Goal: Information Seeking & Learning: Learn about a topic

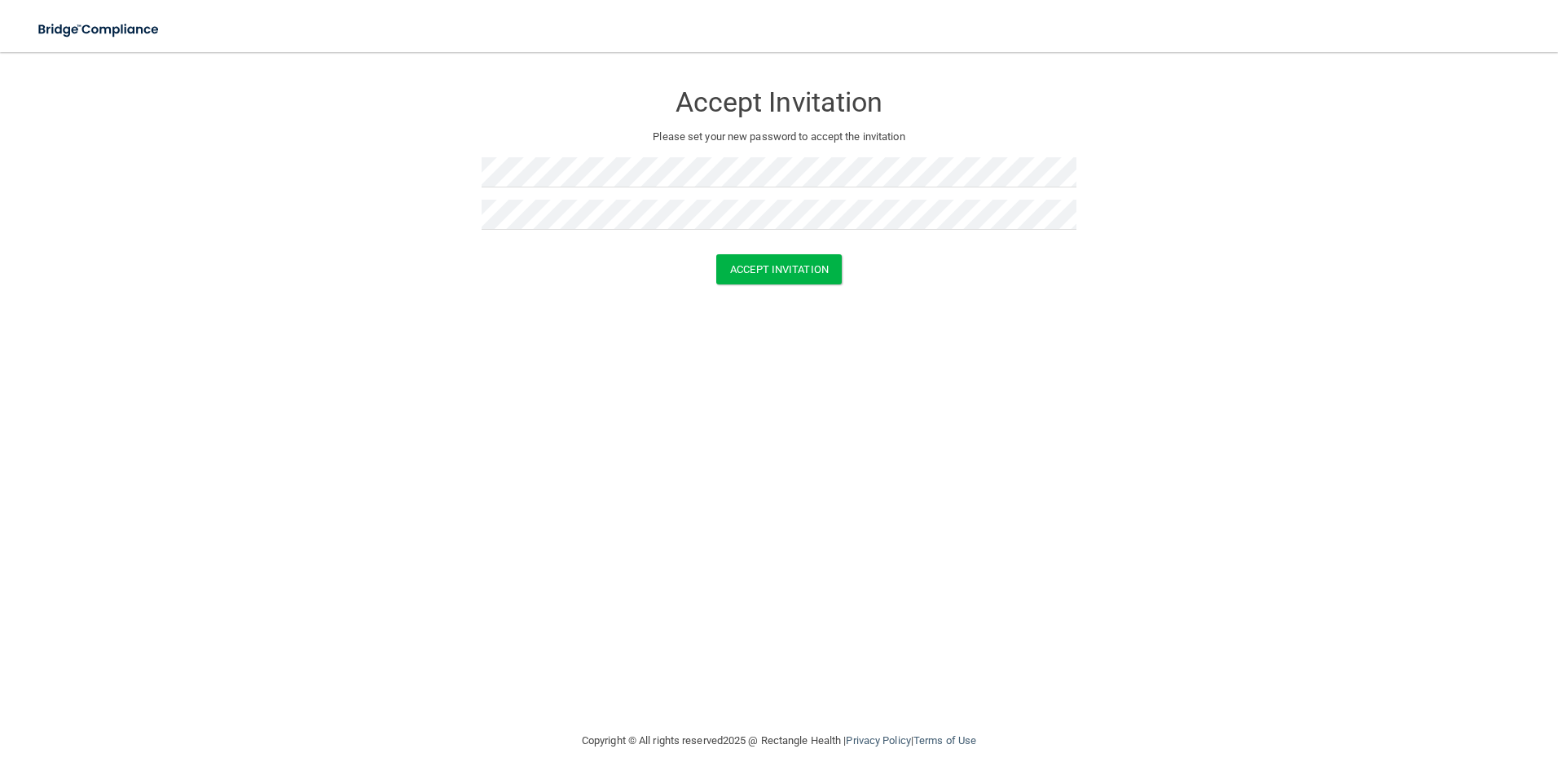
click at [779, 287] on form "Accept Invitation Please set your new password to accept the invitation Accept …" at bounding box center [779, 186] width 1493 height 236
click at [790, 274] on button "Accept Invitation" at bounding box center [779, 269] width 125 height 31
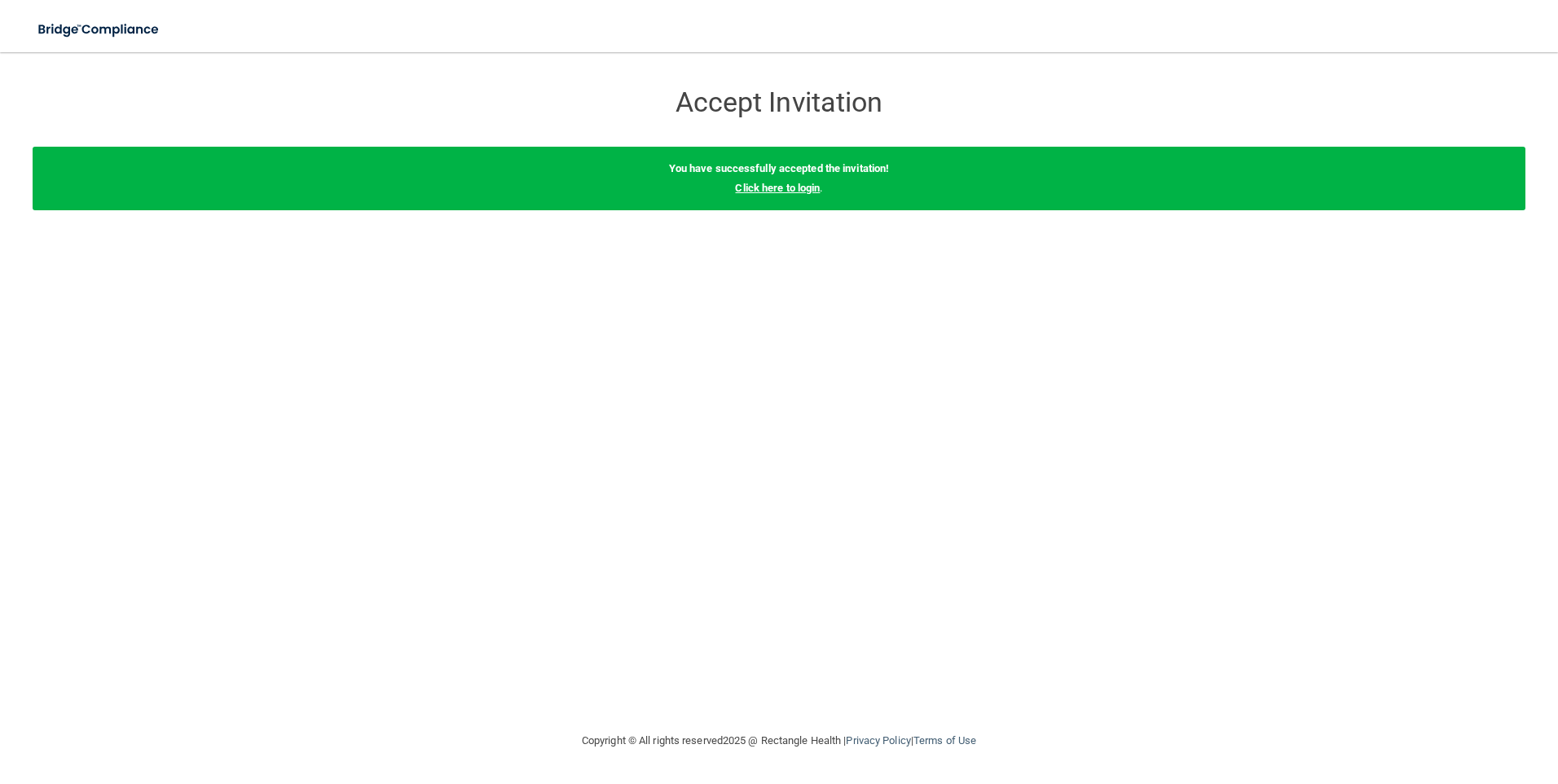
click at [800, 190] on link "Click here to login" at bounding box center [778, 187] width 85 height 12
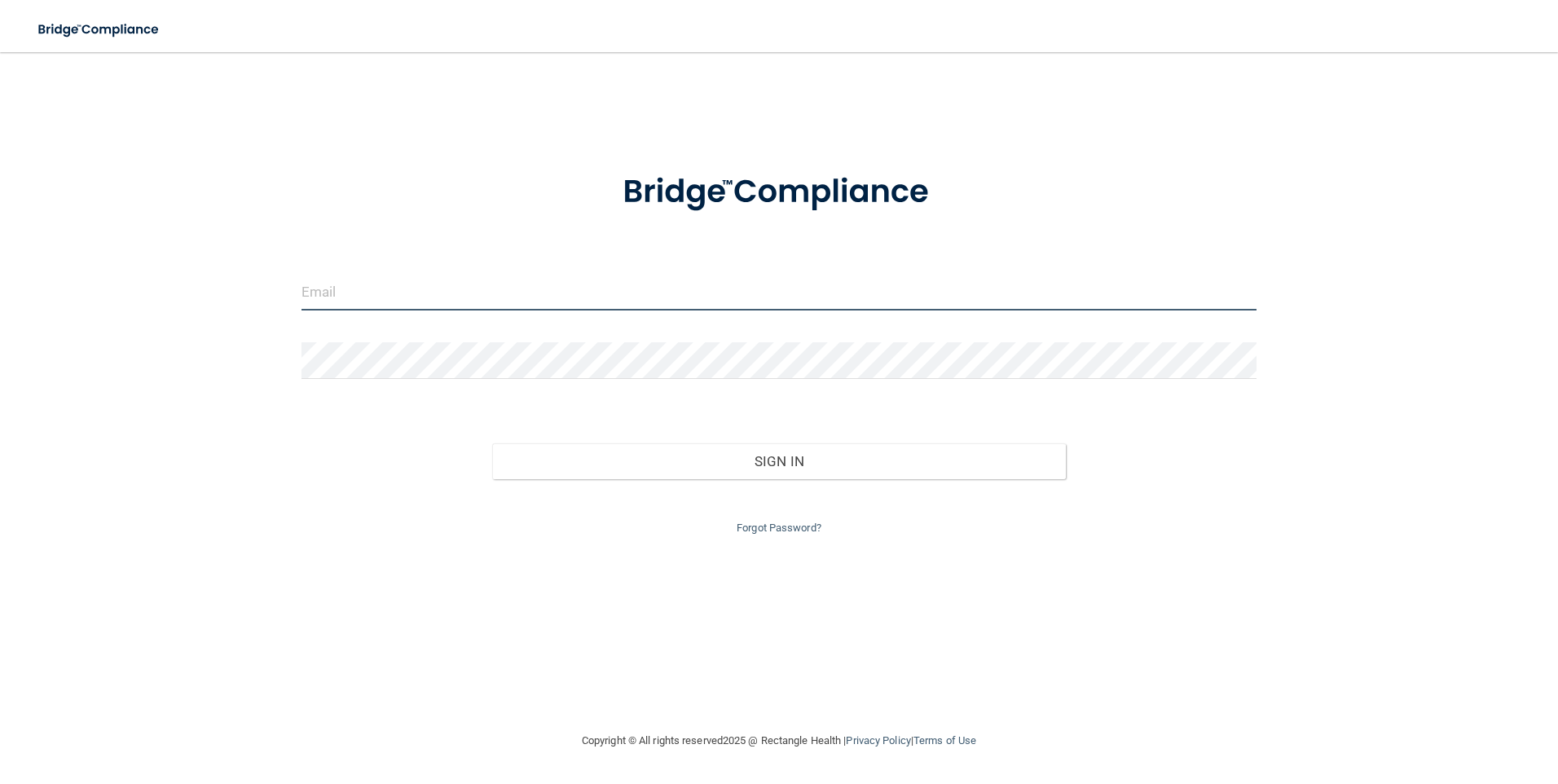
click at [374, 295] on input "email" at bounding box center [779, 292] width 956 height 36
type input "[EMAIL_ADDRESS][DOMAIN_NAME]"
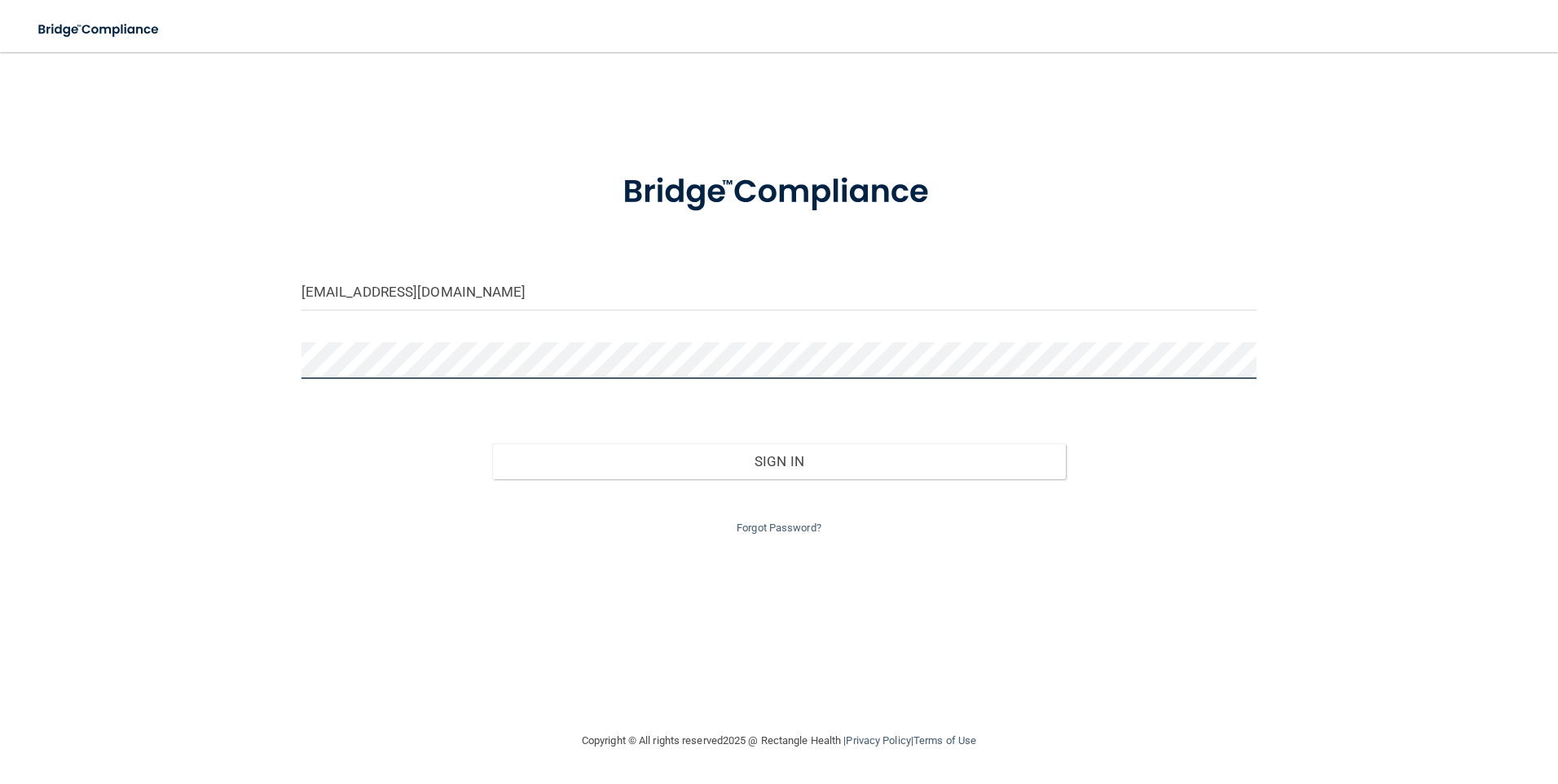
click at [492, 443] on button "Sign In" at bounding box center [779, 461] width 574 height 36
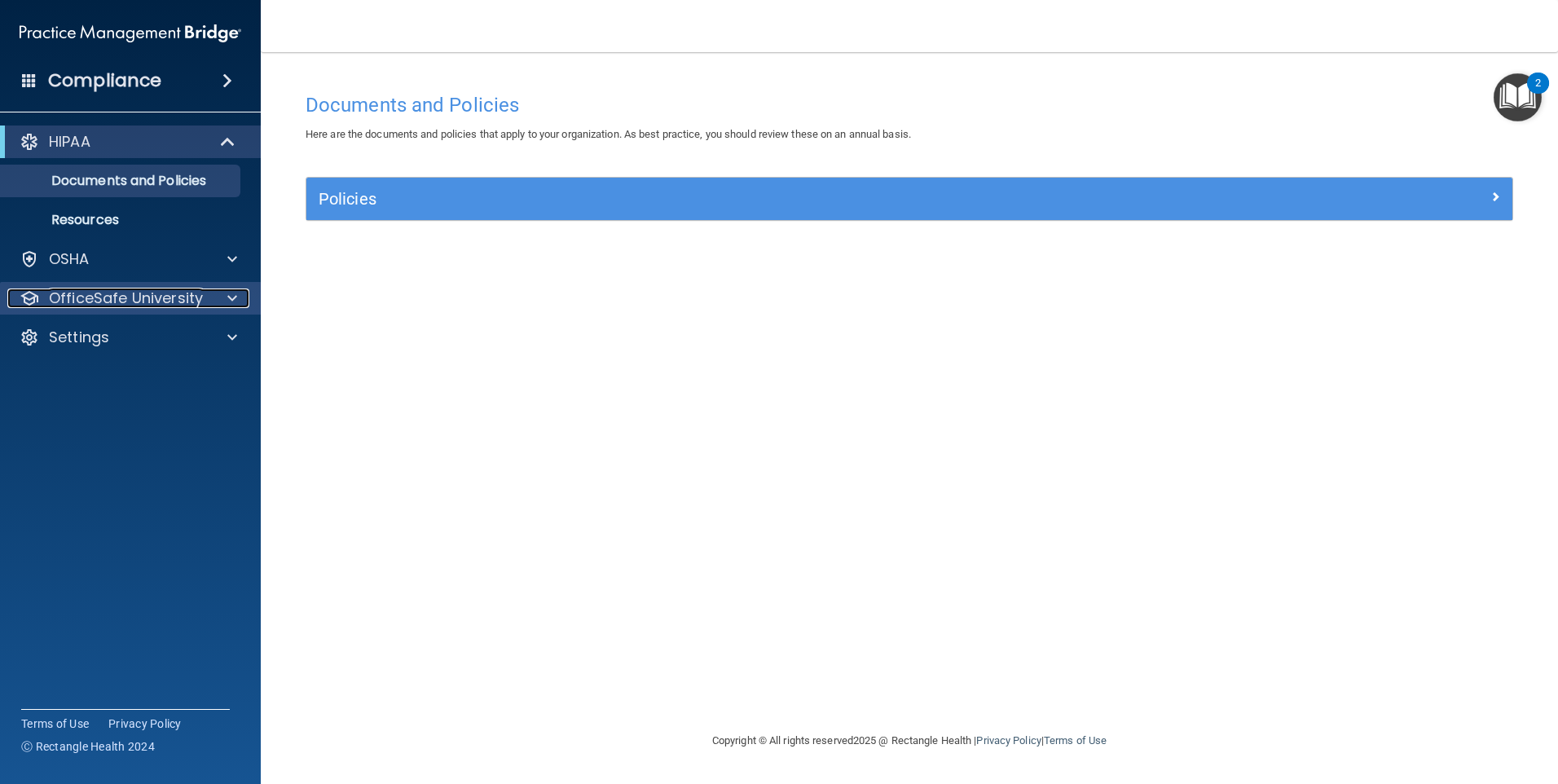
click at [181, 301] on p "OfficeSafe University" at bounding box center [125, 298] width 154 height 19
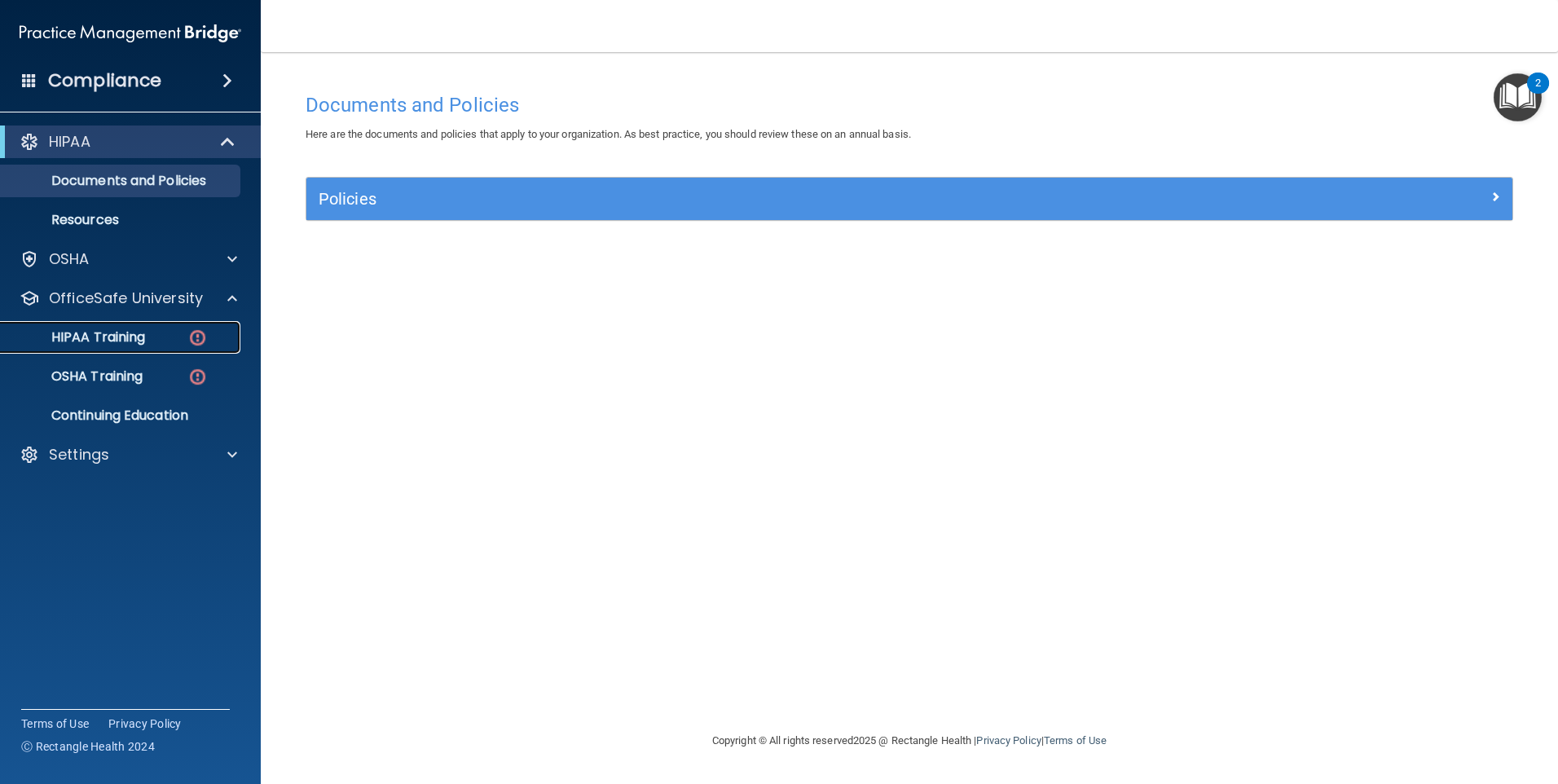
click at [103, 332] on p "HIPAA Training" at bounding box center [77, 337] width 135 height 16
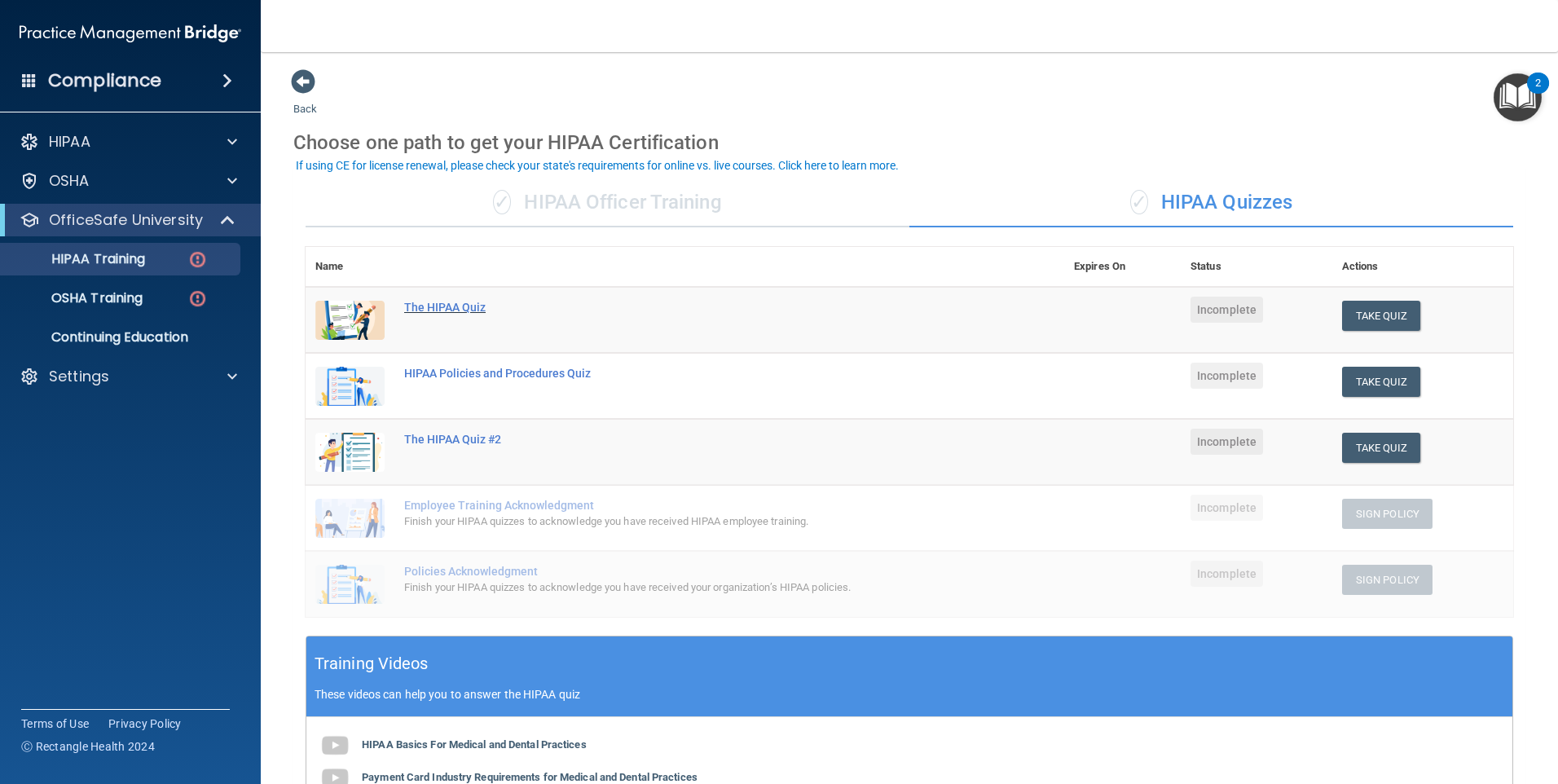
click at [463, 307] on div "The HIPAA Quiz" at bounding box center [694, 307] width 579 height 13
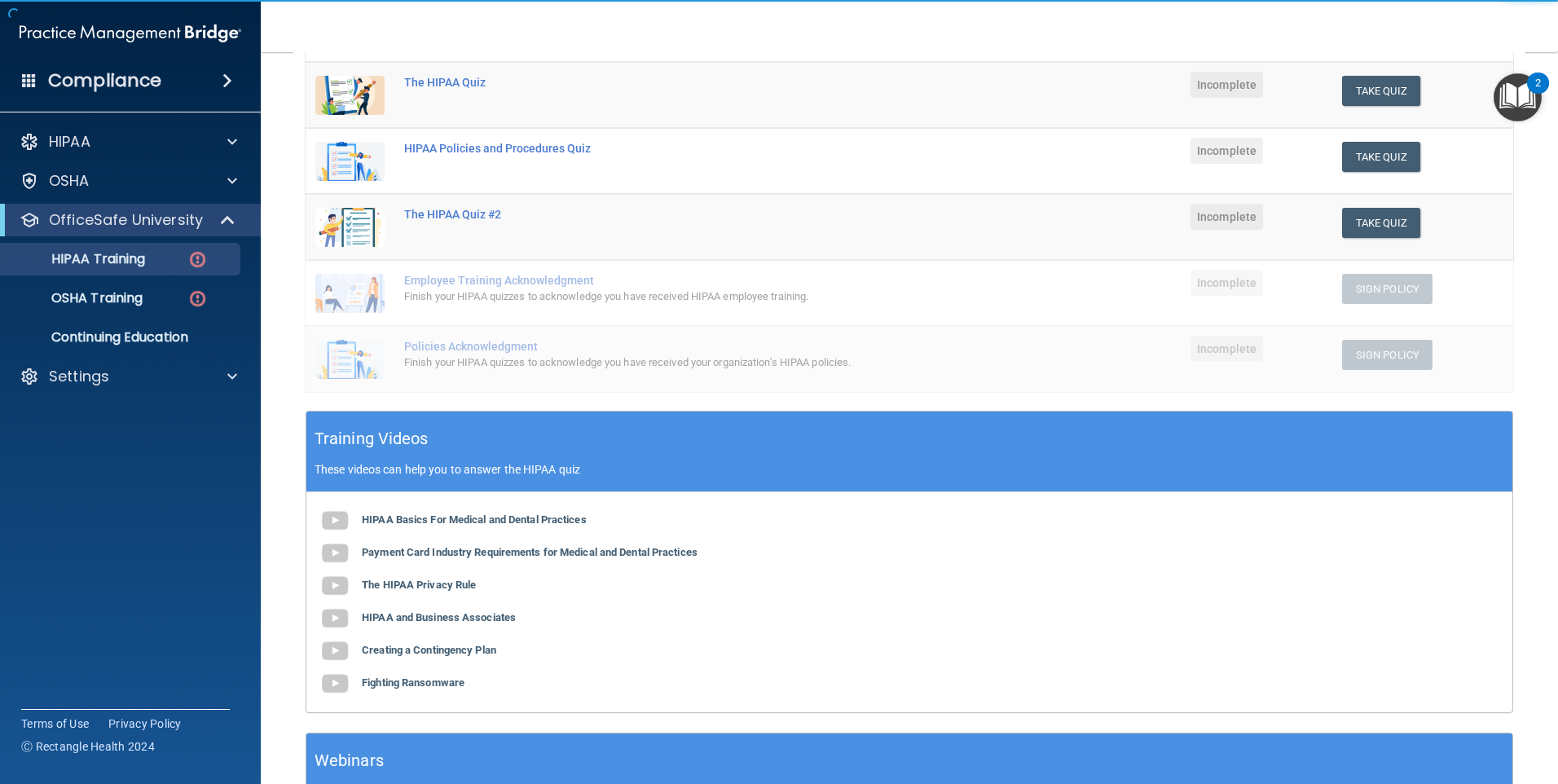
scroll to position [244, 0]
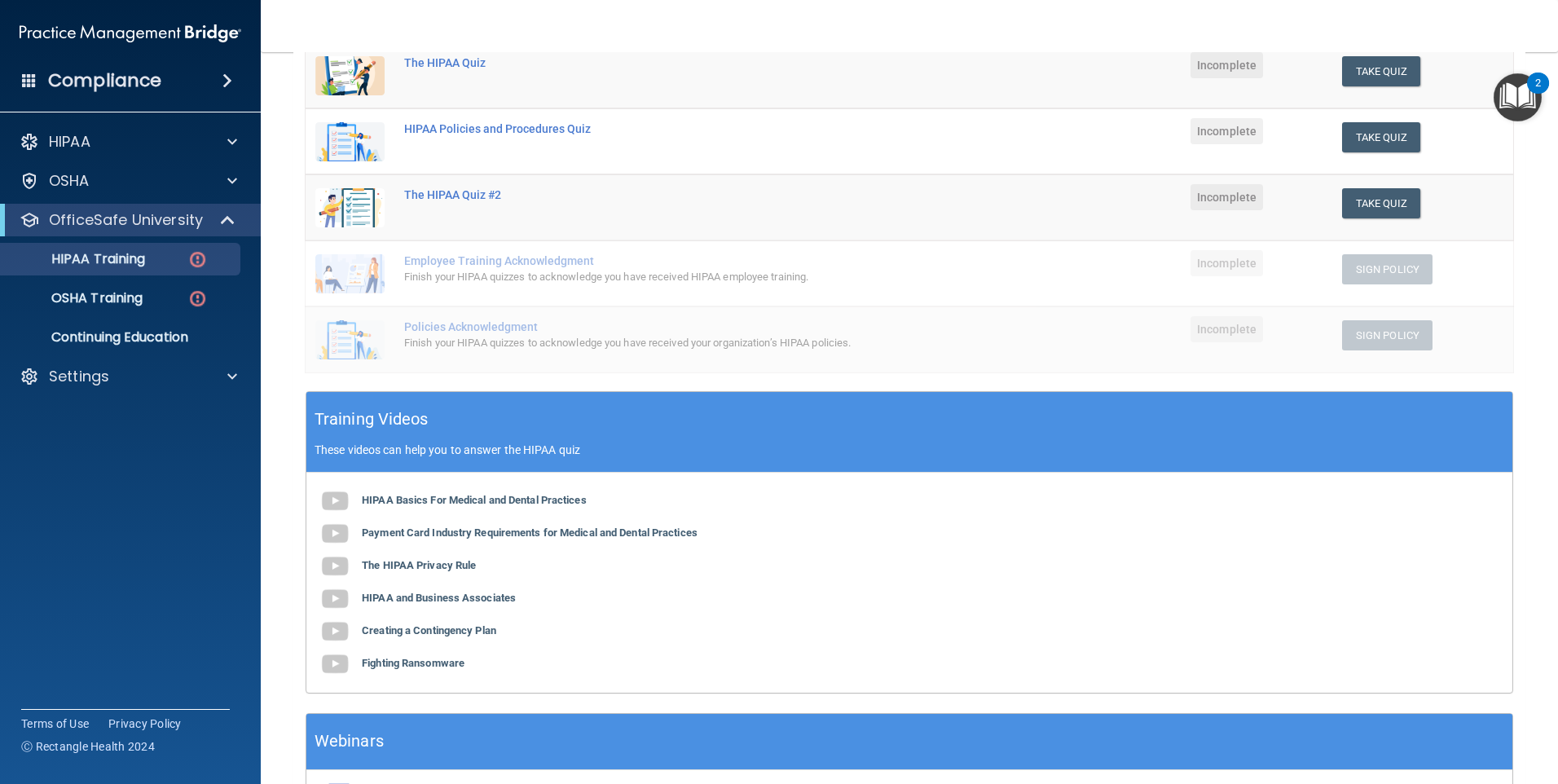
click at [446, 508] on div "HIPAA Basics For Medical and Dental Practices Payment Card Industry Requirement…" at bounding box center [909, 583] width 1206 height 220
click at [439, 498] on b "HIPAA Basics For Medical and Dental Practices" at bounding box center [474, 499] width 224 height 12
click at [586, 534] on b "Payment Card Industry Requirements for Medical and Dental Practices" at bounding box center [530, 532] width 336 height 12
click at [391, 562] on b "The HIPAA Privacy Rule" at bounding box center [418, 564] width 114 height 12
click at [443, 600] on b "HIPAA and Business Associates" at bounding box center [438, 597] width 154 height 12
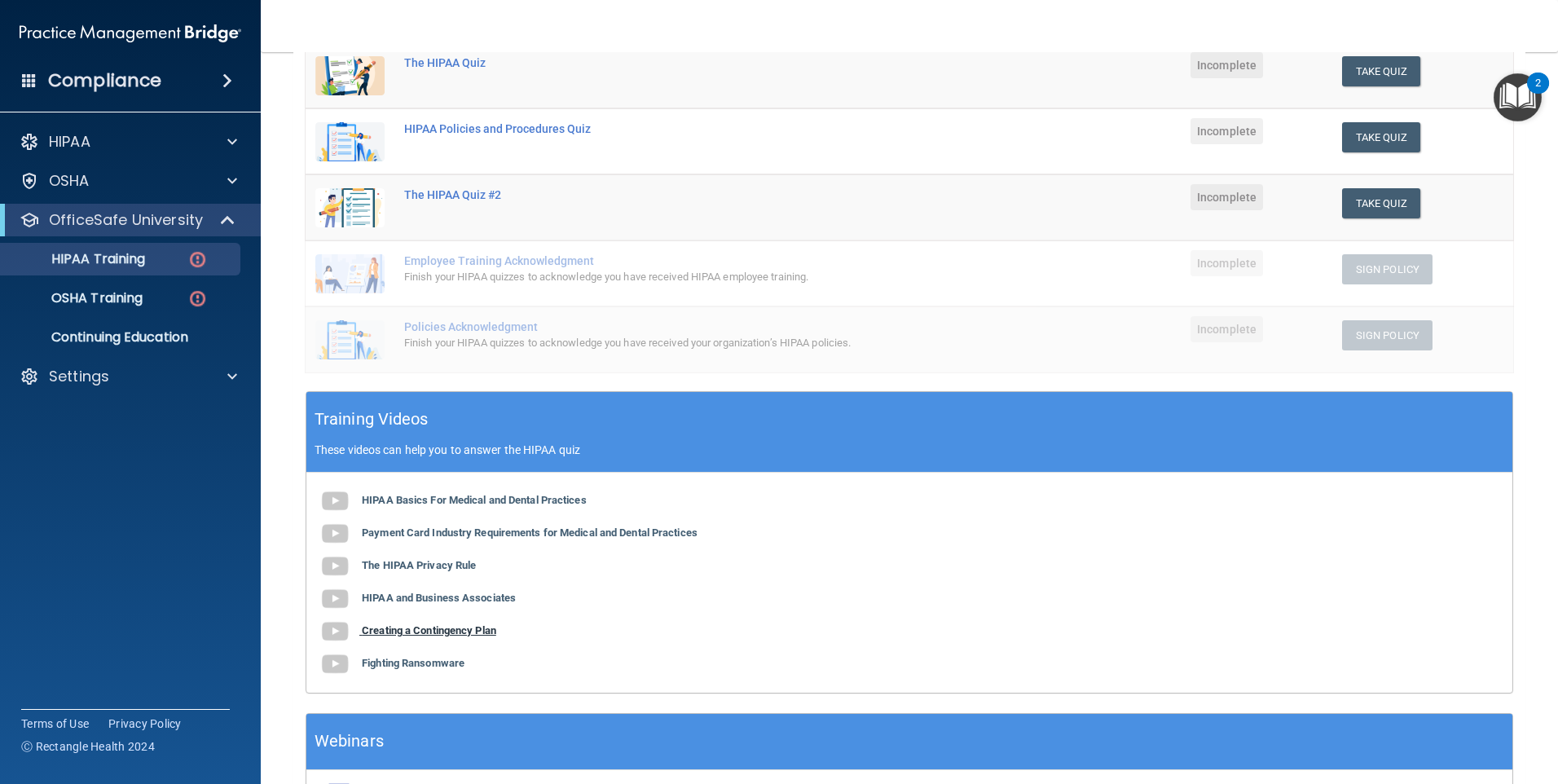
click at [472, 626] on b "Creating a Contingency Plan" at bounding box center [429, 630] width 135 height 12
click at [424, 661] on b "Fighting Ransomware" at bounding box center [414, 663] width 103 height 12
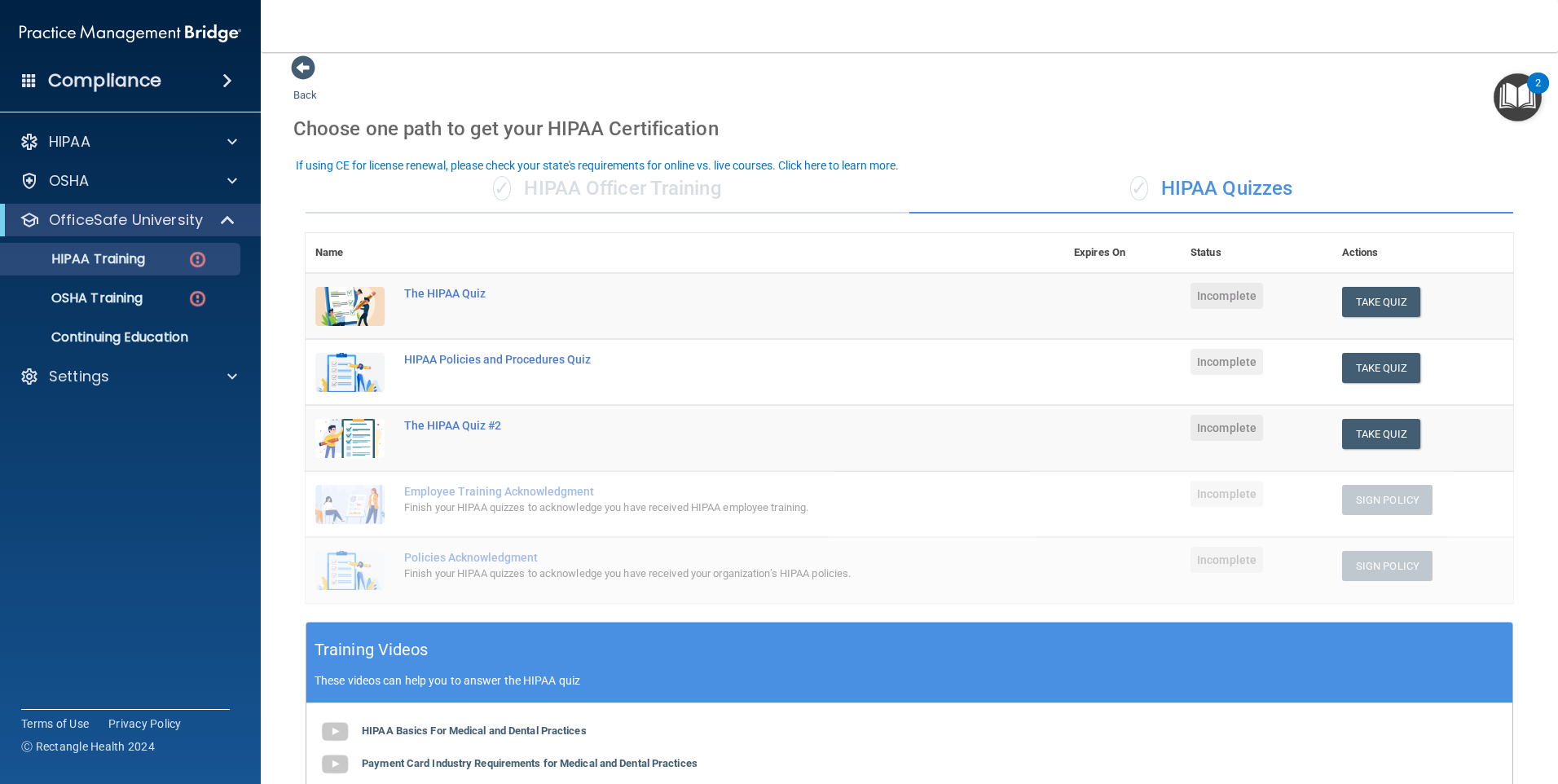
scroll to position [0, 0]
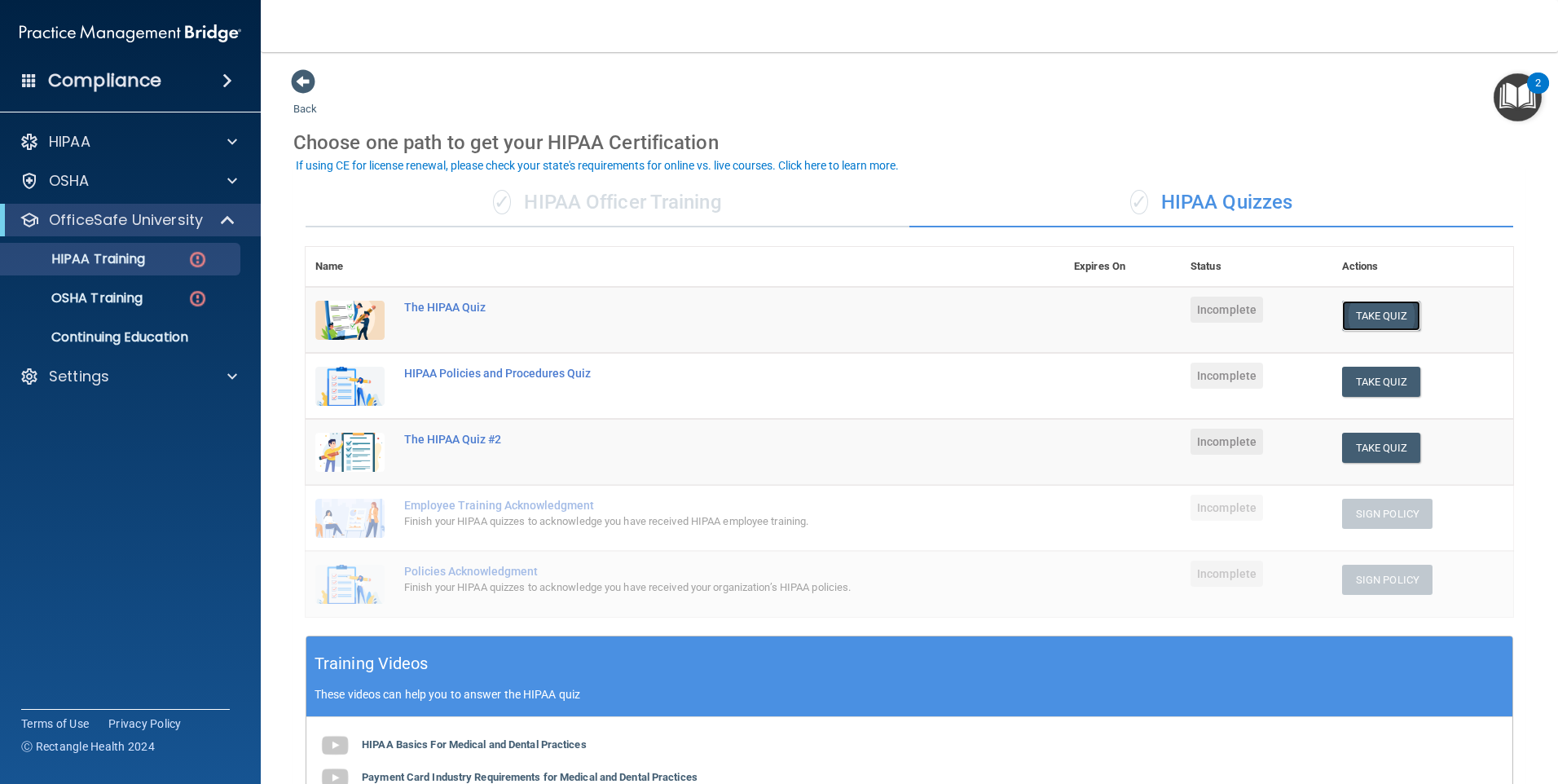
click at [1343, 316] on button "Take Quiz" at bounding box center [1381, 316] width 78 height 31
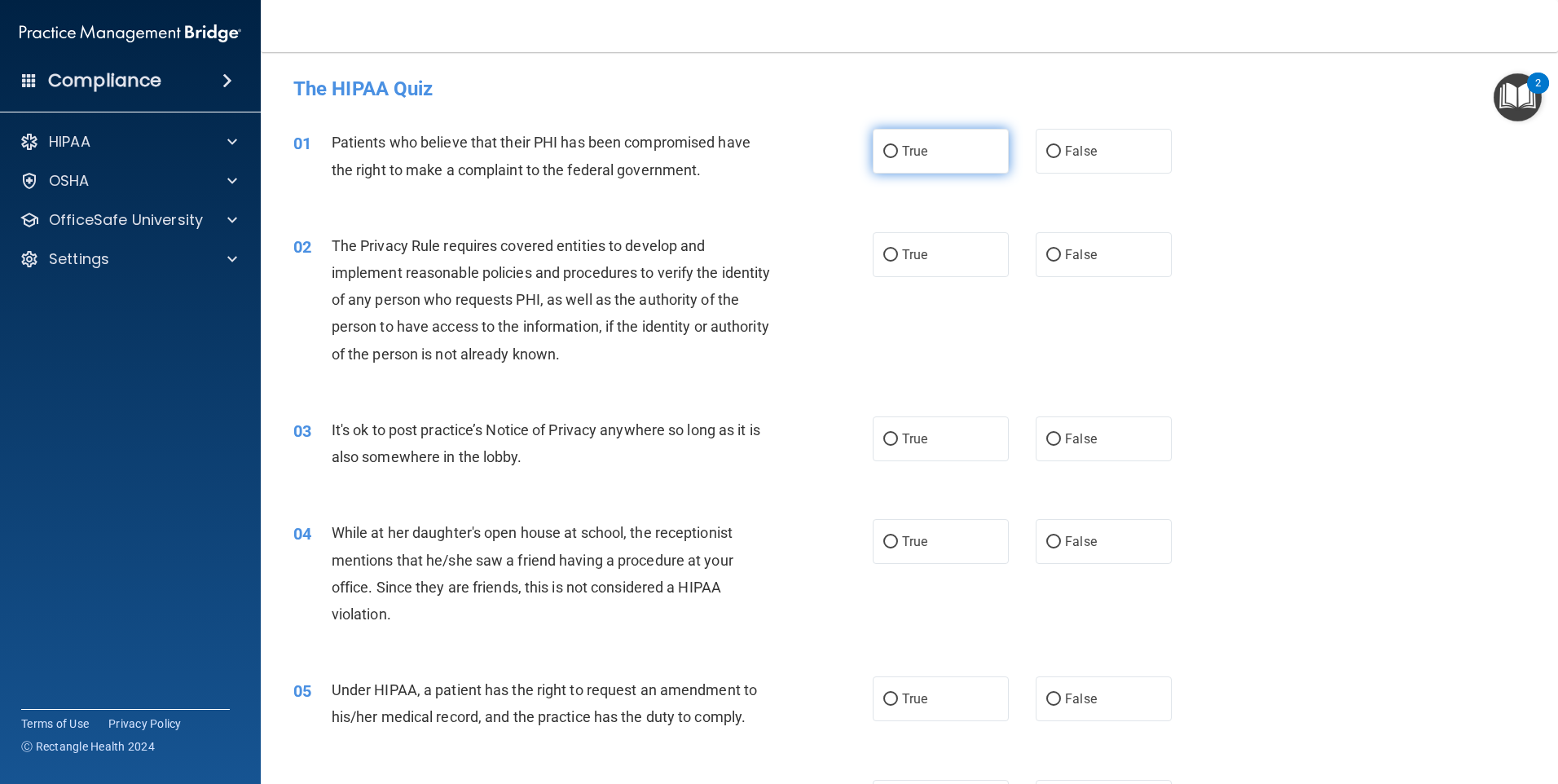
click at [903, 153] on span "True" at bounding box center [915, 151] width 25 height 15
click at [897, 153] on input "True" at bounding box center [890, 152] width 14 height 12
radio input "true"
click at [890, 256] on input "True" at bounding box center [890, 255] width 14 height 12
radio input "true"
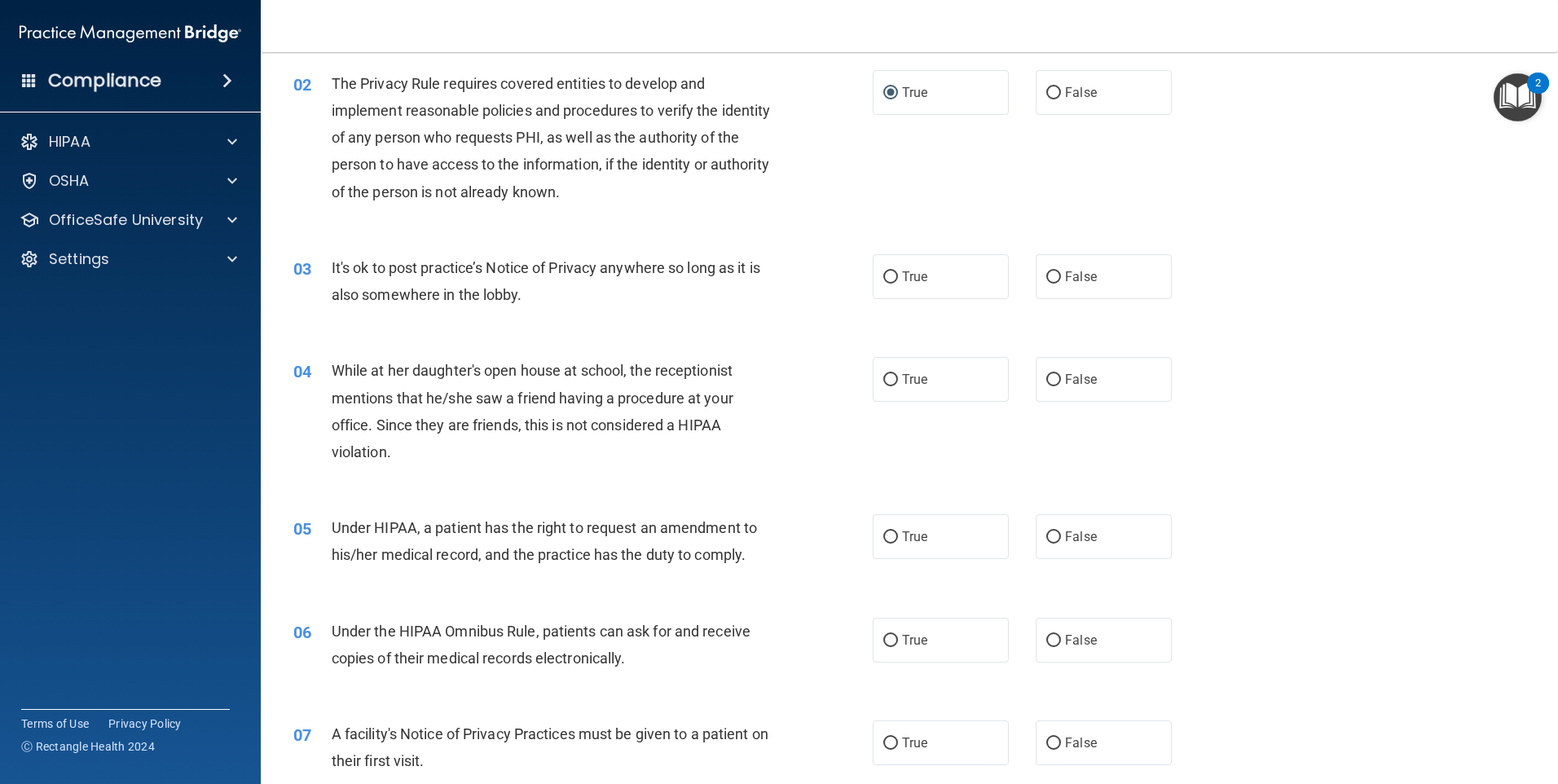
scroll to position [163, 0]
click at [1065, 272] on span "False" at bounding box center [1080, 276] width 32 height 15
click at [1061, 272] on input "False" at bounding box center [1054, 276] width 14 height 12
radio input "true"
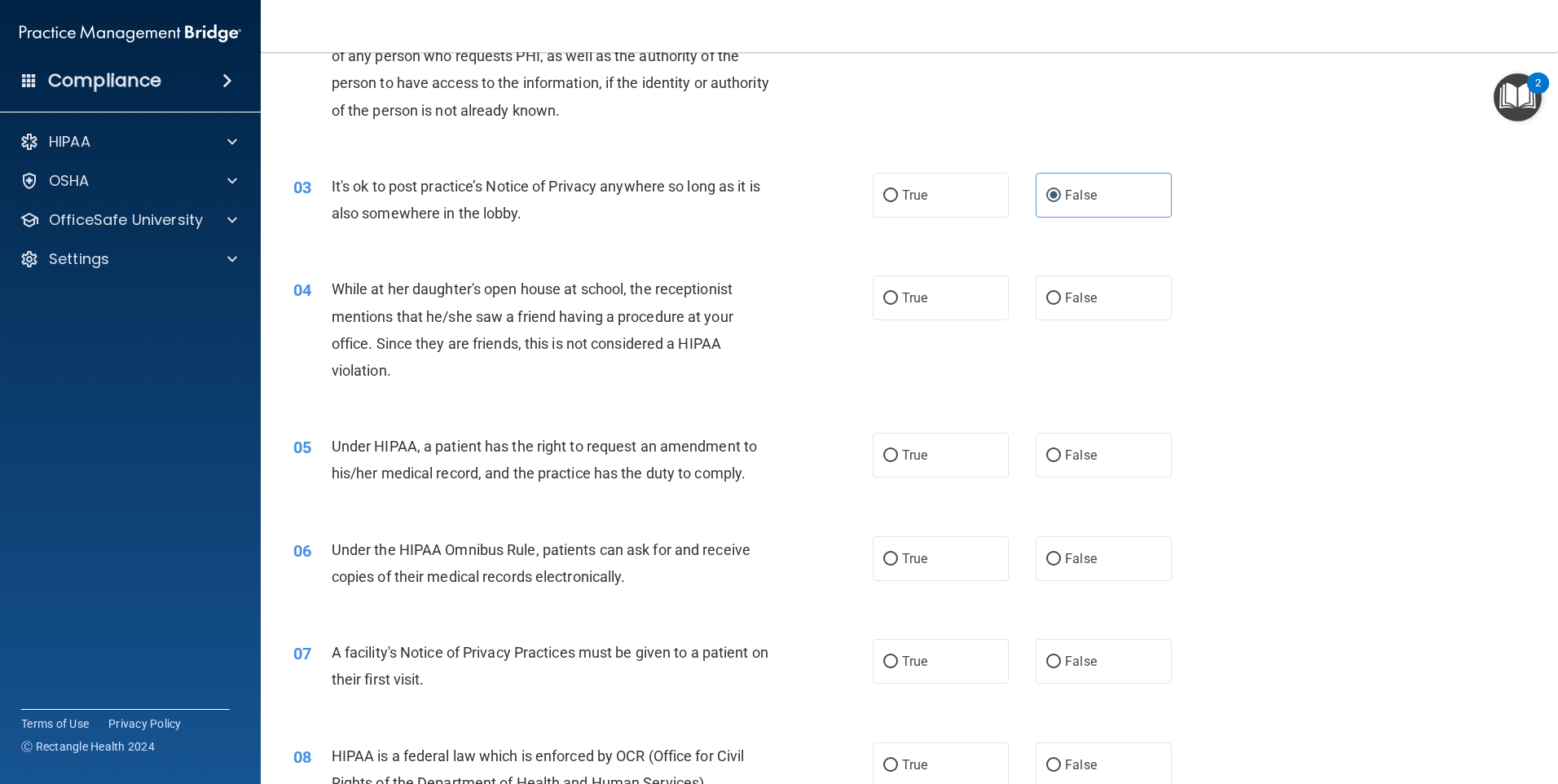
scroll to position [244, 0]
click at [1053, 290] on label "False" at bounding box center [1103, 297] width 136 height 45
click at [1053, 291] on input "False" at bounding box center [1054, 297] width 14 height 12
radio input "true"
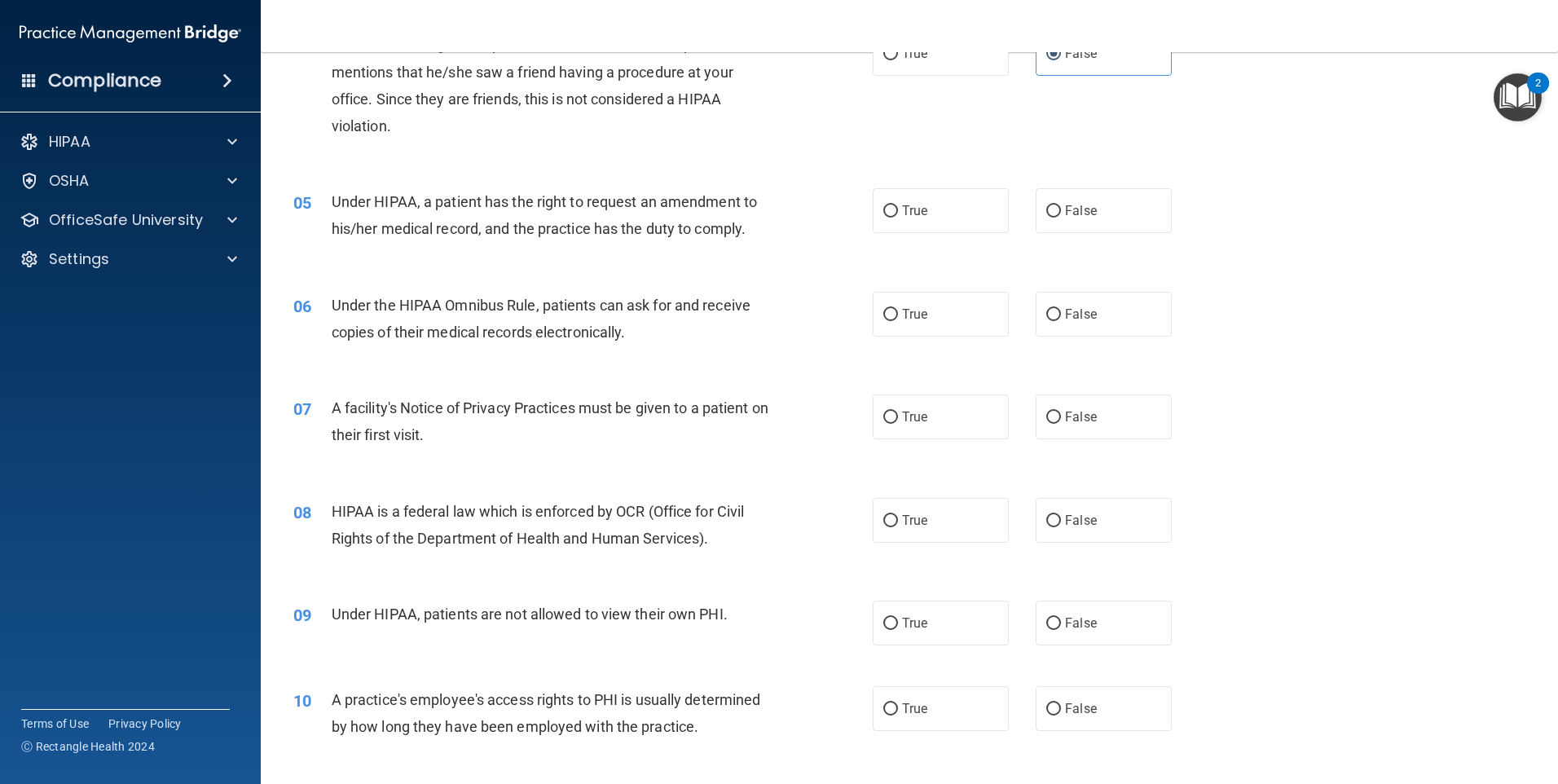
scroll to position [489, 0]
click at [908, 214] on span "True" at bounding box center [915, 210] width 25 height 15
click at [898, 214] on input "True" at bounding box center [890, 210] width 14 height 12
radio input "true"
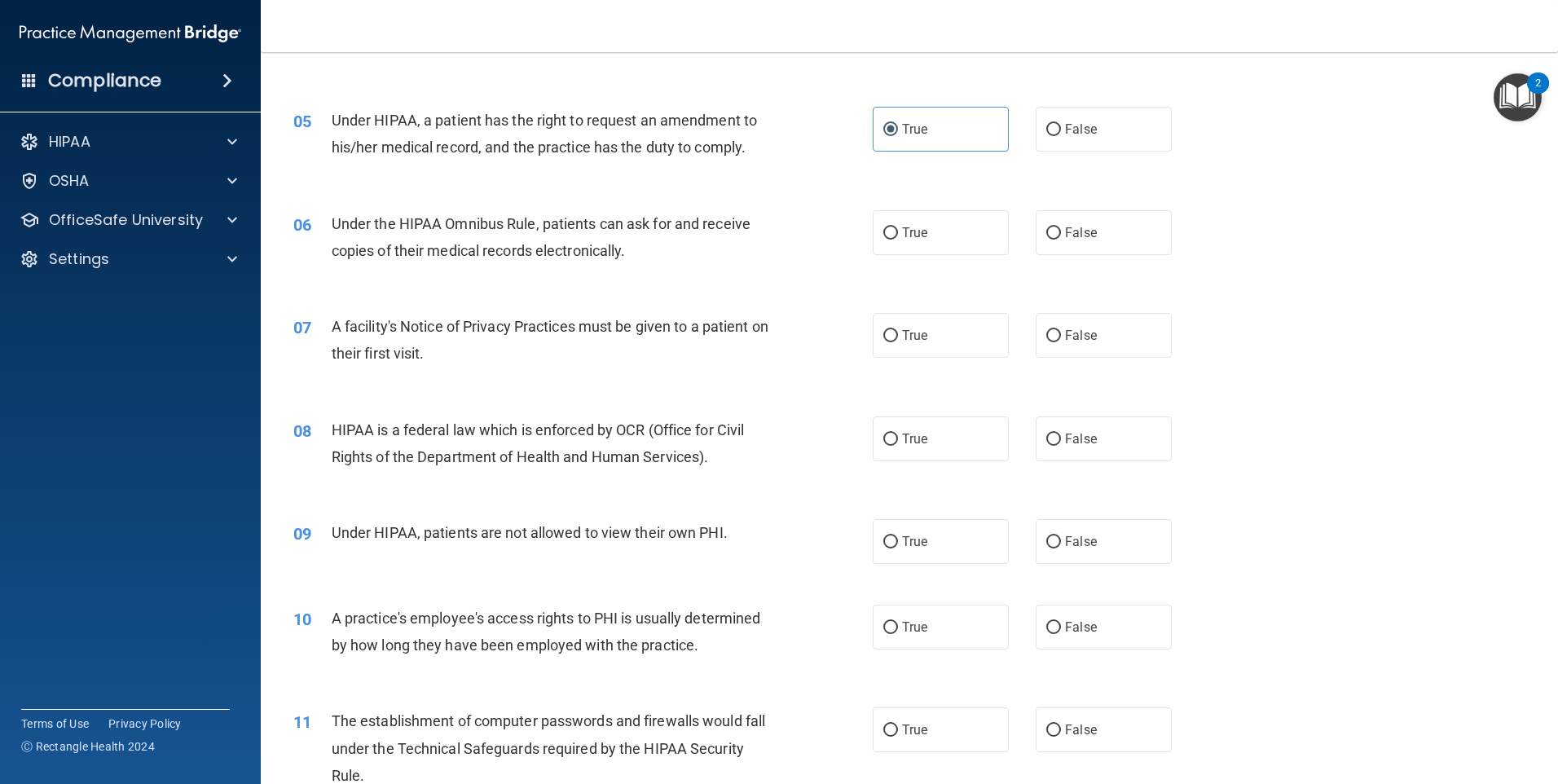
scroll to position [570, 0]
click at [886, 239] on label "True" at bounding box center [941, 231] width 136 height 45
click at [886, 239] on input "True" at bounding box center [890, 232] width 14 height 12
radio input "true"
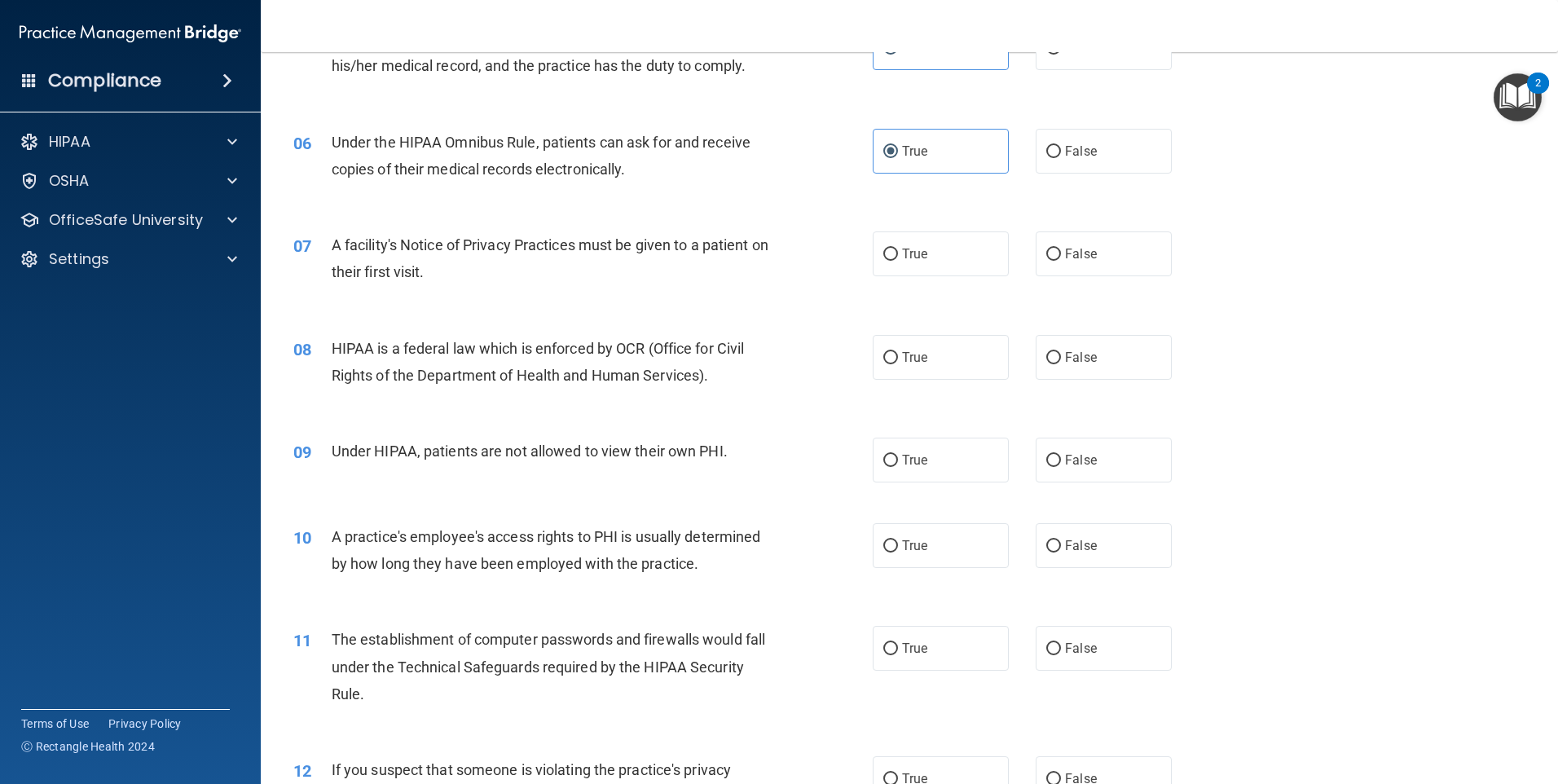
scroll to position [652, 0]
click at [893, 262] on label "True" at bounding box center [941, 252] width 136 height 45
click at [893, 260] on input "True" at bounding box center [890, 253] width 14 height 12
radio input "true"
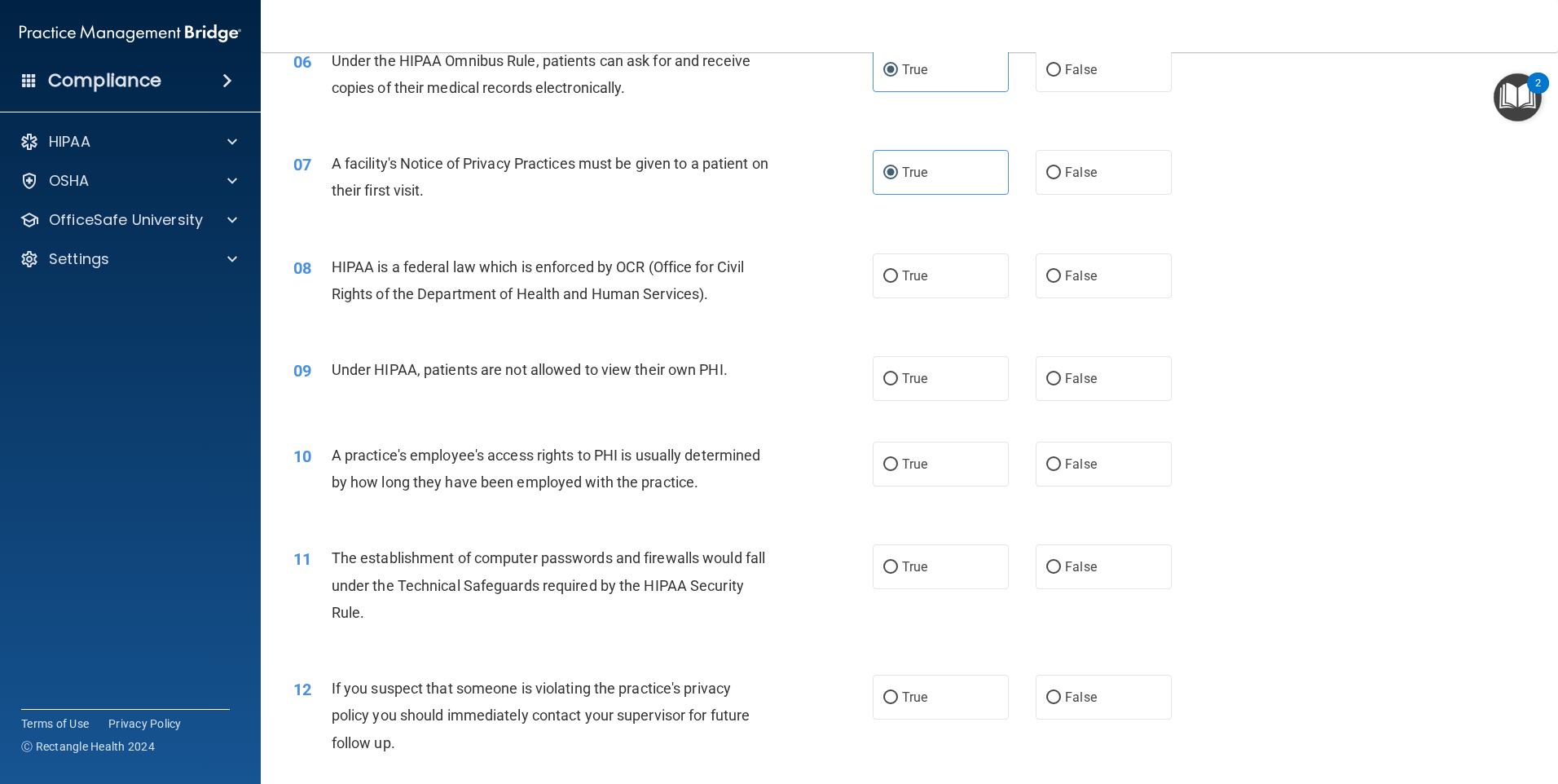
scroll to position [733, 0]
click at [888, 270] on input "True" at bounding box center [890, 275] width 14 height 12
radio input "true"
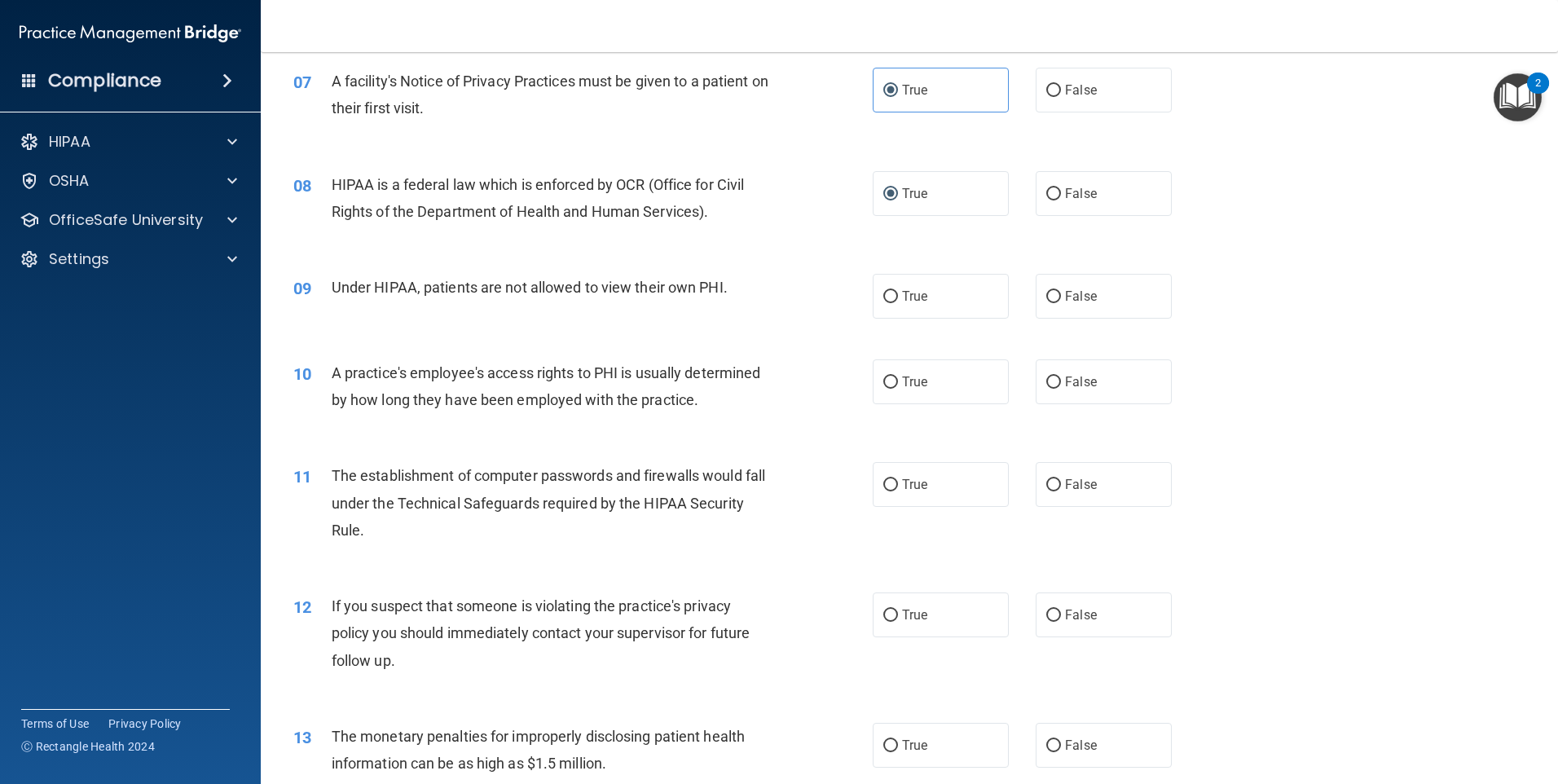
scroll to position [897, 0]
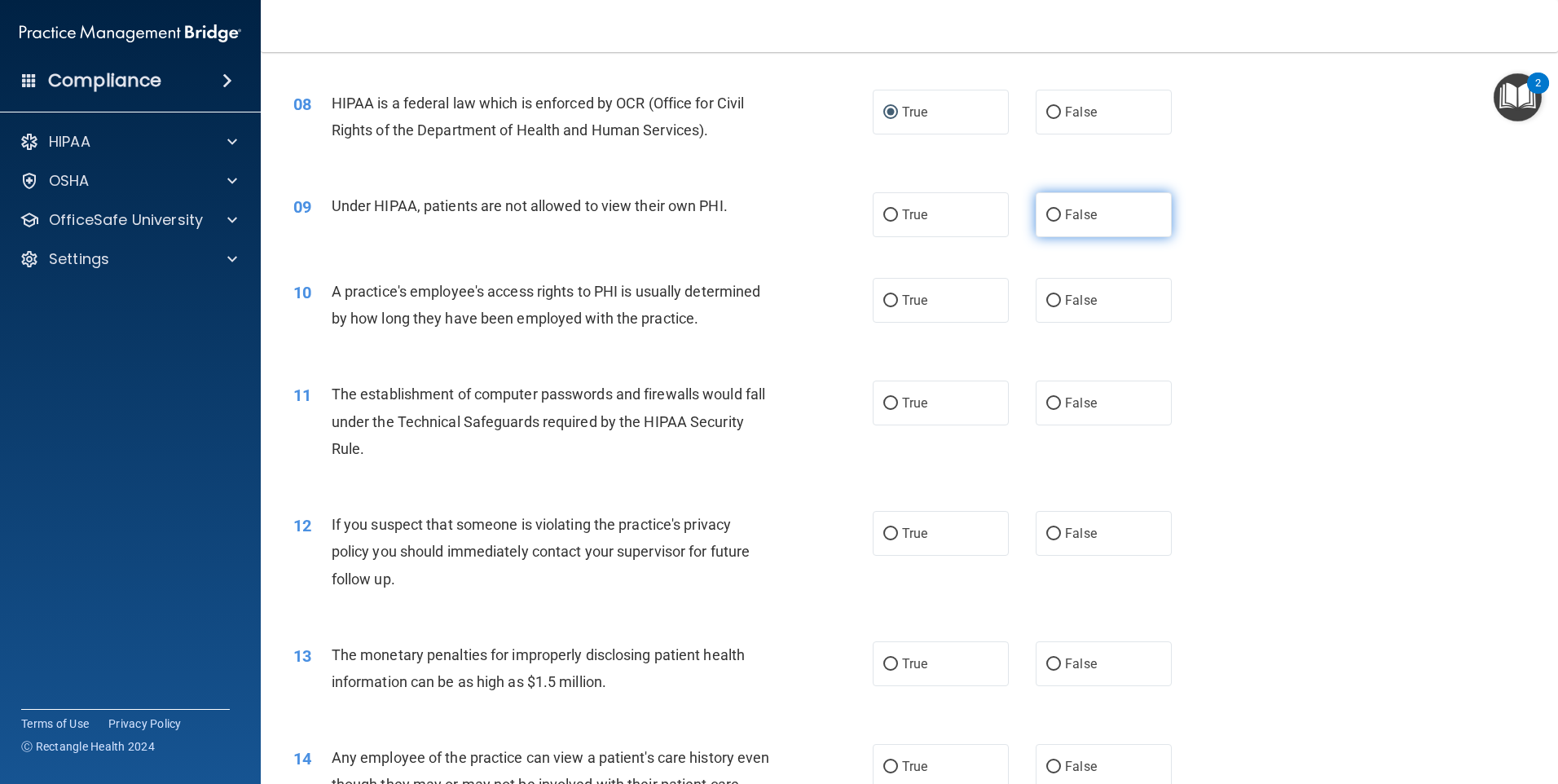
click at [1035, 204] on label "False" at bounding box center [1103, 214] width 136 height 45
click at [1047, 209] on input "False" at bounding box center [1054, 215] width 14 height 12
radio input "true"
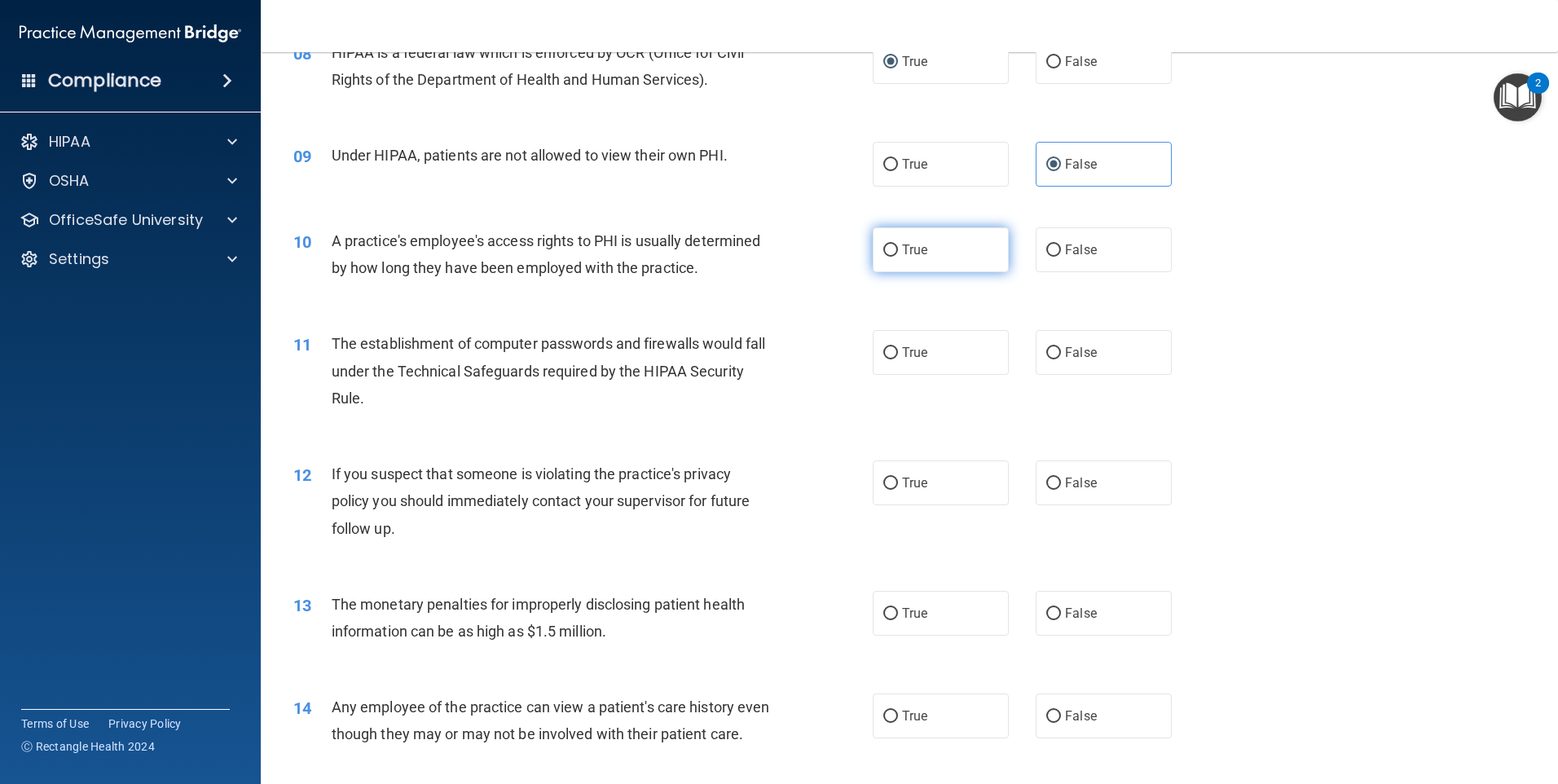
scroll to position [978, 0]
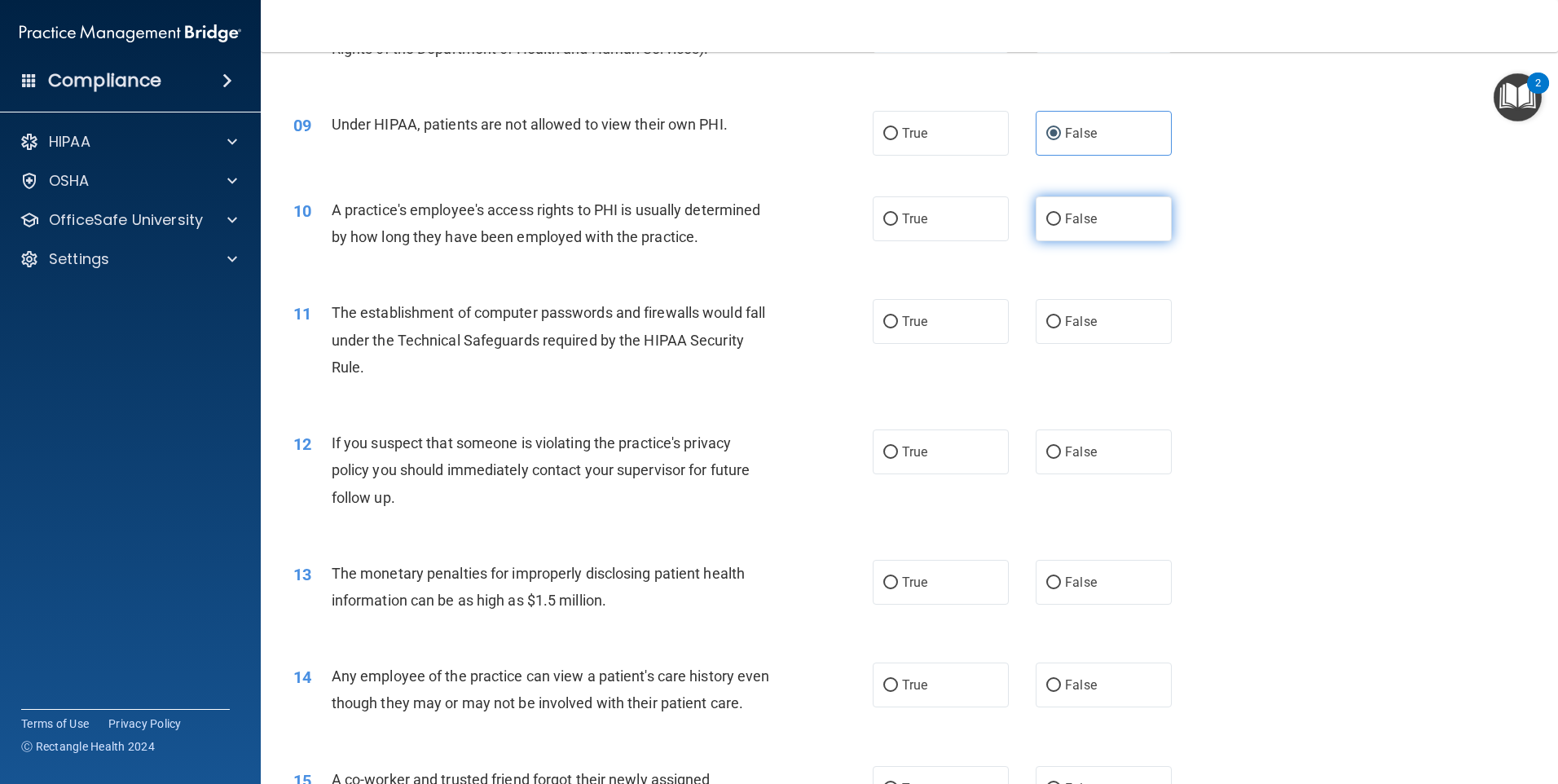
click at [1047, 216] on input "False" at bounding box center [1054, 220] width 14 height 12
radio input "true"
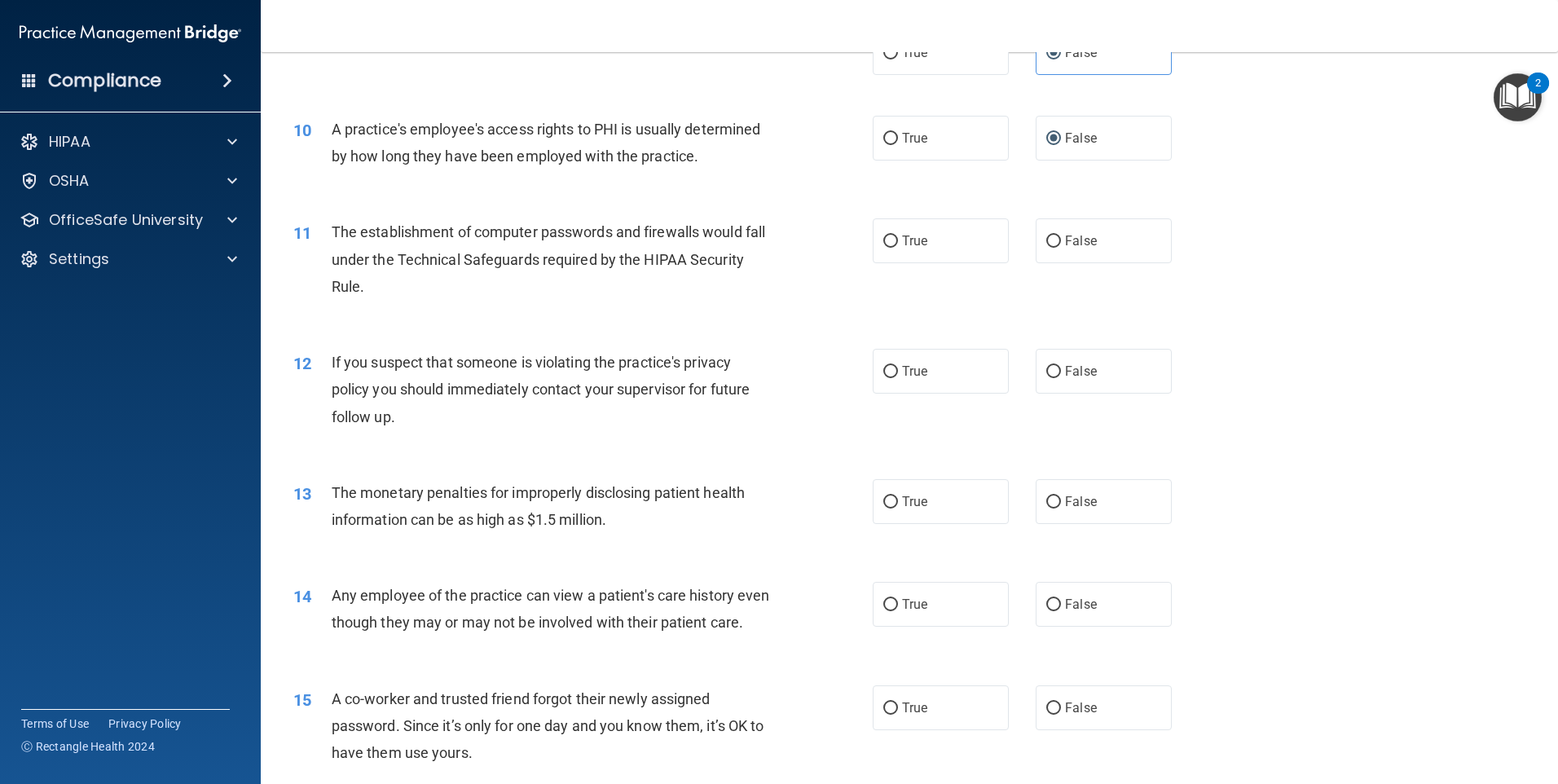
scroll to position [1059, 0]
click at [920, 241] on span "True" at bounding box center [915, 240] width 25 height 15
click at [898, 241] on input "True" at bounding box center [890, 241] width 14 height 12
radio input "true"
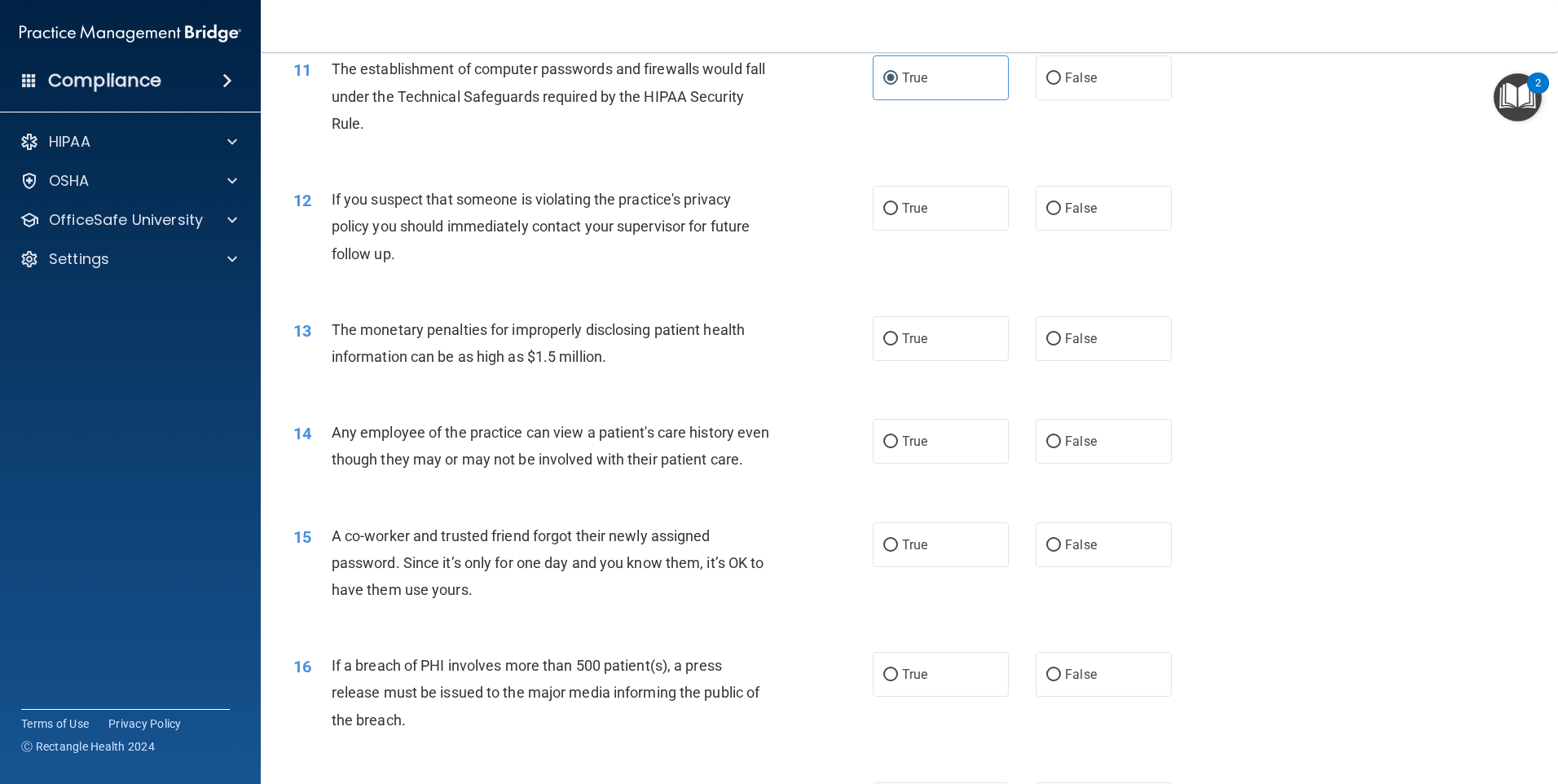
scroll to position [1222, 0]
click at [908, 207] on span "True" at bounding box center [915, 207] width 25 height 15
click at [898, 207] on input "True" at bounding box center [890, 208] width 14 height 12
radio input "true"
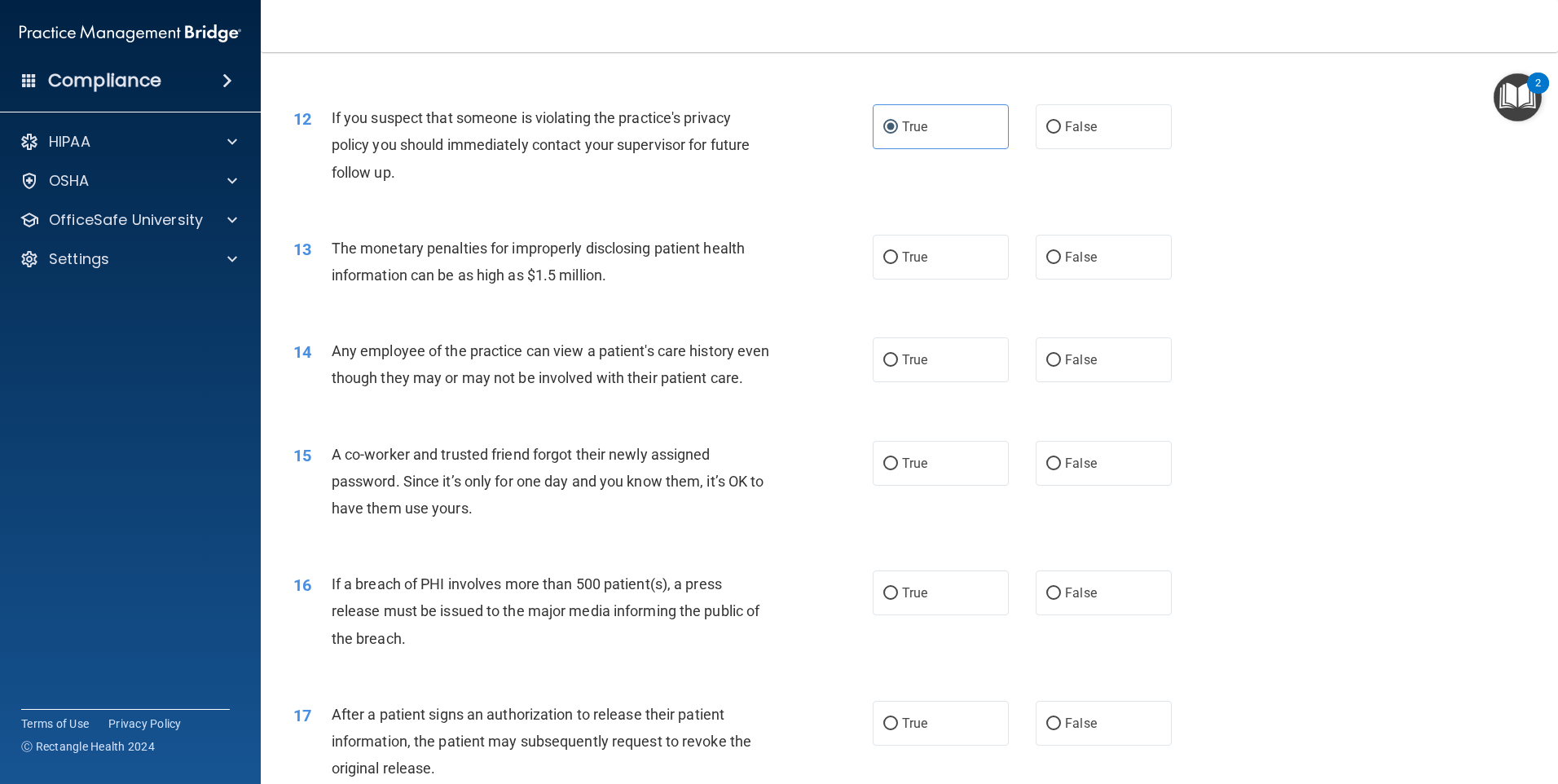
scroll to position [1303, 0]
click at [886, 259] on input "True" at bounding box center [890, 257] width 14 height 12
radio input "true"
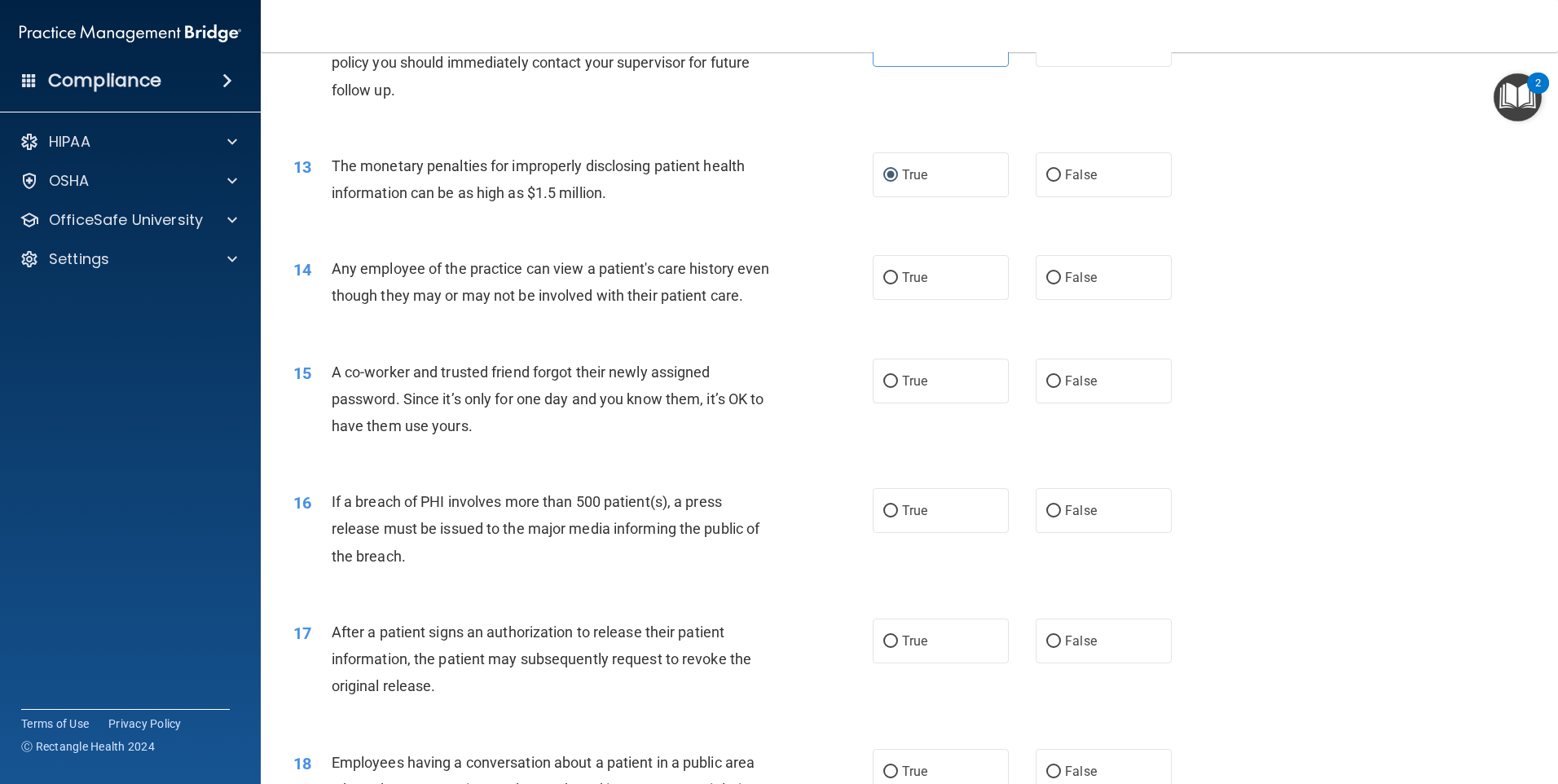
scroll to position [1467, 0]
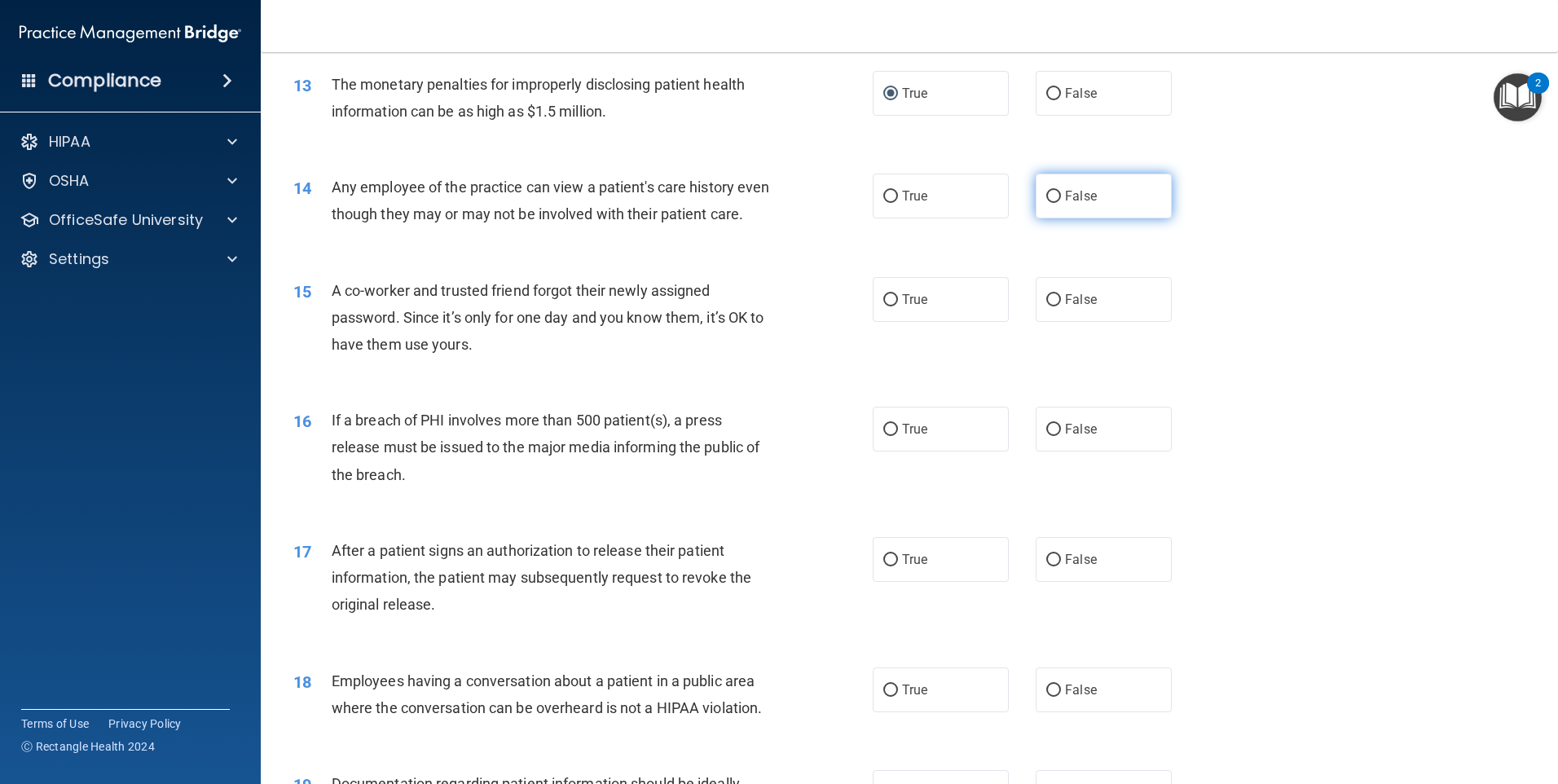
click at [1054, 193] on label "False" at bounding box center [1103, 196] width 136 height 45
click at [1054, 193] on input "False" at bounding box center [1054, 197] width 14 height 12
radio input "true"
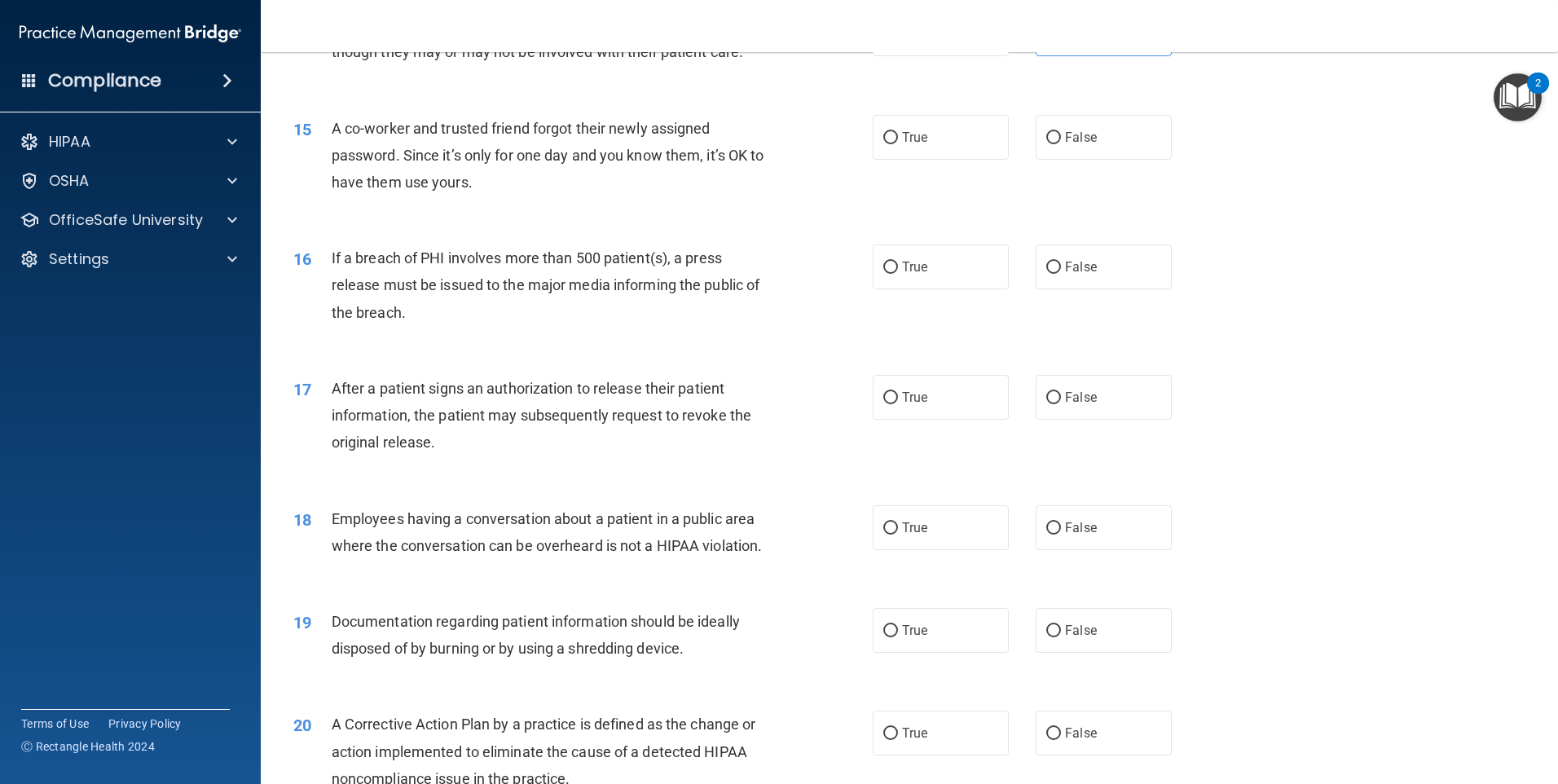
scroll to position [1629, 0]
click at [1036, 153] on label "False" at bounding box center [1103, 136] width 136 height 45
click at [1047, 143] on input "False" at bounding box center [1054, 137] width 14 height 12
radio input "true"
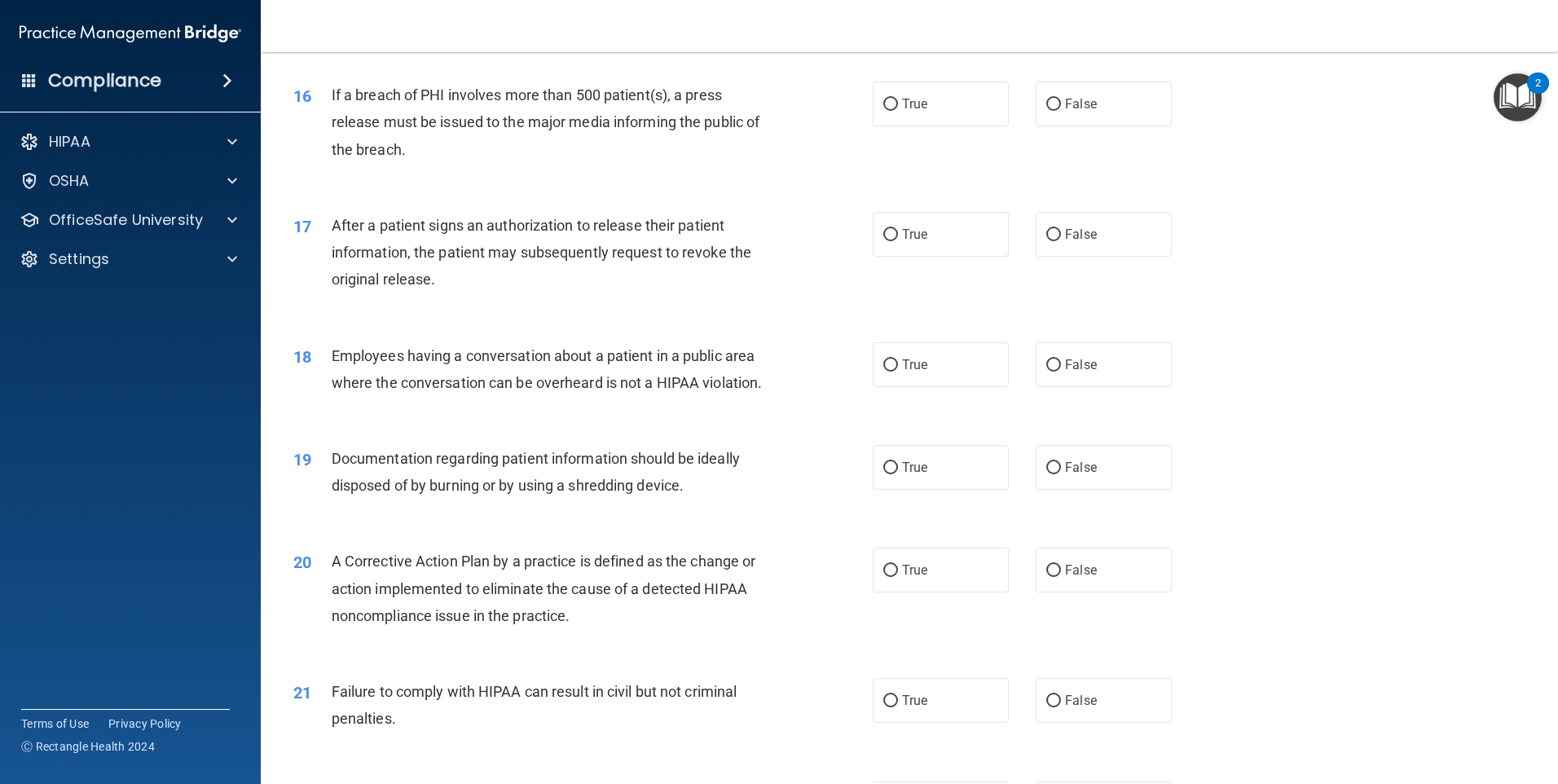
scroll to position [1792, 0]
click at [893, 125] on label "True" at bounding box center [941, 102] width 136 height 45
click at [893, 110] on input "True" at bounding box center [890, 103] width 14 height 12
radio input "true"
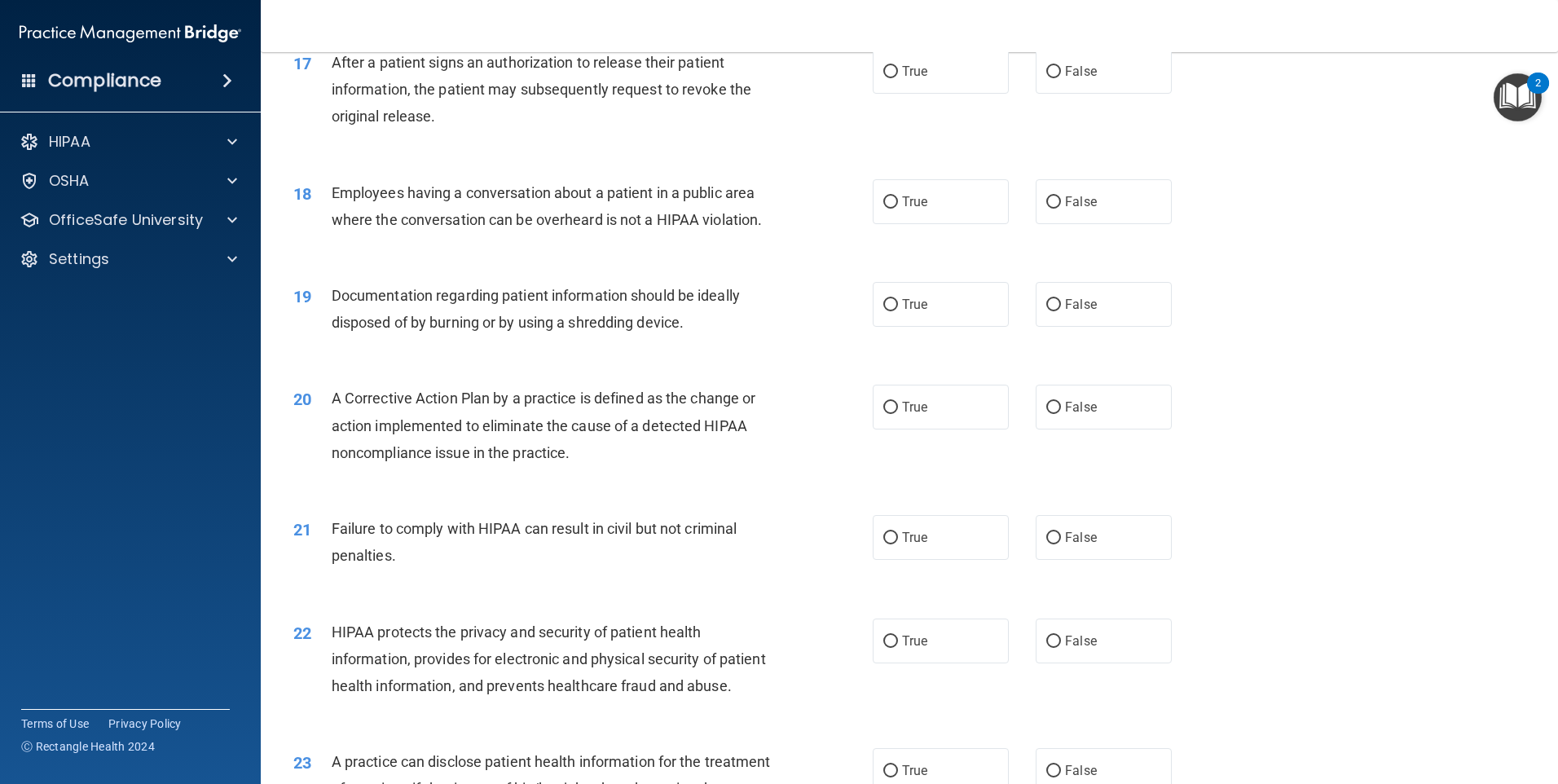
scroll to position [1956, 0]
click at [884, 77] on input "True" at bounding box center [890, 71] width 14 height 12
radio input "true"
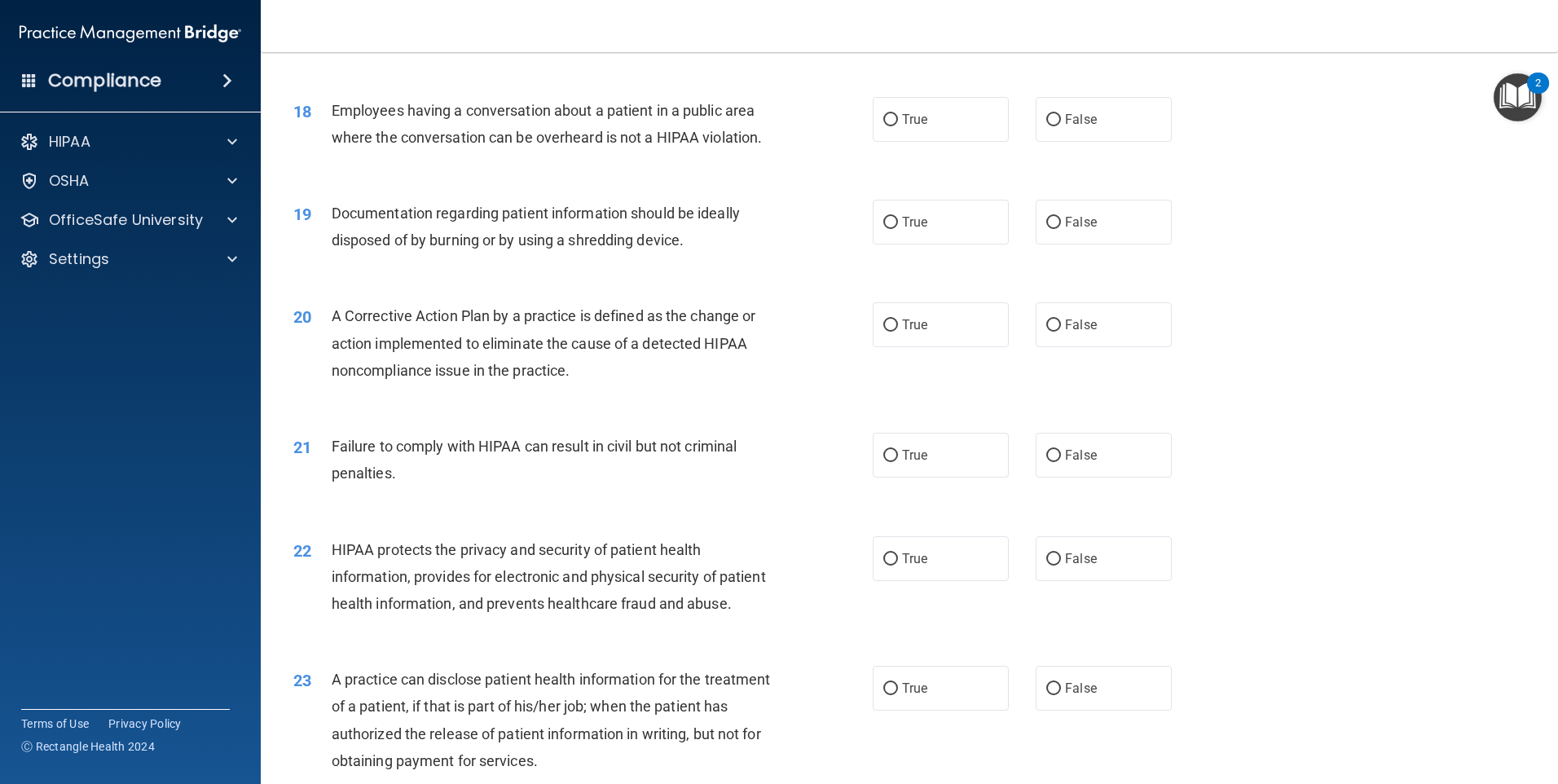
scroll to position [2037, 0]
click at [1035, 141] on label "False" at bounding box center [1103, 119] width 136 height 45
click at [1047, 126] on input "False" at bounding box center [1054, 119] width 14 height 12
radio input "true"
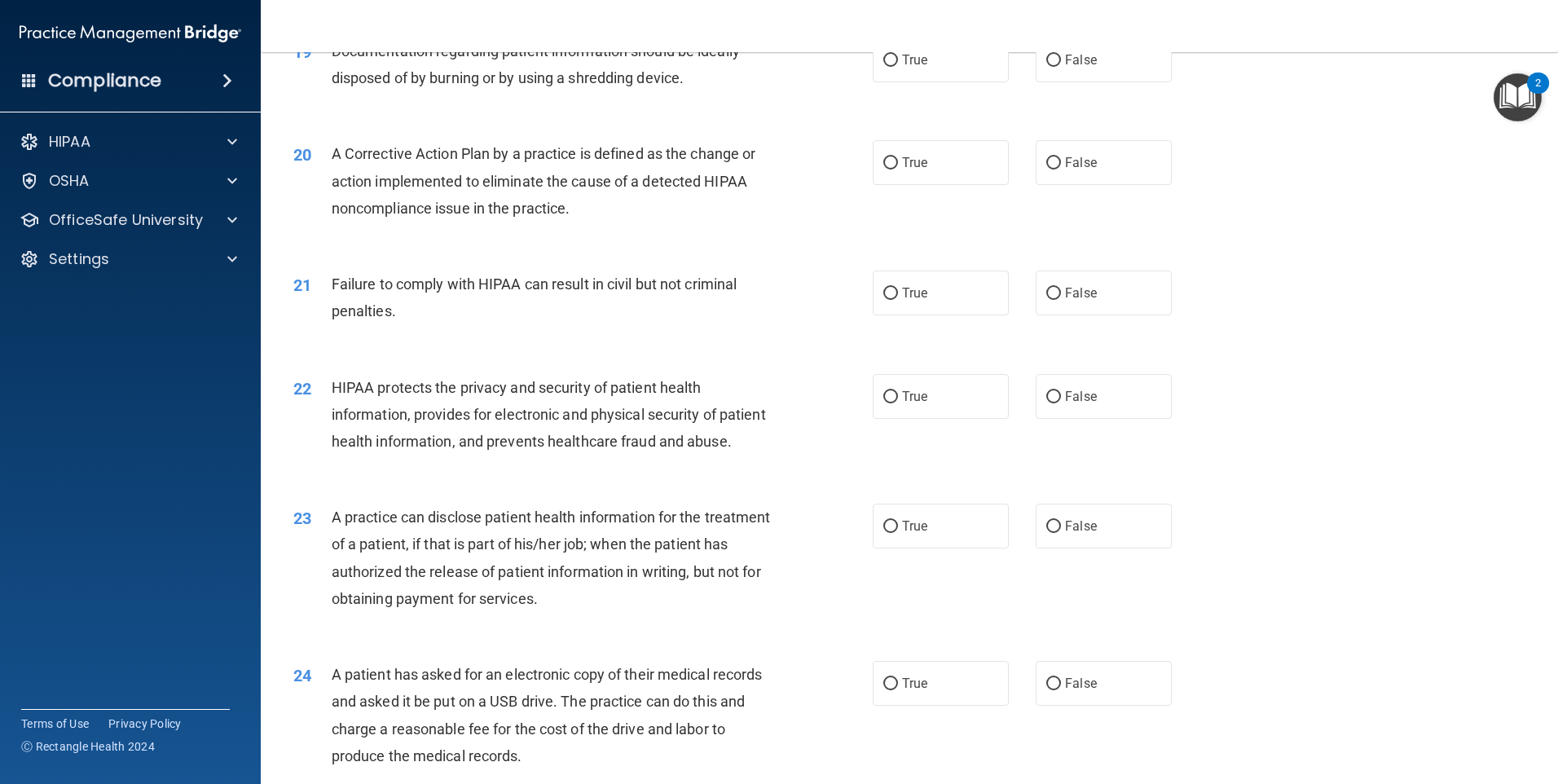
scroll to position [2200, 0]
click at [904, 67] on span "True" at bounding box center [915, 59] width 25 height 15
click at [898, 66] on input "True" at bounding box center [890, 59] width 14 height 12
radio input "true"
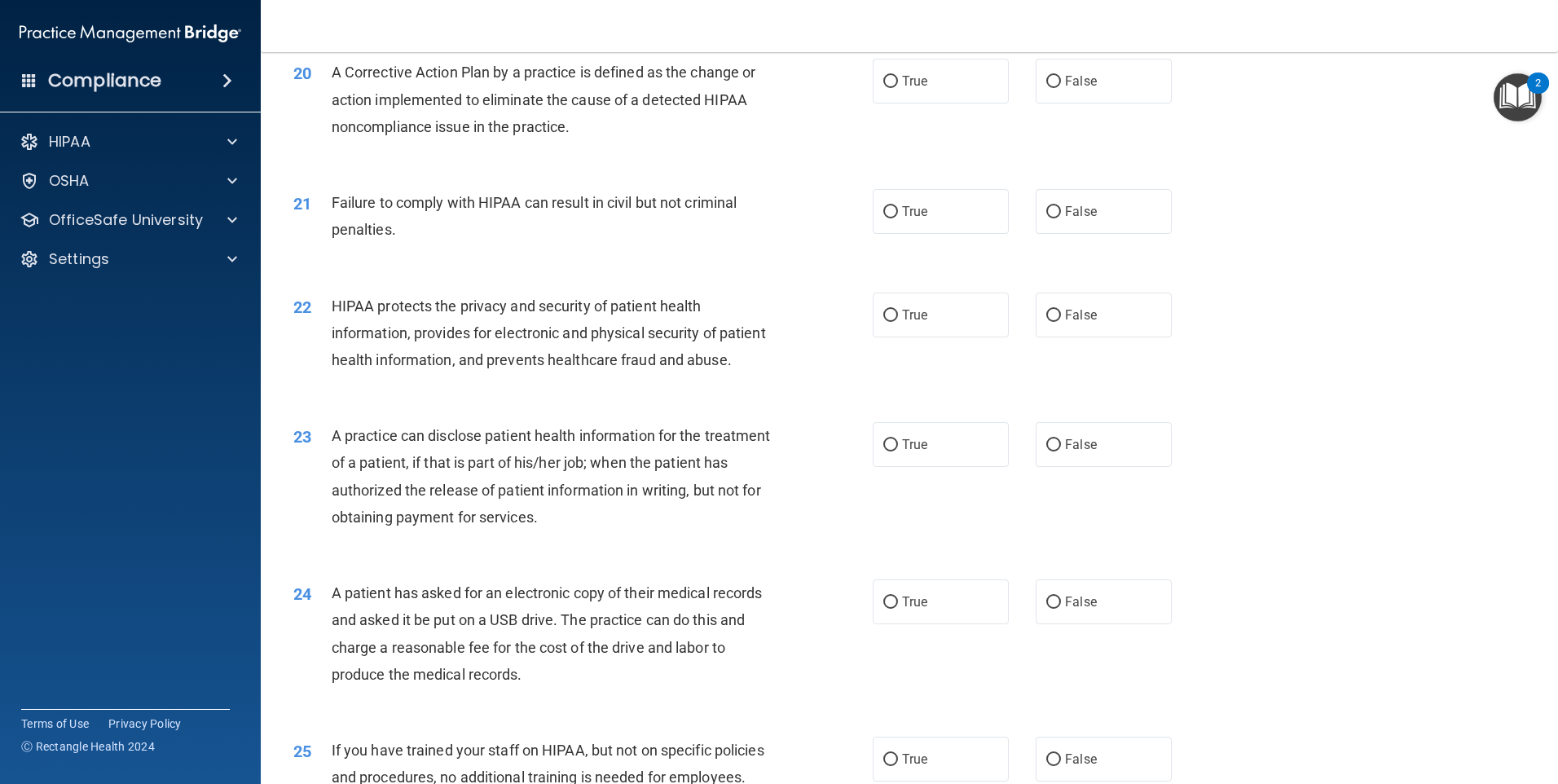
scroll to position [2281, 0]
click at [873, 103] on label "True" at bounding box center [941, 80] width 136 height 45
click at [884, 87] on input "True" at bounding box center [890, 80] width 14 height 12
radio input "true"
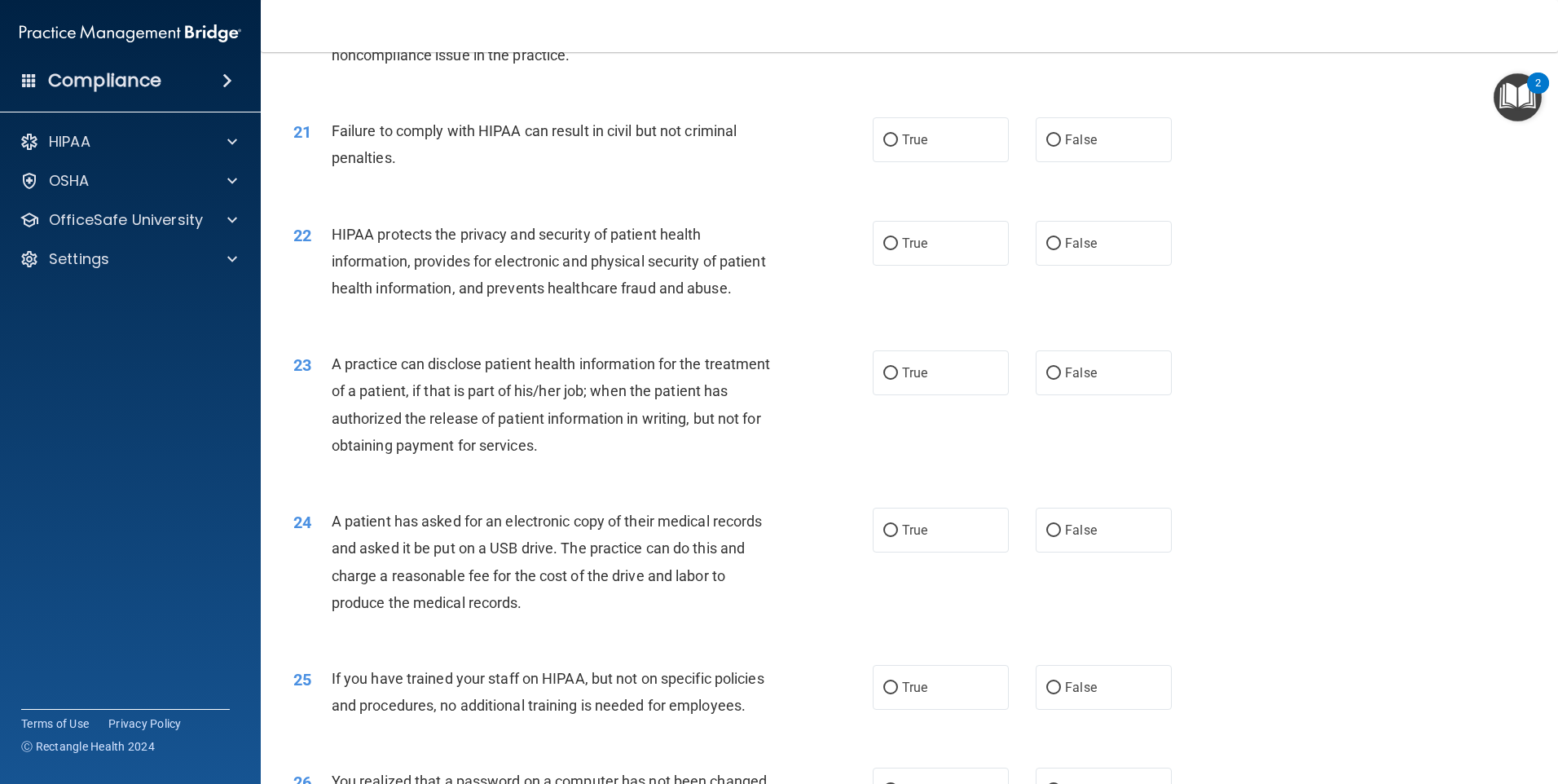
scroll to position [2363, 0]
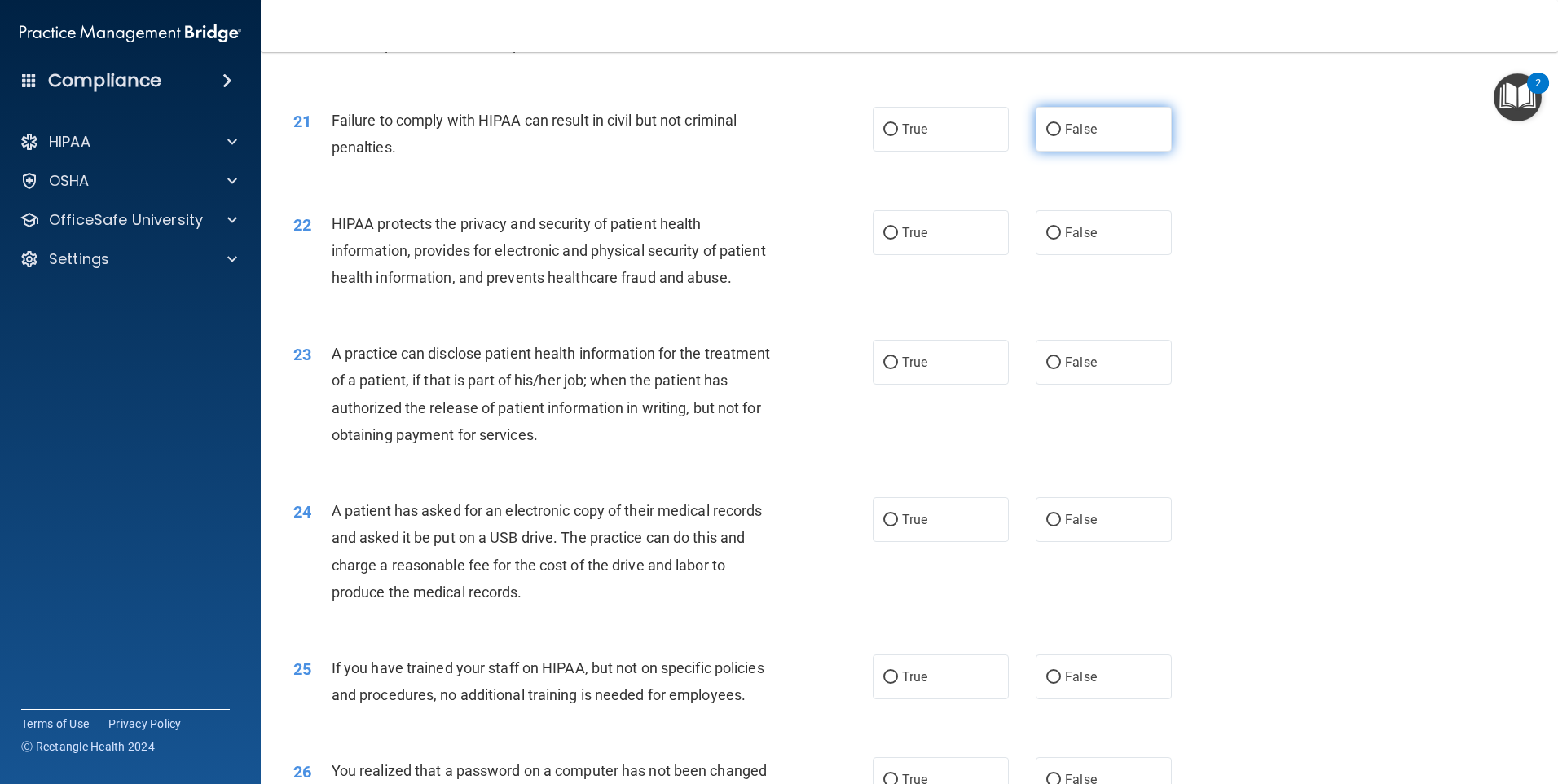
click at [1049, 148] on label "False" at bounding box center [1103, 129] width 136 height 45
click at [1049, 136] on input "False" at bounding box center [1054, 130] width 14 height 12
radio input "true"
click at [945, 255] on label "True" at bounding box center [941, 232] width 136 height 45
click at [898, 240] on input "True" at bounding box center [890, 233] width 14 height 12
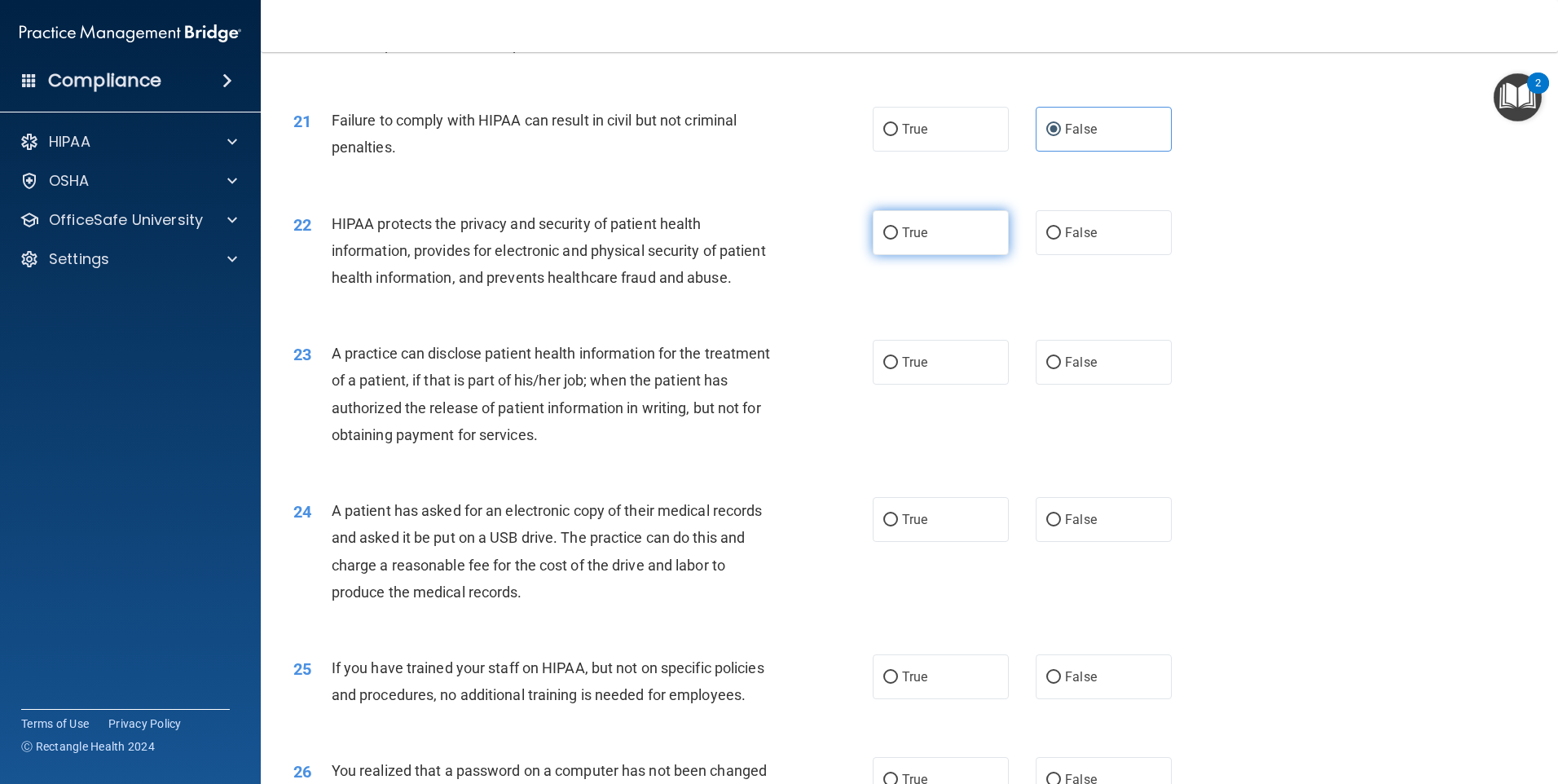
radio input "true"
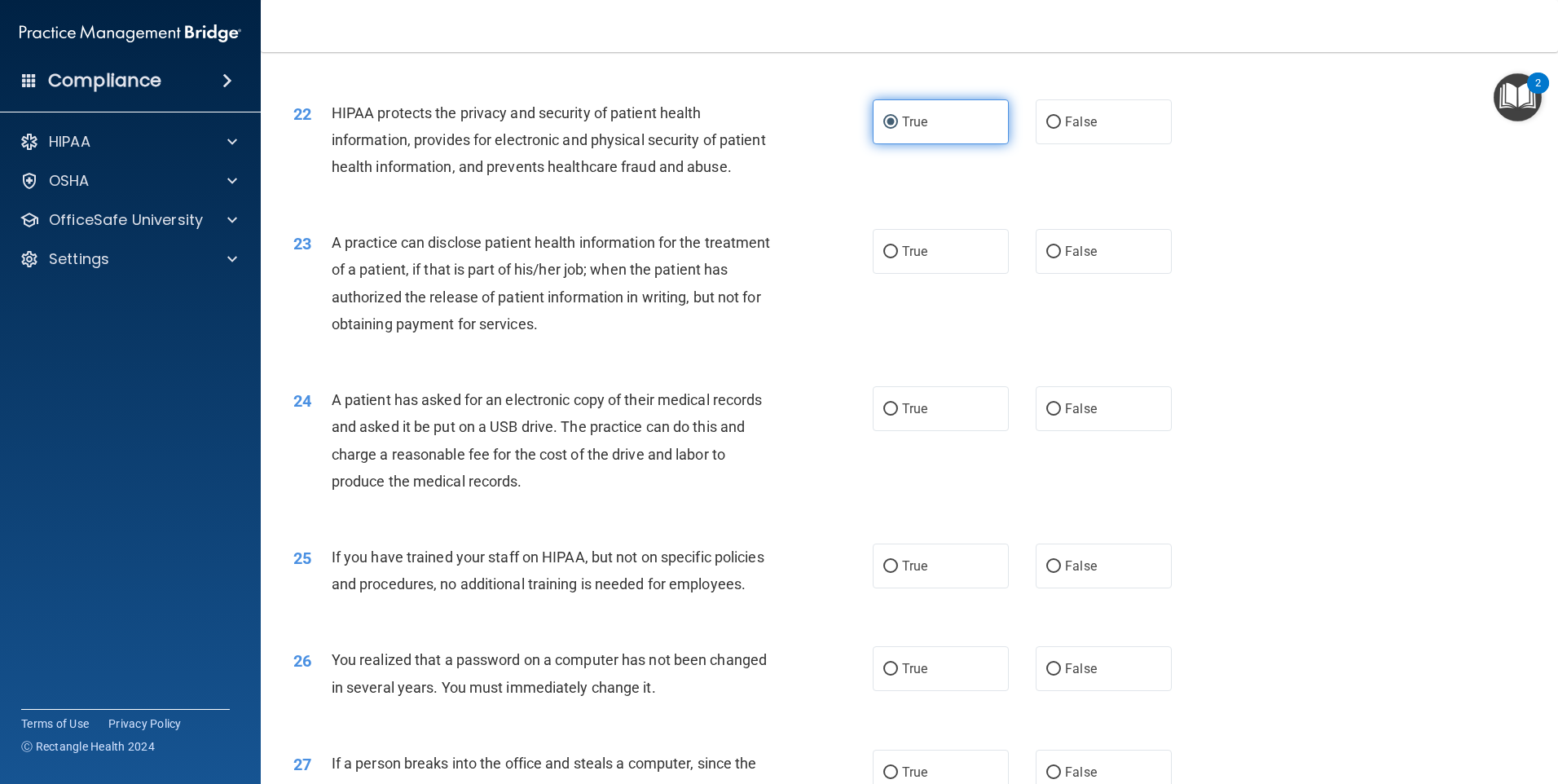
scroll to position [2526, 0]
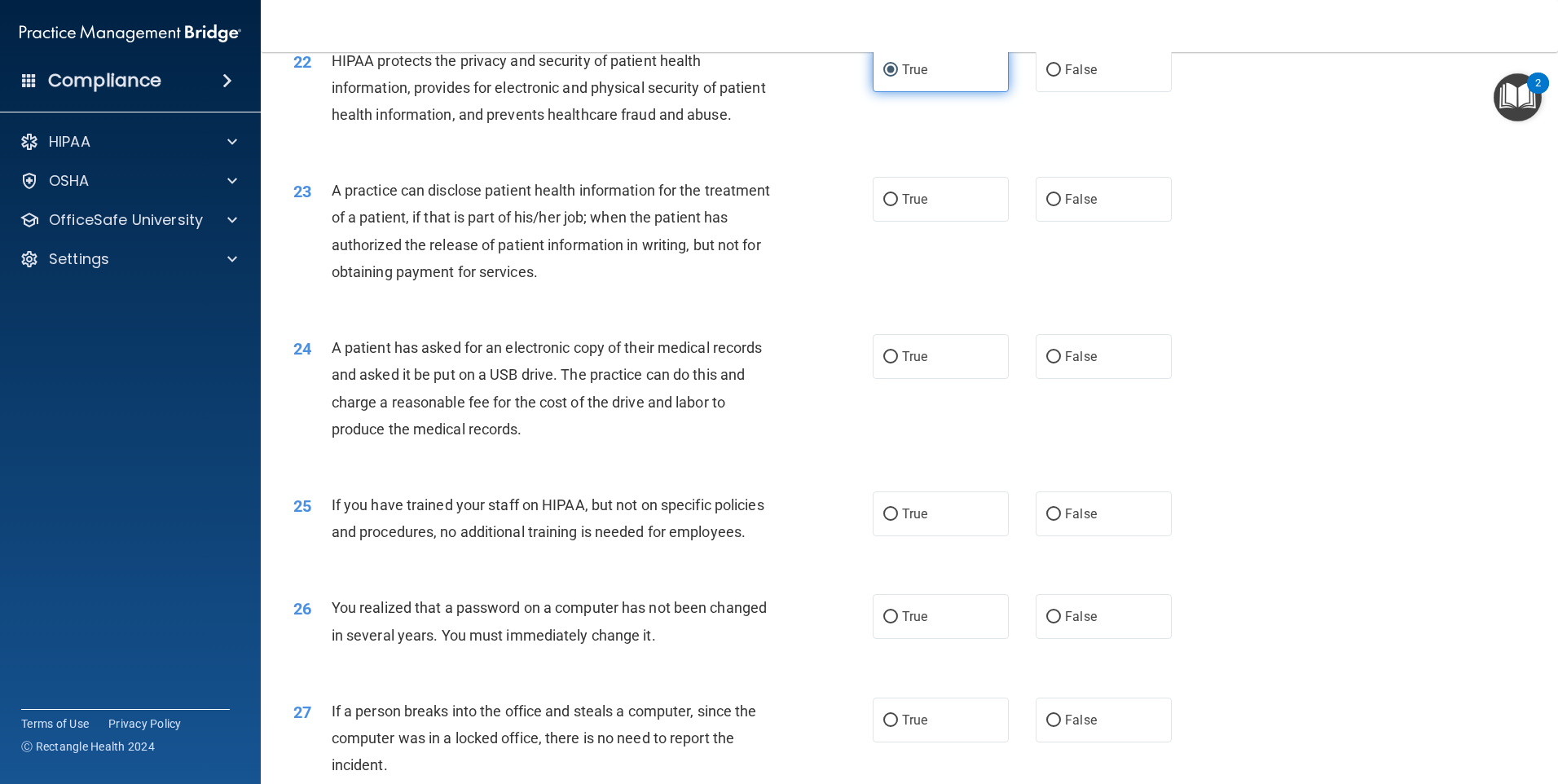
click at [945, 222] on label "True" at bounding box center [941, 199] width 136 height 45
click at [898, 206] on input "True" at bounding box center [890, 200] width 14 height 12
radio input "true"
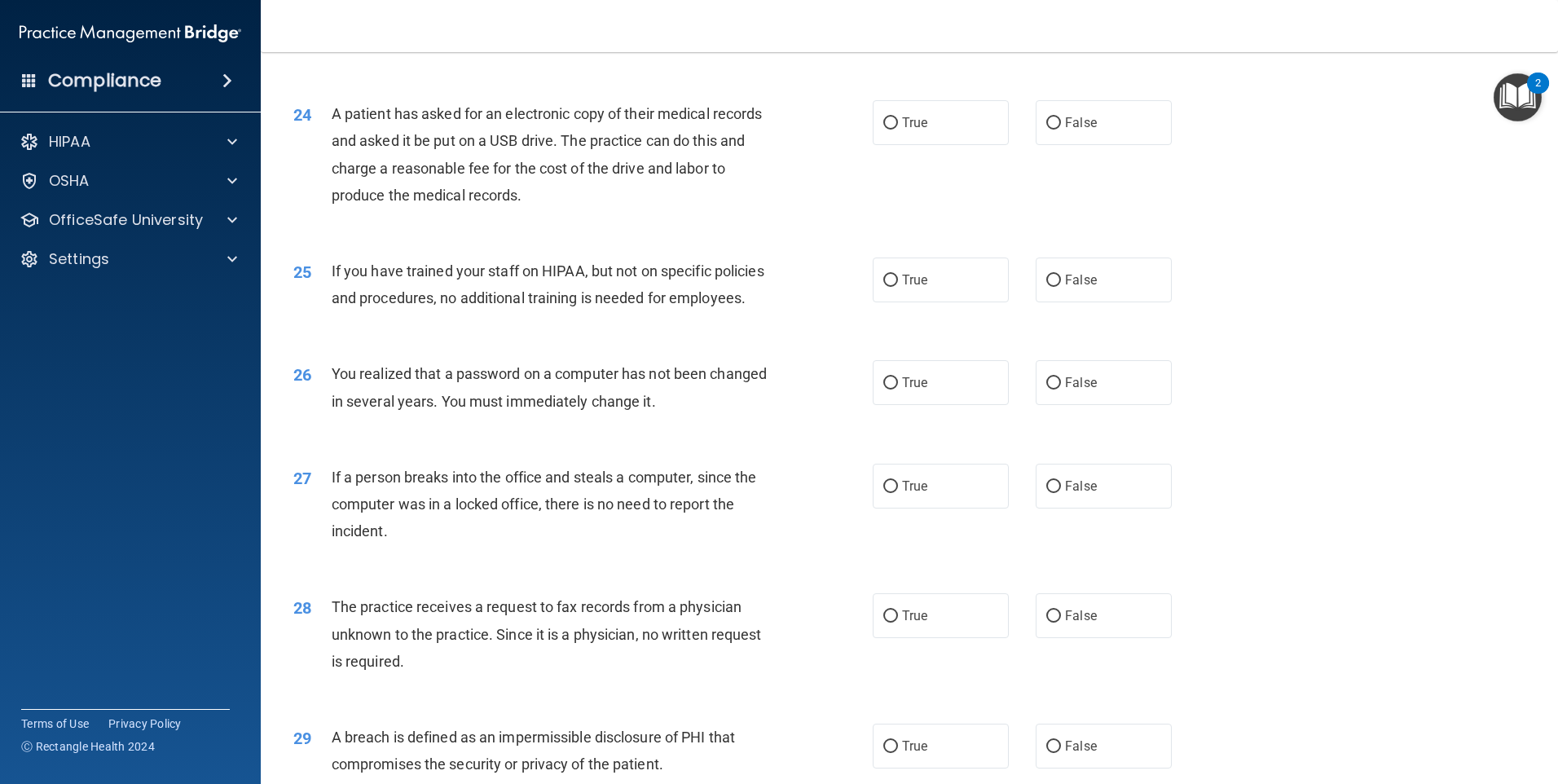
scroll to position [2770, 0]
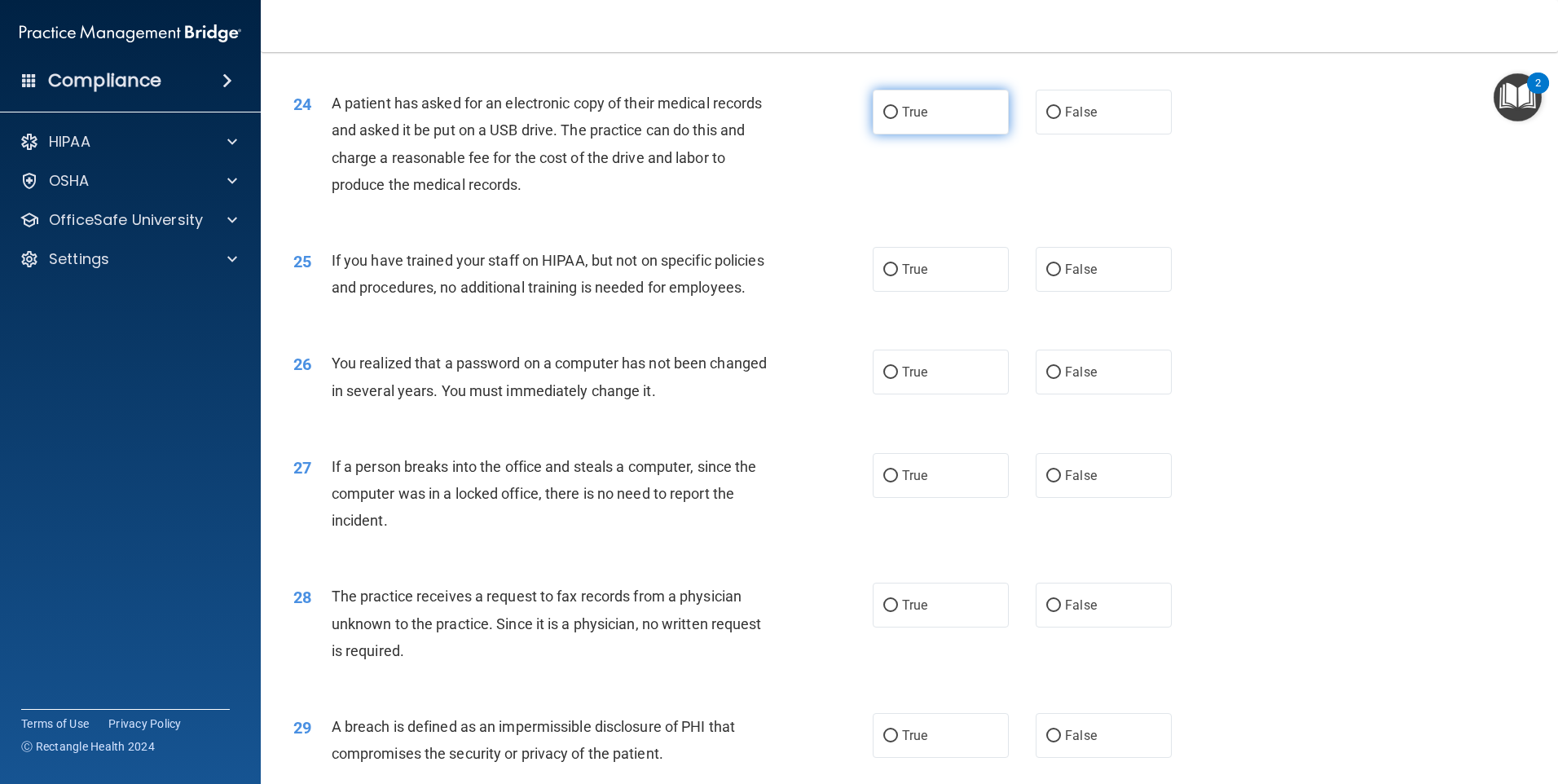
click at [939, 135] on label "True" at bounding box center [941, 112] width 136 height 45
click at [898, 119] on input "True" at bounding box center [890, 113] width 14 height 12
radio input "true"
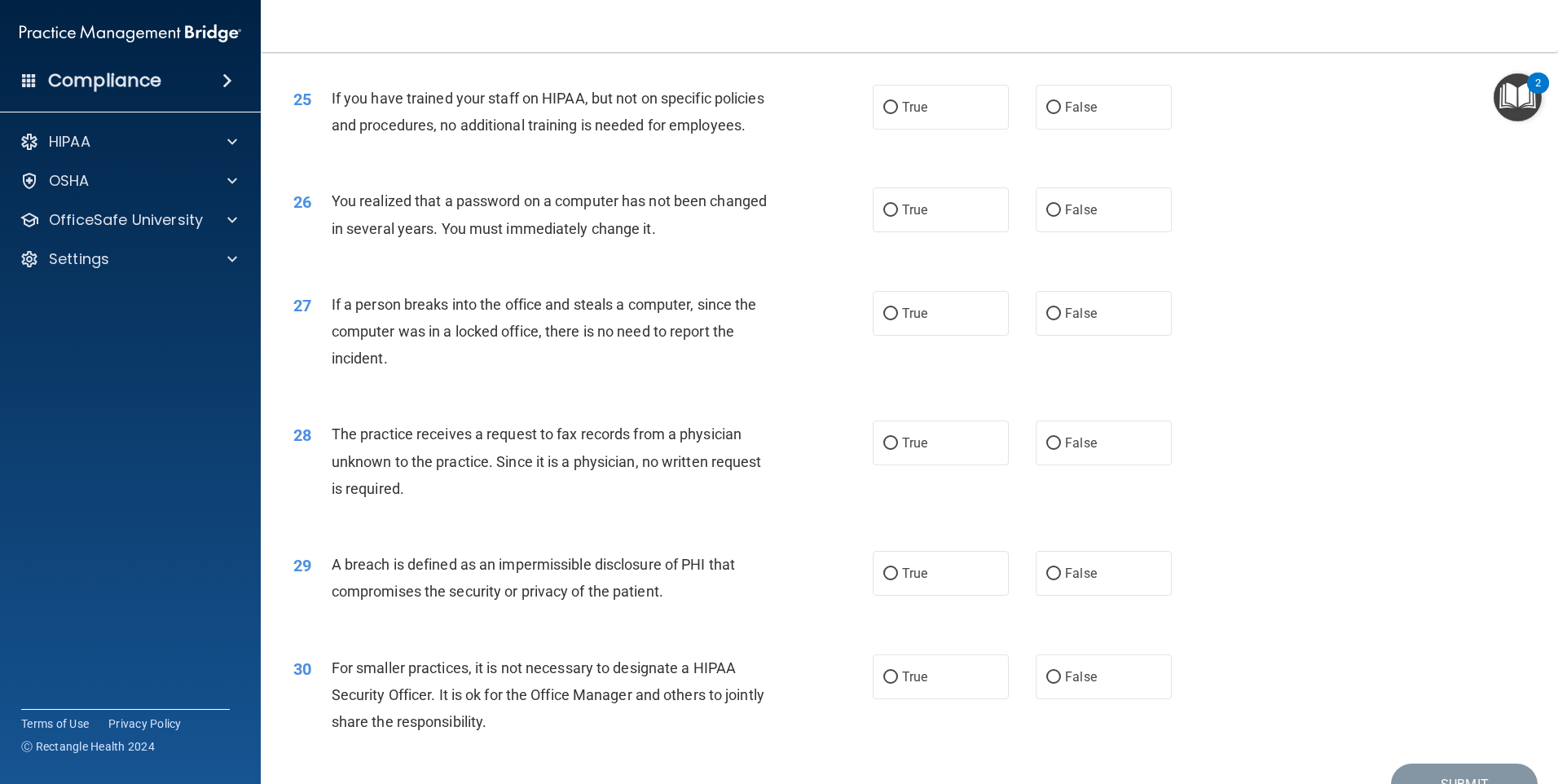
scroll to position [2934, 0]
click at [1046, 129] on label "False" at bounding box center [1103, 106] width 136 height 45
click at [1047, 114] on input "False" at bounding box center [1054, 107] width 14 height 12
radio input "true"
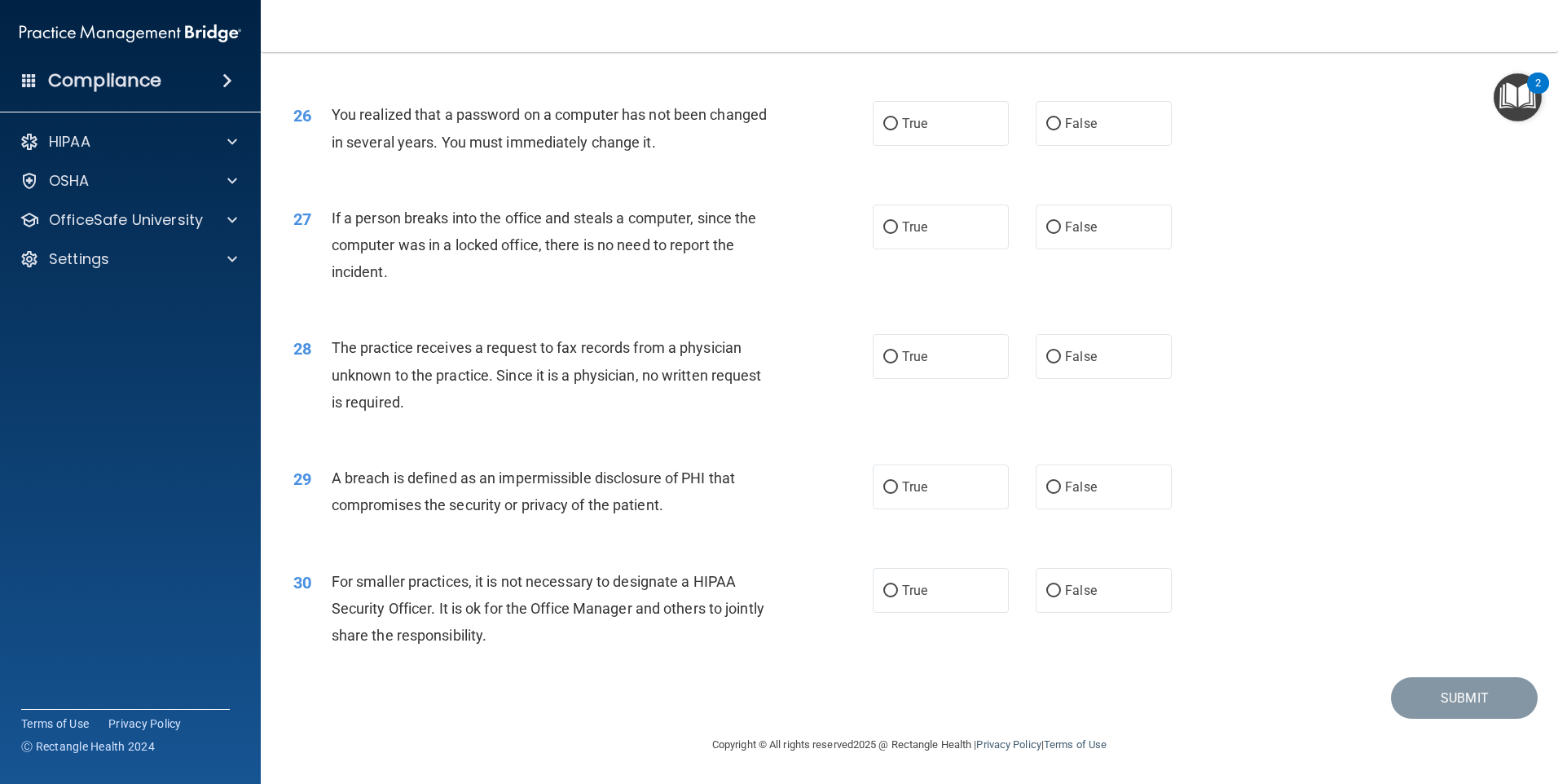
scroll to position [3096, 0]
click at [883, 117] on label "True" at bounding box center [941, 123] width 136 height 45
click at [884, 118] on input "True" at bounding box center [890, 124] width 14 height 12
radio input "true"
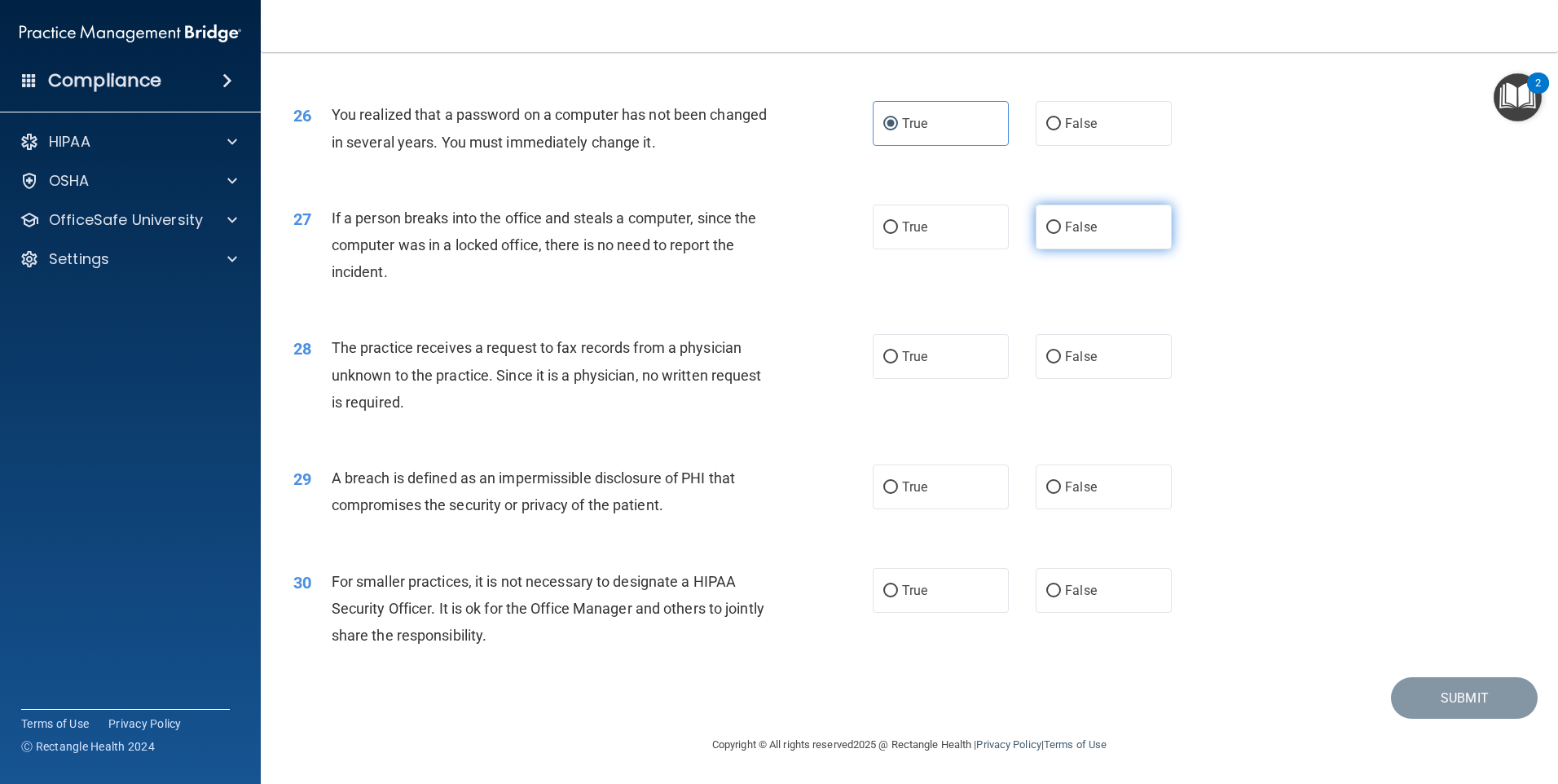
click at [1062, 237] on label "False" at bounding box center [1103, 226] width 136 height 45
click at [1061, 234] on input "False" at bounding box center [1054, 227] width 14 height 12
radio input "true"
click at [1065, 346] on label "False" at bounding box center [1103, 356] width 136 height 45
click at [1061, 351] on input "False" at bounding box center [1054, 357] width 14 height 12
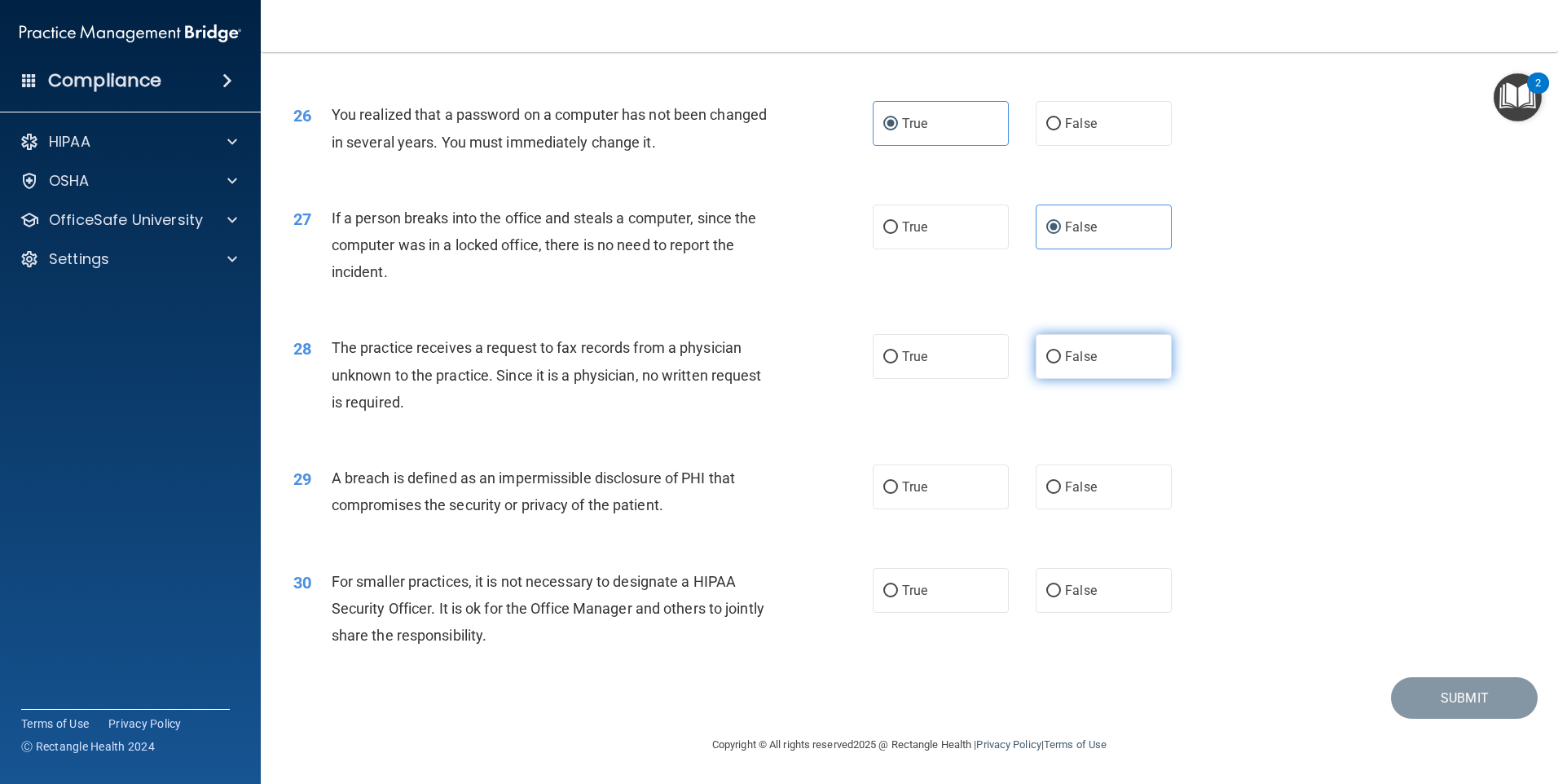
radio input "true"
click at [890, 486] on input "True" at bounding box center [890, 487] width 14 height 12
radio input "true"
click at [888, 577] on label "True" at bounding box center [941, 590] width 136 height 45
click at [888, 585] on input "True" at bounding box center [890, 591] width 14 height 12
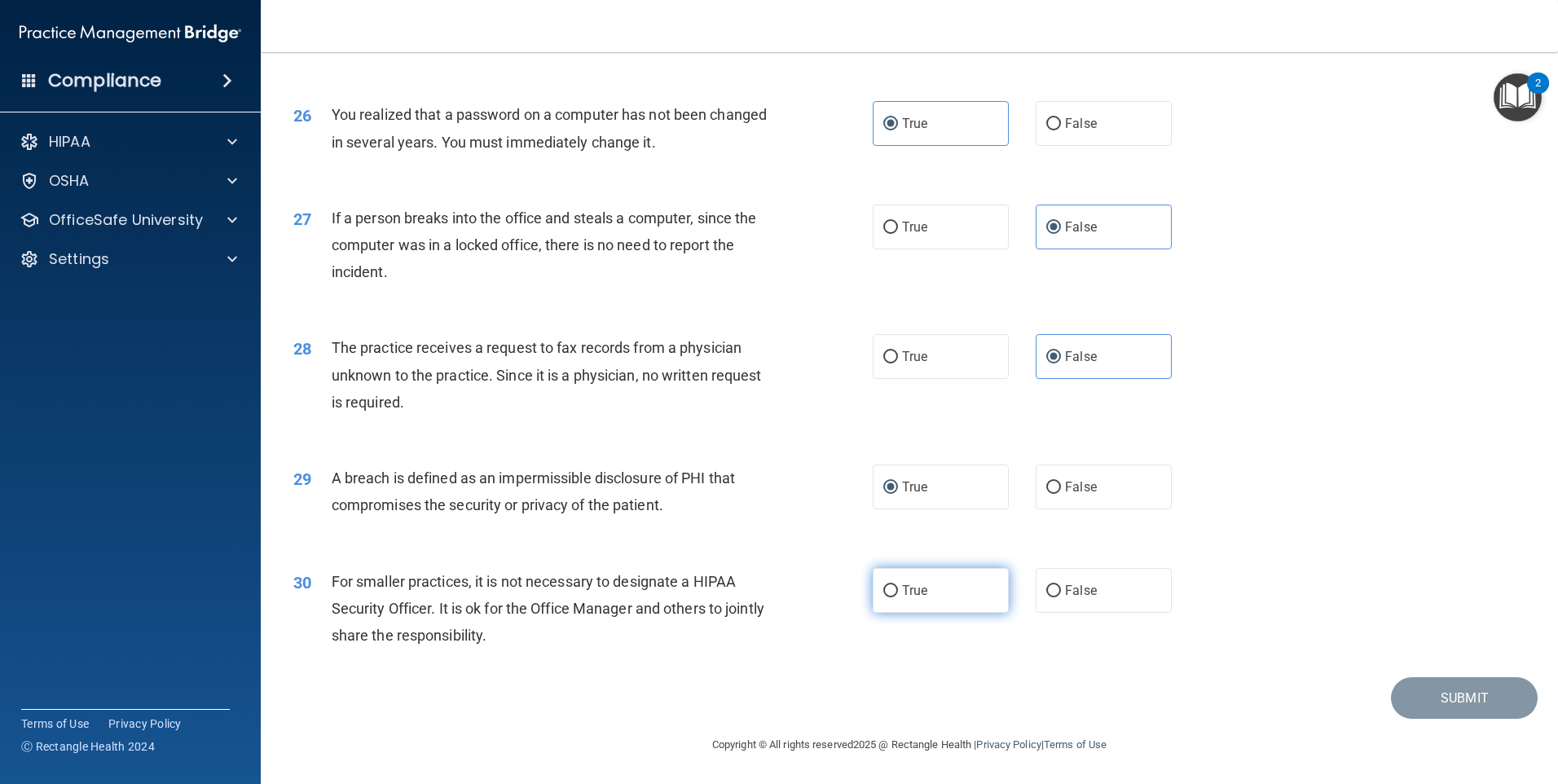
radio input "true"
click at [1431, 691] on button "Submit" at bounding box center [1464, 698] width 147 height 42
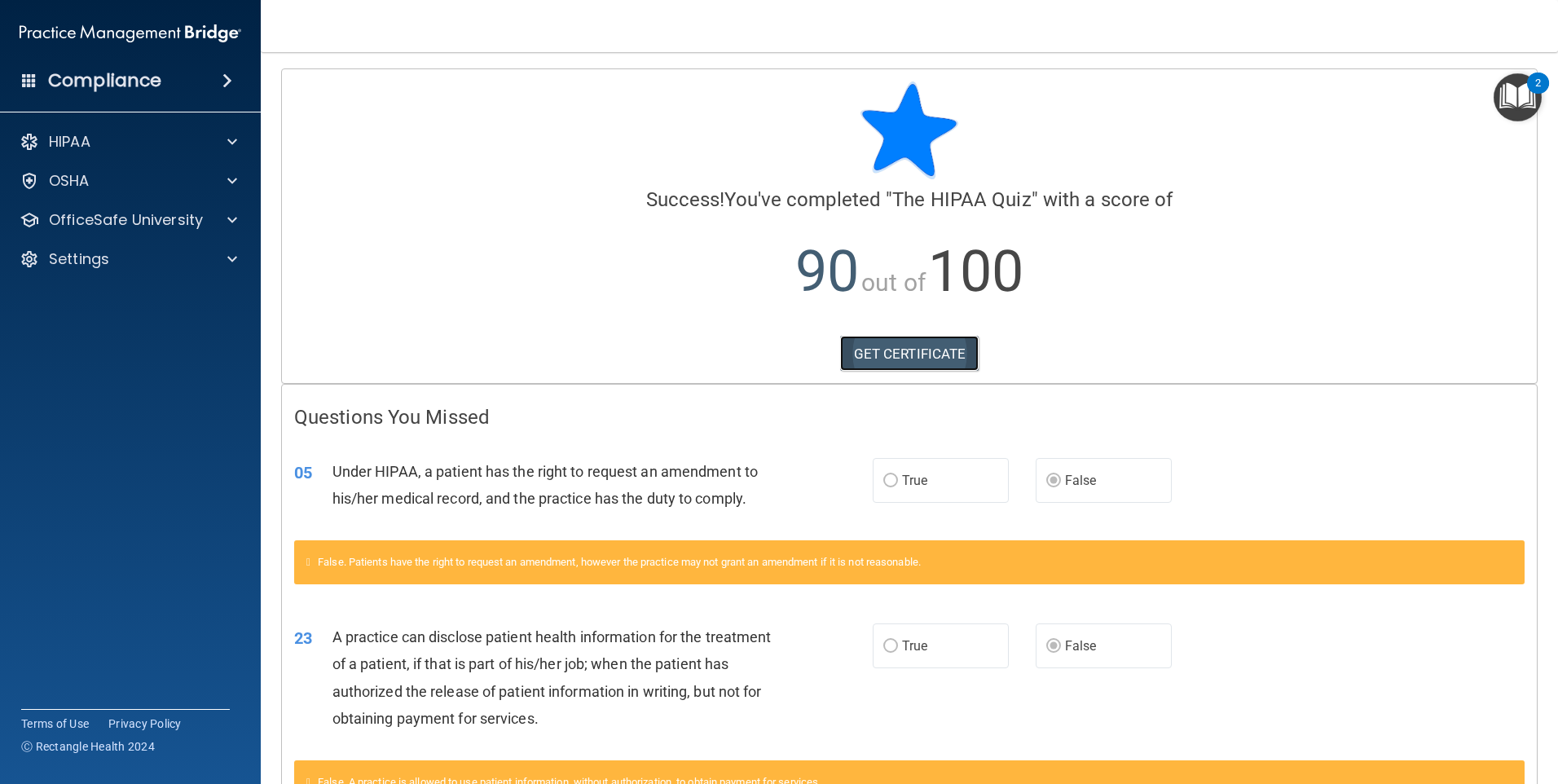
click at [919, 354] on link "GET CERTIFICATE" at bounding box center [910, 354] width 139 height 36
click at [214, 148] on div at bounding box center [229, 141] width 41 height 19
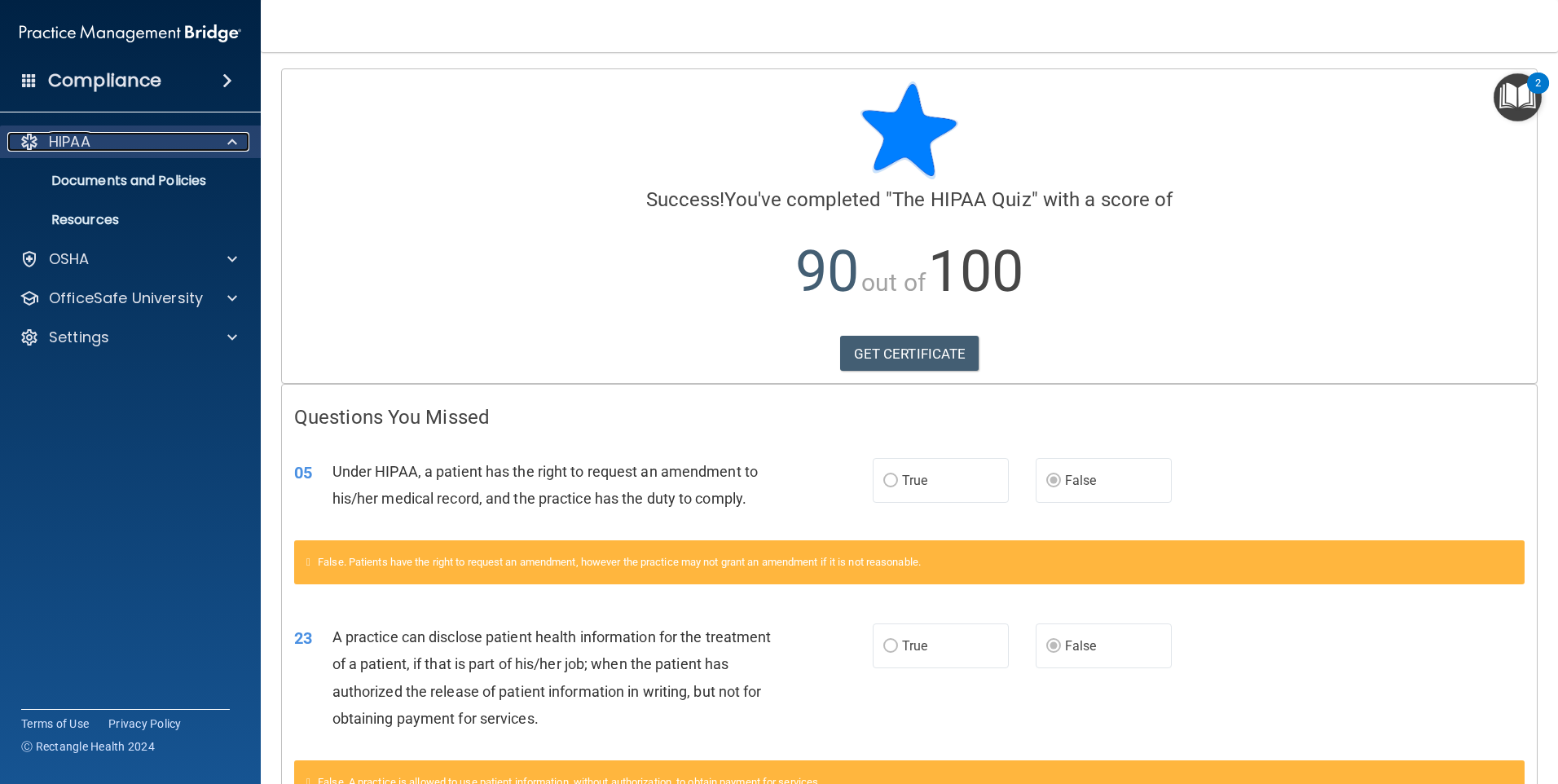
click at [214, 148] on div at bounding box center [229, 141] width 41 height 19
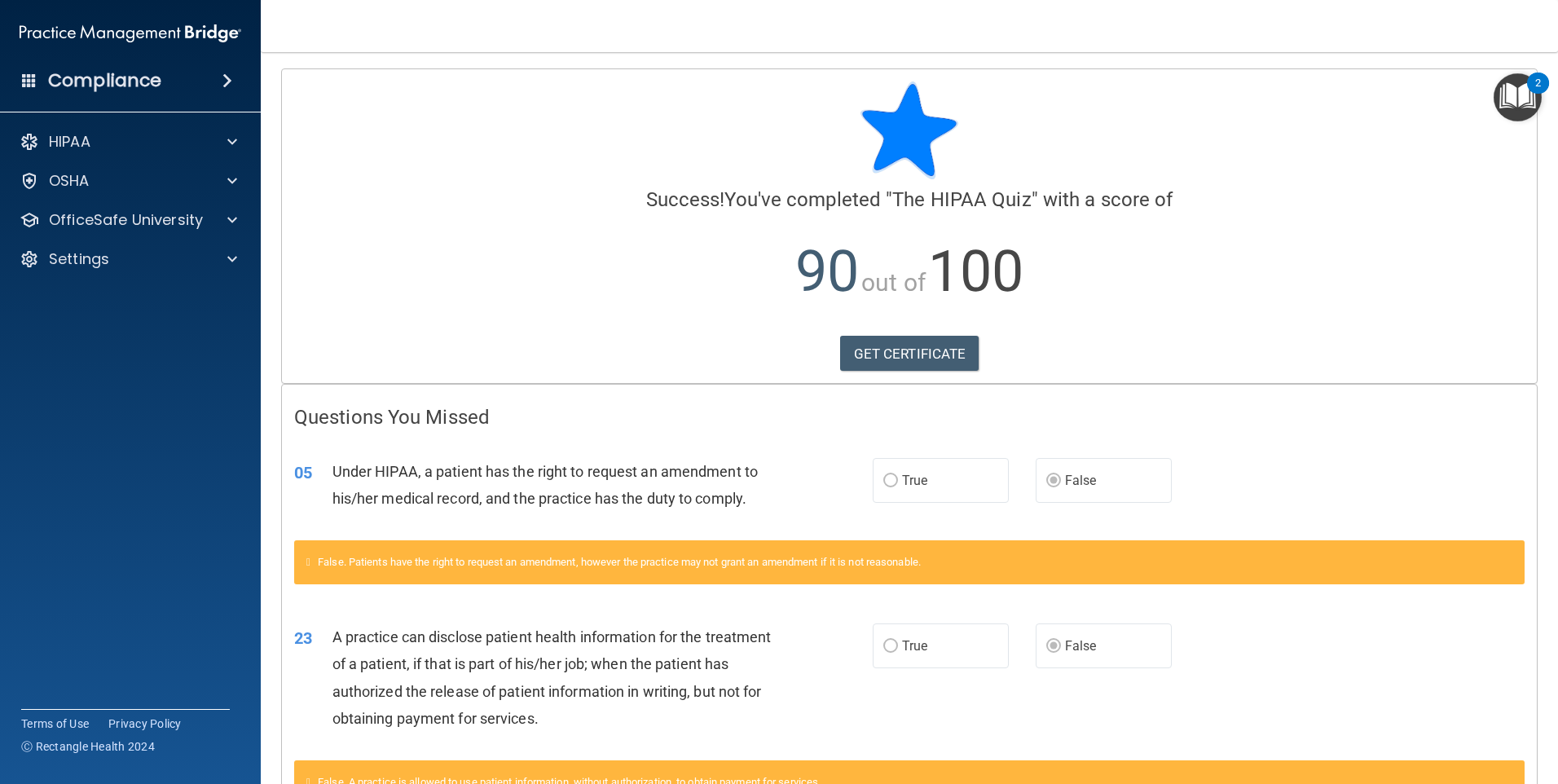
click at [232, 77] on span at bounding box center [227, 80] width 10 height 19
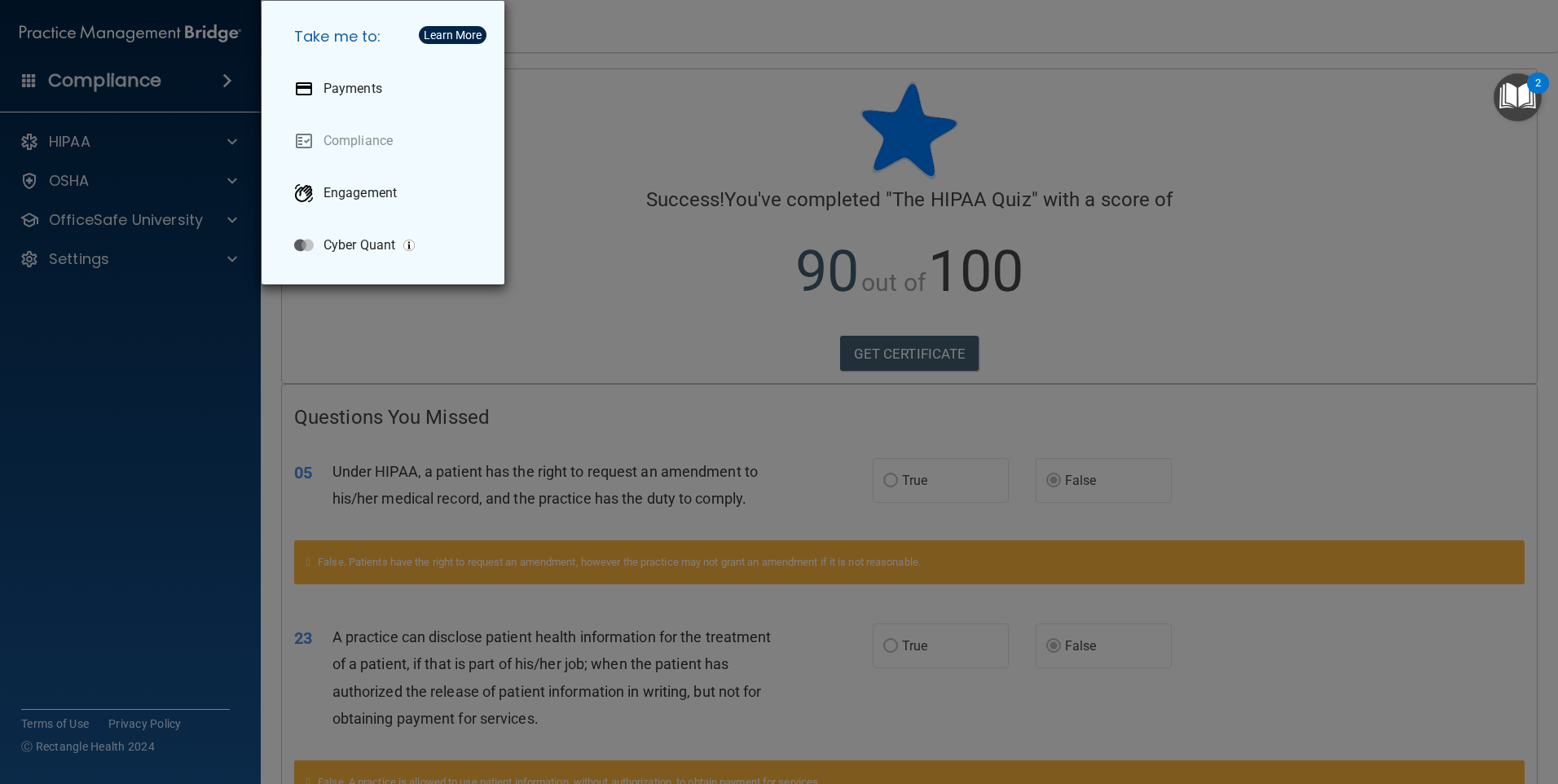
click at [223, 77] on div "Take me to: Payments Compliance Engagement Cyber Quant" at bounding box center [779, 392] width 1558 height 784
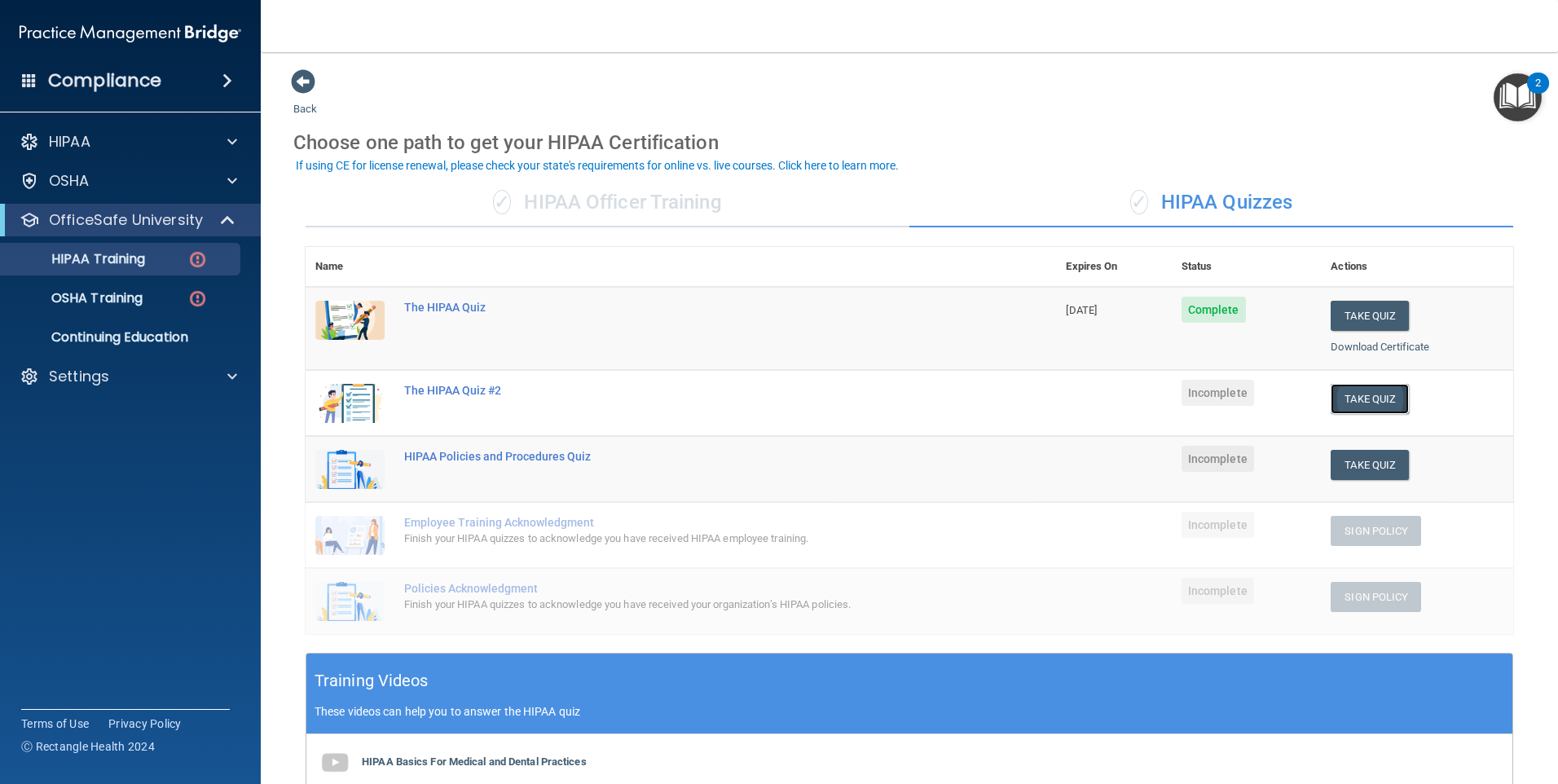
click at [1340, 392] on button "Take Quiz" at bounding box center [1370, 399] width 78 height 31
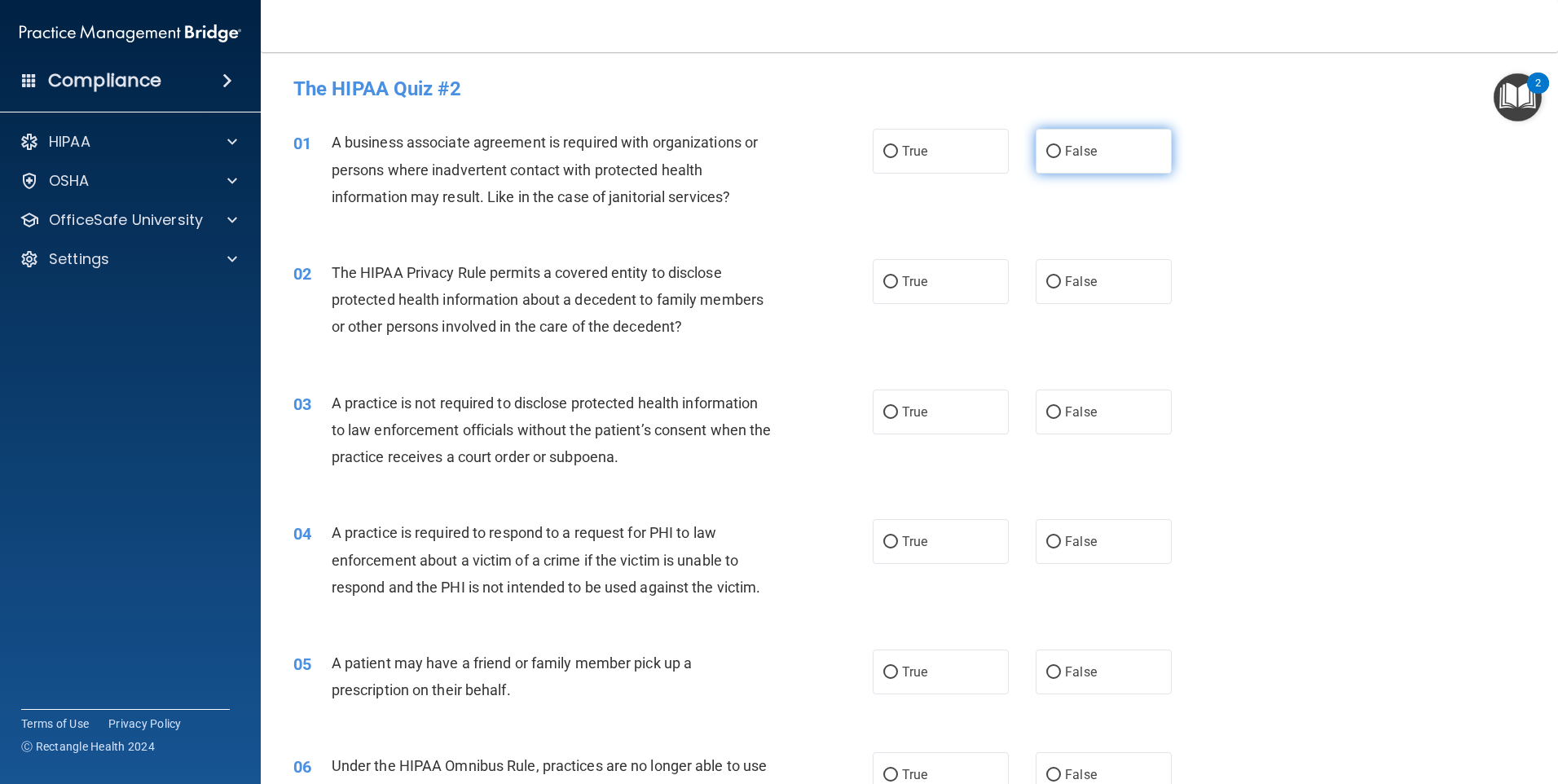
click at [1071, 153] on span "False" at bounding box center [1080, 151] width 32 height 15
click at [1061, 153] on input "False" at bounding box center [1054, 152] width 14 height 12
radio input "true"
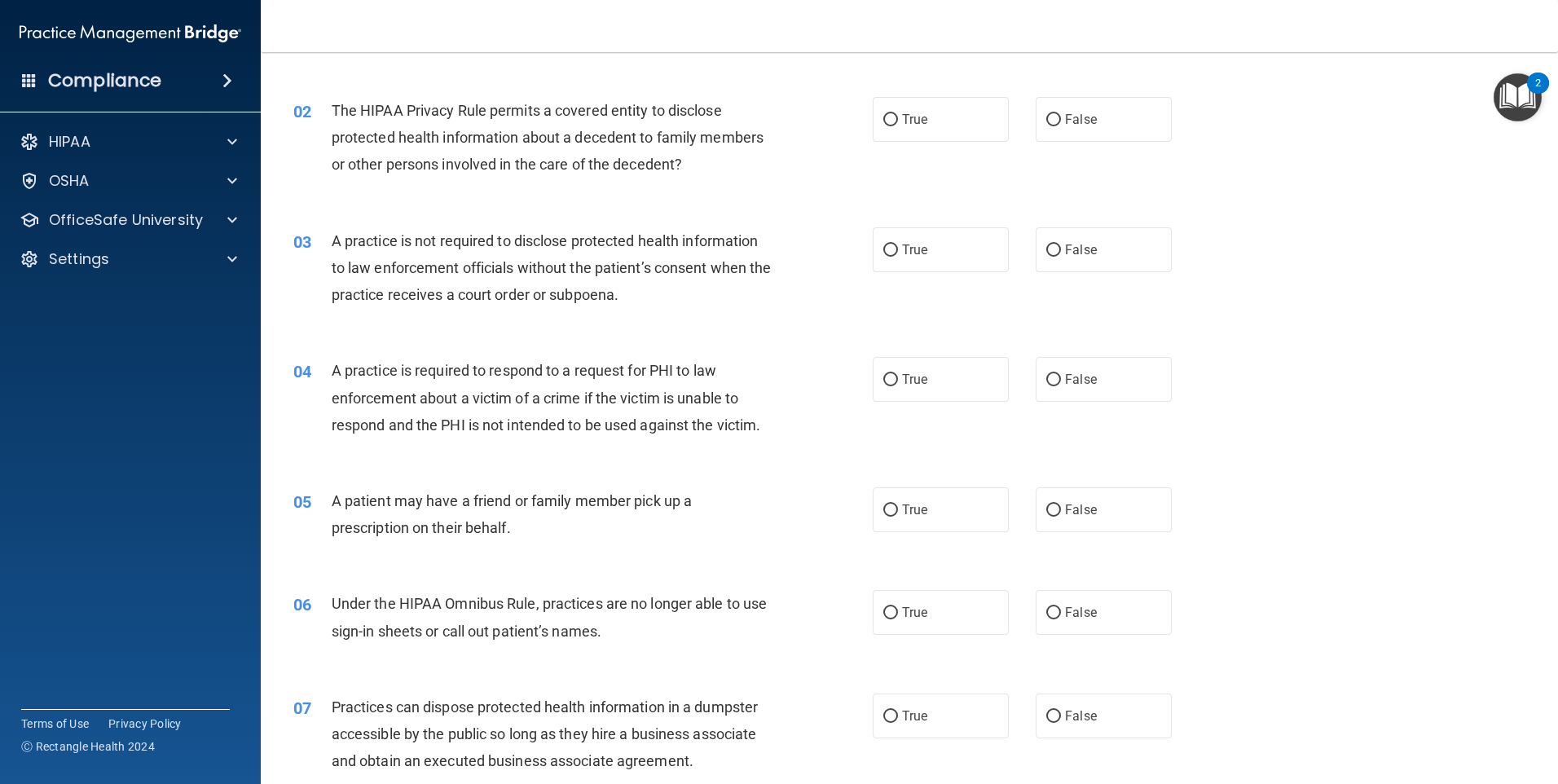
scroll to position [163, 0]
click at [875, 127] on label "True" at bounding box center [941, 118] width 136 height 45
click at [884, 125] on input "True" at bounding box center [890, 119] width 14 height 12
radio input "true"
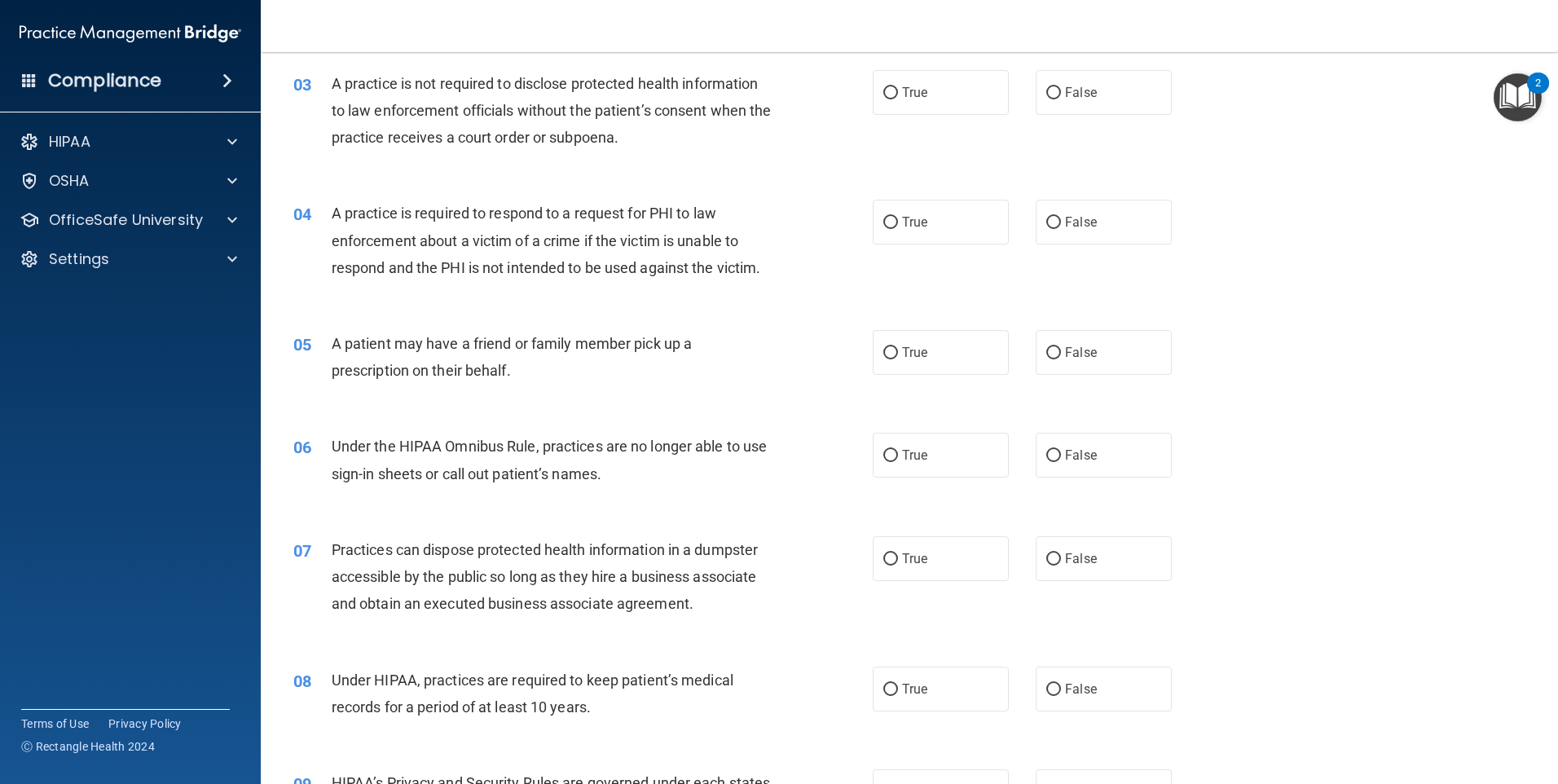
scroll to position [326, 0]
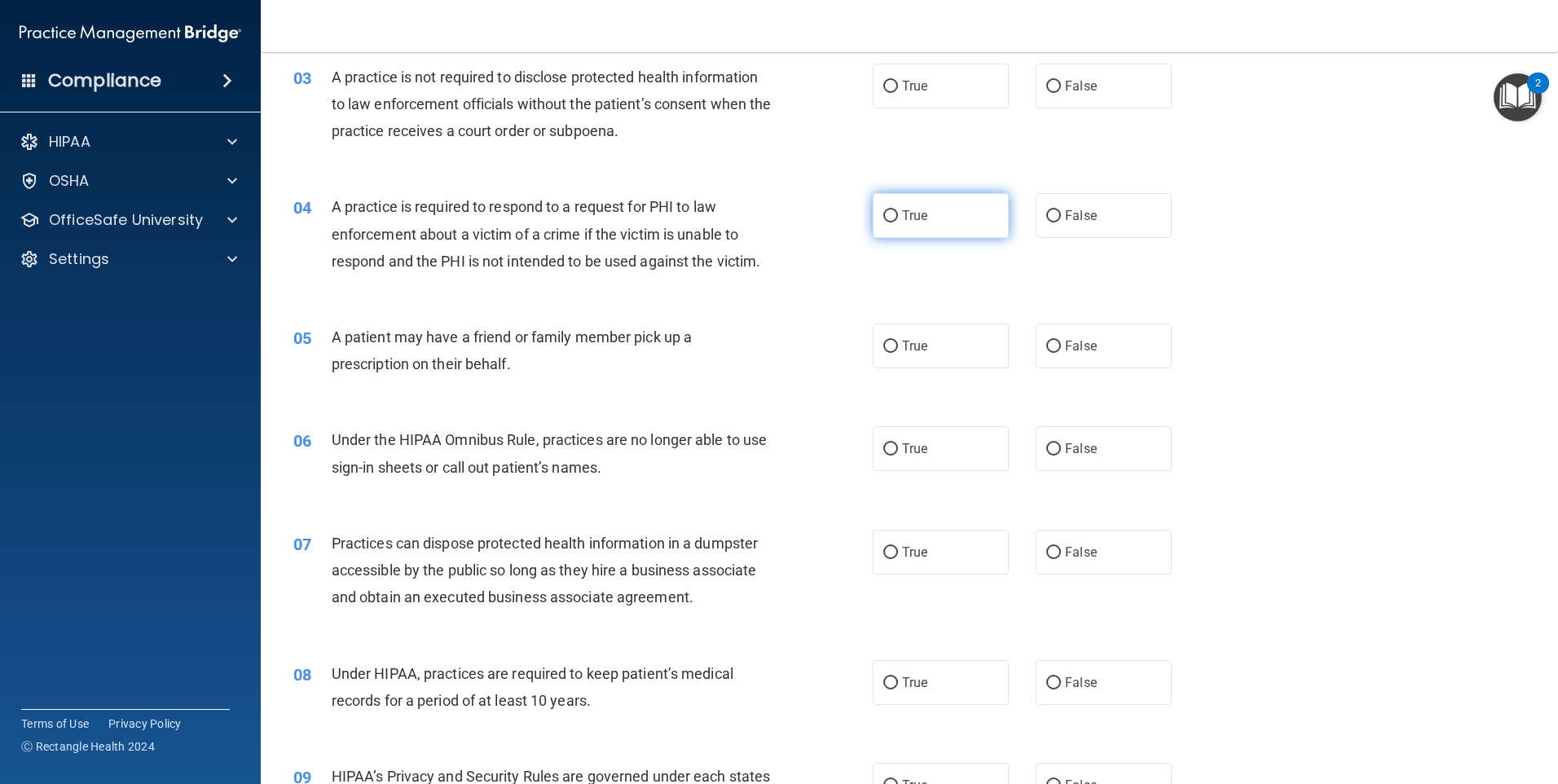
click at [879, 226] on label "True" at bounding box center [941, 215] width 136 height 45
click at [884, 222] on input "True" at bounding box center [890, 216] width 14 height 12
radio input "true"
click at [1047, 84] on input "False" at bounding box center [1054, 86] width 14 height 12
radio input "true"
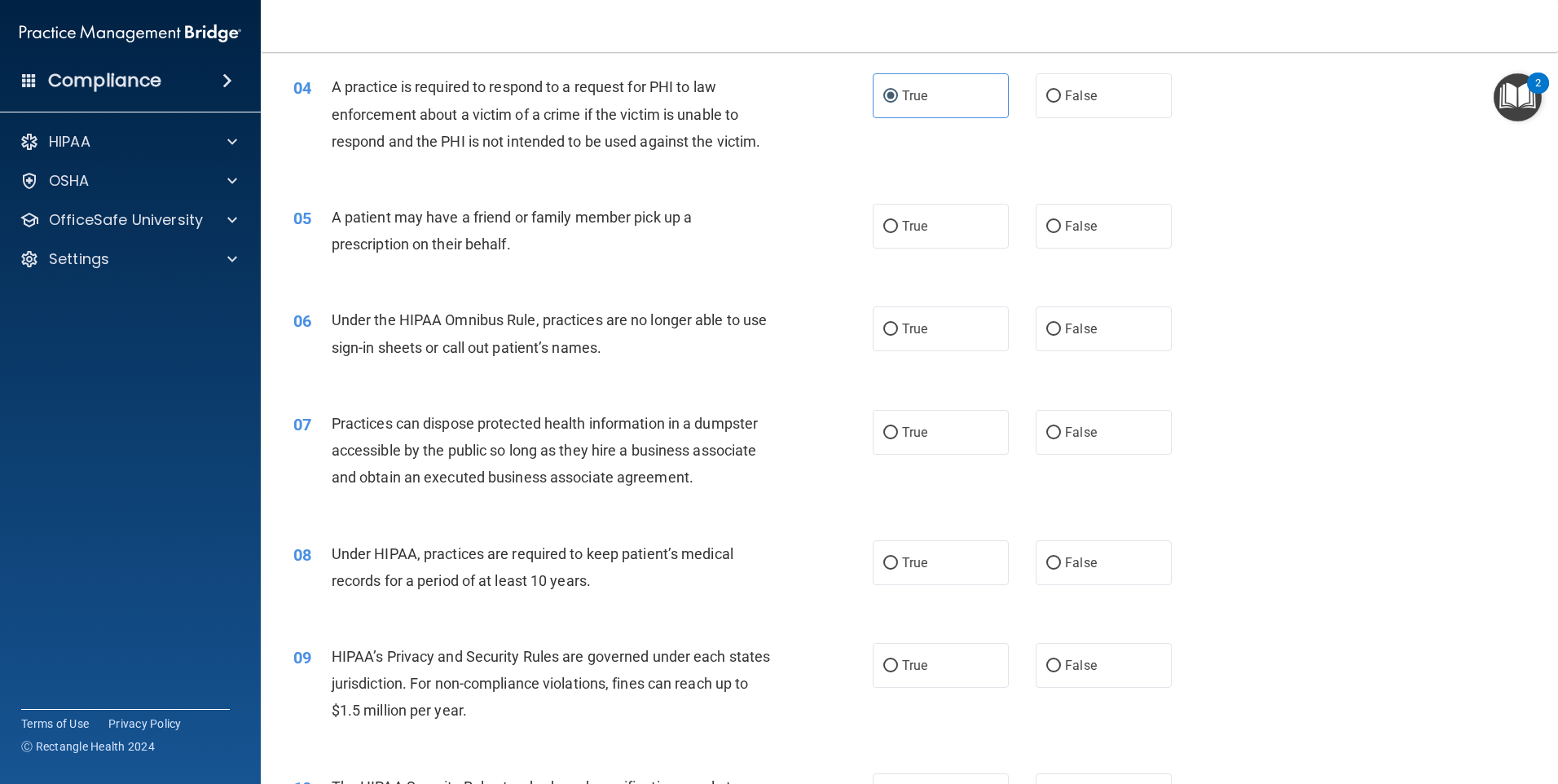
scroll to position [489, 0]
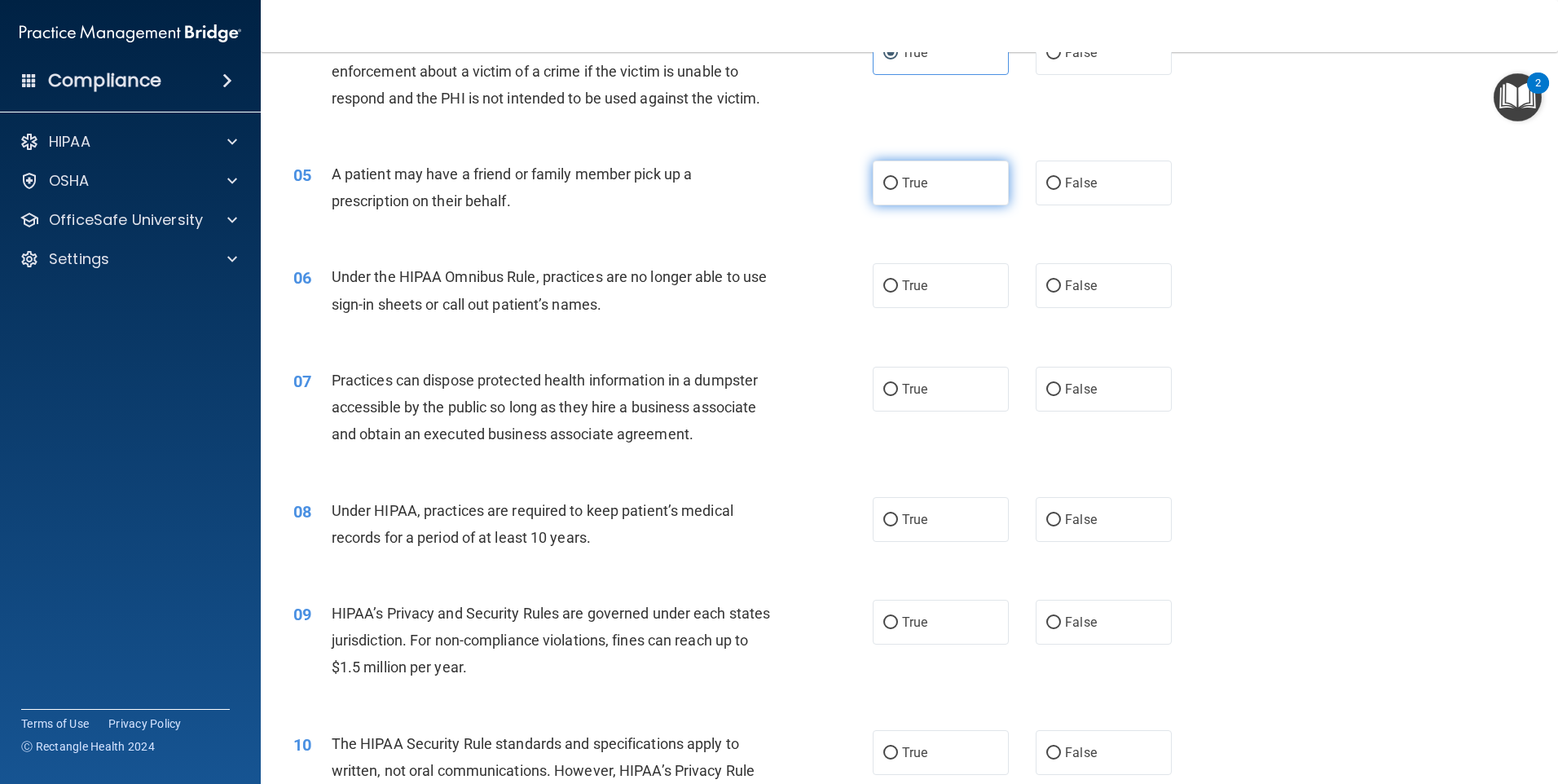
click at [986, 188] on label "True" at bounding box center [941, 182] width 136 height 45
click at [898, 188] on input "True" at bounding box center [890, 183] width 14 height 12
radio input "true"
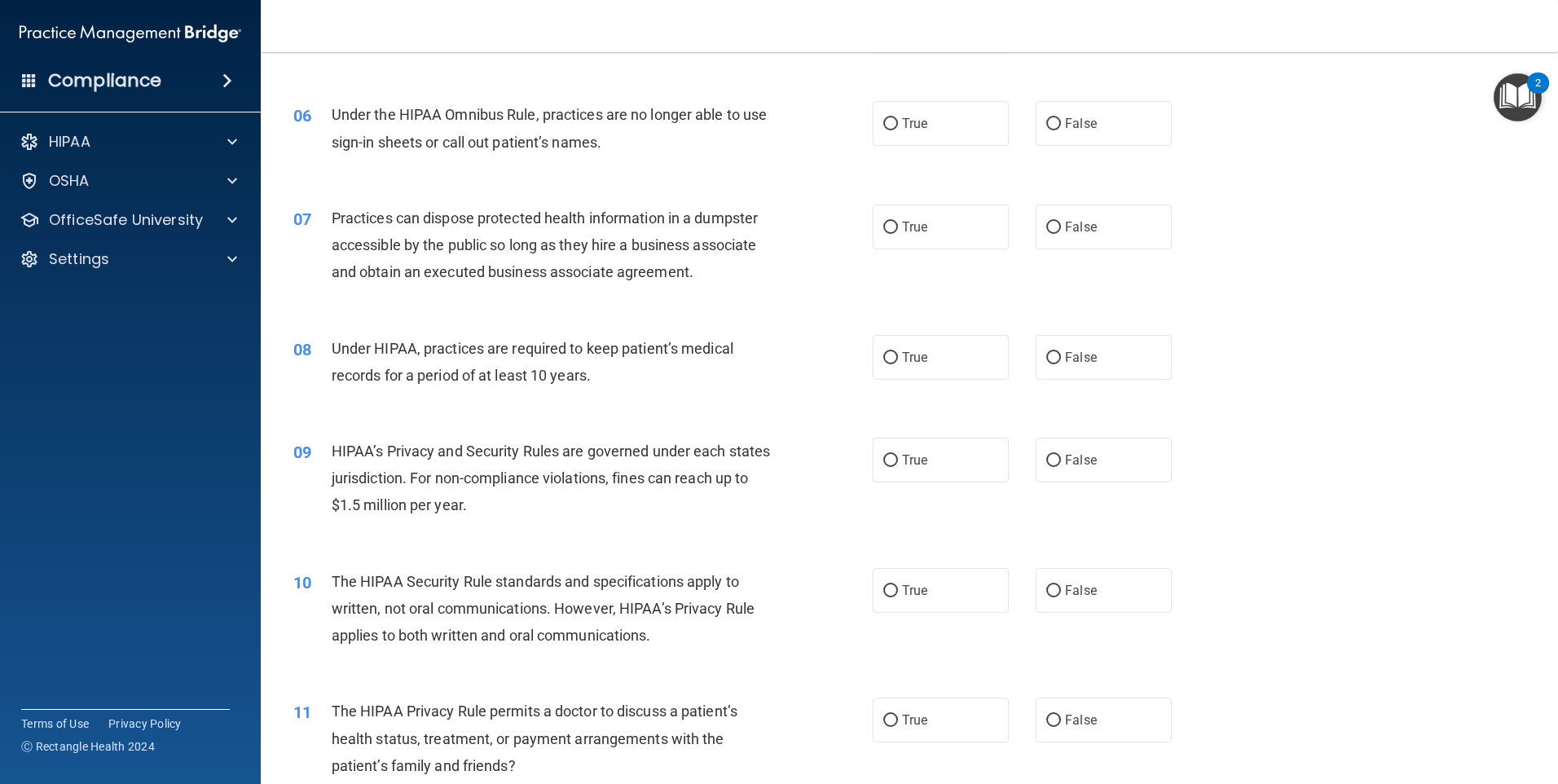
scroll to position [652, 0]
click at [1043, 137] on label "False" at bounding box center [1103, 122] width 136 height 45
click at [1047, 130] on input "False" at bounding box center [1054, 123] width 14 height 12
radio input "true"
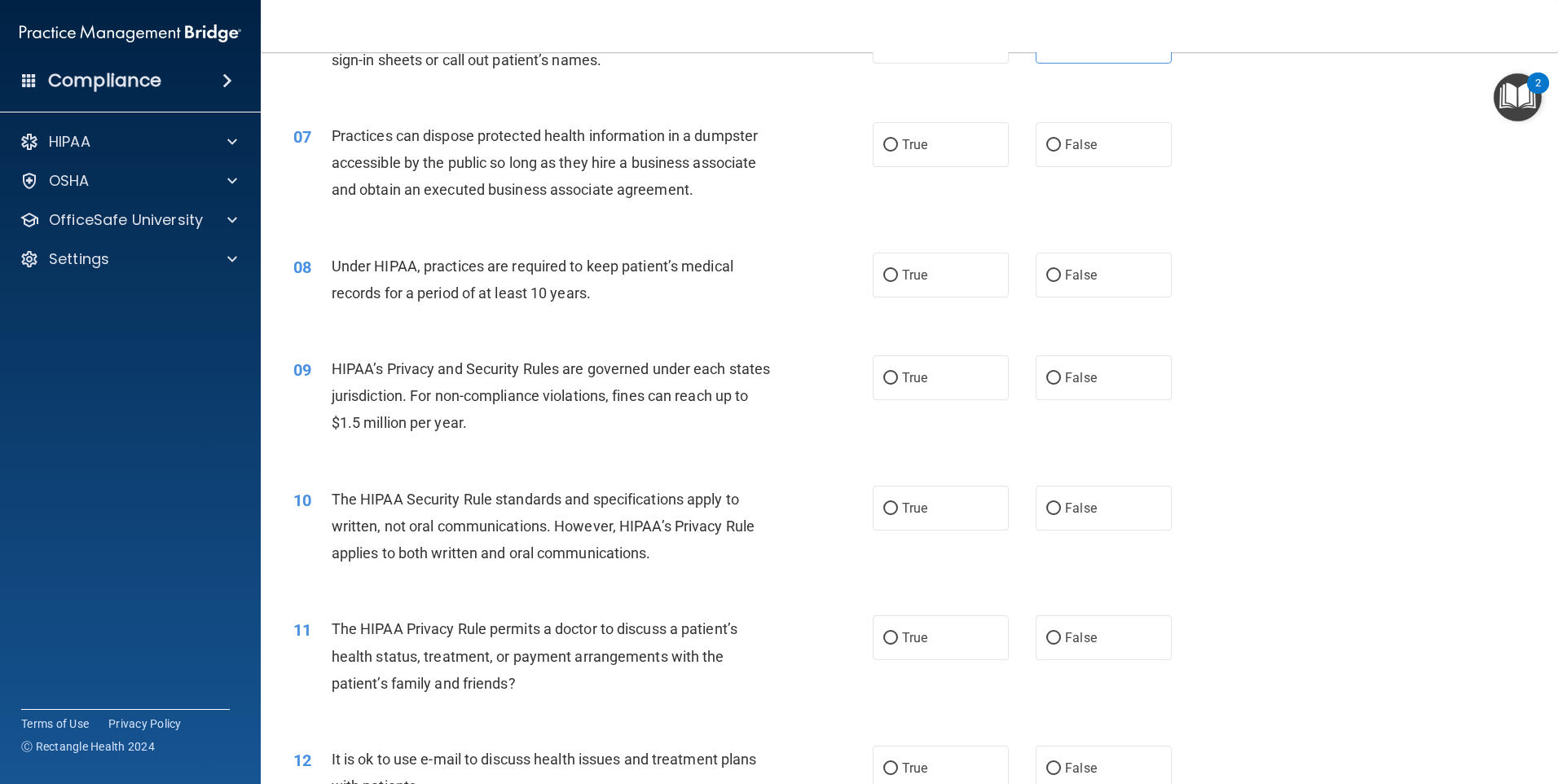
scroll to position [733, 0]
click at [1045, 129] on label "False" at bounding box center [1103, 144] width 136 height 45
click at [1047, 139] on input "False" at bounding box center [1054, 145] width 14 height 12
radio input "true"
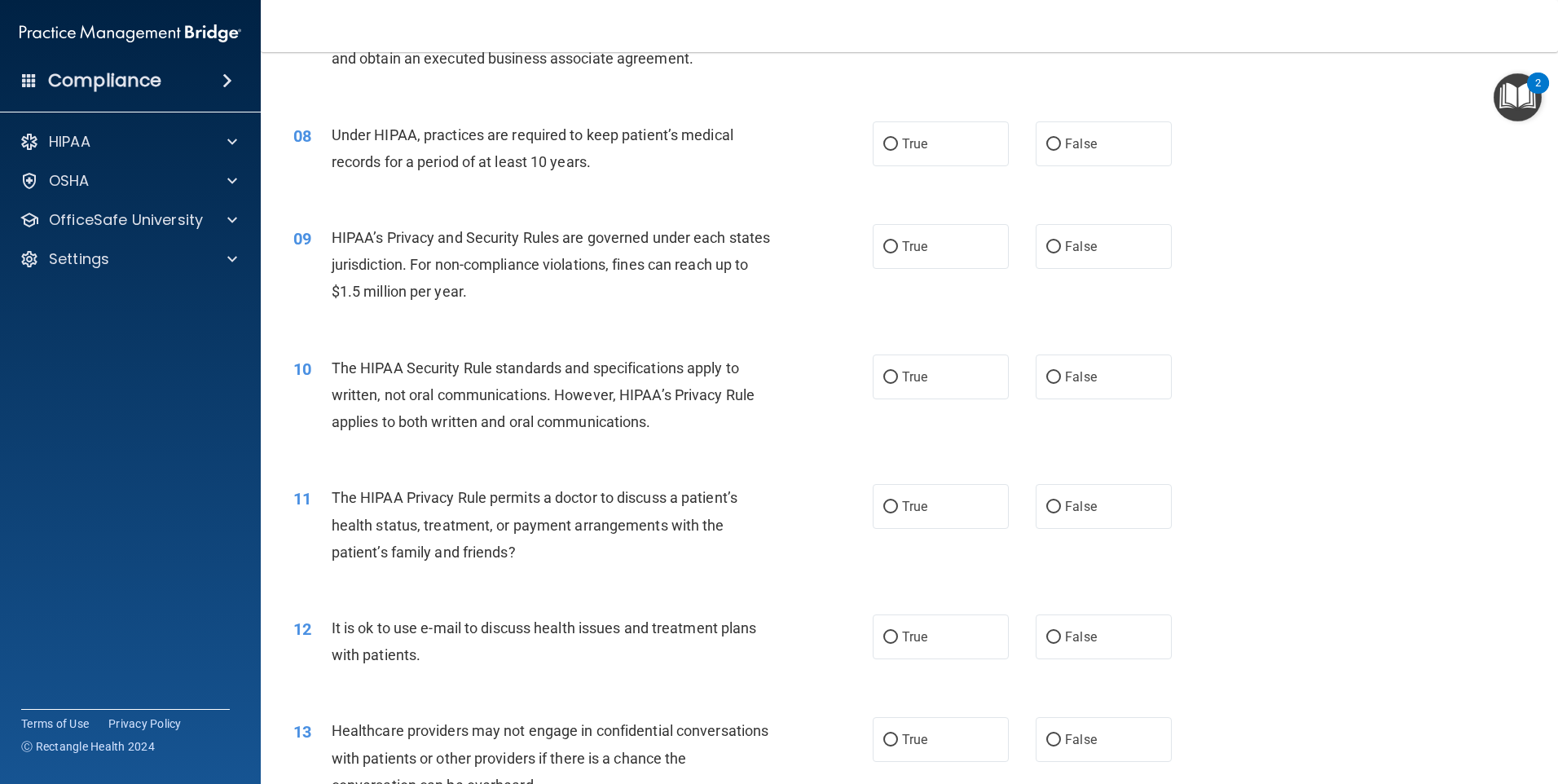
scroll to position [897, 0]
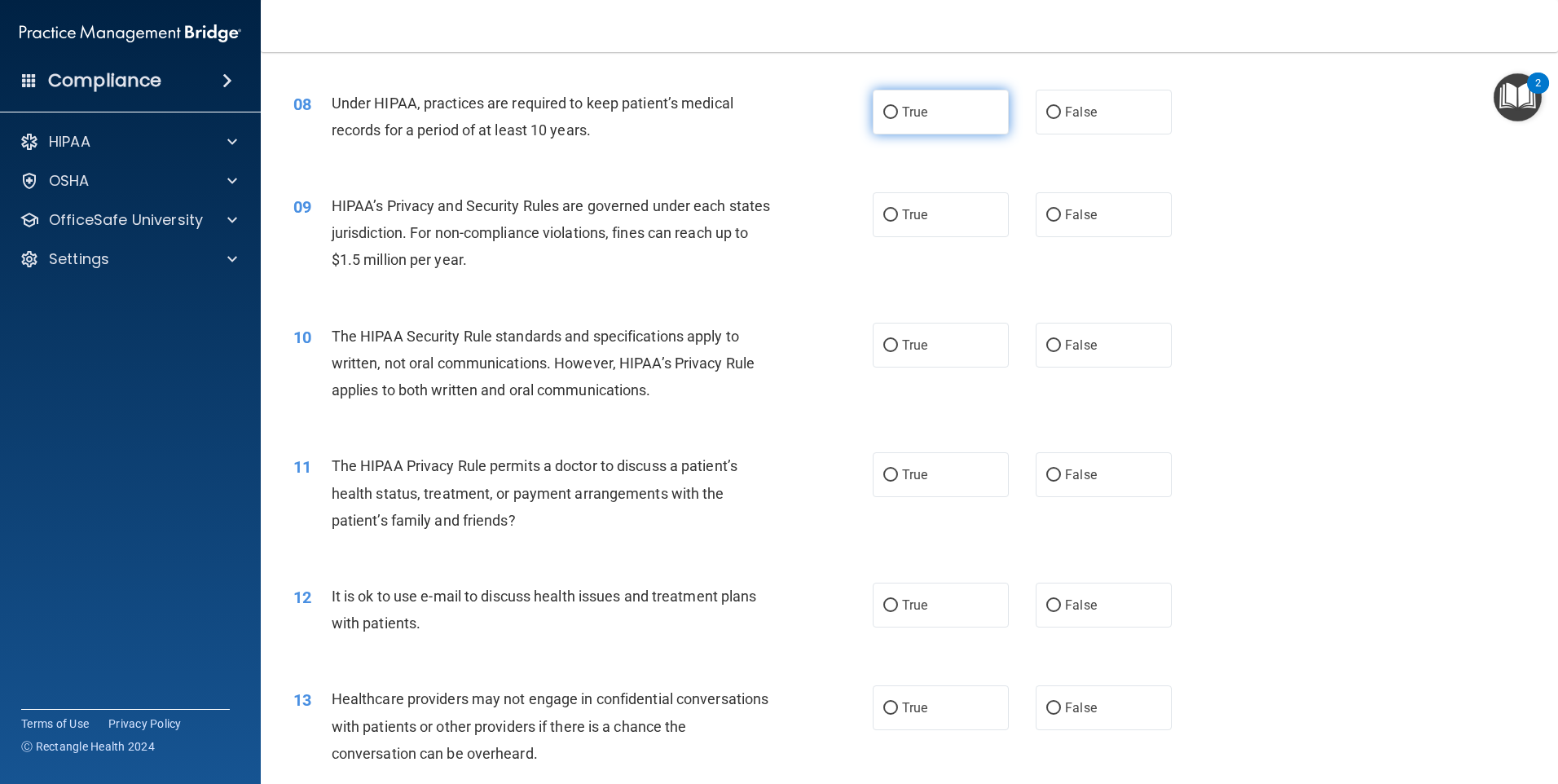
click at [913, 114] on span "True" at bounding box center [915, 112] width 25 height 15
click at [898, 114] on input "True" at bounding box center [890, 113] width 14 height 12
radio input "true"
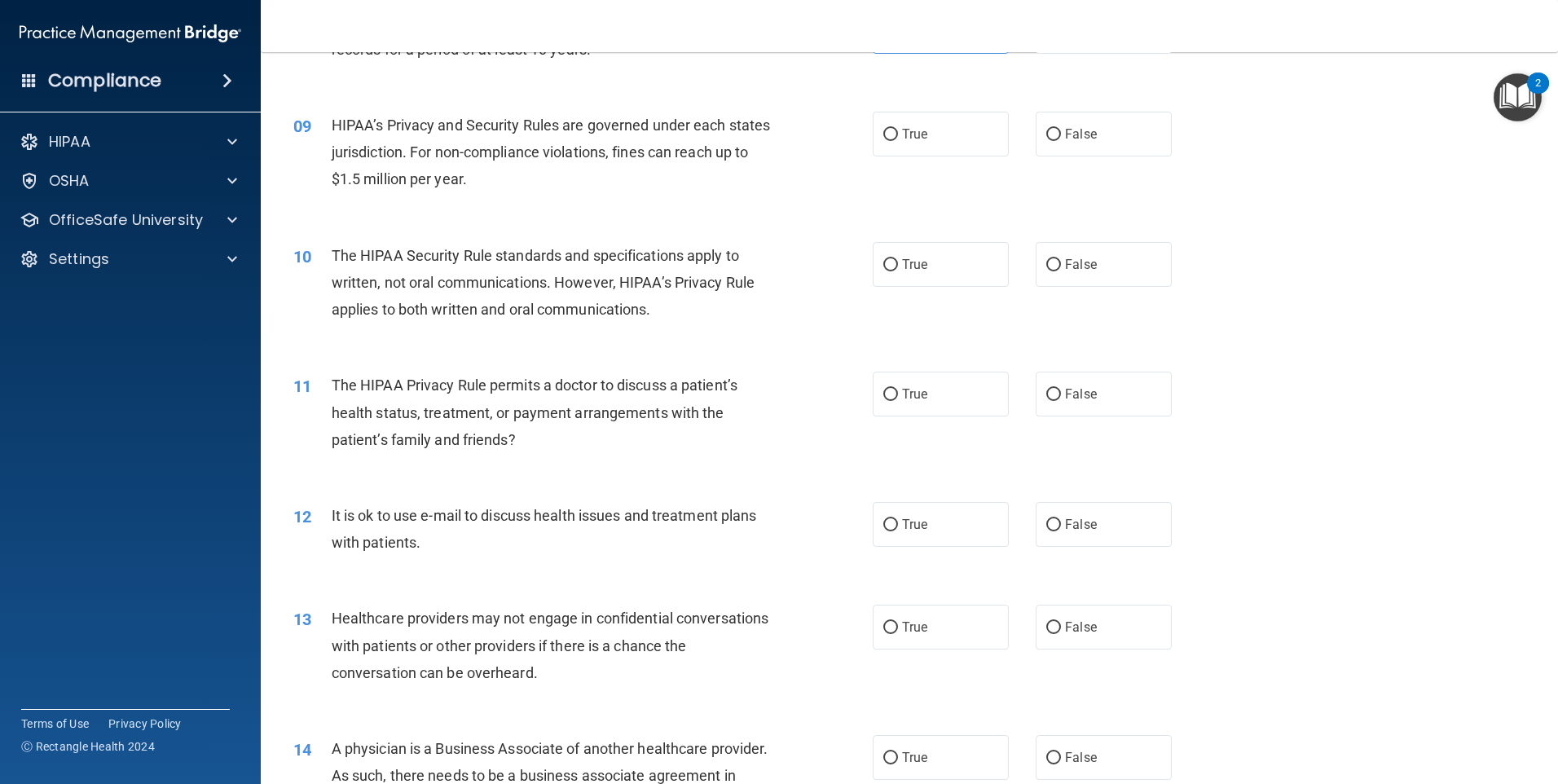
scroll to position [978, 0]
click at [899, 141] on label "True" at bounding box center [941, 133] width 136 height 45
click at [898, 140] on input "True" at bounding box center [890, 134] width 14 height 12
radio input "true"
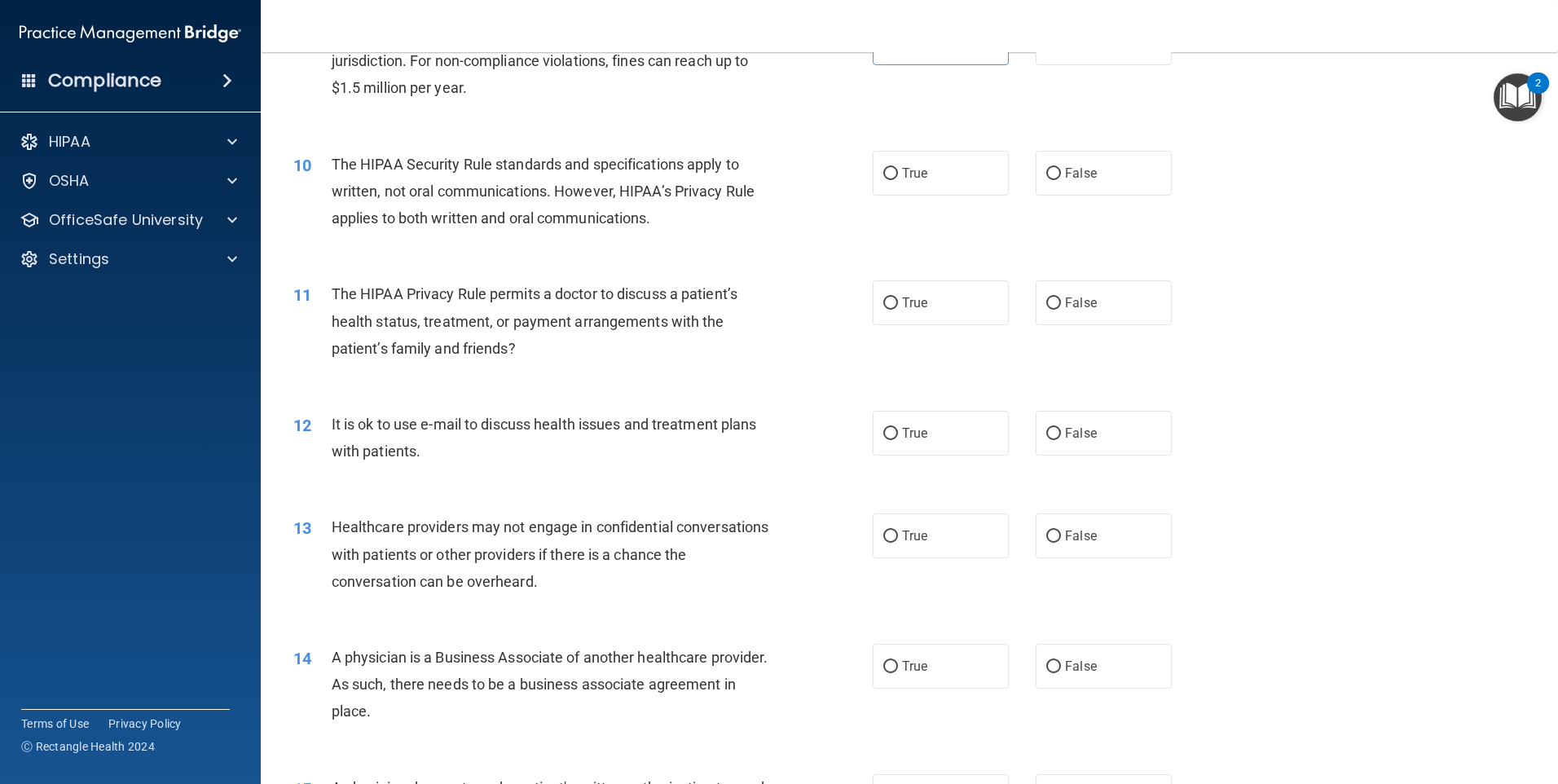
scroll to position [1141, 0]
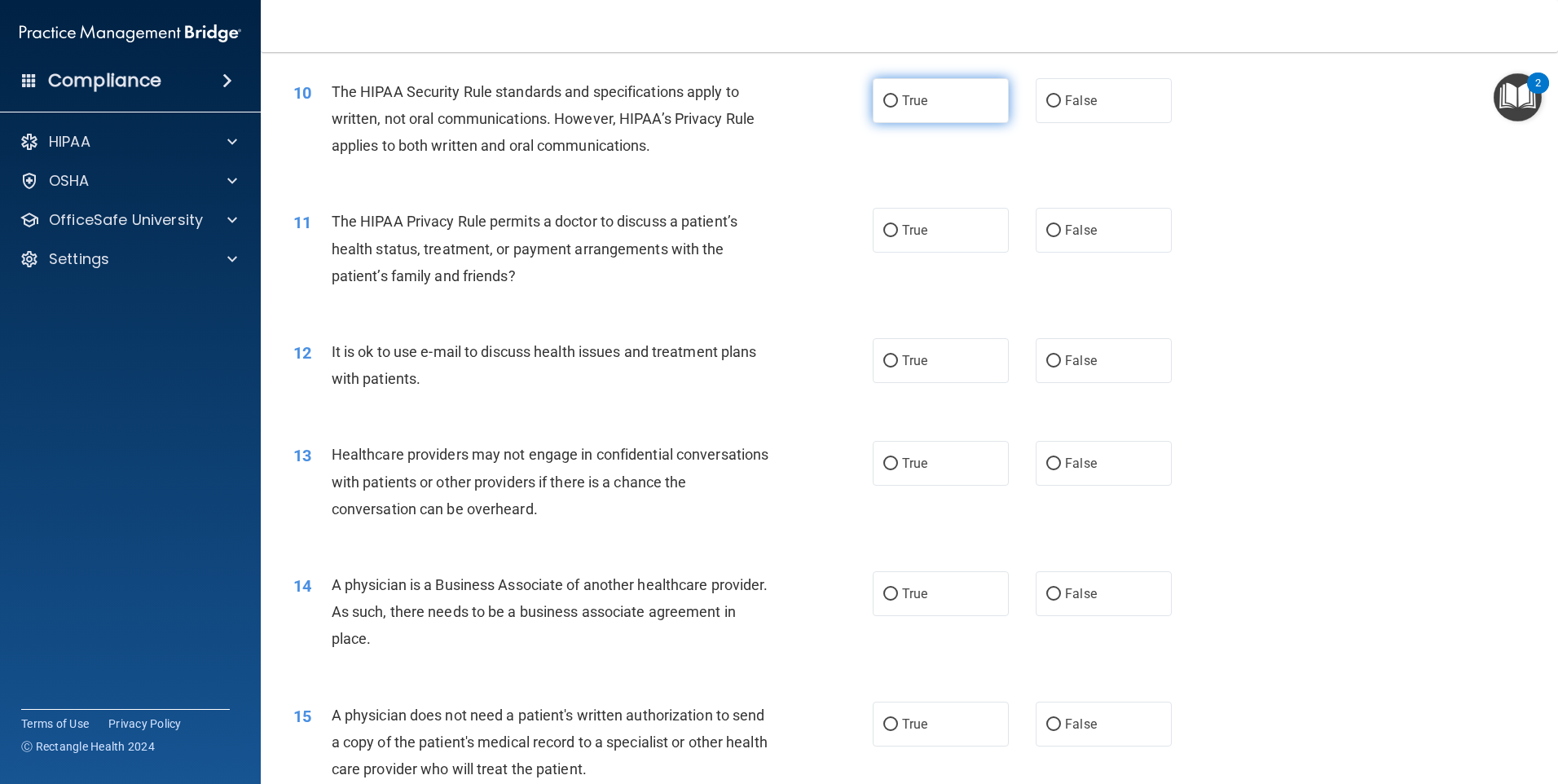
click at [889, 109] on label "True" at bounding box center [941, 100] width 136 height 45
click at [889, 108] on input "True" at bounding box center [890, 101] width 14 height 12
radio input "true"
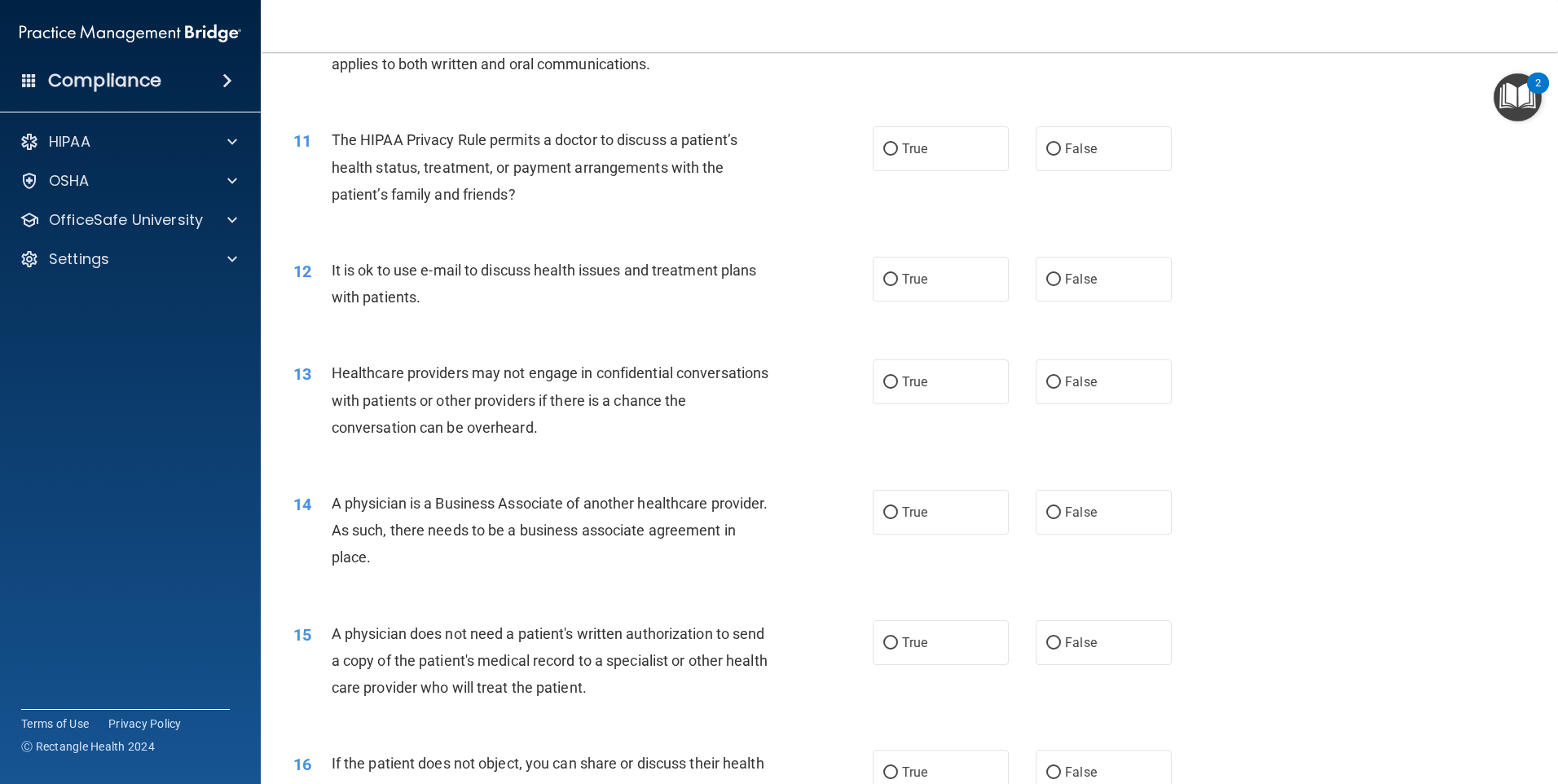
scroll to position [1222, 0]
click at [1106, 162] on label "False" at bounding box center [1103, 148] width 136 height 45
click at [1061, 156] on input "False" at bounding box center [1054, 149] width 14 height 12
radio input "true"
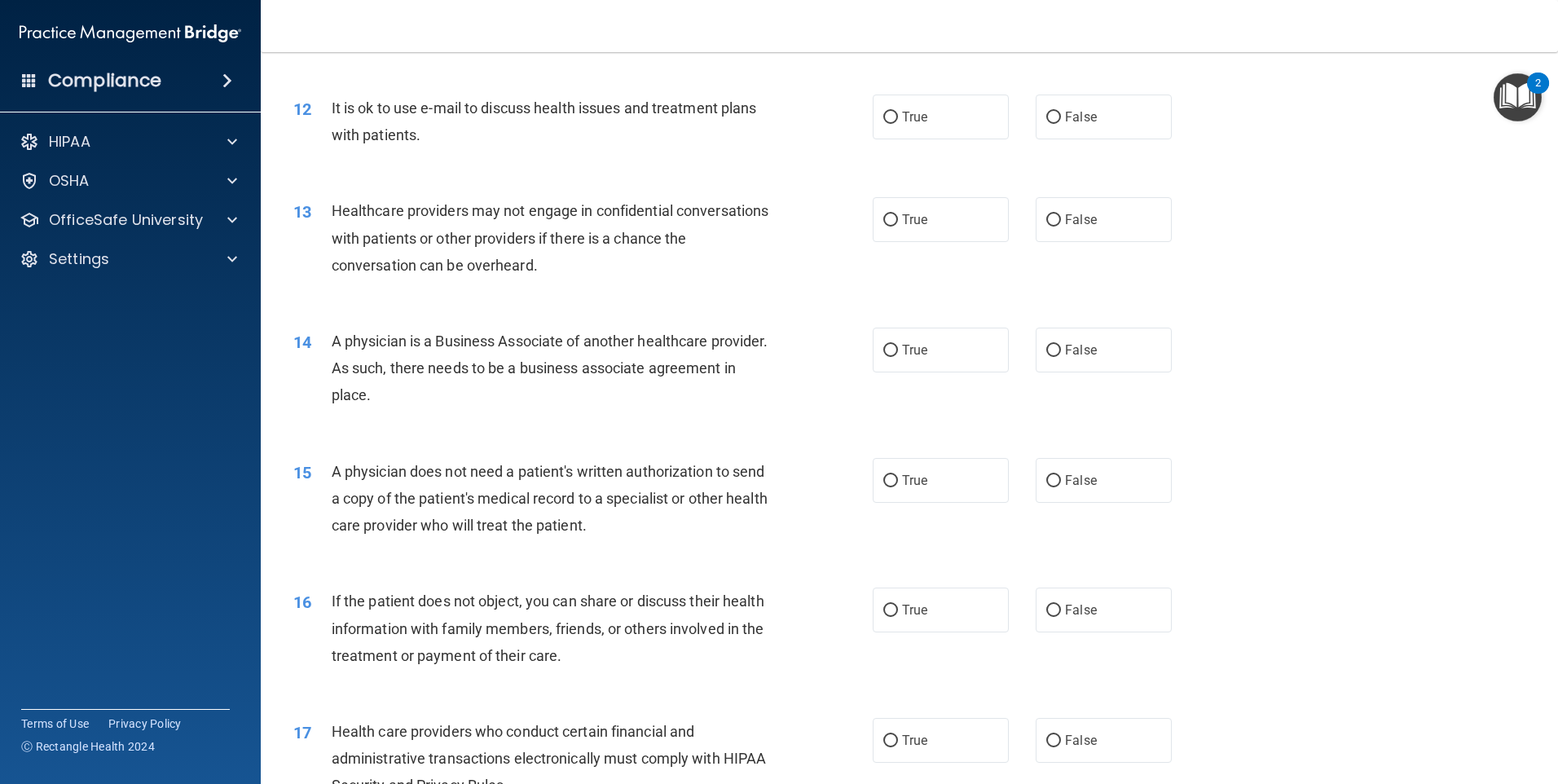
scroll to position [1386, 0]
click at [1092, 123] on label "False" at bounding box center [1103, 116] width 136 height 45
click at [1061, 123] on input "False" at bounding box center [1054, 117] width 14 height 12
radio input "true"
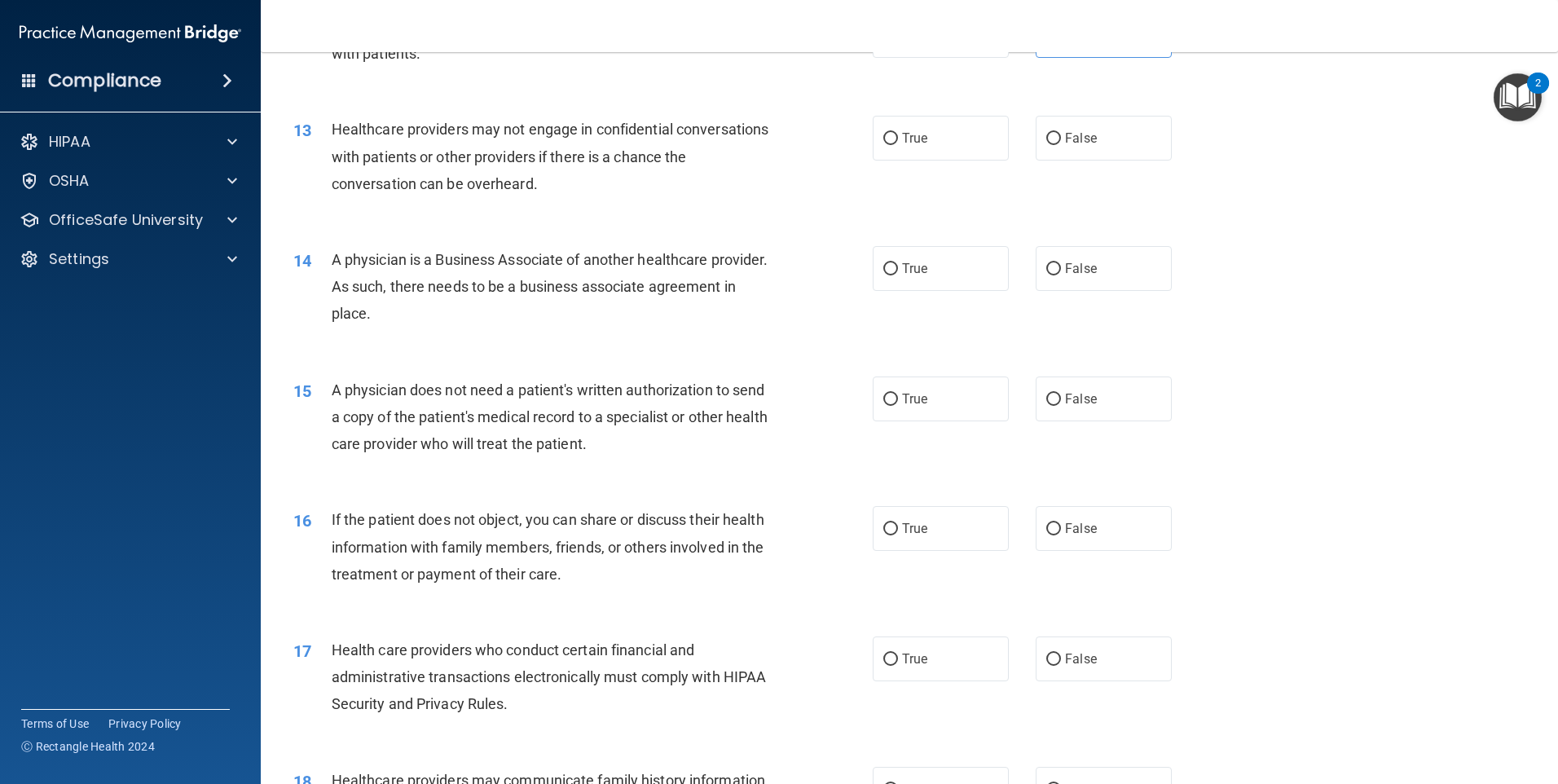
scroll to position [1467, 0]
click at [888, 149] on label "True" at bounding box center [941, 137] width 136 height 45
click at [888, 144] on input "True" at bounding box center [890, 138] width 14 height 12
radio input "true"
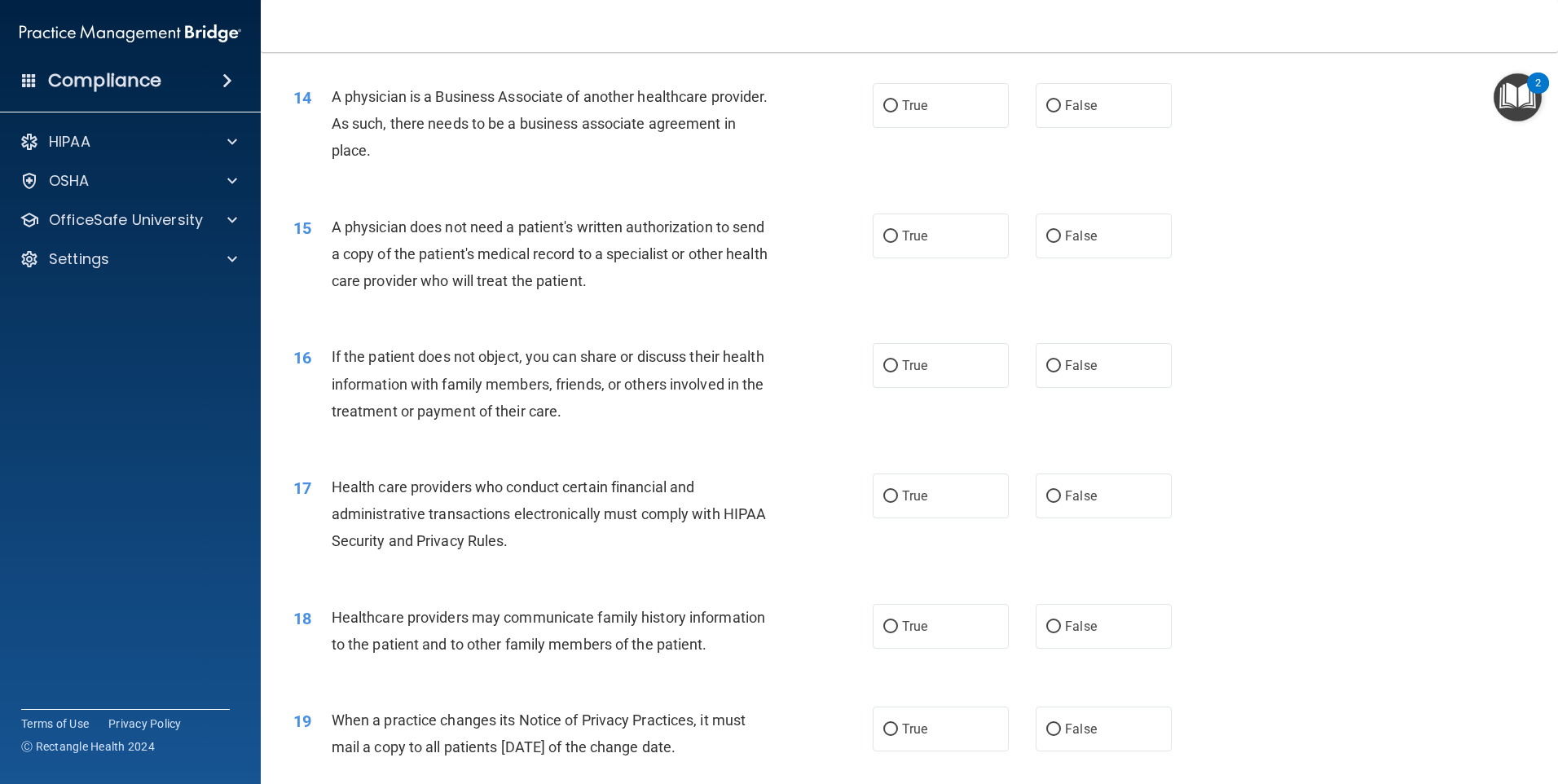
scroll to position [1629, 0]
click at [933, 104] on label "True" at bounding box center [941, 104] width 136 height 45
click at [898, 104] on input "True" at bounding box center [890, 105] width 14 height 12
radio input "true"
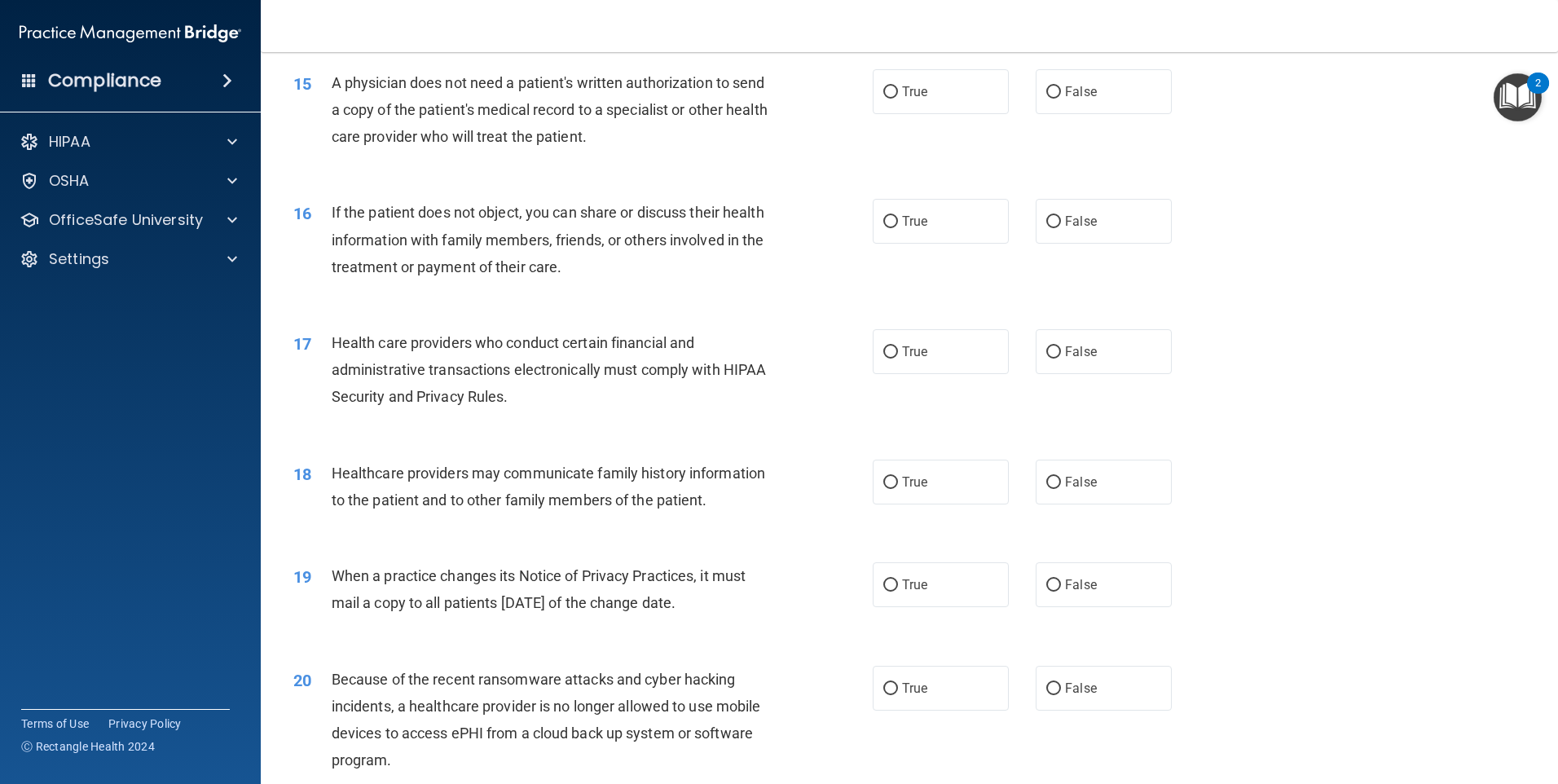
scroll to position [1792, 0]
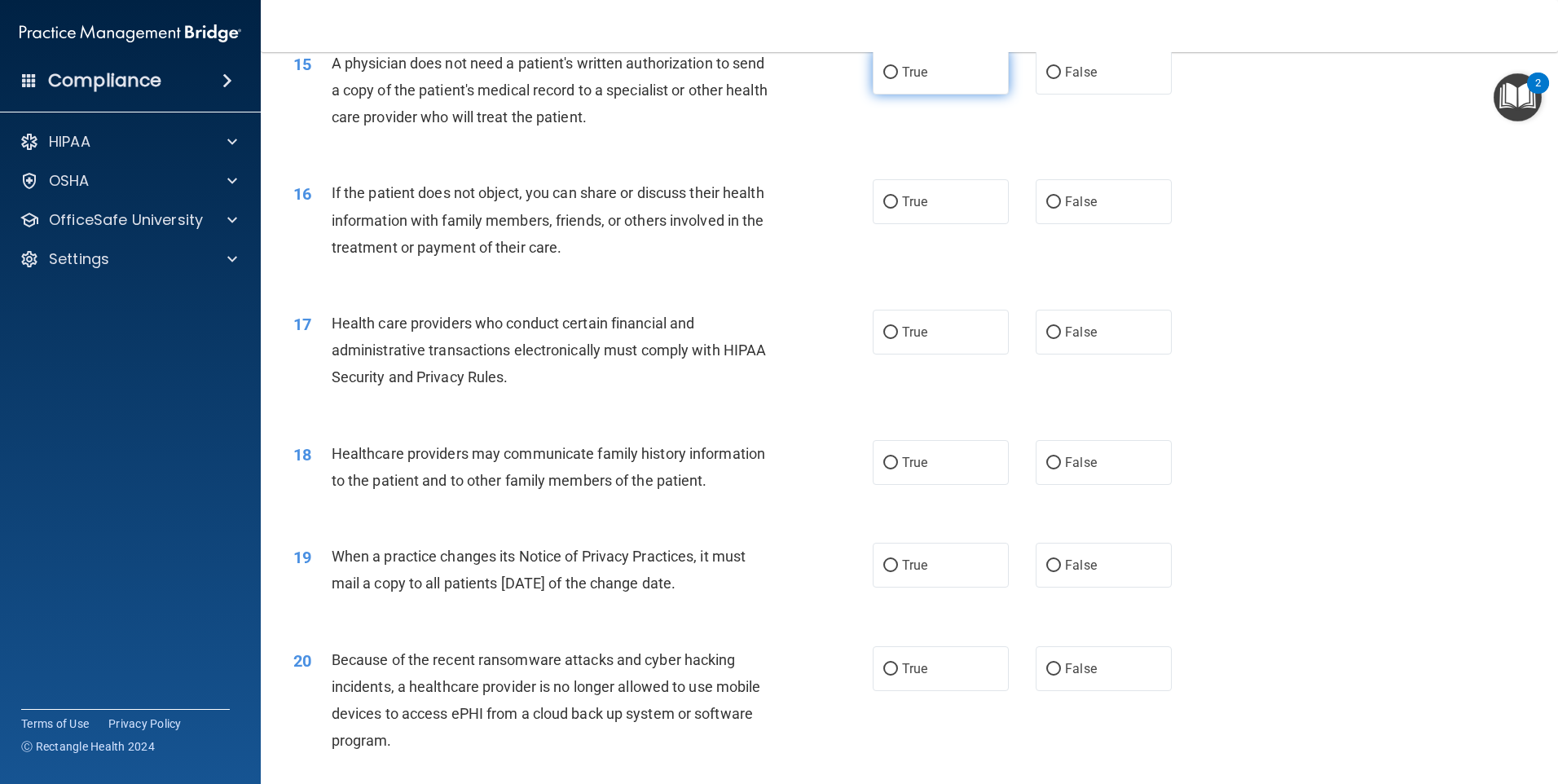
click at [907, 89] on label "True" at bounding box center [941, 72] width 136 height 45
click at [898, 79] on input "True" at bounding box center [890, 73] width 14 height 12
radio input "true"
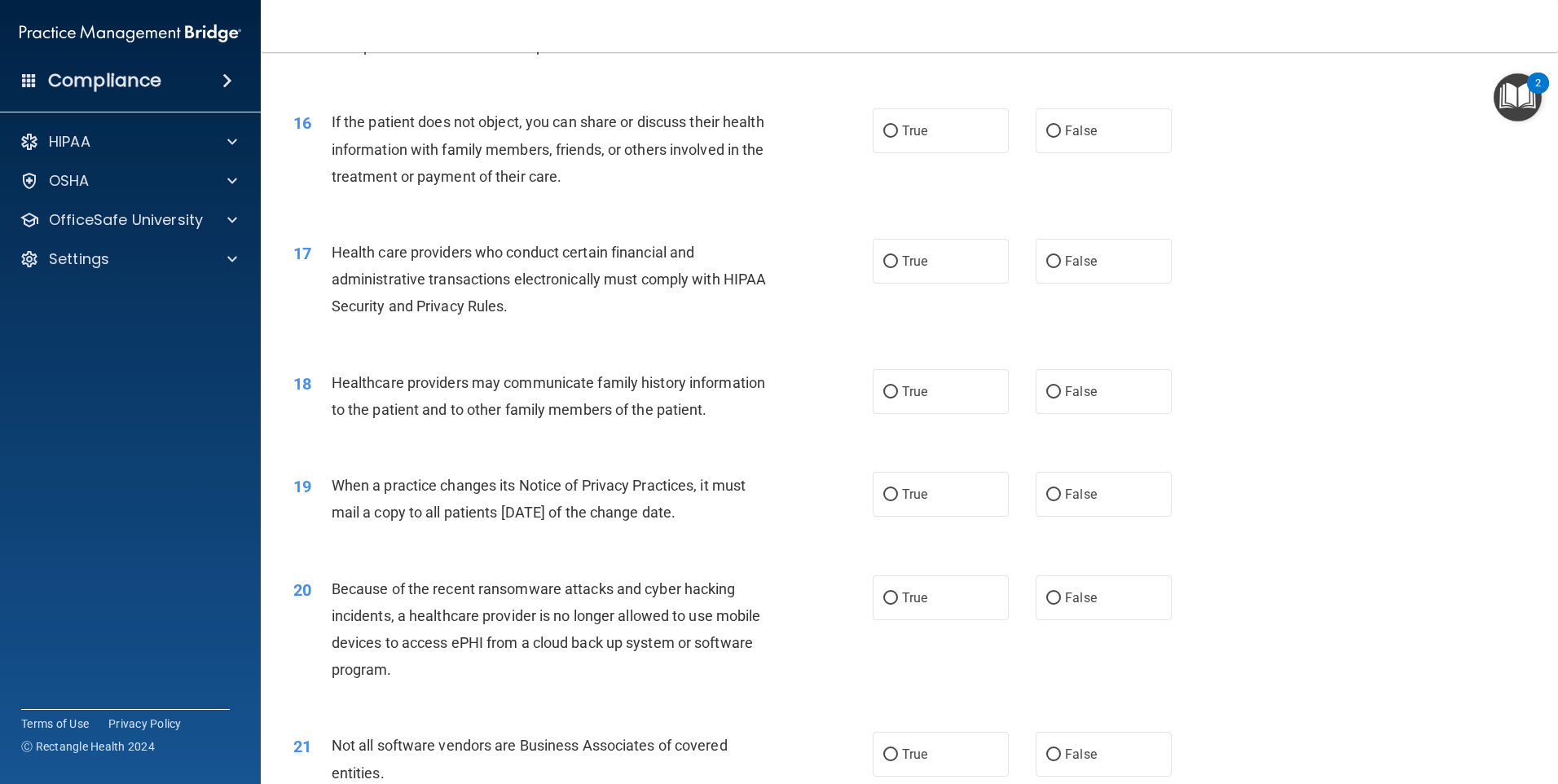
scroll to position [1874, 0]
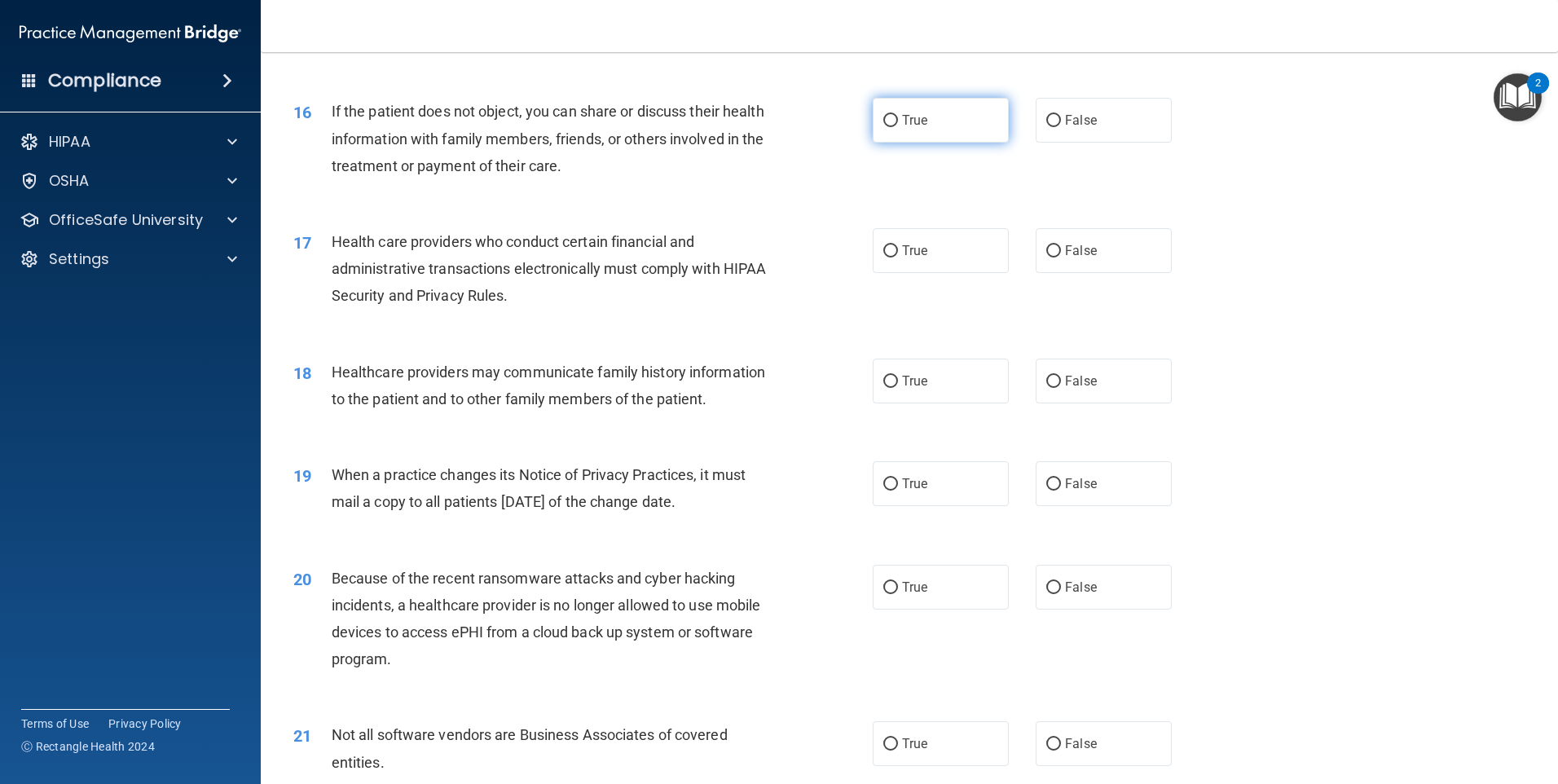
click at [907, 135] on label "True" at bounding box center [941, 119] width 136 height 45
click at [898, 127] on input "True" at bounding box center [890, 120] width 14 height 12
radio input "true"
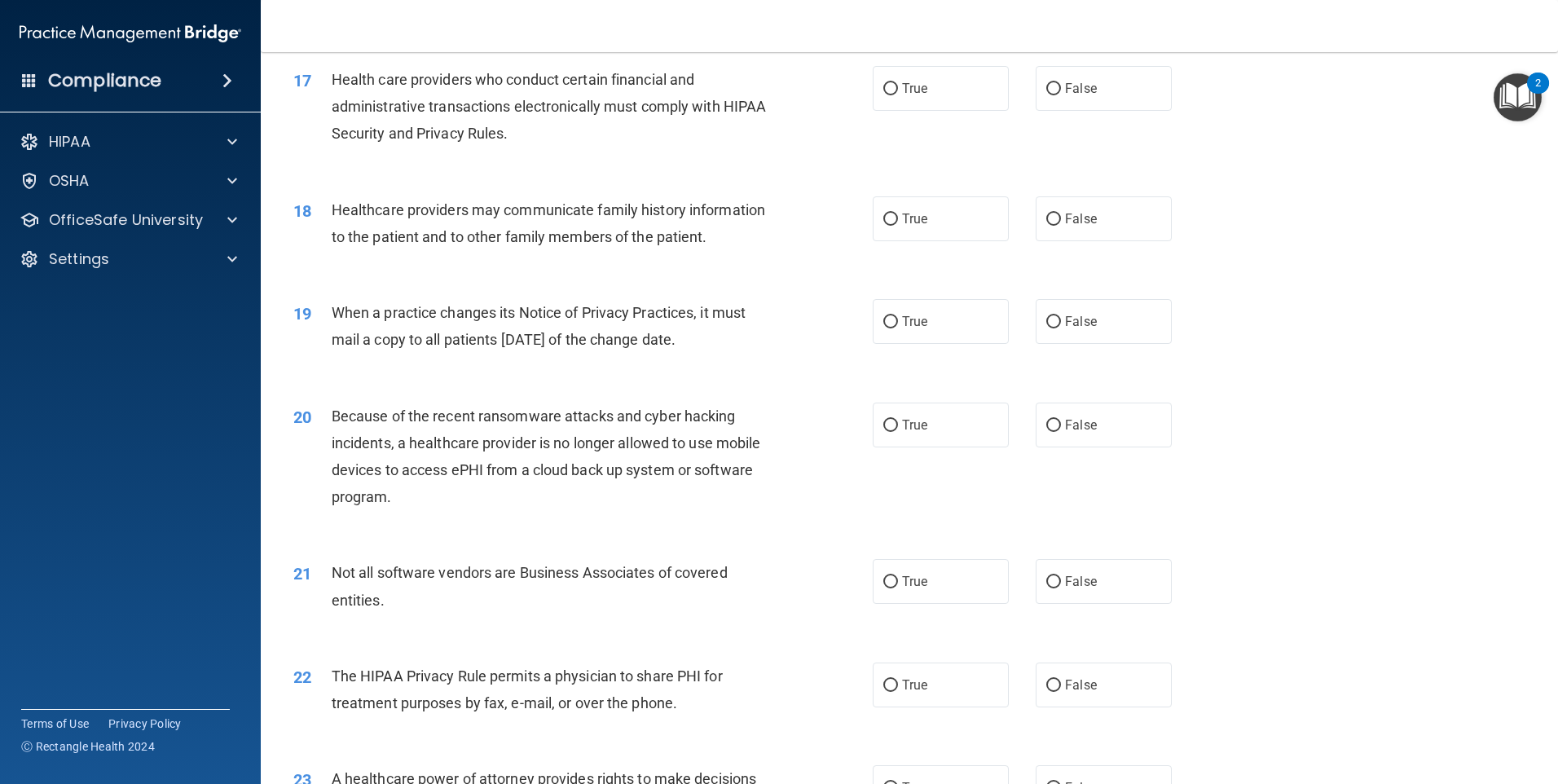
scroll to position [2037, 0]
click at [921, 100] on label "True" at bounding box center [941, 87] width 136 height 45
click at [898, 95] on input "True" at bounding box center [890, 88] width 14 height 12
radio input "true"
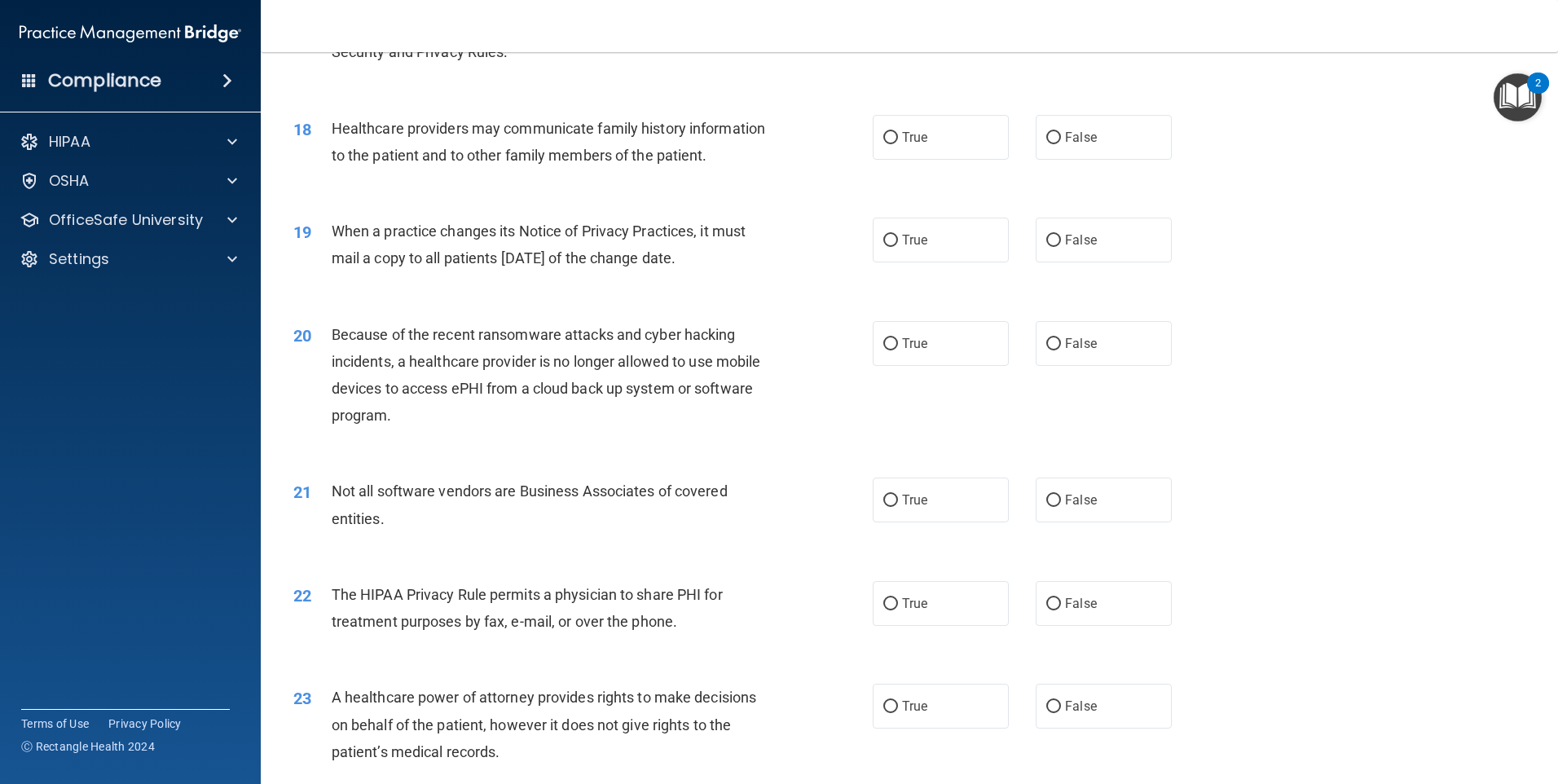
scroll to position [2118, 0]
click at [895, 141] on label "True" at bounding box center [941, 136] width 136 height 45
click at [895, 141] on input "True" at bounding box center [890, 137] width 14 height 12
radio input "true"
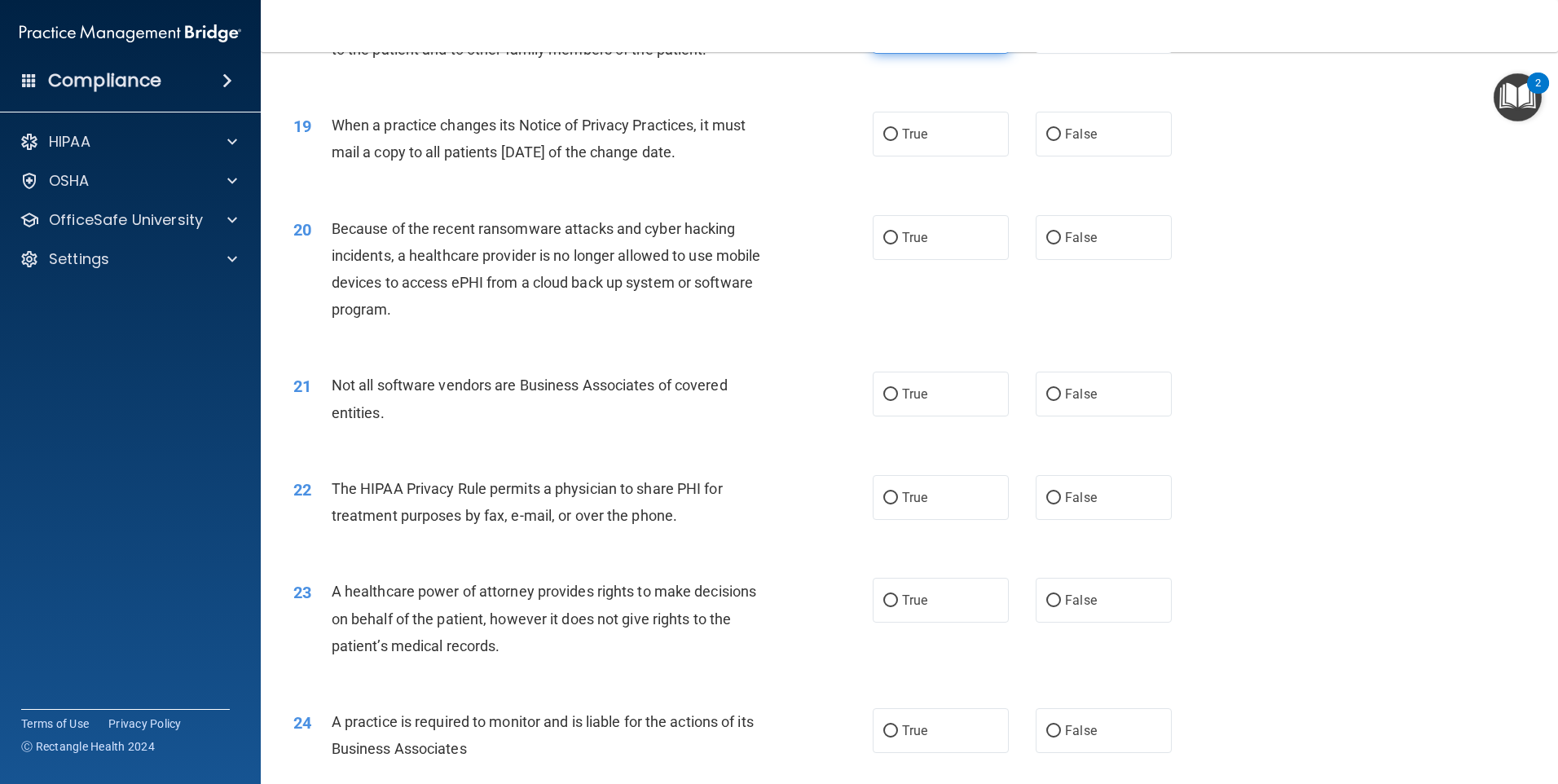
scroll to position [2281, 0]
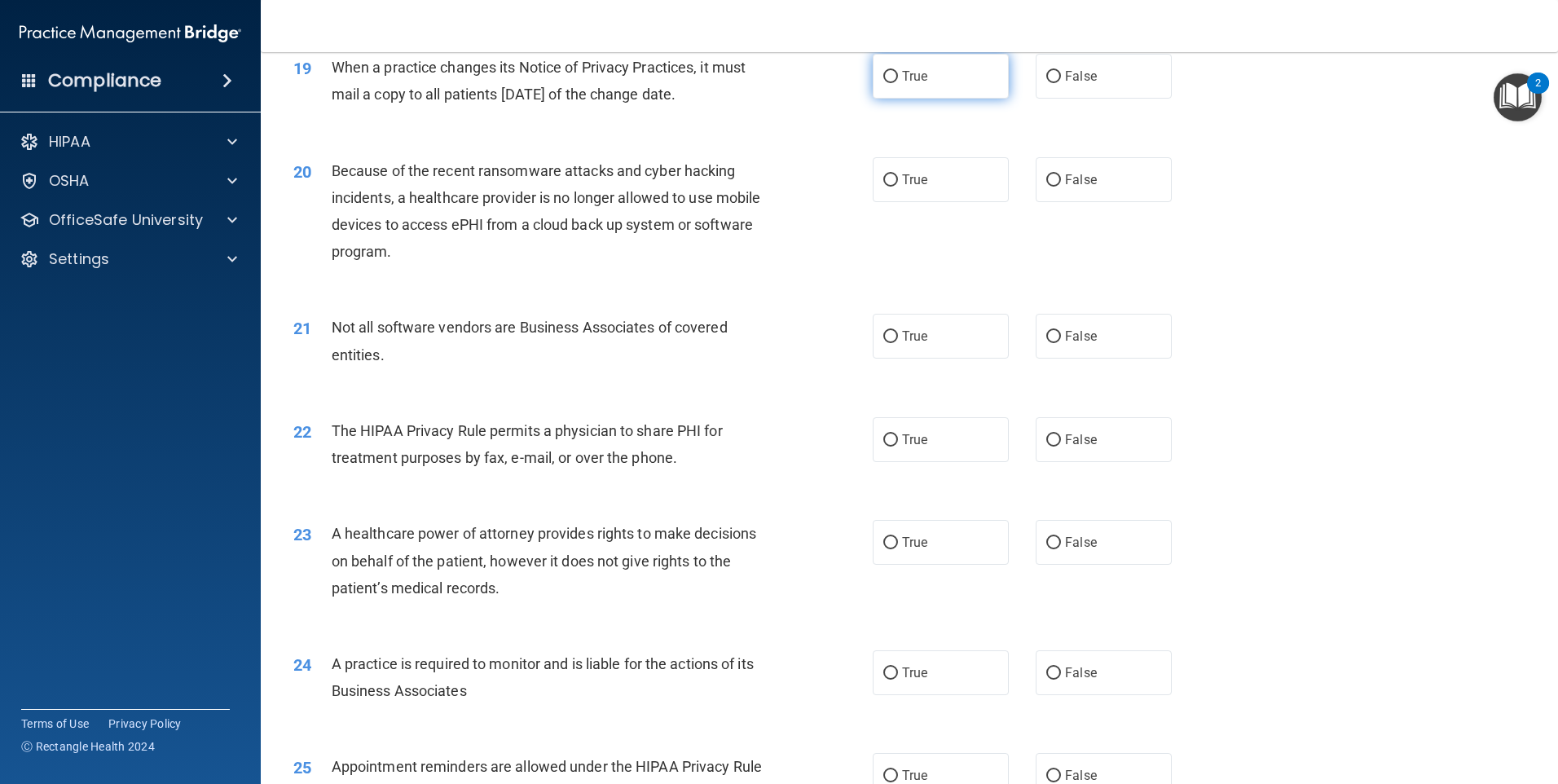
click at [893, 85] on label "True" at bounding box center [941, 75] width 136 height 45
click at [893, 83] on input "True" at bounding box center [890, 76] width 14 height 12
radio input "true"
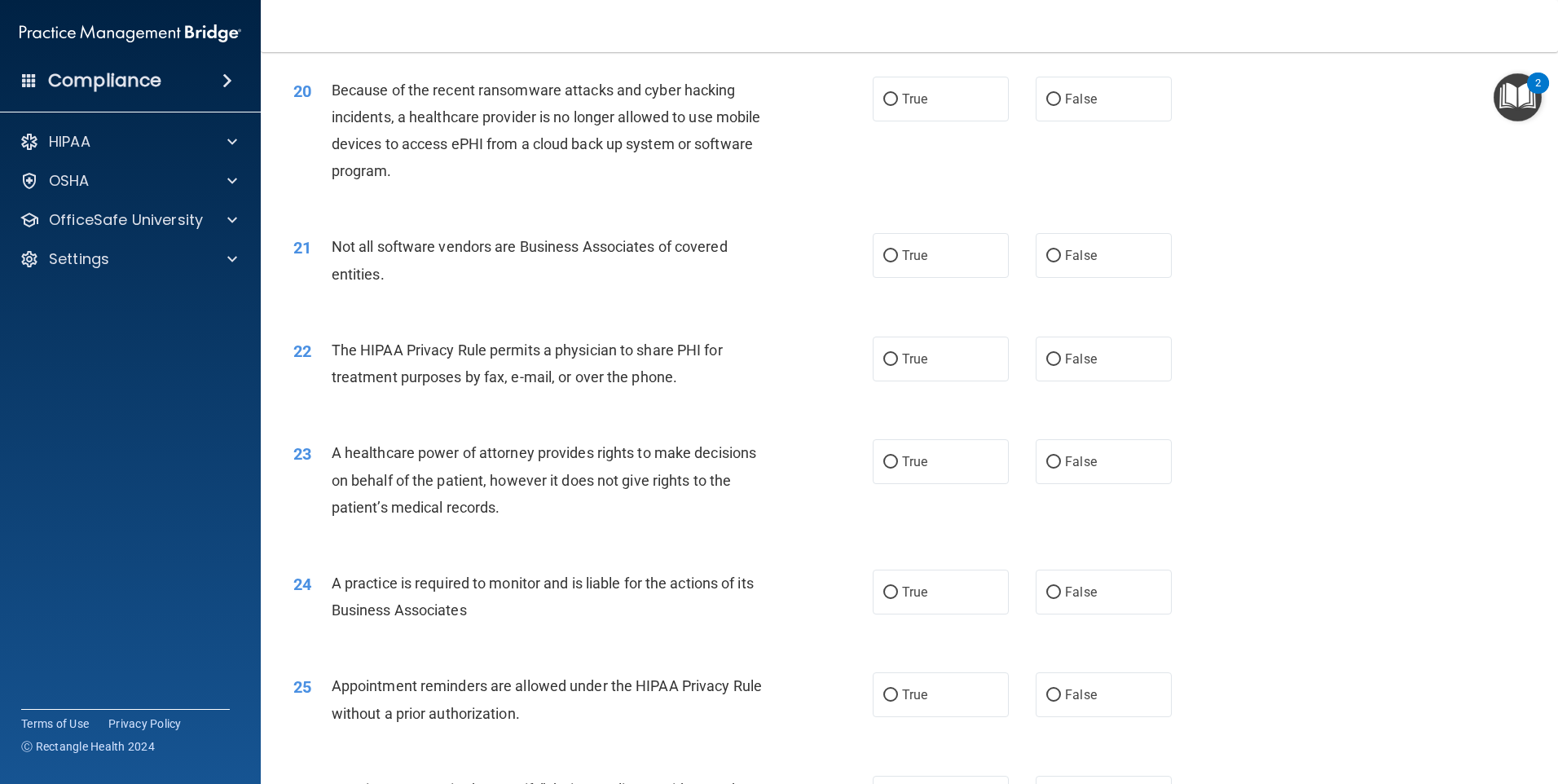
scroll to position [2363, 0]
click at [962, 252] on label "True" at bounding box center [941, 254] width 136 height 45
click at [898, 252] on input "True" at bounding box center [890, 255] width 14 height 12
radio input "true"
click at [949, 86] on label "True" at bounding box center [941, 97] width 136 height 45
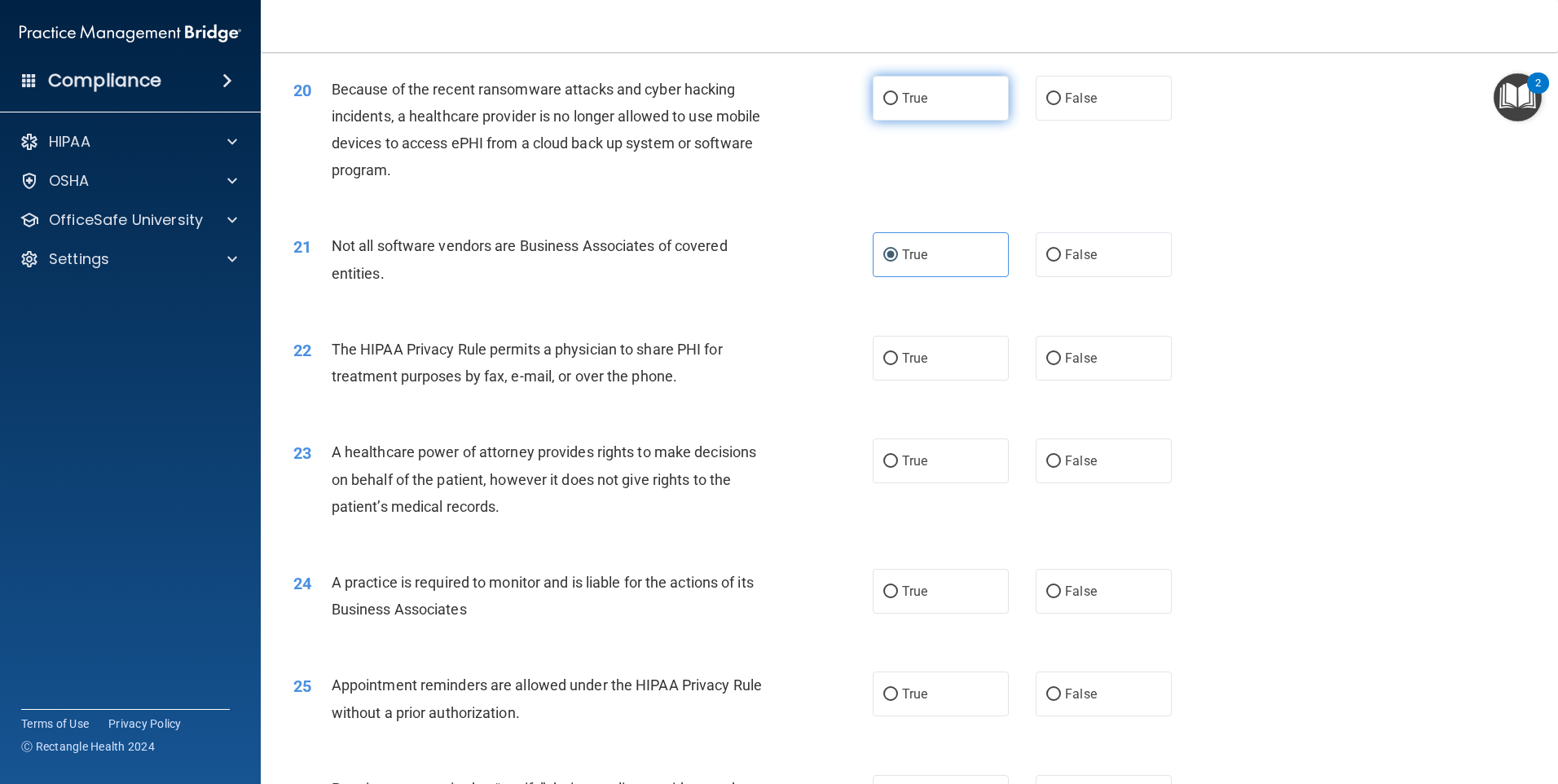
click at [898, 93] on input "True" at bounding box center [890, 98] width 14 height 12
radio input "true"
click at [923, 361] on label "True" at bounding box center [941, 358] width 136 height 45
click at [898, 361] on input "True" at bounding box center [890, 358] width 14 height 12
radio input "true"
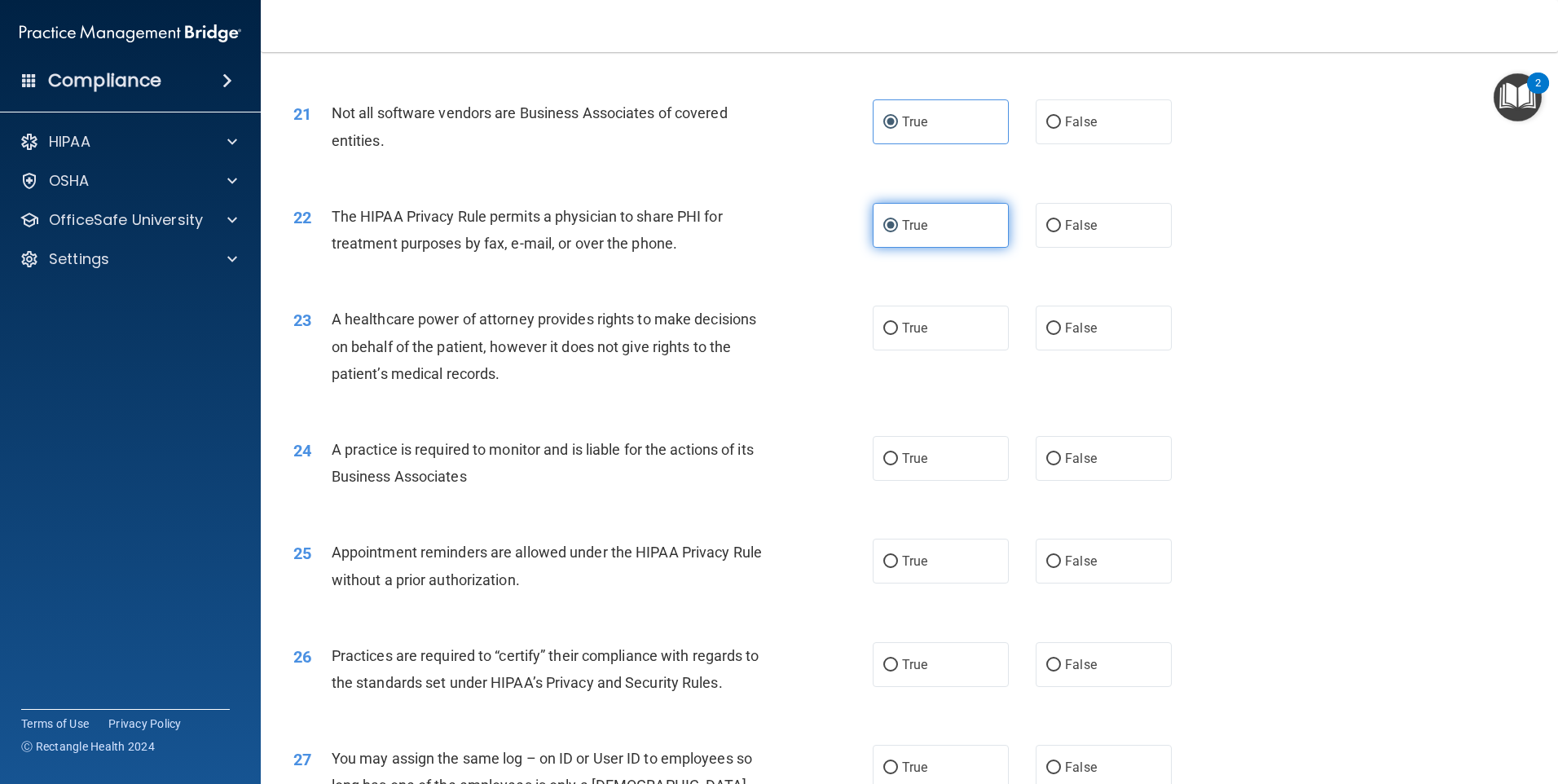
scroll to position [2526, 0]
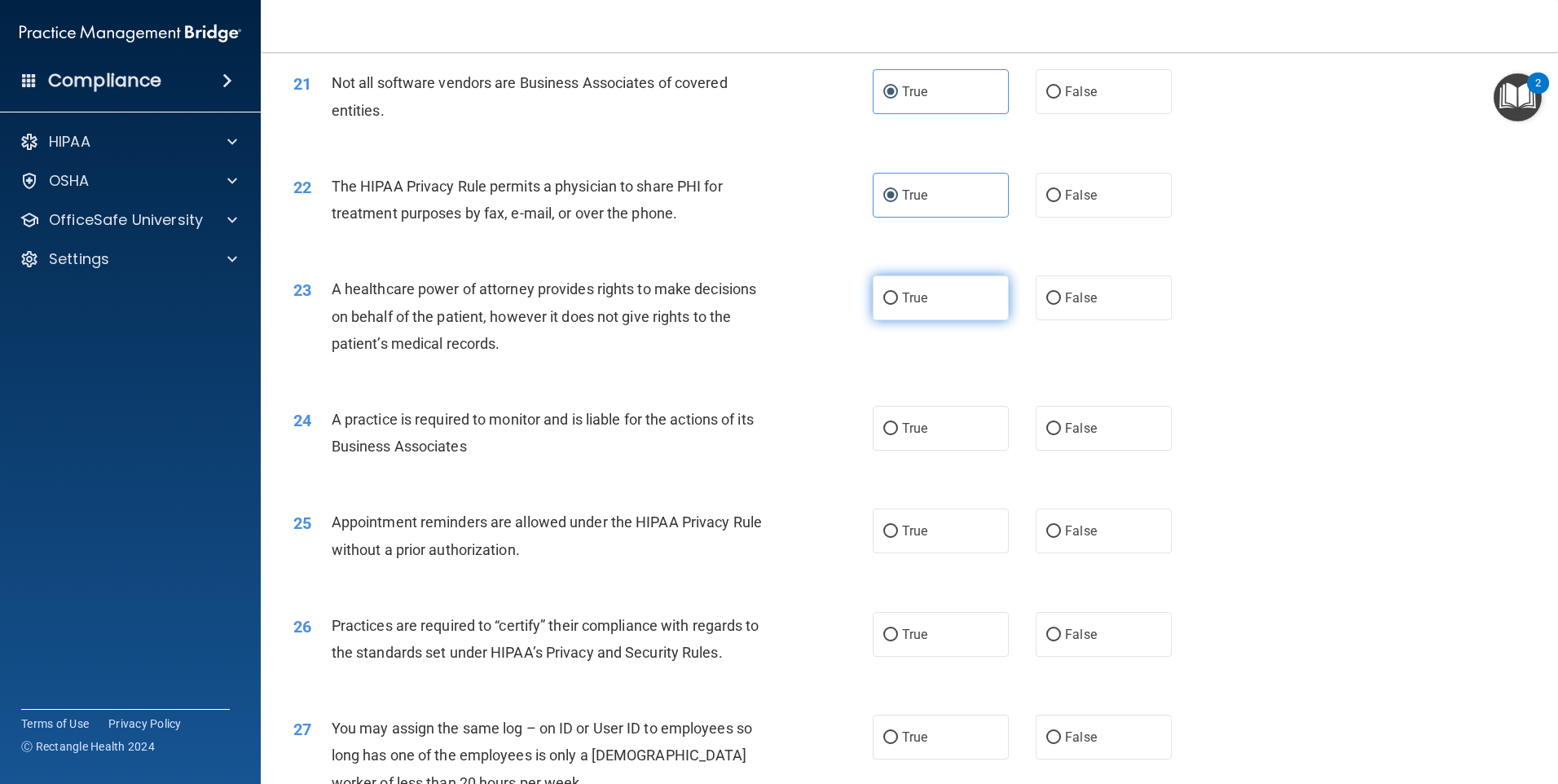
click at [908, 307] on label "True" at bounding box center [941, 297] width 136 height 45
click at [898, 305] on input "True" at bounding box center [890, 298] width 14 height 12
radio input "true"
click at [892, 434] on label "True" at bounding box center [941, 428] width 136 height 45
click at [892, 434] on input "True" at bounding box center [890, 429] width 14 height 12
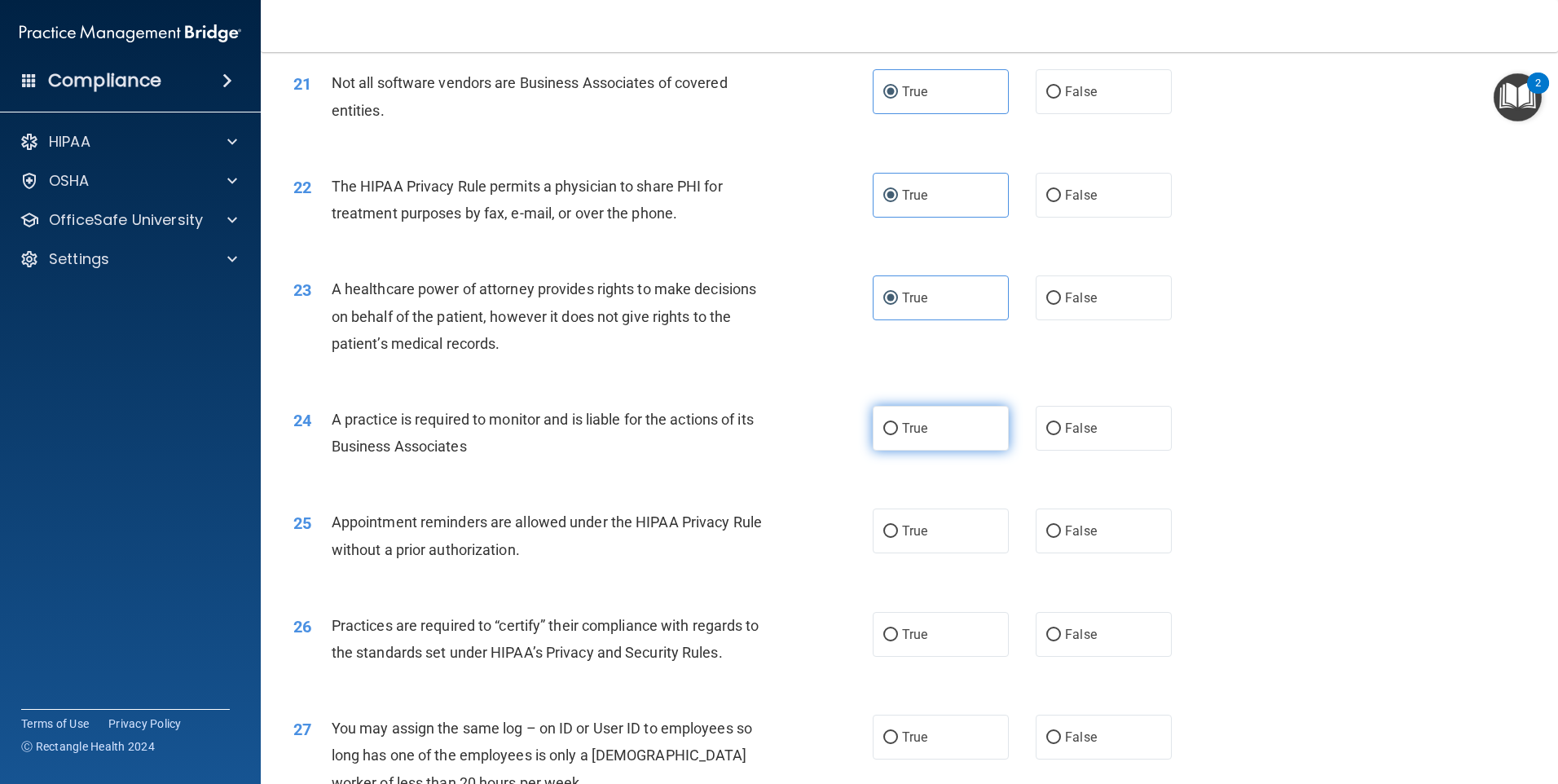
radio input "true"
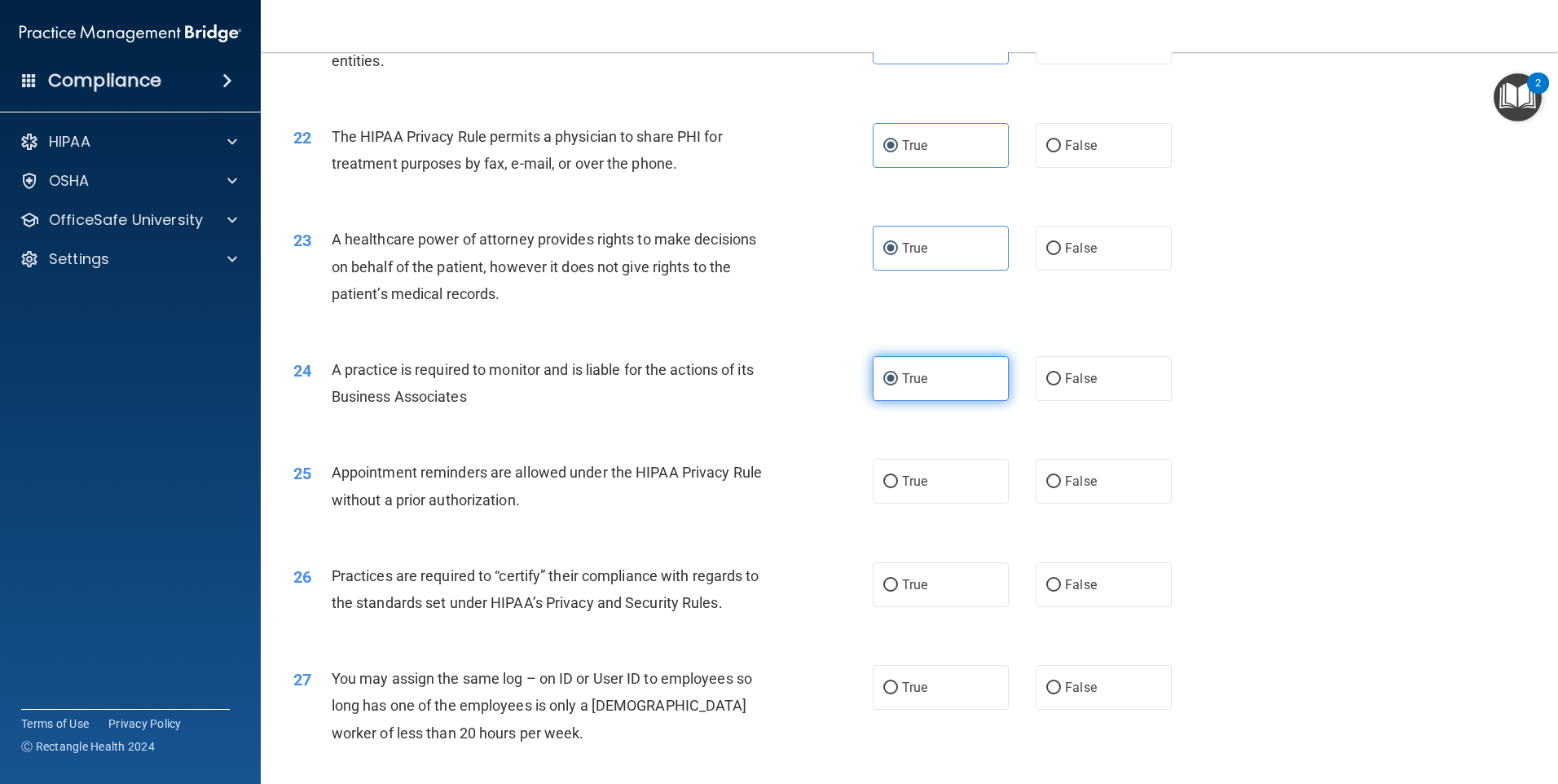
scroll to position [2689, 0]
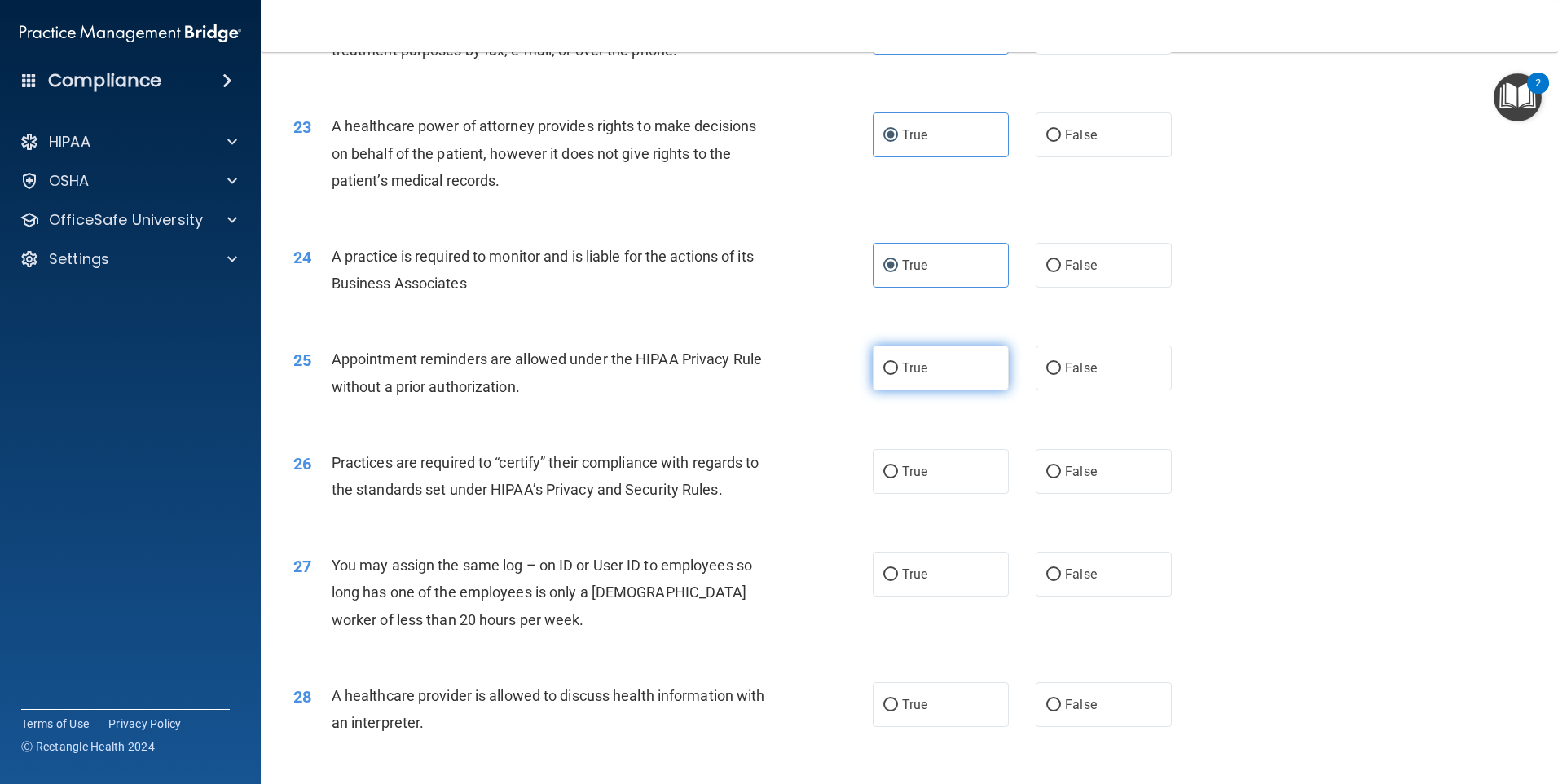
click at [925, 374] on label "True" at bounding box center [941, 368] width 136 height 45
click at [898, 374] on input "True" at bounding box center [890, 369] width 14 height 12
radio input "true"
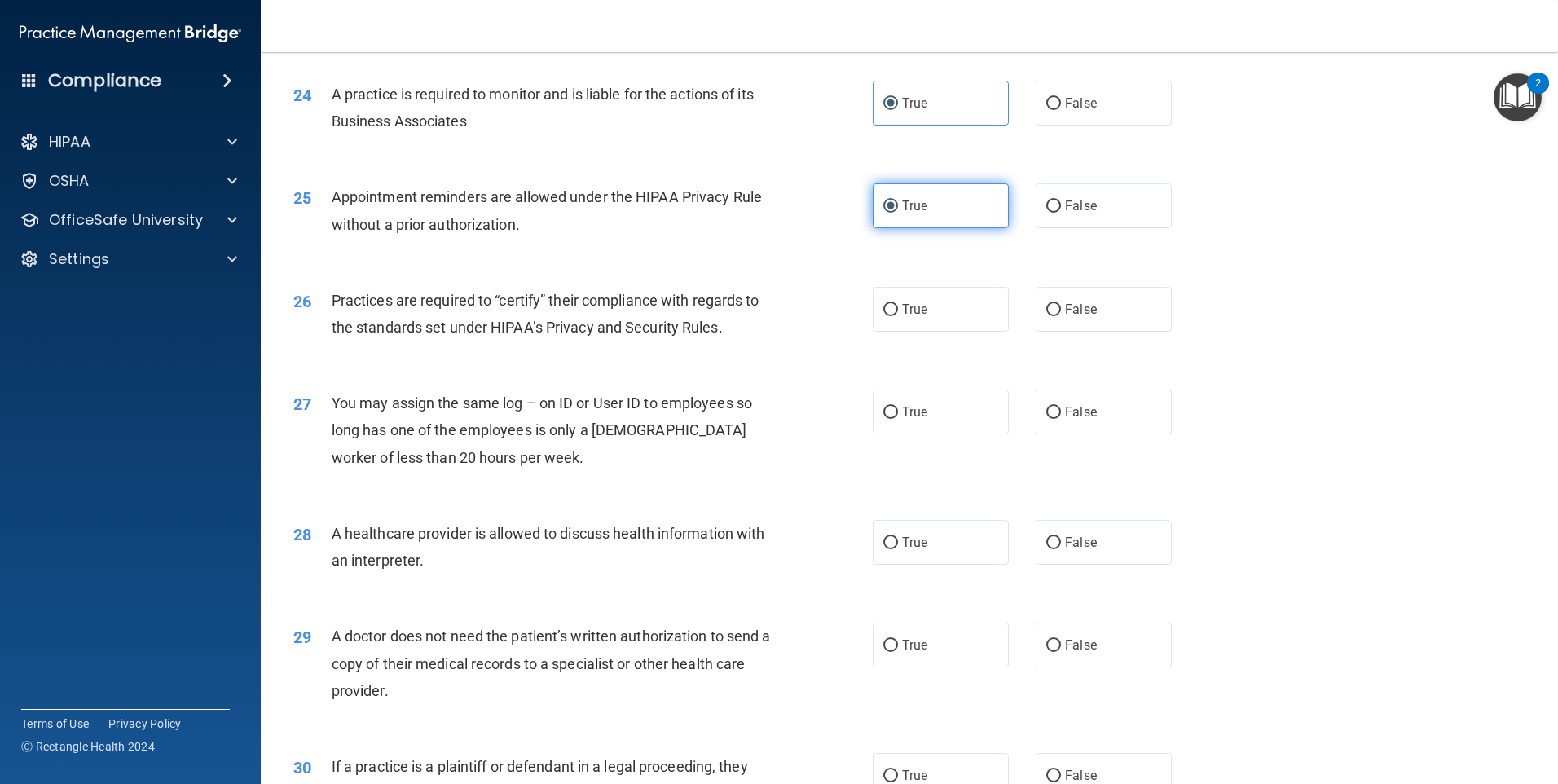
scroll to position [2851, 0]
click at [932, 320] on label "True" at bounding box center [941, 307] width 136 height 45
click at [898, 315] on input "True" at bounding box center [890, 308] width 14 height 12
radio input "true"
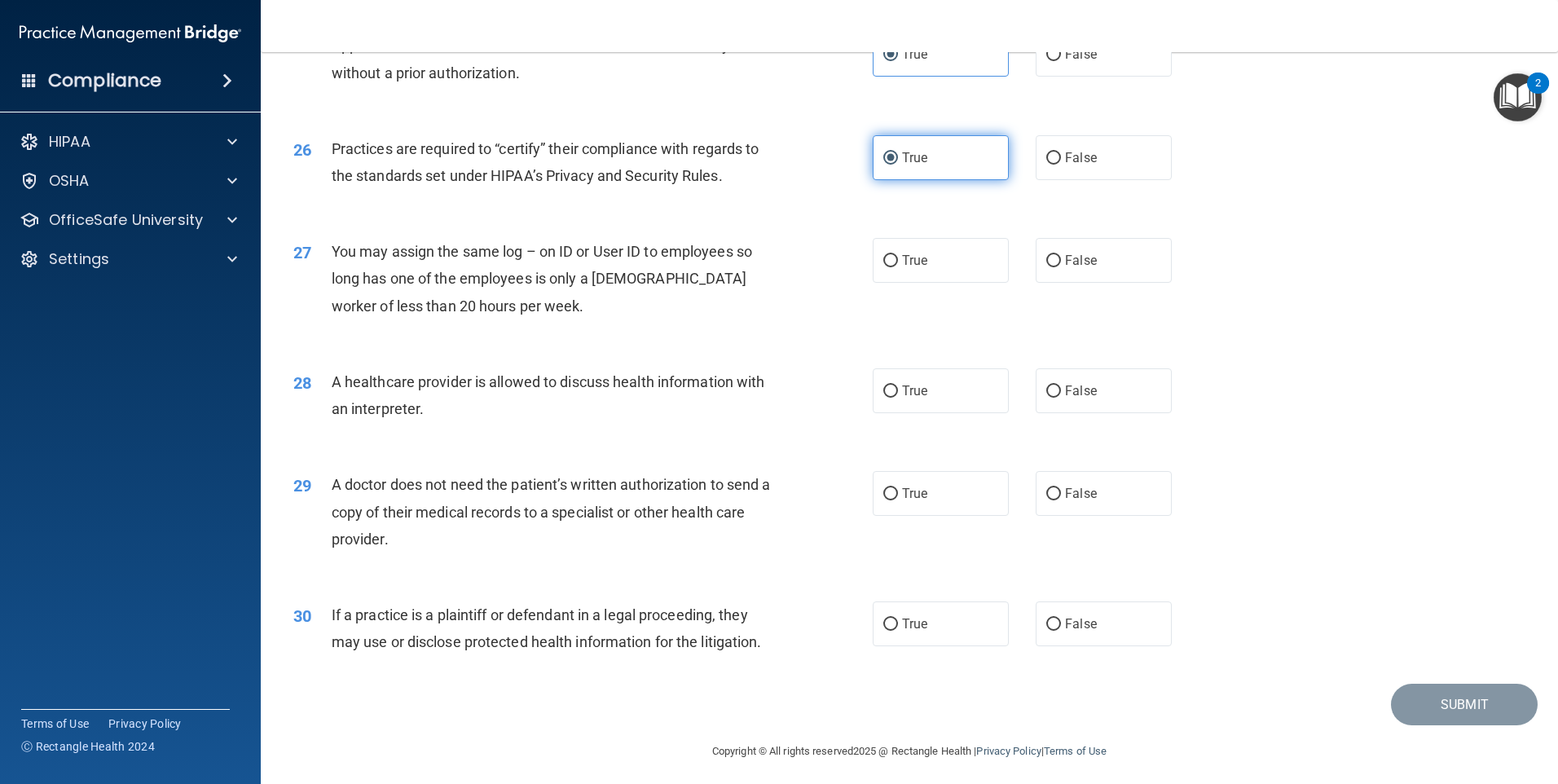
scroll to position [3009, 0]
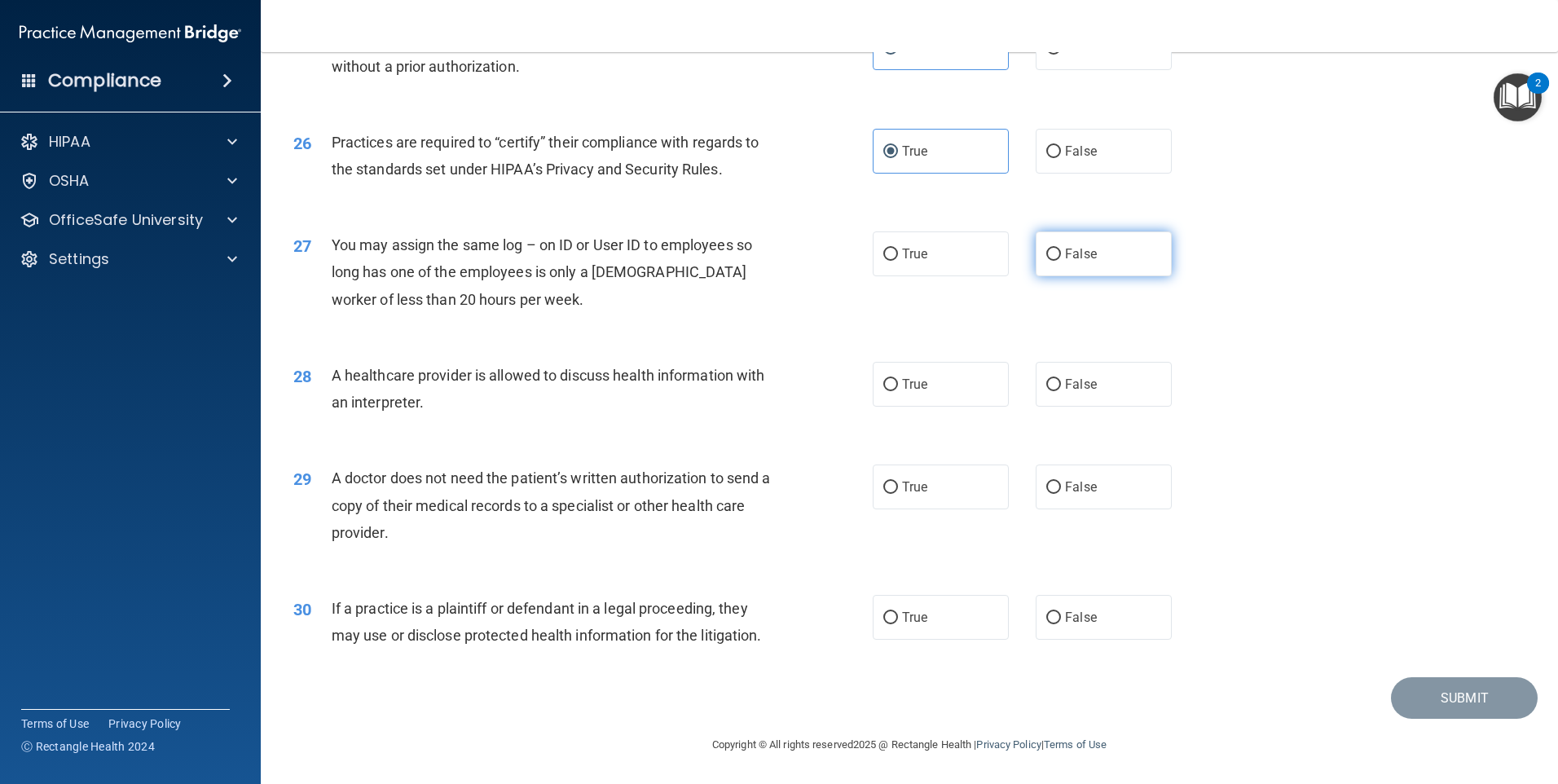
click at [1053, 258] on input "False" at bounding box center [1054, 254] width 14 height 12
radio input "true"
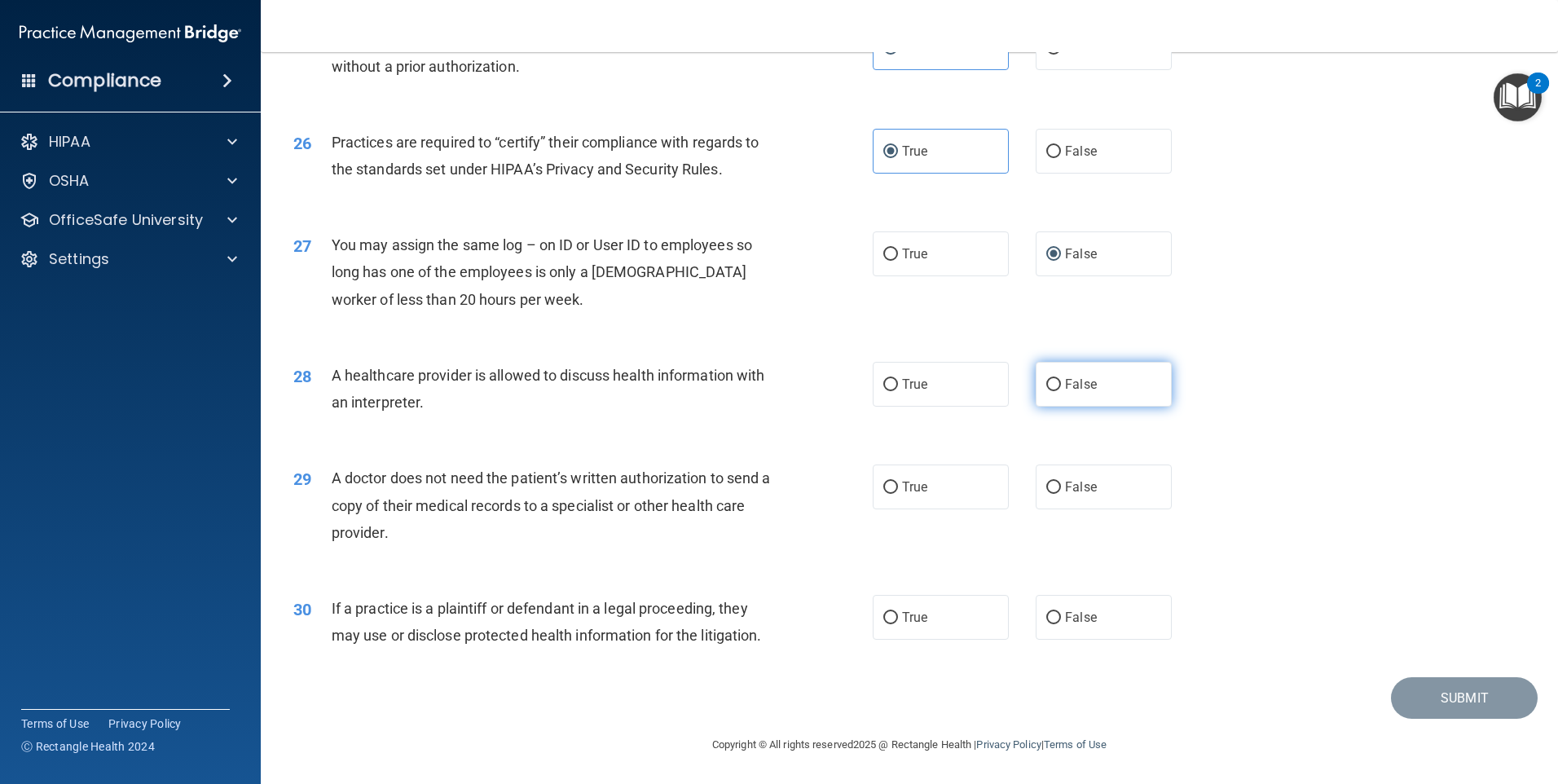
click at [1051, 393] on label "False" at bounding box center [1103, 384] width 136 height 45
click at [1051, 392] on input "False" at bounding box center [1054, 385] width 14 height 12
radio input "true"
click at [915, 492] on span "True" at bounding box center [915, 487] width 25 height 15
click at [898, 492] on input "True" at bounding box center [890, 487] width 14 height 12
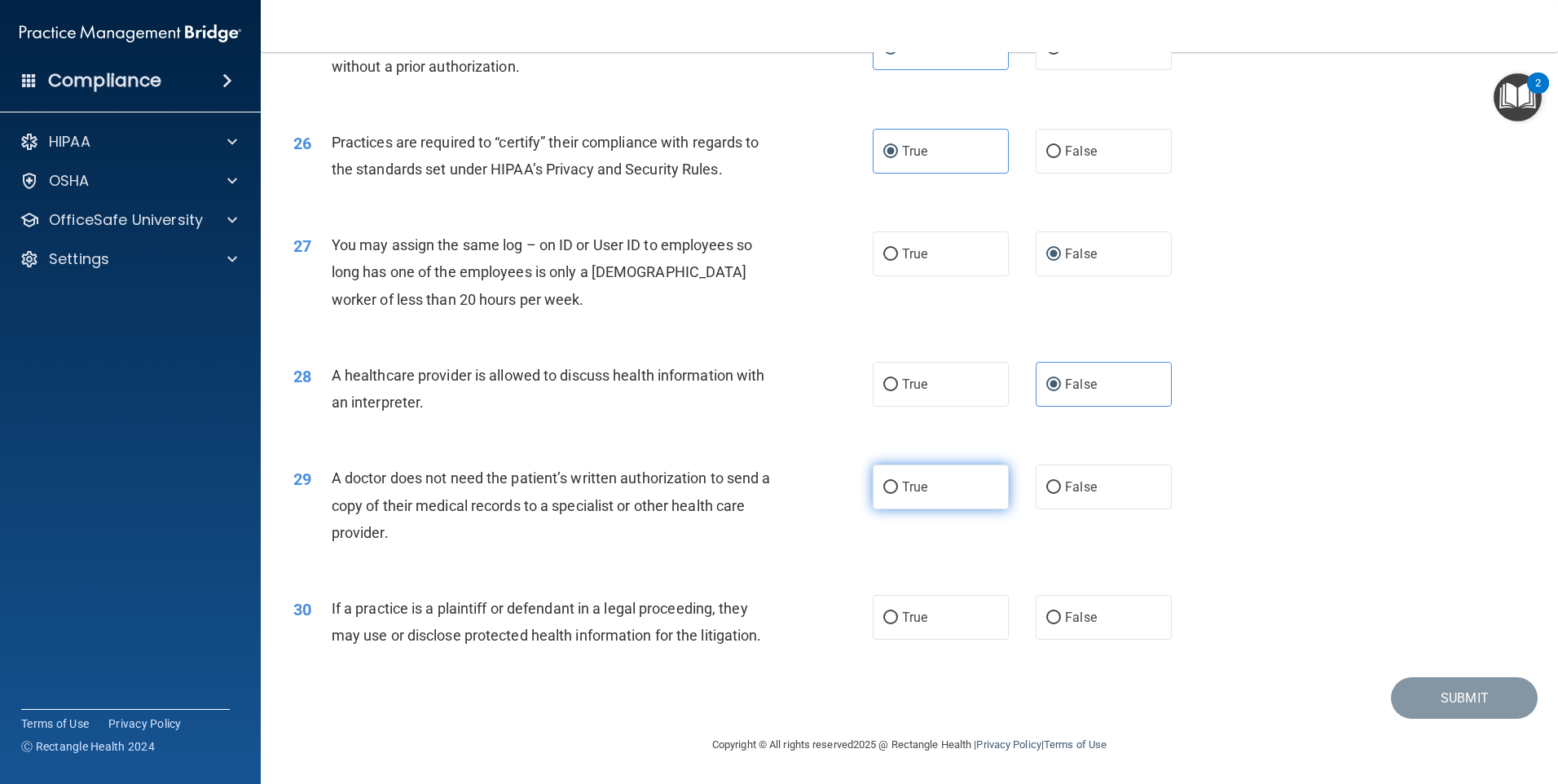
radio input "true"
click at [912, 605] on label "True" at bounding box center [941, 617] width 136 height 45
click at [898, 612] on input "True" at bounding box center [890, 618] width 14 height 12
radio input "true"
click at [1435, 697] on button "Submit" at bounding box center [1464, 698] width 147 height 42
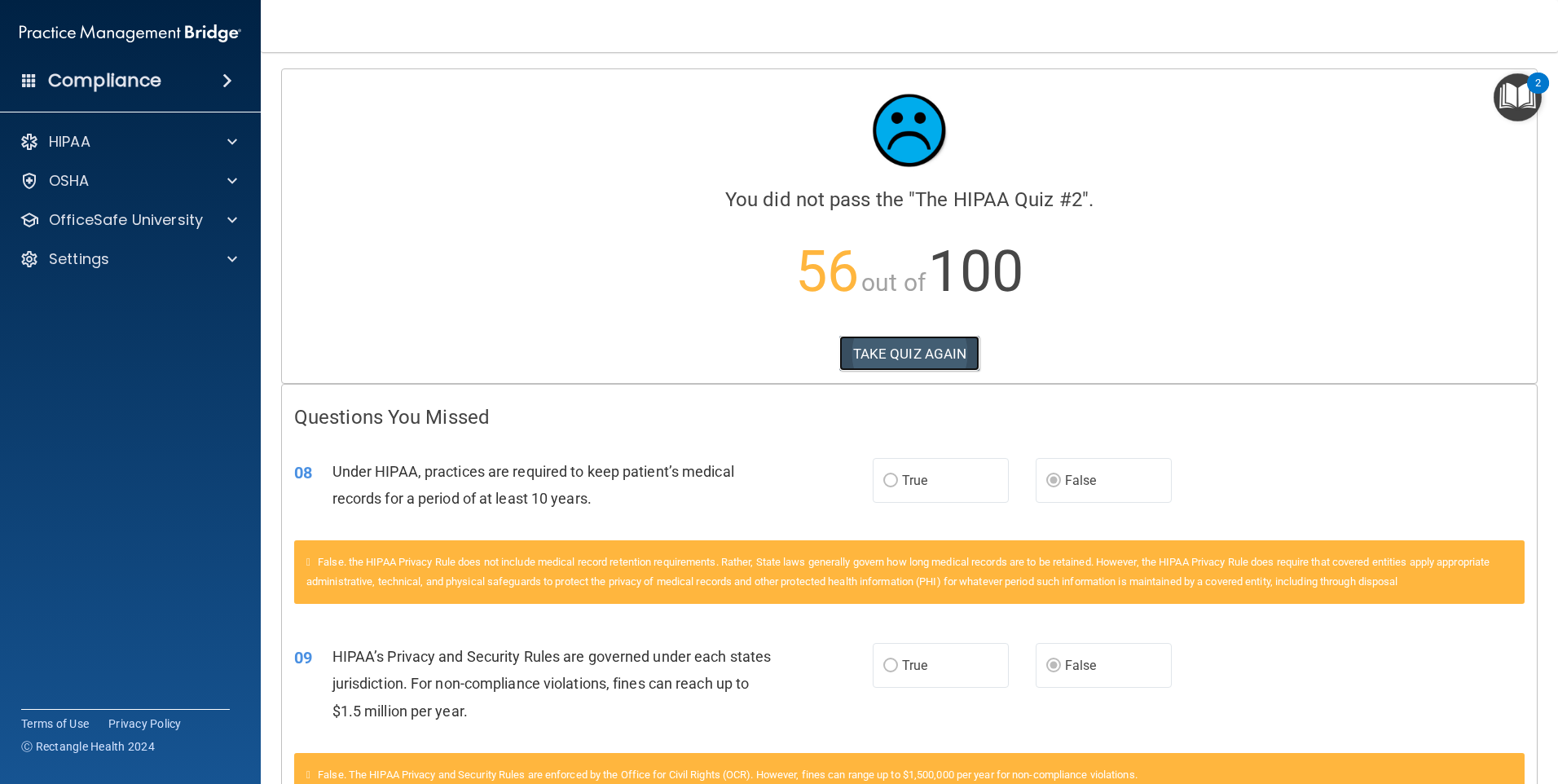
click at [898, 355] on button "TAKE QUIZ AGAIN" at bounding box center [910, 354] width 141 height 36
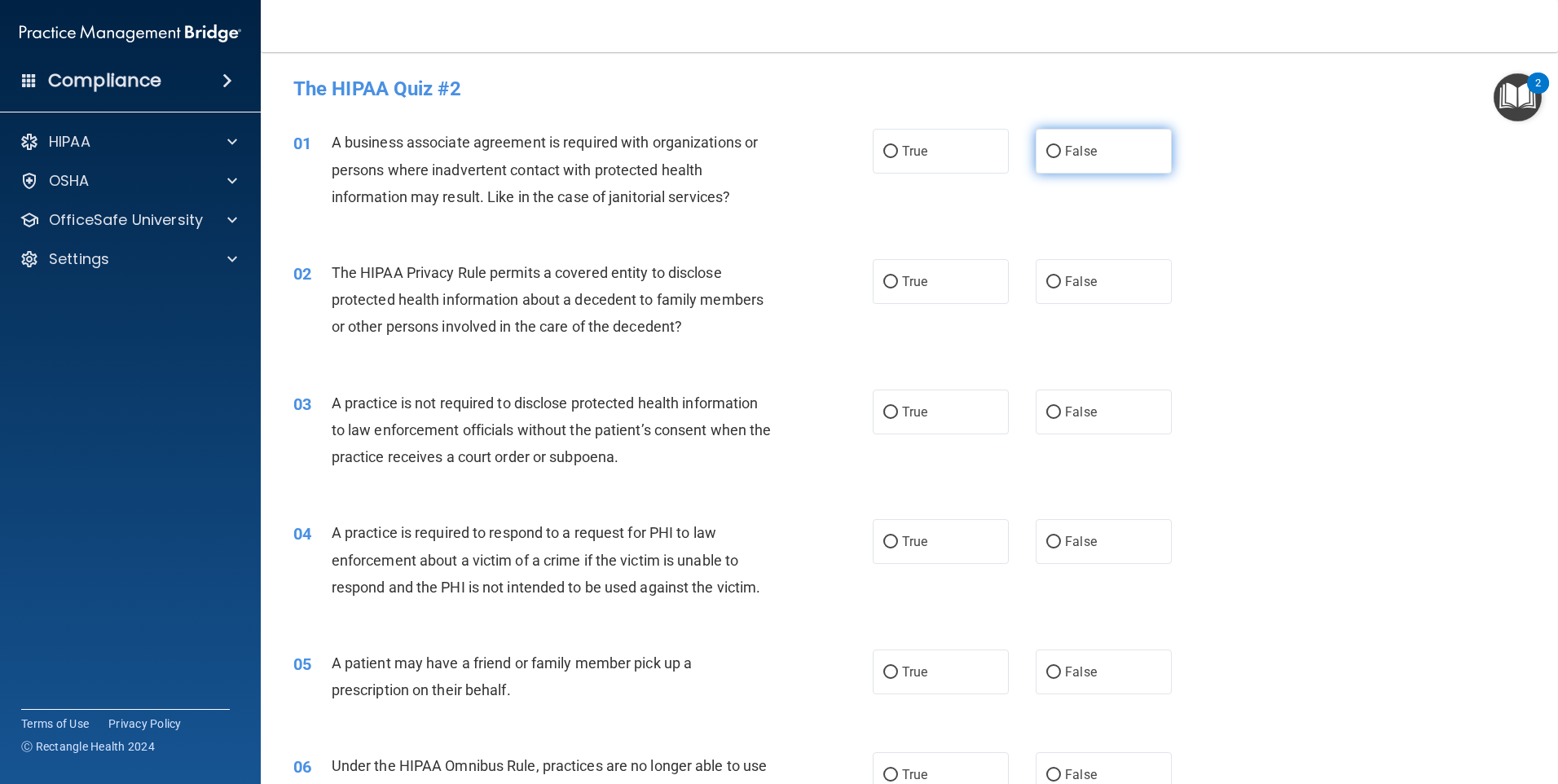
click at [1070, 150] on span "False" at bounding box center [1080, 151] width 32 height 15
click at [1061, 150] on input "False" at bounding box center [1054, 152] width 14 height 12
radio input "true"
click at [916, 291] on label "True" at bounding box center [941, 281] width 136 height 45
click at [898, 288] on input "True" at bounding box center [890, 282] width 14 height 12
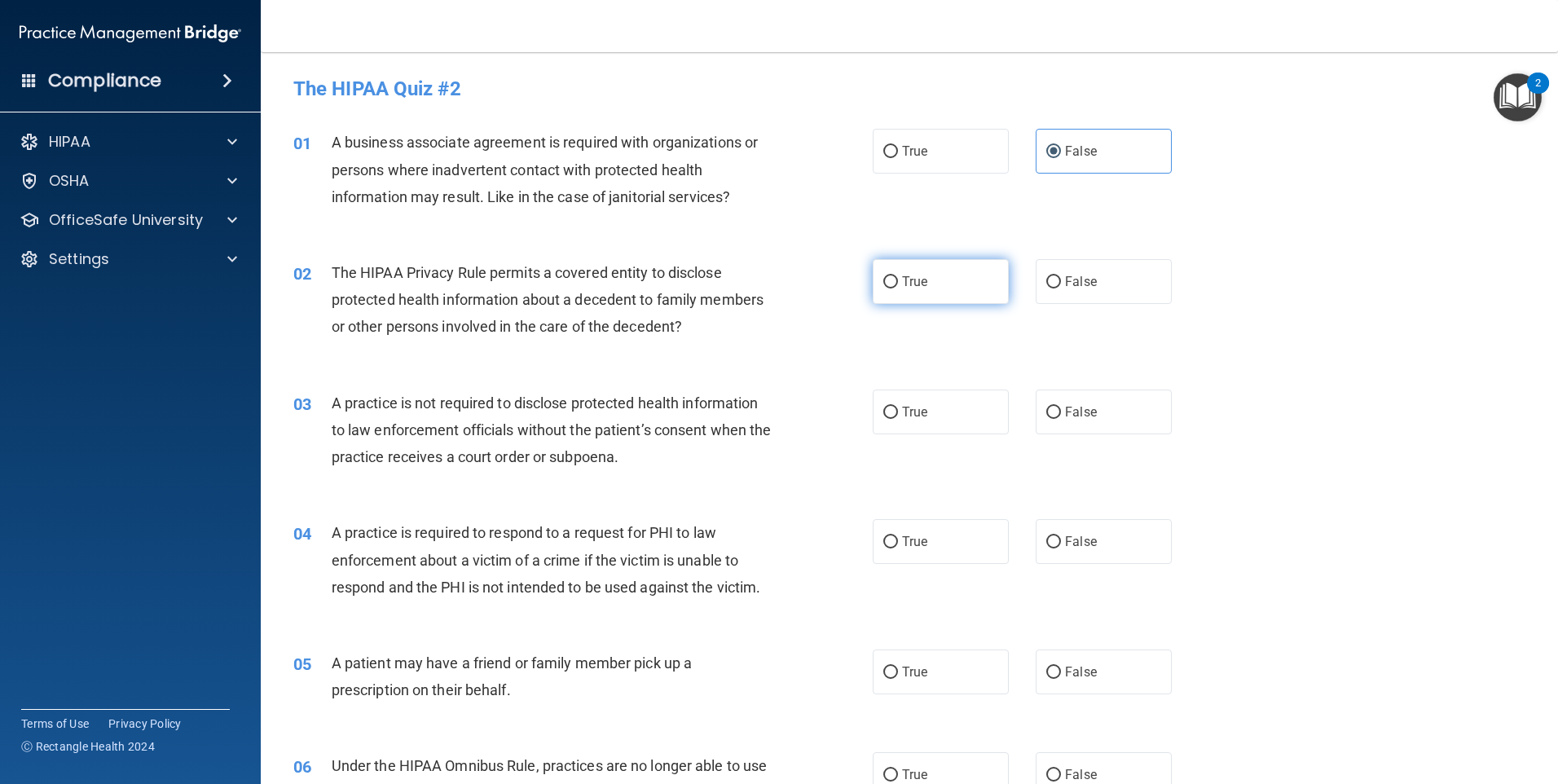
radio input "true"
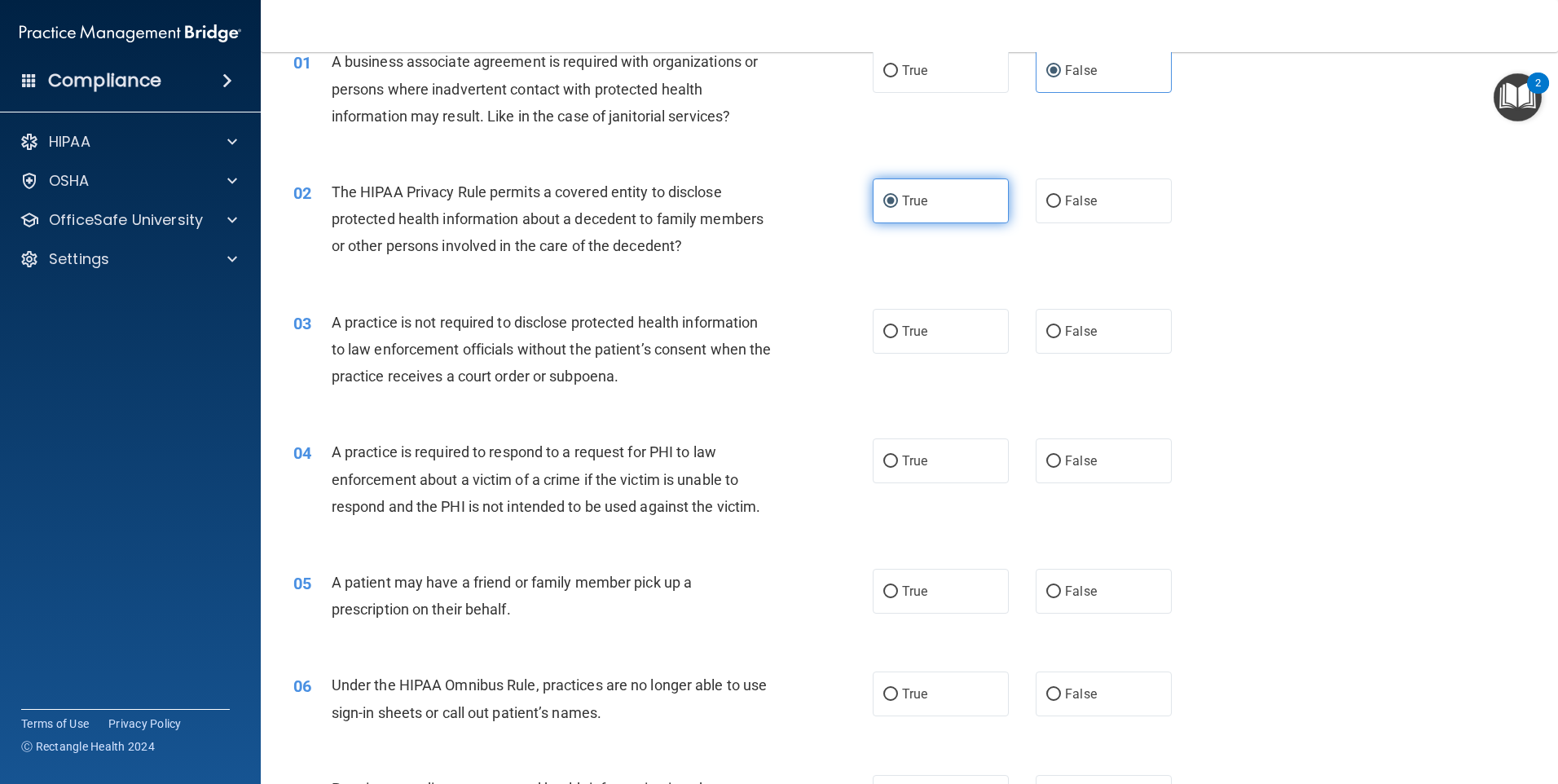
scroll to position [81, 0]
click at [1046, 340] on label "False" at bounding box center [1103, 330] width 136 height 45
click at [1047, 337] on input "False" at bounding box center [1054, 330] width 14 height 12
radio input "true"
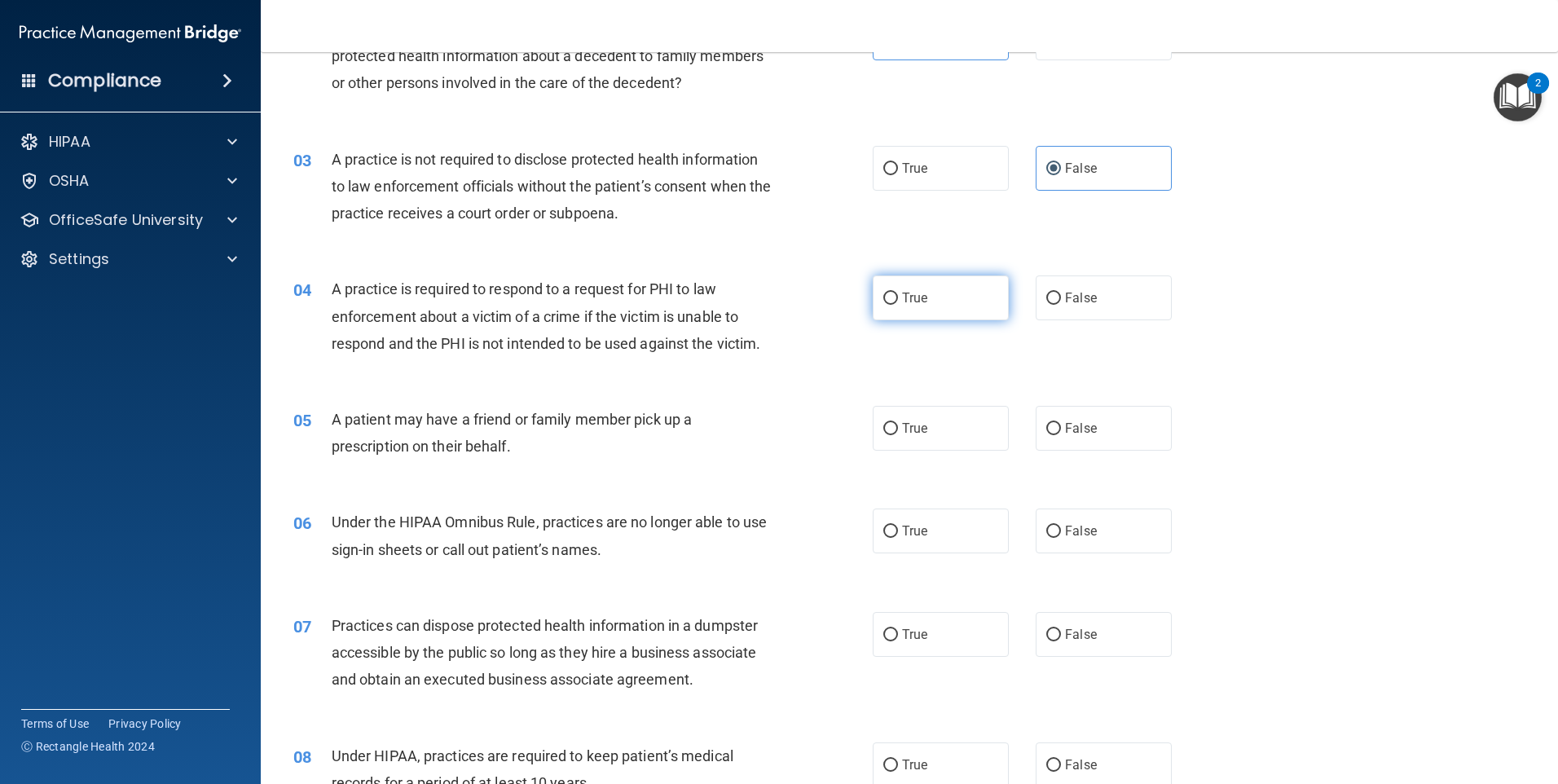
scroll to position [244, 0]
click at [930, 308] on label "True" at bounding box center [941, 297] width 136 height 45
click at [898, 304] on input "True" at bounding box center [890, 297] width 14 height 12
radio input "true"
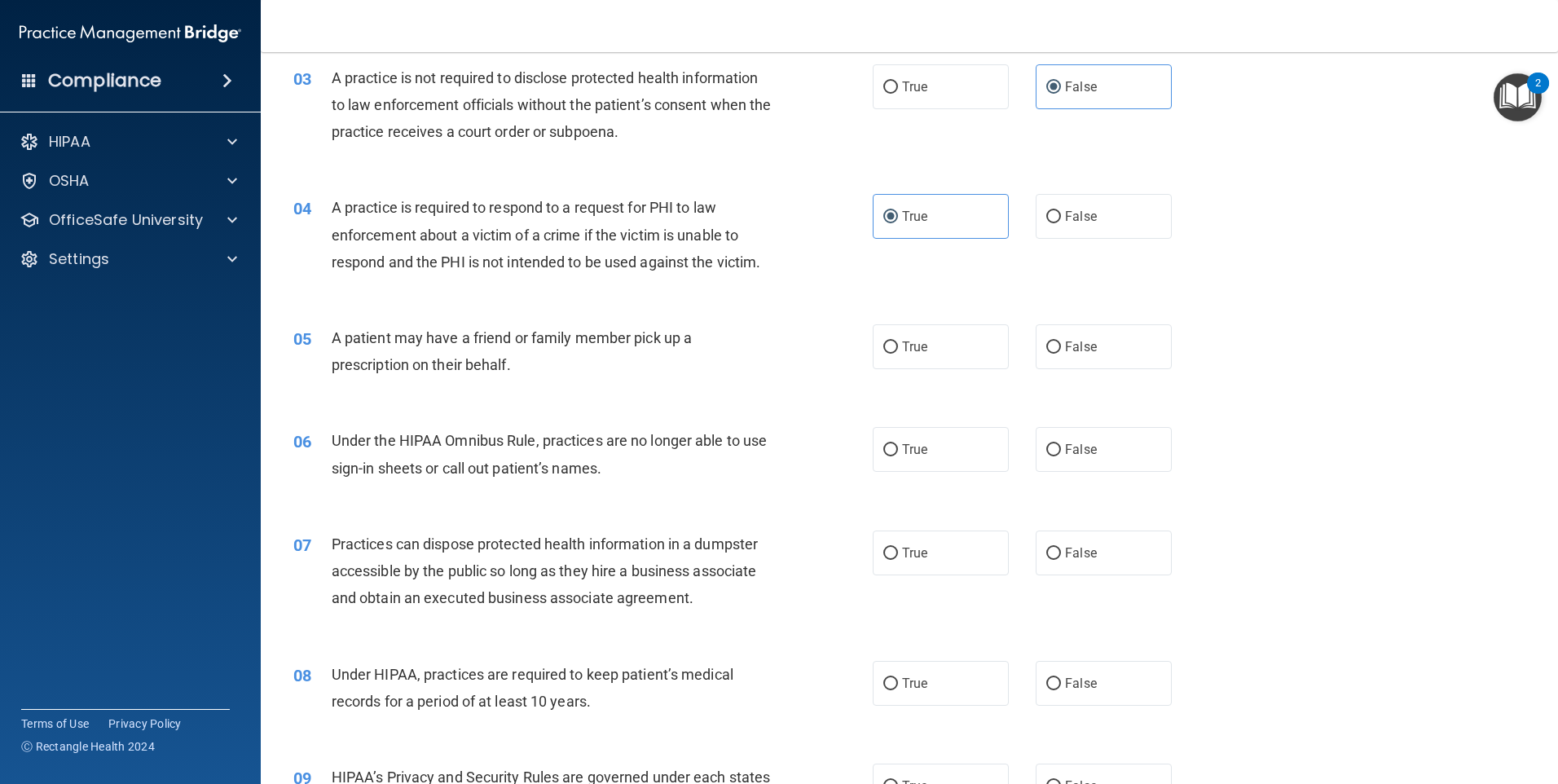
scroll to position [326, 0]
click at [965, 346] on label "True" at bounding box center [941, 346] width 136 height 45
click at [898, 346] on input "True" at bounding box center [890, 347] width 14 height 12
radio input "true"
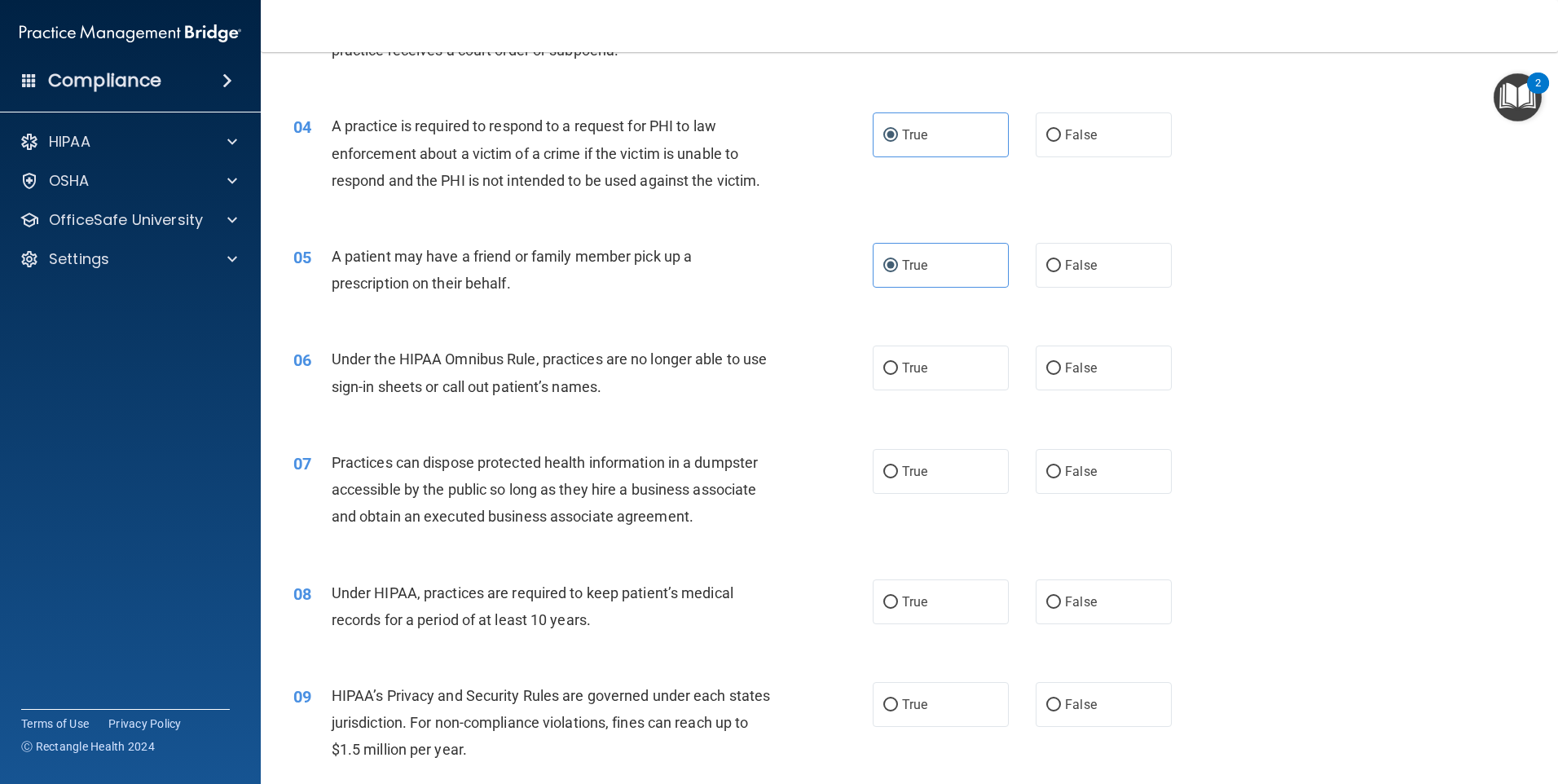
scroll to position [408, 0]
click at [1047, 362] on input "False" at bounding box center [1054, 368] width 14 height 12
radio input "true"
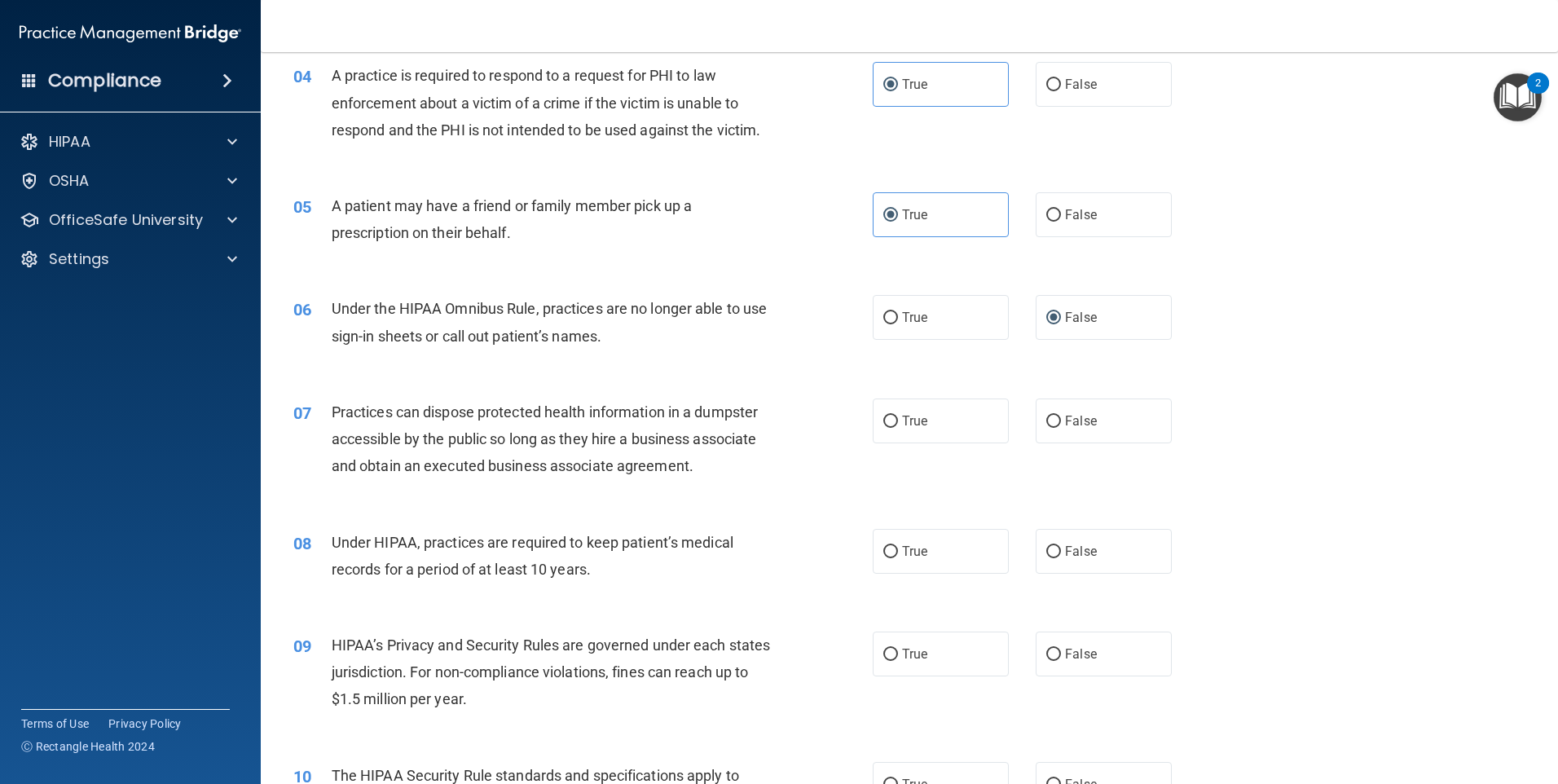
scroll to position [570, 0]
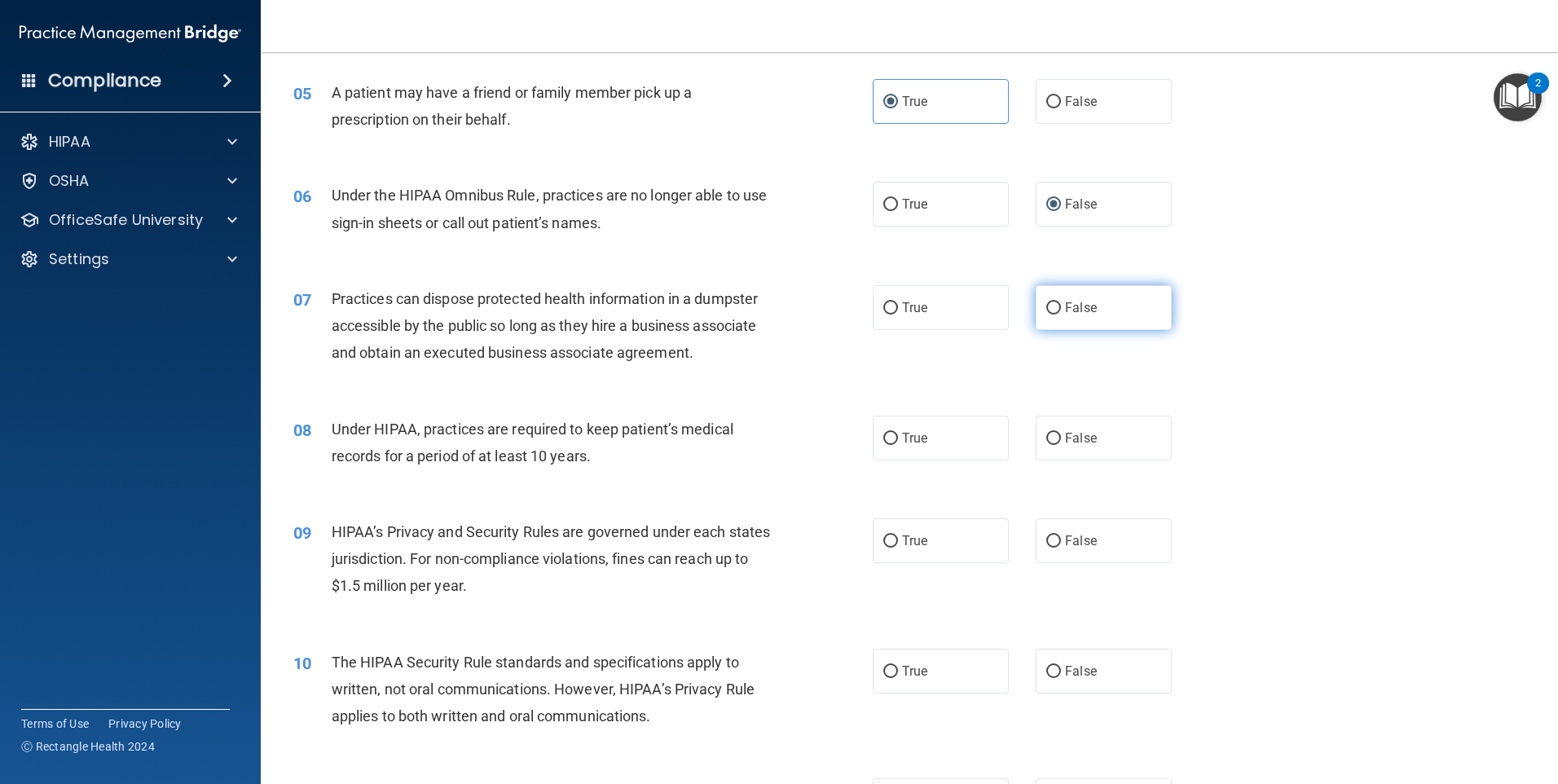
click at [1040, 315] on label "False" at bounding box center [1103, 307] width 136 height 45
click at [1047, 314] on input "False" at bounding box center [1054, 308] width 14 height 12
radio input "true"
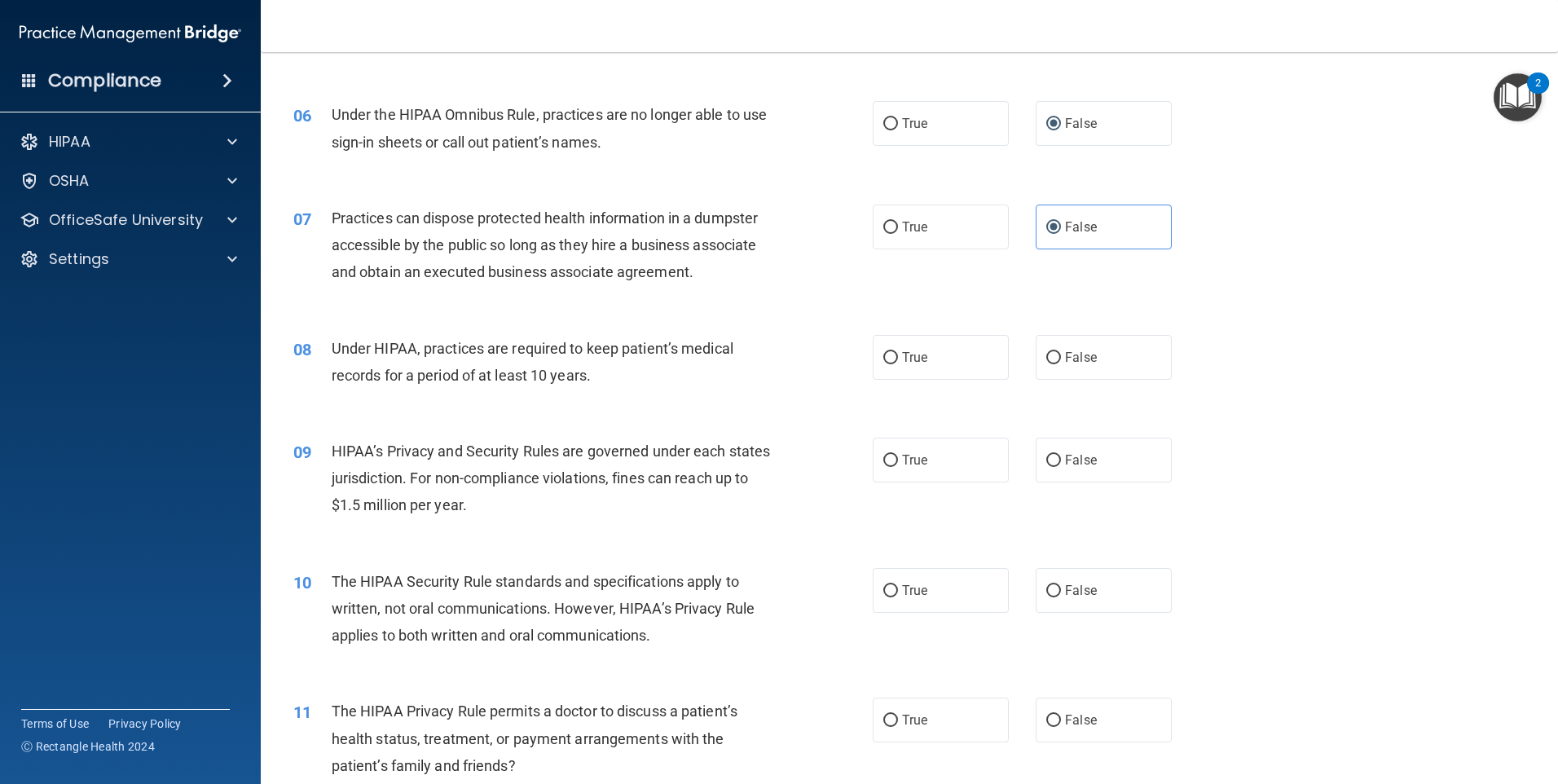
scroll to position [733, 0]
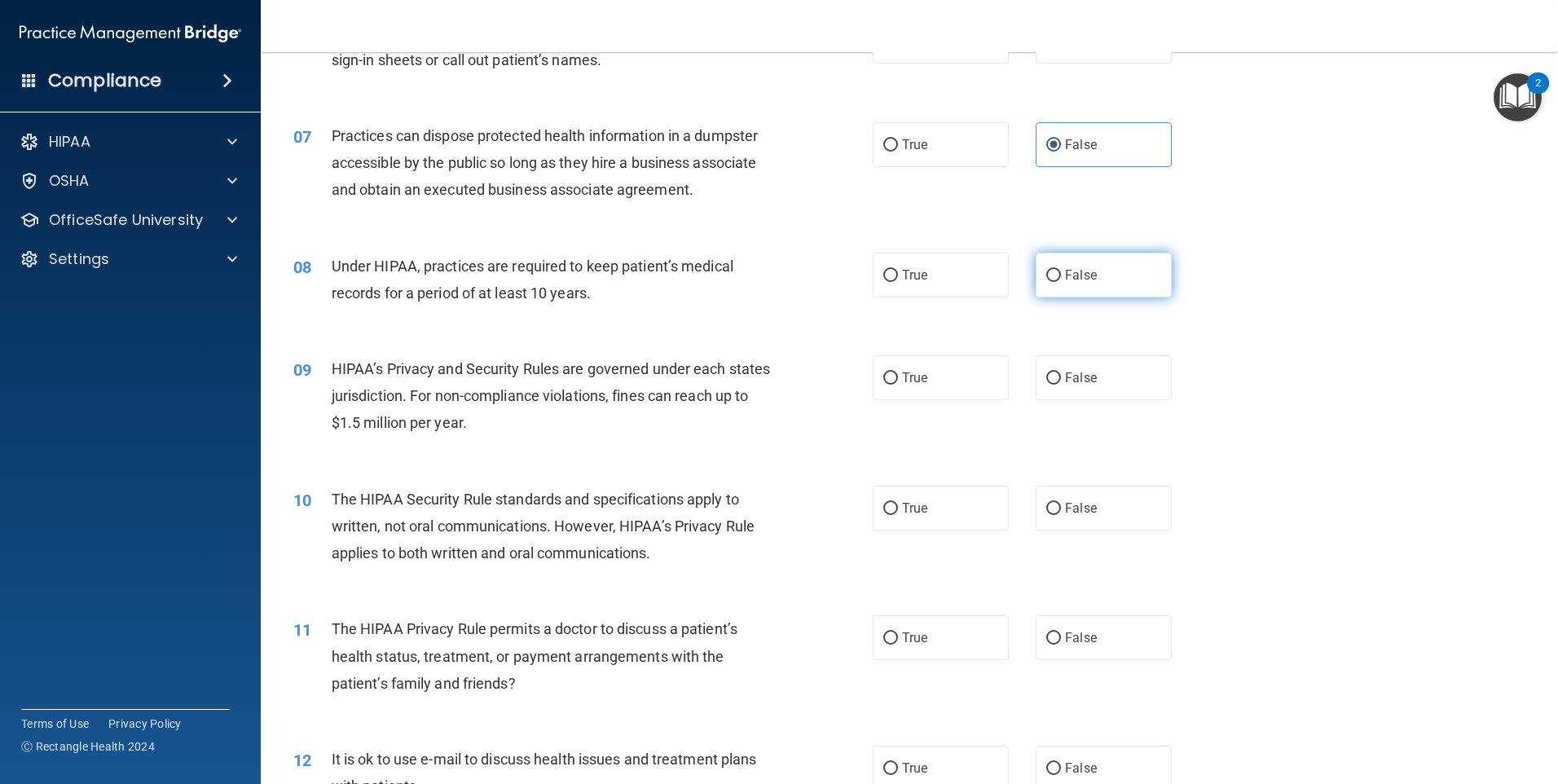
click at [1047, 280] on input "False" at bounding box center [1054, 275] width 14 height 12
radio input "true"
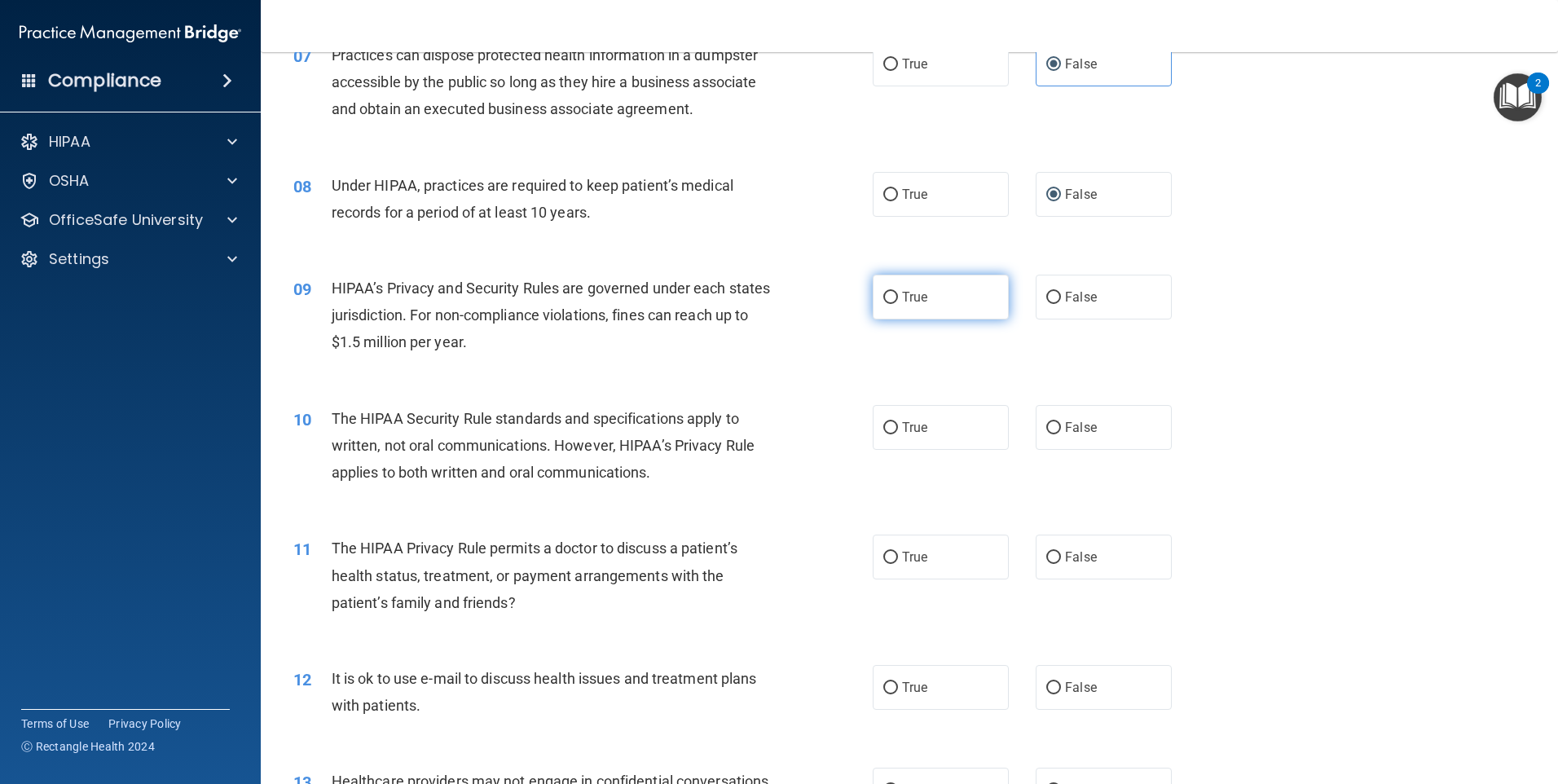
scroll to position [815, 0]
click at [1073, 297] on span "False" at bounding box center [1080, 296] width 32 height 15
click at [1061, 297] on input "False" at bounding box center [1054, 297] width 14 height 12
radio input "true"
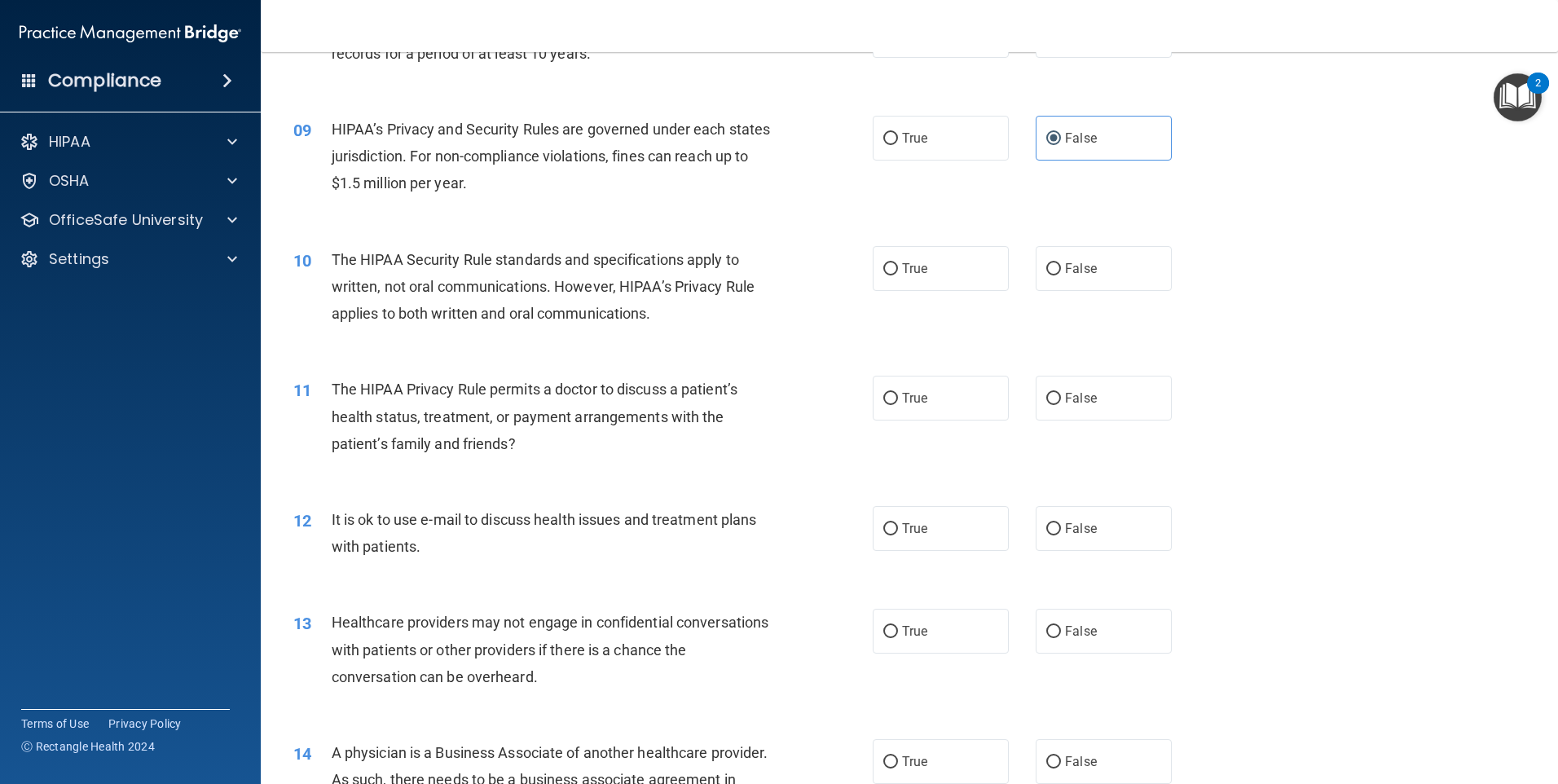
scroll to position [978, 0]
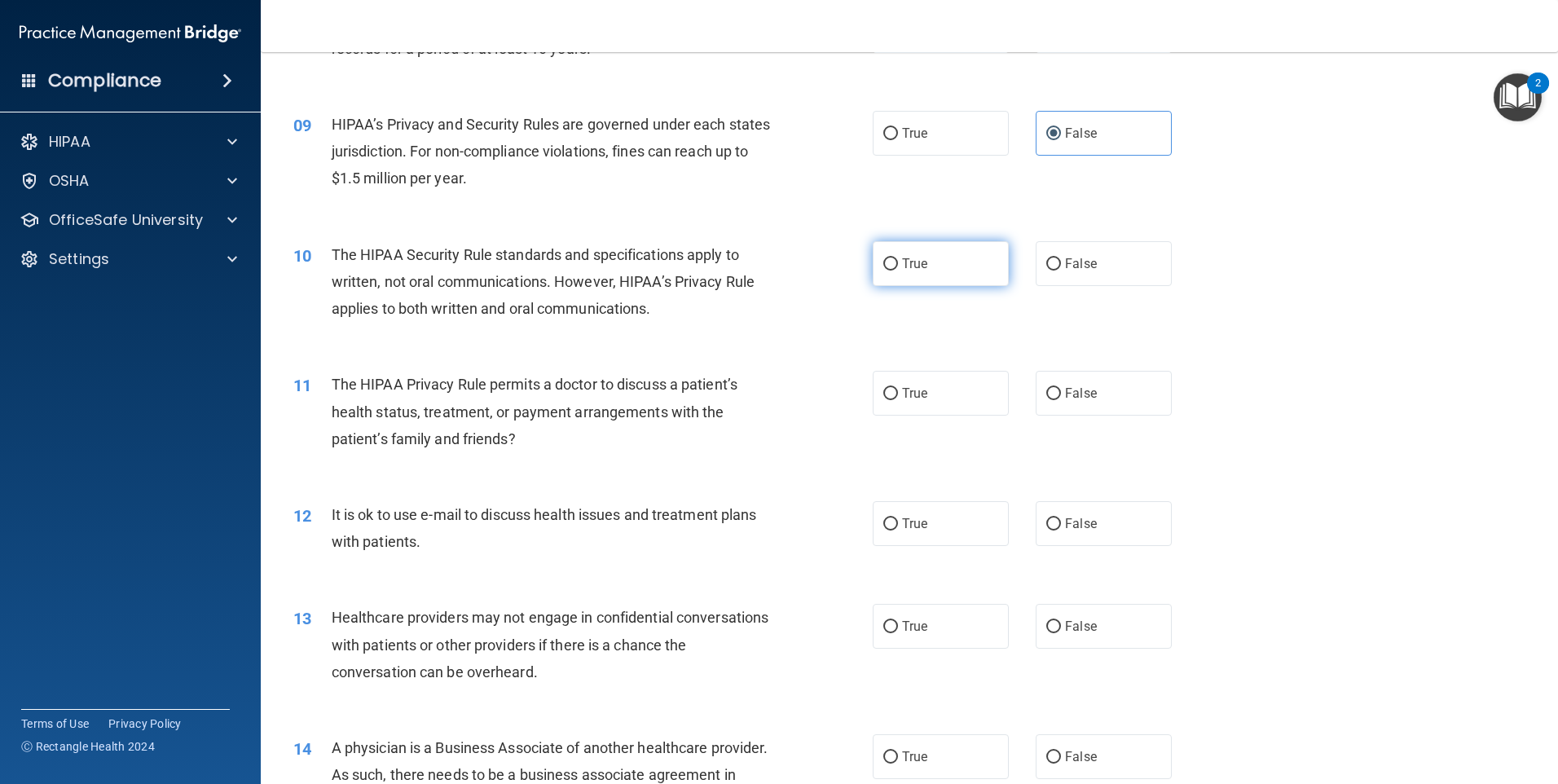
click at [970, 275] on label "True" at bounding box center [941, 264] width 136 height 45
click at [898, 270] on input "True" at bounding box center [890, 264] width 14 height 12
radio input "true"
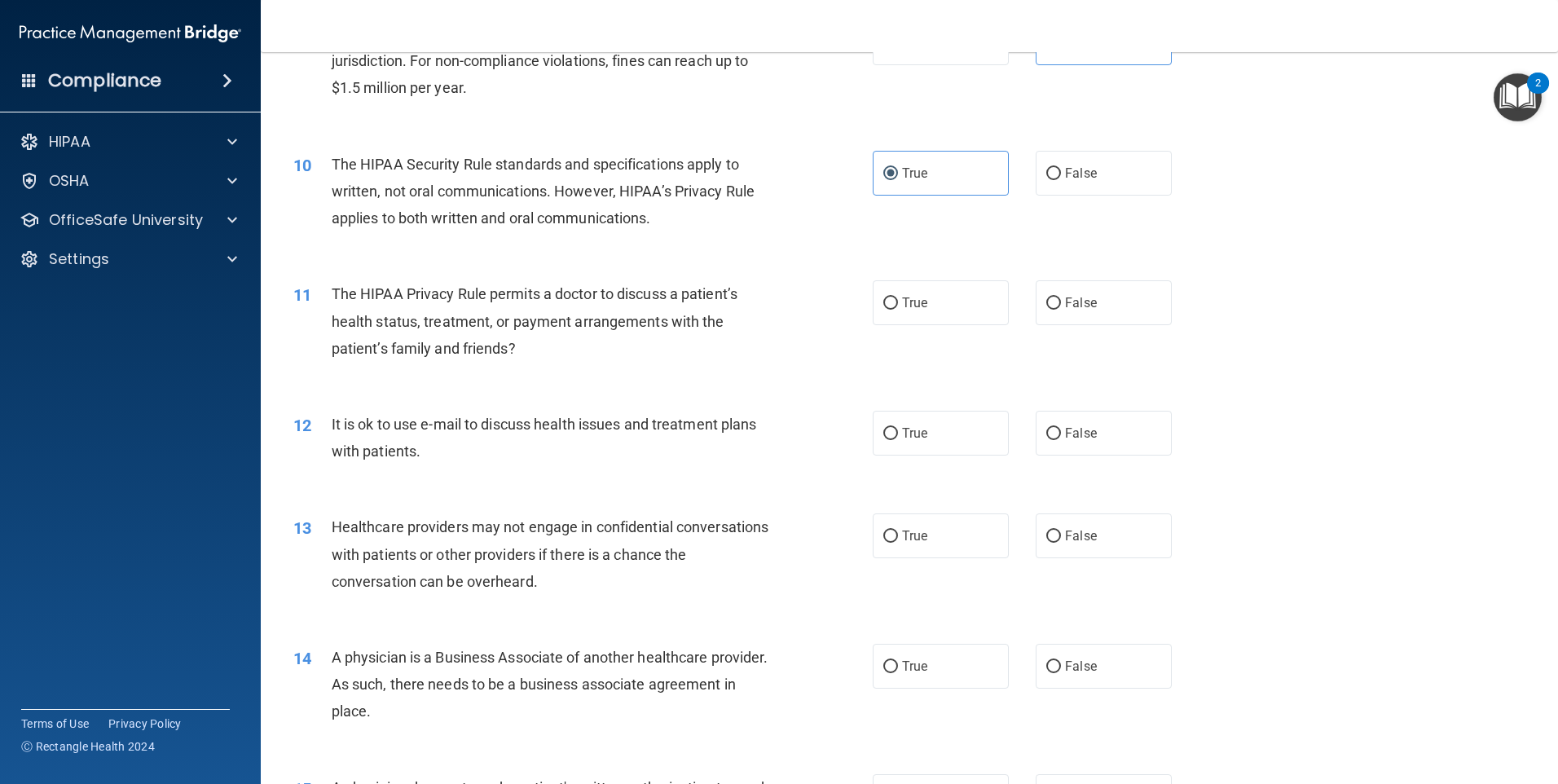
scroll to position [1141, 0]
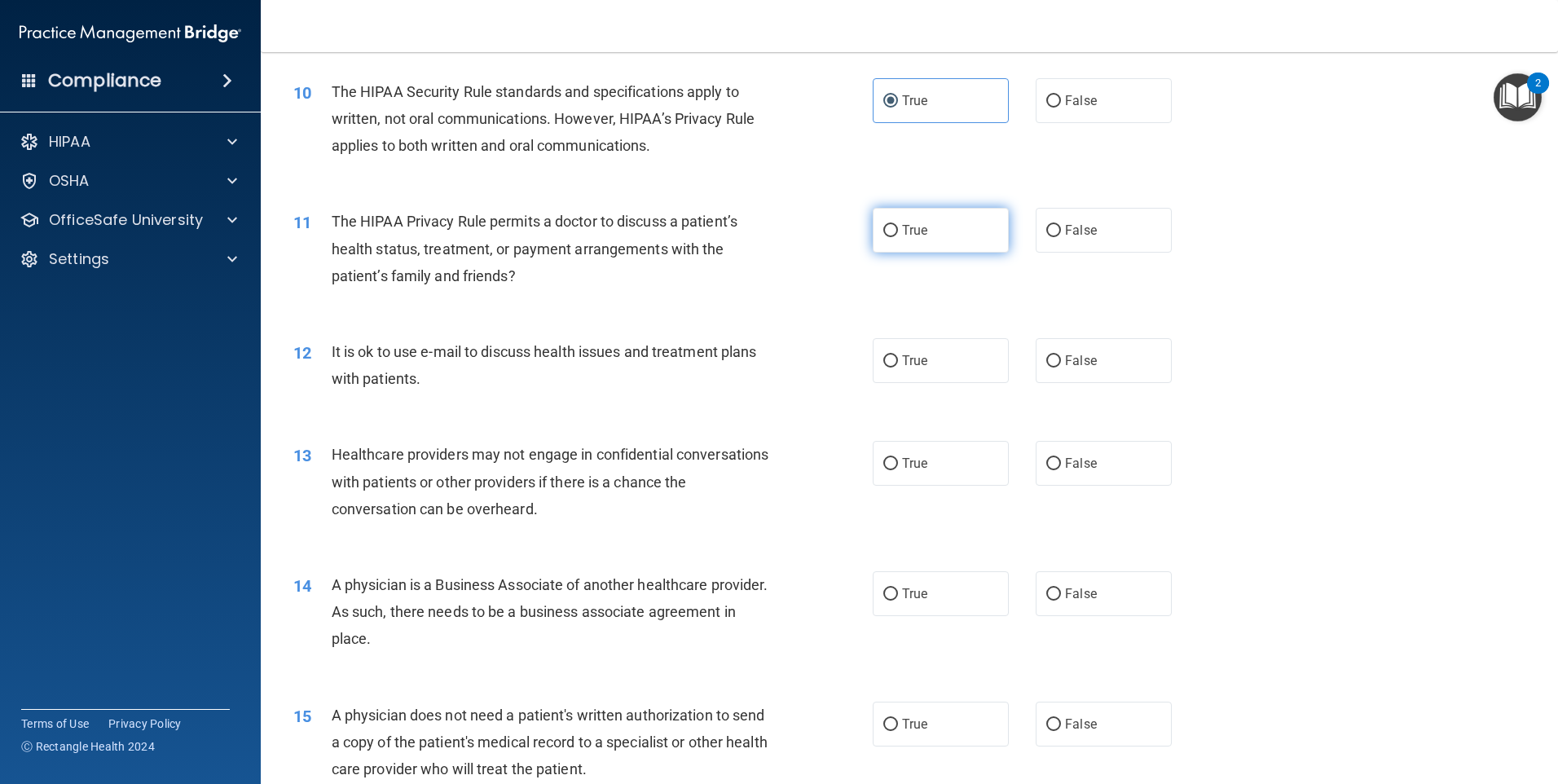
click at [957, 244] on label "True" at bounding box center [941, 230] width 136 height 45
click at [898, 237] on input "True" at bounding box center [890, 230] width 14 height 12
radio input "true"
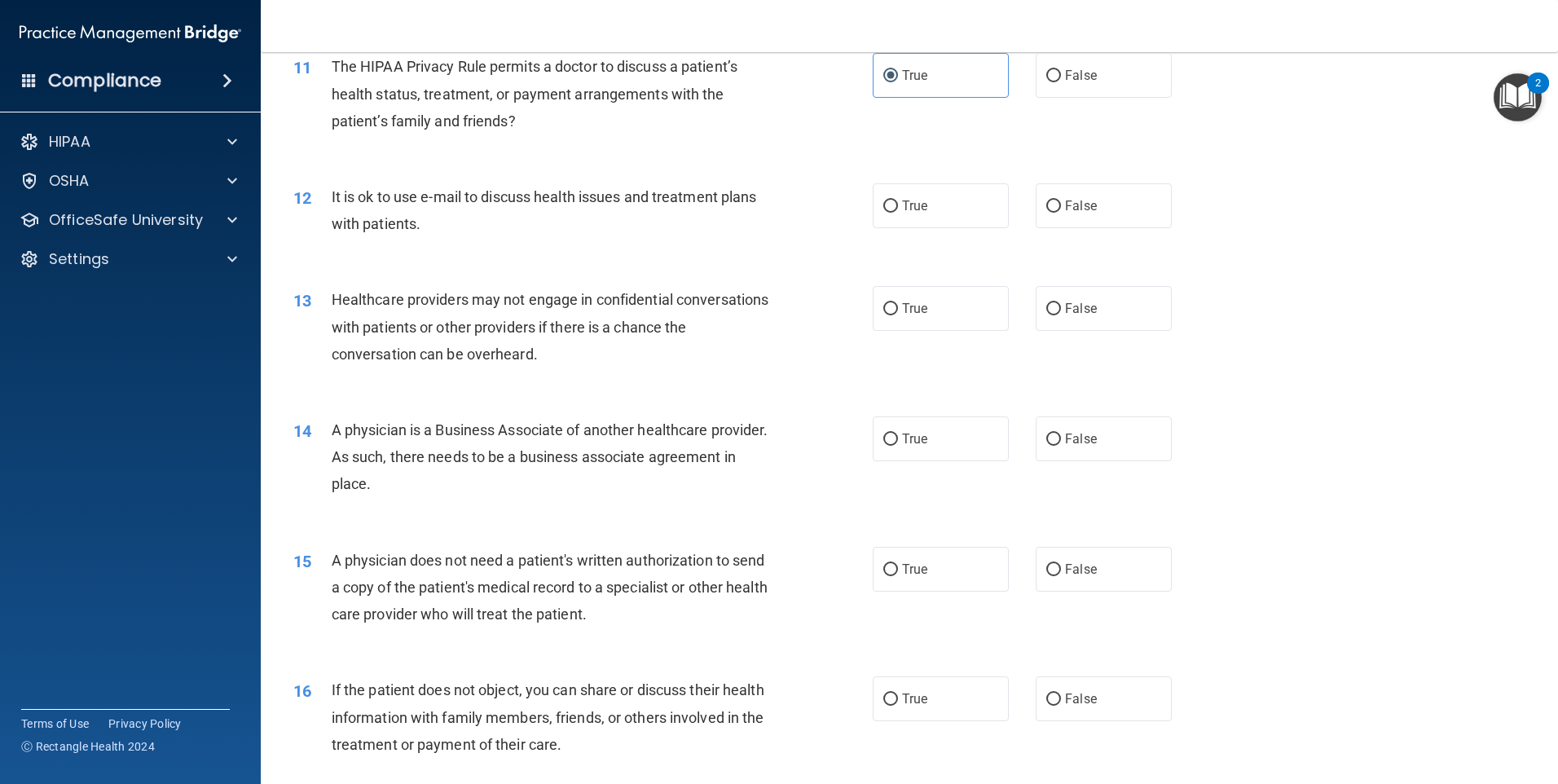
scroll to position [1303, 0]
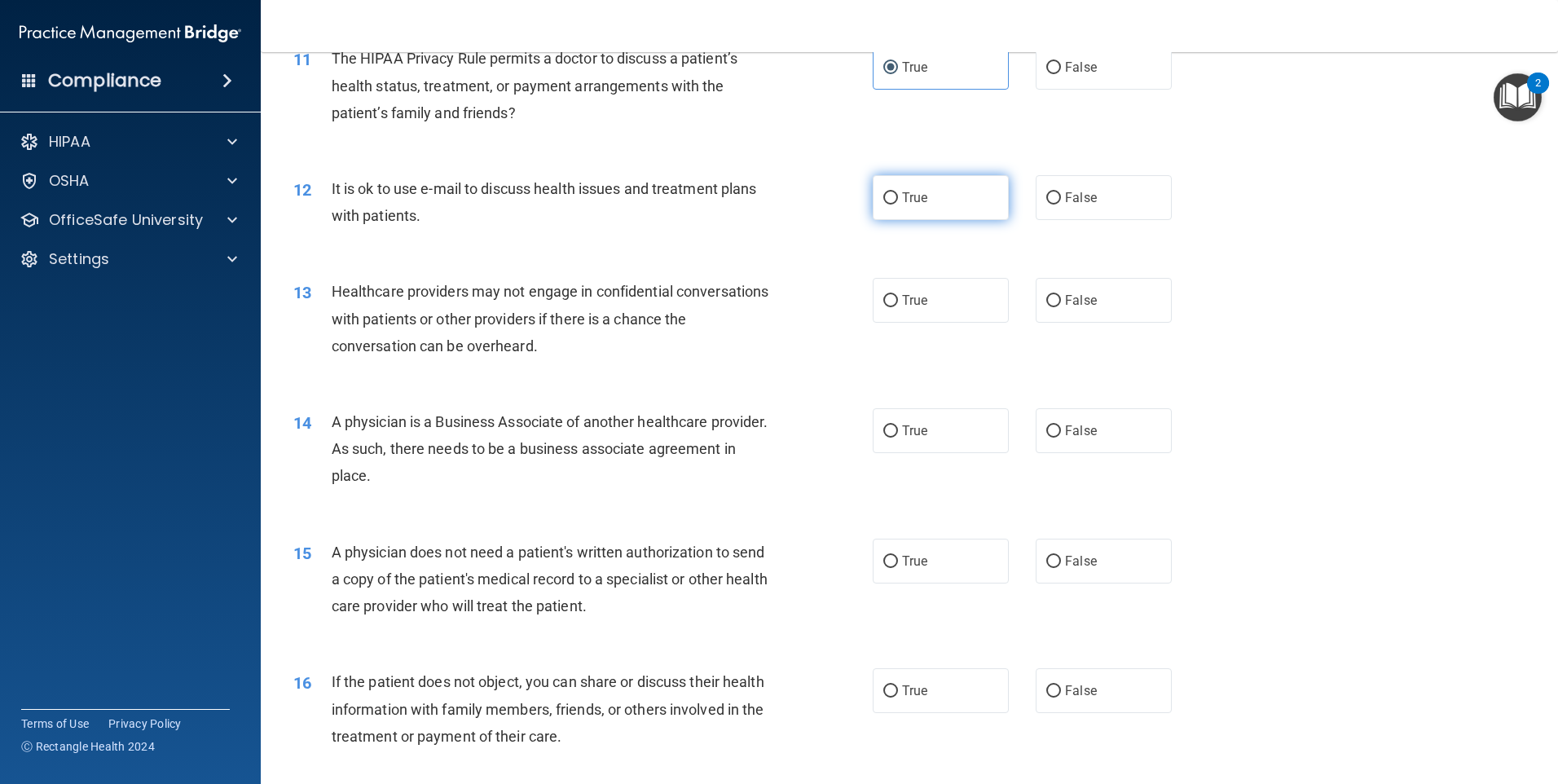
click at [928, 210] on label "True" at bounding box center [941, 197] width 136 height 45
click at [898, 204] on input "True" at bounding box center [890, 198] width 14 height 12
radio input "true"
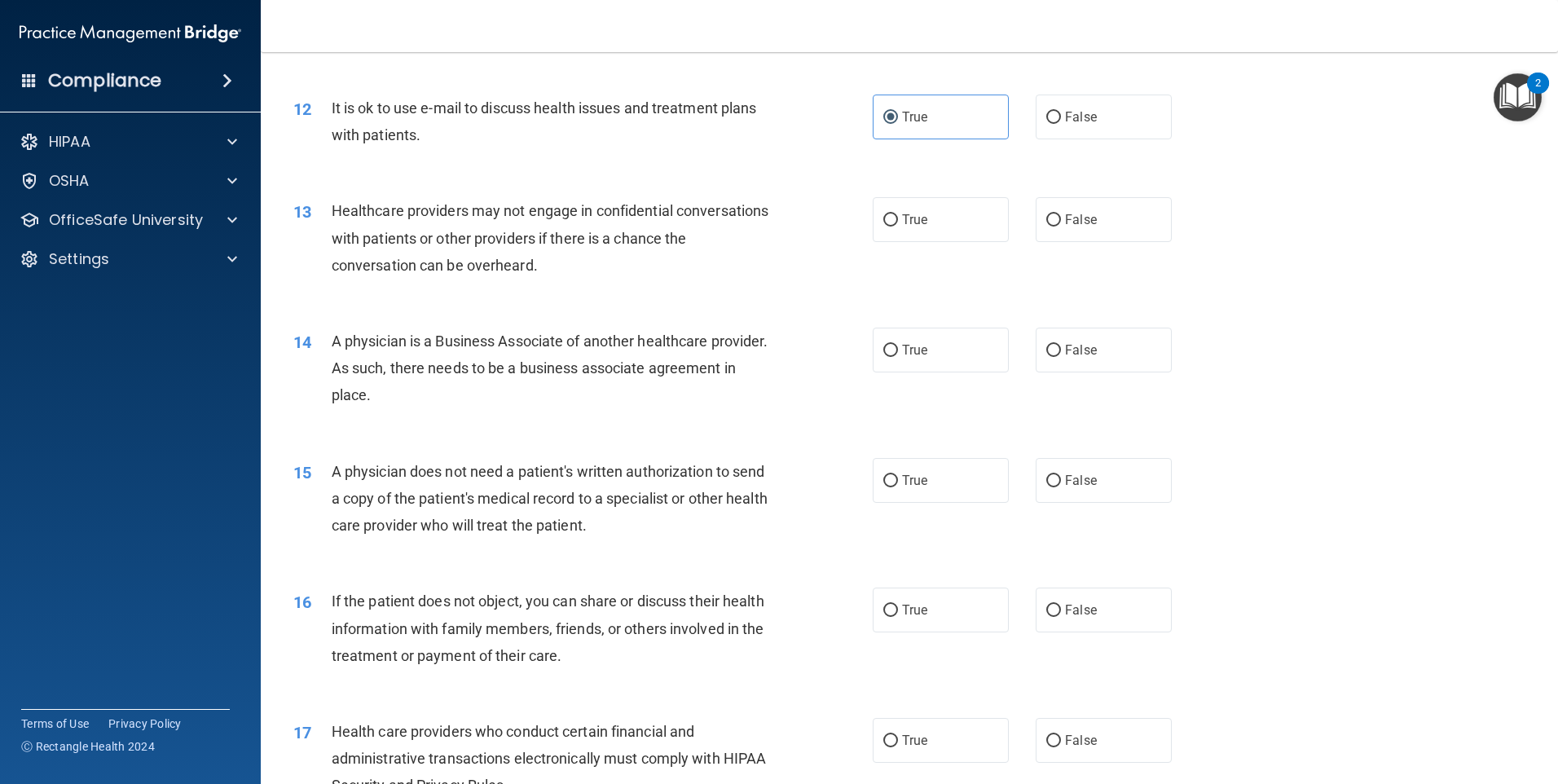
scroll to position [1386, 0]
click at [1047, 221] on input "False" at bounding box center [1054, 220] width 14 height 12
radio input "true"
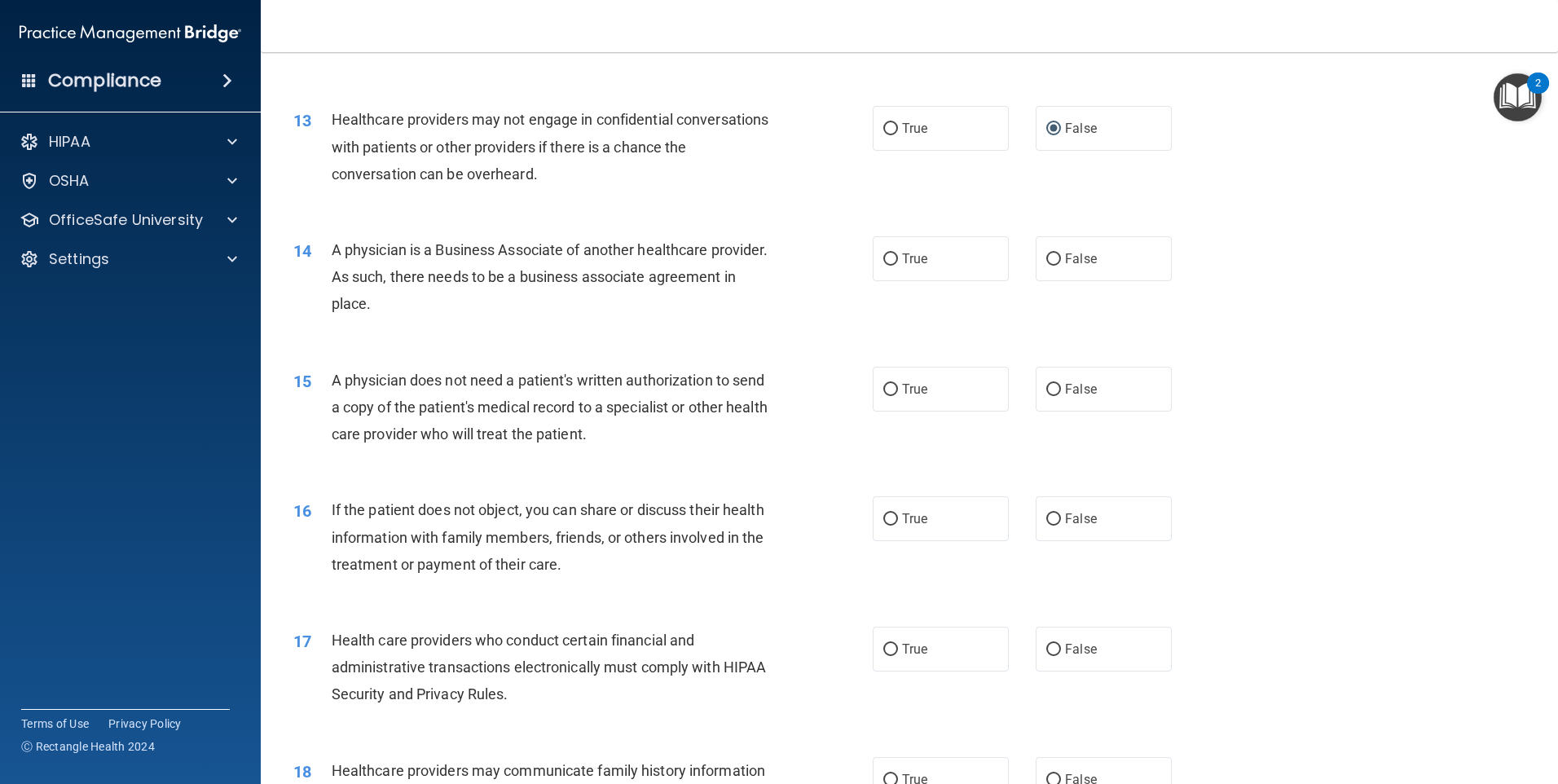
scroll to position [1548, 0]
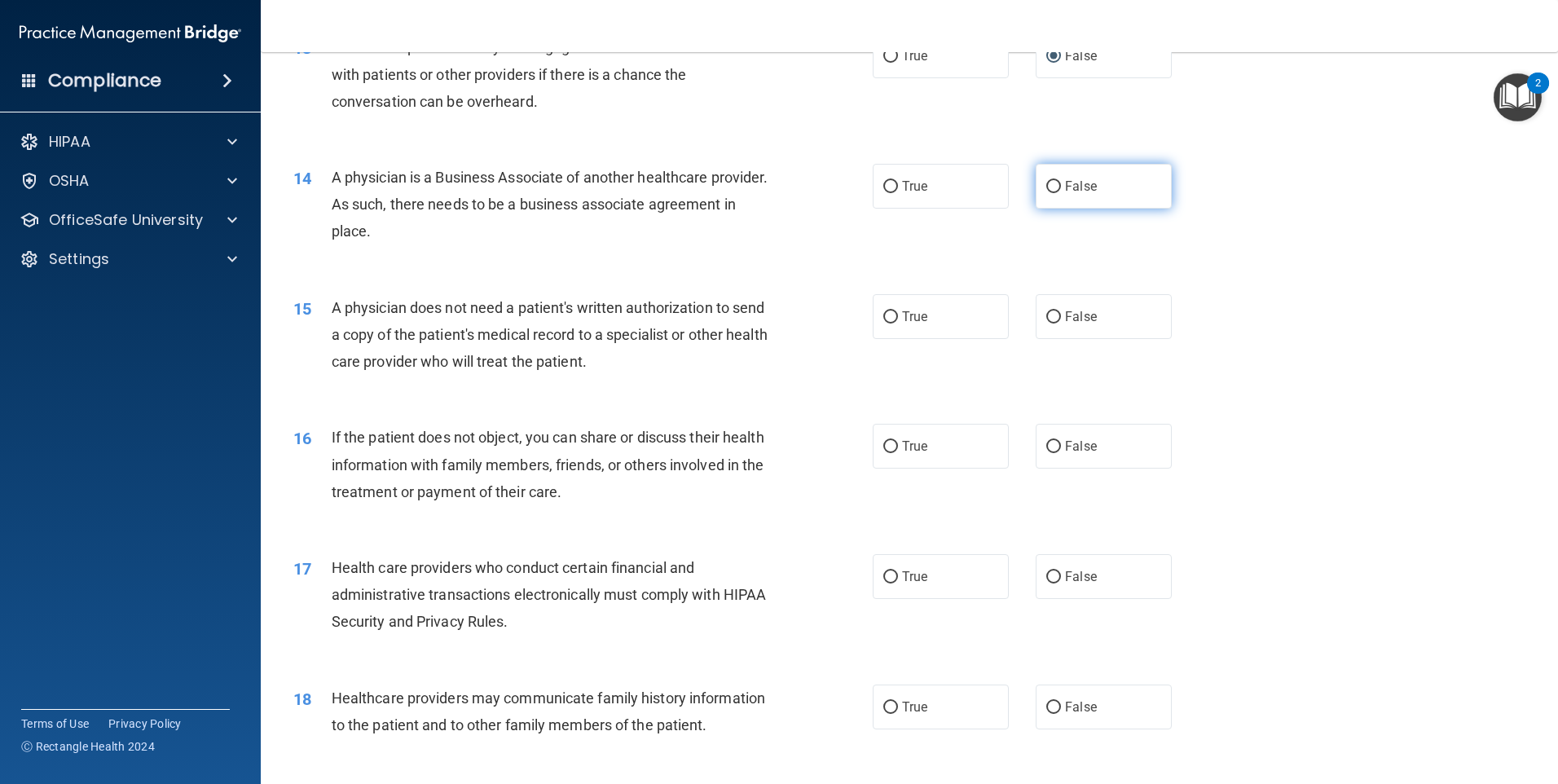
click at [1065, 190] on span "False" at bounding box center [1080, 186] width 32 height 15
click at [1061, 190] on input "False" at bounding box center [1054, 186] width 14 height 12
radio input "true"
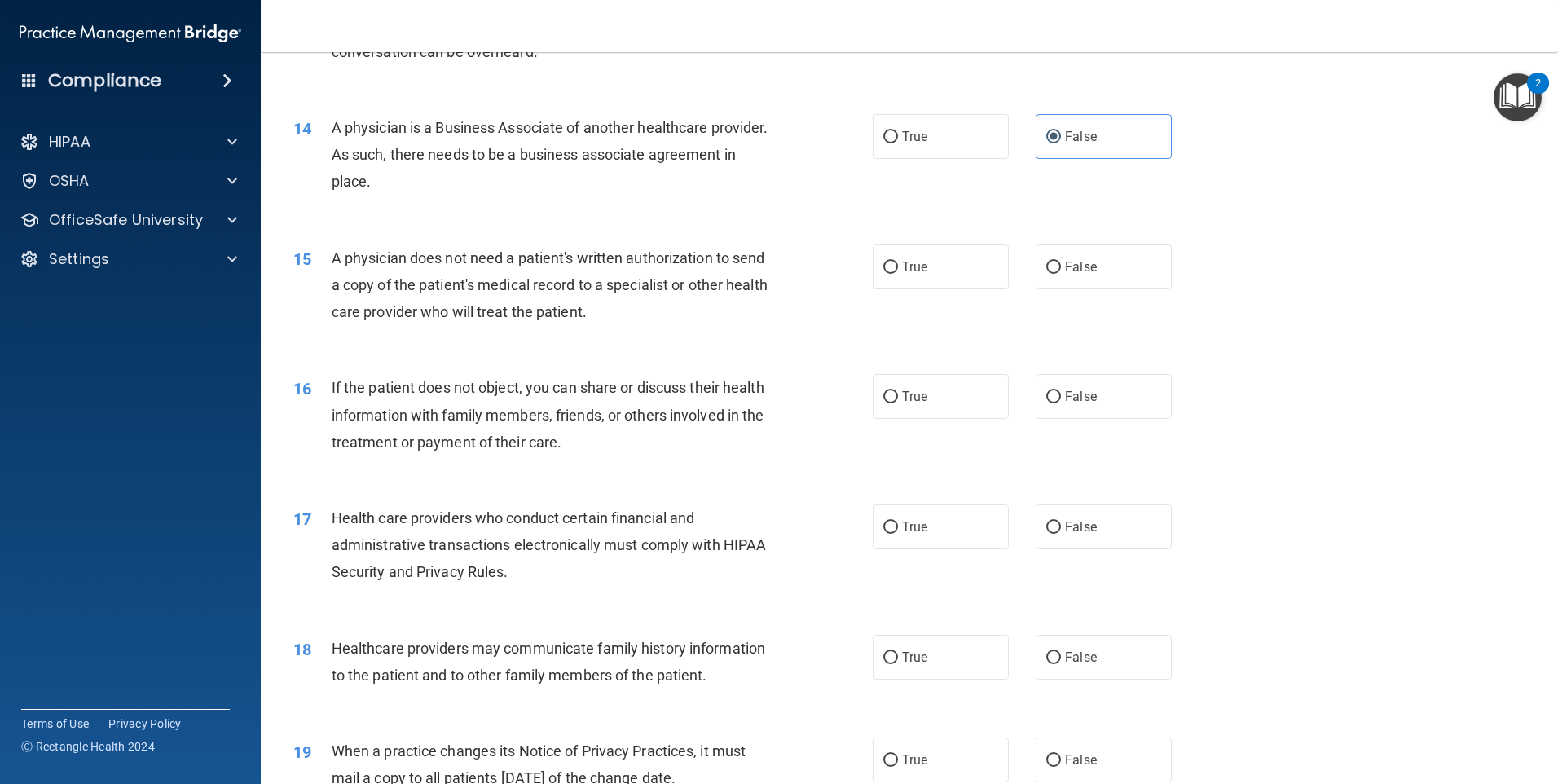
scroll to position [1629, 0]
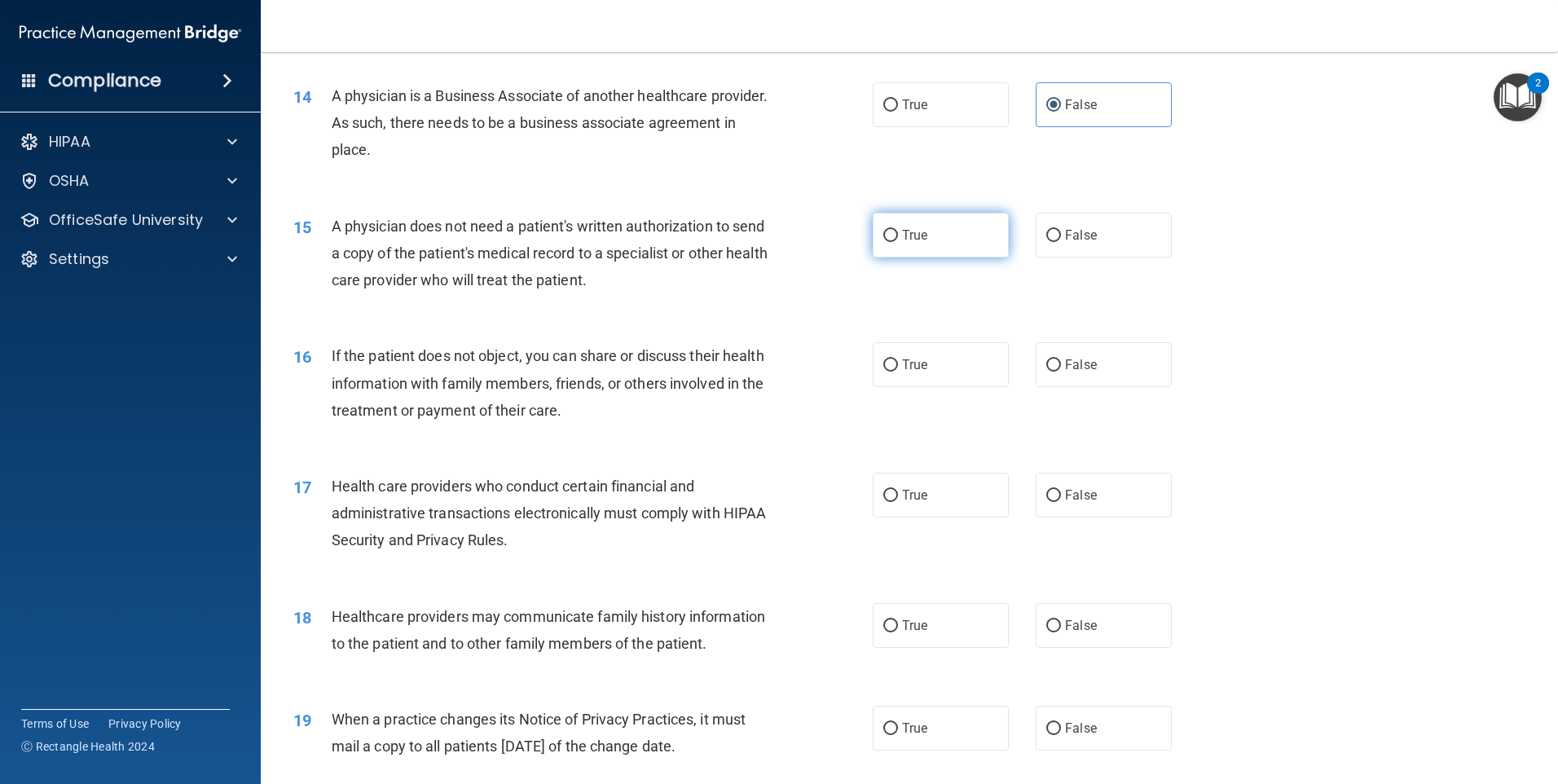
click at [925, 227] on label "True" at bounding box center [941, 235] width 136 height 45
click at [898, 230] on input "True" at bounding box center [890, 236] width 14 height 12
radio input "true"
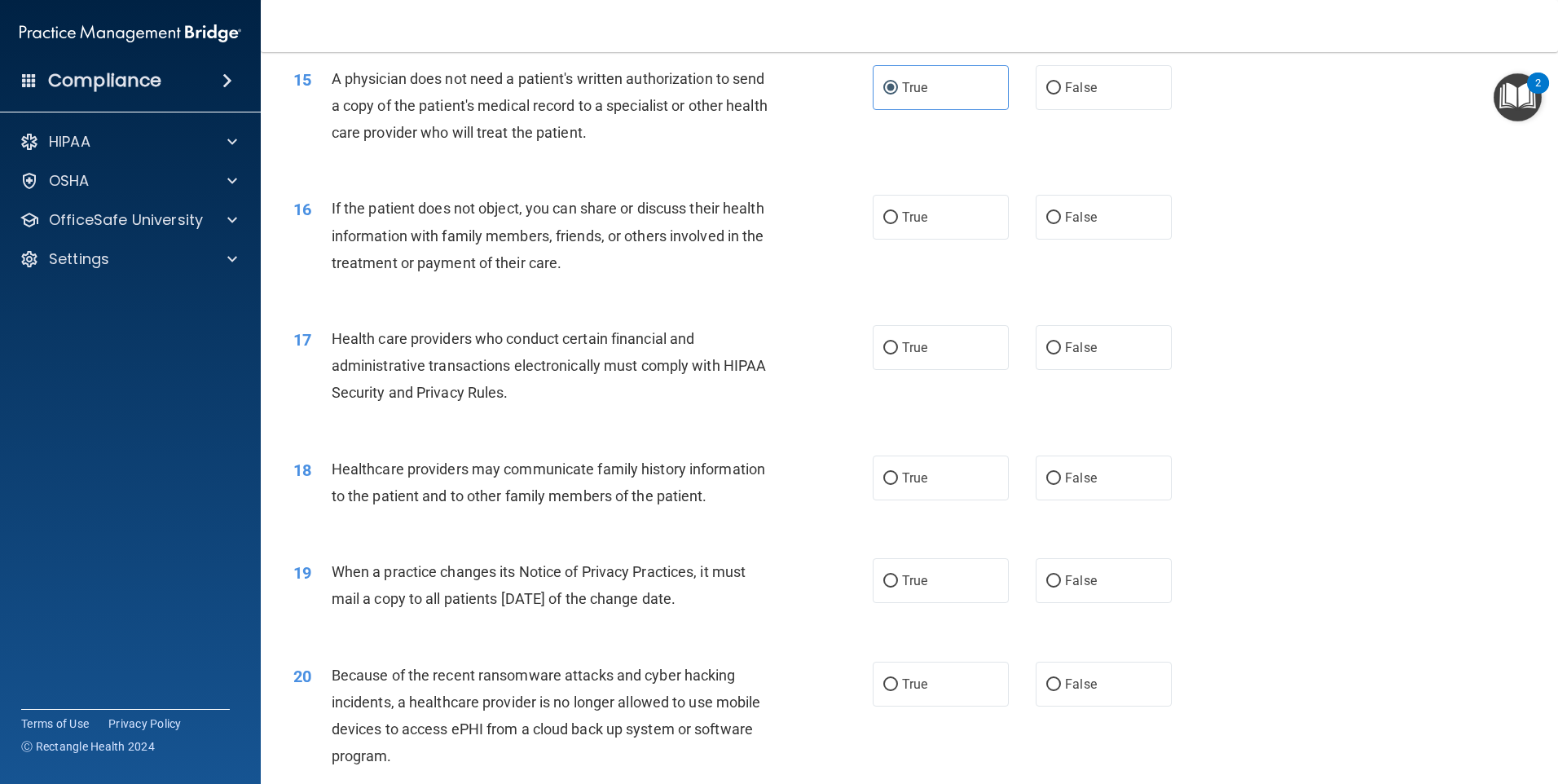
scroll to position [1792, 0]
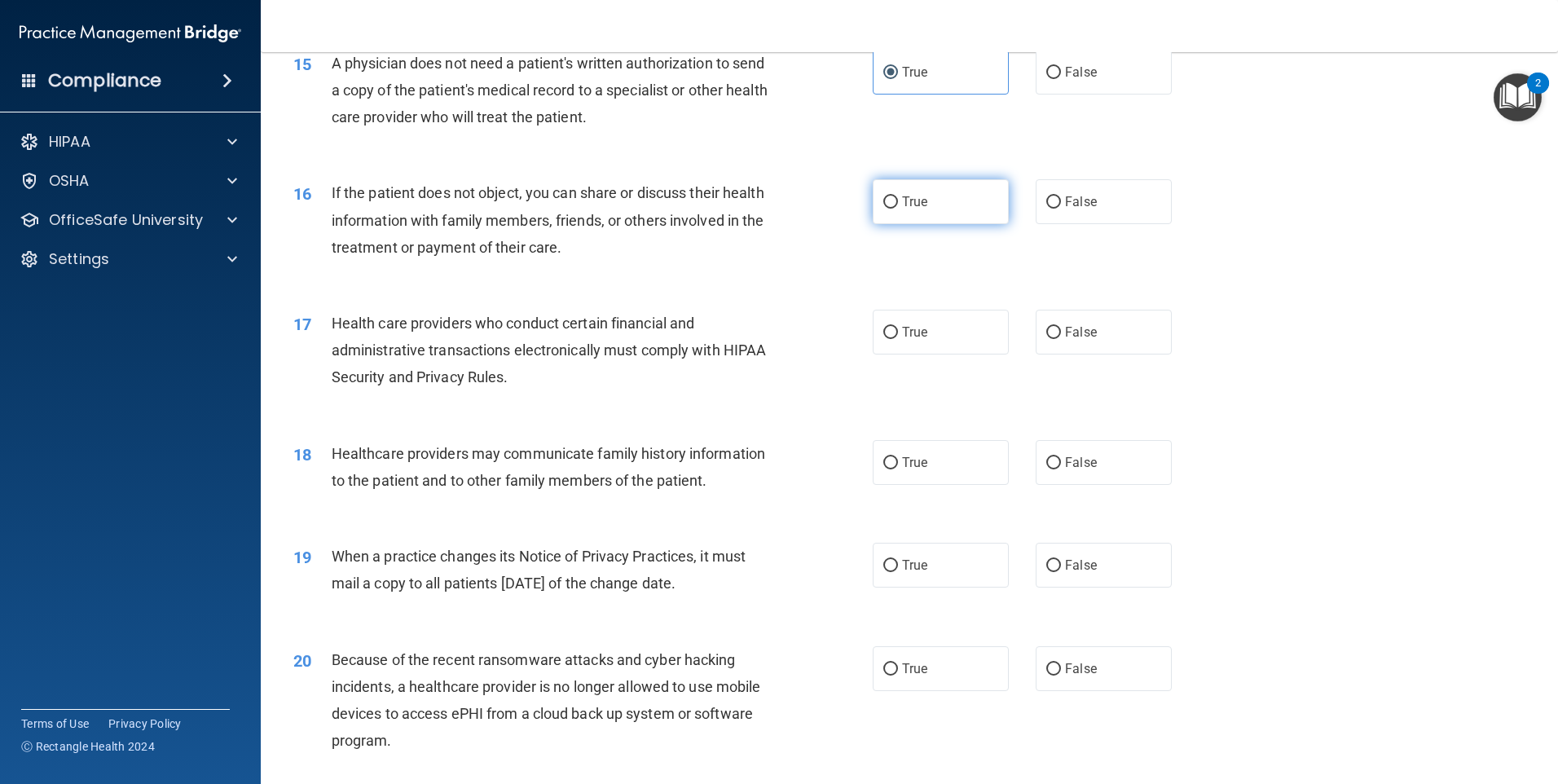
click at [927, 214] on label "True" at bounding box center [941, 201] width 136 height 45
click at [898, 208] on input "True" at bounding box center [890, 202] width 14 height 12
radio input "true"
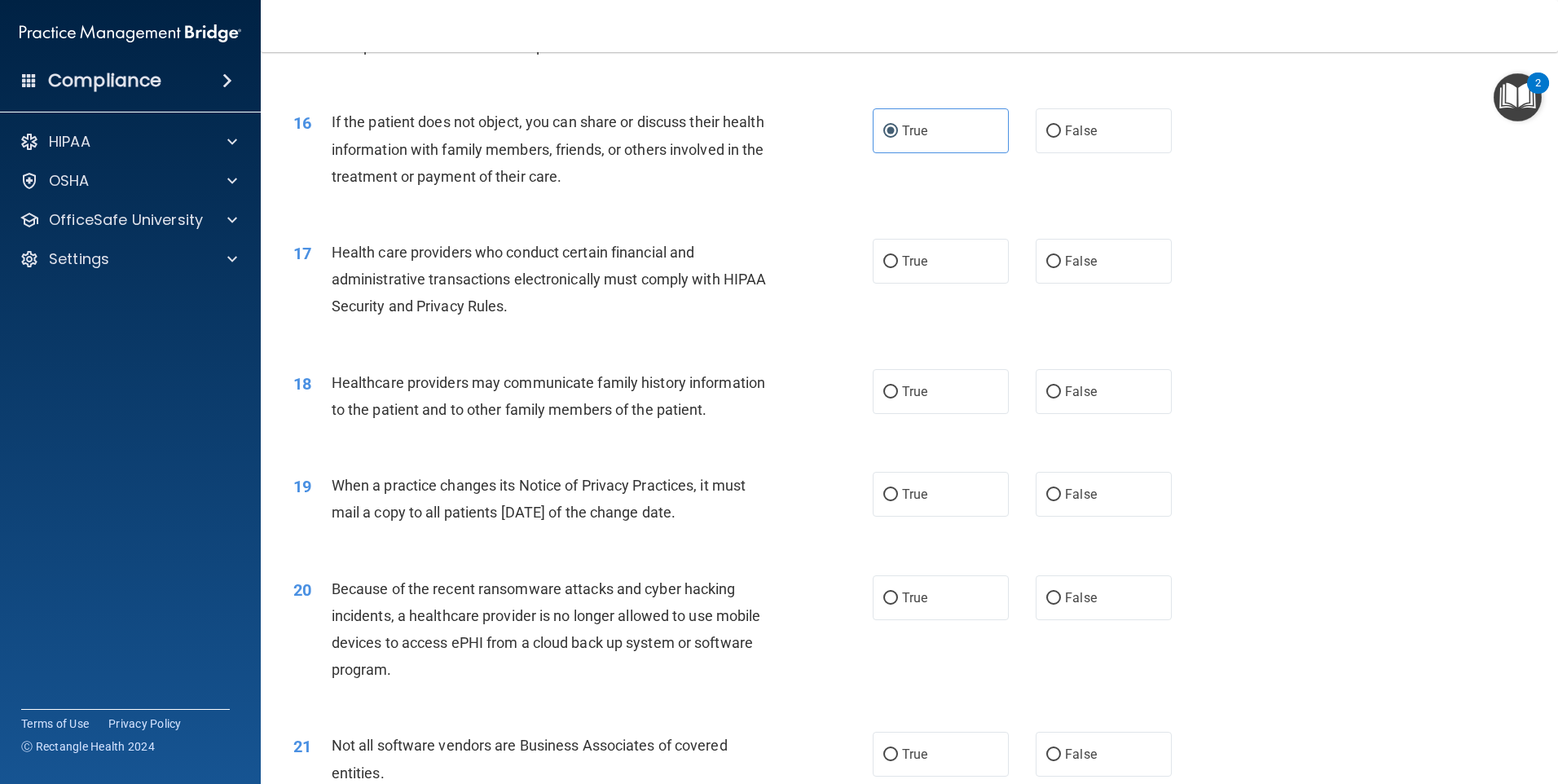
scroll to position [1874, 0]
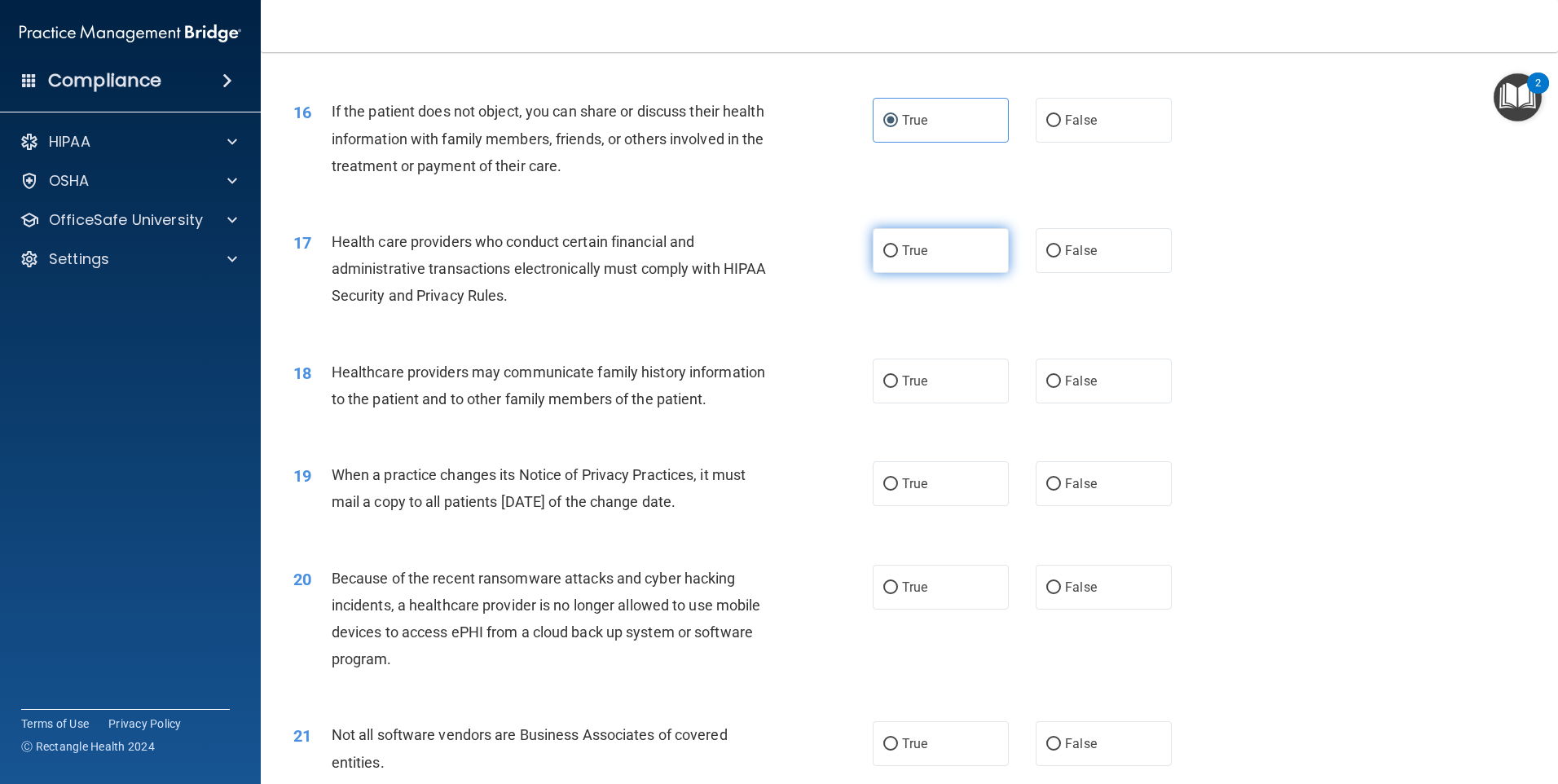
click at [938, 259] on label "True" at bounding box center [941, 250] width 136 height 45
click at [898, 258] on input "True" at bounding box center [890, 251] width 14 height 12
radio input "true"
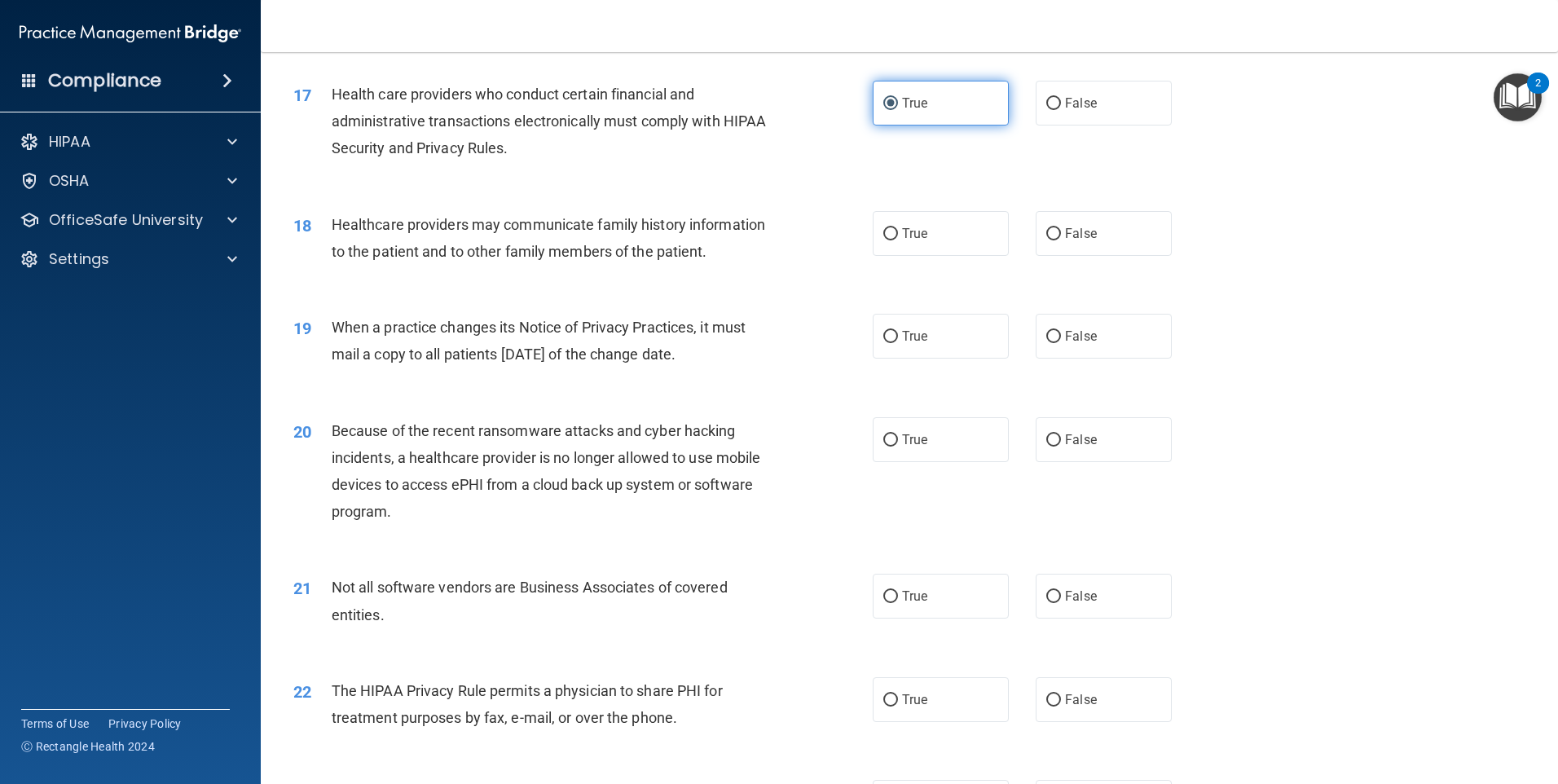
scroll to position [2037, 0]
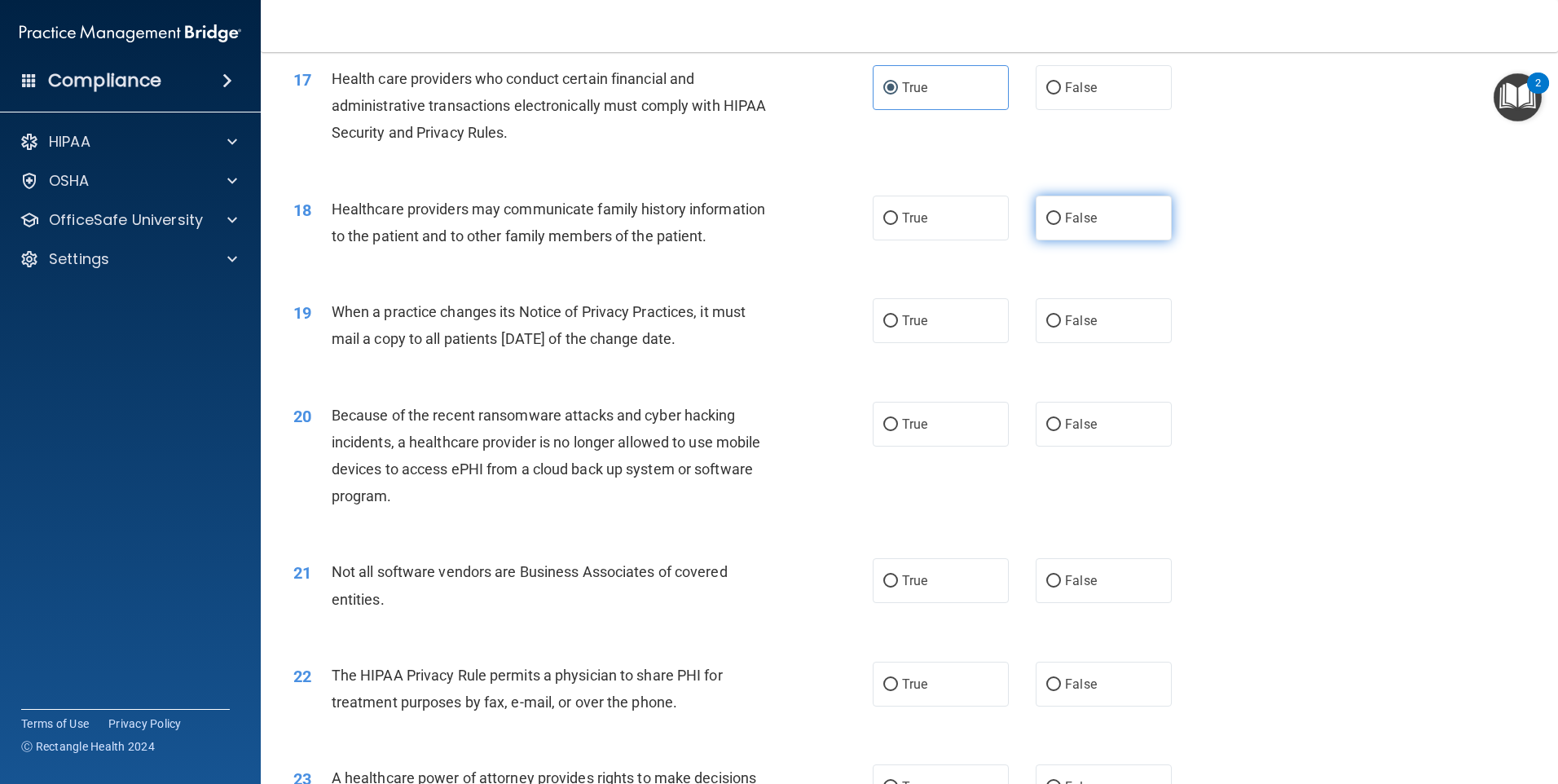
click at [1050, 226] on label "False" at bounding box center [1103, 218] width 136 height 45
click at [1050, 224] on input "False" at bounding box center [1054, 219] width 14 height 12
radio input "true"
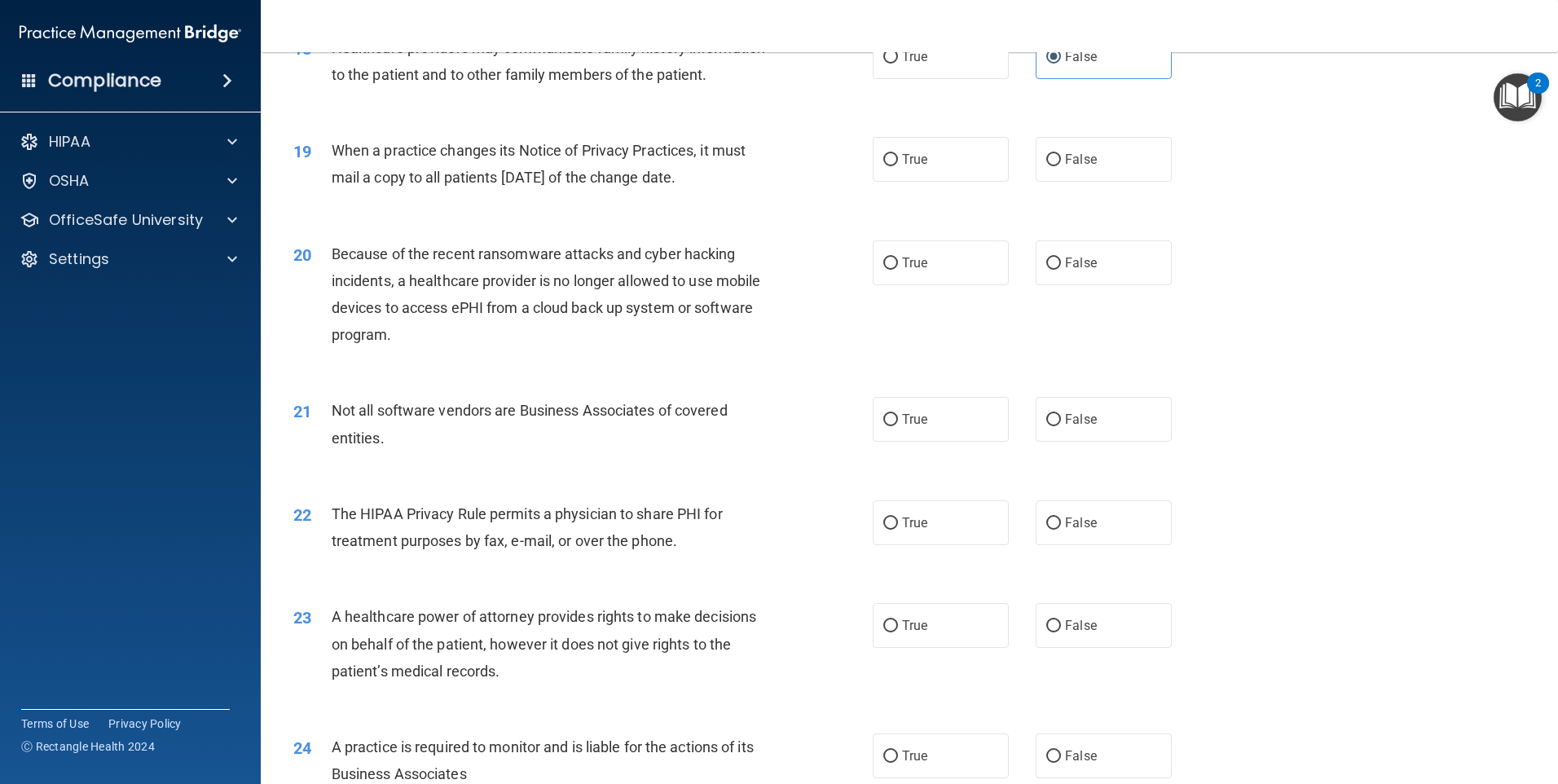
scroll to position [2200, 0]
click at [1130, 146] on label "False" at bounding box center [1103, 158] width 136 height 45
click at [1061, 153] on input "False" at bounding box center [1054, 159] width 14 height 12
radio input "true"
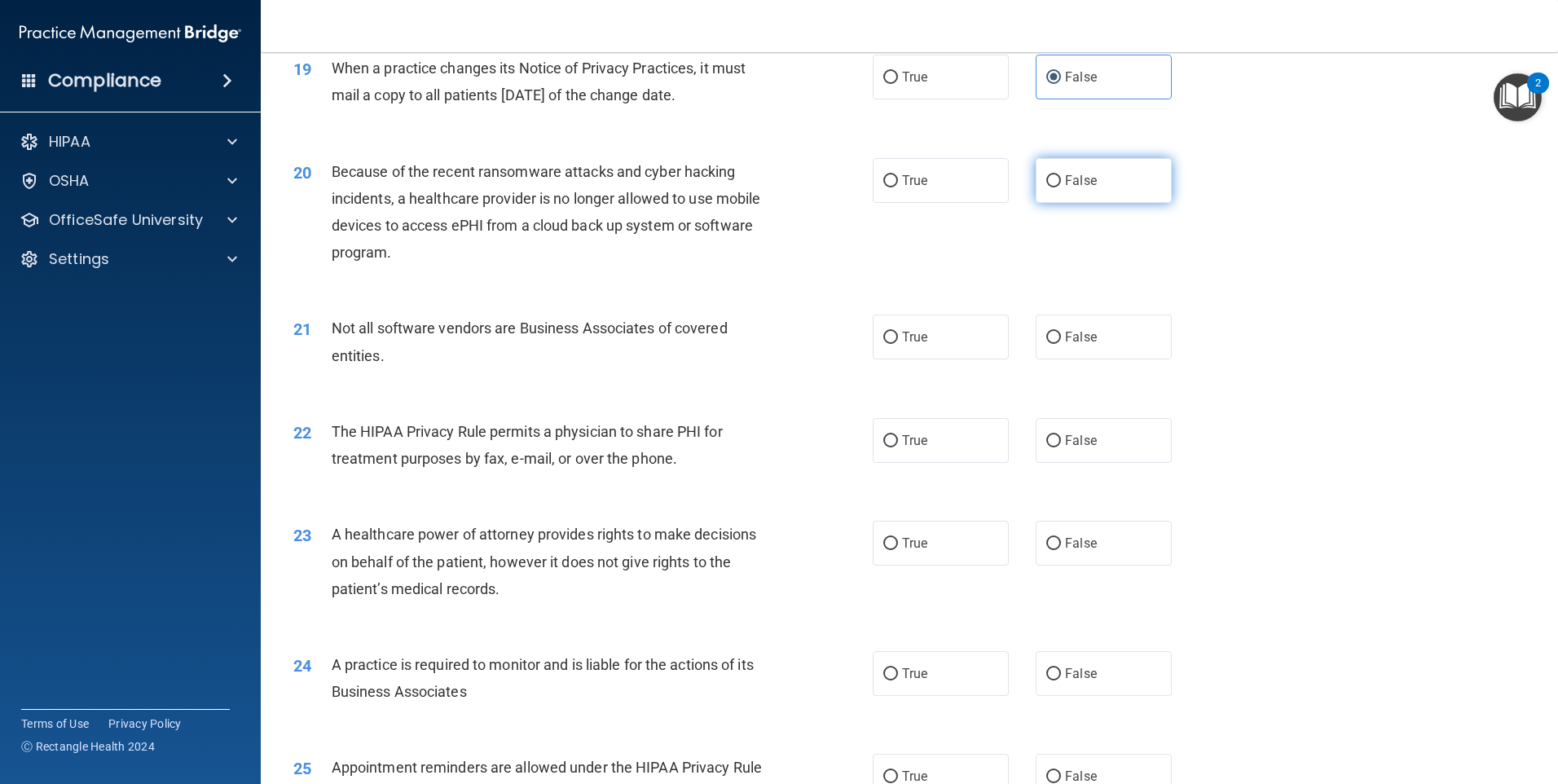
scroll to position [2281, 0]
click at [1090, 180] on label "False" at bounding box center [1103, 180] width 136 height 45
click at [1061, 180] on input "False" at bounding box center [1054, 180] width 14 height 12
radio input "true"
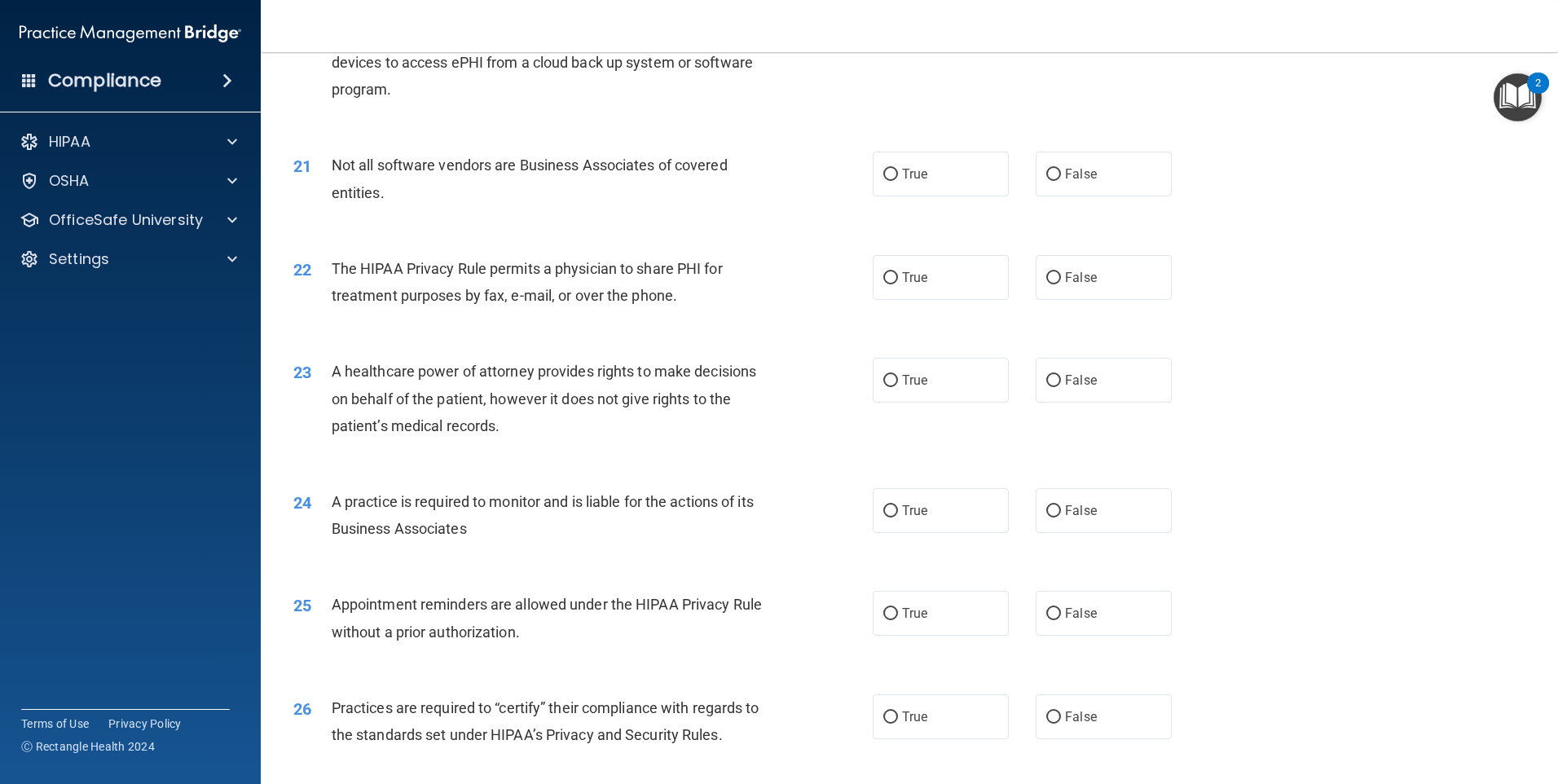
scroll to position [2445, 0]
click at [950, 180] on label "True" at bounding box center [941, 173] width 136 height 45
click at [898, 180] on input "True" at bounding box center [890, 174] width 14 height 12
radio input "true"
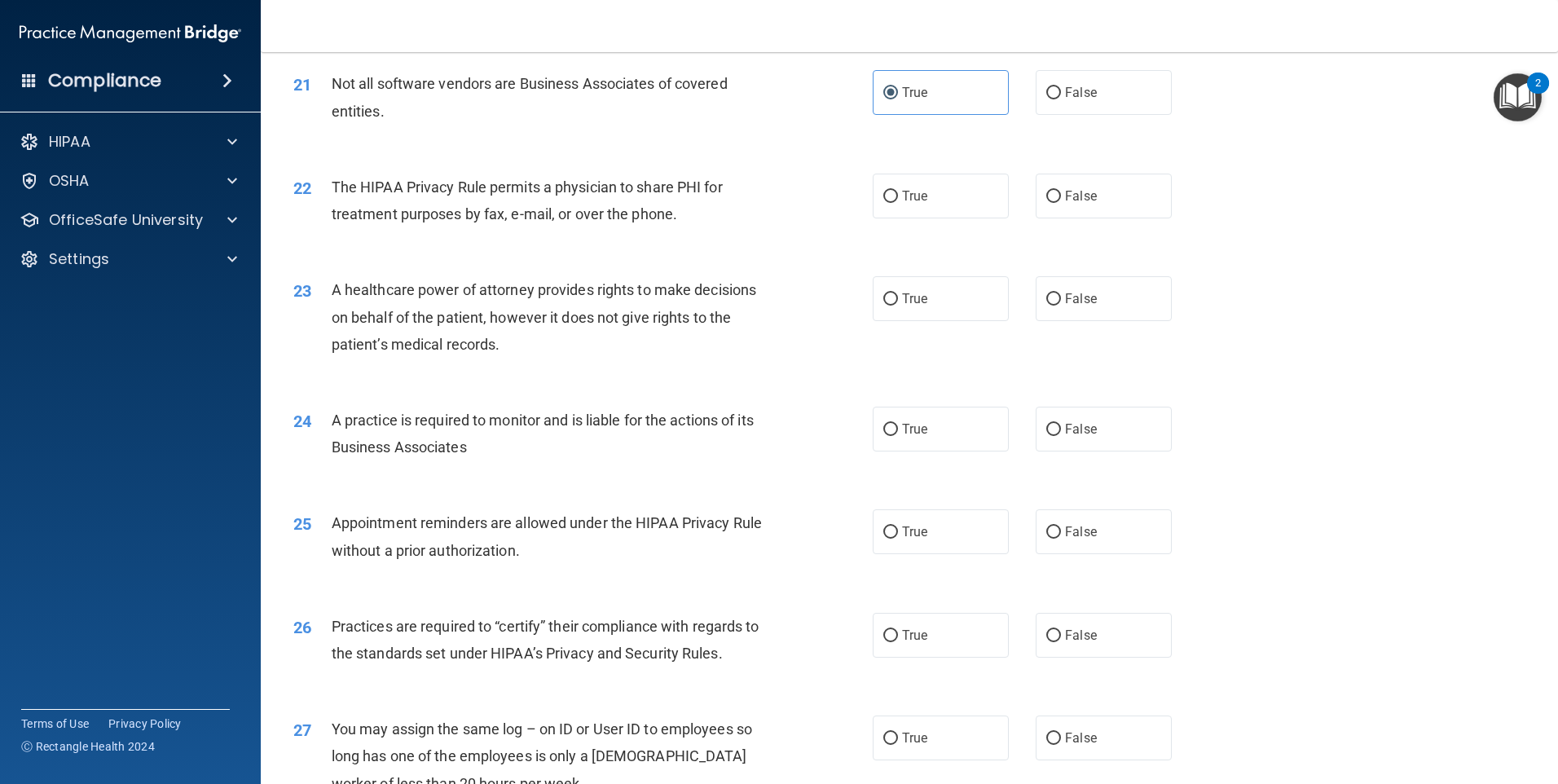
scroll to position [2526, 0]
click at [952, 199] on label "True" at bounding box center [941, 195] width 136 height 45
click at [898, 199] on input "True" at bounding box center [890, 196] width 14 height 12
radio input "true"
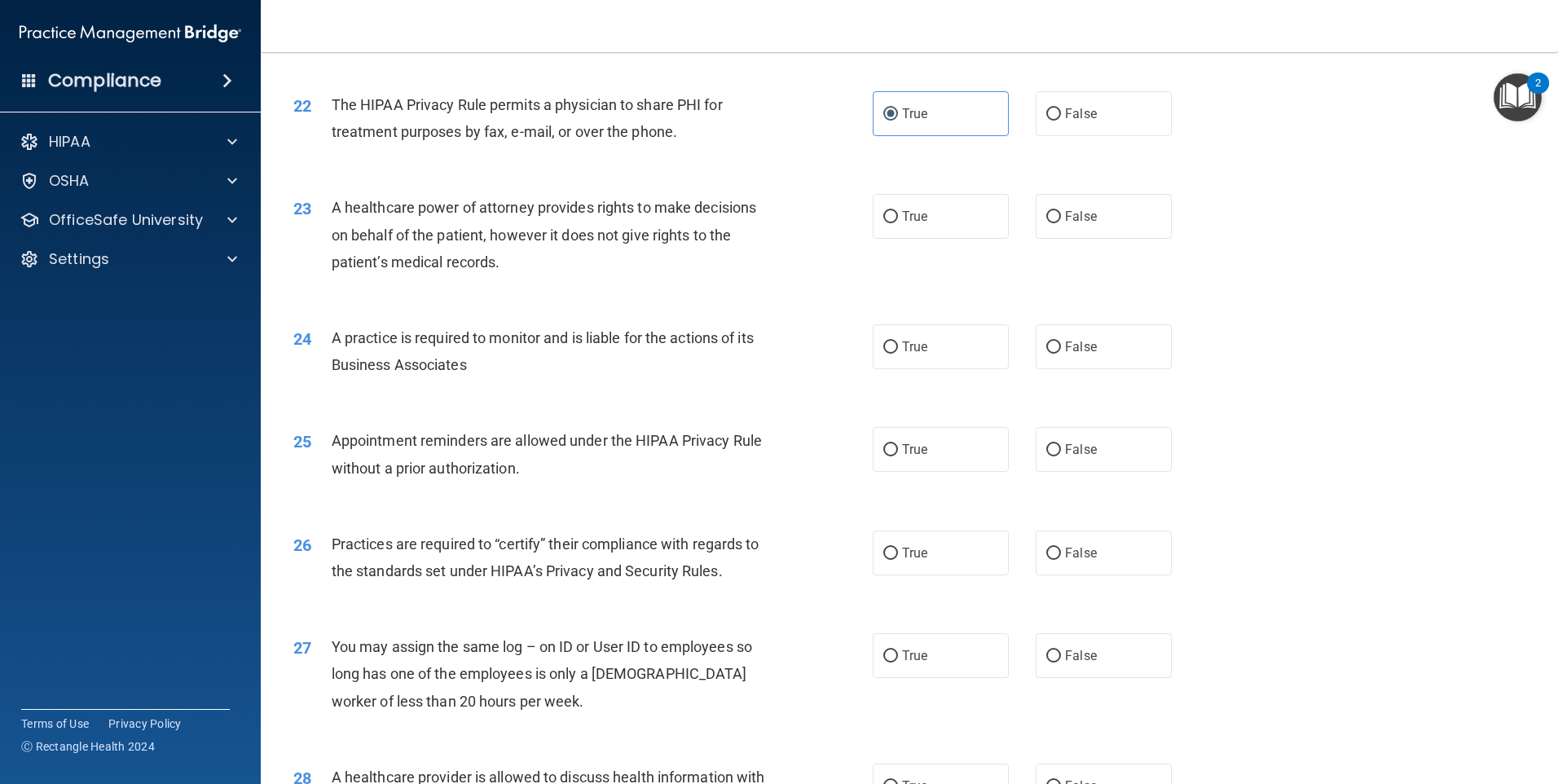
scroll to position [2689, 0]
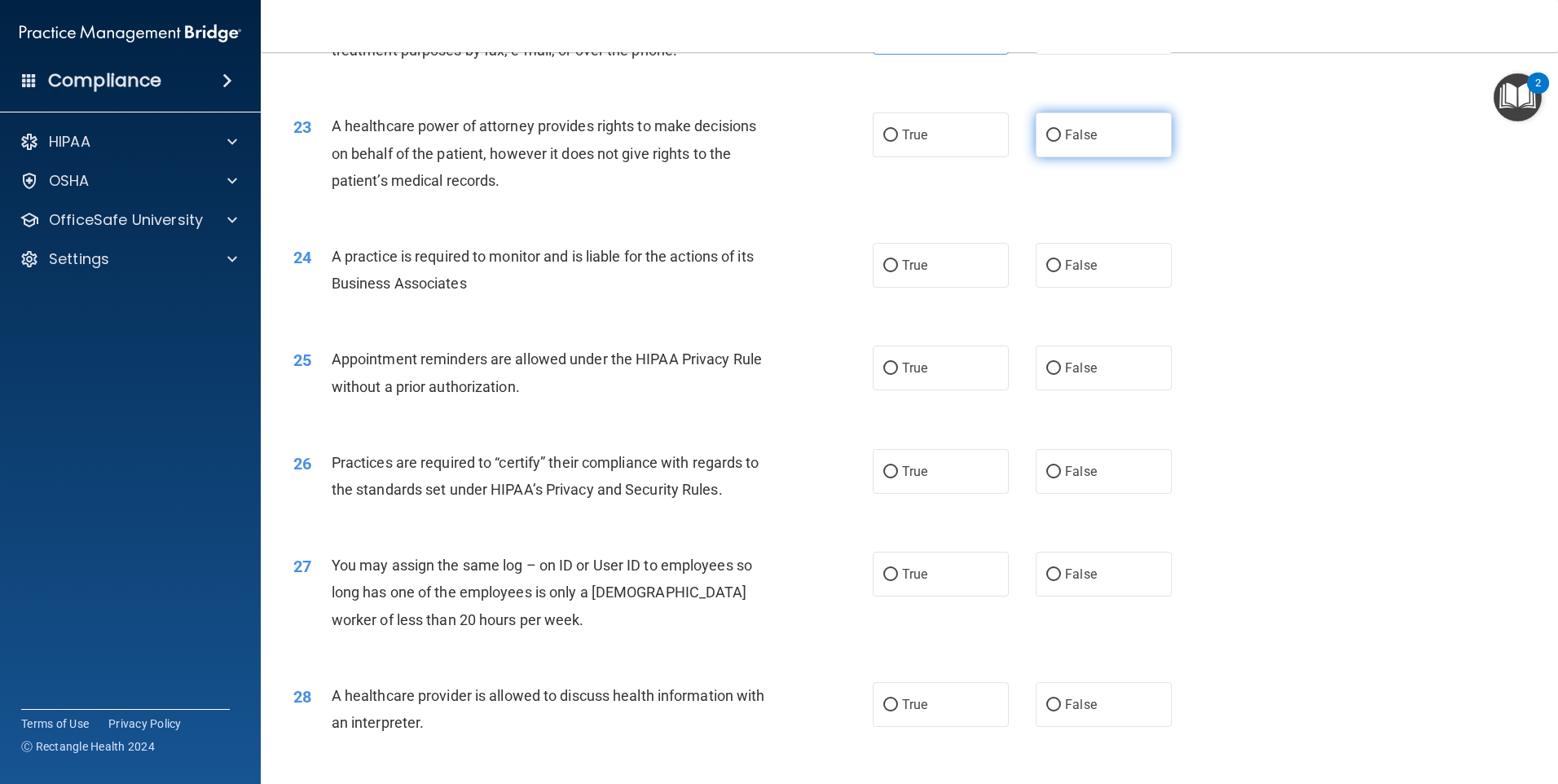
click at [1058, 127] on label "False" at bounding box center [1103, 135] width 136 height 45
click at [1058, 130] on input "False" at bounding box center [1054, 136] width 14 height 12
radio input "true"
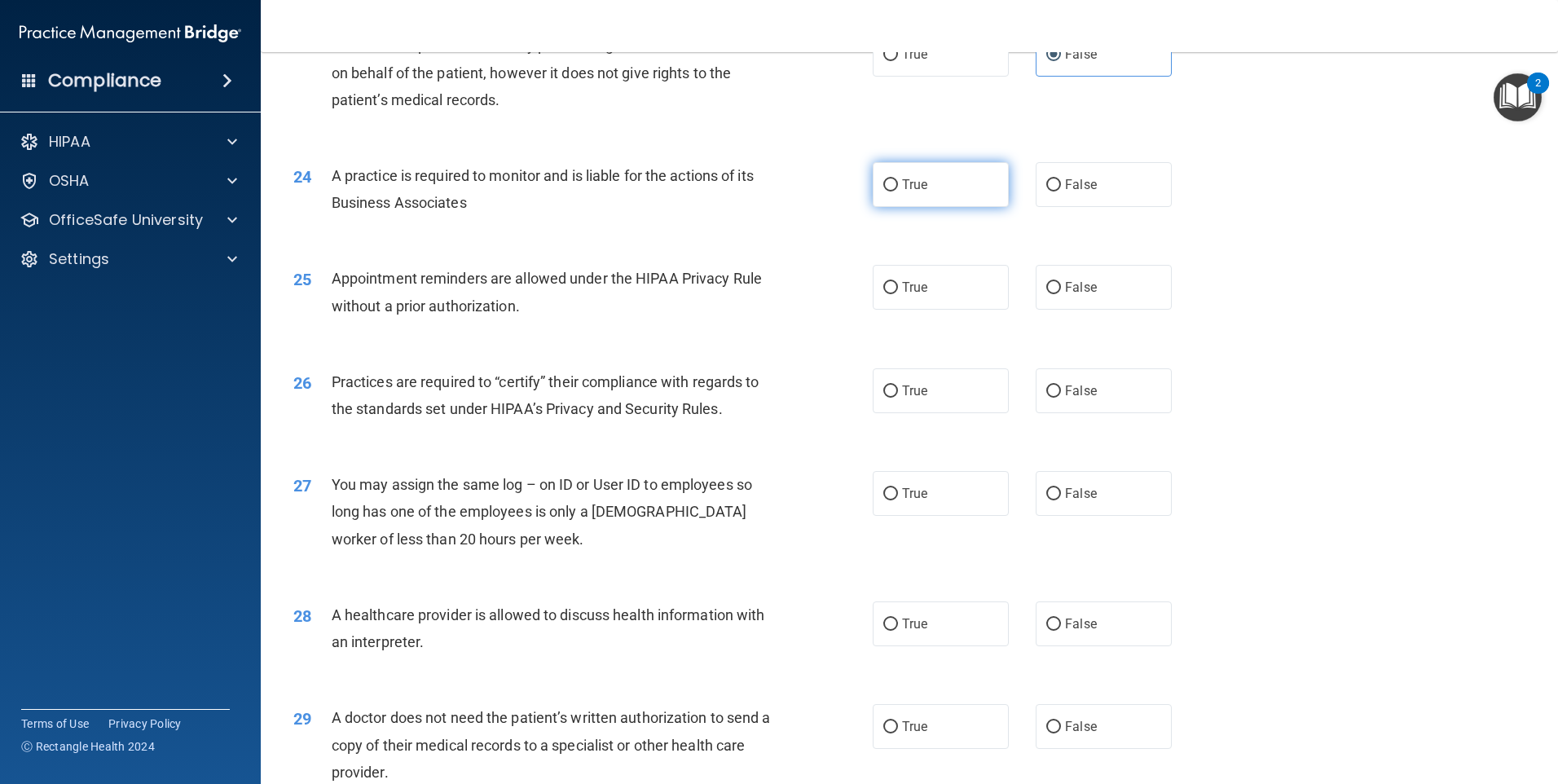
scroll to position [2770, 0]
click at [1035, 184] on label "False" at bounding box center [1103, 183] width 136 height 45
click at [1047, 184] on input "False" at bounding box center [1054, 184] width 14 height 12
radio input "true"
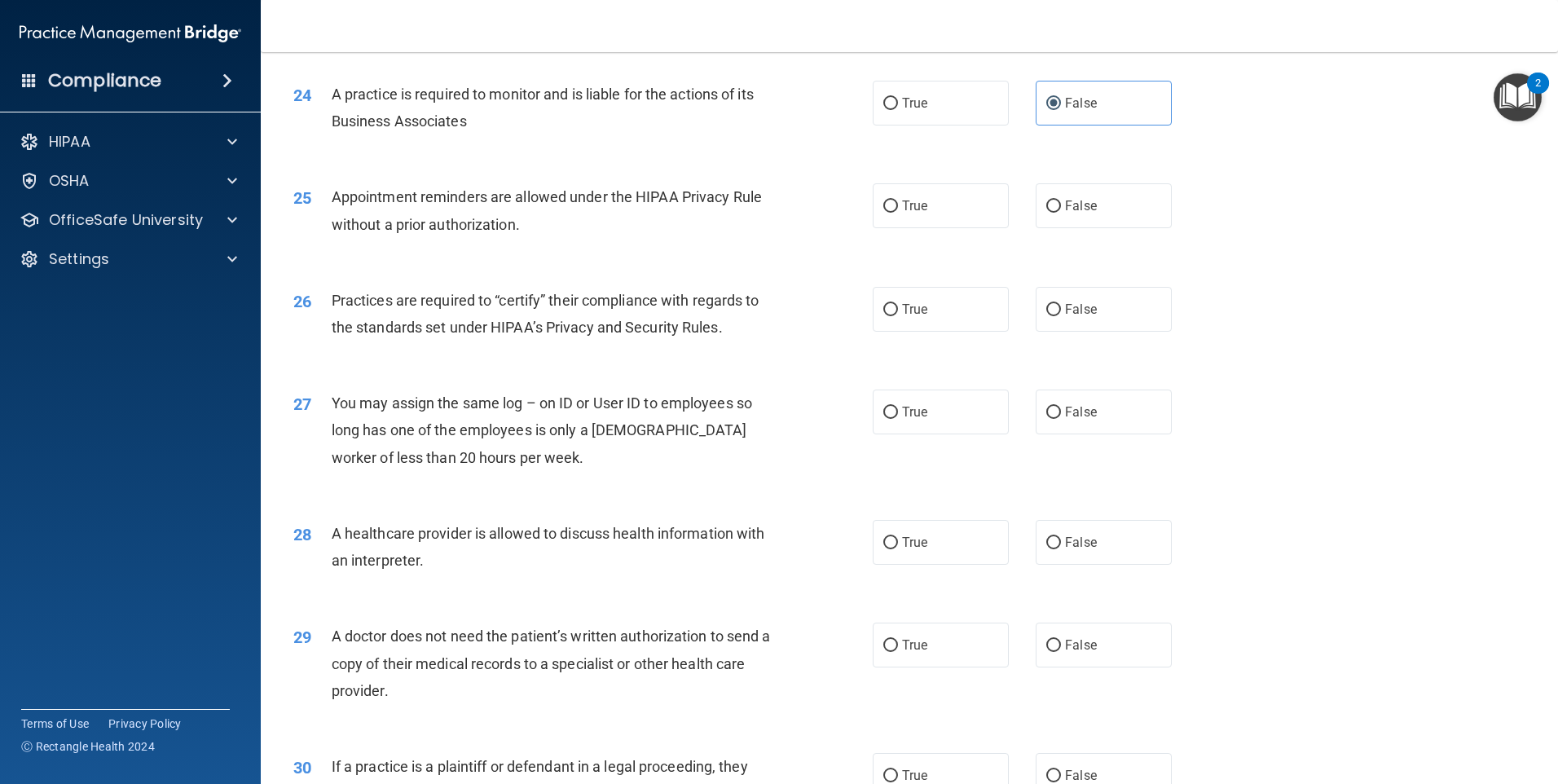
scroll to position [2851, 0]
click at [952, 224] on label "True" at bounding box center [941, 204] width 136 height 45
click at [898, 212] on input "True" at bounding box center [890, 205] width 14 height 12
radio input "true"
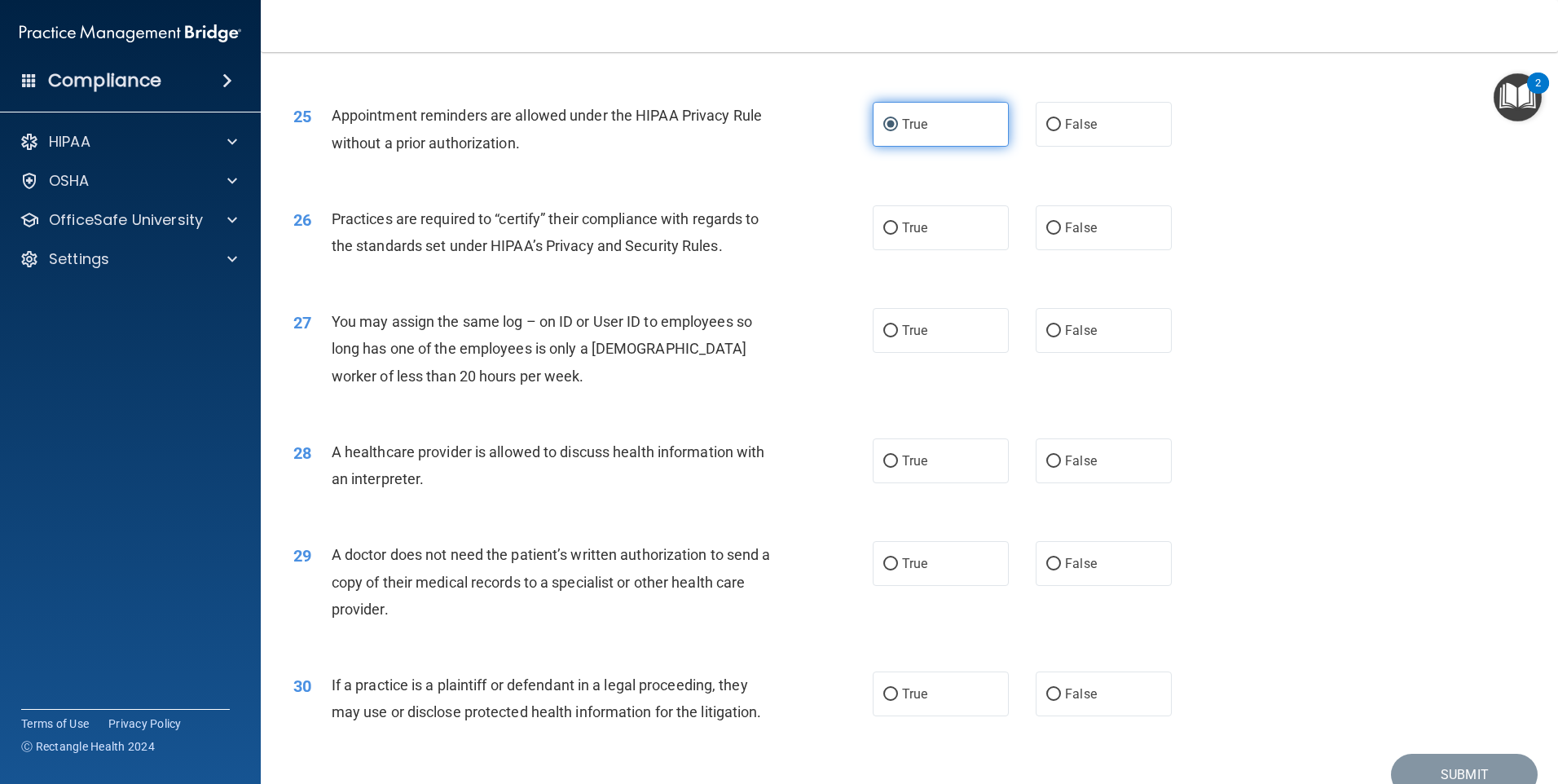
scroll to position [2934, 0]
click at [1070, 225] on span "False" at bounding box center [1080, 227] width 32 height 15
click at [1061, 225] on input "False" at bounding box center [1054, 227] width 14 height 12
radio input "true"
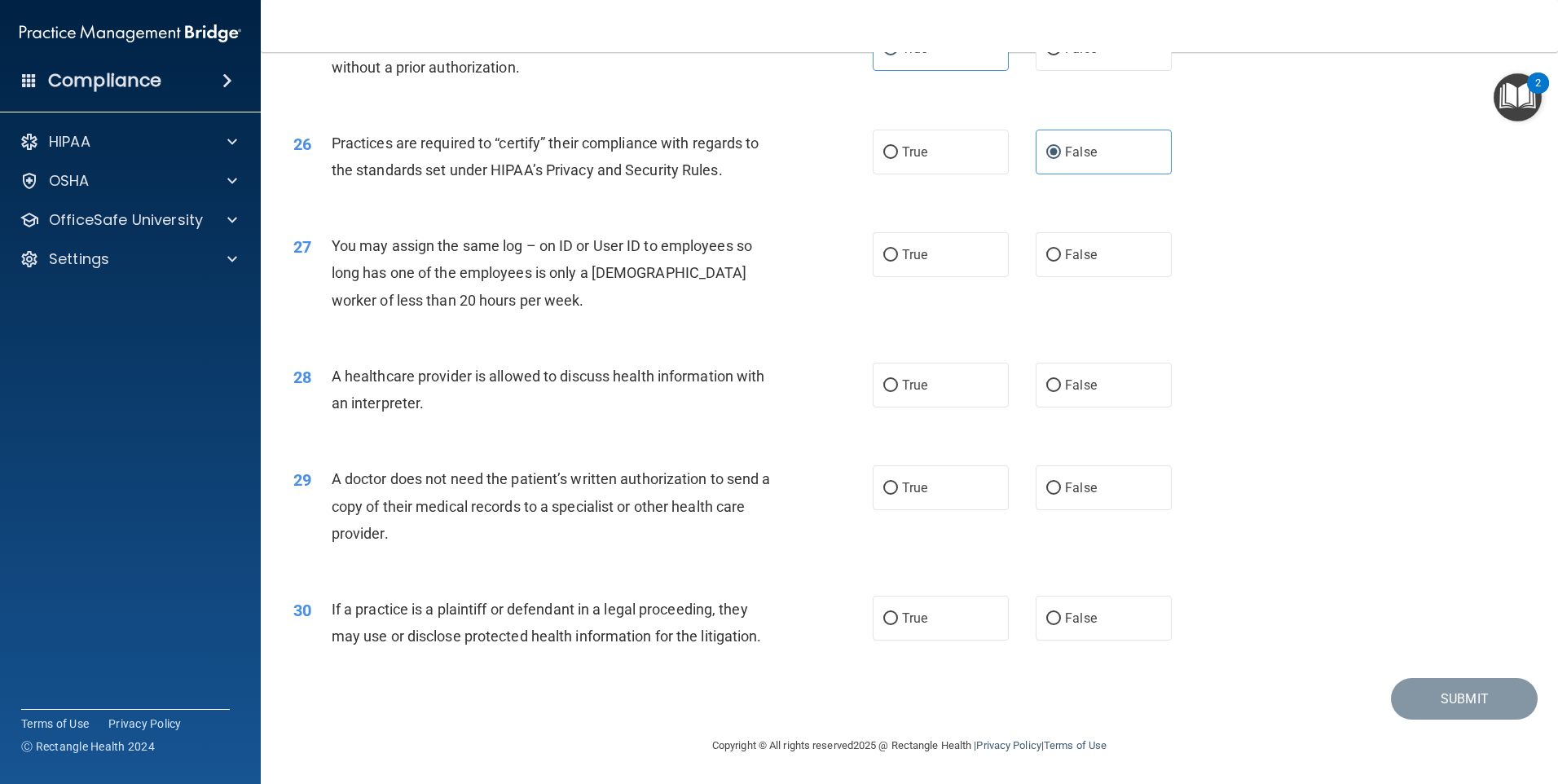
scroll to position [3009, 0]
click at [1087, 244] on label "False" at bounding box center [1103, 253] width 136 height 45
click at [1061, 248] on input "False" at bounding box center [1054, 254] width 14 height 12
radio input "true"
click at [1054, 396] on label "False" at bounding box center [1103, 384] width 136 height 45
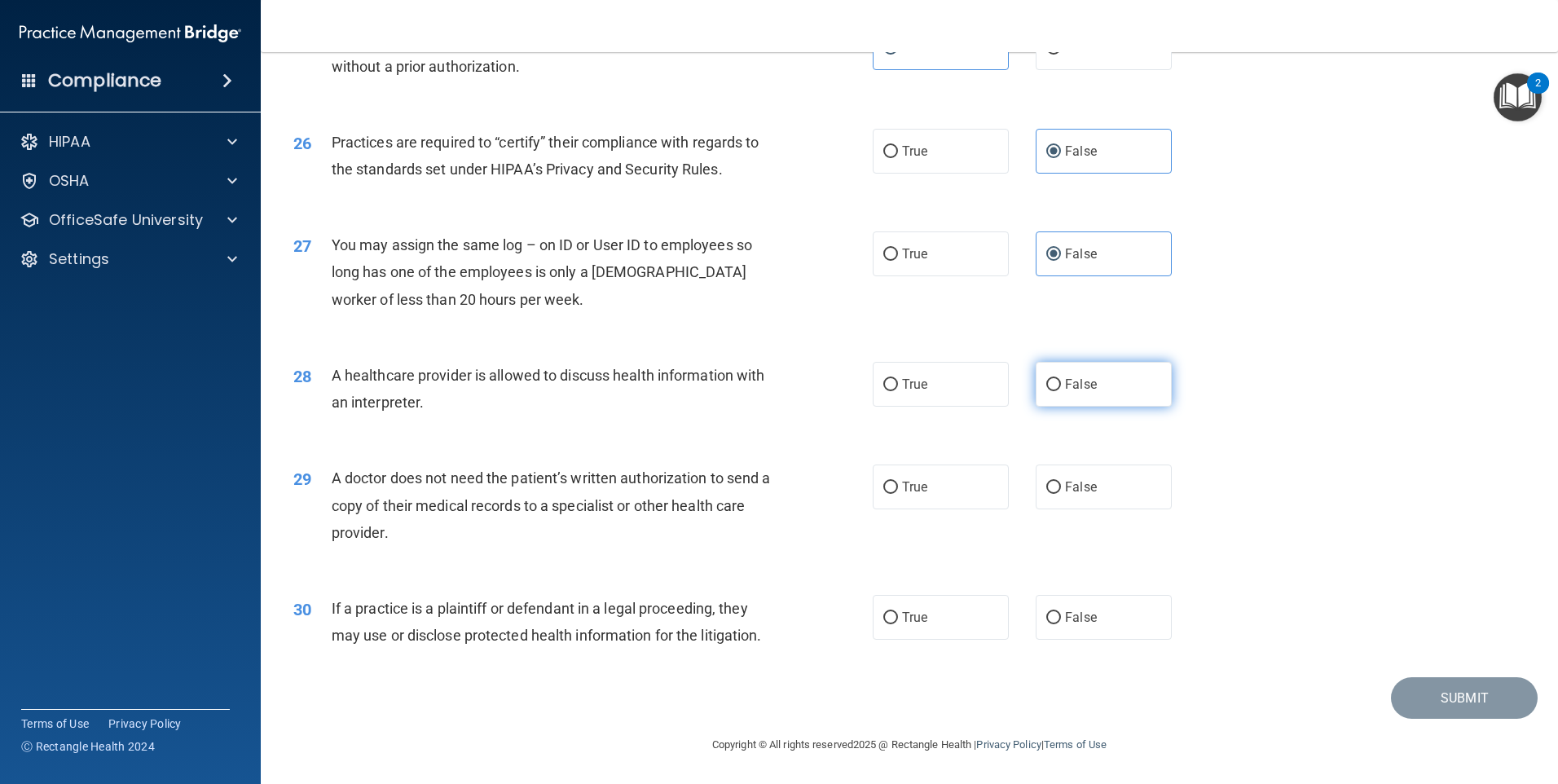
click at [1054, 392] on input "False" at bounding box center [1054, 385] width 14 height 12
radio input "true"
click at [918, 485] on span "True" at bounding box center [915, 487] width 25 height 15
click at [898, 485] on input "True" at bounding box center [890, 487] width 14 height 12
radio input "true"
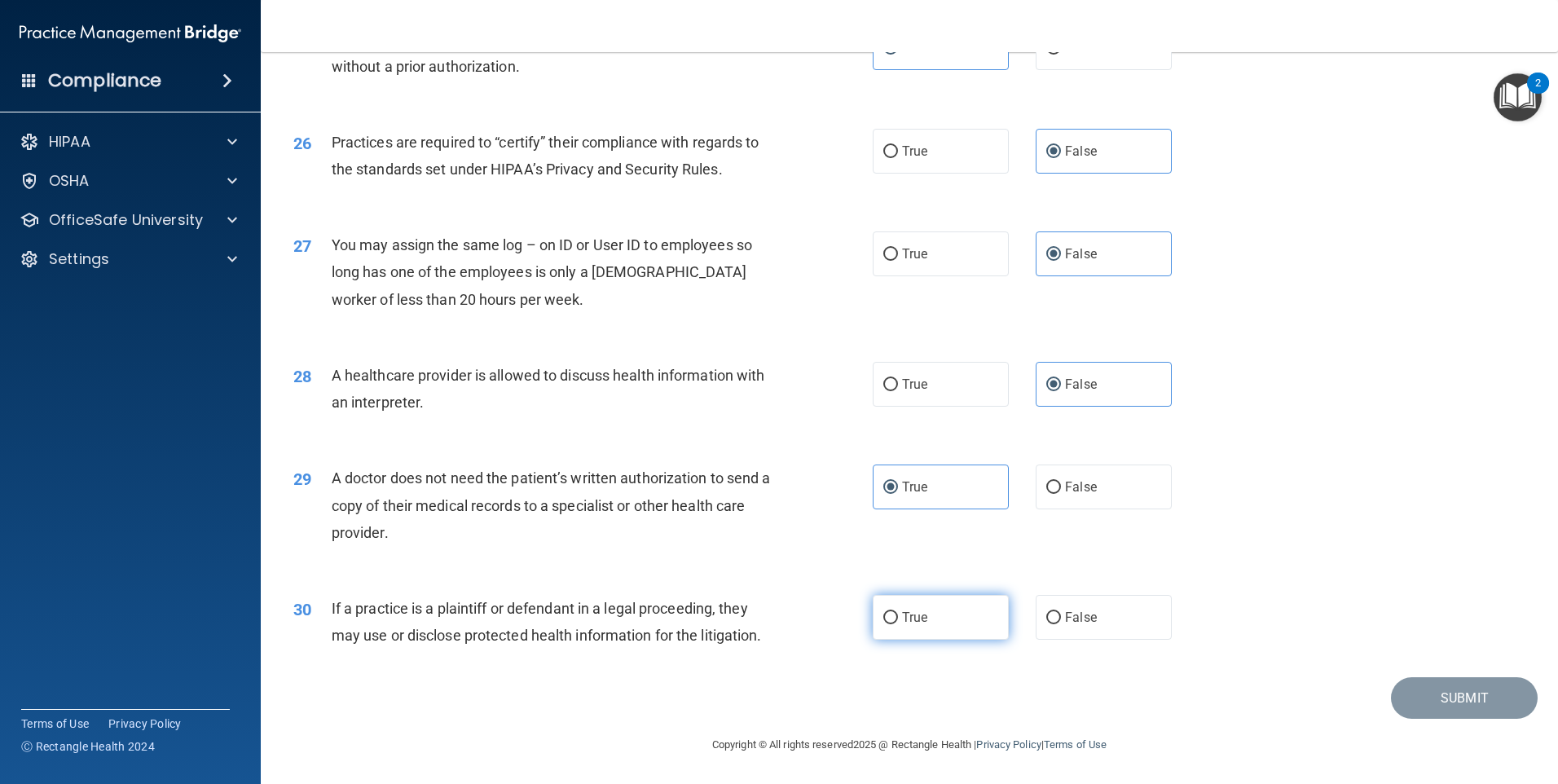
click at [931, 630] on label "True" at bounding box center [941, 617] width 136 height 45
click at [898, 625] on input "True" at bounding box center [890, 618] width 14 height 12
radio input "true"
click at [1405, 685] on button "Submit" at bounding box center [1464, 698] width 147 height 42
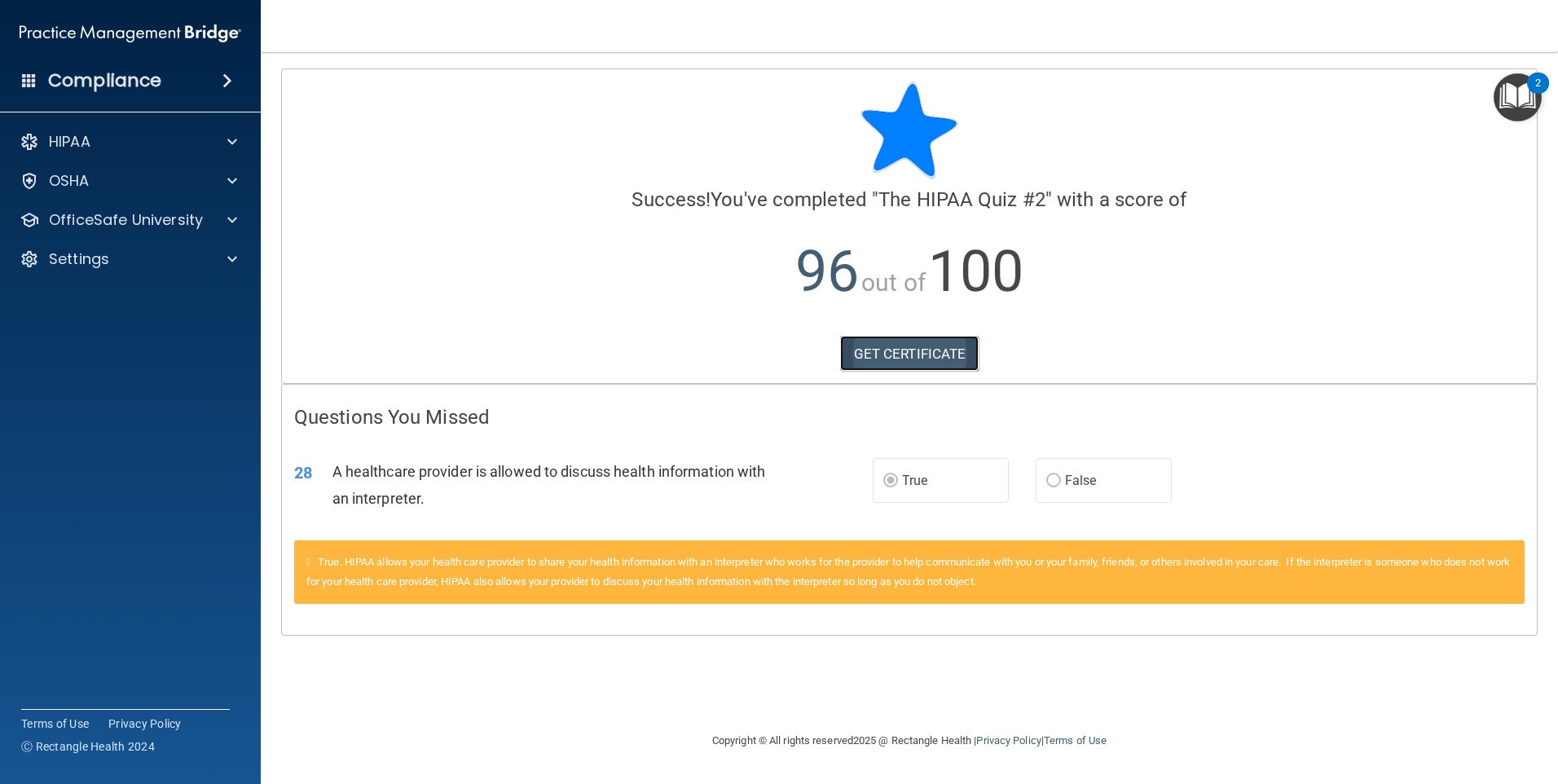
click at [906, 356] on link "GET CERTIFICATE" at bounding box center [910, 354] width 139 height 36
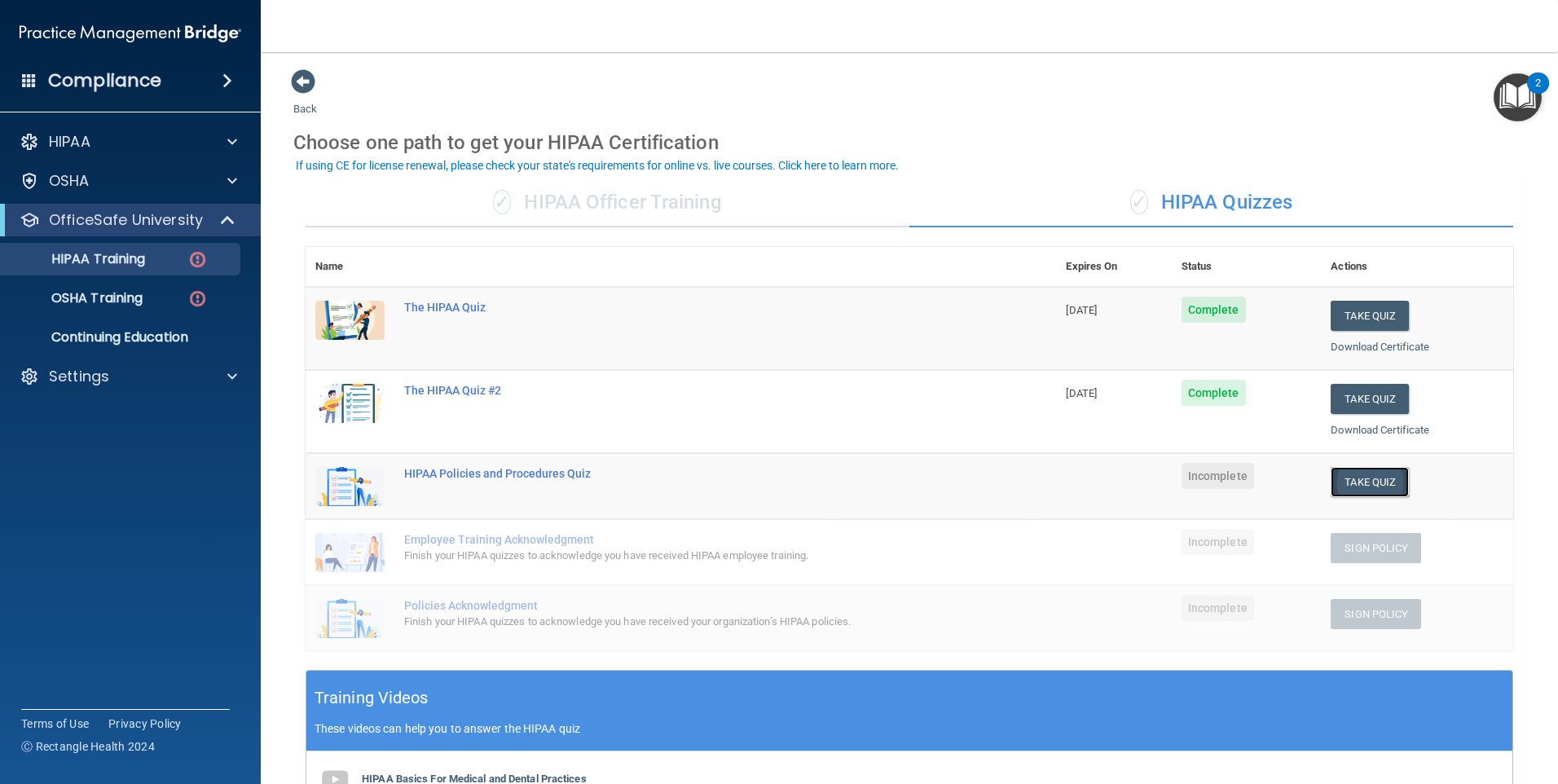
click at [1358, 481] on button "Take Quiz" at bounding box center [1370, 482] width 78 height 31
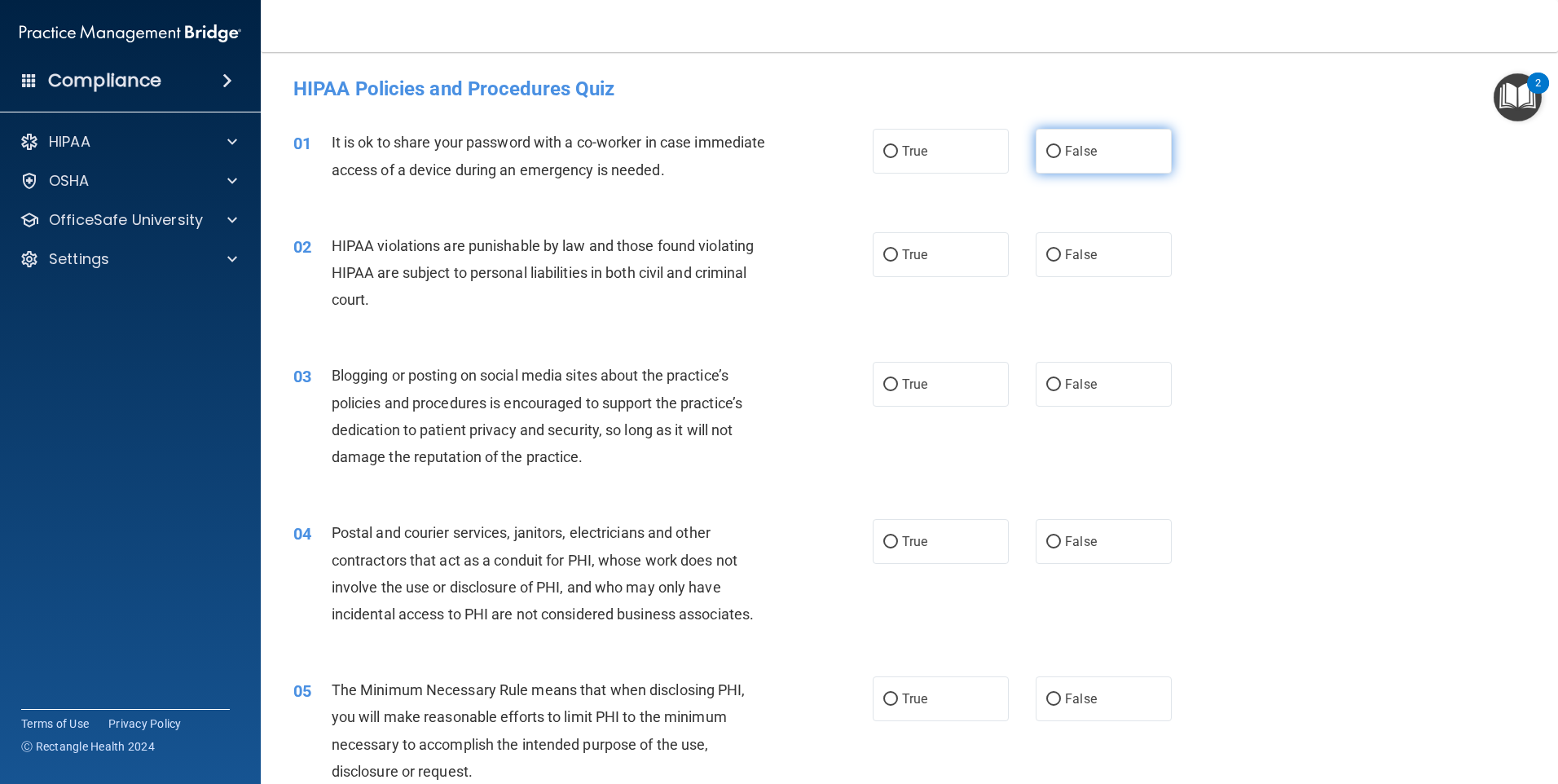
click at [1053, 154] on input "False" at bounding box center [1054, 152] width 14 height 12
radio input "true"
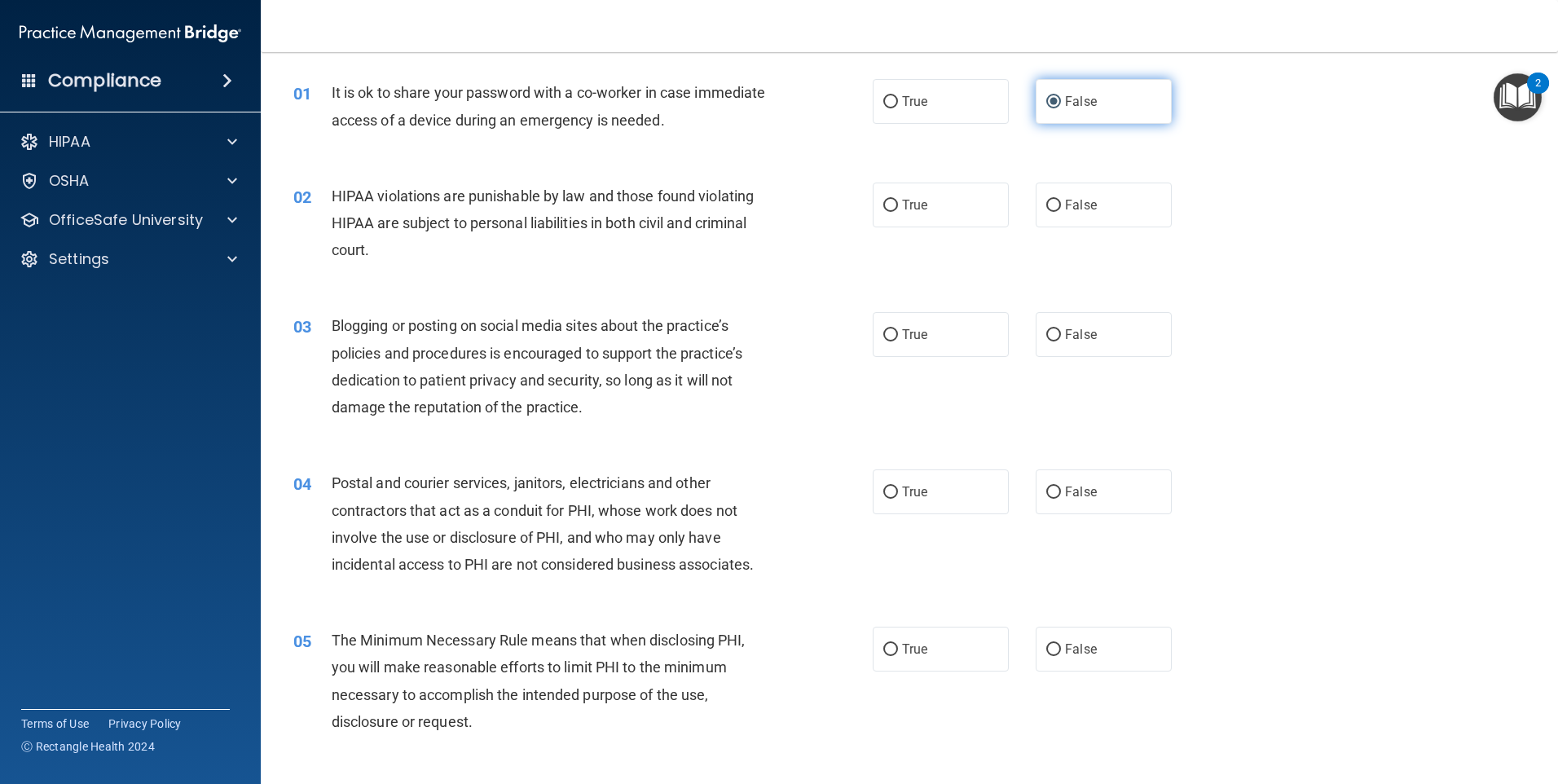
scroll to position [81, 0]
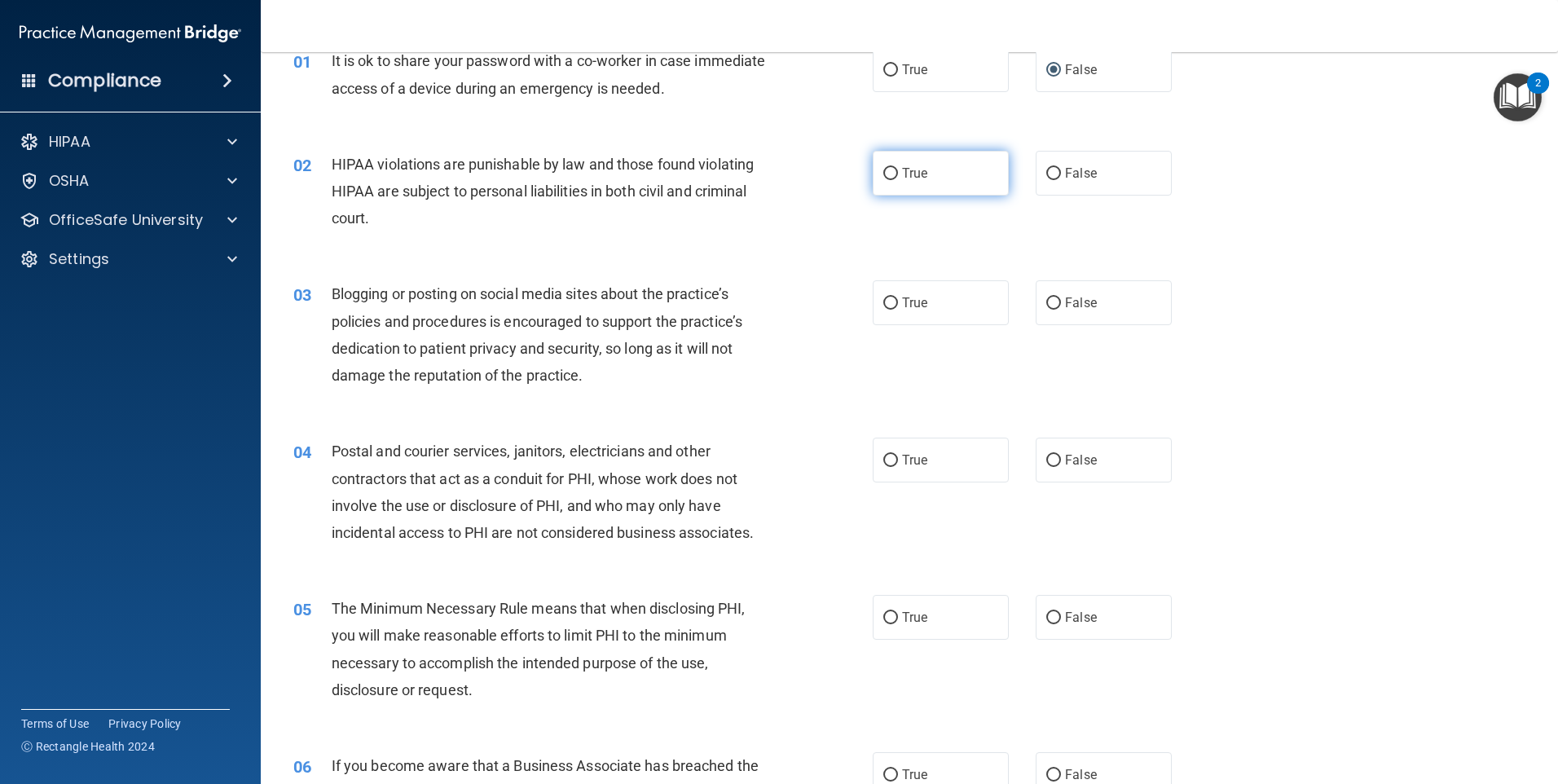
click at [961, 175] on label "True" at bounding box center [941, 173] width 136 height 45
click at [898, 175] on input "True" at bounding box center [890, 174] width 14 height 12
radio input "true"
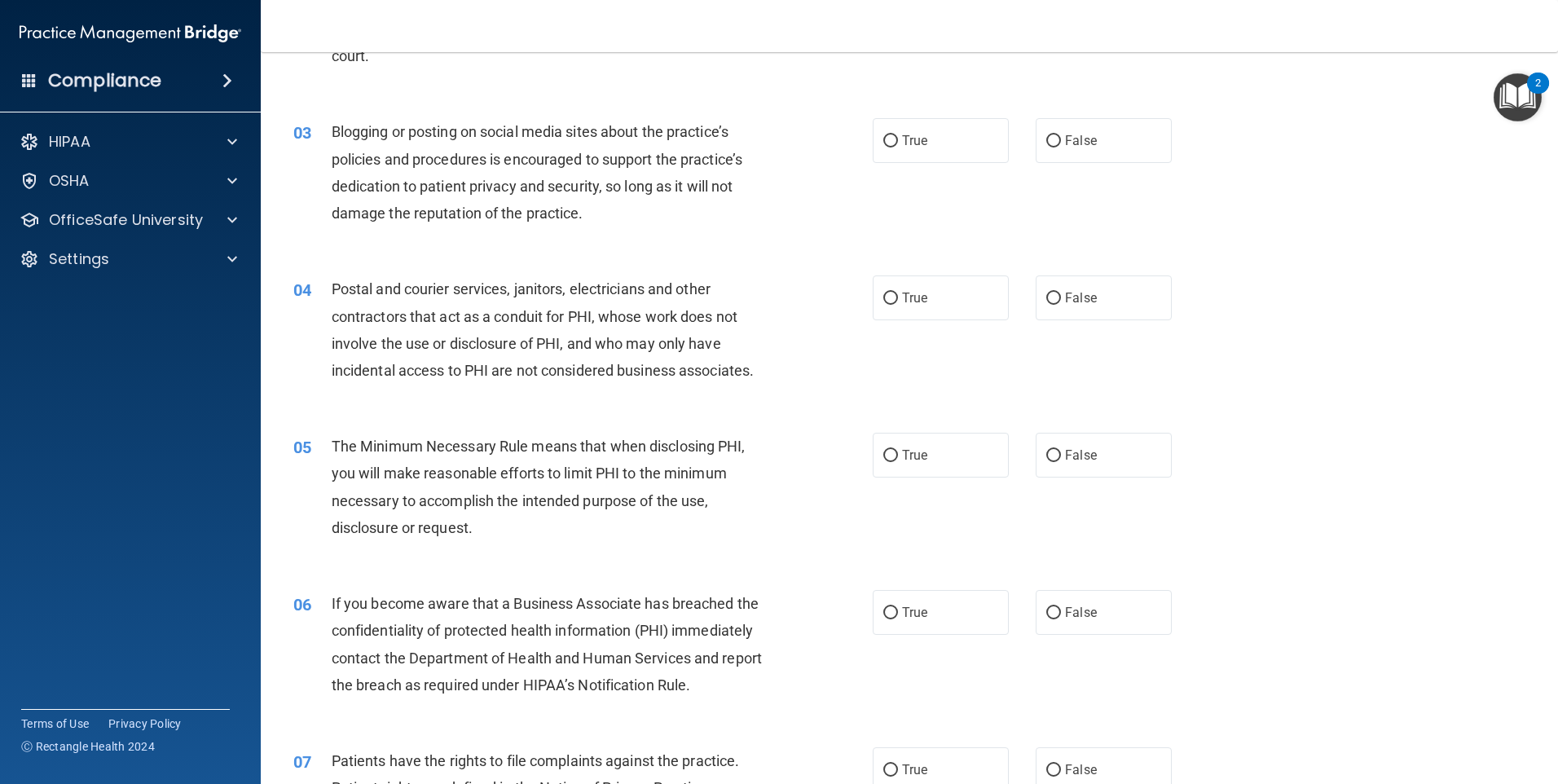
scroll to position [244, 0]
click at [1053, 153] on label "False" at bounding box center [1103, 139] width 136 height 45
click at [1053, 147] on input "False" at bounding box center [1054, 140] width 14 height 12
radio input "true"
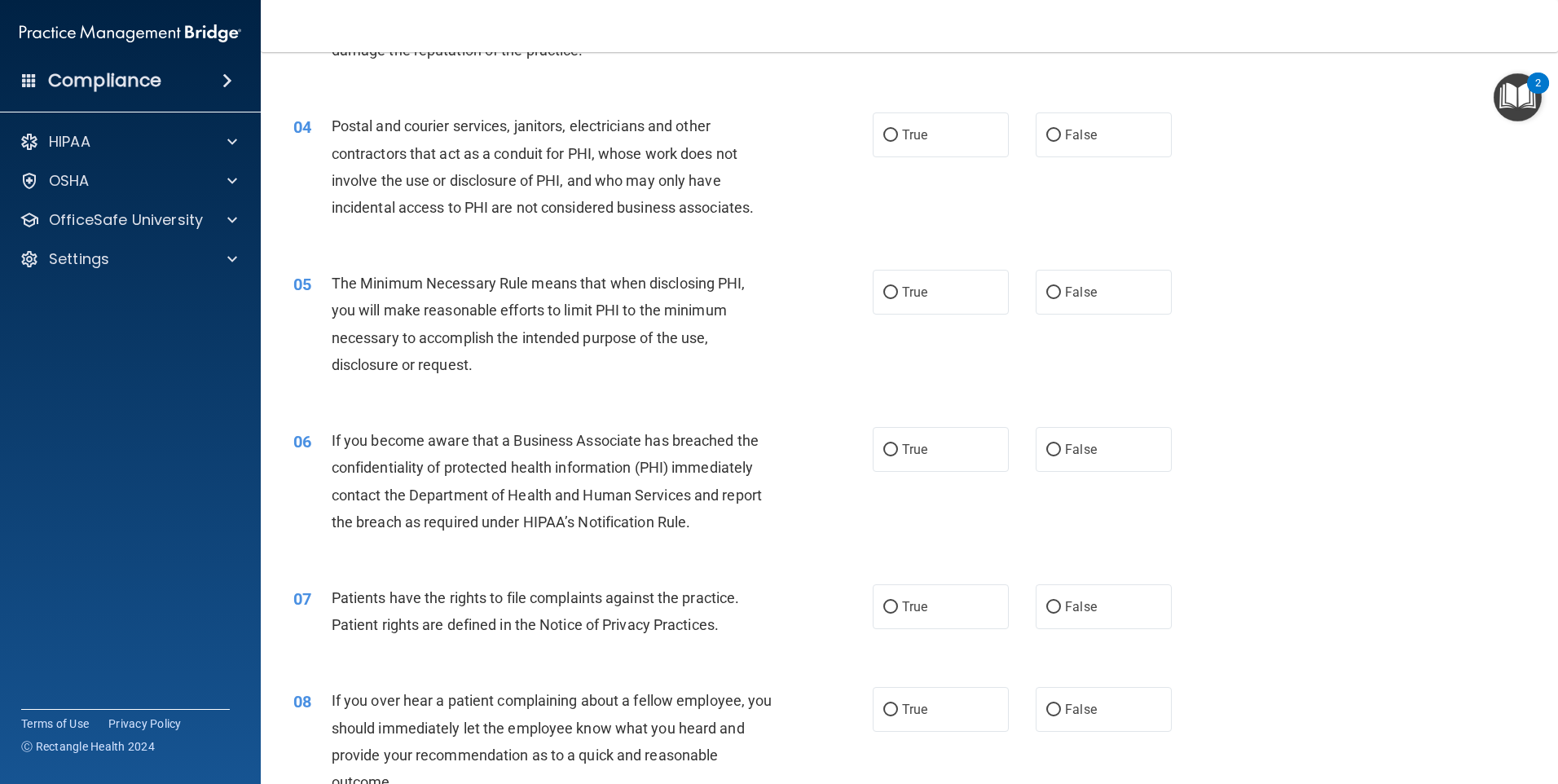
scroll to position [408, 0]
click at [943, 143] on label "True" at bounding box center [941, 134] width 136 height 45
click at [898, 141] on input "True" at bounding box center [890, 135] width 14 height 12
radio input "true"
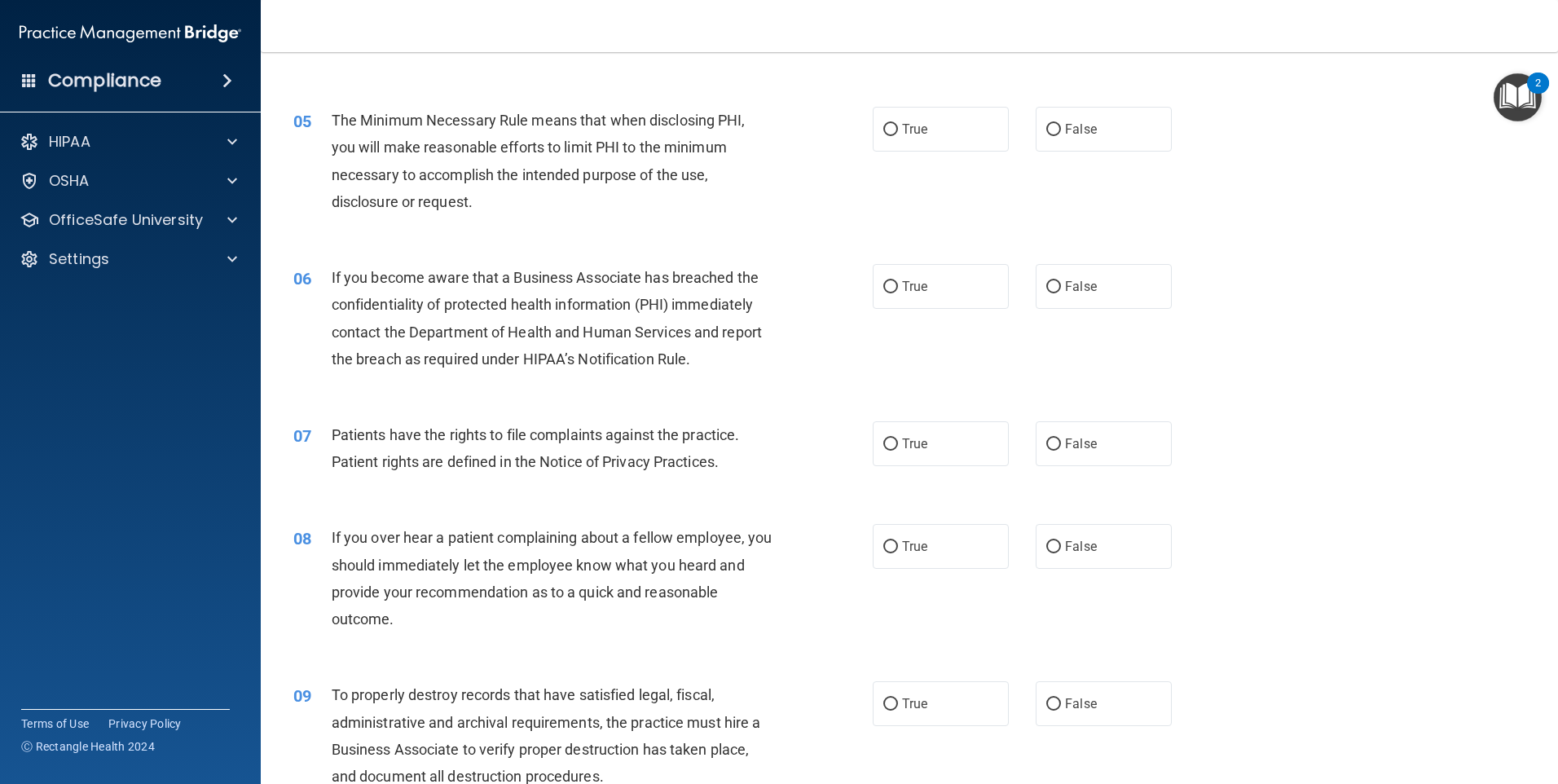
scroll to position [570, 0]
click at [903, 134] on span "True" at bounding box center [915, 128] width 25 height 15
click at [898, 134] on input "True" at bounding box center [890, 129] width 14 height 12
radio input "true"
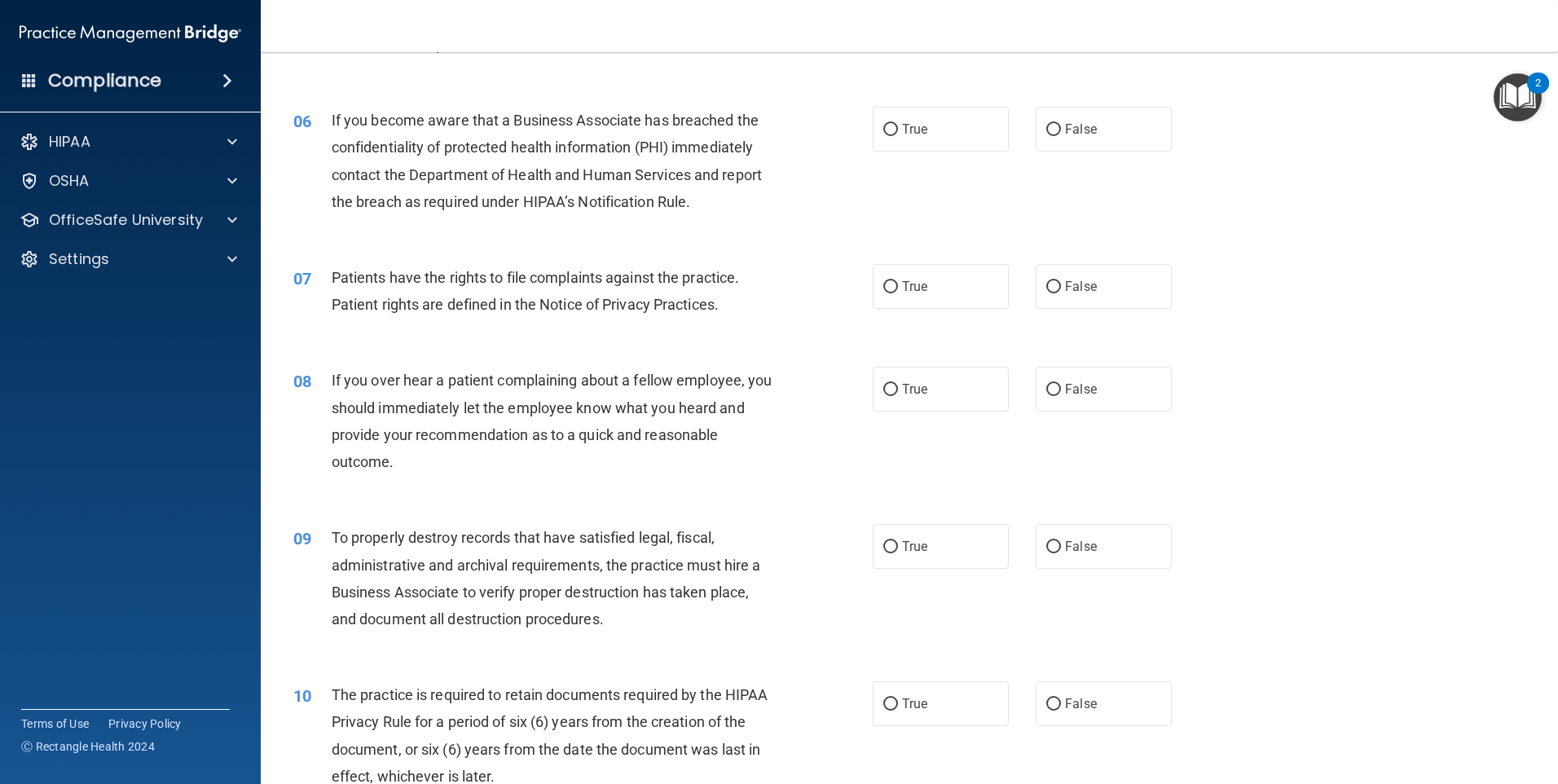
scroll to position [733, 0]
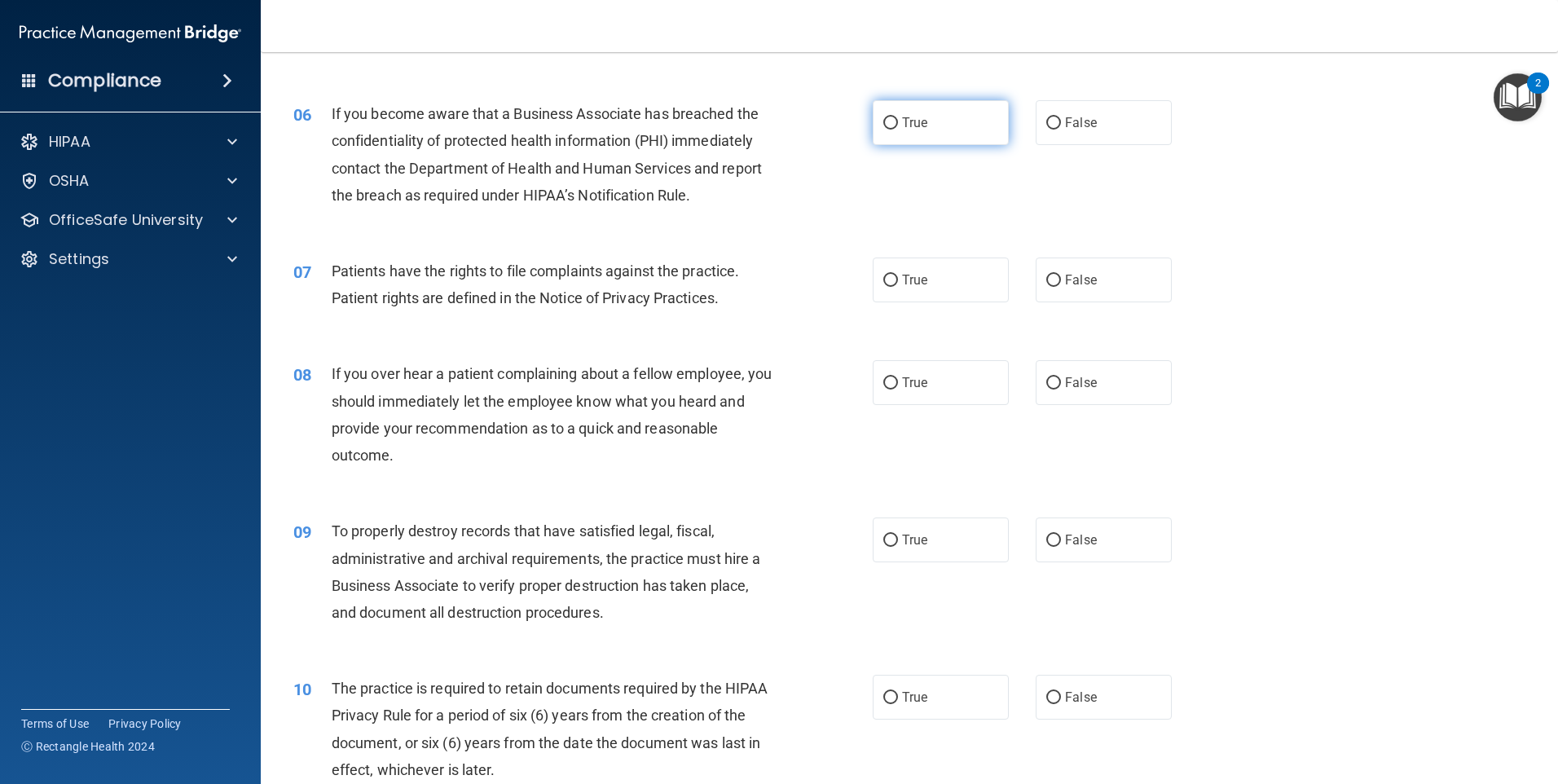
click at [905, 126] on span "True" at bounding box center [915, 122] width 25 height 15
click at [898, 126] on input "True" at bounding box center [890, 123] width 14 height 12
radio input "true"
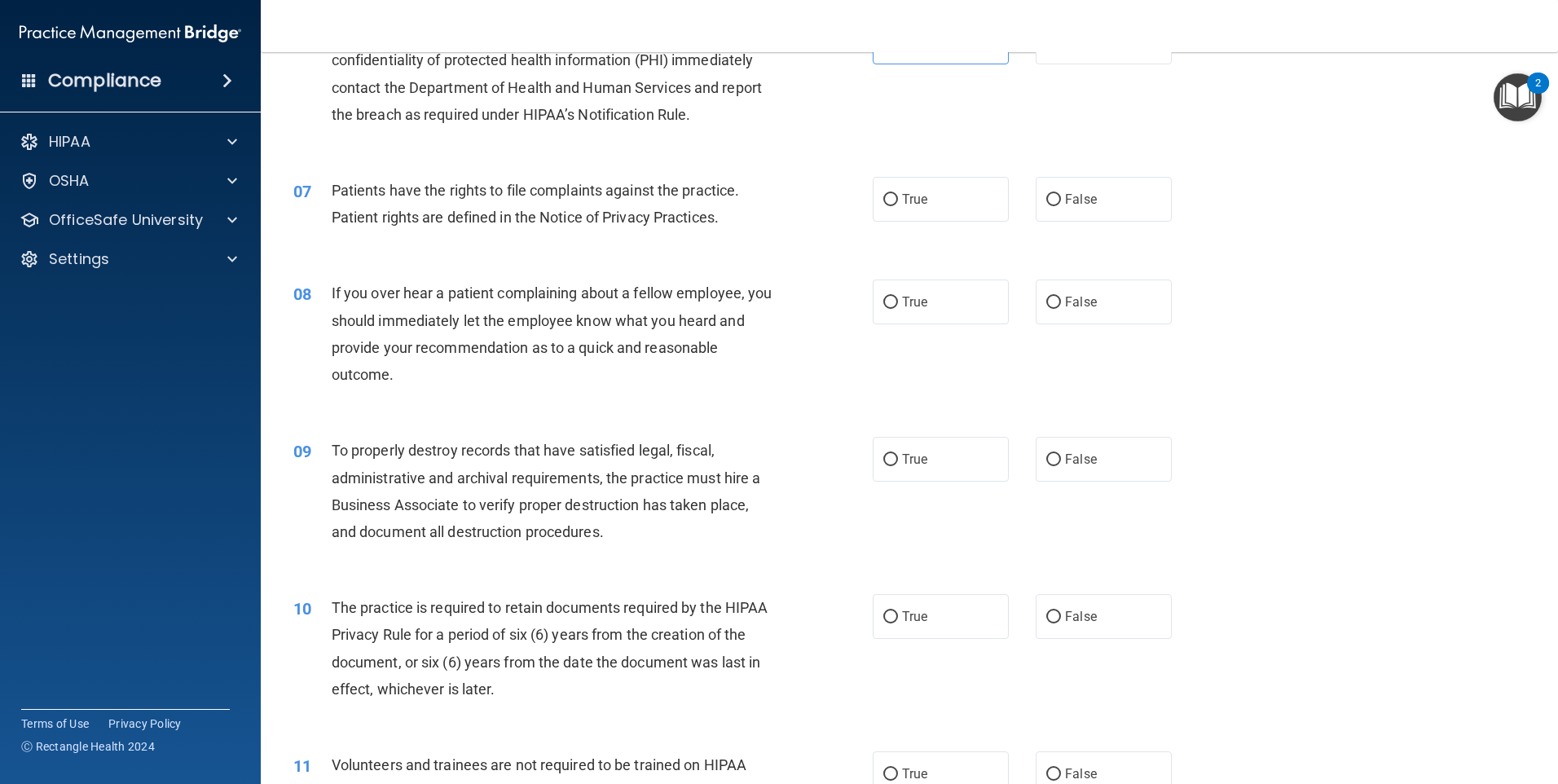
scroll to position [815, 0]
click at [894, 186] on label "True" at bounding box center [941, 198] width 136 height 45
click at [894, 193] on input "True" at bounding box center [890, 199] width 14 height 12
radio input "true"
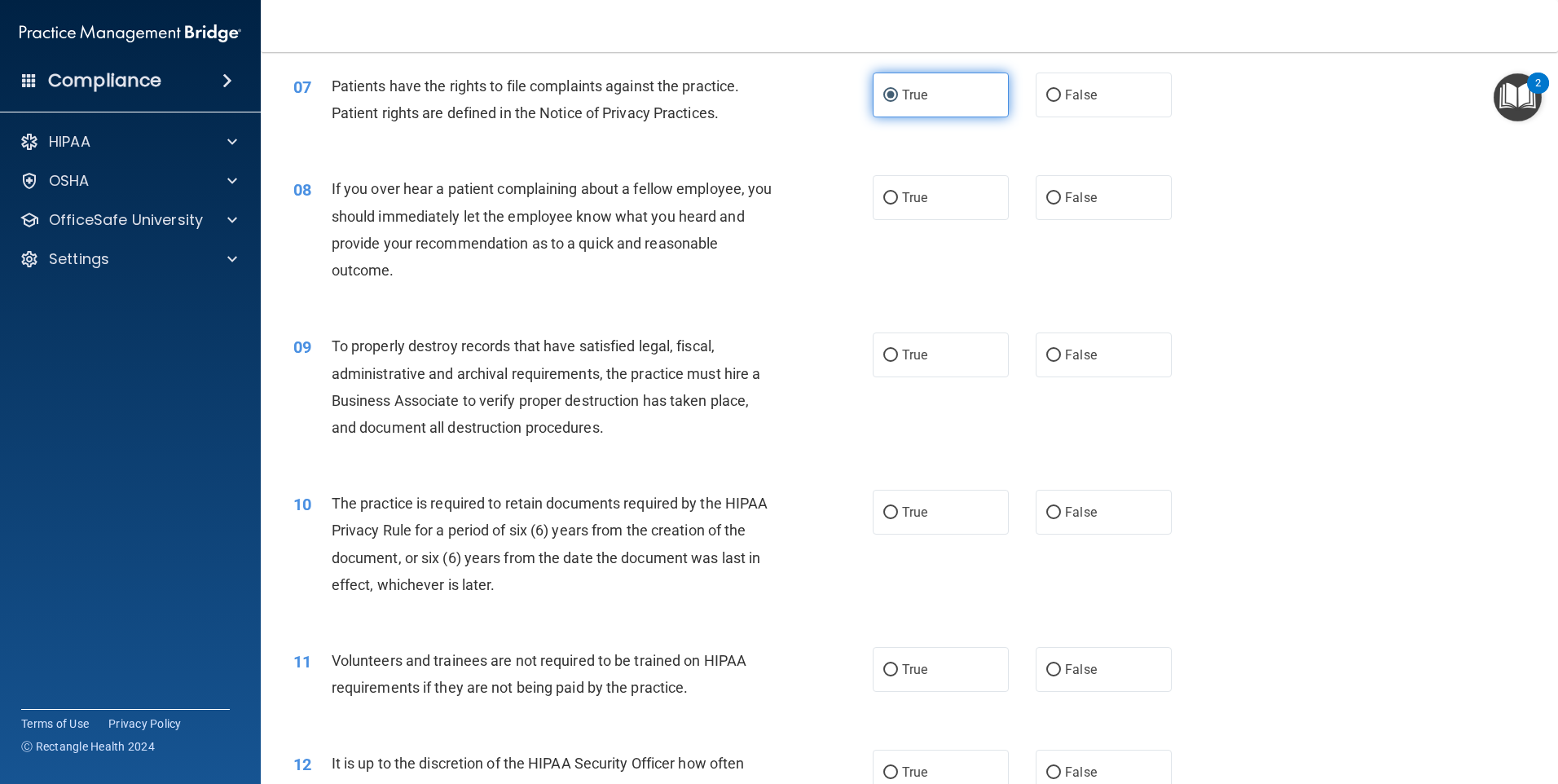
scroll to position [978, 0]
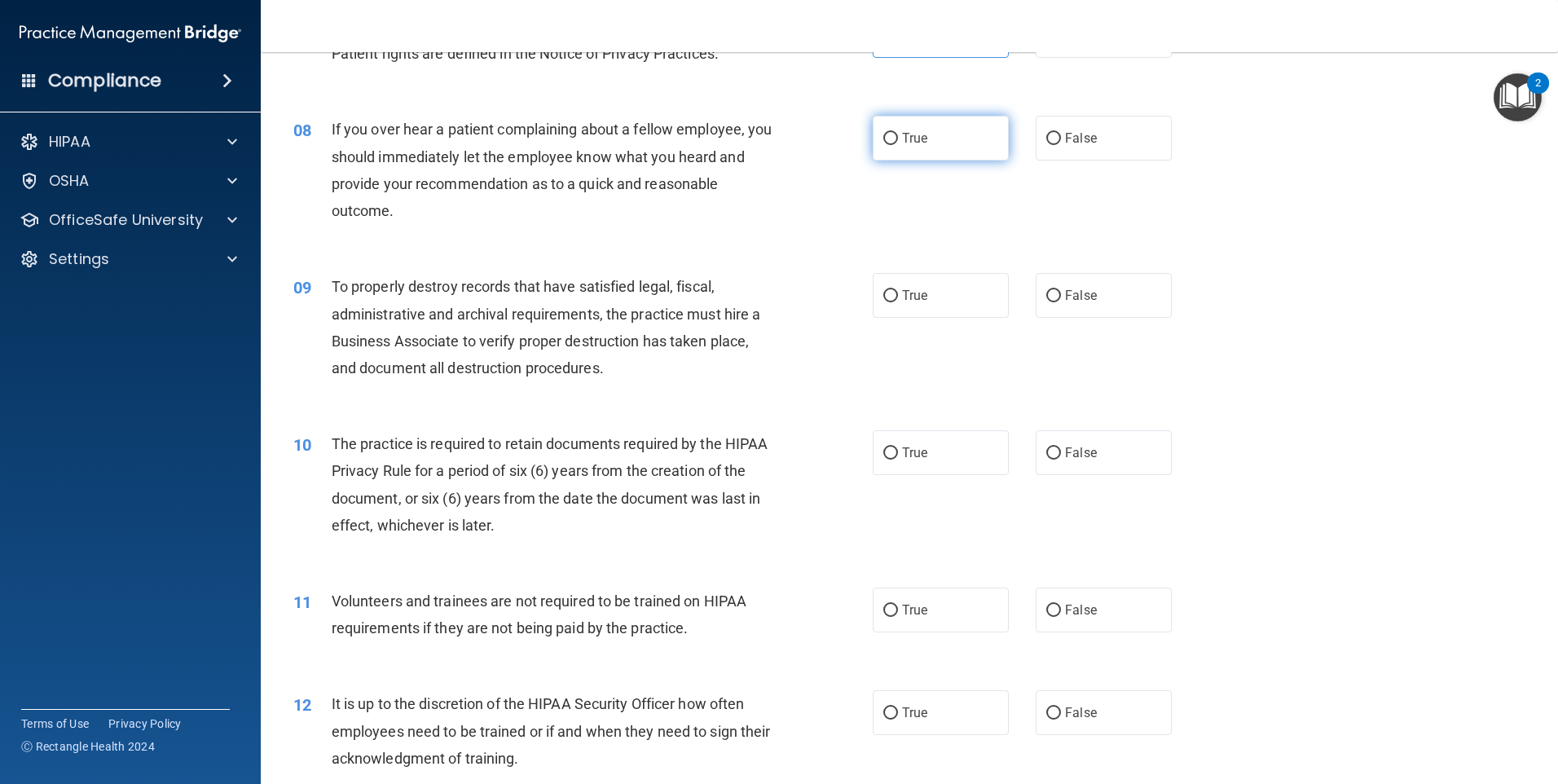
click at [926, 153] on label "True" at bounding box center [941, 138] width 136 height 45
click at [898, 145] on input "True" at bounding box center [890, 138] width 14 height 12
radio input "true"
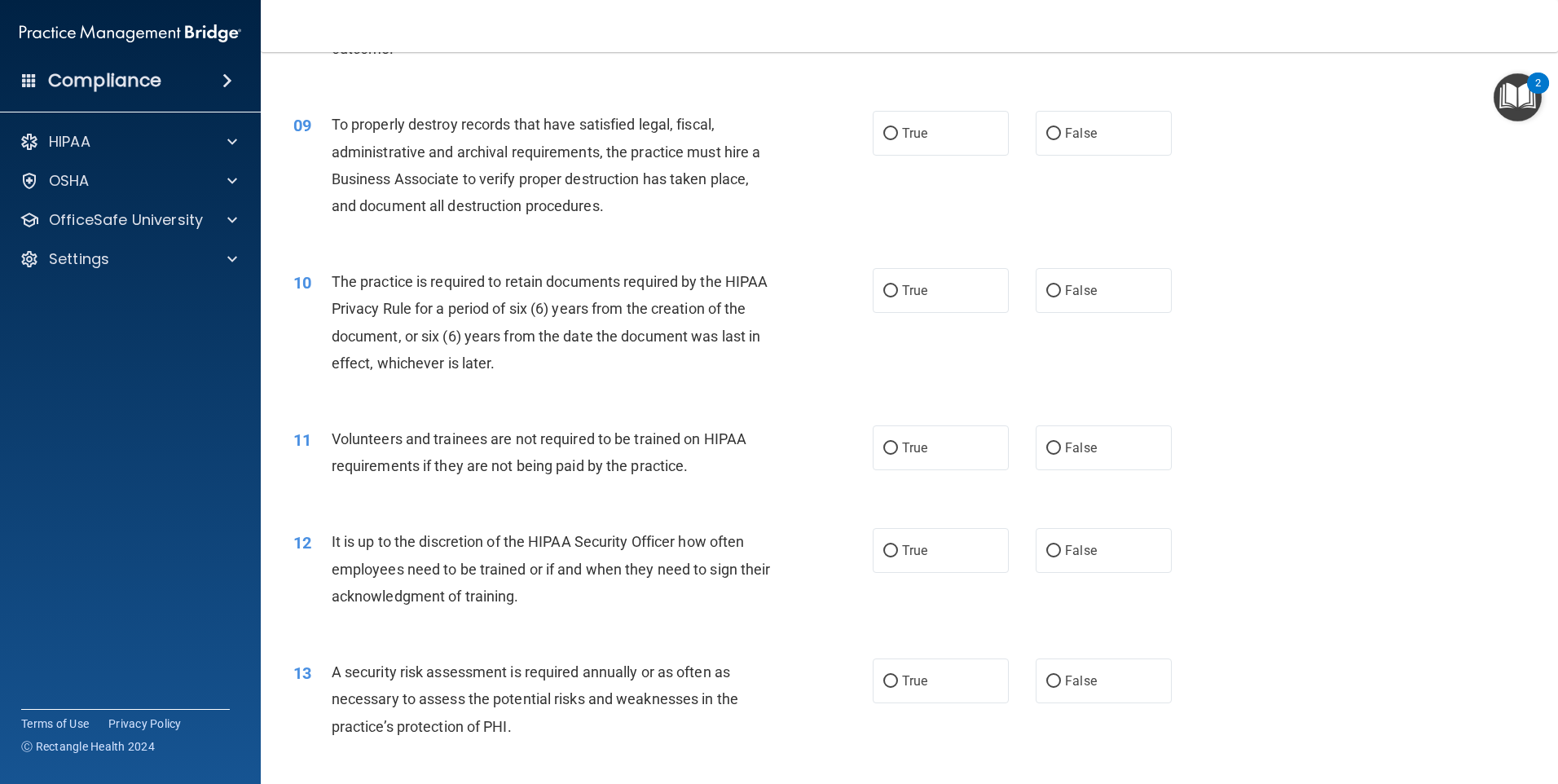
scroll to position [1141, 0]
click at [886, 143] on label "True" at bounding box center [941, 132] width 136 height 45
click at [886, 139] on input "True" at bounding box center [890, 133] width 14 height 12
radio input "true"
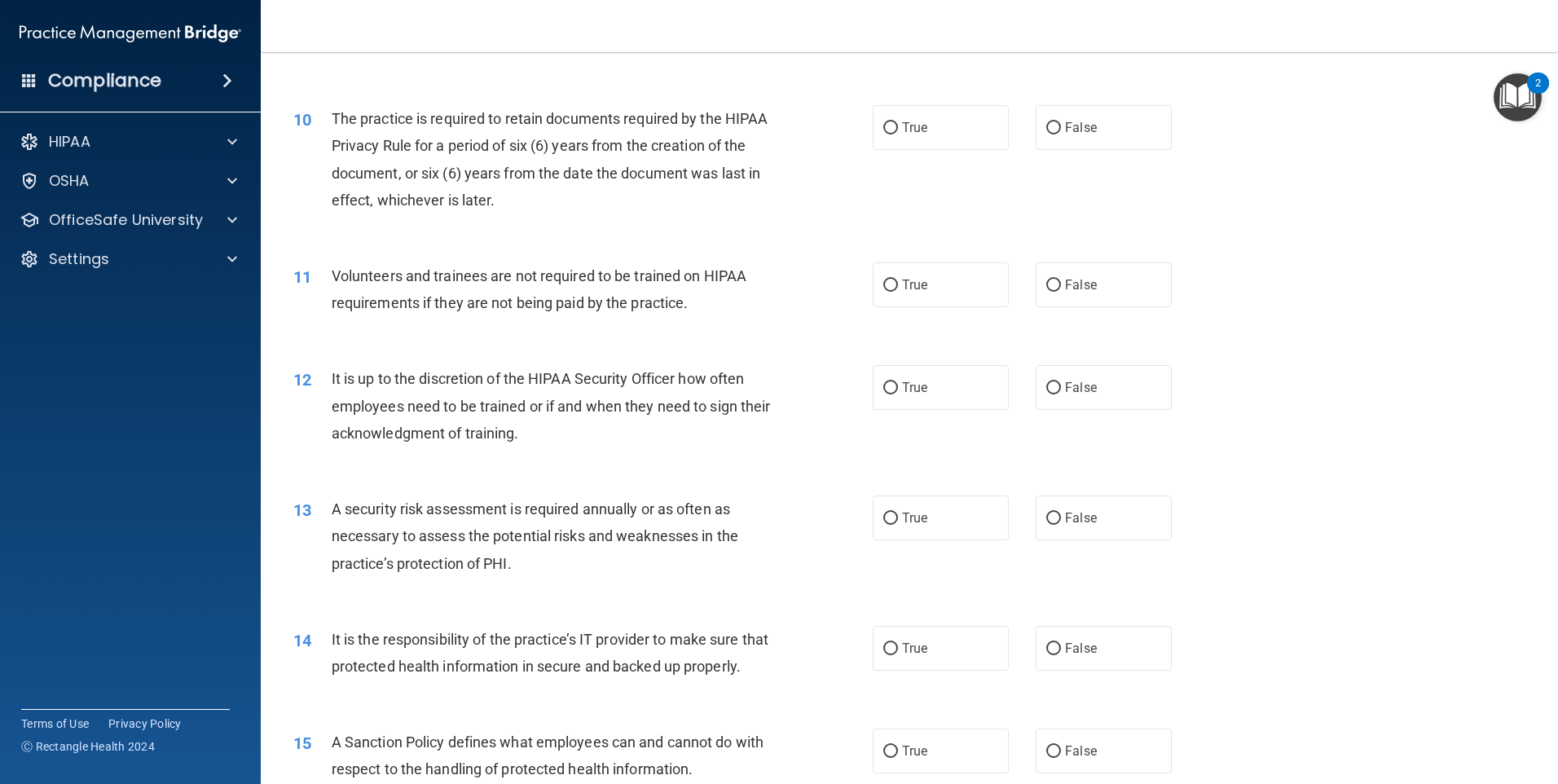
scroll to position [1303, 0]
click at [913, 131] on span "True" at bounding box center [915, 127] width 25 height 15
click at [898, 131] on input "True" at bounding box center [890, 127] width 14 height 12
radio input "true"
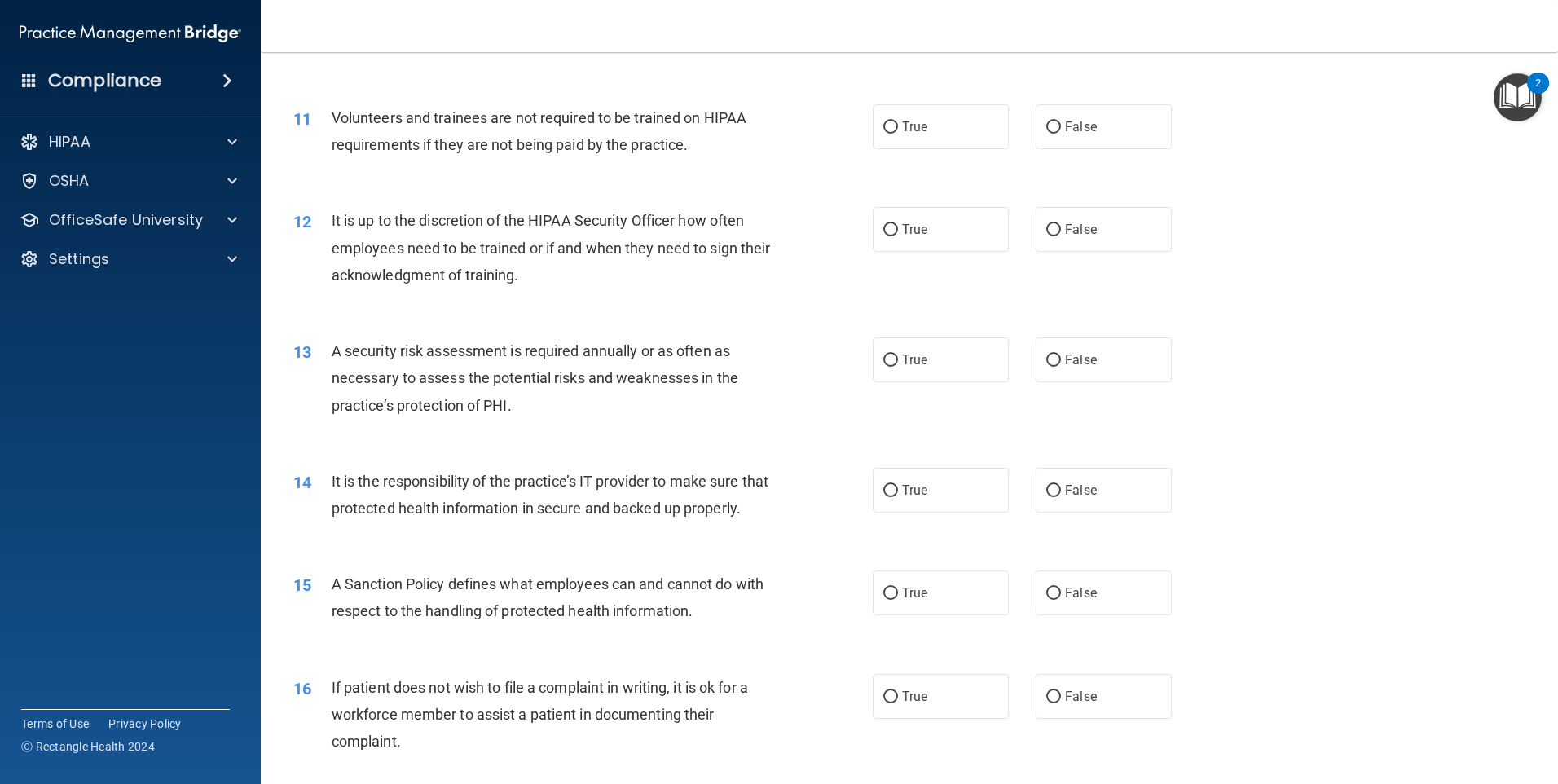
scroll to position [1467, 0]
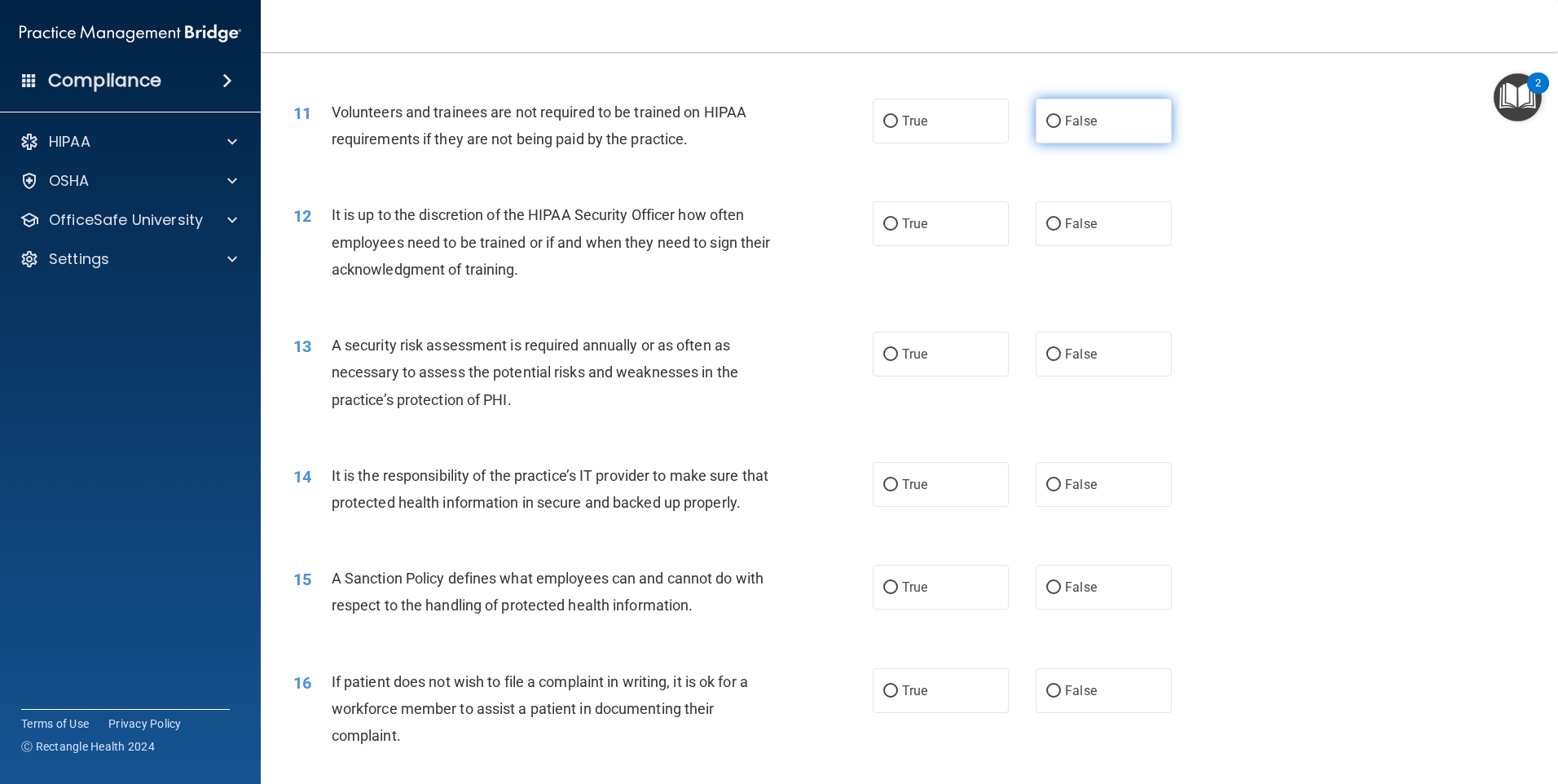
click at [1048, 120] on input "False" at bounding box center [1054, 121] width 14 height 12
radio input "true"
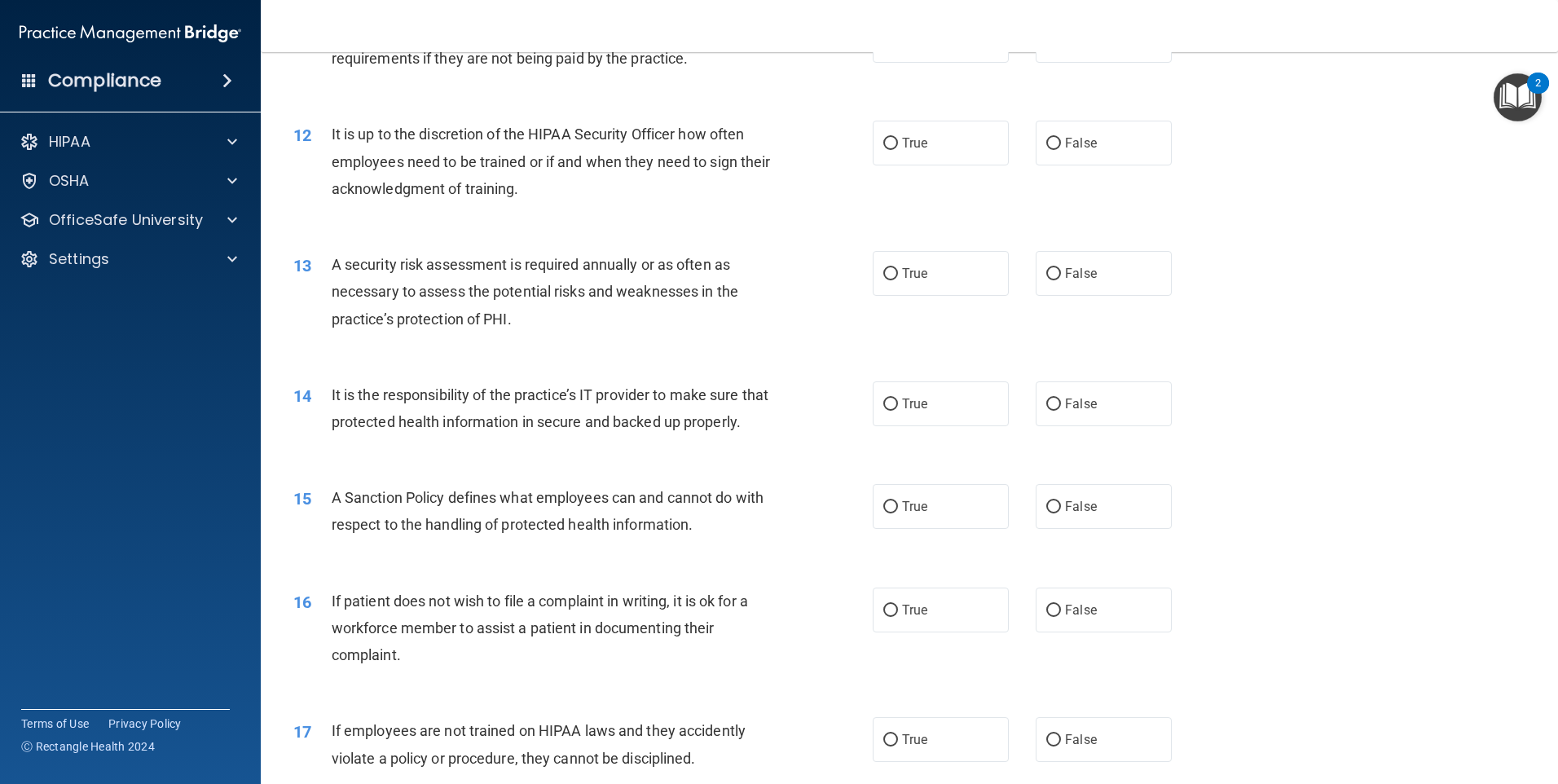
scroll to position [1548, 0]
click at [946, 150] on label "True" at bounding box center [941, 141] width 136 height 45
click at [898, 149] on input "True" at bounding box center [890, 142] width 14 height 12
radio input "true"
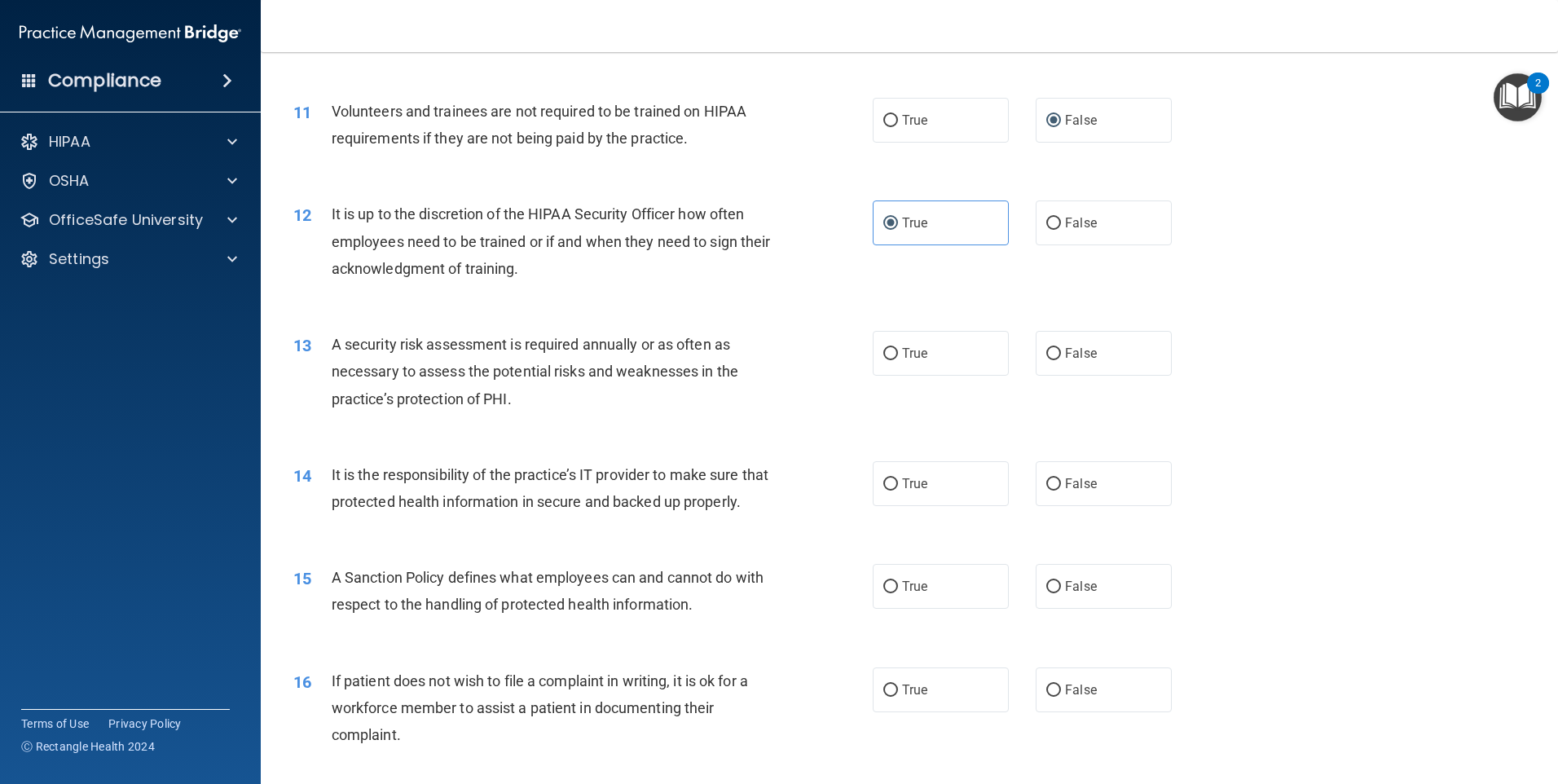
scroll to position [1467, 0]
click at [1047, 219] on input "False" at bounding box center [1054, 224] width 14 height 12
radio input "true"
radio input "false"
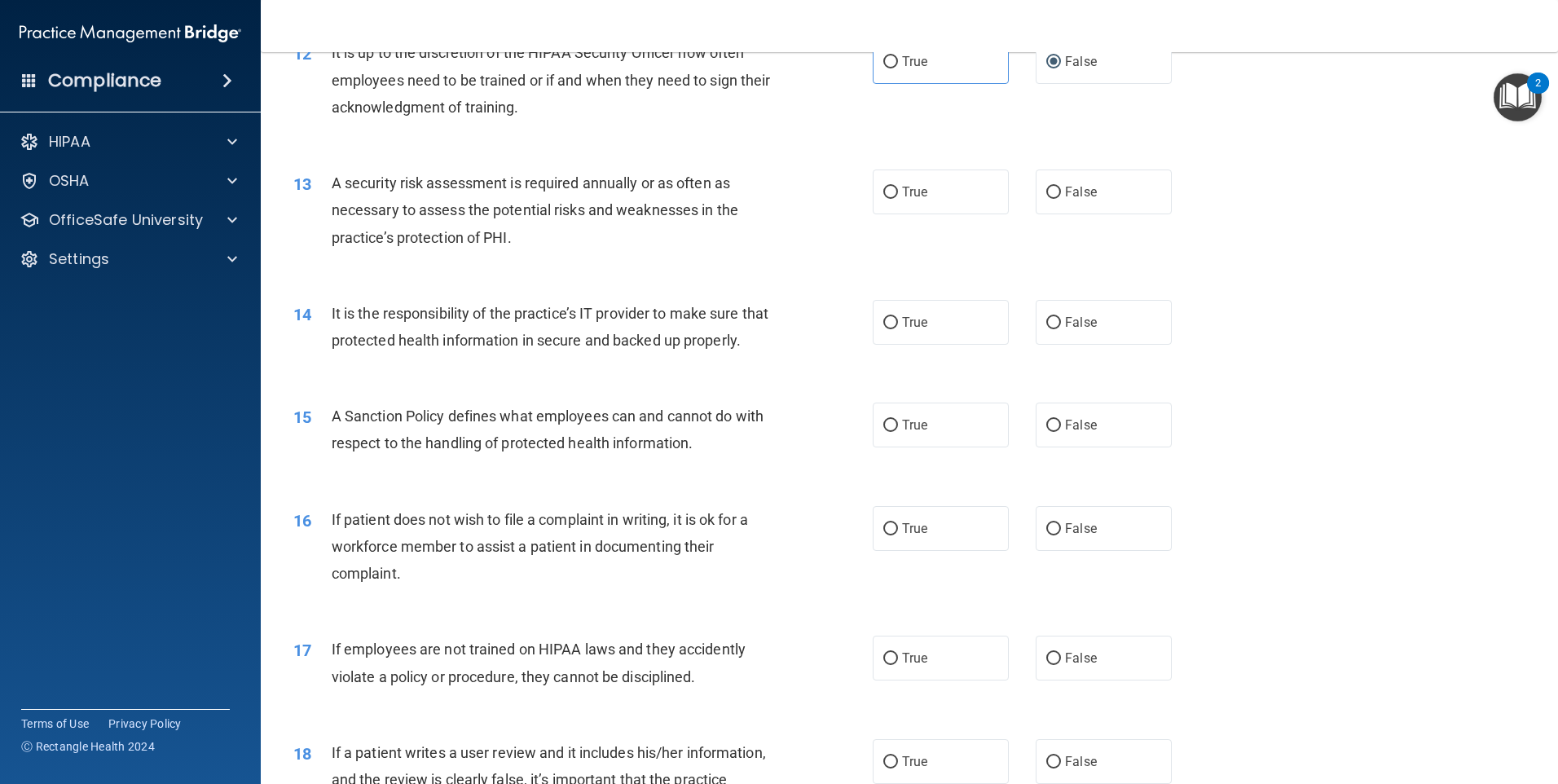
scroll to position [1629, 0]
click at [886, 210] on label "True" at bounding box center [941, 191] width 136 height 45
click at [886, 198] on input "True" at bounding box center [890, 192] width 14 height 12
radio input "true"
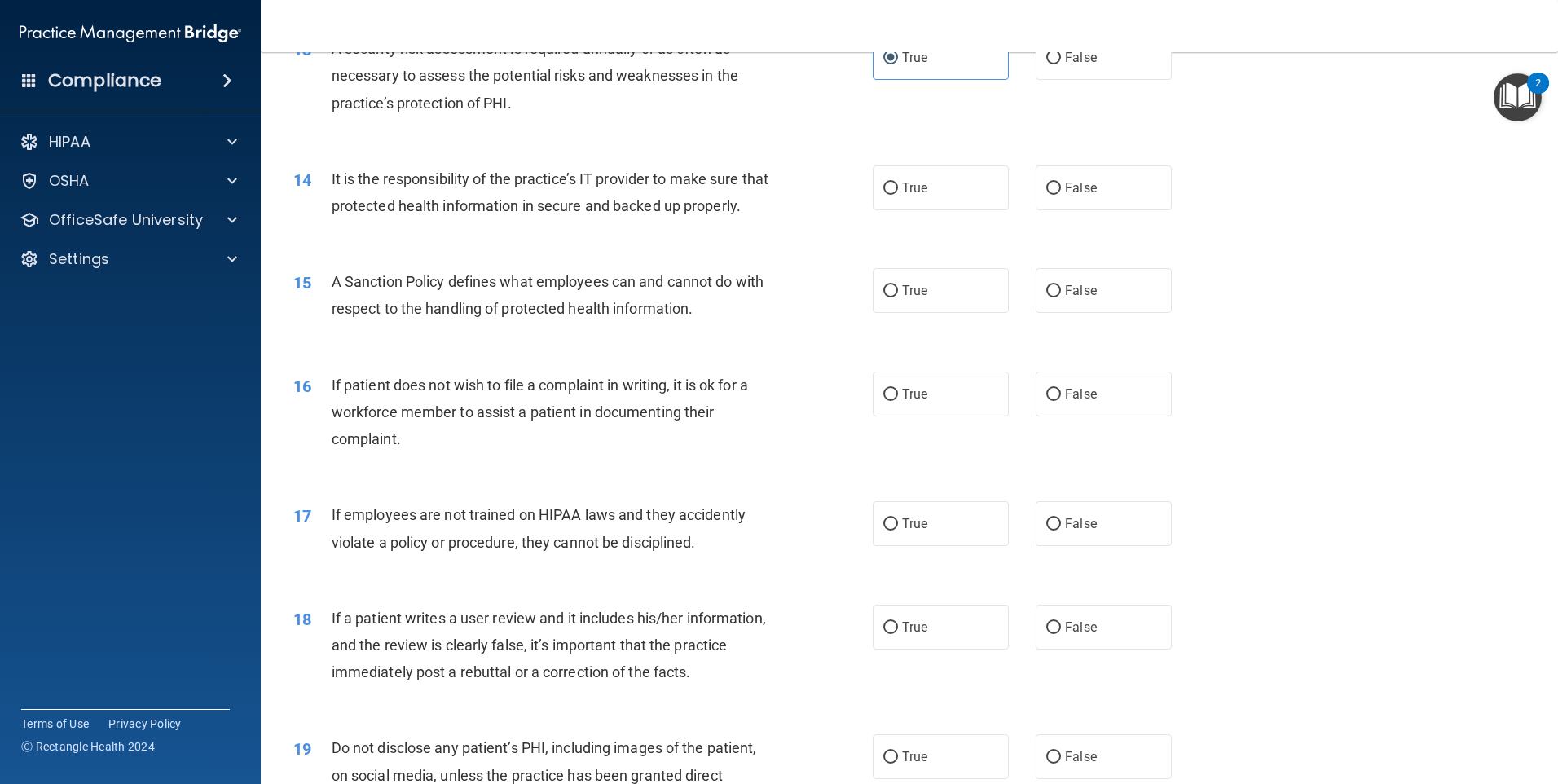
scroll to position [1792, 0]
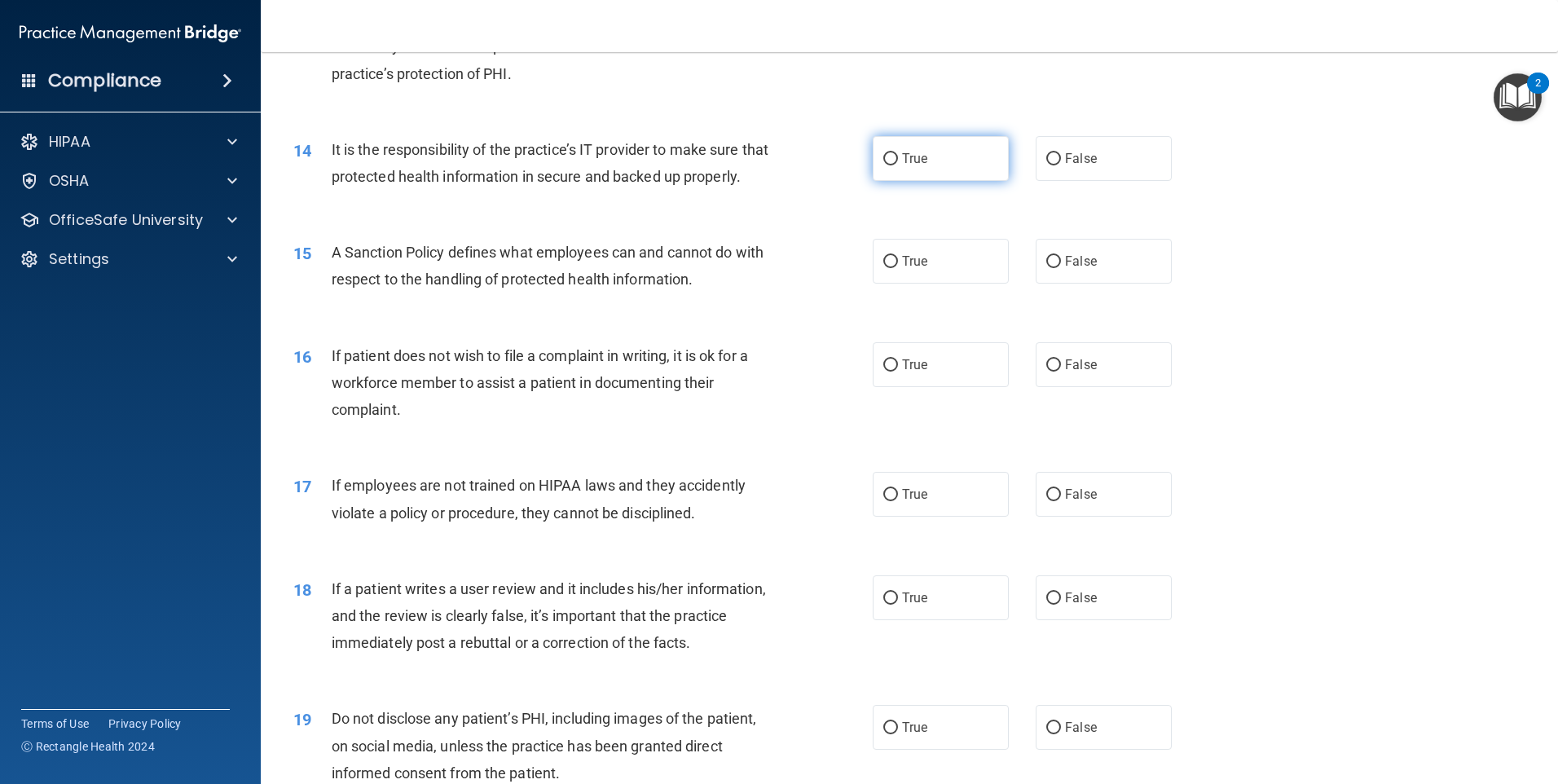
click at [909, 167] on label "True" at bounding box center [941, 158] width 136 height 45
click at [898, 165] on input "True" at bounding box center [890, 159] width 14 height 12
radio input "true"
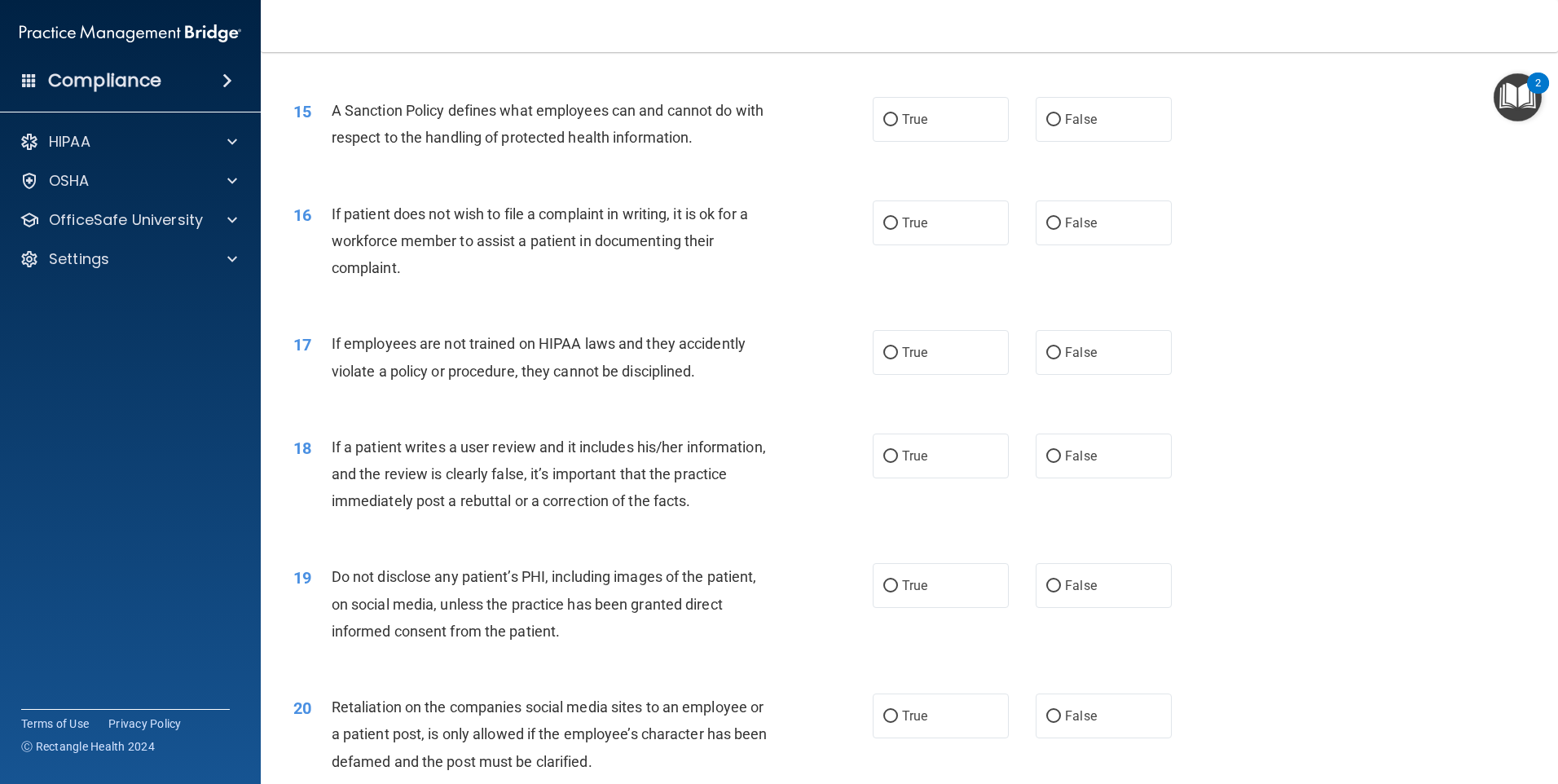
scroll to position [1956, 0]
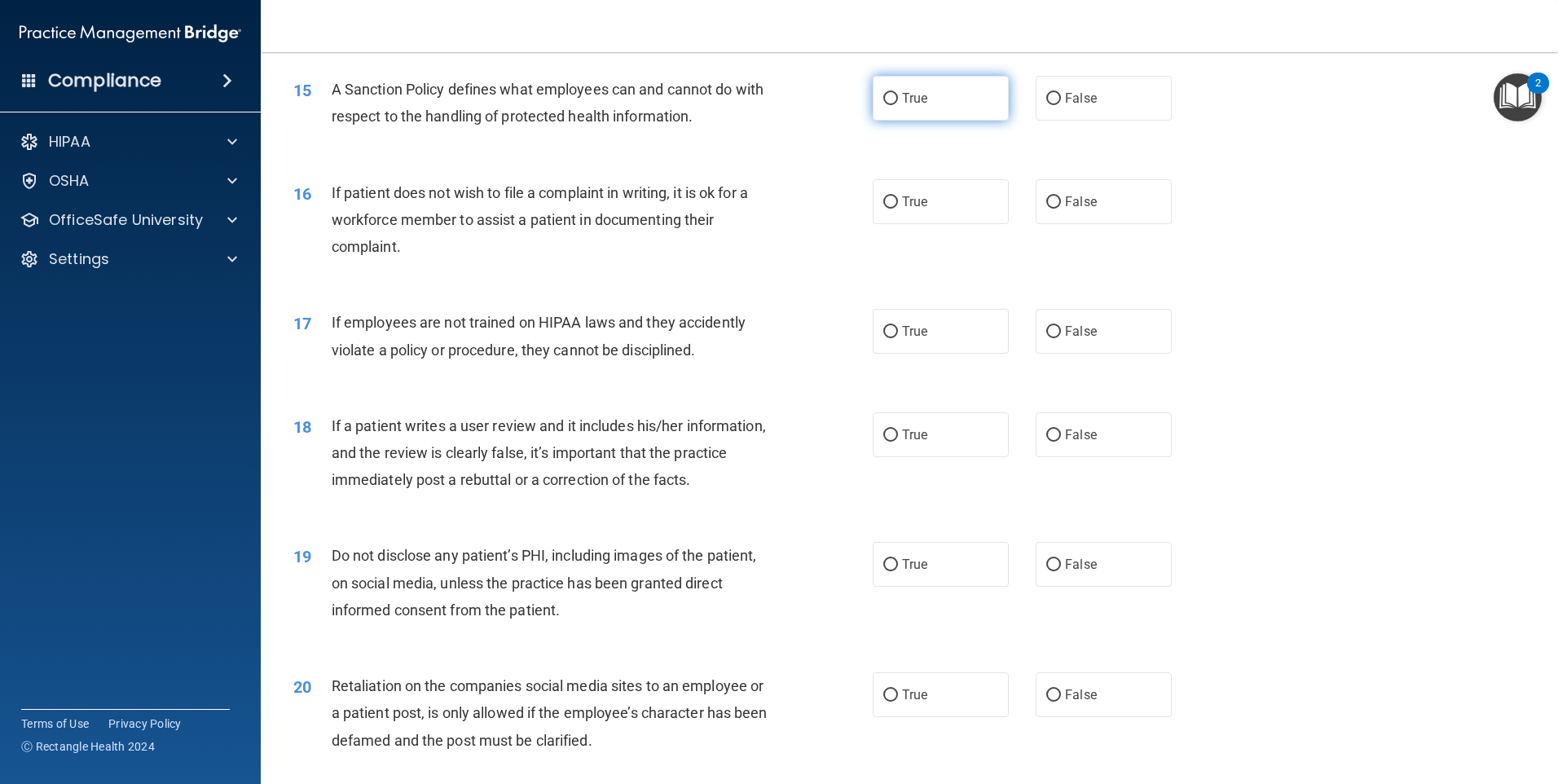
click at [891, 105] on input "True" at bounding box center [890, 98] width 14 height 12
radio input "true"
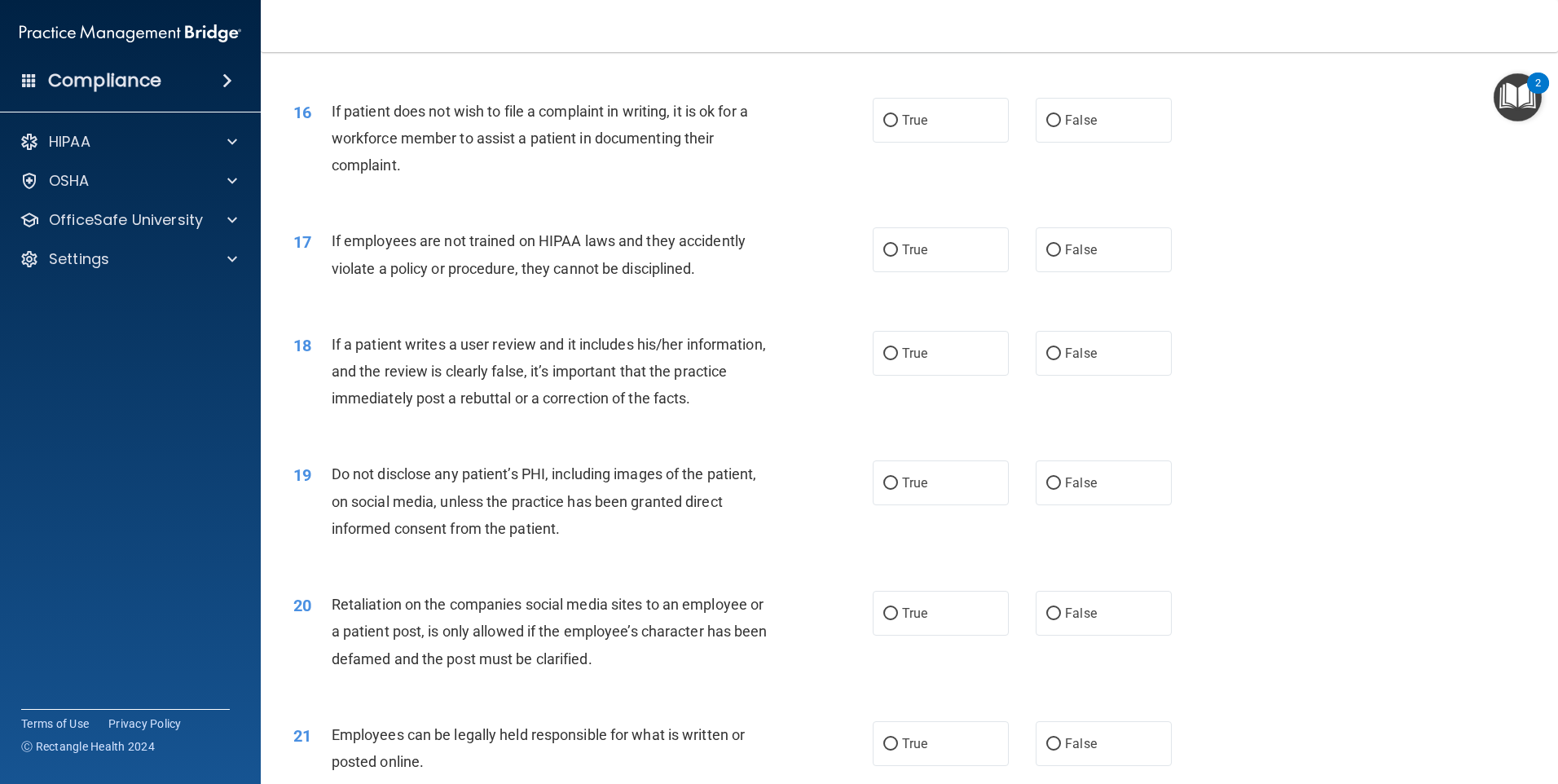
scroll to position [2037, 0]
click at [907, 128] on span "True" at bounding box center [915, 120] width 25 height 15
click at [898, 127] on input "True" at bounding box center [890, 120] width 14 height 12
radio input "true"
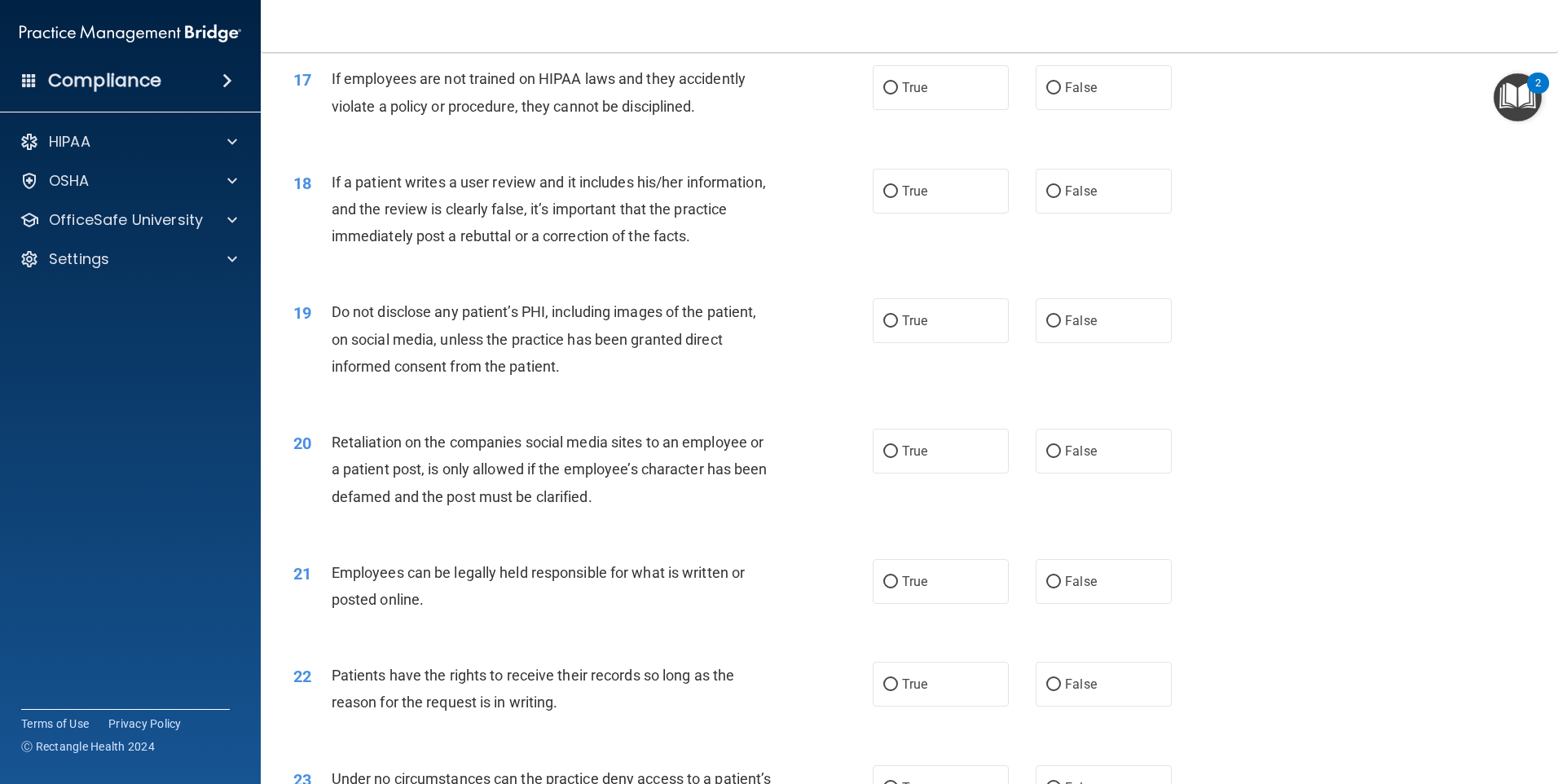
scroll to position [2200, 0]
click at [1091, 109] on label "False" at bounding box center [1103, 86] width 136 height 45
click at [1061, 94] on input "False" at bounding box center [1054, 87] width 14 height 12
radio input "true"
click at [949, 212] on label "True" at bounding box center [941, 190] width 136 height 45
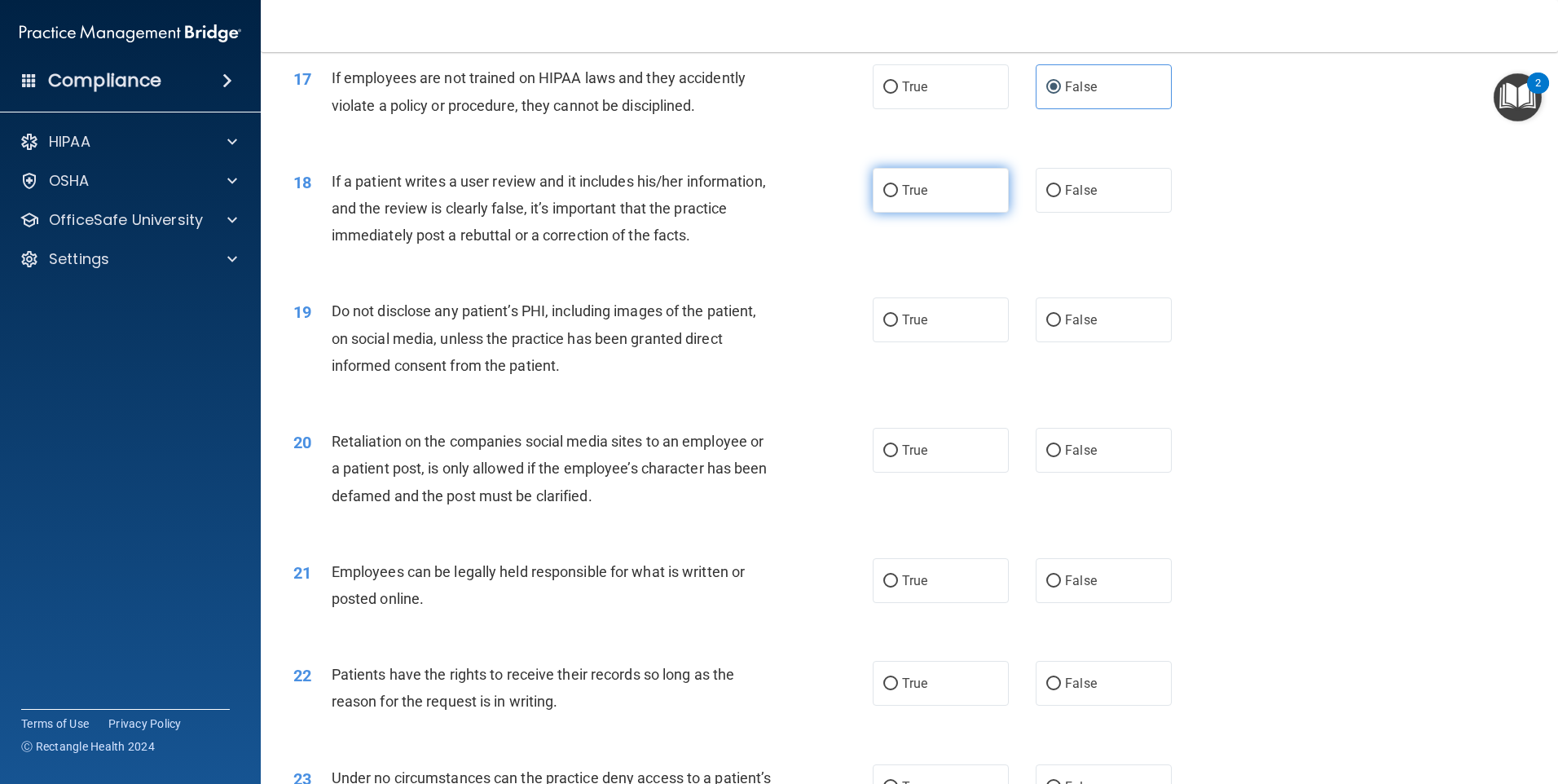
click at [898, 197] on input "True" at bounding box center [890, 191] width 14 height 12
radio input "true"
click at [1047, 197] on input "False" at bounding box center [1054, 191] width 14 height 12
radio input "true"
radio input "false"
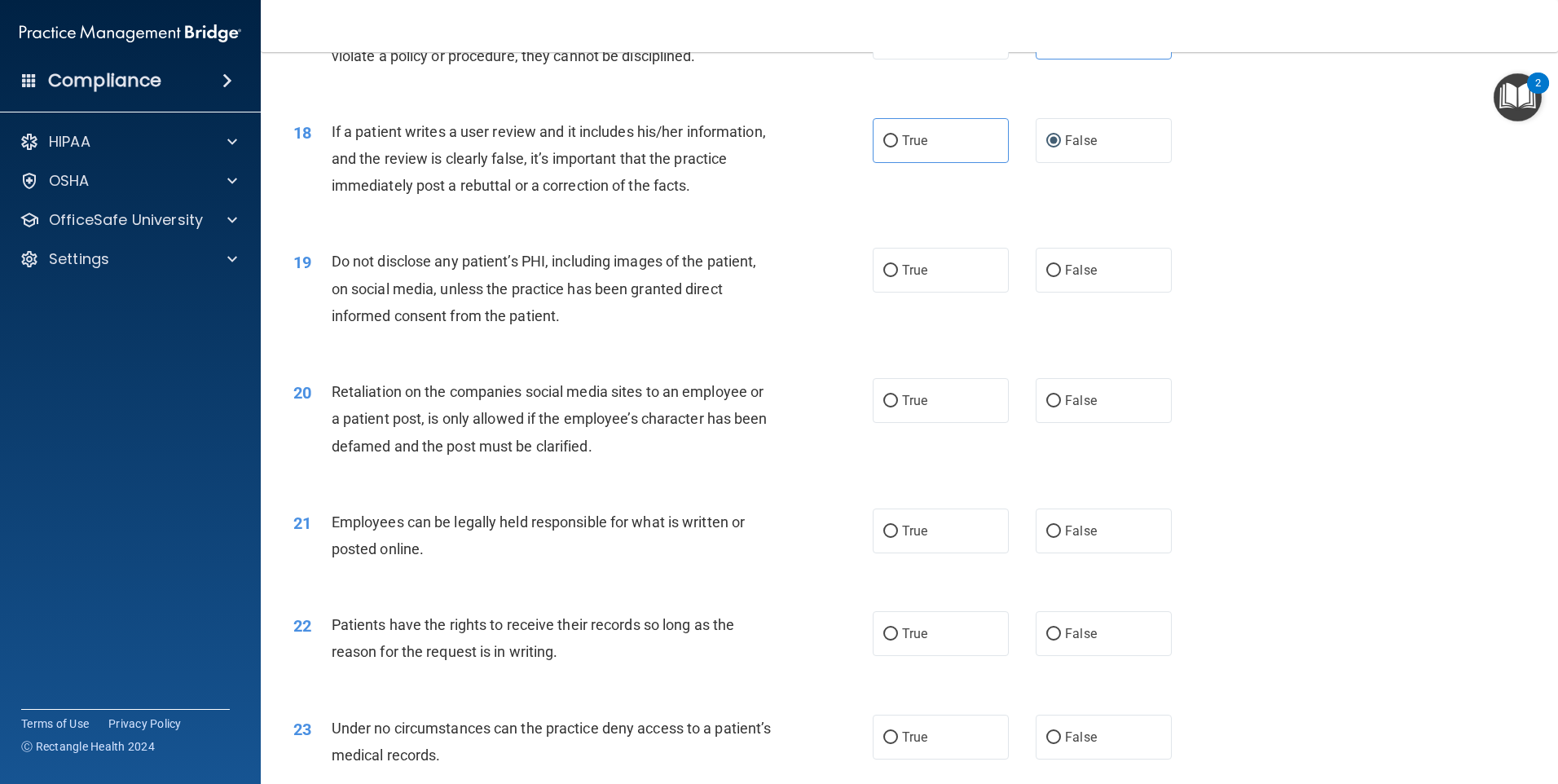
scroll to position [2281, 0]
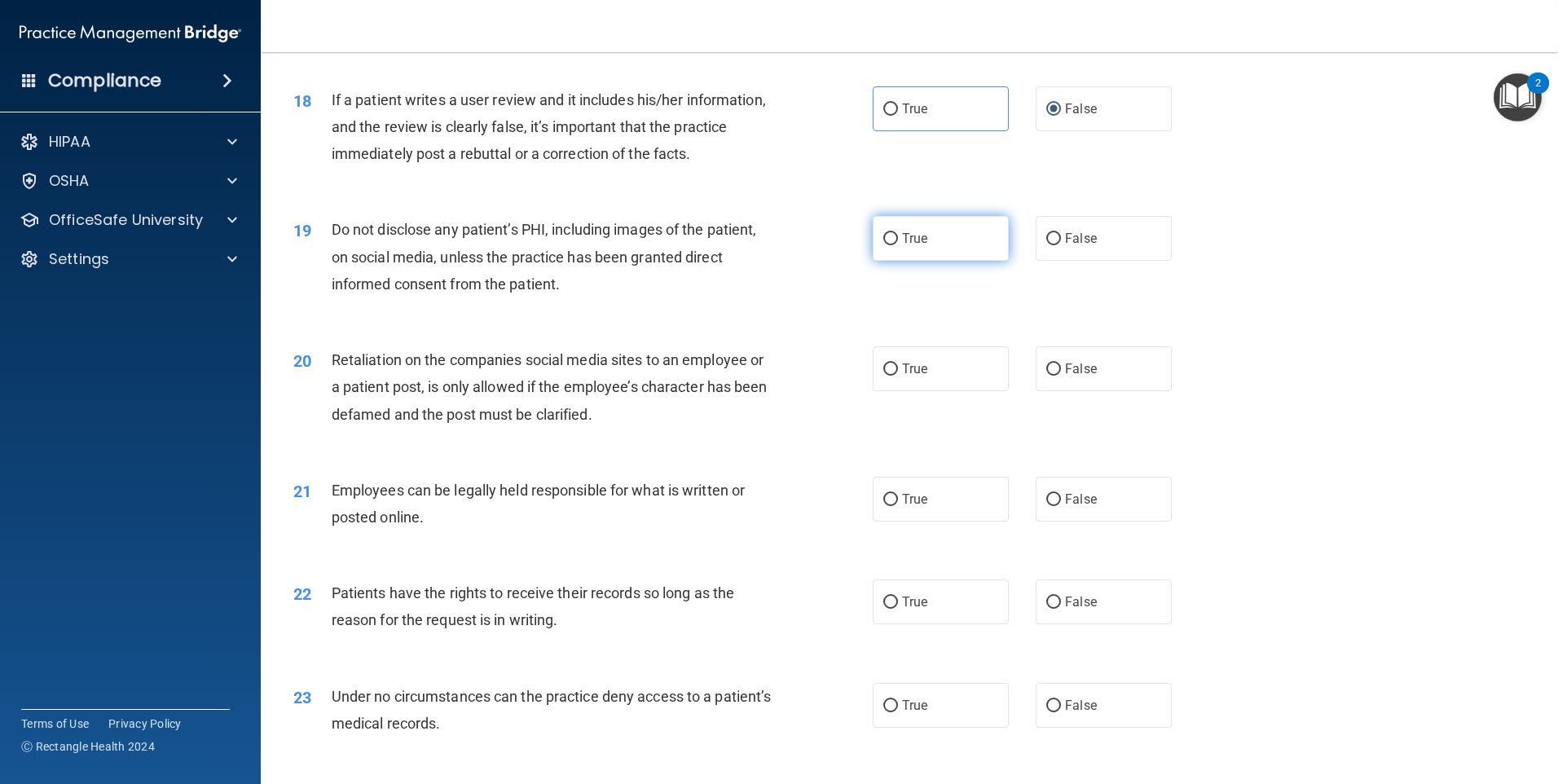
click at [886, 245] on input "True" at bounding box center [890, 239] width 14 height 12
radio input "true"
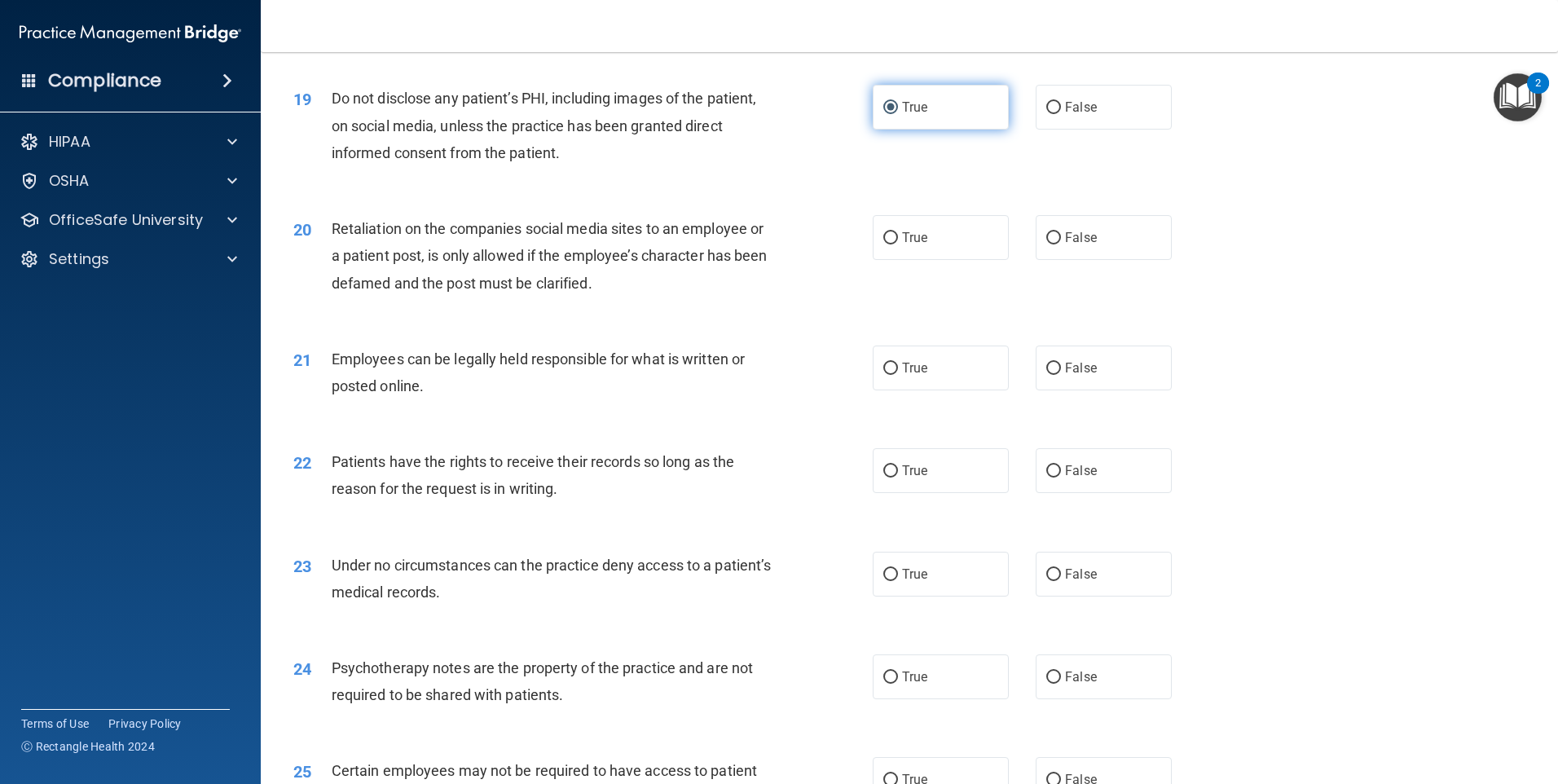
scroll to position [2445, 0]
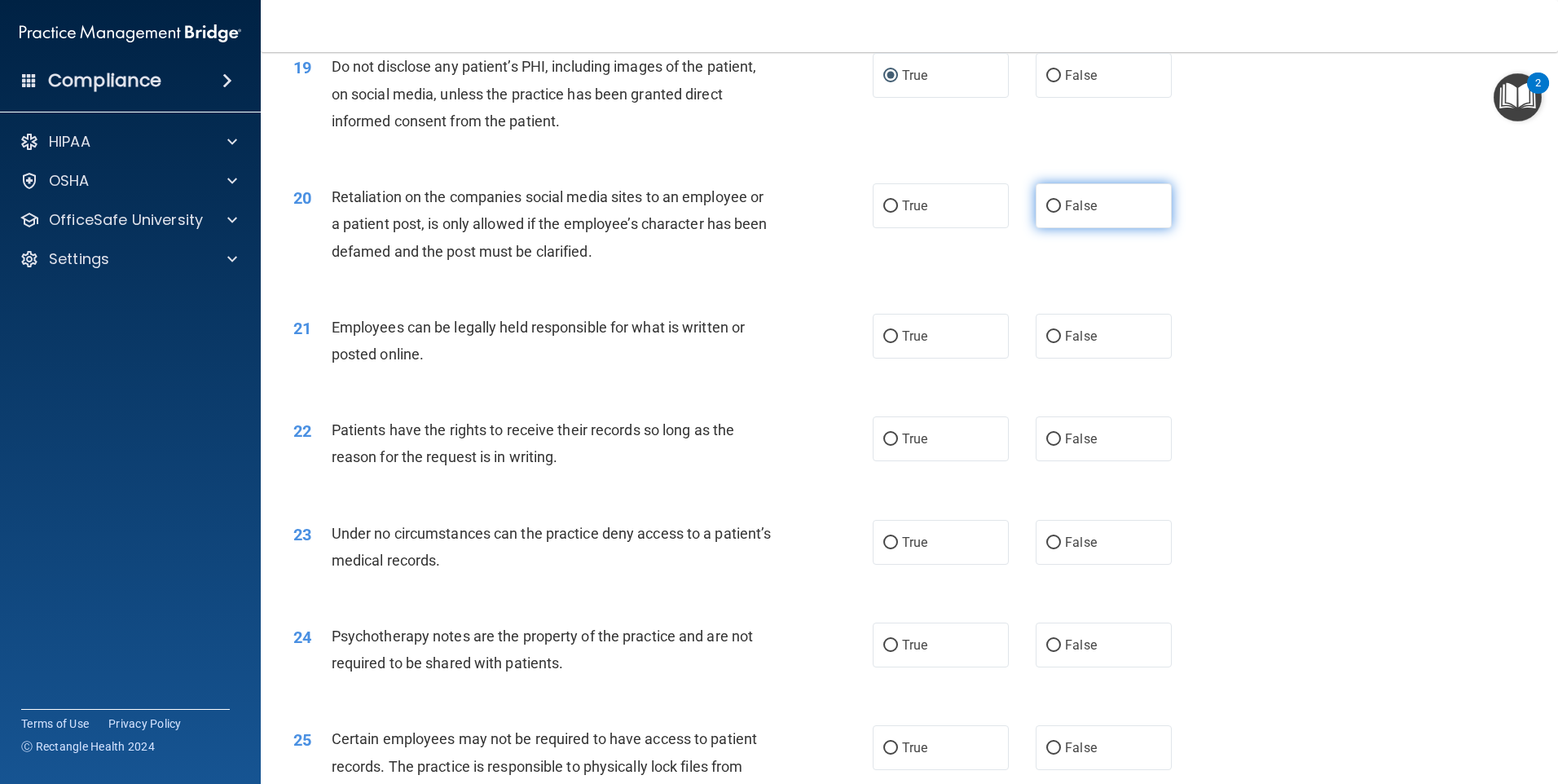
click at [1045, 228] on label "False" at bounding box center [1103, 205] width 136 height 45
click at [1047, 213] on input "False" at bounding box center [1054, 206] width 14 height 12
radio input "true"
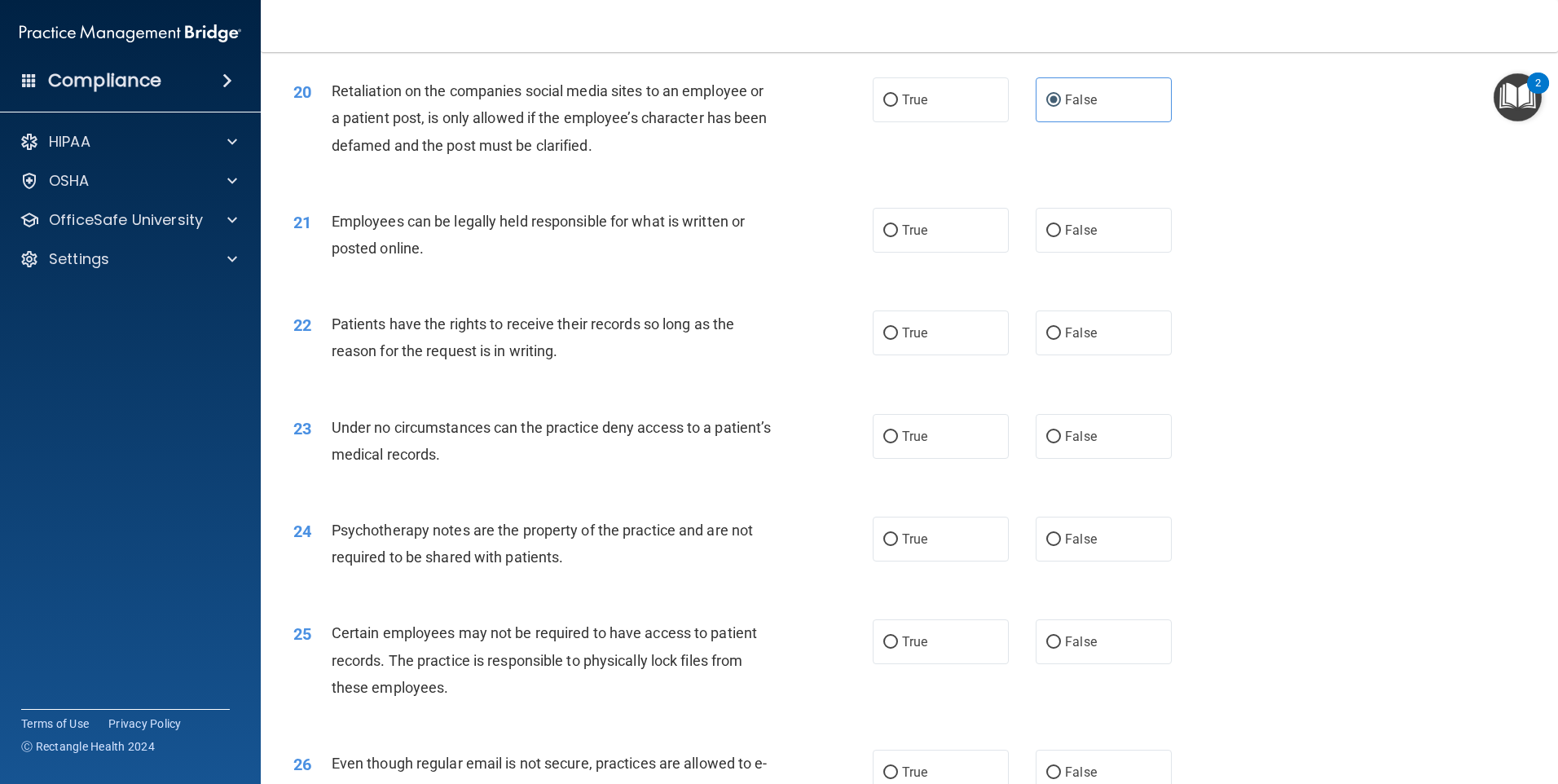
scroll to position [2607, 0]
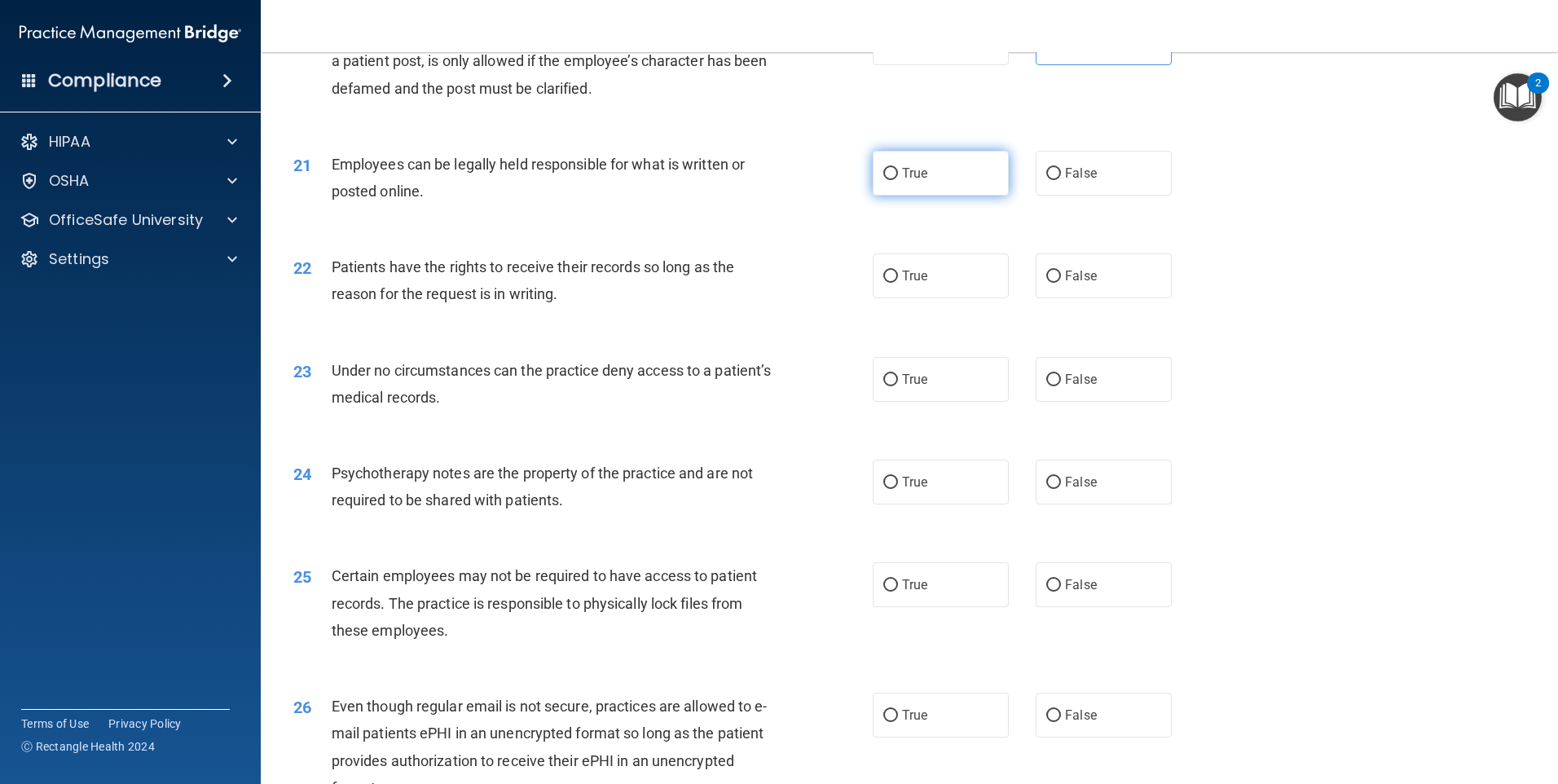
click at [908, 196] on label "True" at bounding box center [941, 173] width 136 height 45
click at [898, 180] on input "True" at bounding box center [890, 174] width 14 height 12
radio input "true"
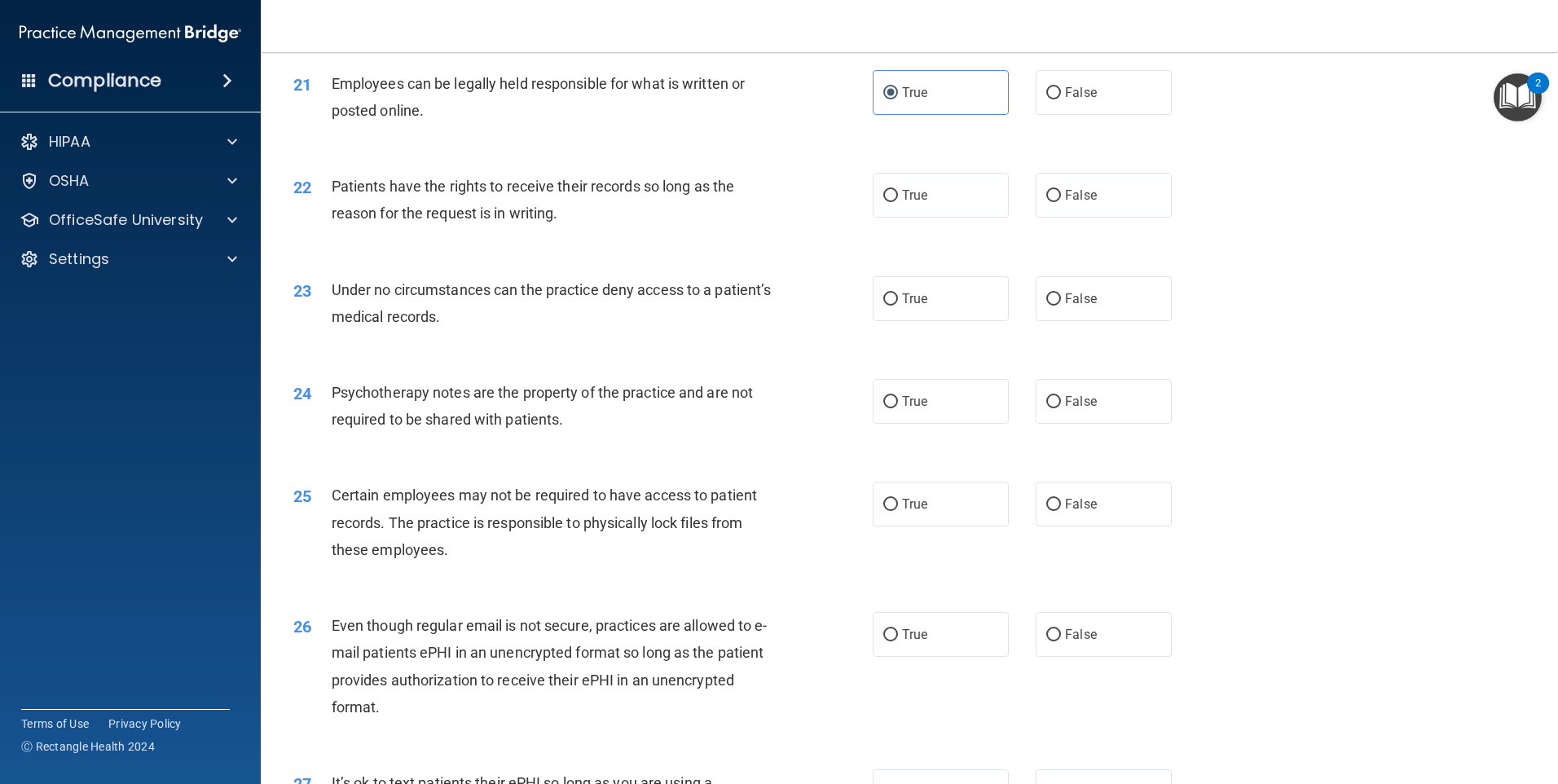
scroll to position [2689, 0]
click at [924, 217] on label "True" at bounding box center [941, 194] width 136 height 45
click at [898, 201] on input "True" at bounding box center [890, 195] width 14 height 12
radio input "true"
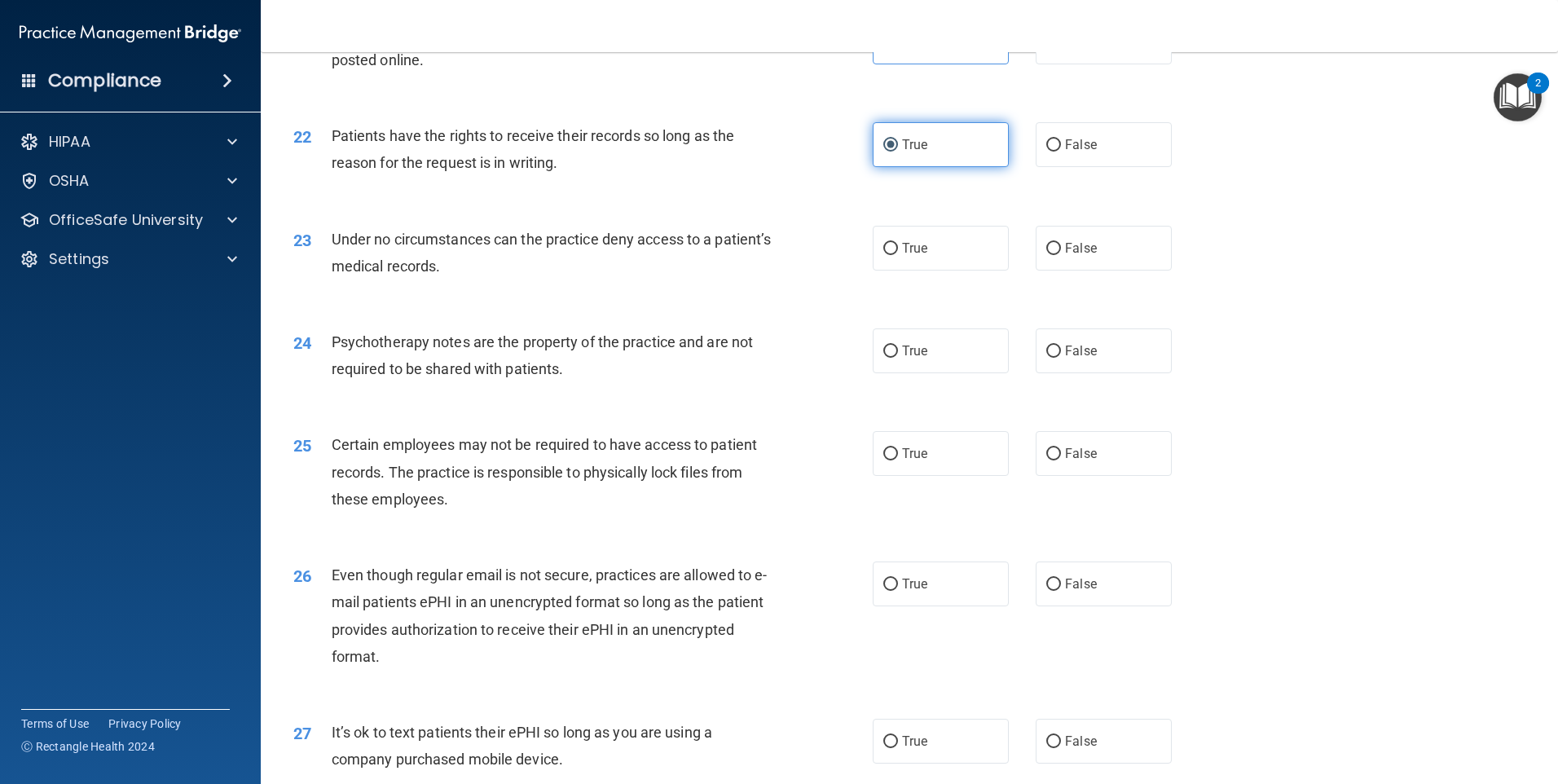
scroll to position [2770, 0]
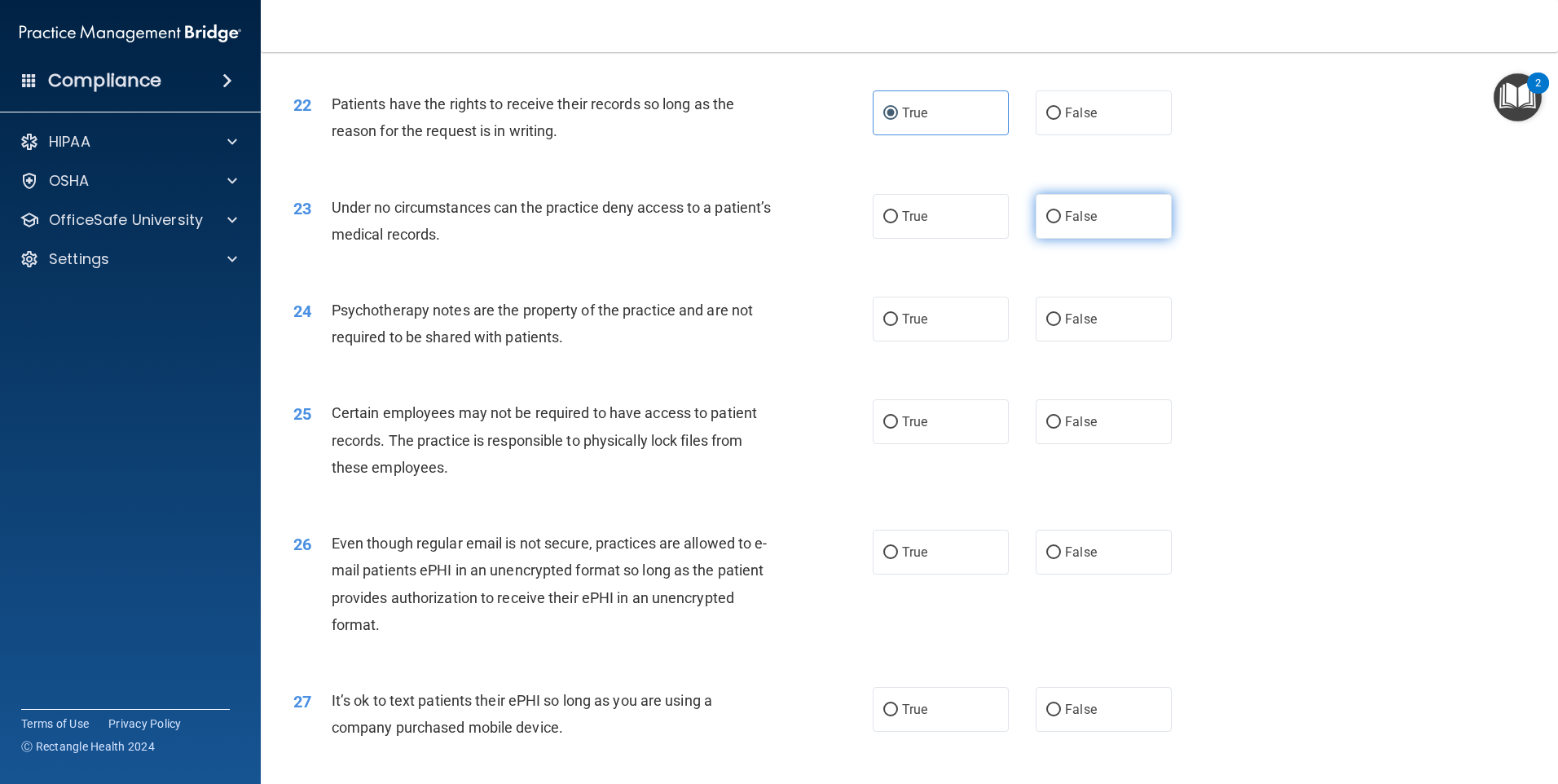
click at [1107, 239] on label "False" at bounding box center [1103, 216] width 136 height 45
click at [1061, 223] on input "False" at bounding box center [1054, 217] width 14 height 12
radio input "true"
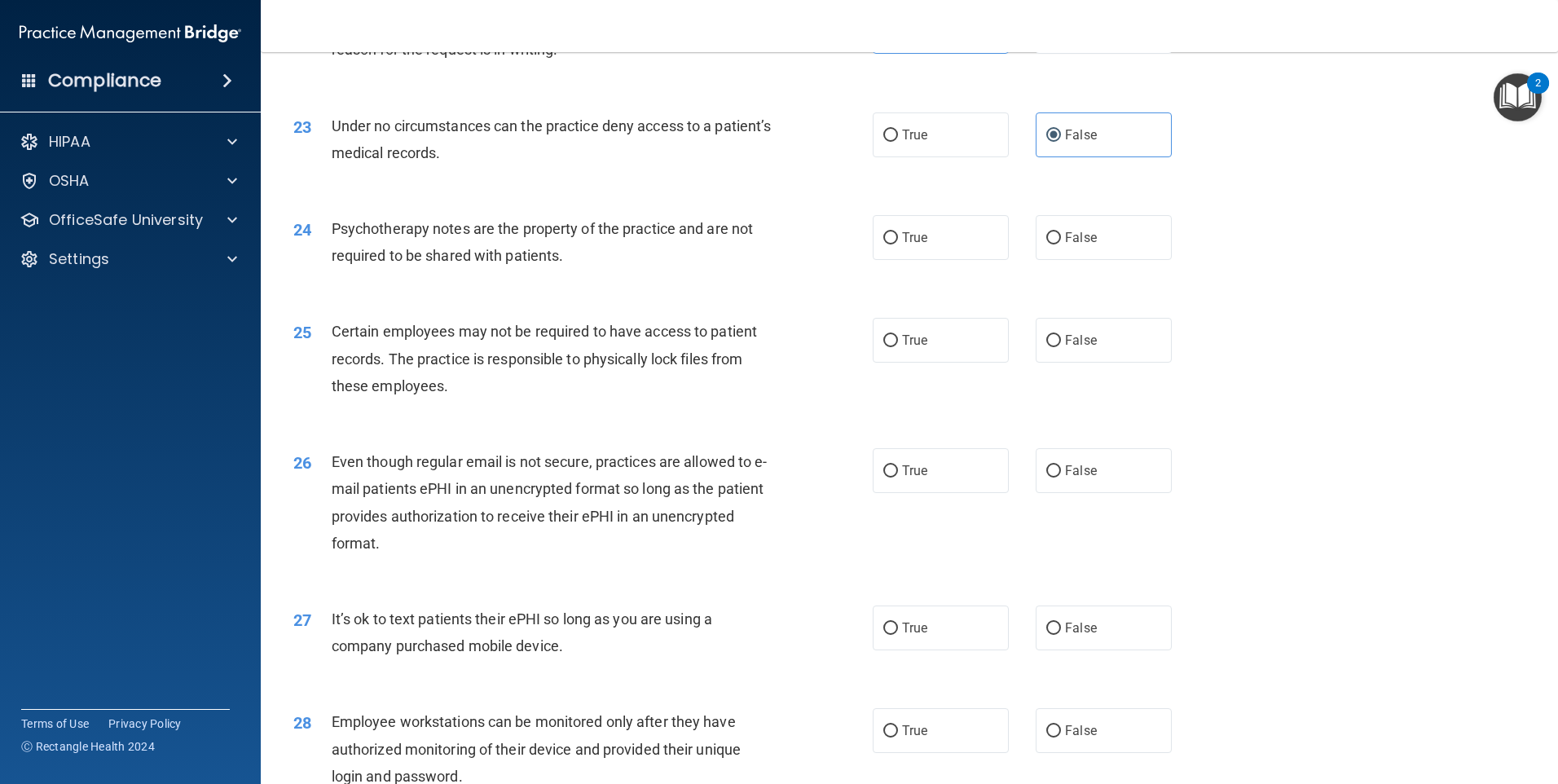
scroll to position [2934, 0]
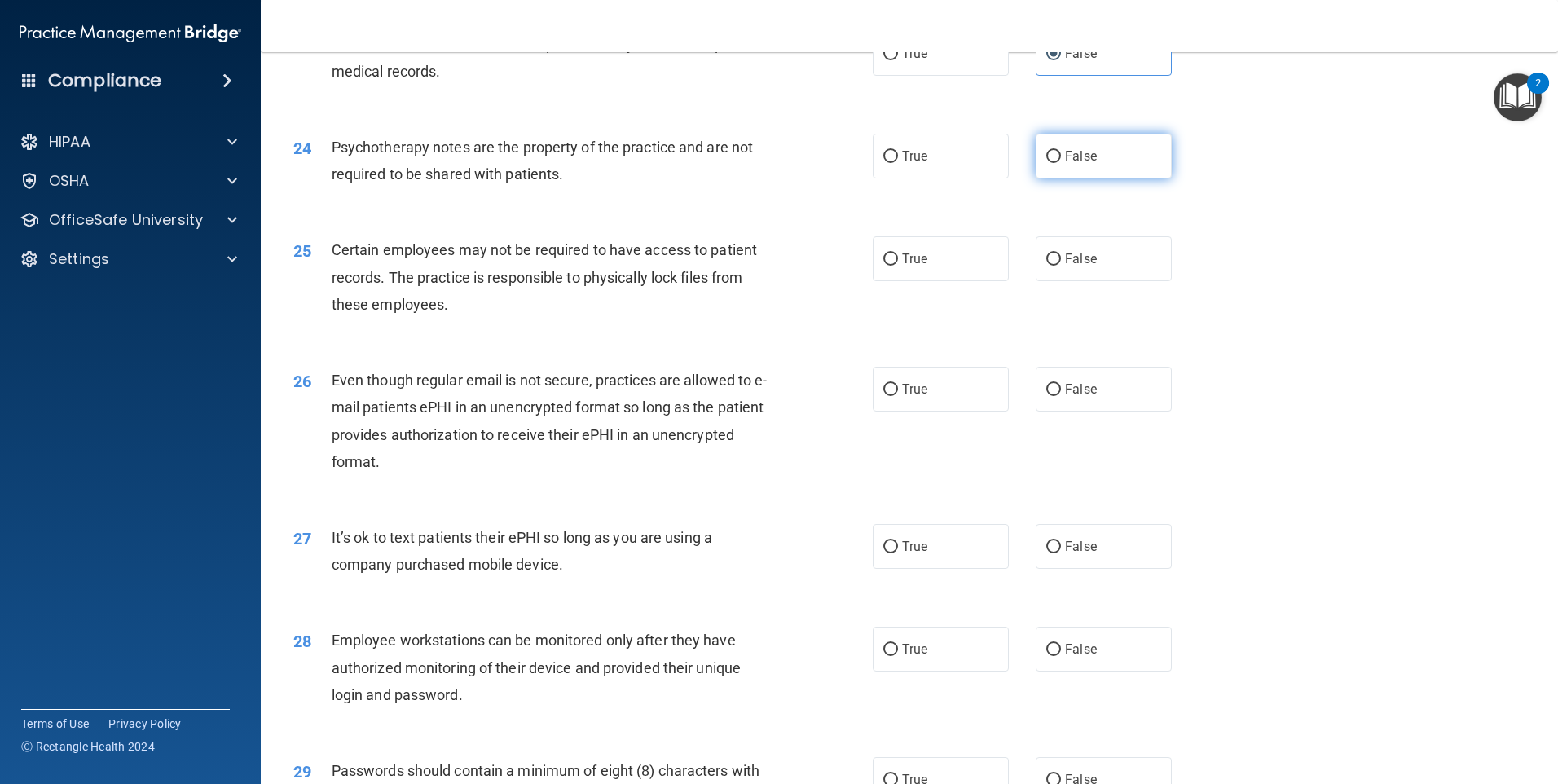
click at [1064, 179] on label "False" at bounding box center [1103, 156] width 136 height 45
click at [1061, 163] on input "False" at bounding box center [1054, 157] width 14 height 12
radio input "true"
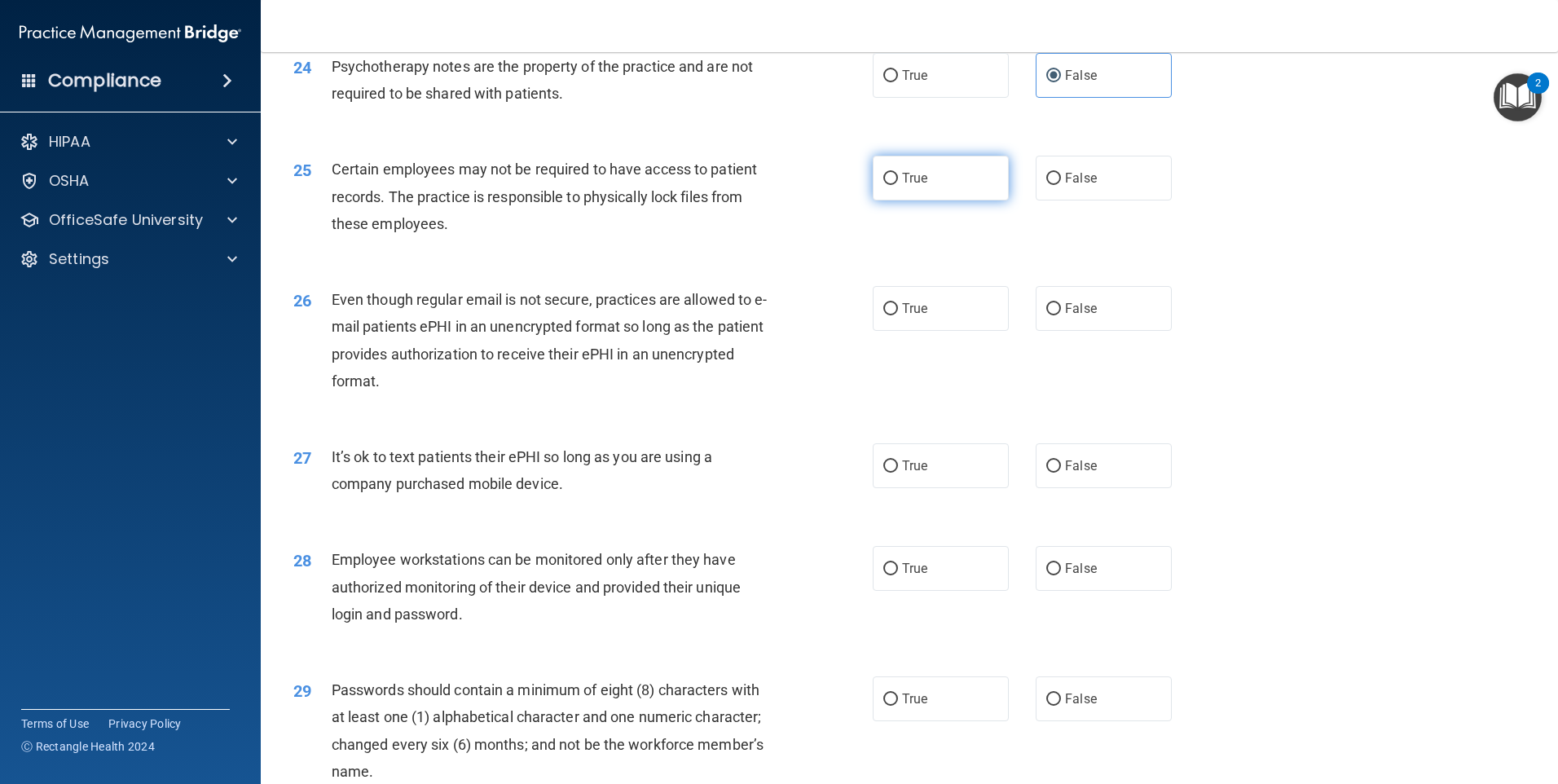
scroll to position [3015, 0]
click at [949, 200] on label "True" at bounding box center [941, 177] width 136 height 45
click at [898, 184] on input "True" at bounding box center [890, 178] width 14 height 12
radio input "true"
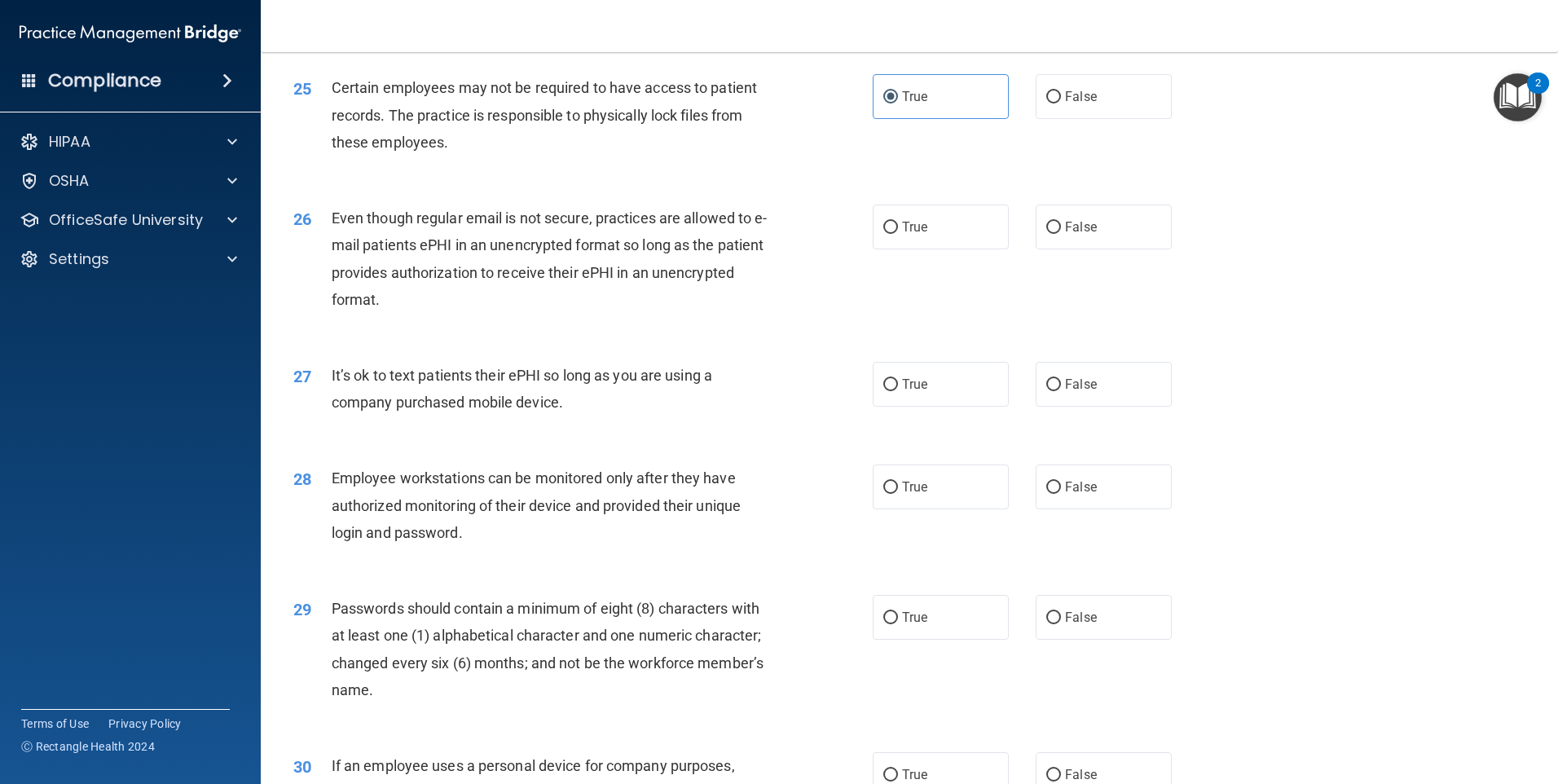
scroll to position [3096, 0]
click at [934, 246] on label "True" at bounding box center [941, 225] width 136 height 45
click at [898, 233] on input "True" at bounding box center [890, 226] width 14 height 12
radio input "true"
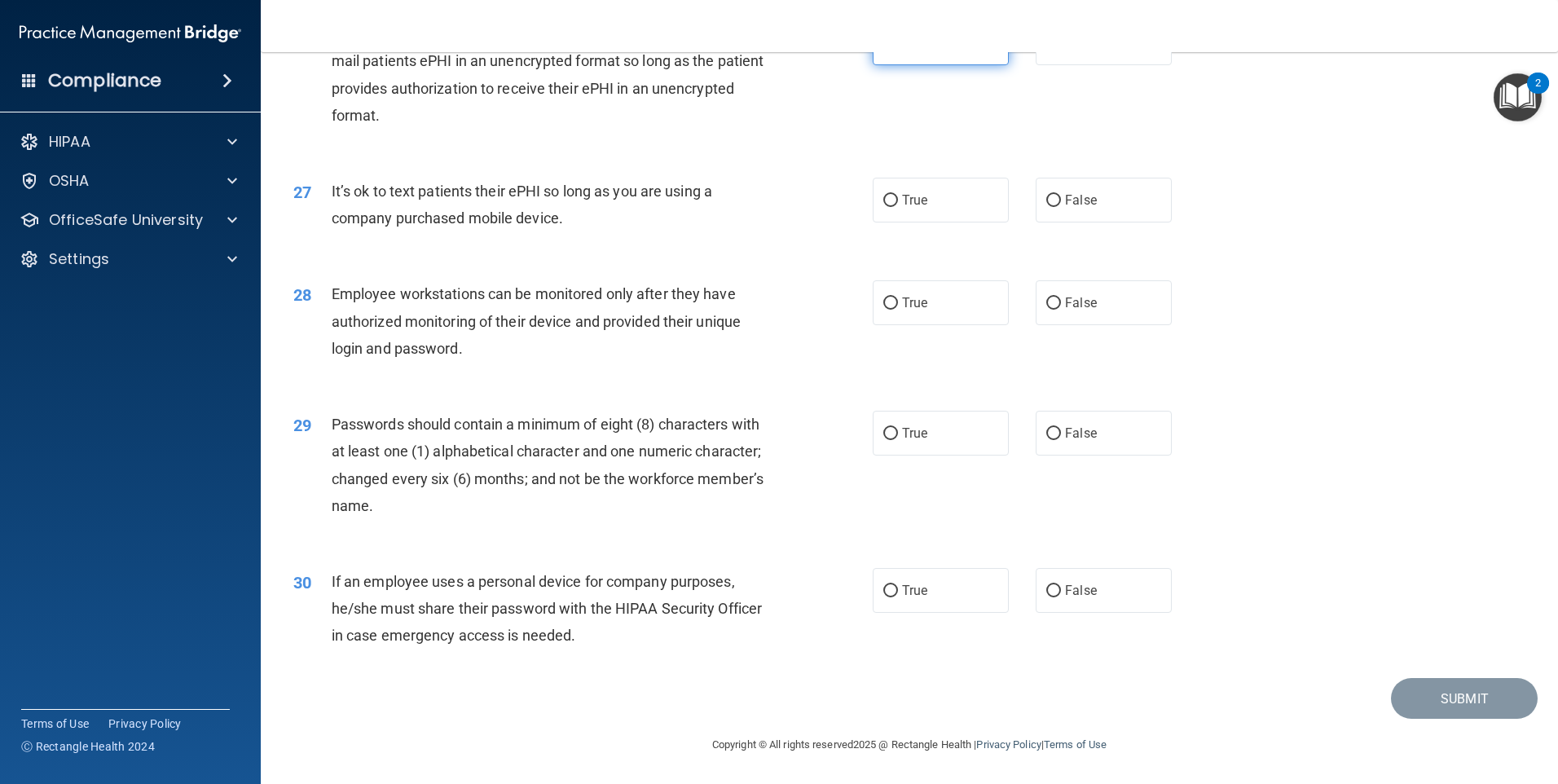
scroll to position [3307, 0]
click at [1053, 203] on input "False" at bounding box center [1054, 201] width 14 height 12
radio input "true"
click at [1017, 304] on div "True False" at bounding box center [1036, 303] width 327 height 45
click at [1035, 303] on label "False" at bounding box center [1103, 303] width 136 height 45
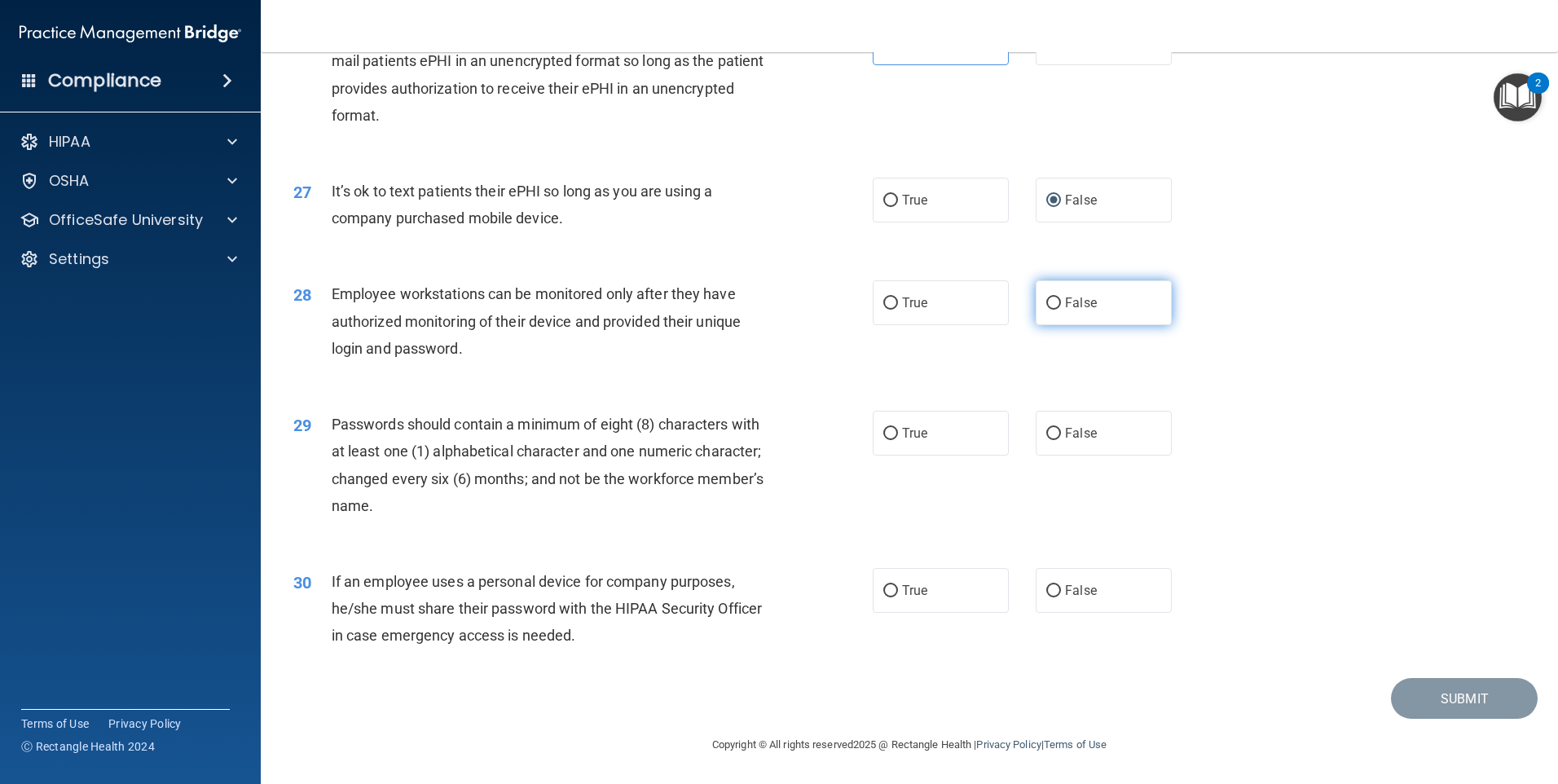
click at [1047, 303] on input "False" at bounding box center [1054, 303] width 14 height 12
radio input "true"
click at [854, 435] on div "29 Passwords should contain a minimum of eight (8) characters with at least one…" at bounding box center [584, 469] width 629 height 117
click at [890, 422] on label "True" at bounding box center [941, 433] width 136 height 45
click at [890, 428] on input "True" at bounding box center [890, 434] width 14 height 12
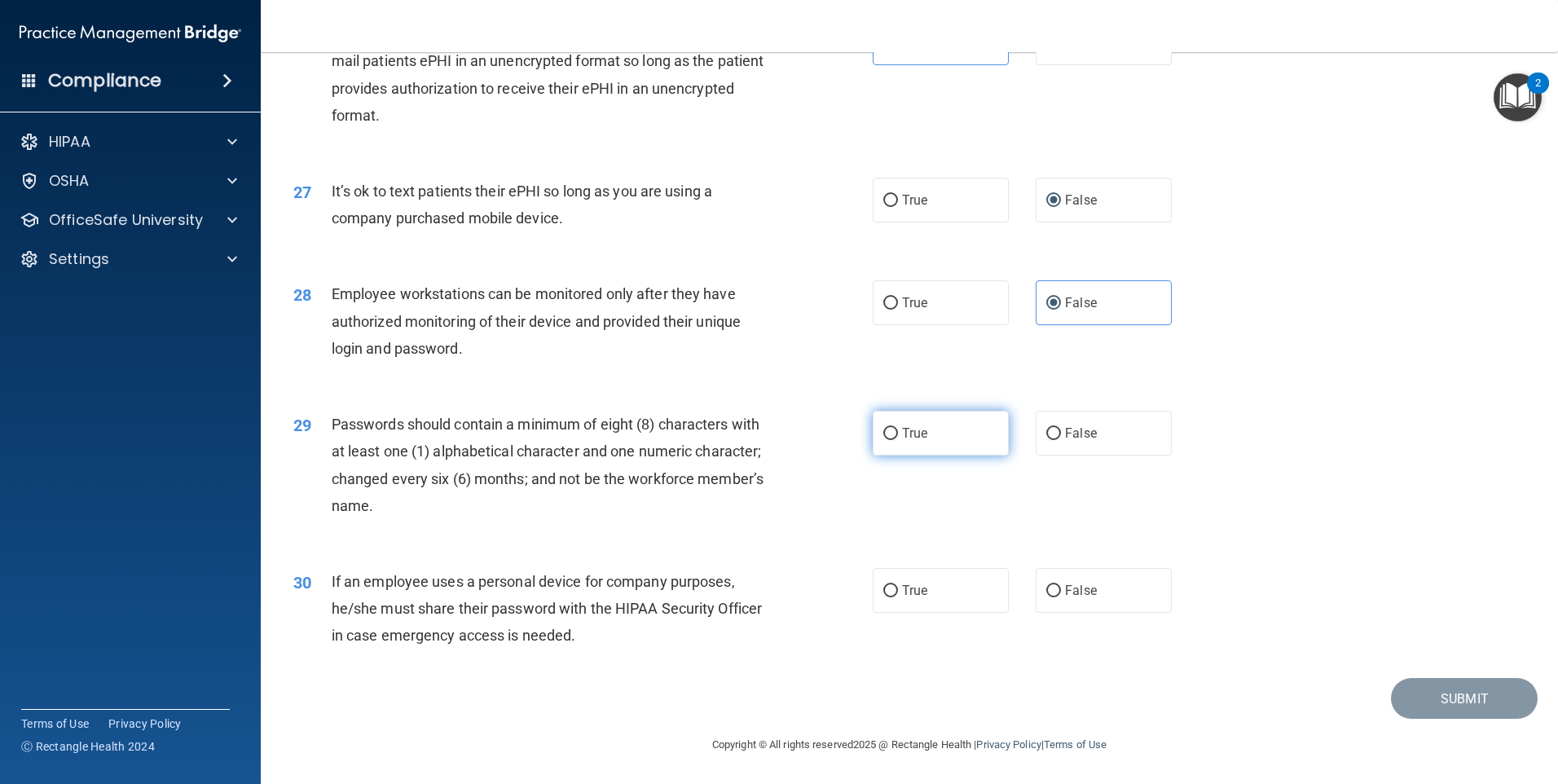
radio input "true"
click at [1079, 576] on label "False" at bounding box center [1103, 590] width 136 height 45
click at [1061, 585] on input "False" at bounding box center [1054, 591] width 14 height 12
radio input "true"
click at [1430, 703] on button "Submit" at bounding box center [1464, 699] width 147 height 42
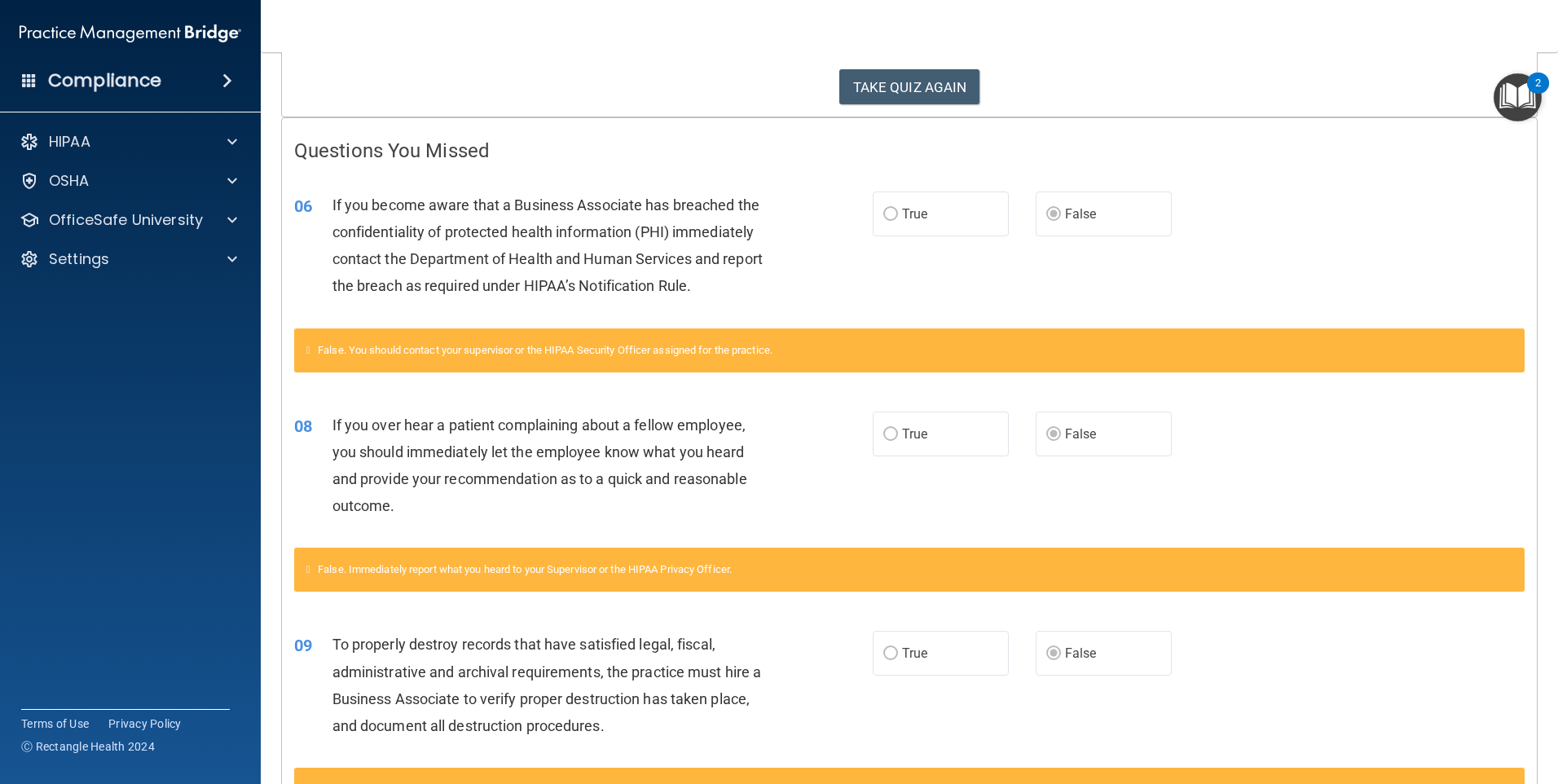
scroll to position [22, 0]
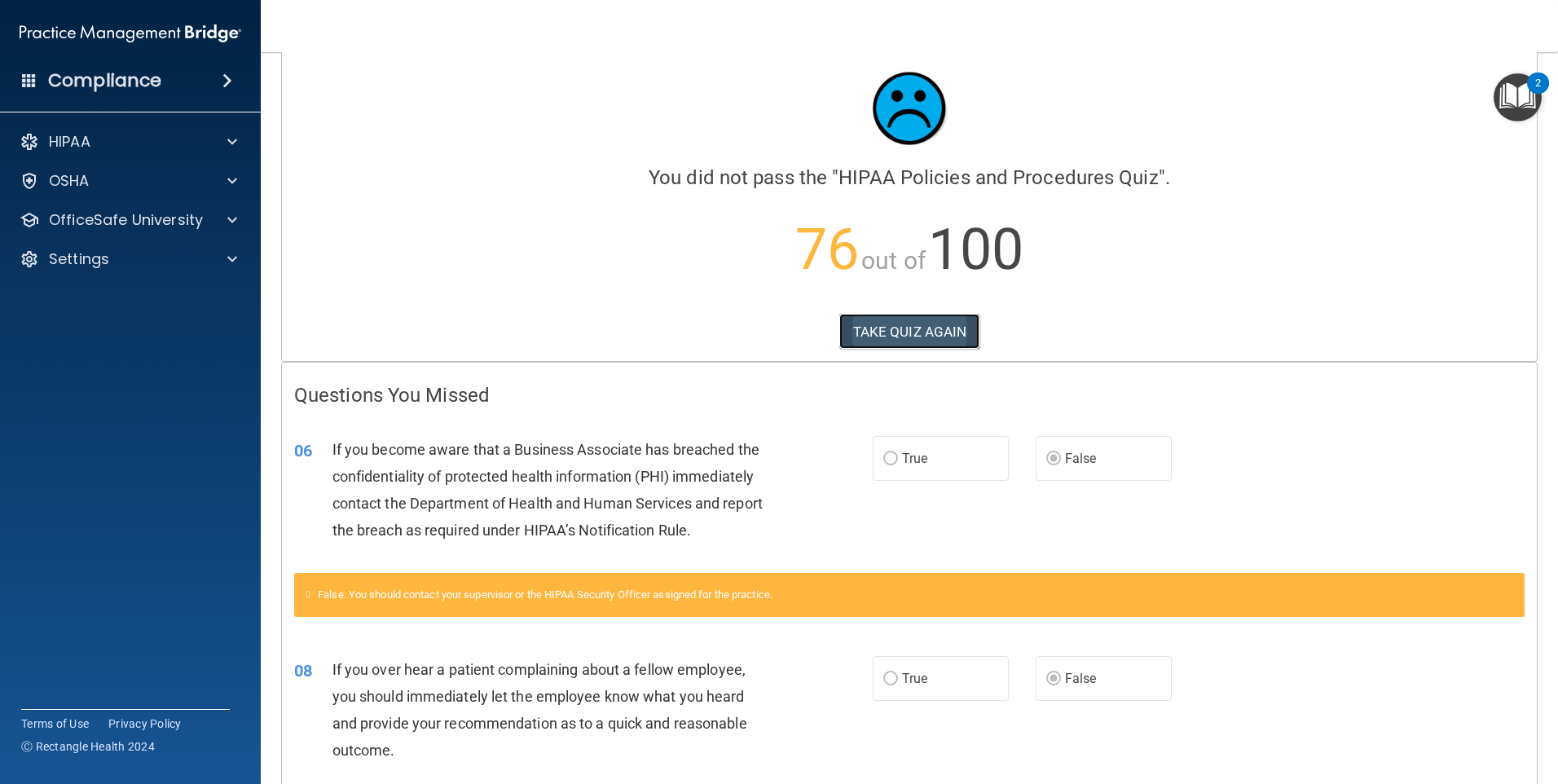
click at [868, 325] on button "TAKE QUIZ AGAIN" at bounding box center [910, 331] width 141 height 36
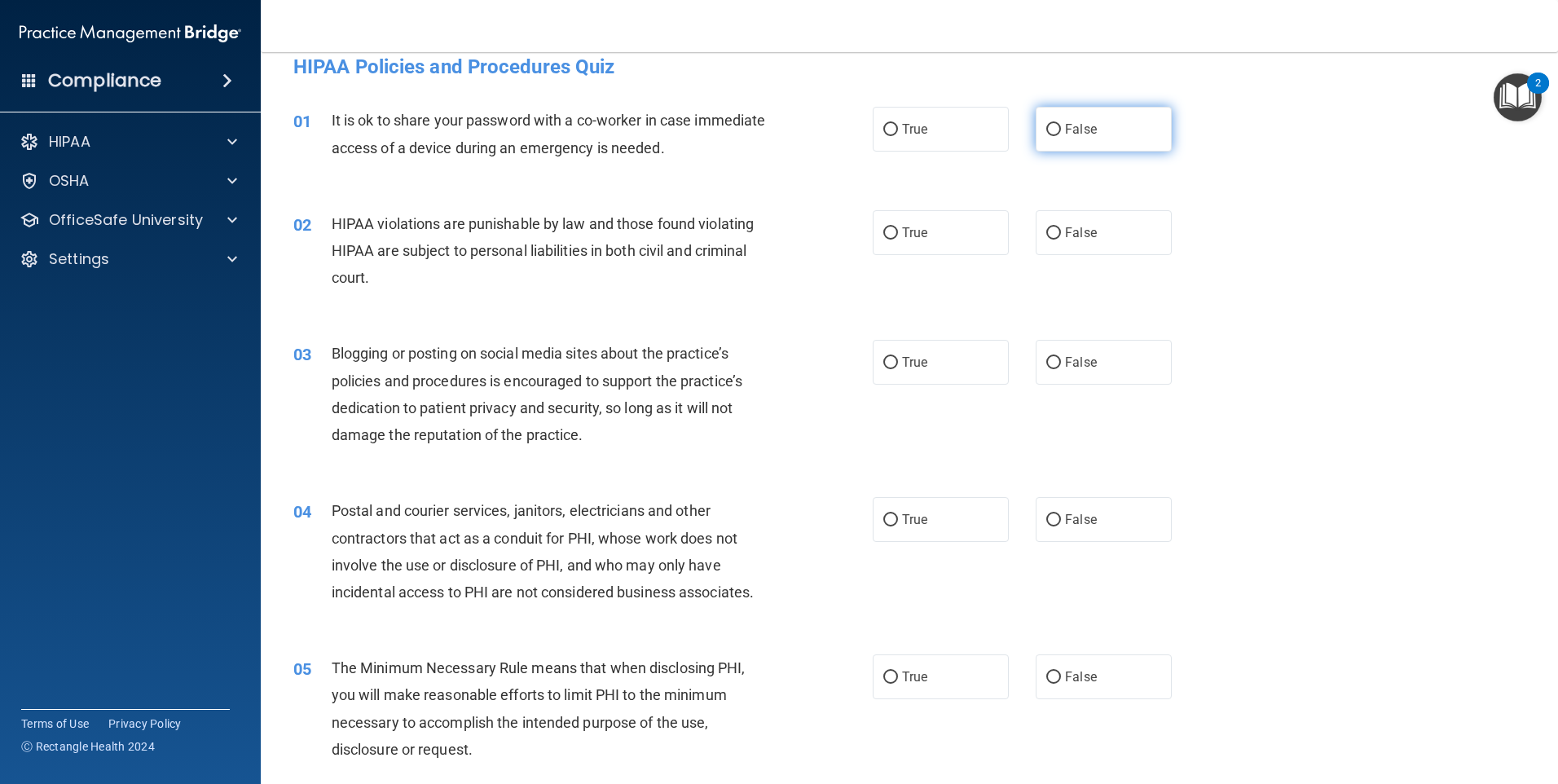
click at [1065, 123] on span "False" at bounding box center [1080, 129] width 32 height 15
click at [1061, 124] on input "False" at bounding box center [1054, 130] width 14 height 12
radio input "true"
click at [930, 232] on label "True" at bounding box center [941, 232] width 136 height 45
click at [898, 232] on input "True" at bounding box center [890, 233] width 14 height 12
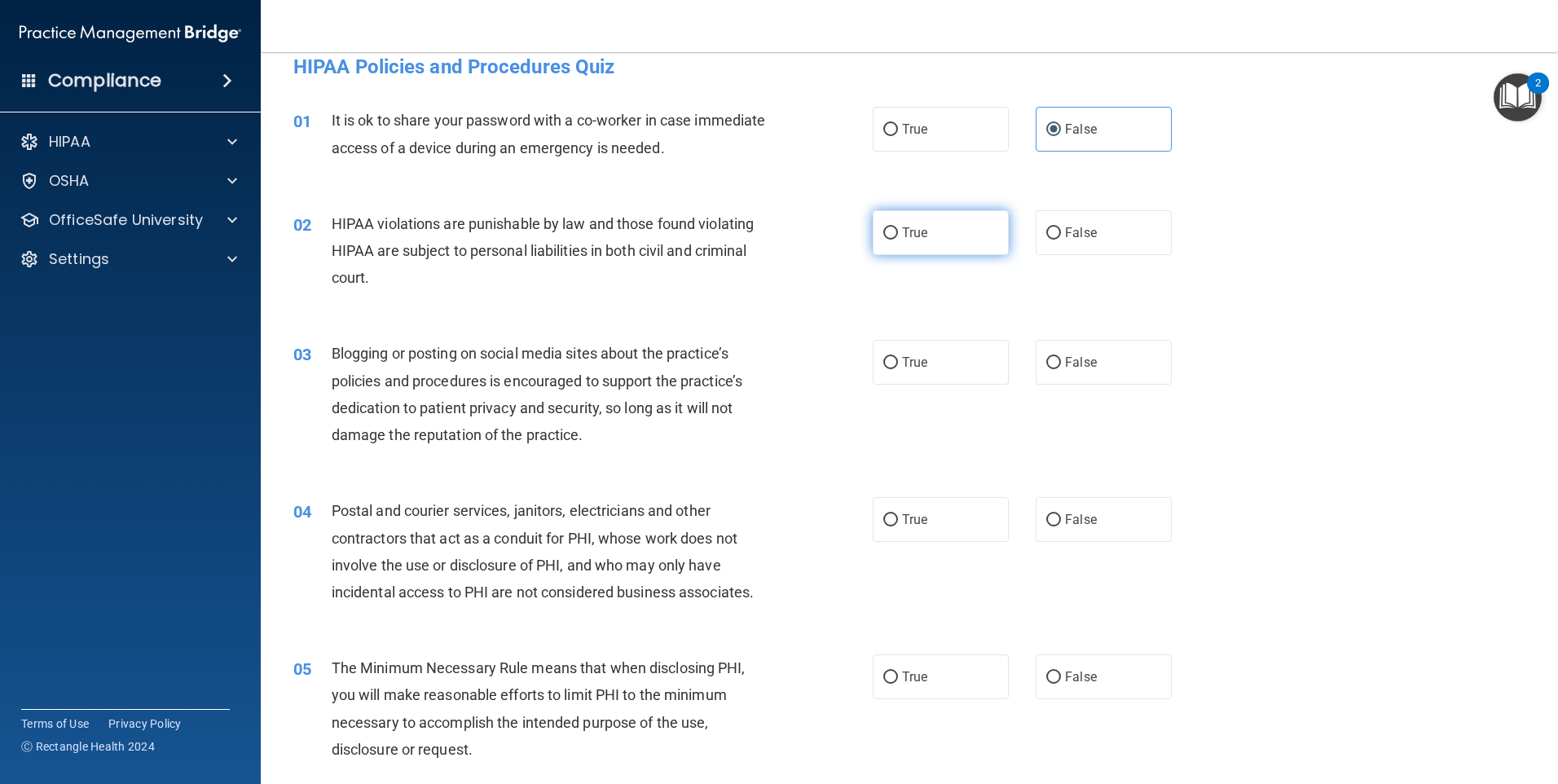
radio input "true"
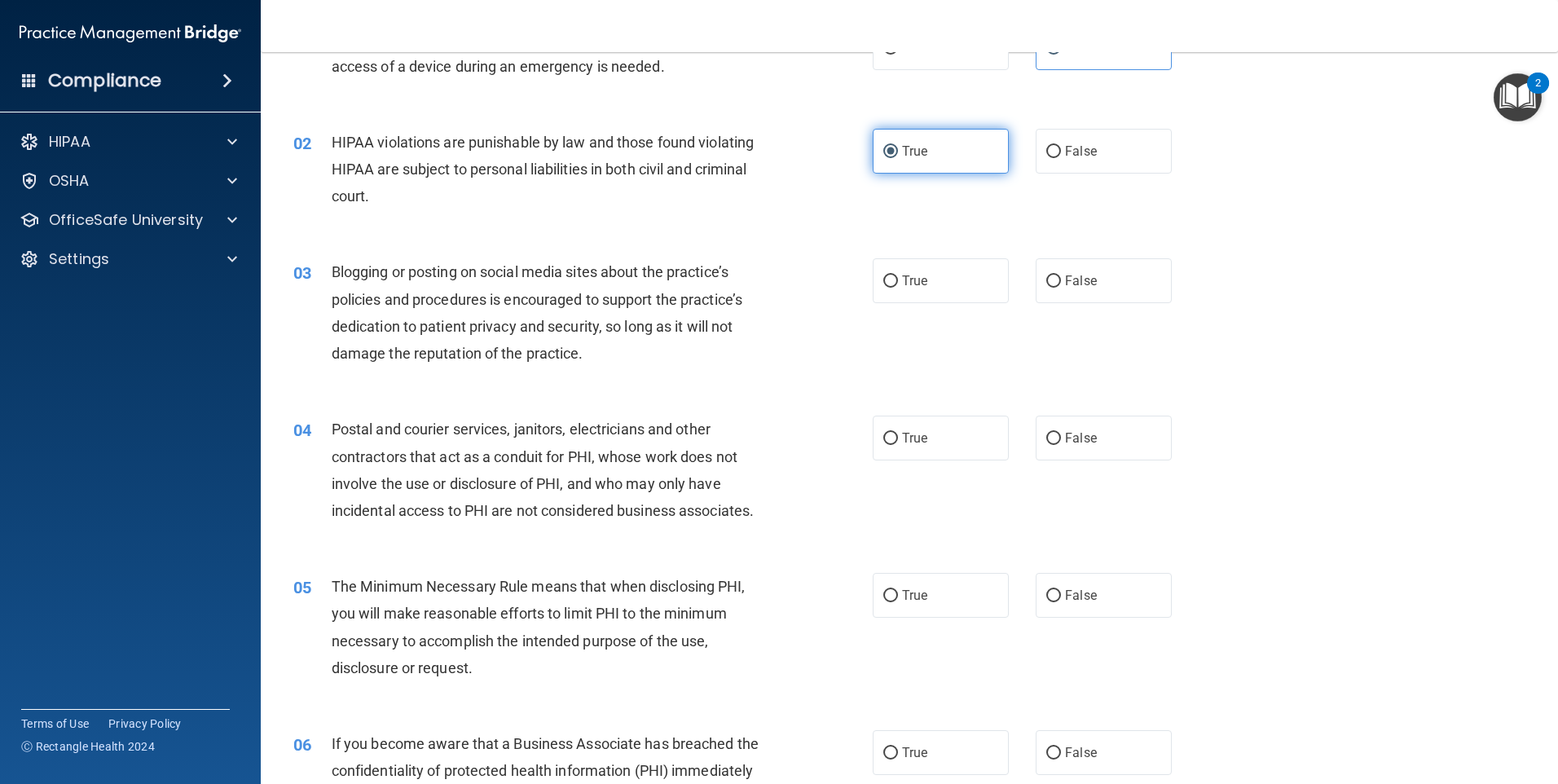
scroll to position [103, 0]
click at [1081, 280] on span "False" at bounding box center [1080, 281] width 32 height 15
click at [1061, 280] on input "False" at bounding box center [1054, 281] width 14 height 12
radio input "true"
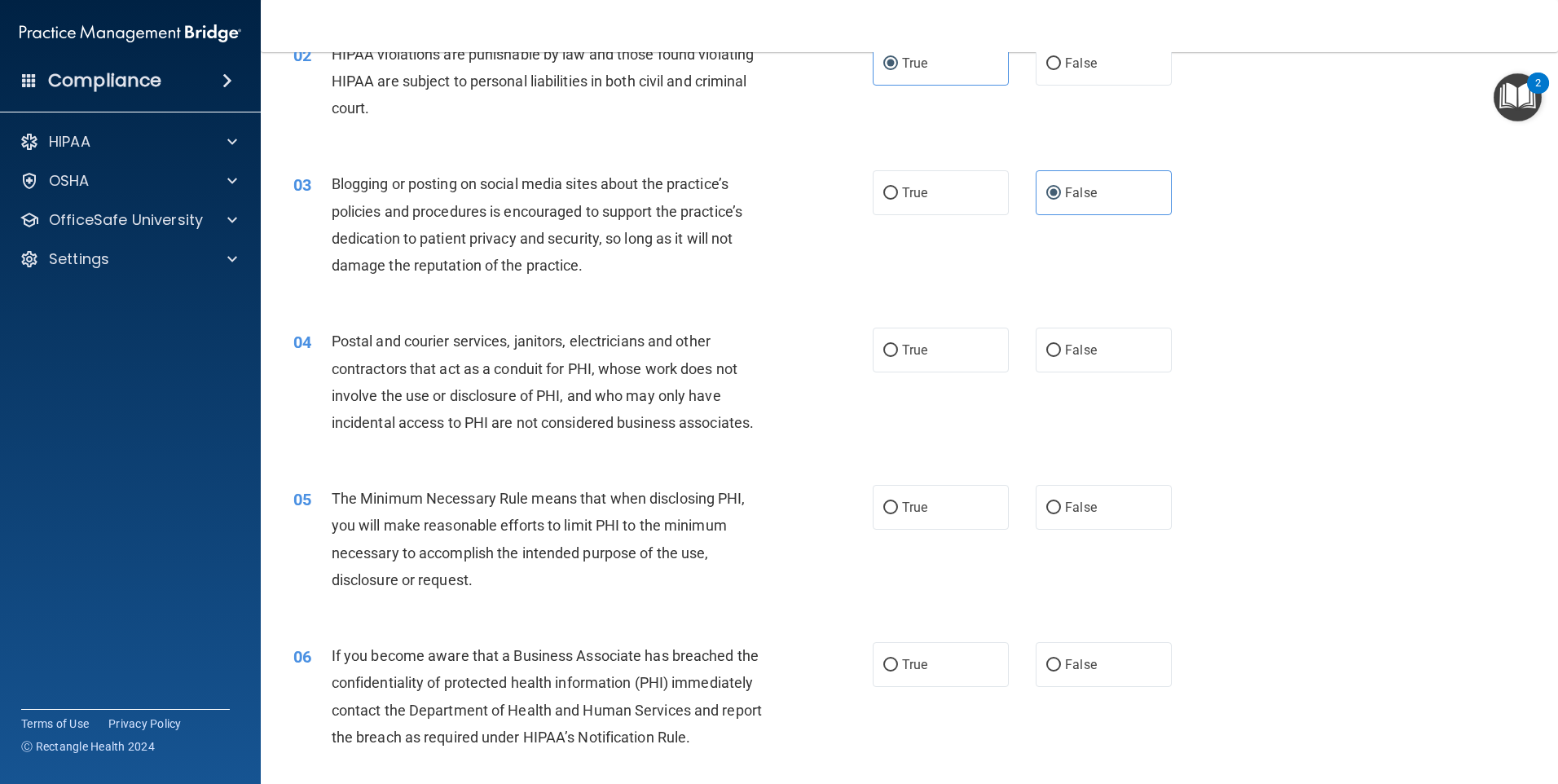
scroll to position [266, 0]
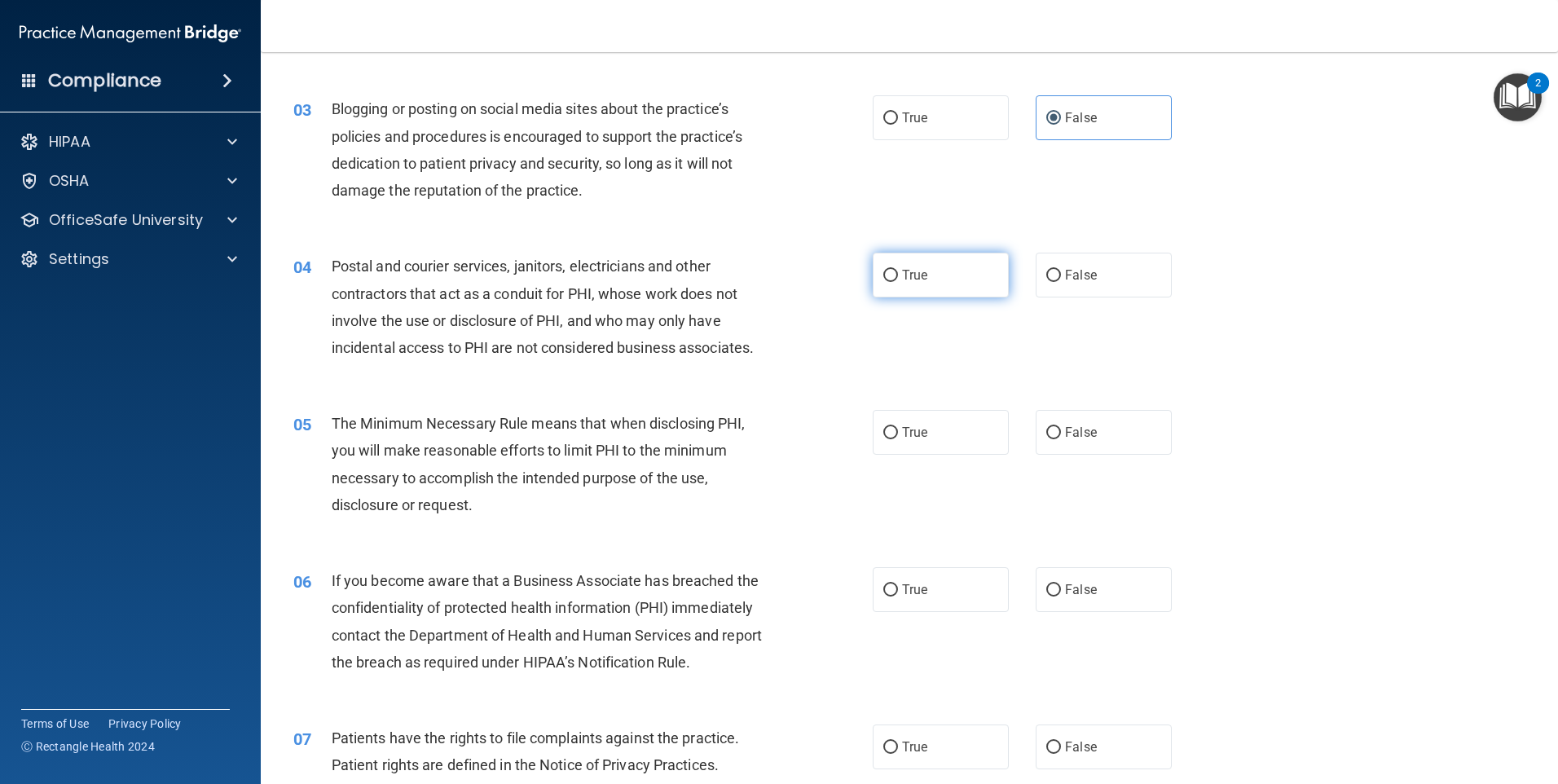
click at [938, 287] on label "True" at bounding box center [941, 275] width 136 height 45
click at [898, 282] on input "True" at bounding box center [890, 275] width 14 height 12
radio input "true"
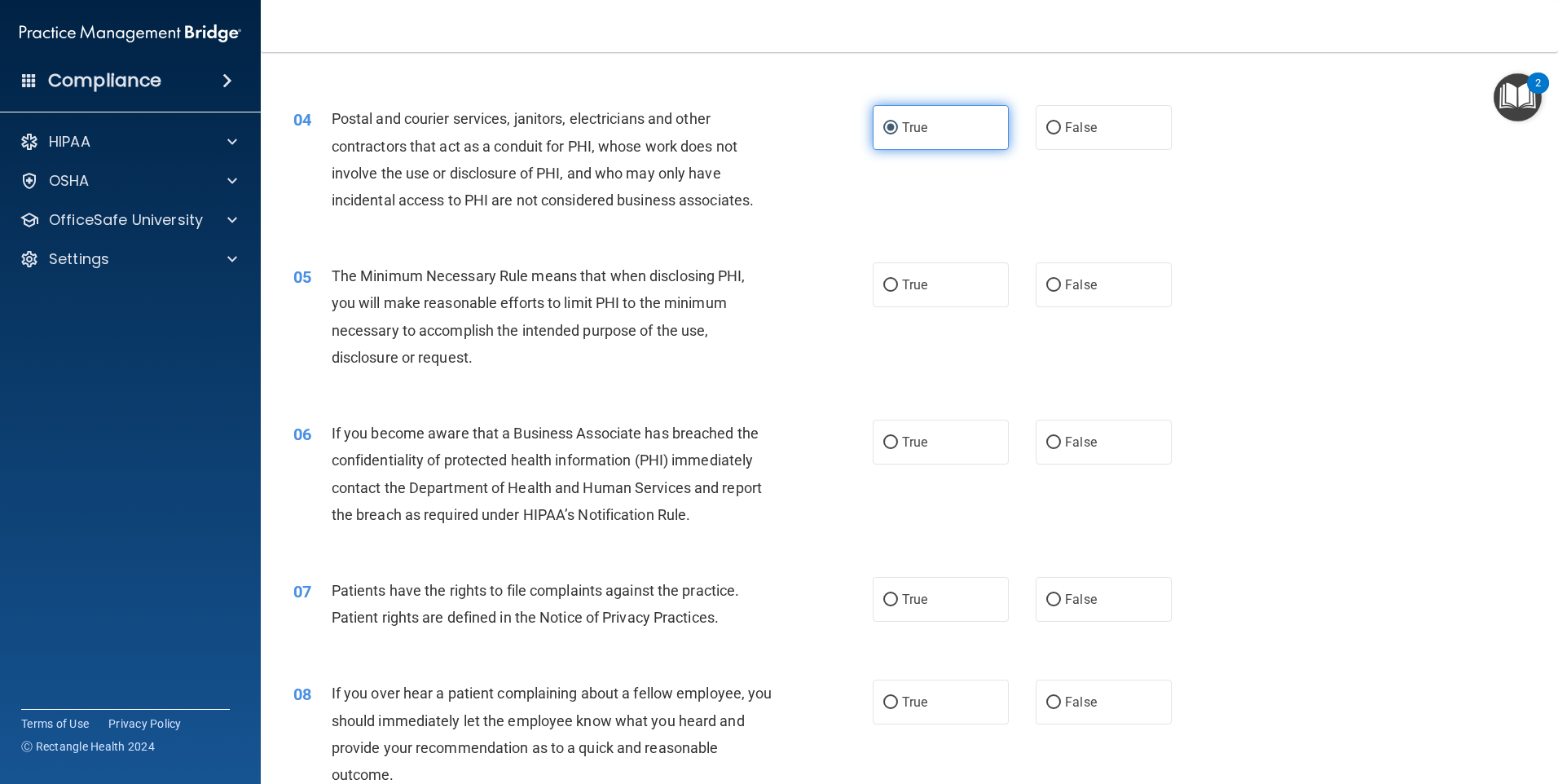
scroll to position [430, 0]
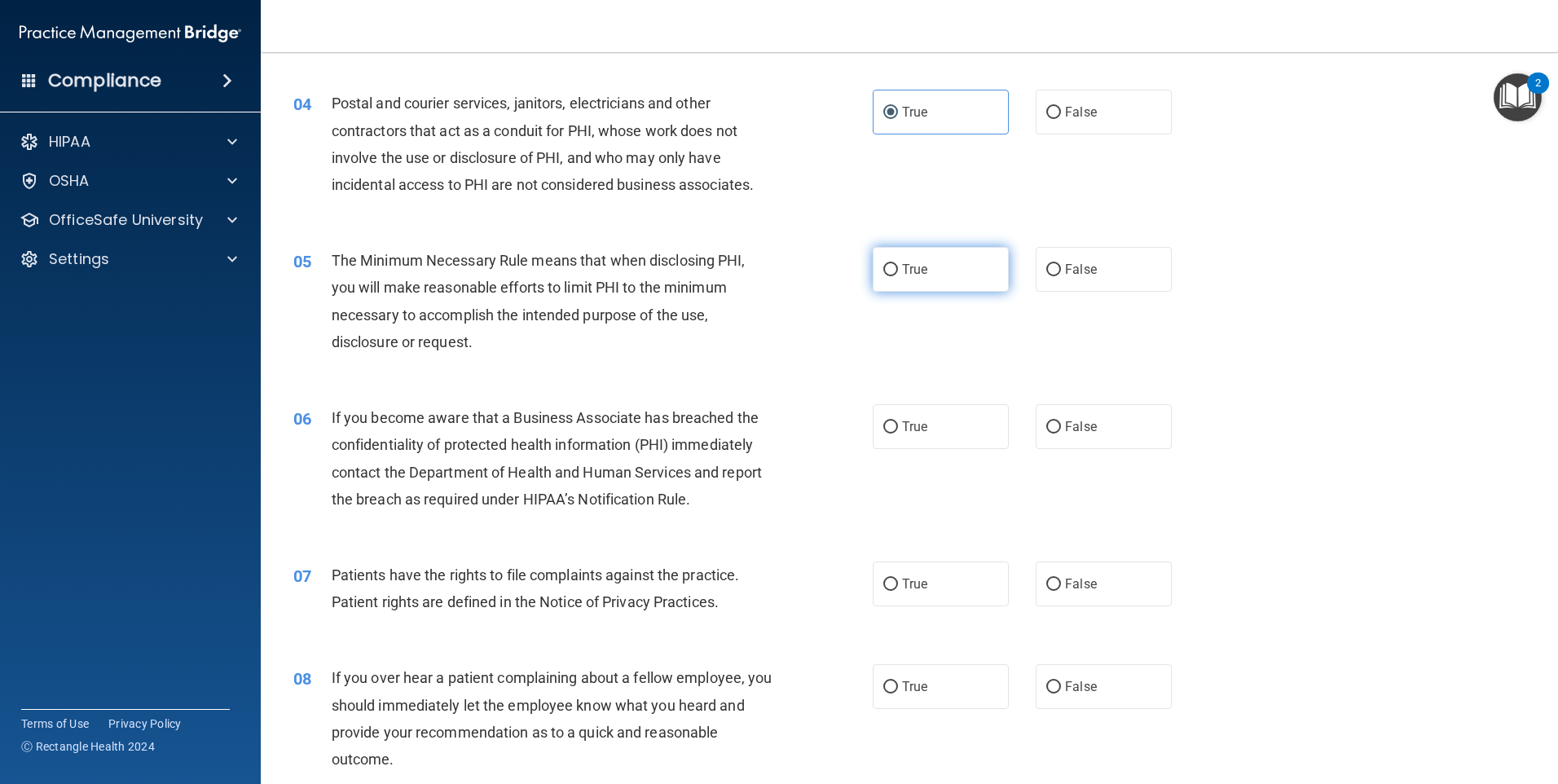
click at [936, 283] on label "True" at bounding box center [941, 269] width 136 height 45
click at [898, 276] on input "True" at bounding box center [890, 269] width 14 height 12
radio input "true"
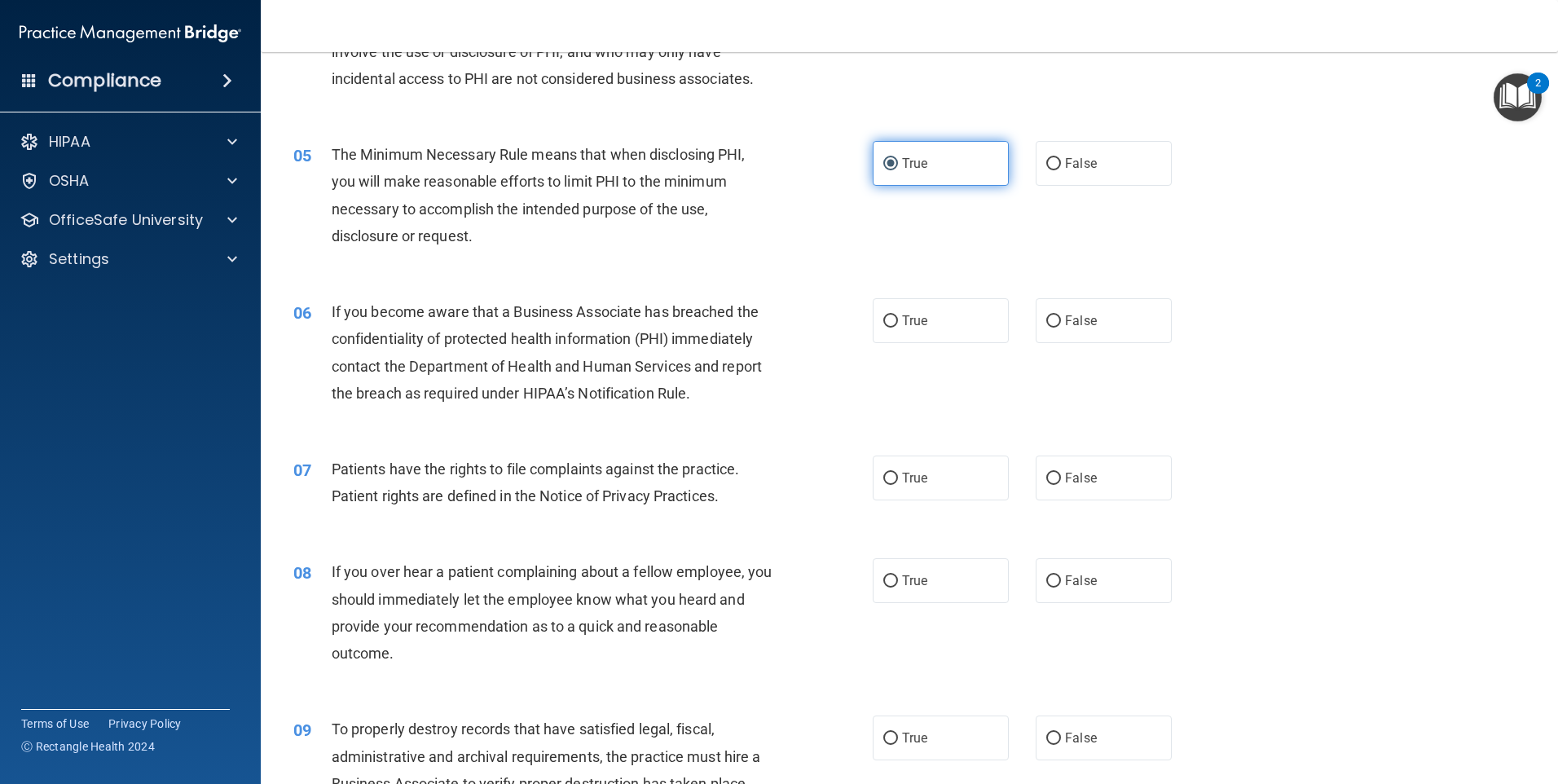
scroll to position [592, 0]
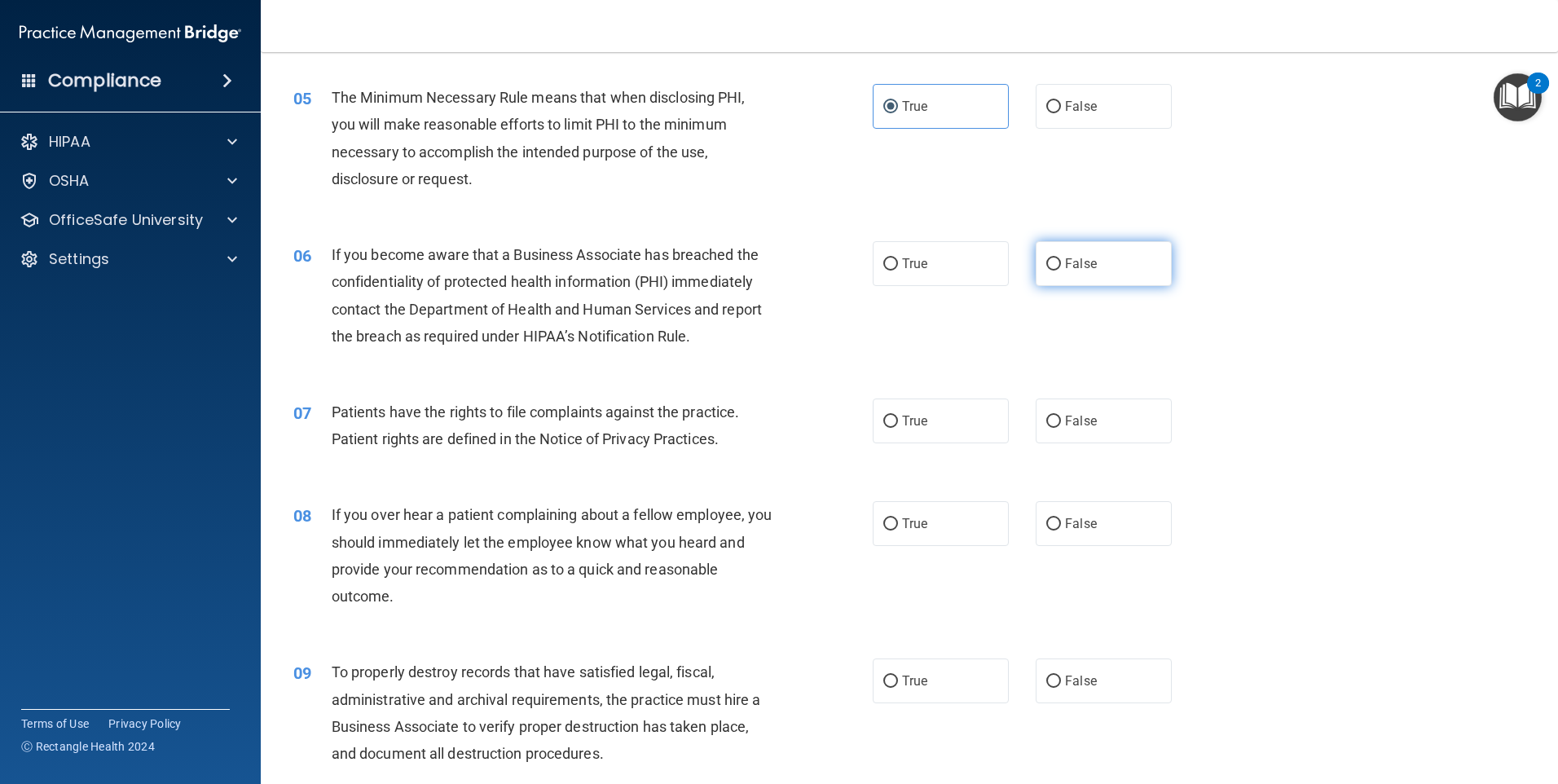
click at [1056, 260] on label "False" at bounding box center [1103, 264] width 136 height 45
click at [1056, 260] on input "False" at bounding box center [1054, 264] width 14 height 12
radio input "true"
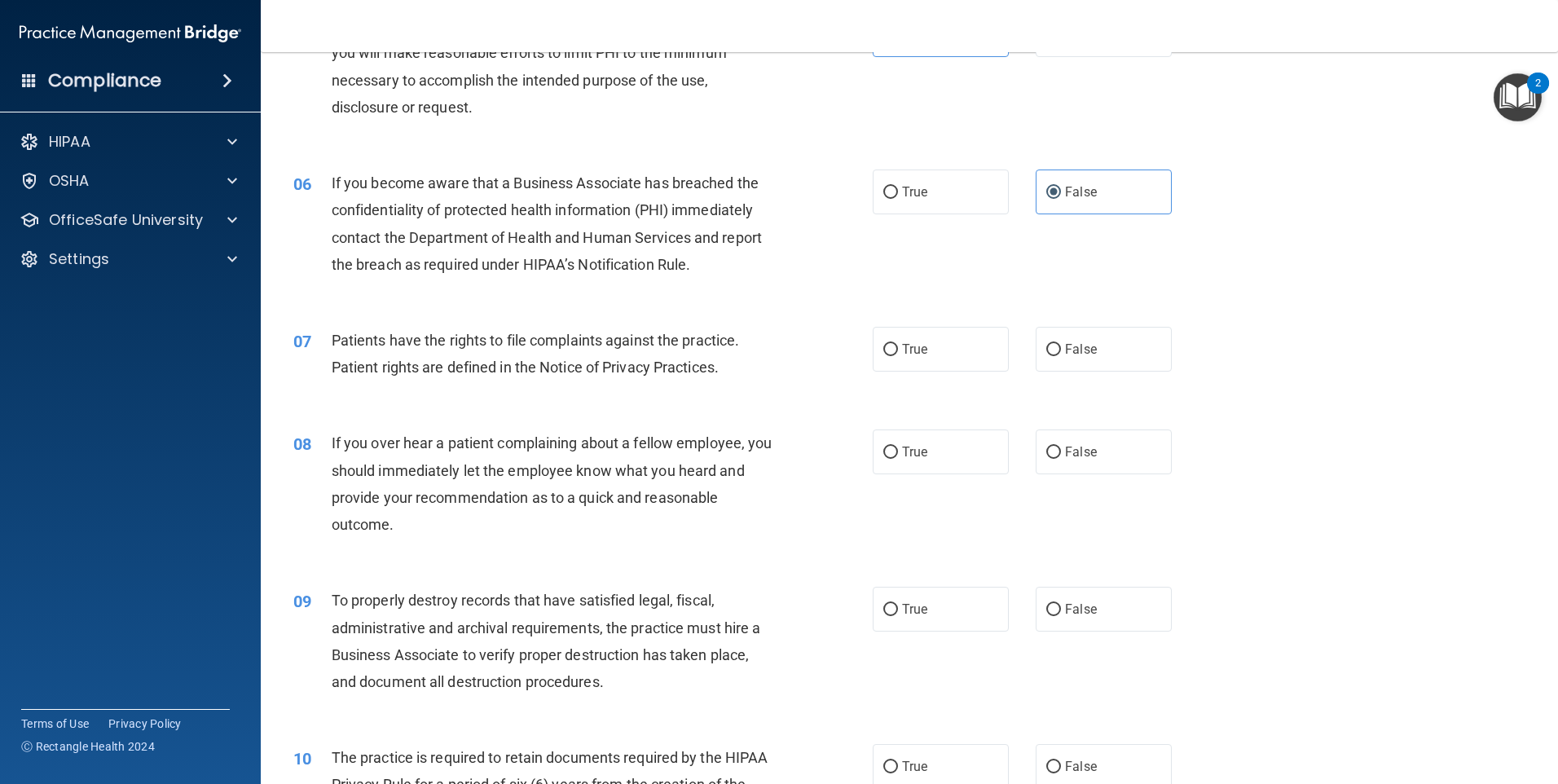
scroll to position [674, 0]
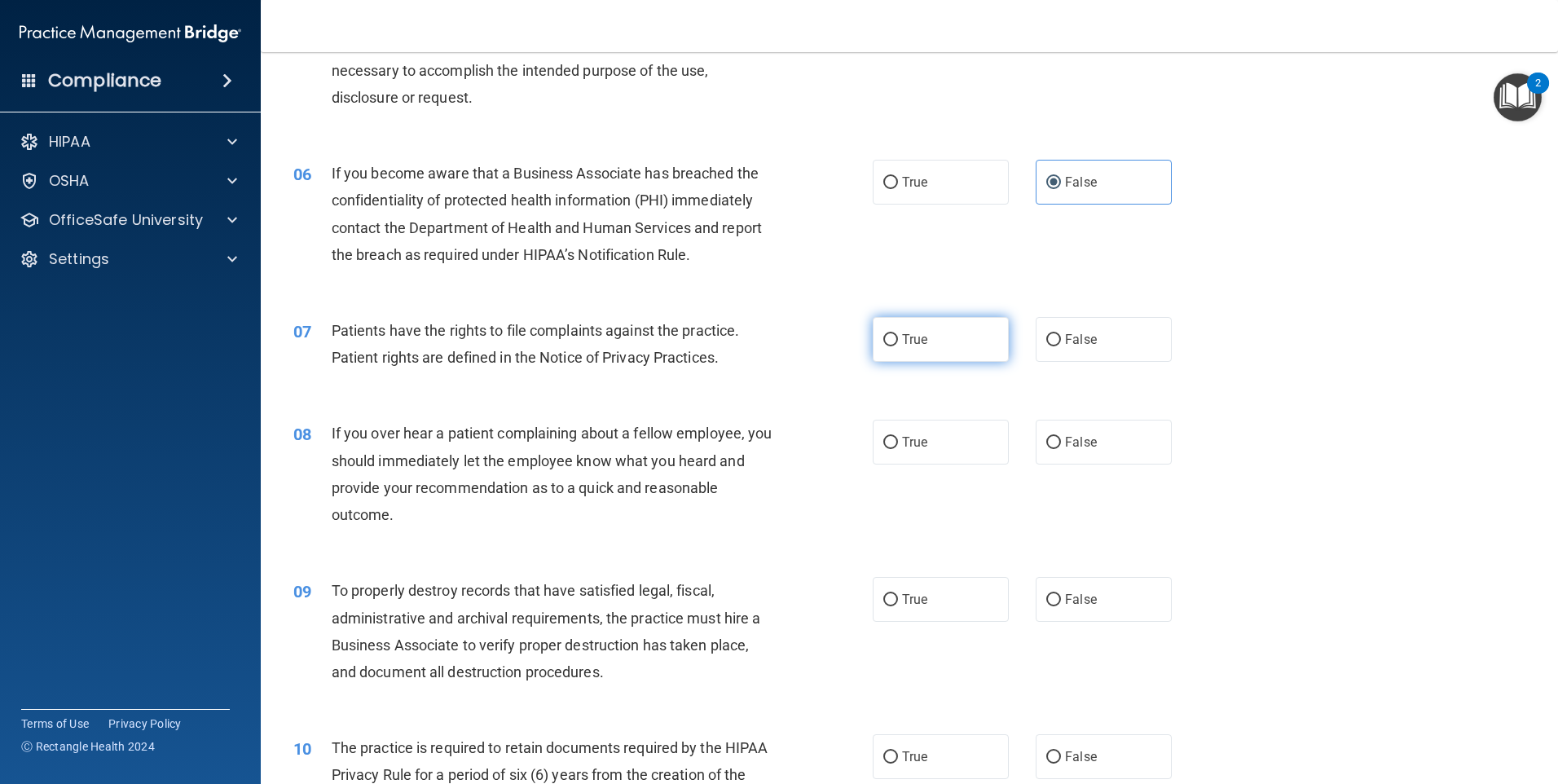
click at [928, 330] on label "True" at bounding box center [941, 339] width 136 height 45
click at [898, 334] on input "True" at bounding box center [890, 340] width 14 height 12
radio input "true"
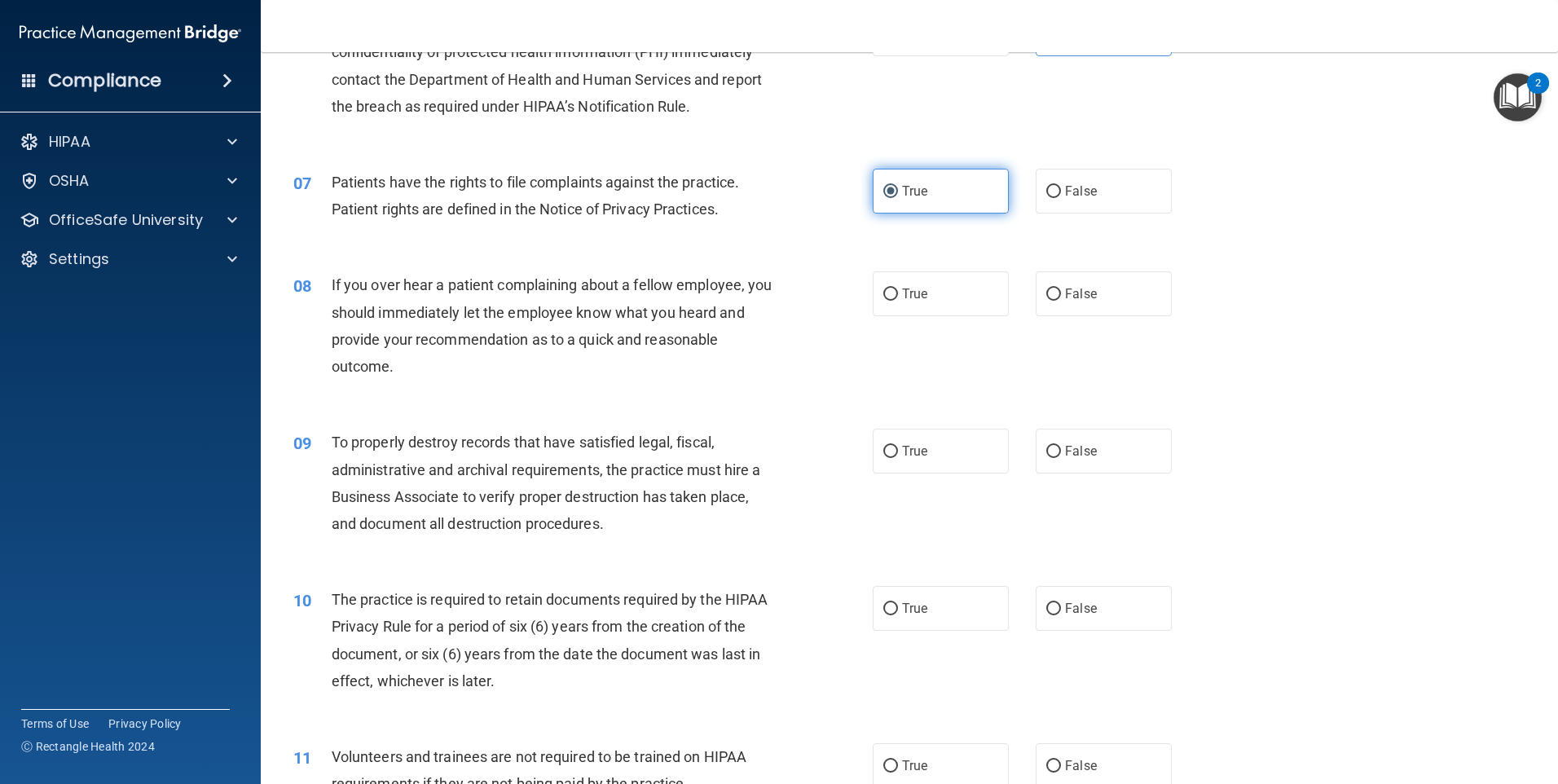
scroll to position [837, 0]
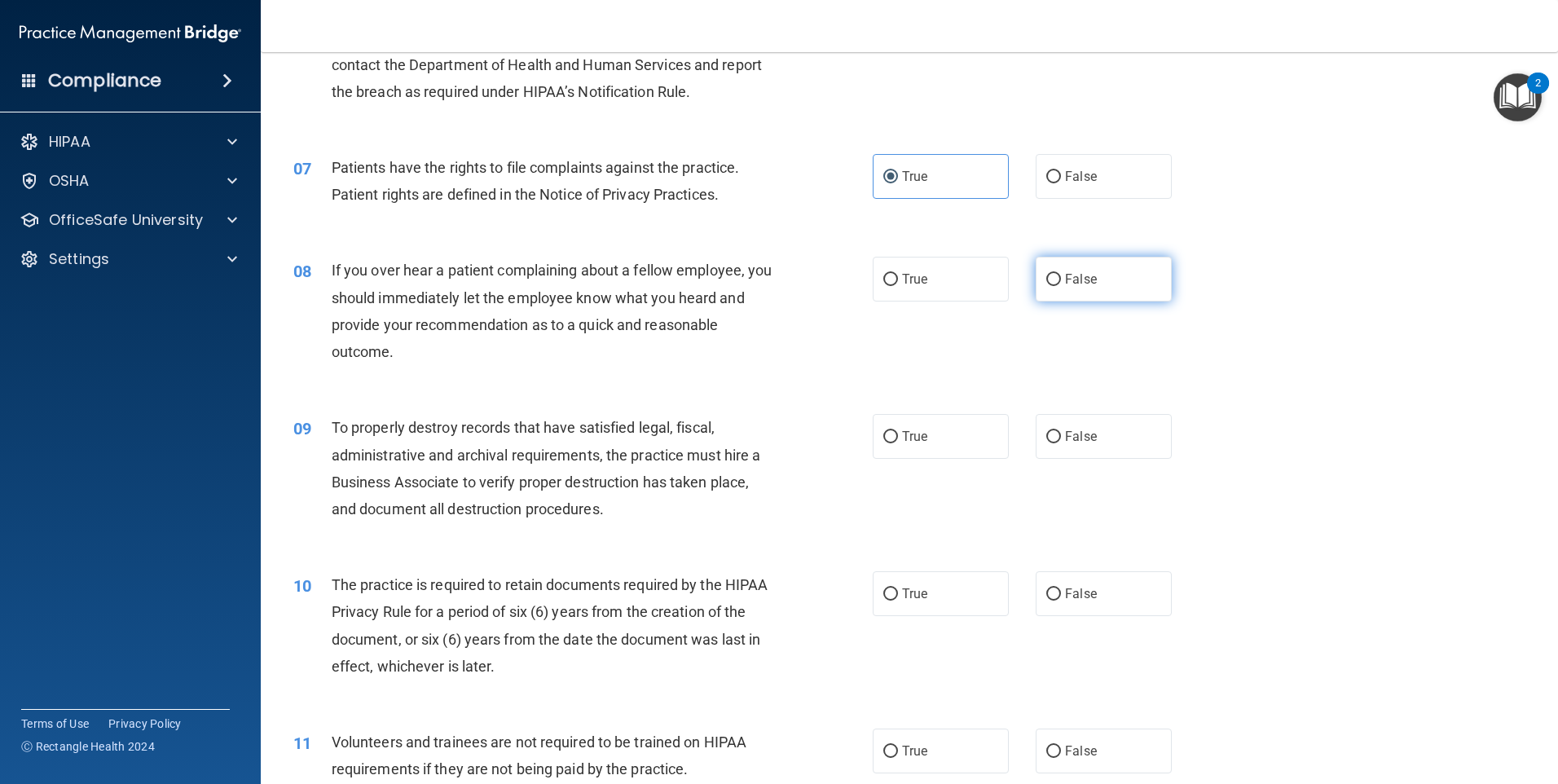
click at [1065, 278] on span "False" at bounding box center [1080, 279] width 32 height 15
click at [1061, 278] on input "False" at bounding box center [1054, 280] width 14 height 12
radio input "true"
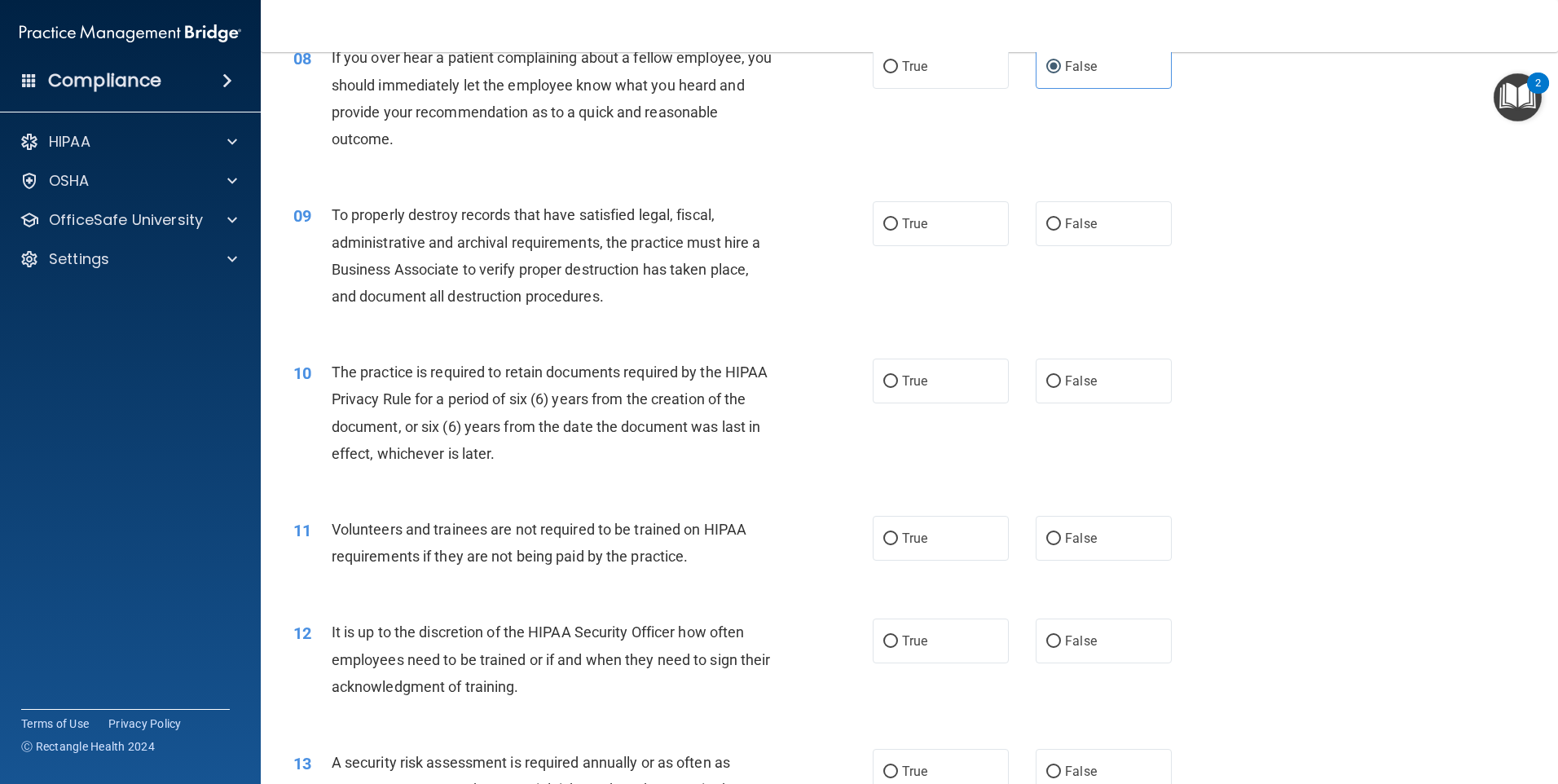
scroll to position [1081, 0]
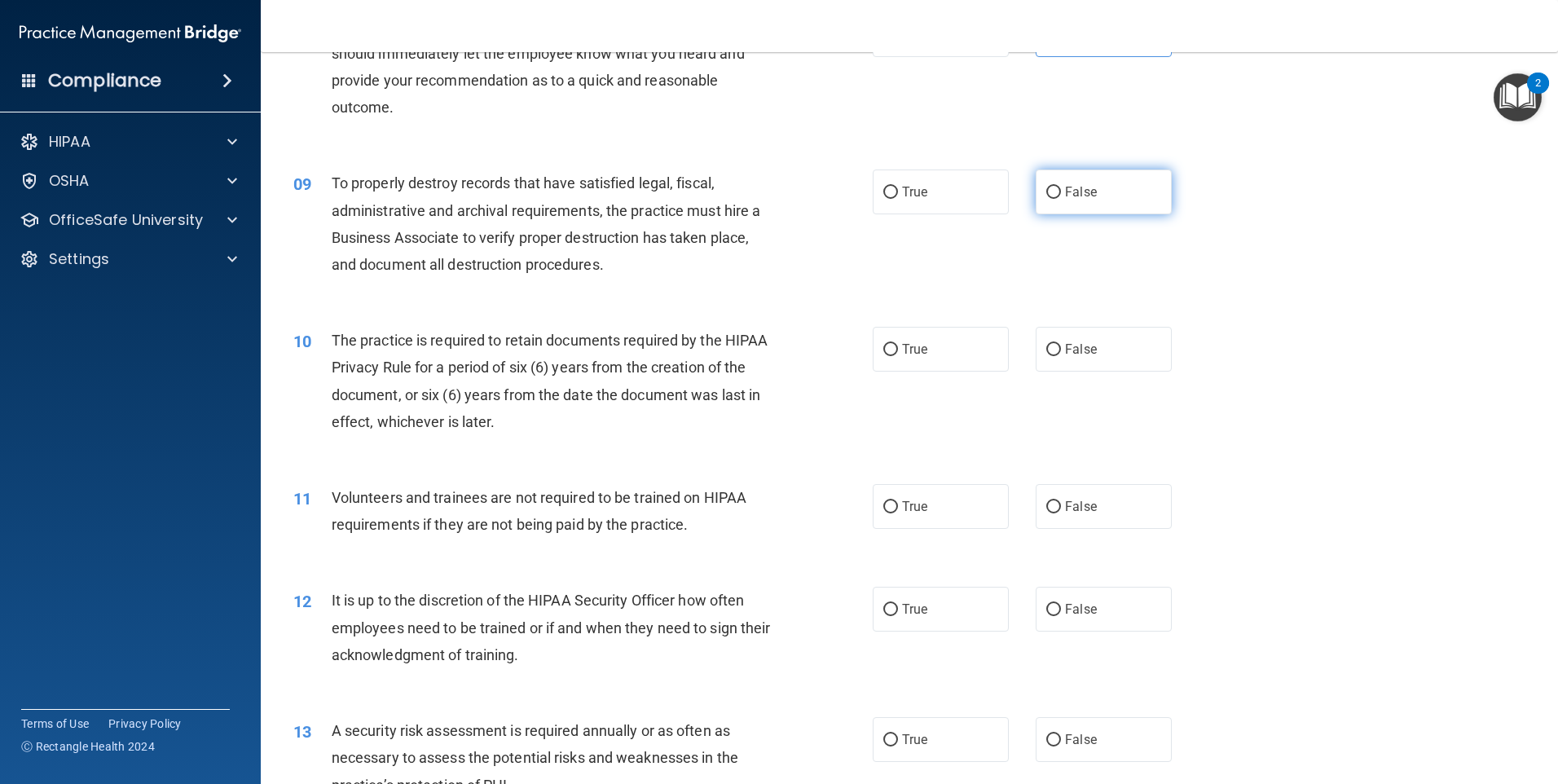
click at [1036, 193] on label "False" at bounding box center [1103, 191] width 136 height 45
click at [1047, 193] on input "False" at bounding box center [1054, 192] width 14 height 12
radio input "true"
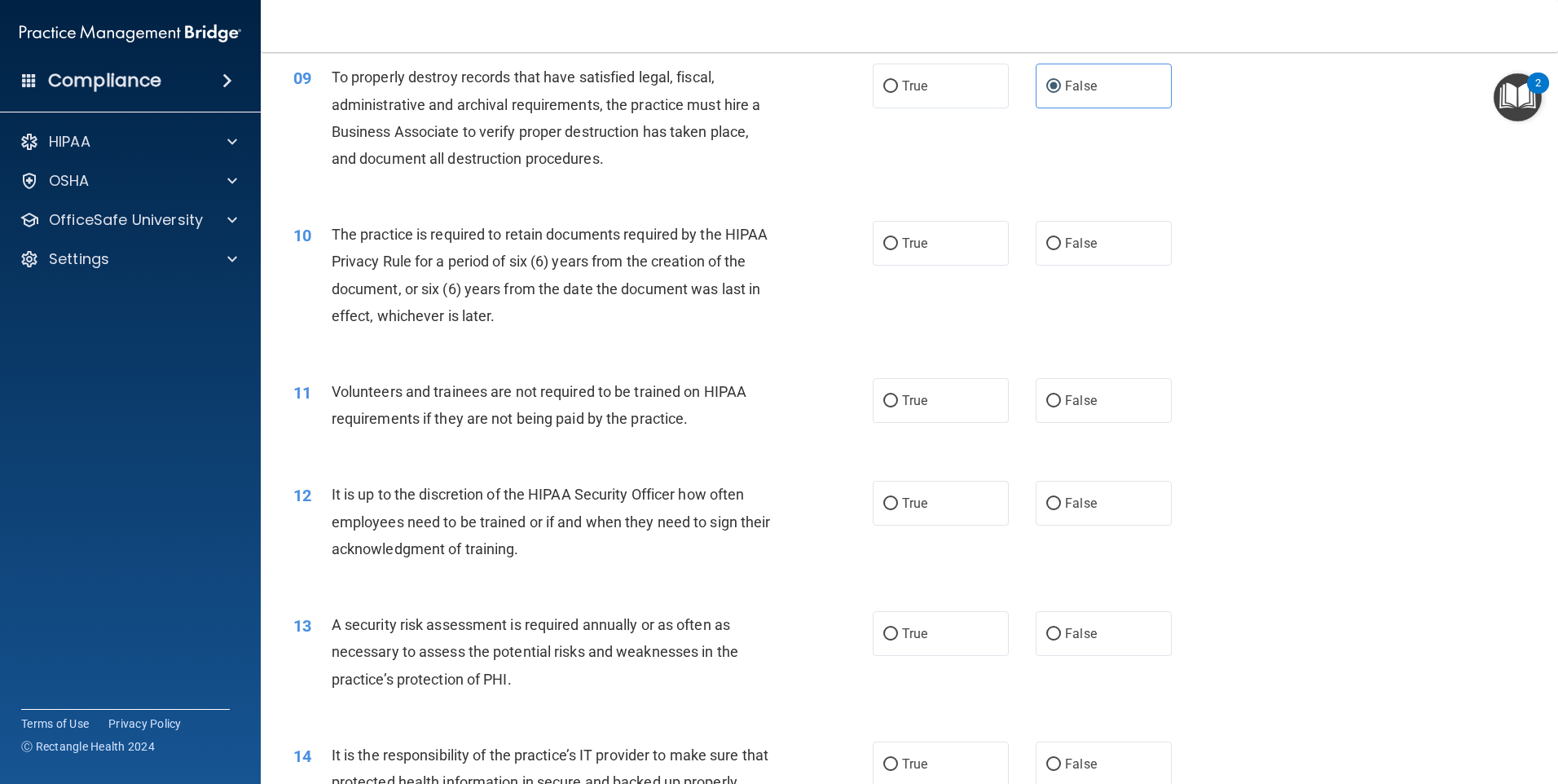
scroll to position [1244, 0]
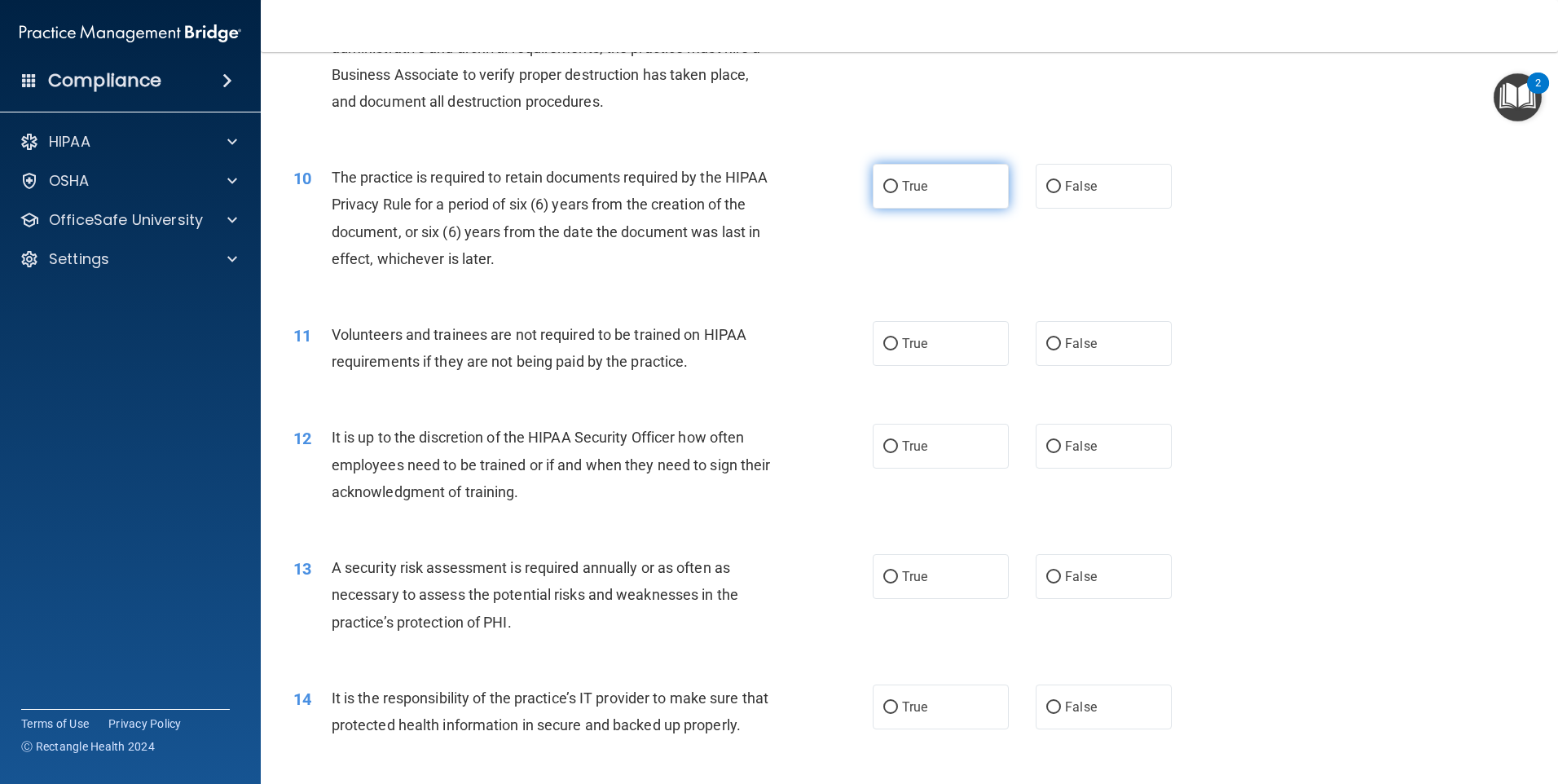
click at [951, 202] on label "True" at bounding box center [941, 186] width 136 height 45
click at [898, 193] on input "True" at bounding box center [890, 186] width 14 height 12
radio input "true"
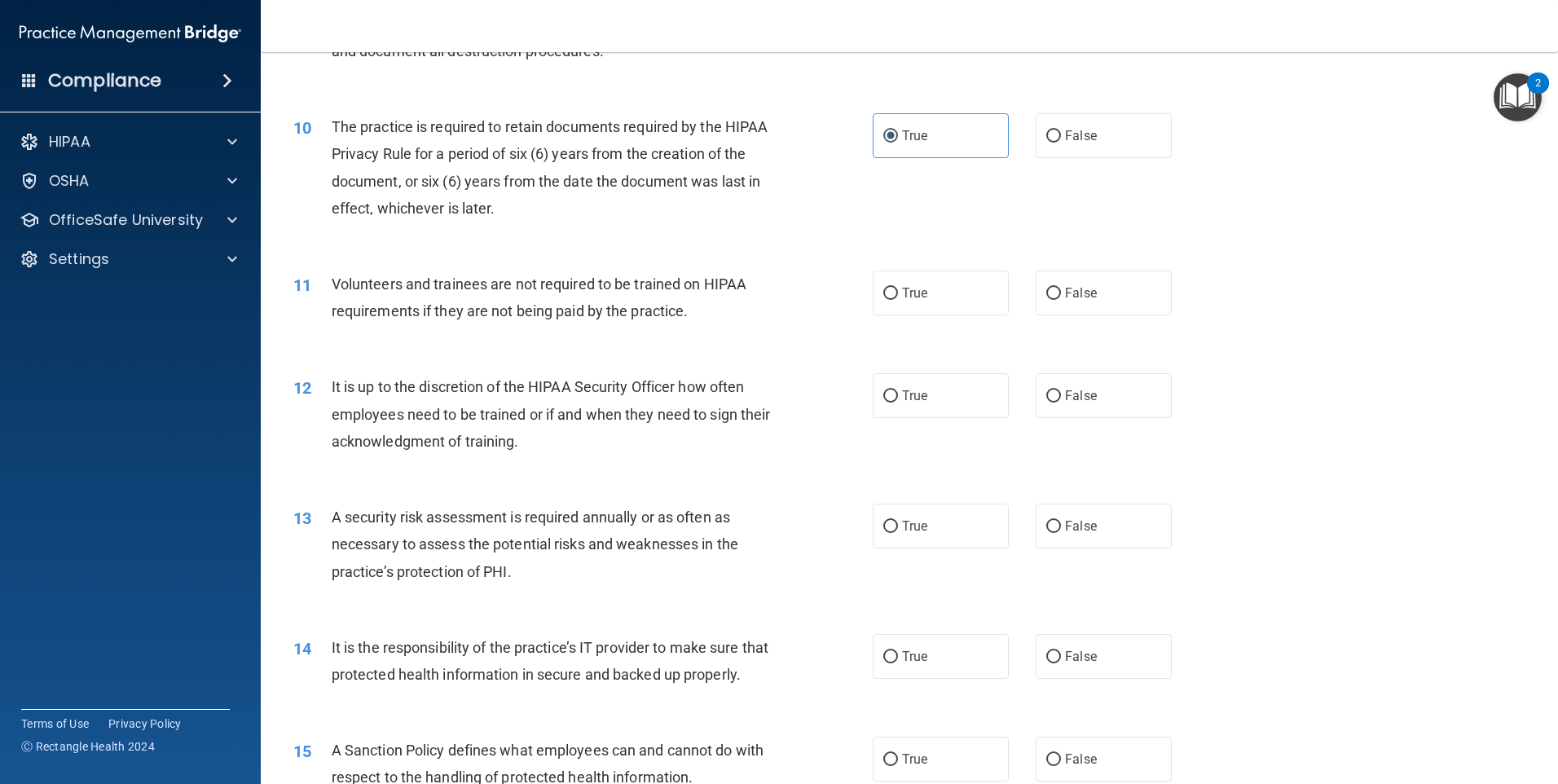
scroll to position [1325, 0]
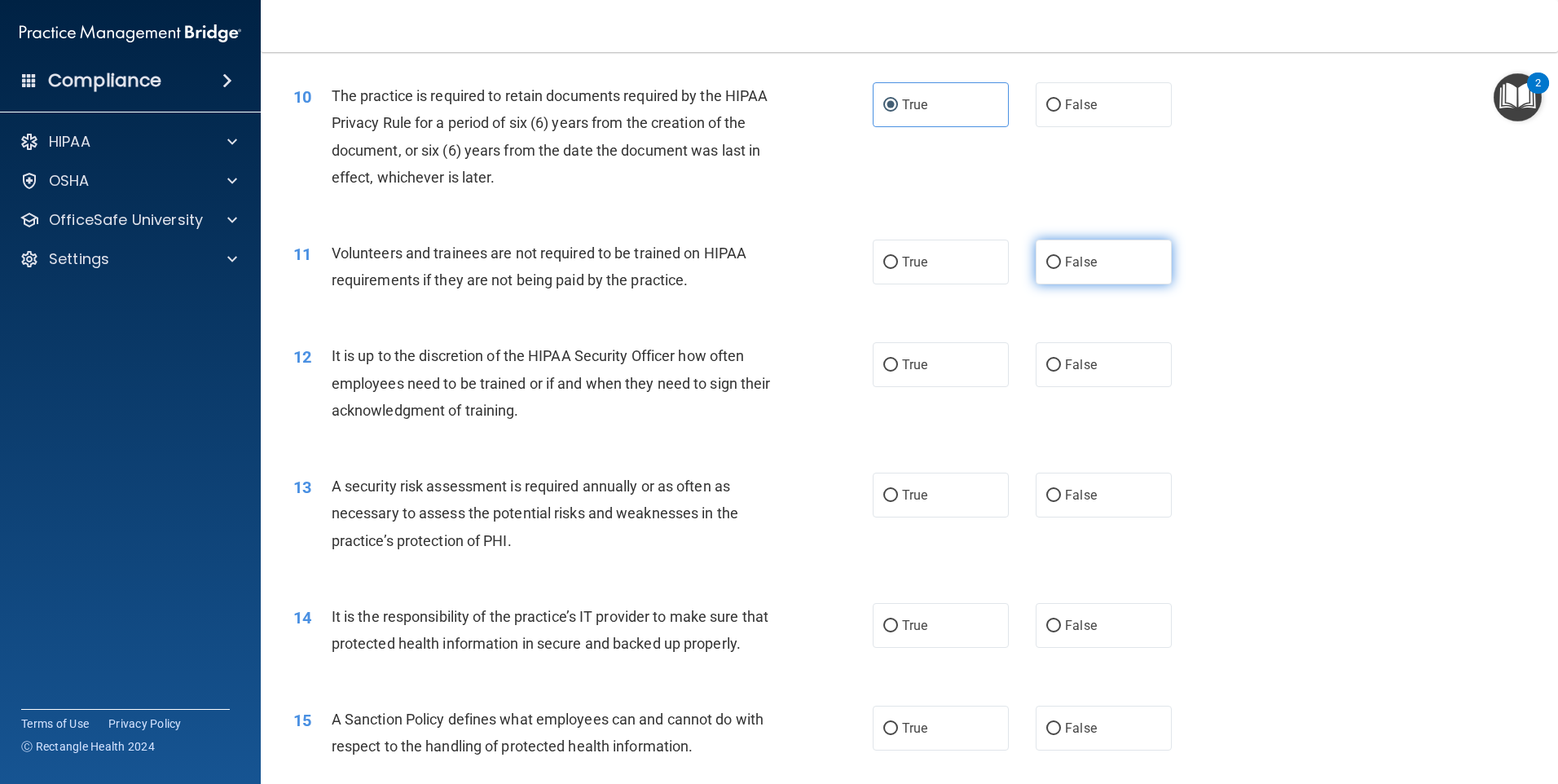
click at [1037, 258] on label "False" at bounding box center [1103, 262] width 136 height 45
click at [1047, 258] on input "False" at bounding box center [1054, 263] width 14 height 12
radio input "true"
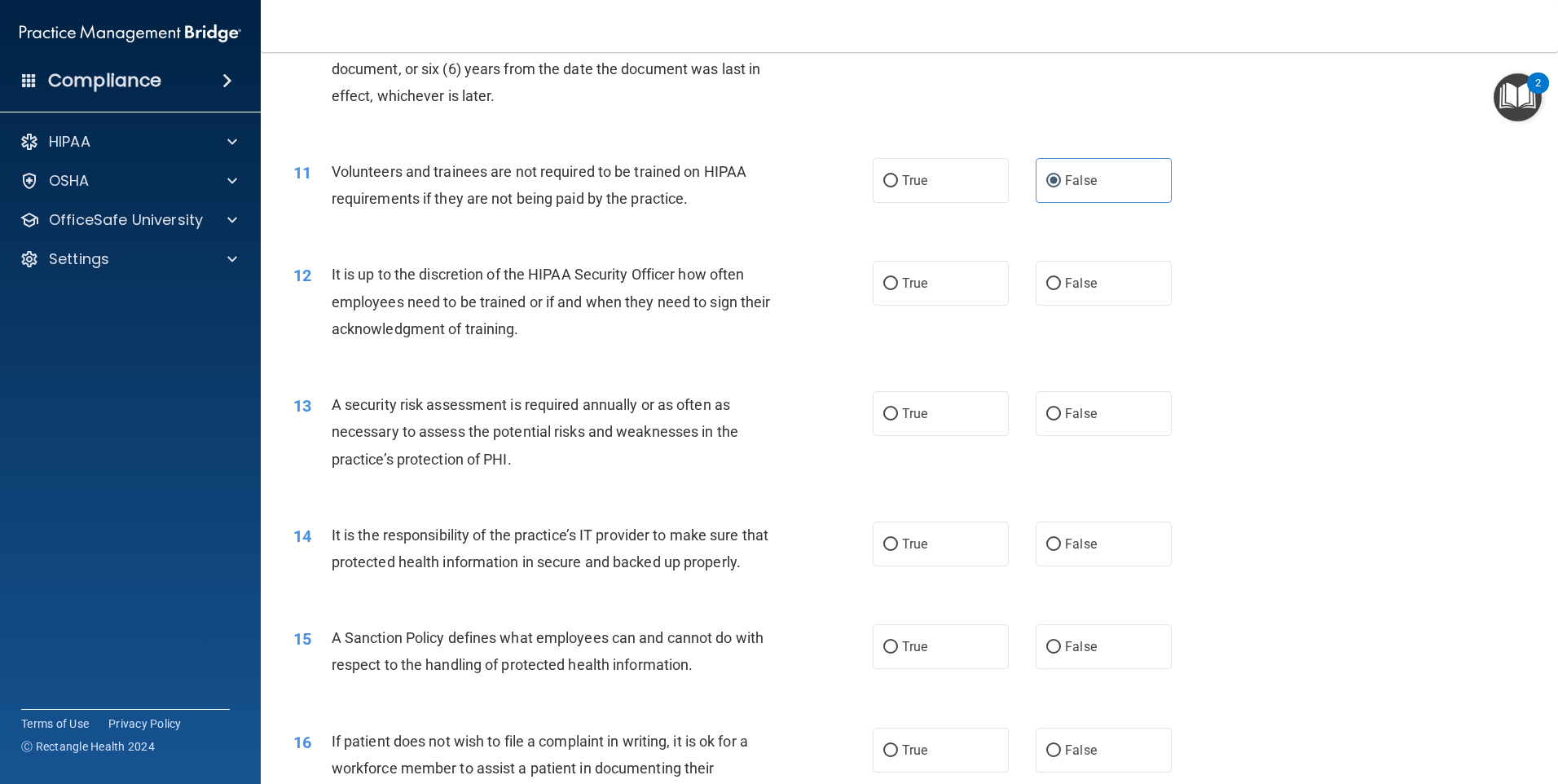
scroll to position [1408, 0]
click at [1052, 291] on label "False" at bounding box center [1103, 283] width 136 height 45
click at [1052, 290] on input "False" at bounding box center [1054, 284] width 14 height 12
radio input "true"
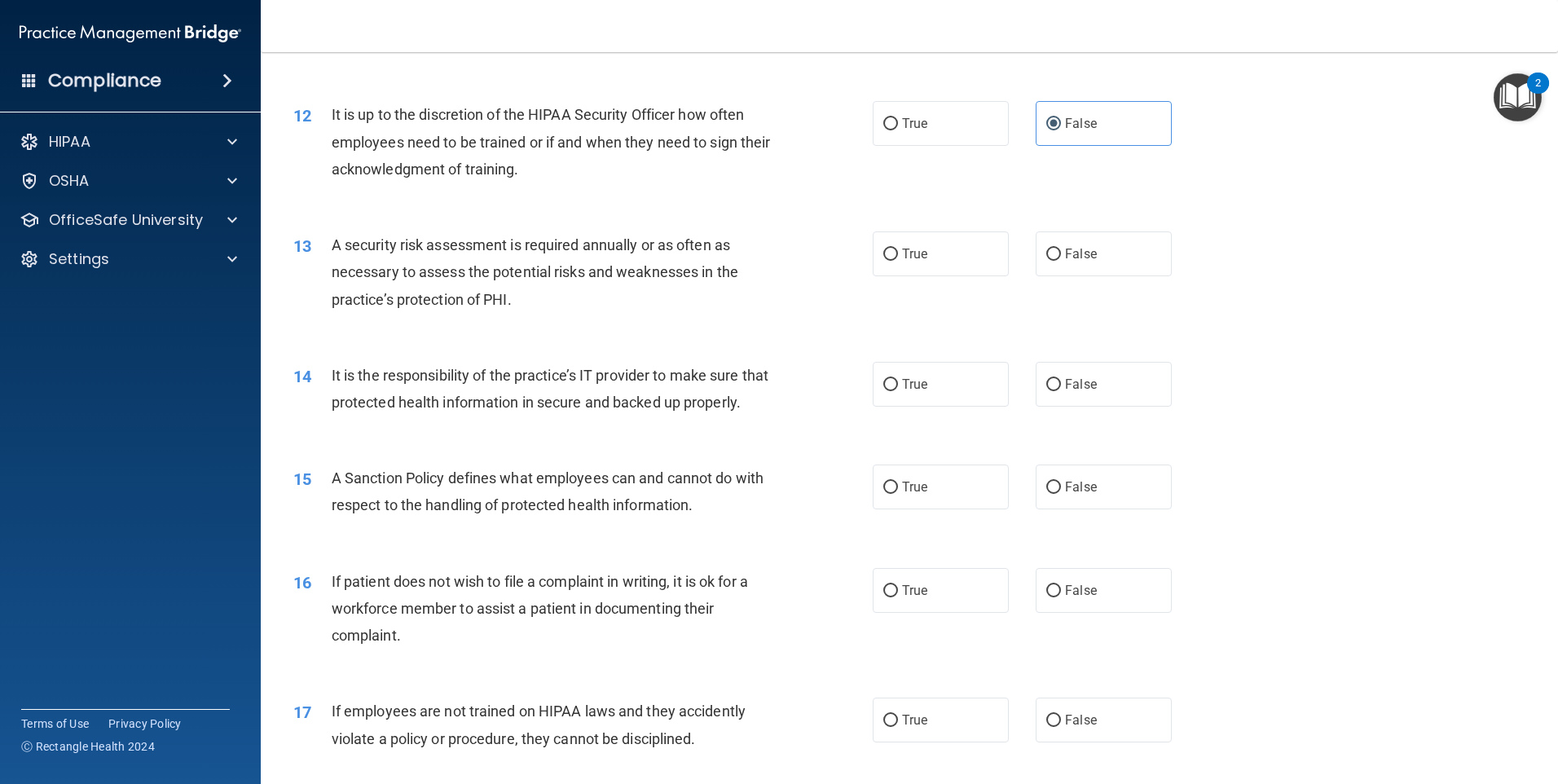
scroll to position [1570, 0]
click at [930, 261] on label "True" at bounding box center [941, 250] width 136 height 45
click at [898, 258] on input "True" at bounding box center [890, 251] width 14 height 12
radio input "true"
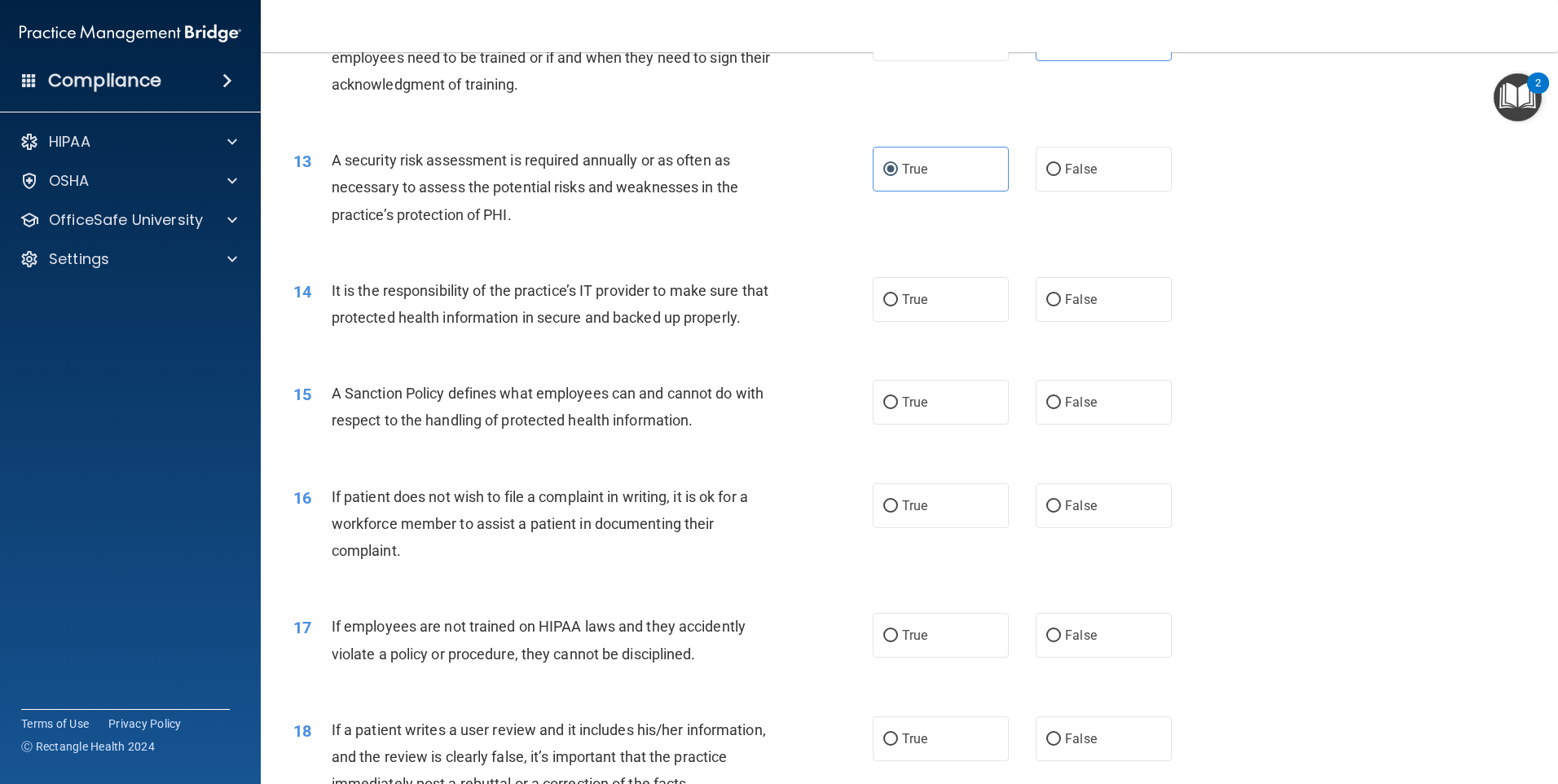
scroll to position [1652, 0]
click at [1083, 292] on span "False" at bounding box center [1080, 299] width 32 height 15
click at [1061, 294] on input "False" at bounding box center [1054, 300] width 14 height 12
radio input "true"
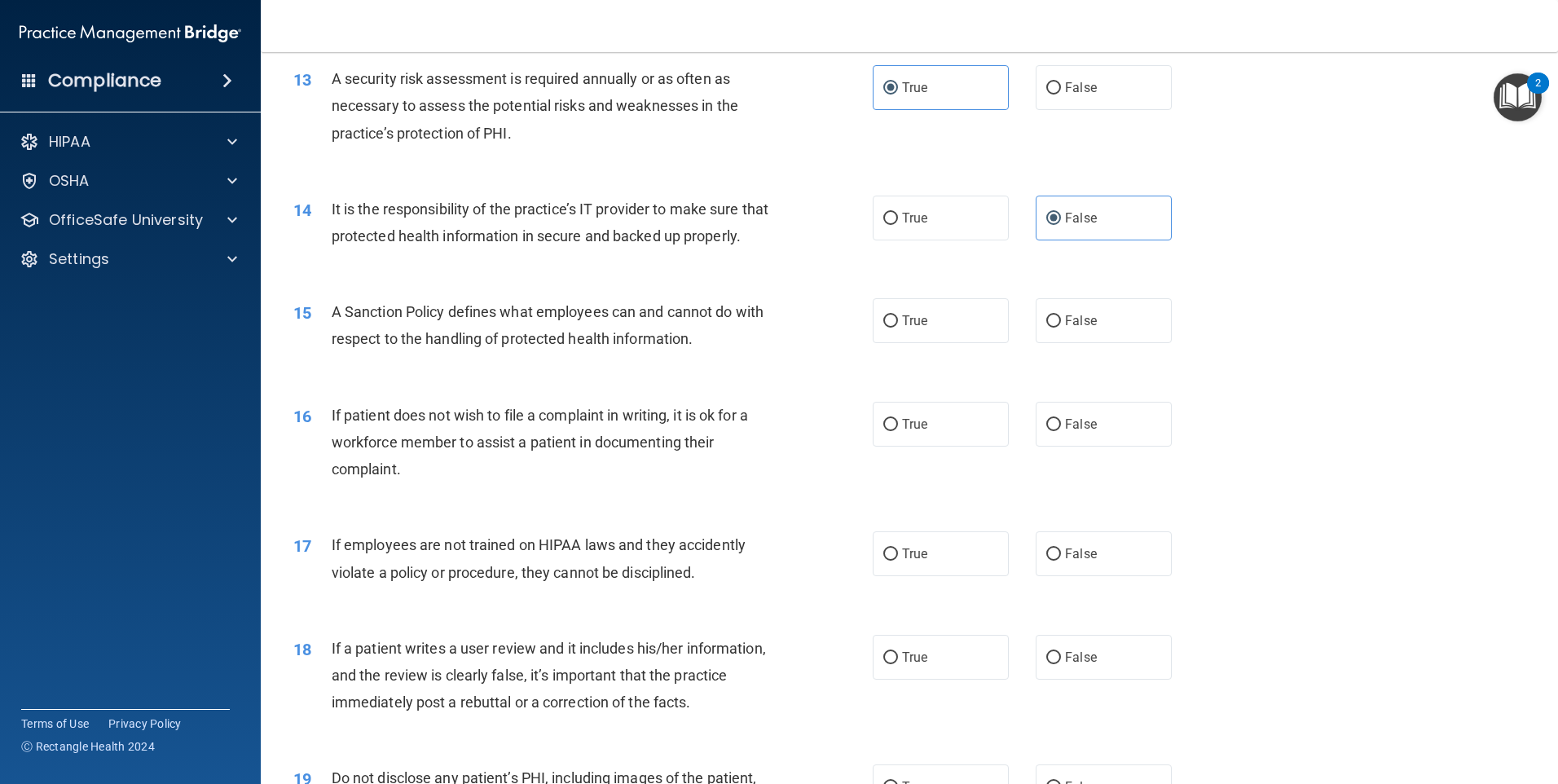
scroll to position [1733, 0]
click at [948, 343] on label "True" at bounding box center [941, 320] width 136 height 45
click at [898, 328] on input "True" at bounding box center [890, 321] width 14 height 12
radio input "true"
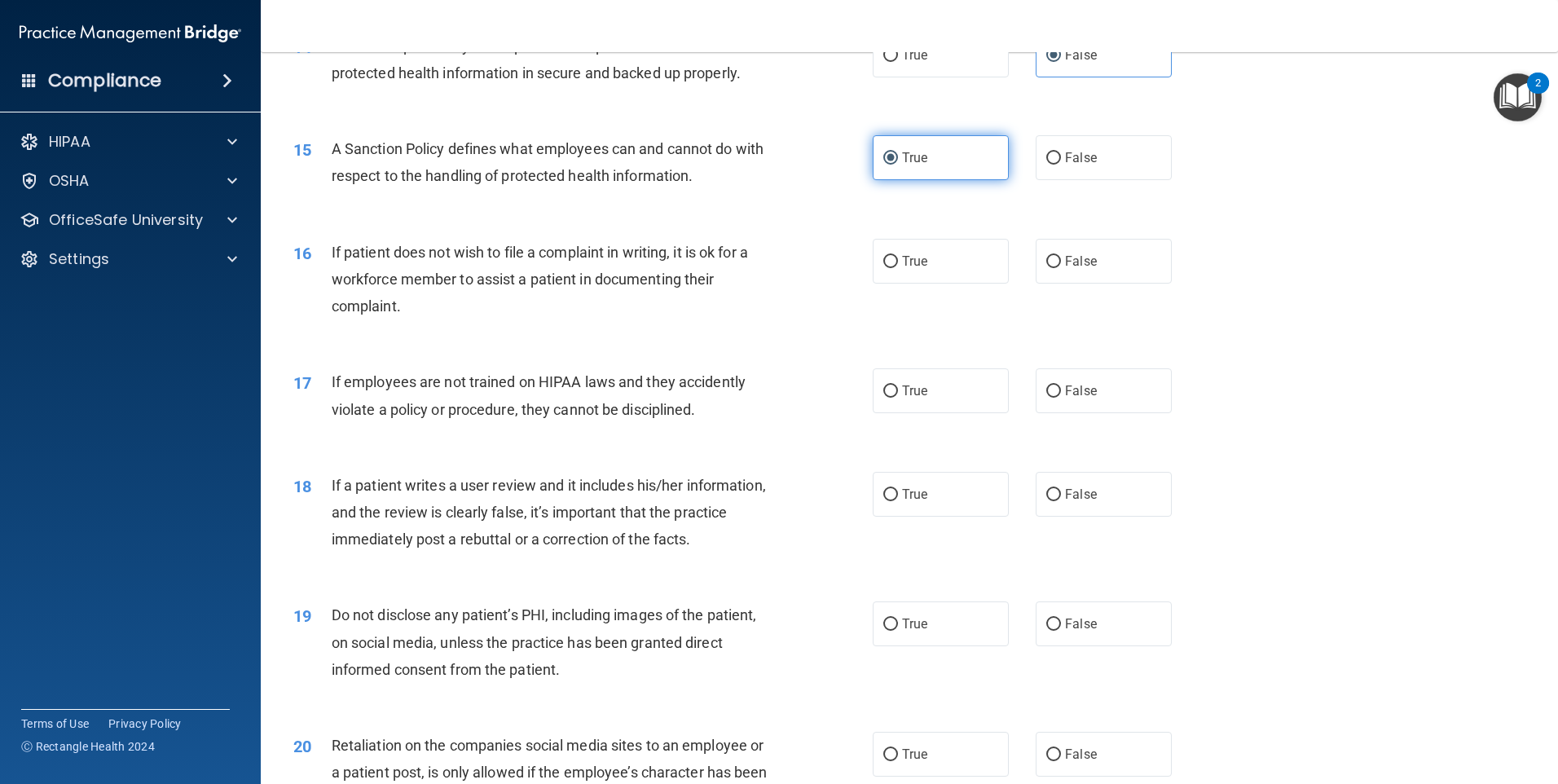
scroll to position [1896, 0]
click at [948, 284] on label "True" at bounding box center [941, 261] width 136 height 45
click at [898, 268] on input "True" at bounding box center [890, 262] width 14 height 12
radio input "true"
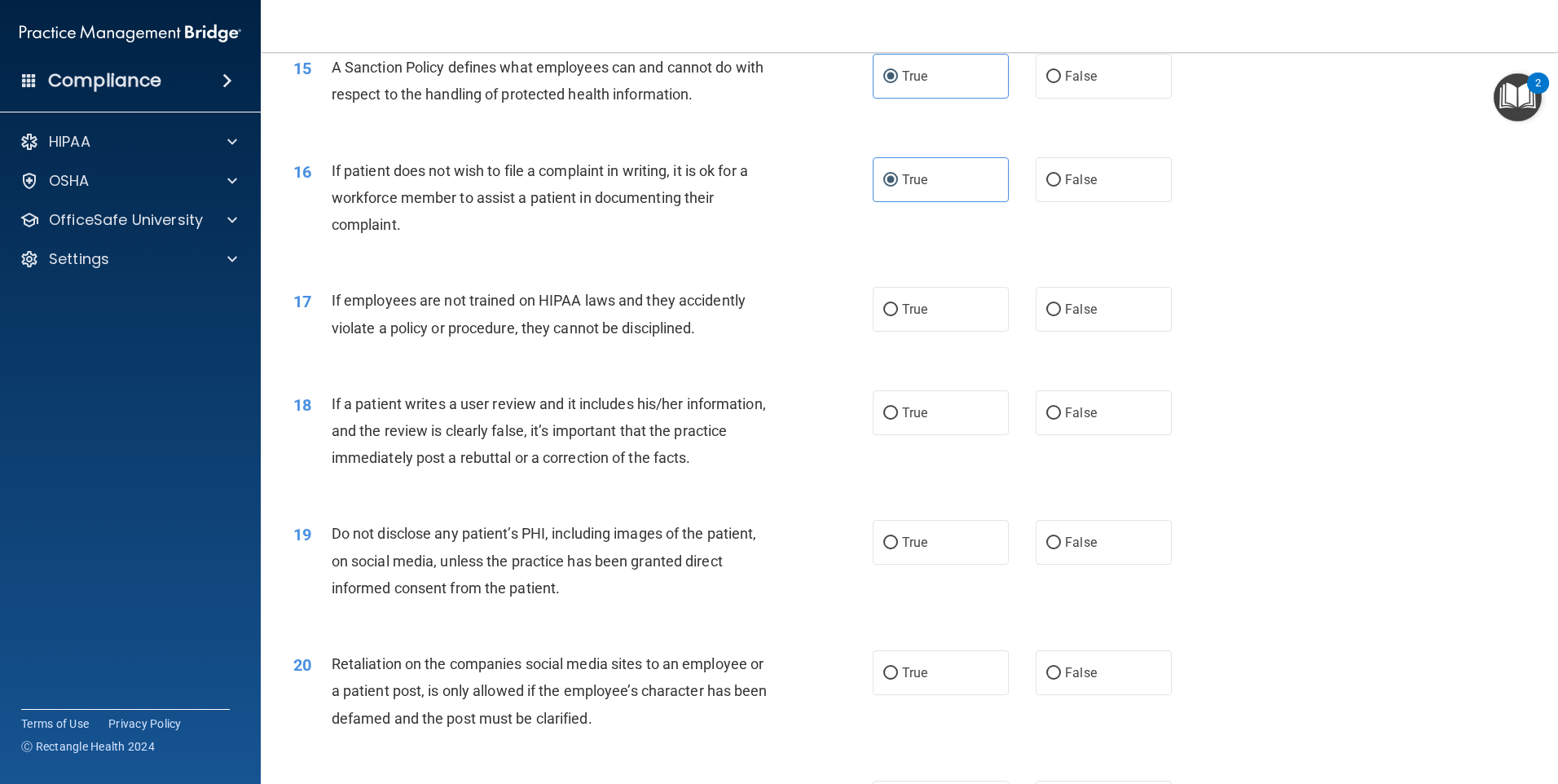
scroll to position [1978, 0]
click at [1035, 328] on label "False" at bounding box center [1103, 308] width 136 height 45
click at [1047, 316] on input "False" at bounding box center [1054, 309] width 14 height 12
radio input "true"
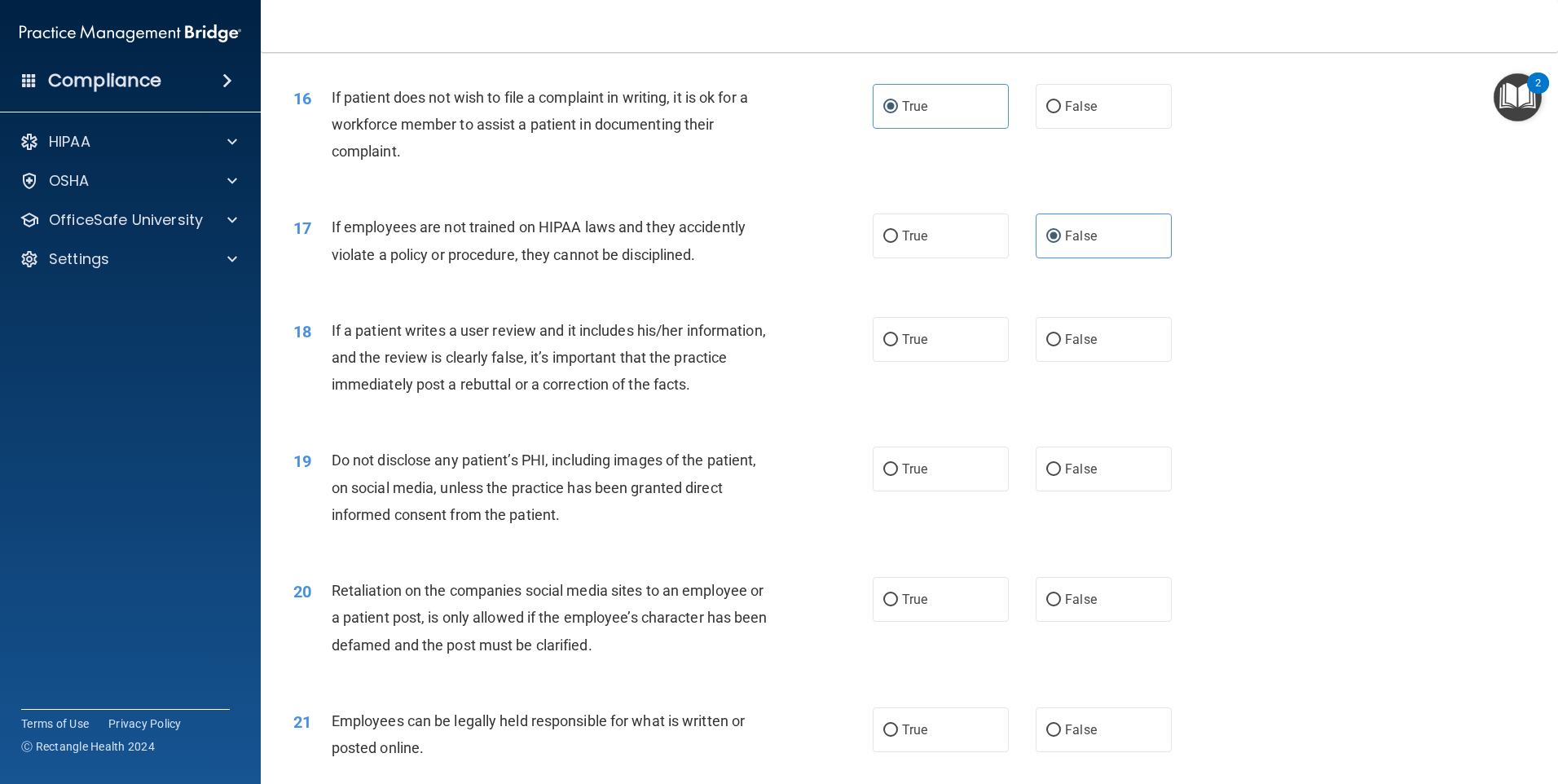
scroll to position [2140, 0]
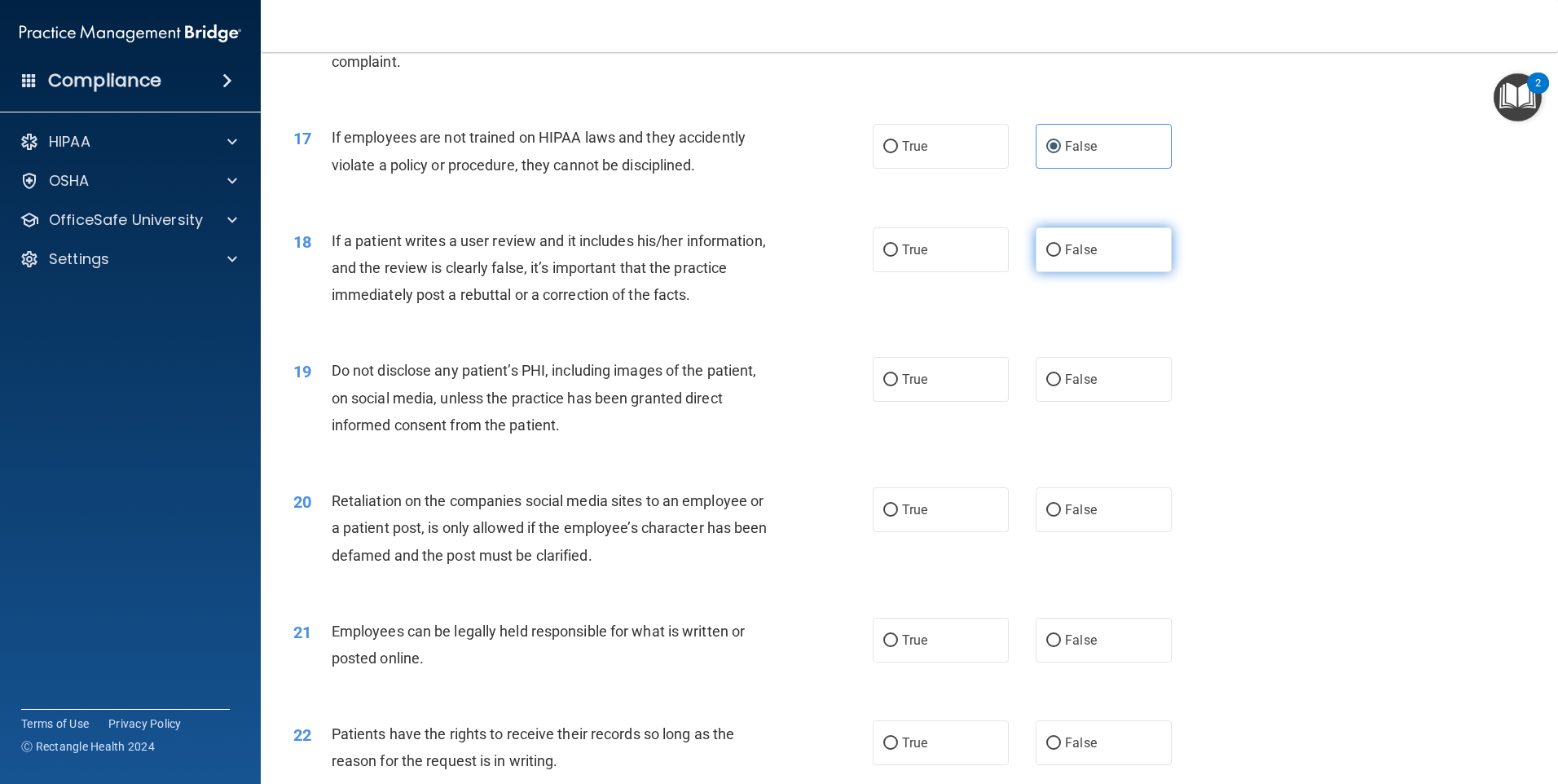
click at [1068, 272] on label "False" at bounding box center [1103, 249] width 136 height 45
click at [1061, 257] on input "False" at bounding box center [1054, 250] width 14 height 12
radio input "true"
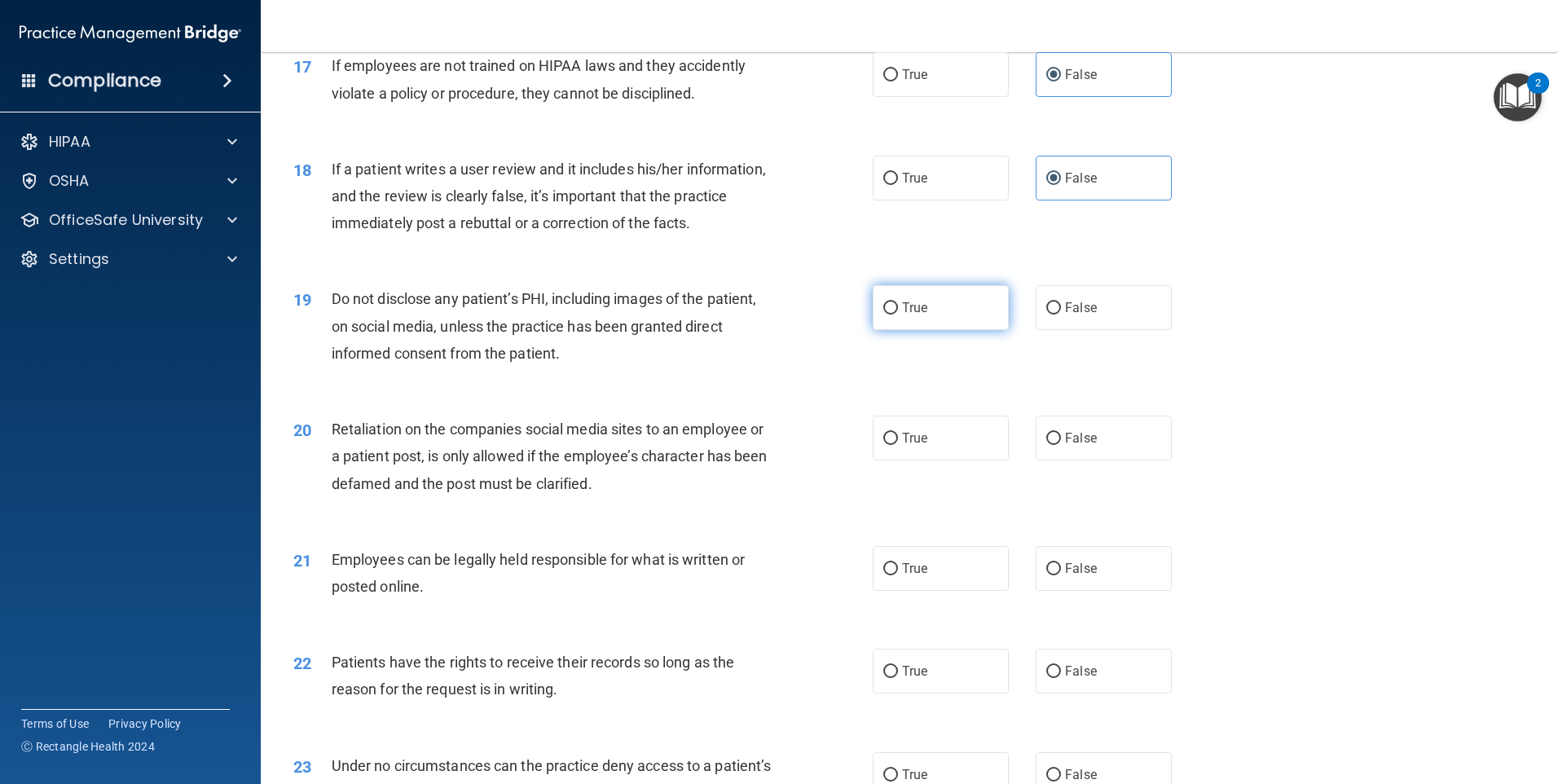
scroll to position [2222, 0]
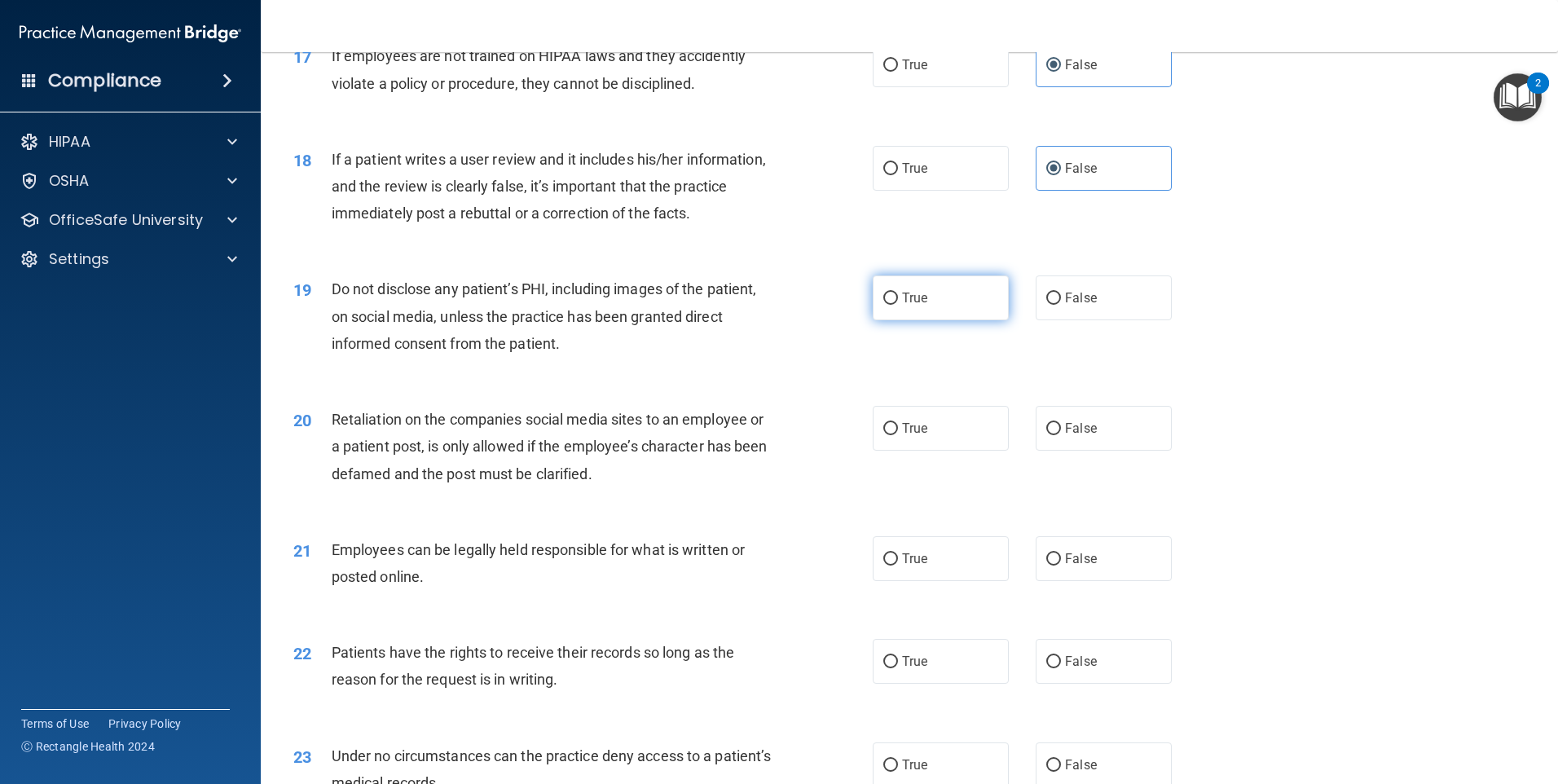
click at [928, 320] on label "True" at bounding box center [941, 297] width 136 height 45
click at [898, 305] on input "True" at bounding box center [890, 298] width 14 height 12
radio input "true"
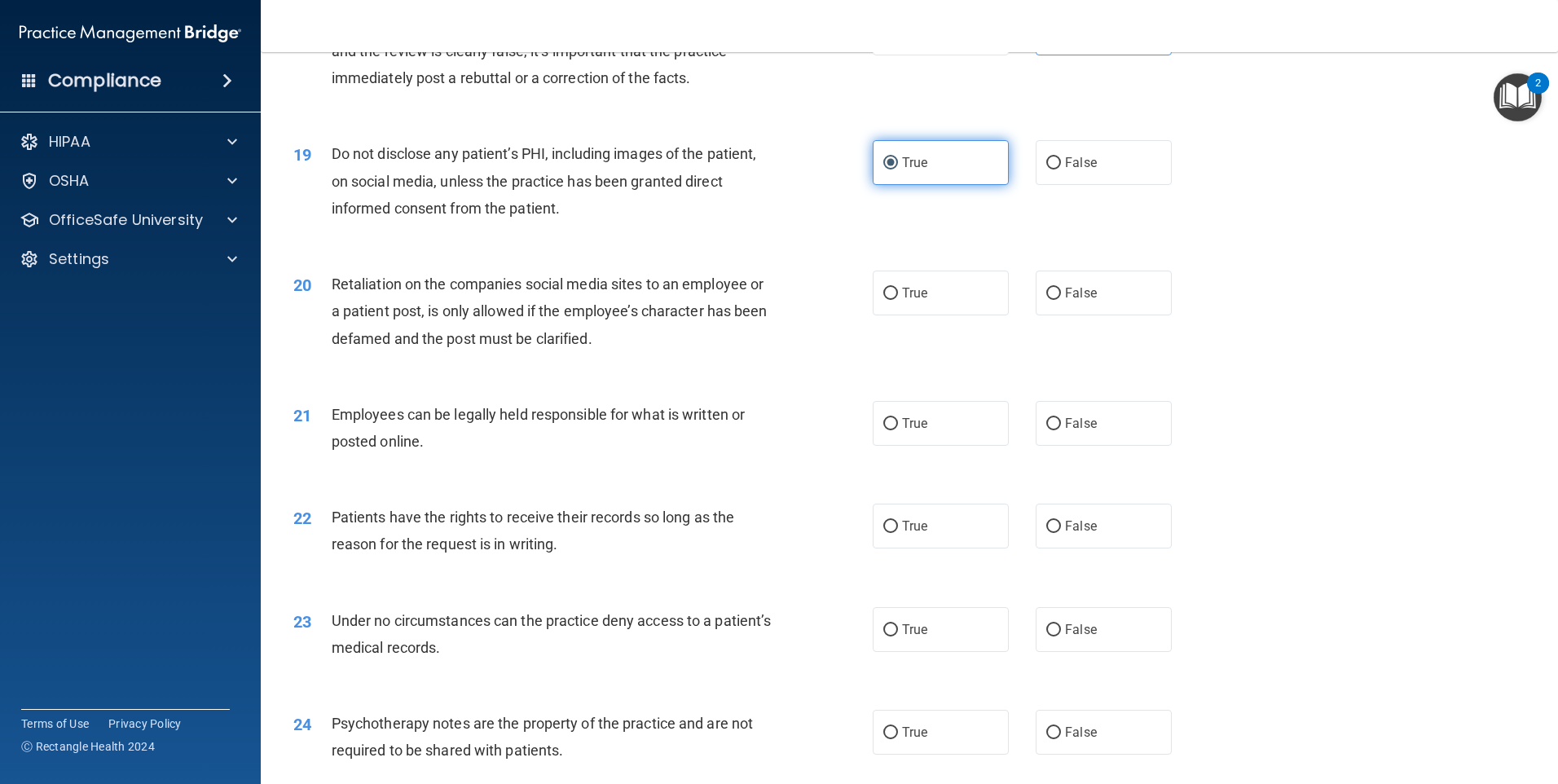
scroll to position [2467, 0]
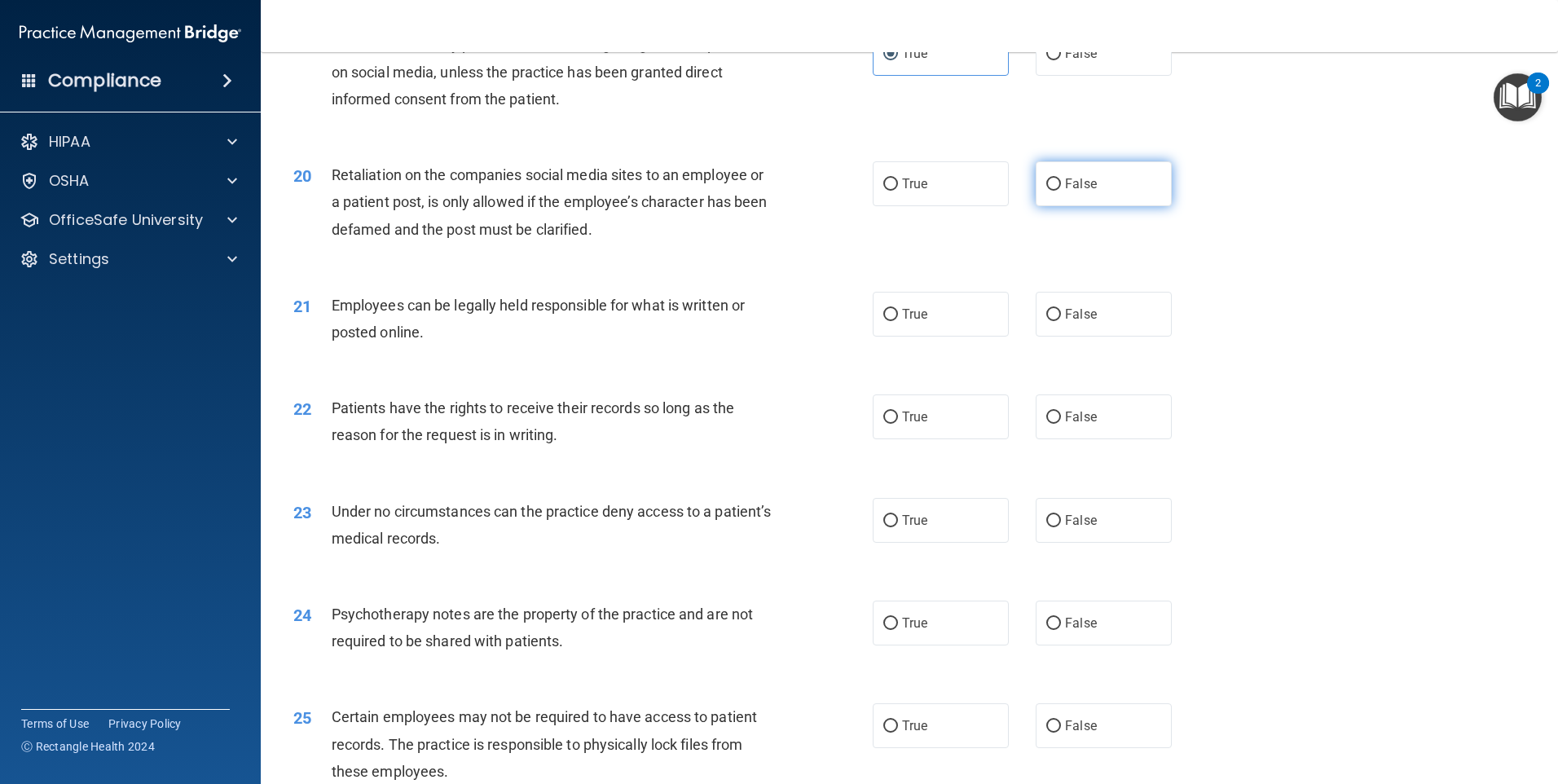
click at [1068, 206] on label "False" at bounding box center [1103, 183] width 136 height 45
click at [1061, 191] on input "False" at bounding box center [1054, 184] width 14 height 12
radio input "true"
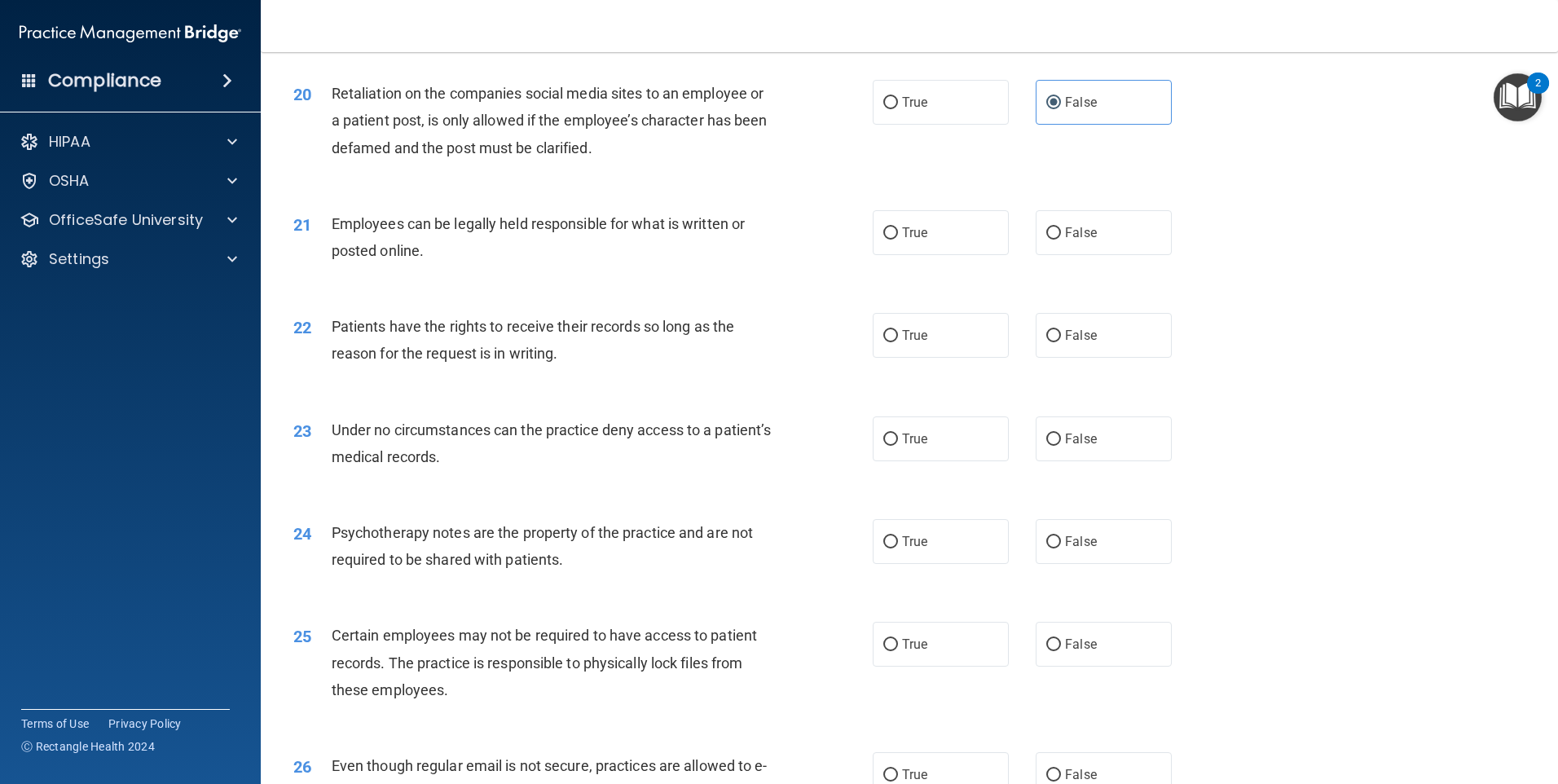
scroll to position [2548, 0]
click at [945, 255] on label "True" at bounding box center [941, 232] width 136 height 45
click at [898, 240] on input "True" at bounding box center [890, 233] width 14 height 12
radio input "true"
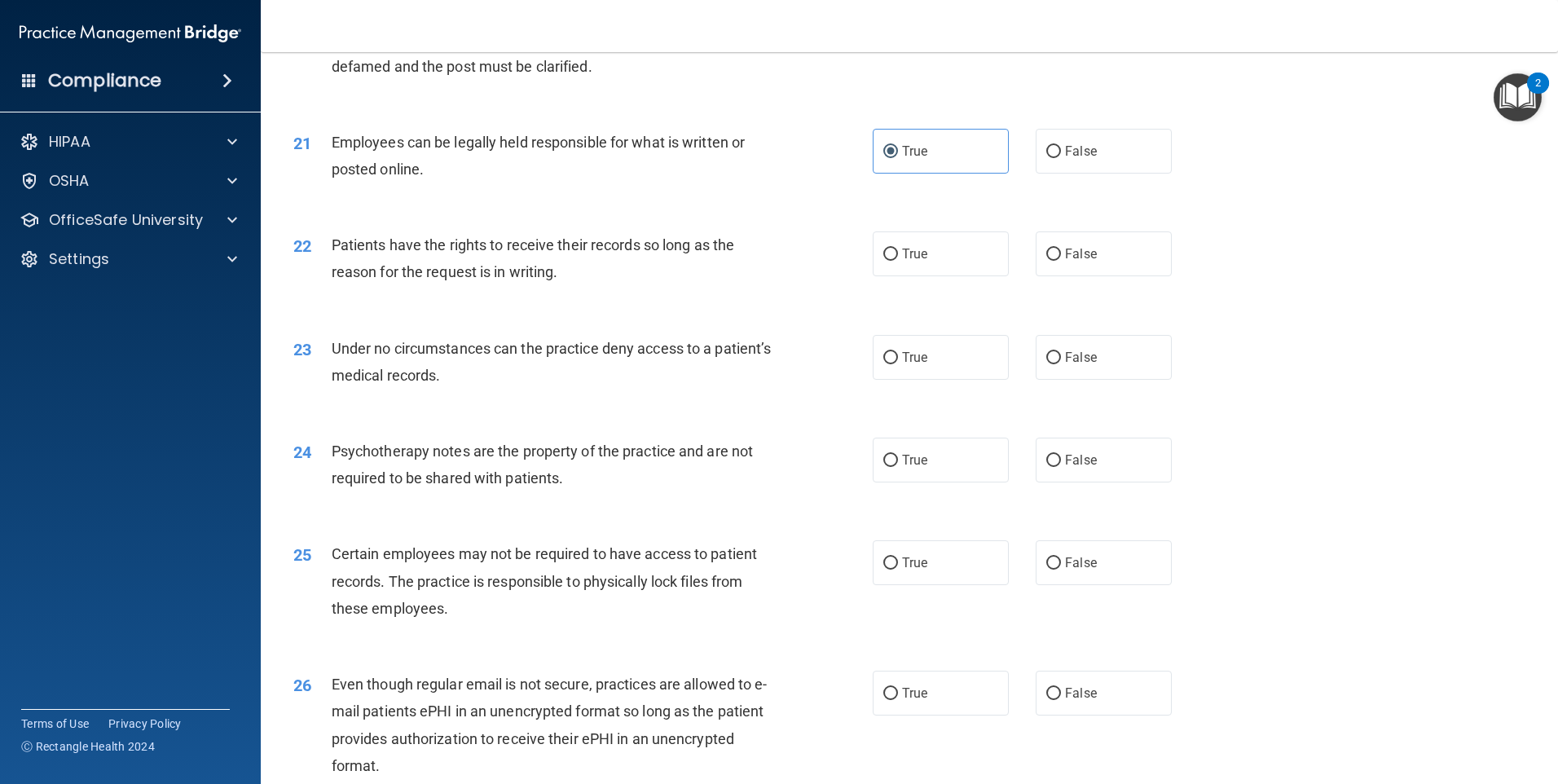
scroll to position [2629, 0]
click at [935, 275] on label "True" at bounding box center [941, 253] width 136 height 45
click at [898, 261] on input "True" at bounding box center [890, 254] width 14 height 12
radio input "true"
click at [1047, 261] on input "False" at bounding box center [1054, 254] width 14 height 12
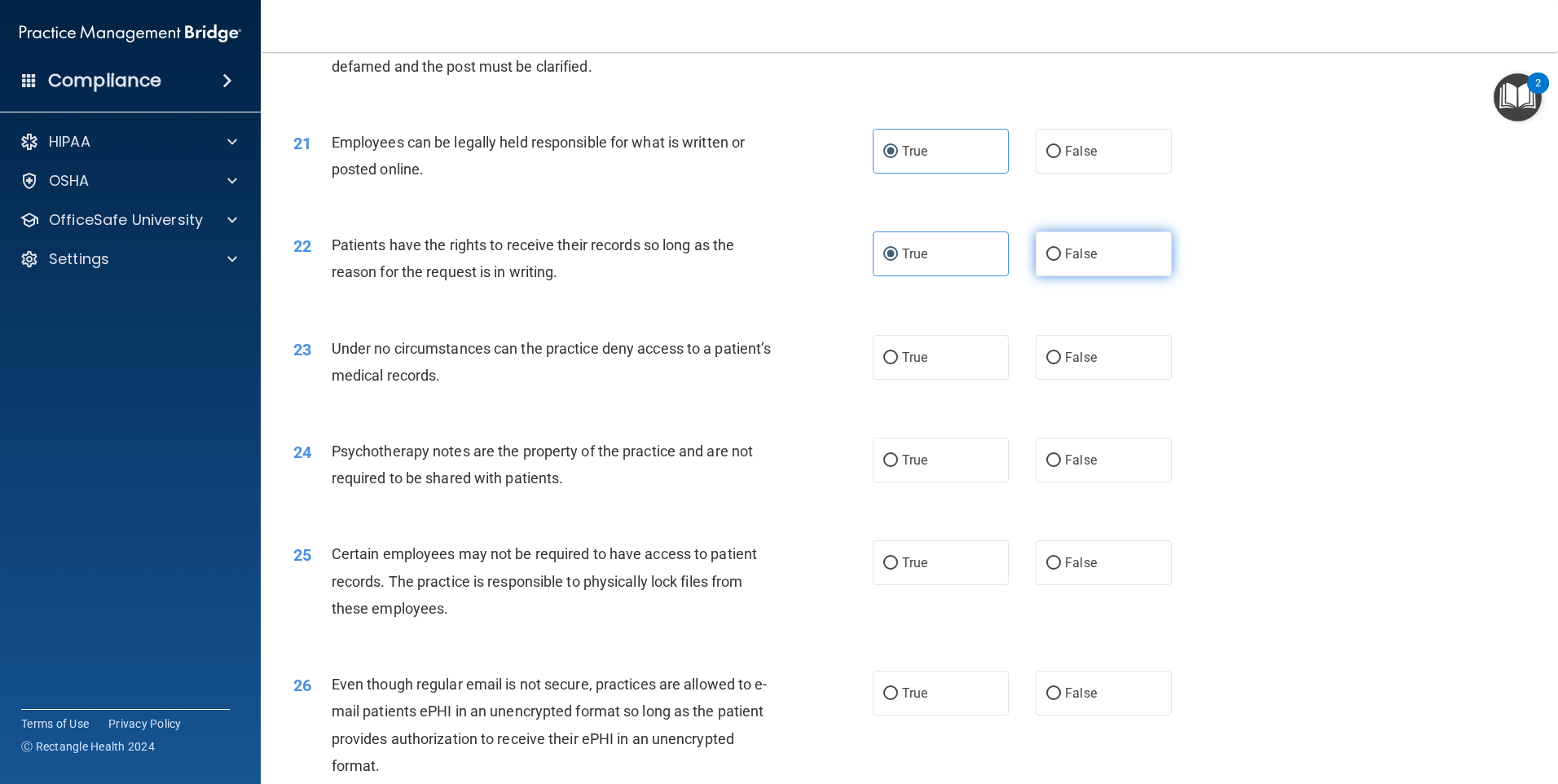
radio input "true"
radio input "false"
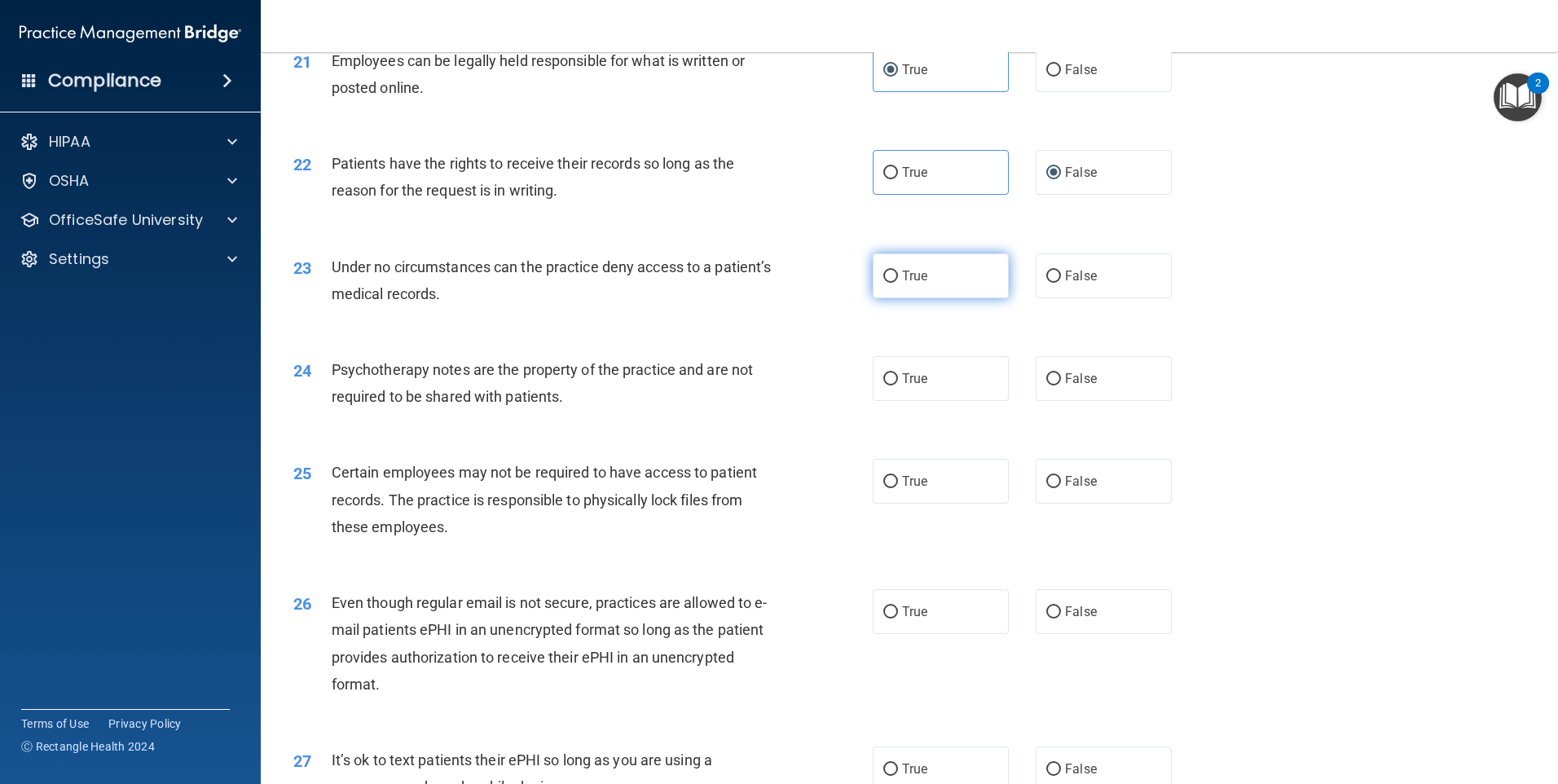
scroll to position [2711, 0]
click at [1088, 284] on span "False" at bounding box center [1080, 276] width 32 height 15
click at [1061, 283] on input "False" at bounding box center [1054, 276] width 14 height 12
radio input "true"
click at [936, 400] on label "True" at bounding box center [941, 378] width 136 height 45
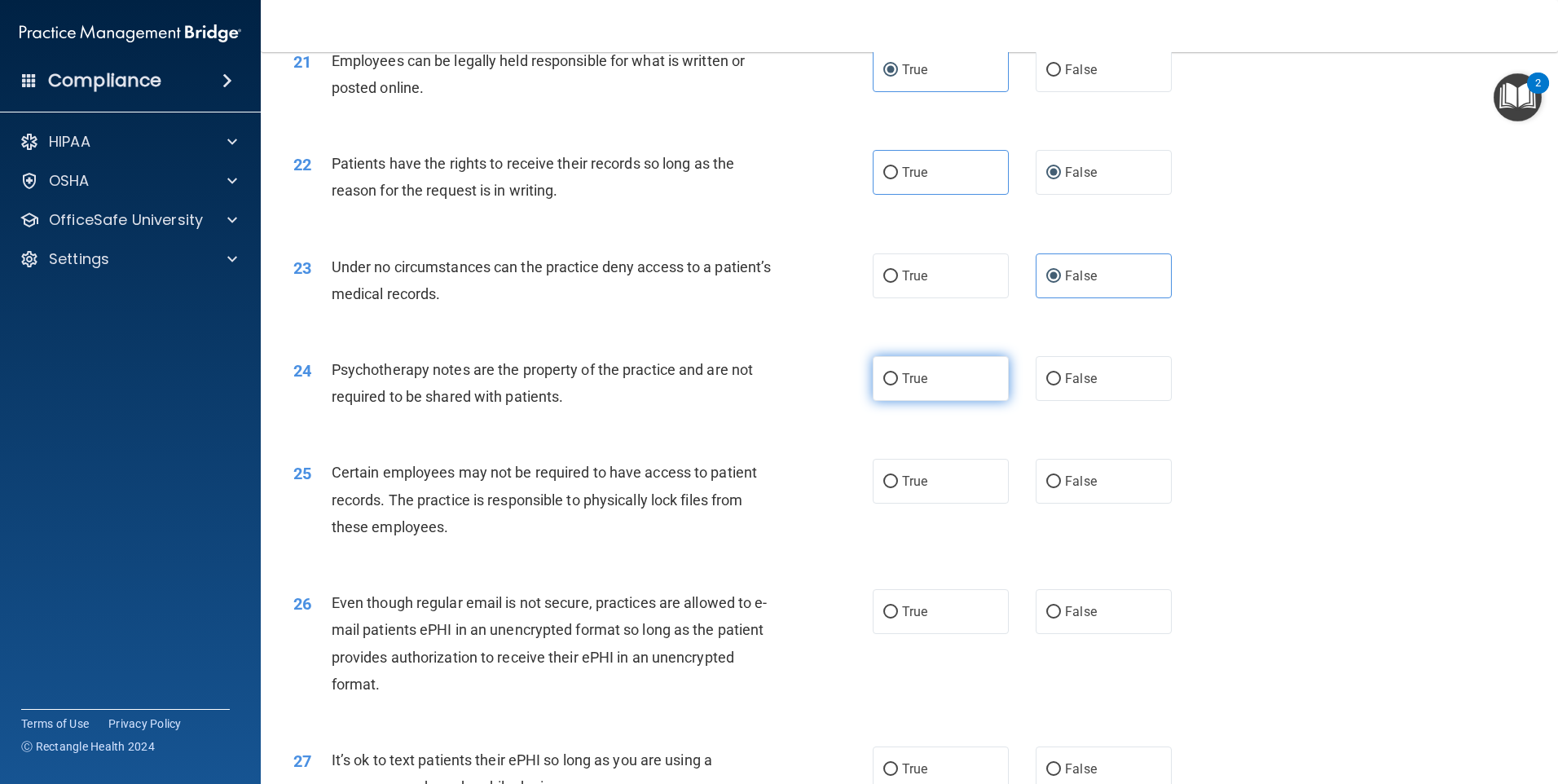
click at [898, 386] on input "True" at bounding box center [890, 379] width 14 height 12
radio input "true"
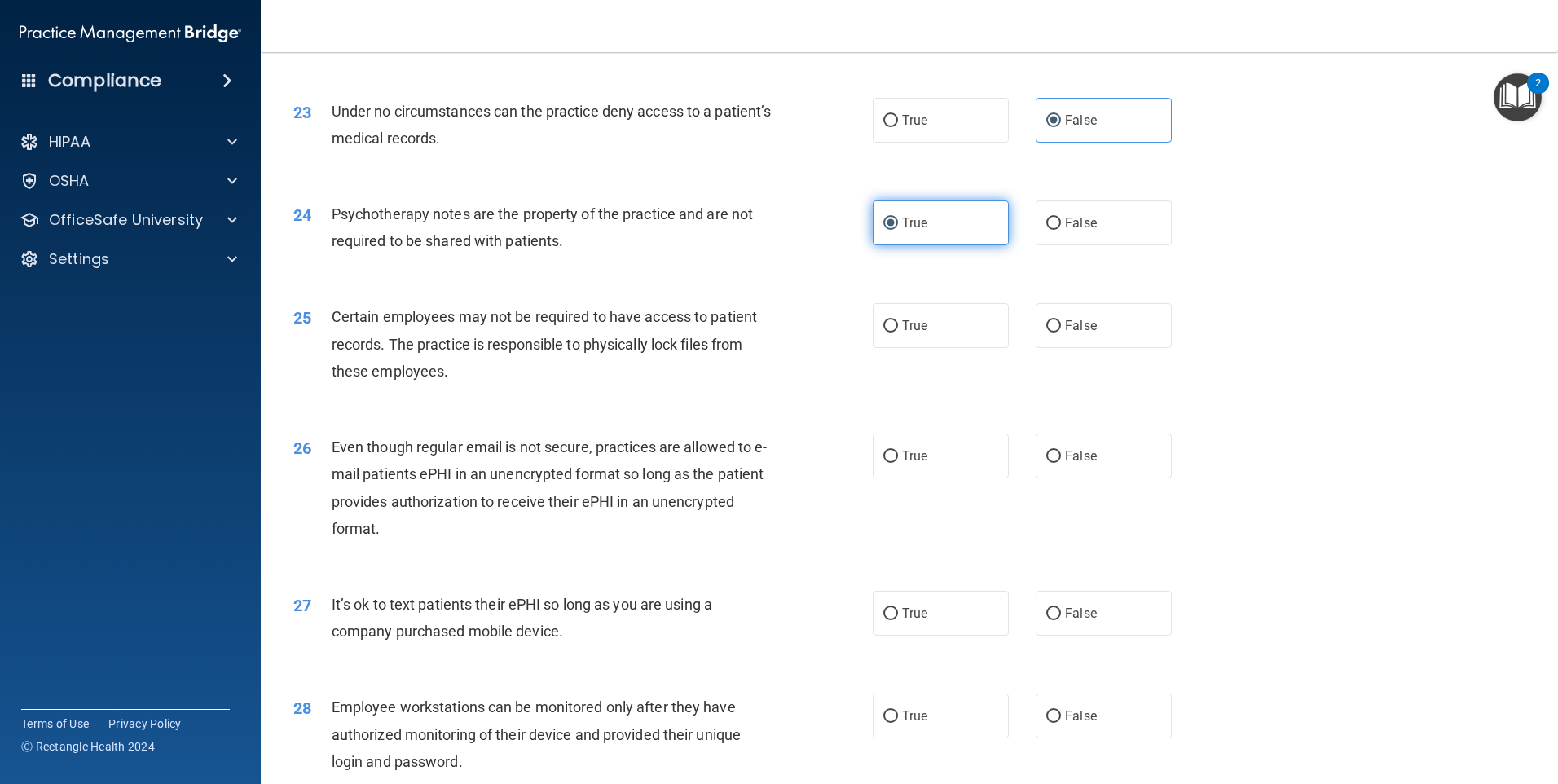
scroll to position [2873, 0]
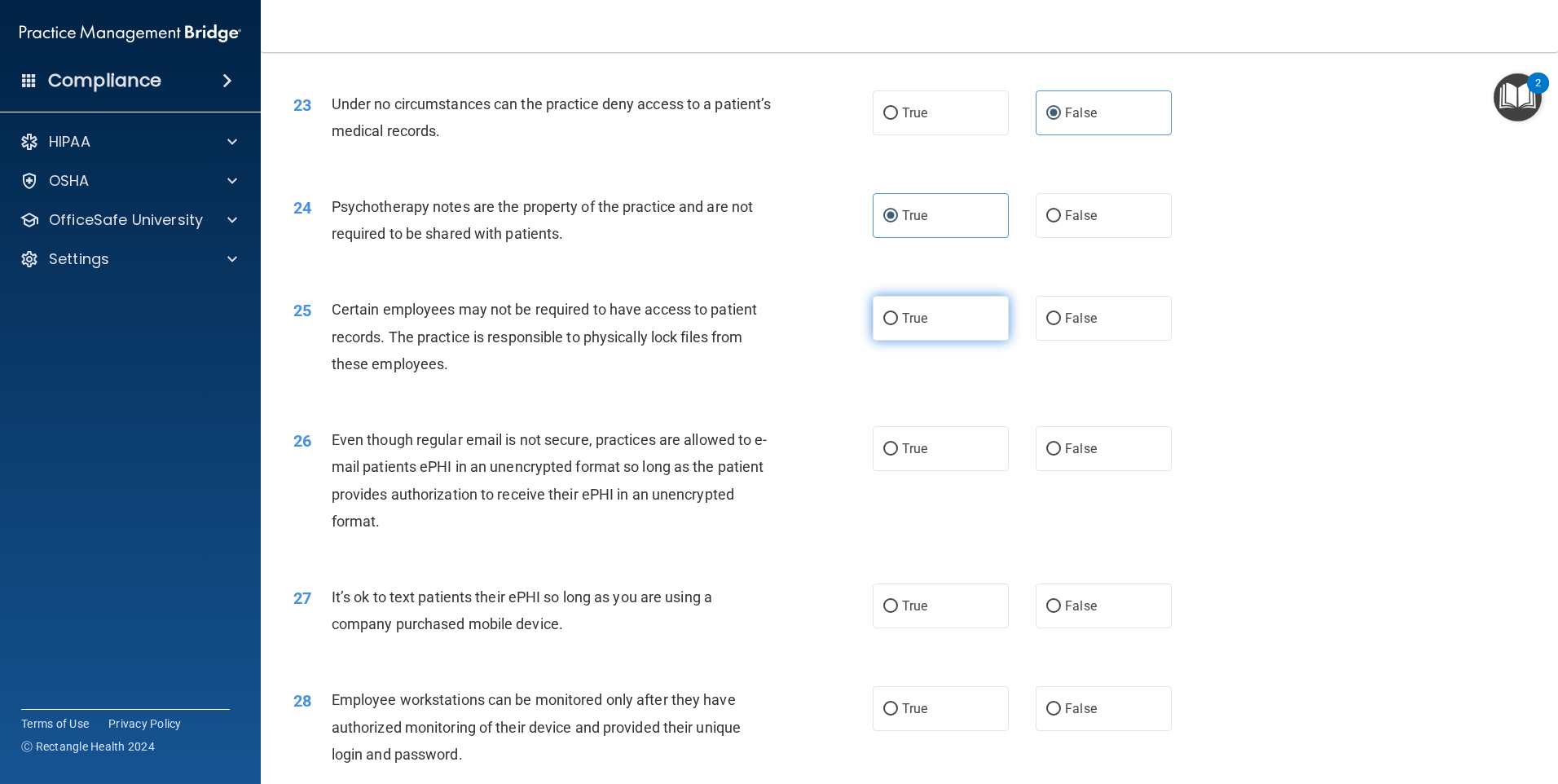
click at [945, 341] on label "True" at bounding box center [941, 318] width 136 height 45
click at [898, 325] on input "True" at bounding box center [890, 319] width 14 height 12
radio input "true"
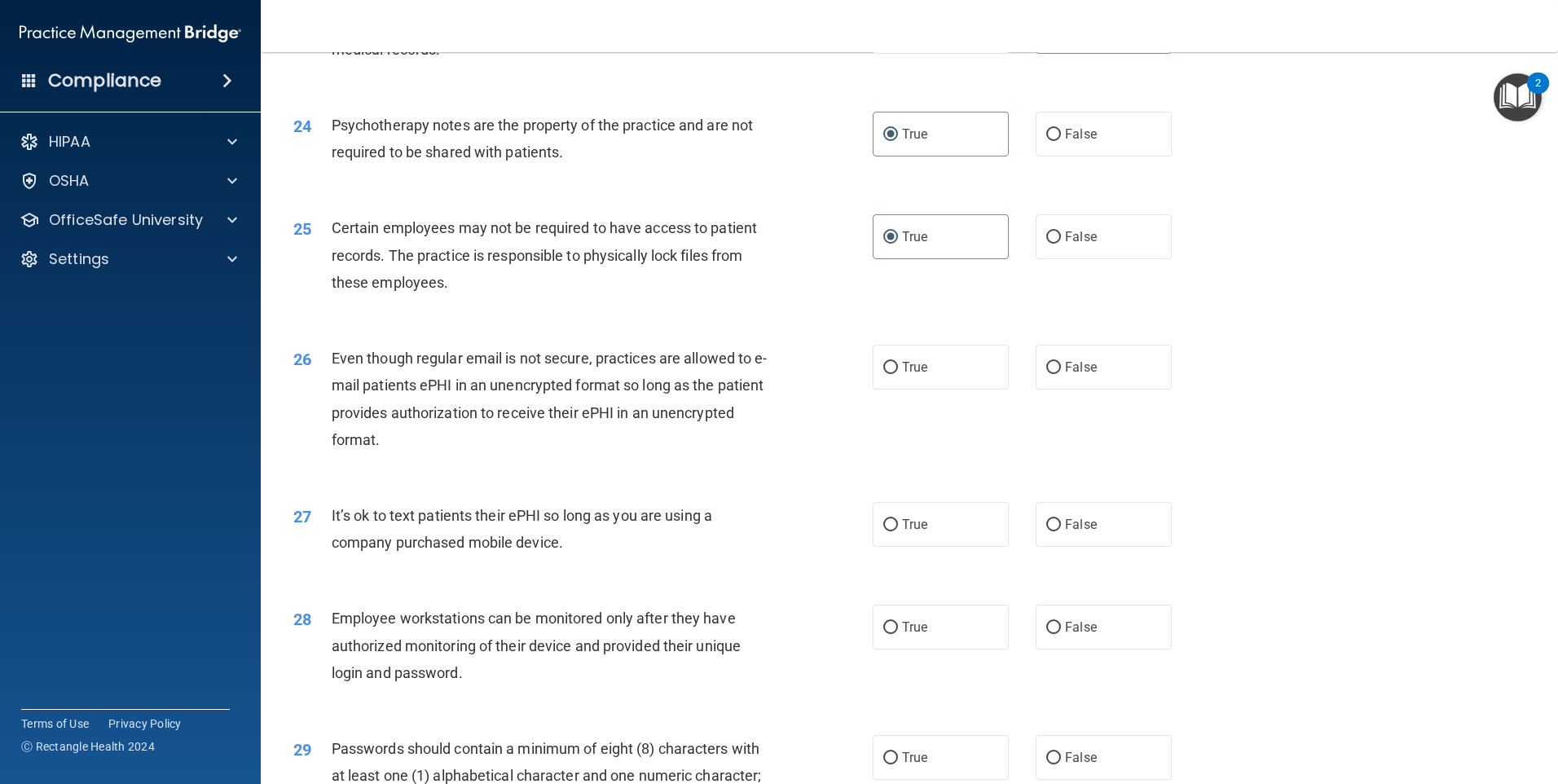
scroll to position [2956, 0]
click at [928, 380] on label "True" at bounding box center [941, 367] width 136 height 45
click at [898, 374] on input "True" at bounding box center [890, 368] width 14 height 12
radio input "true"
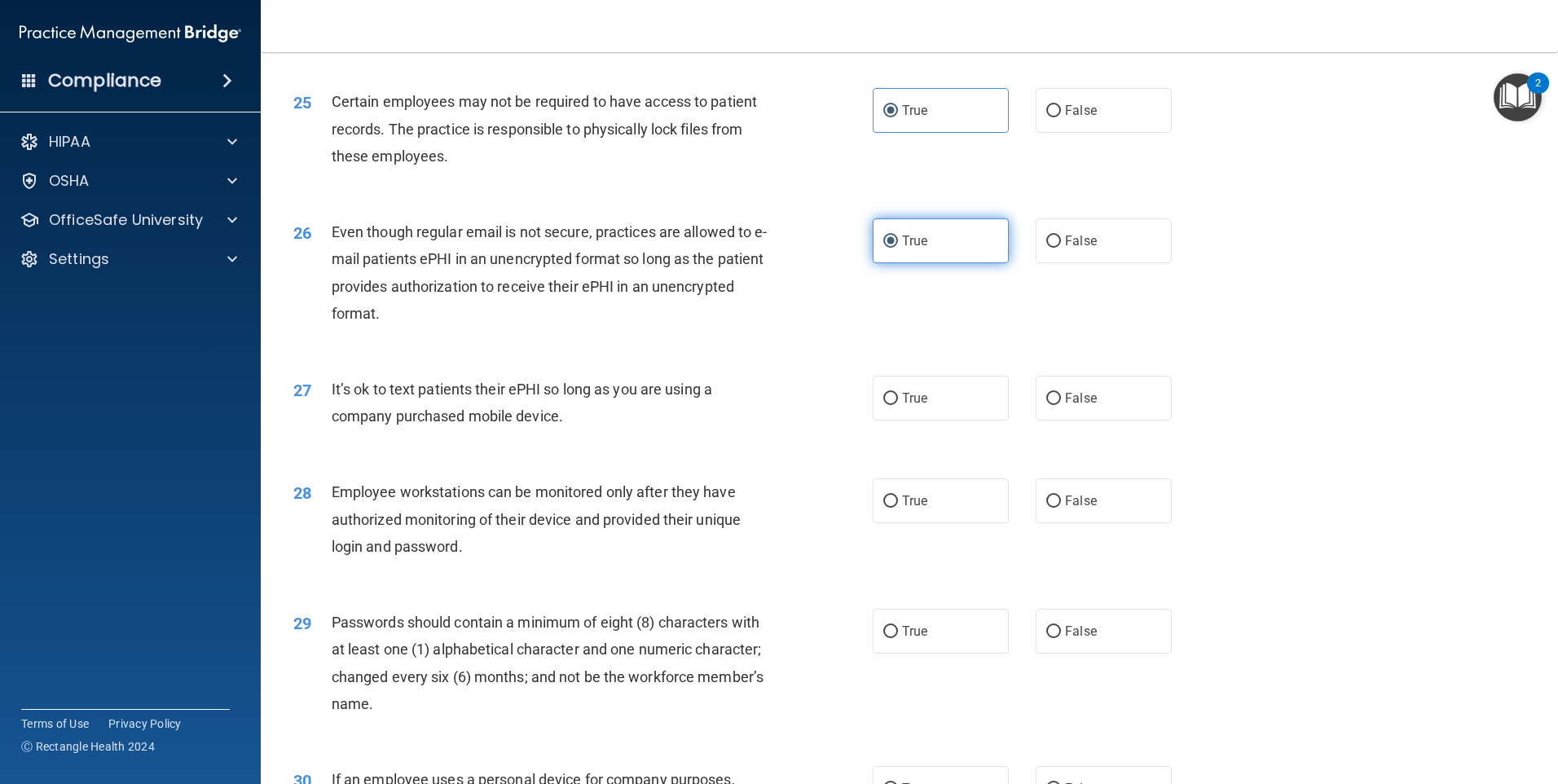
scroll to position [3118, 0]
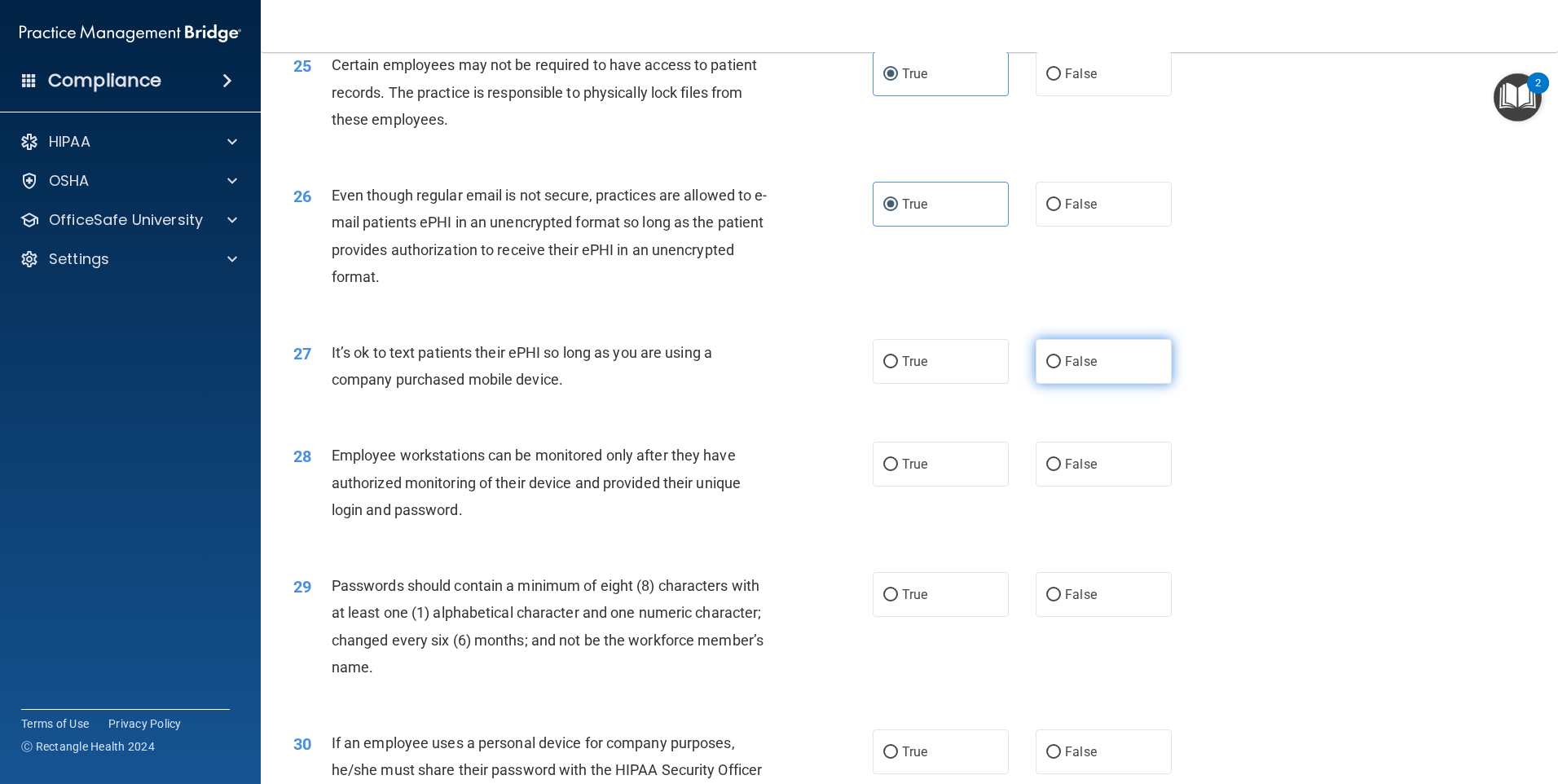
click at [1047, 369] on input "False" at bounding box center [1054, 362] width 14 height 12
radio input "true"
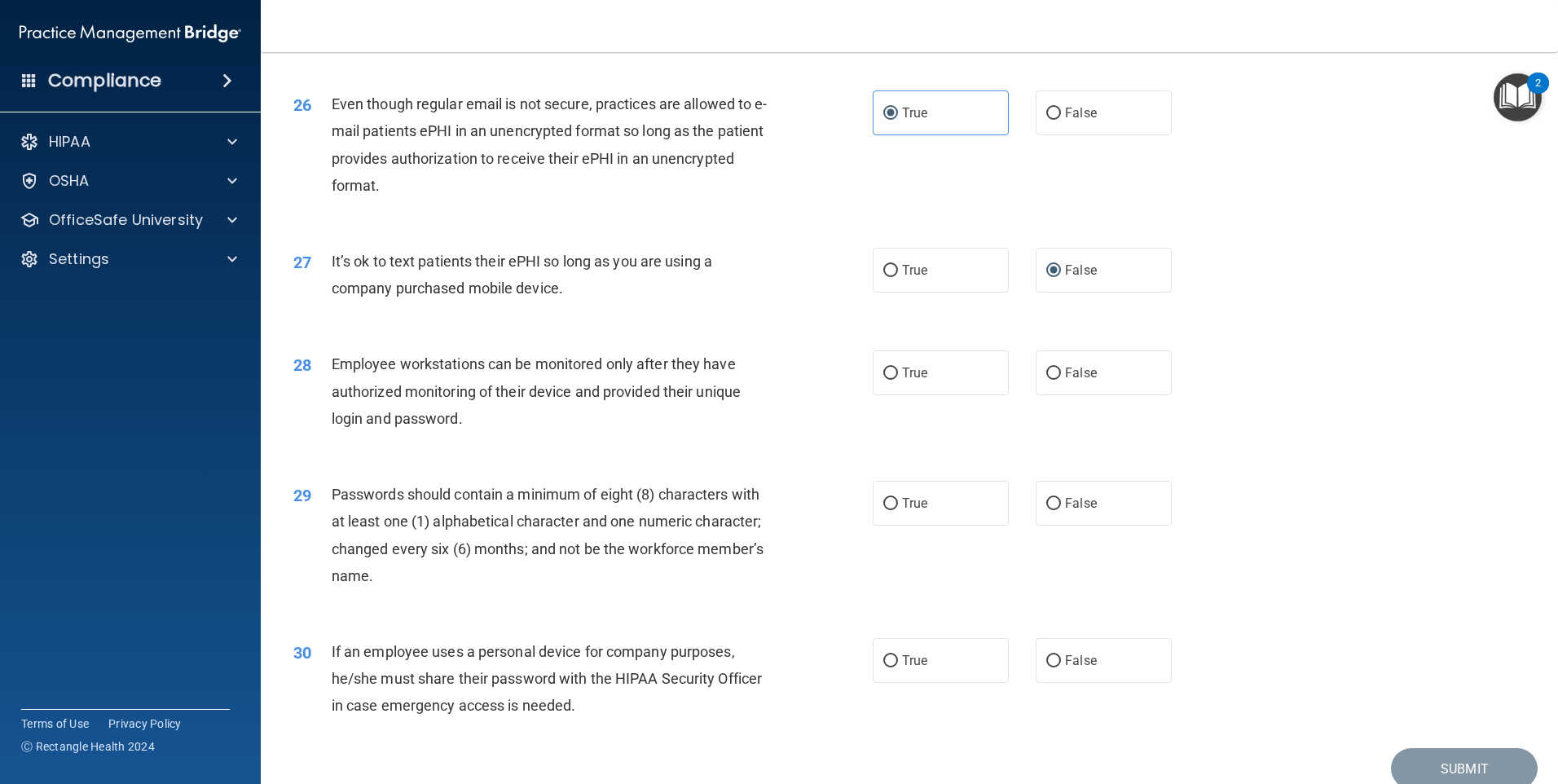
scroll to position [3281, 0]
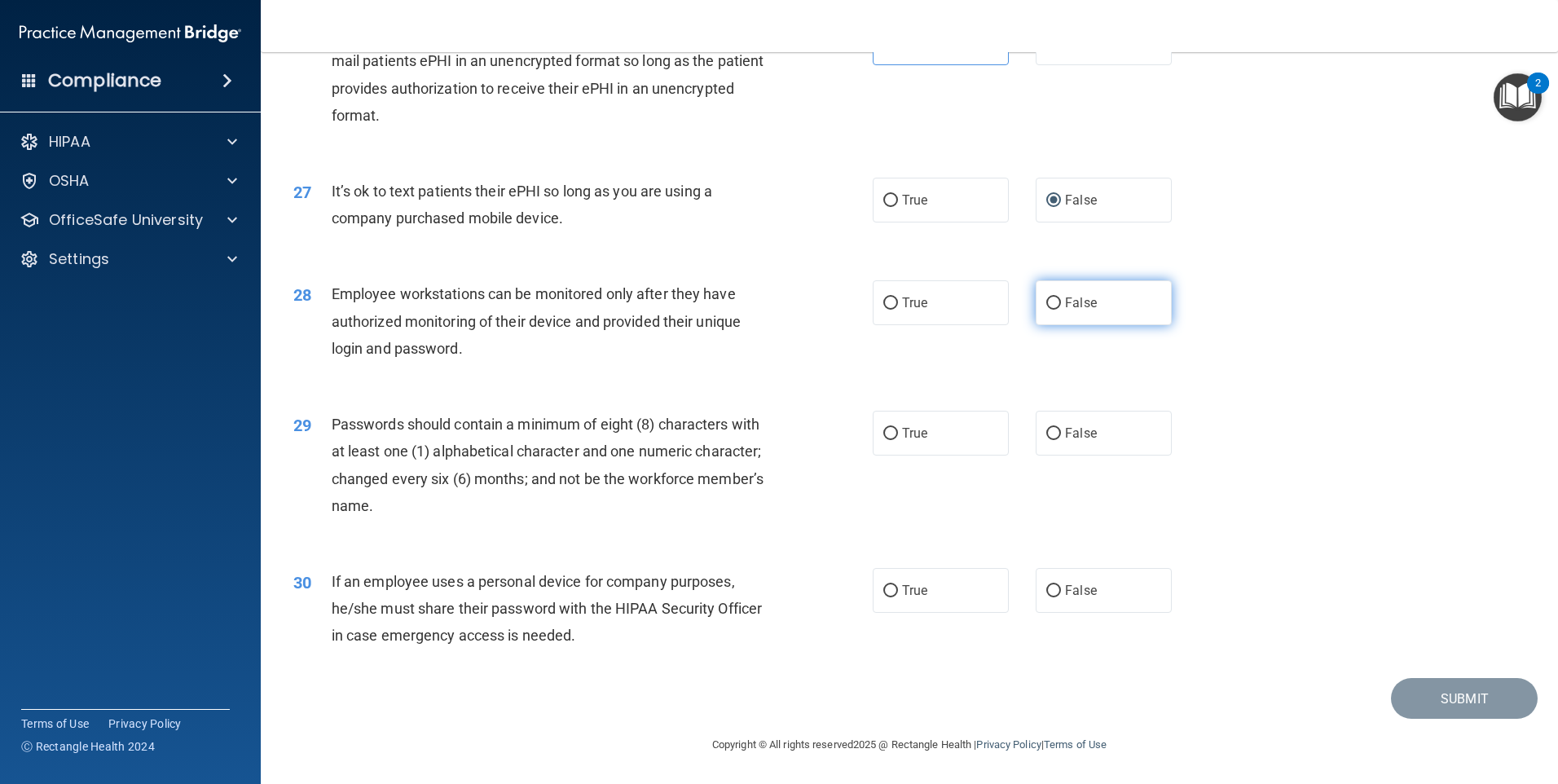
click at [1047, 309] on input "False" at bounding box center [1054, 303] width 14 height 12
radio input "true"
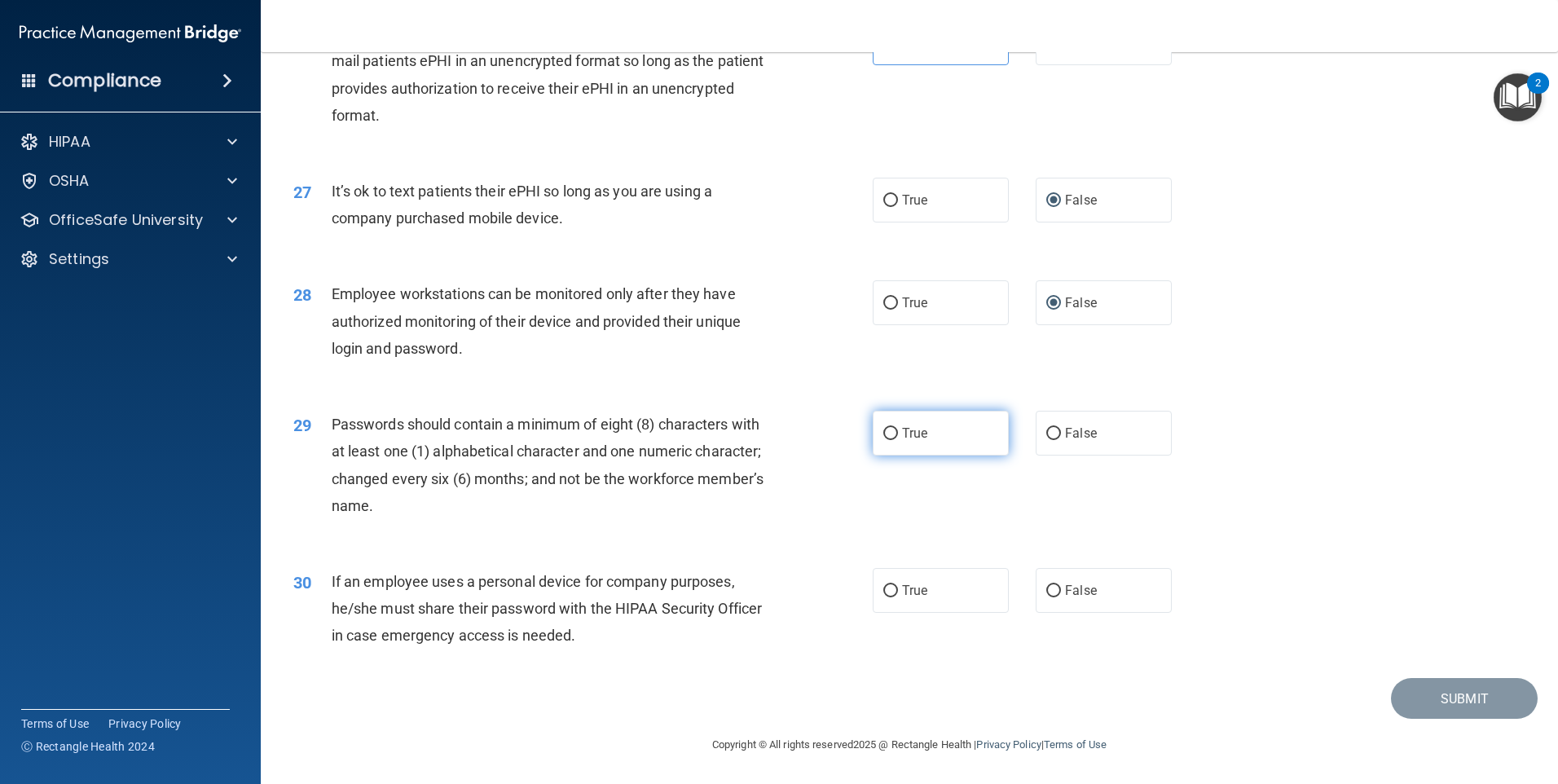
click at [935, 426] on label "True" at bounding box center [941, 433] width 136 height 45
click at [898, 428] on input "True" at bounding box center [890, 434] width 14 height 12
radio input "true"
click at [1047, 595] on input "False" at bounding box center [1054, 591] width 14 height 12
radio input "true"
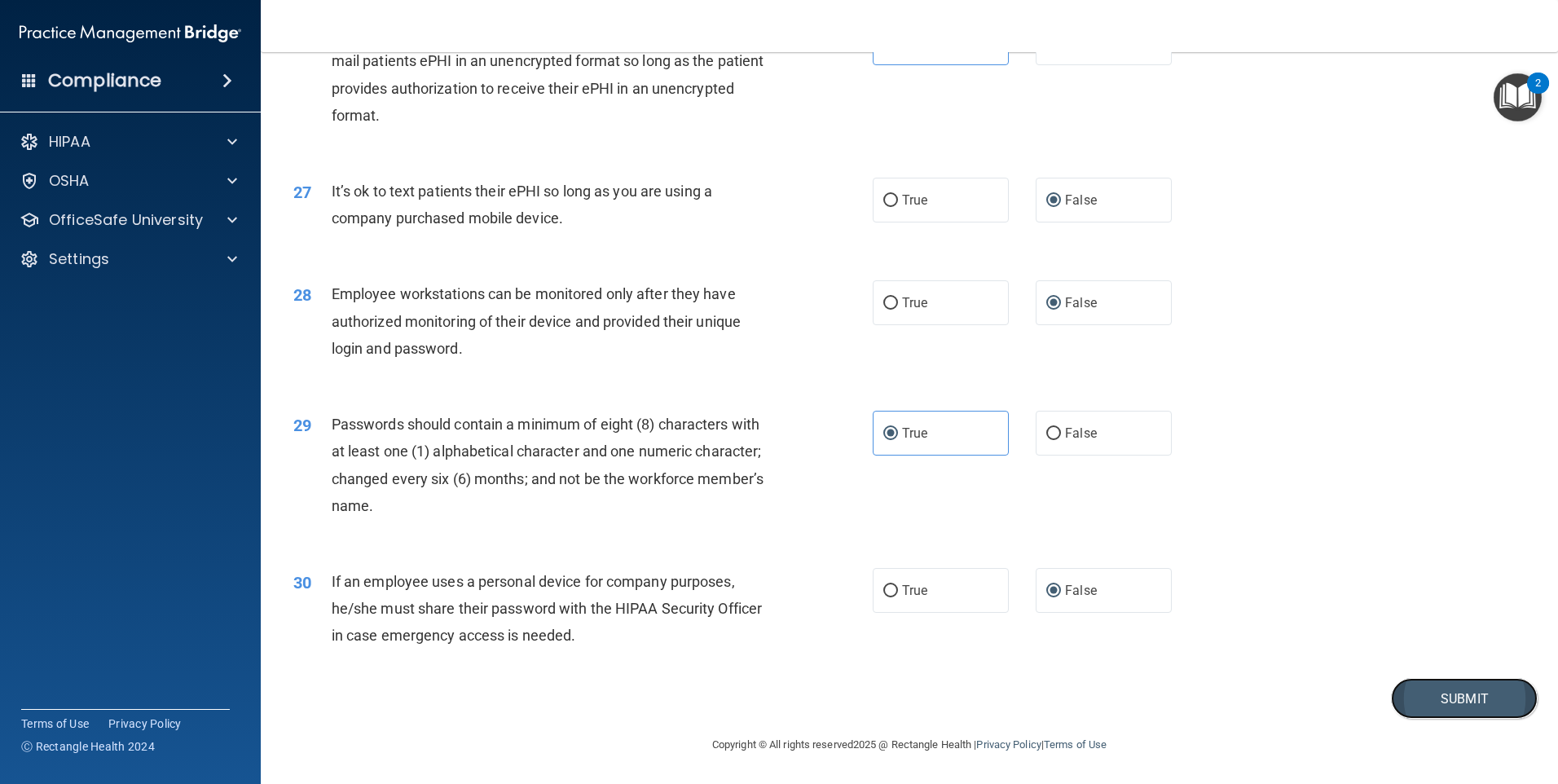
click at [1444, 709] on button "Submit" at bounding box center [1464, 699] width 147 height 42
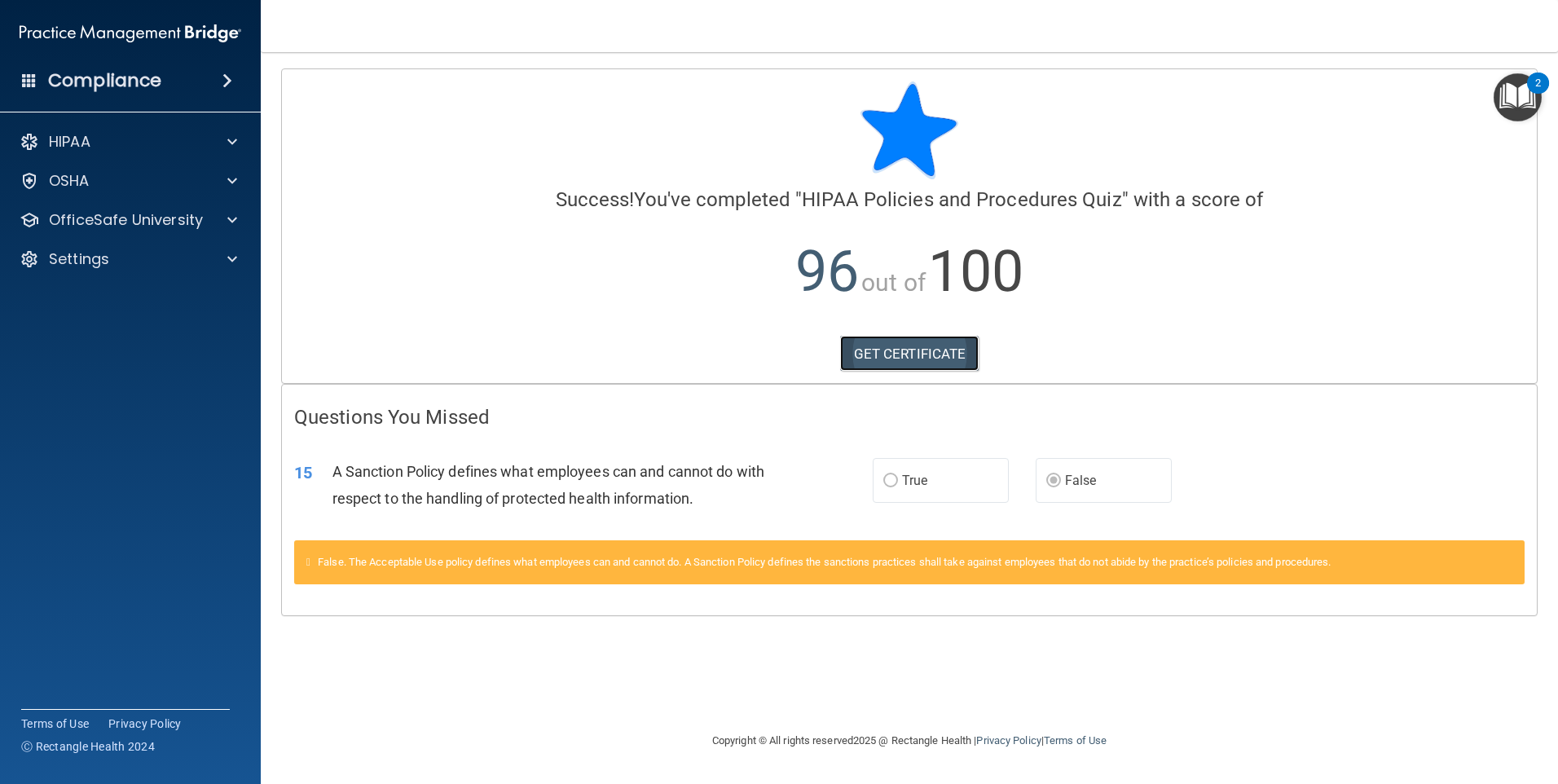
click at [905, 352] on link "GET CERTIFICATE" at bounding box center [910, 354] width 139 height 36
drag, startPoint x: 0, startPoint y: 1, endPoint x: 453, endPoint y: 22, distance: 453.5
click at [453, 22] on nav "Toggle navigation Dara Mathieu dara.mathieu@timberlanesmile.com Manage My Enter…" at bounding box center [909, 26] width 1297 height 53
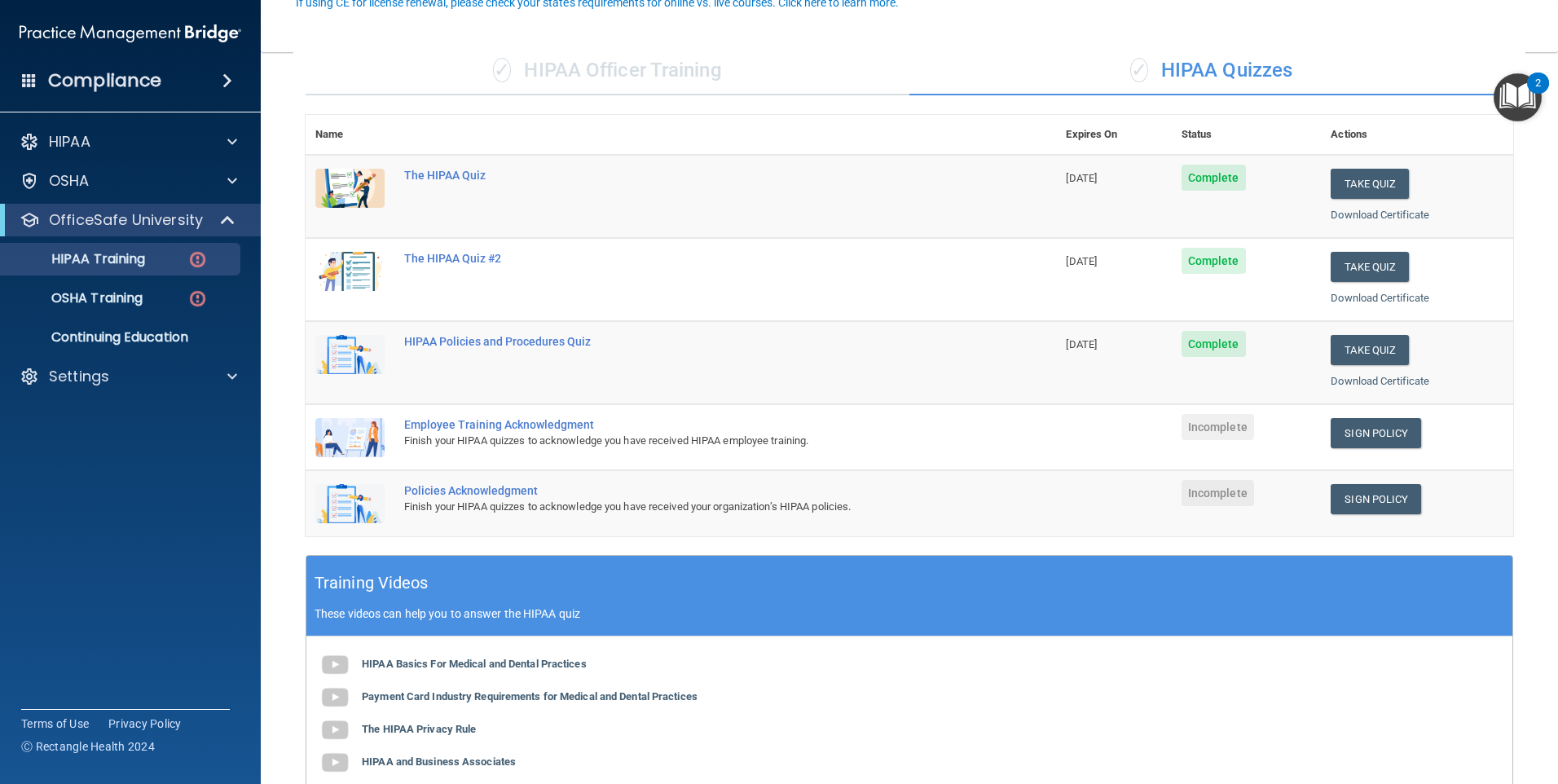
scroll to position [163, 0]
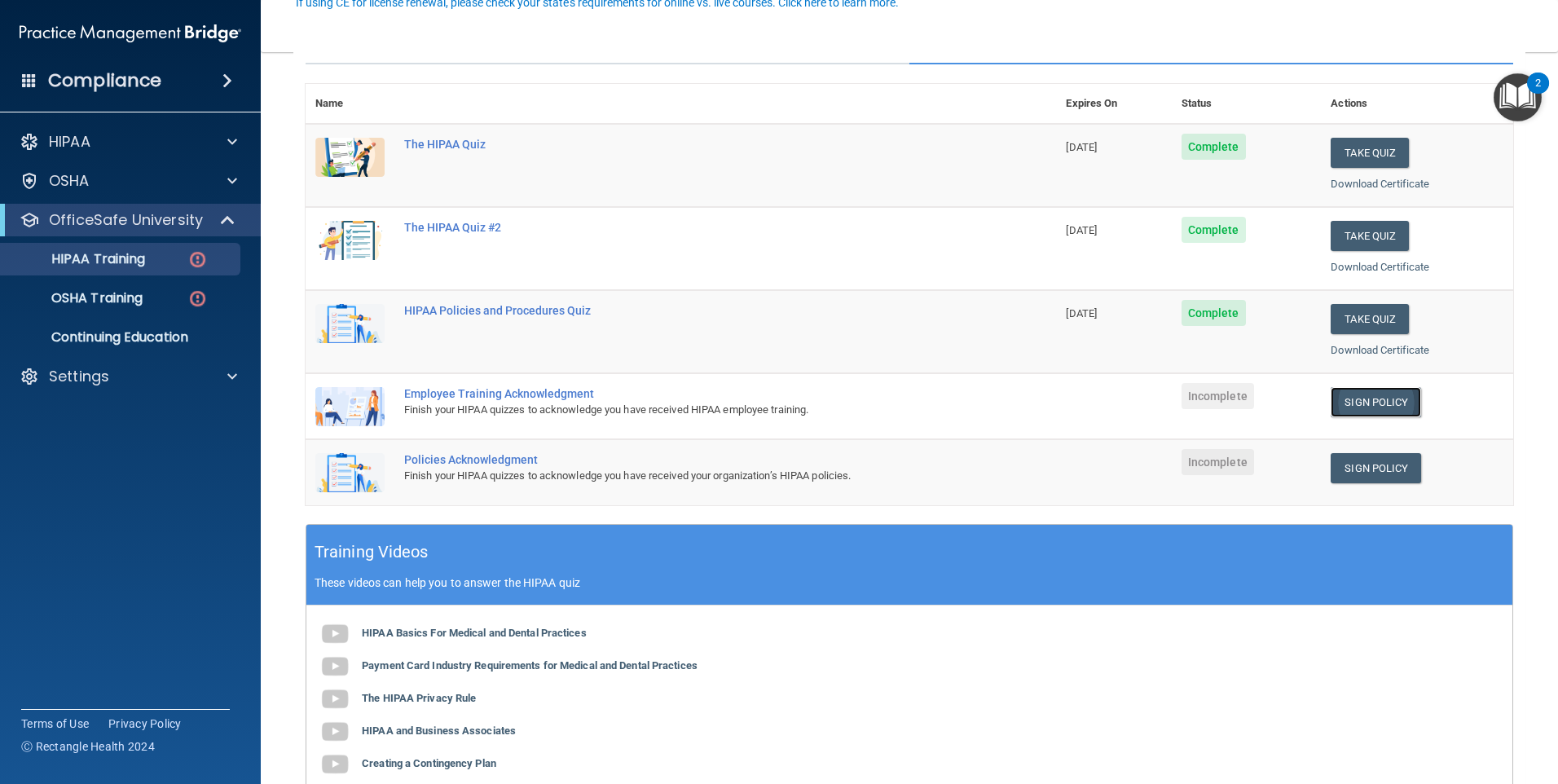
click at [1347, 408] on link "Sign Policy" at bounding box center [1376, 402] width 91 height 31
click at [1377, 466] on link "Sign Policy" at bounding box center [1376, 468] width 91 height 31
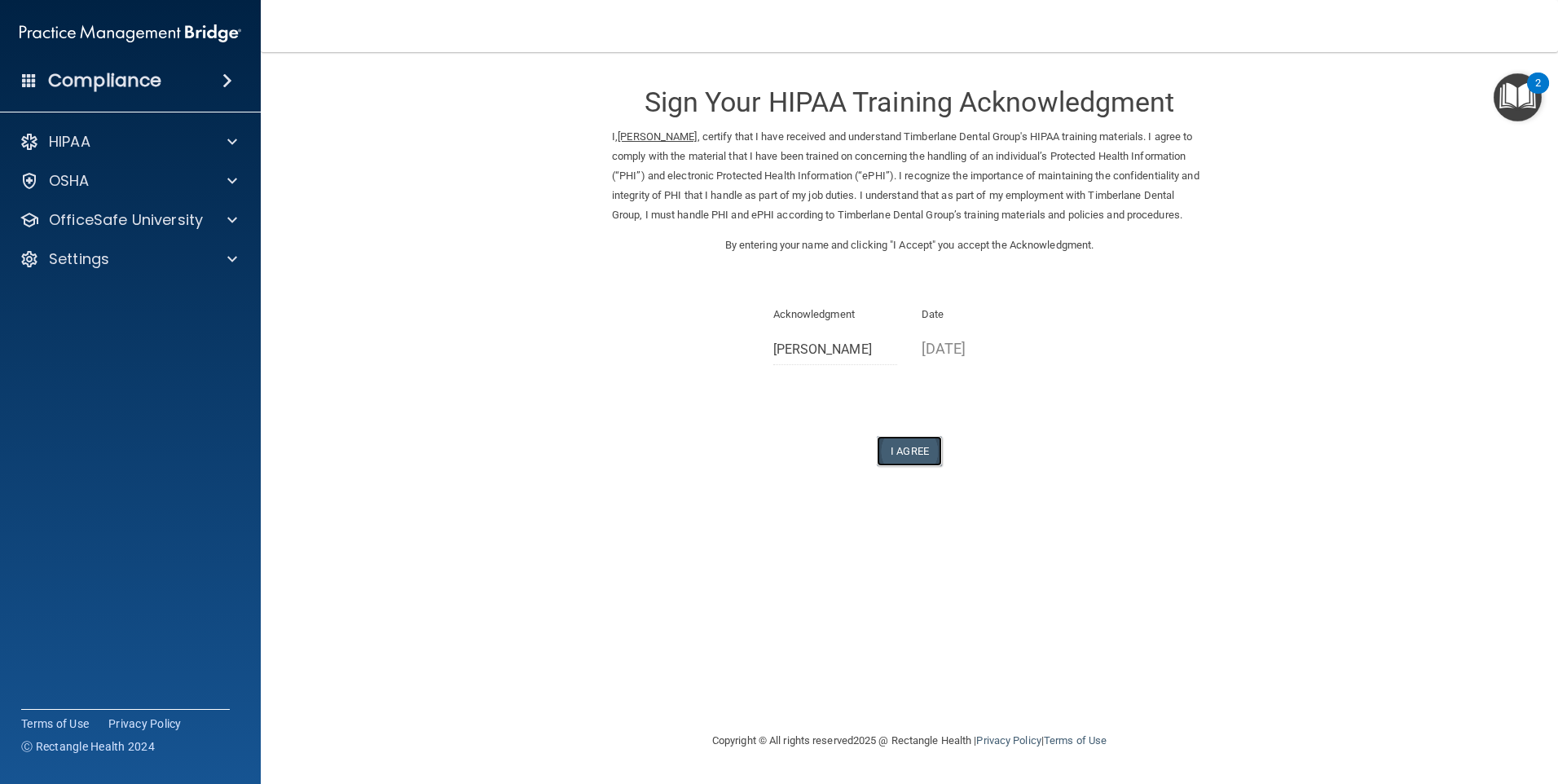
click at [908, 466] on button "I Agree" at bounding box center [909, 451] width 65 height 31
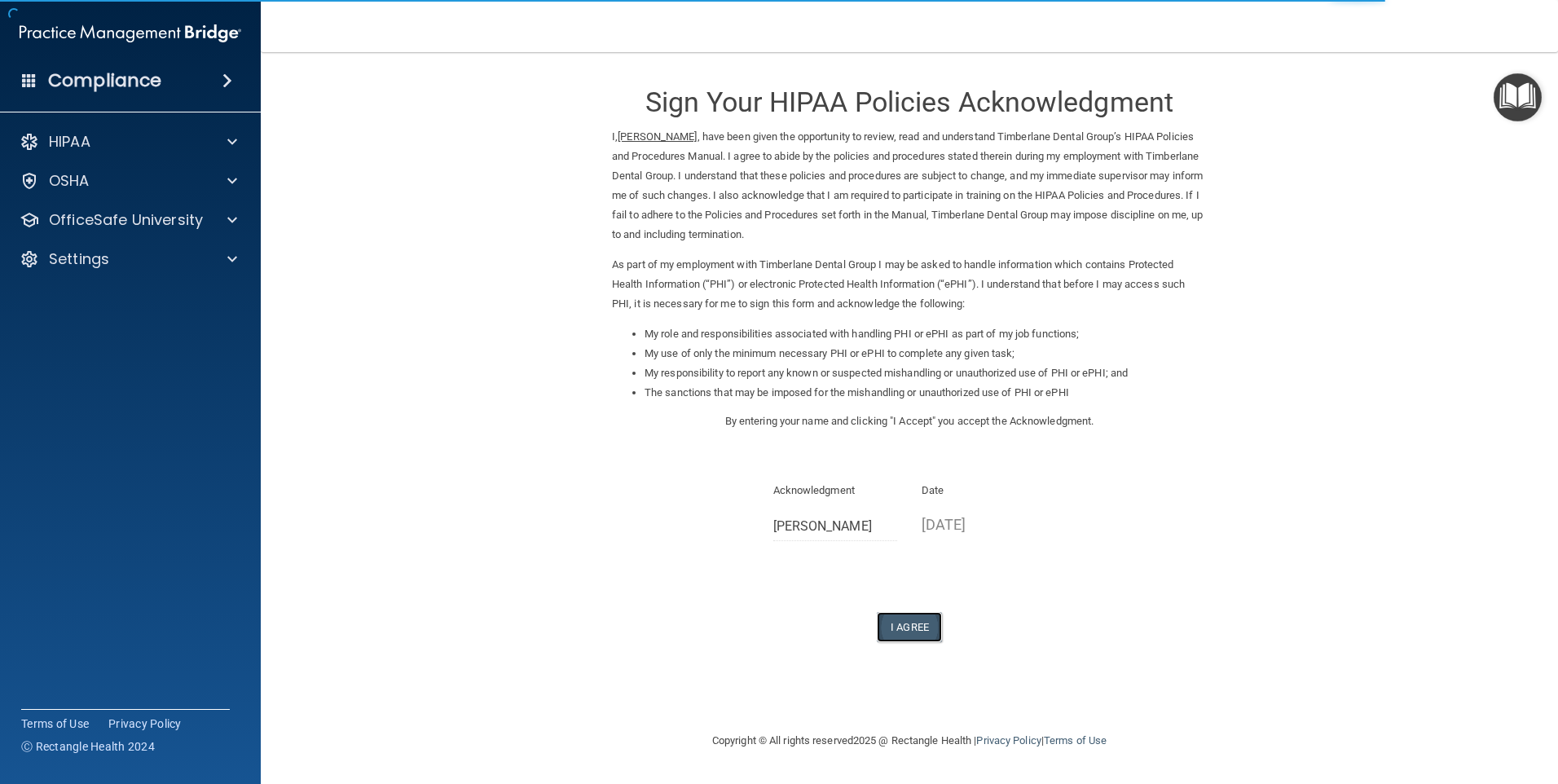
click at [914, 623] on button "I Agree" at bounding box center [909, 627] width 65 height 31
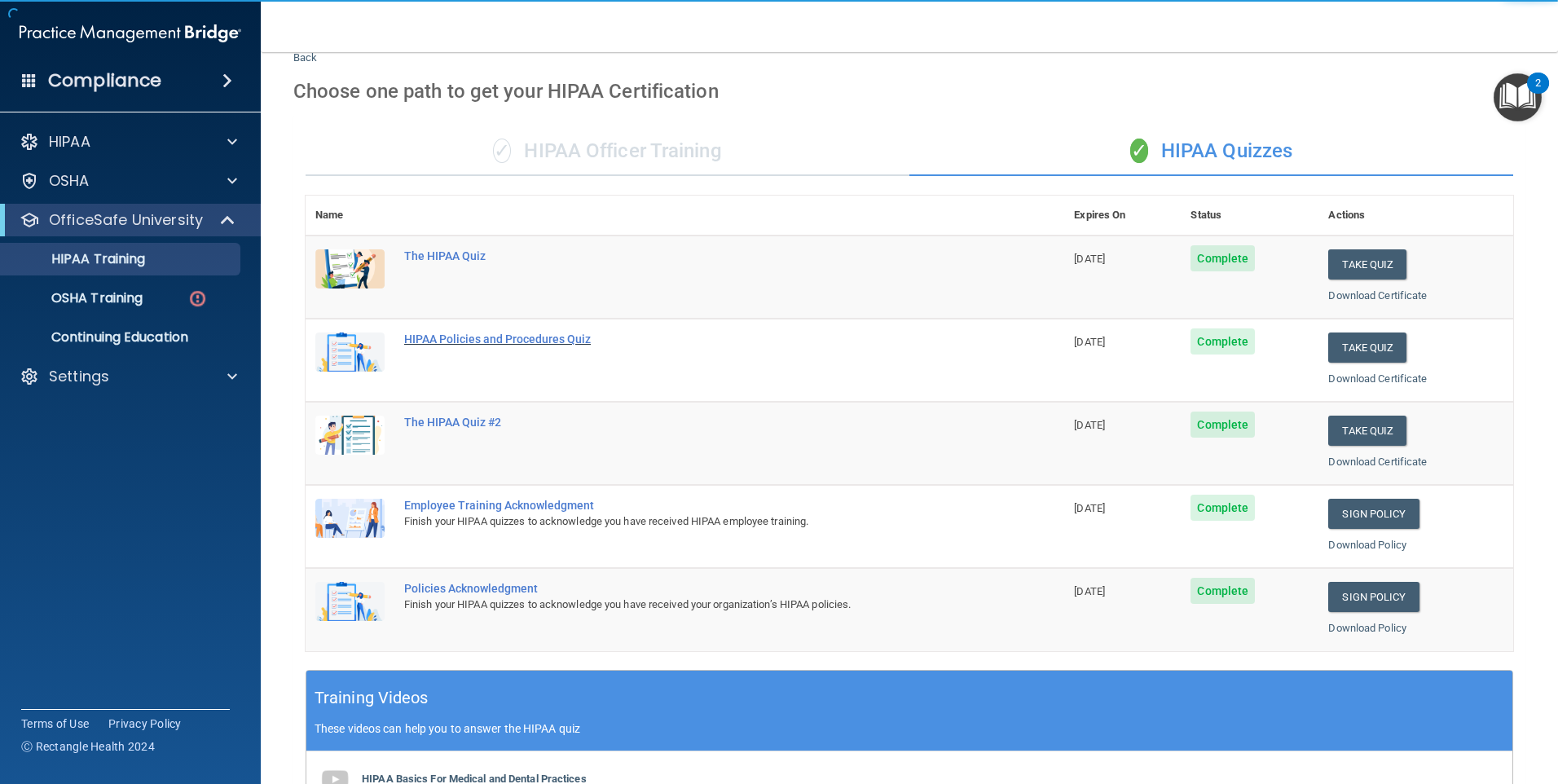
scroll to position [35, 0]
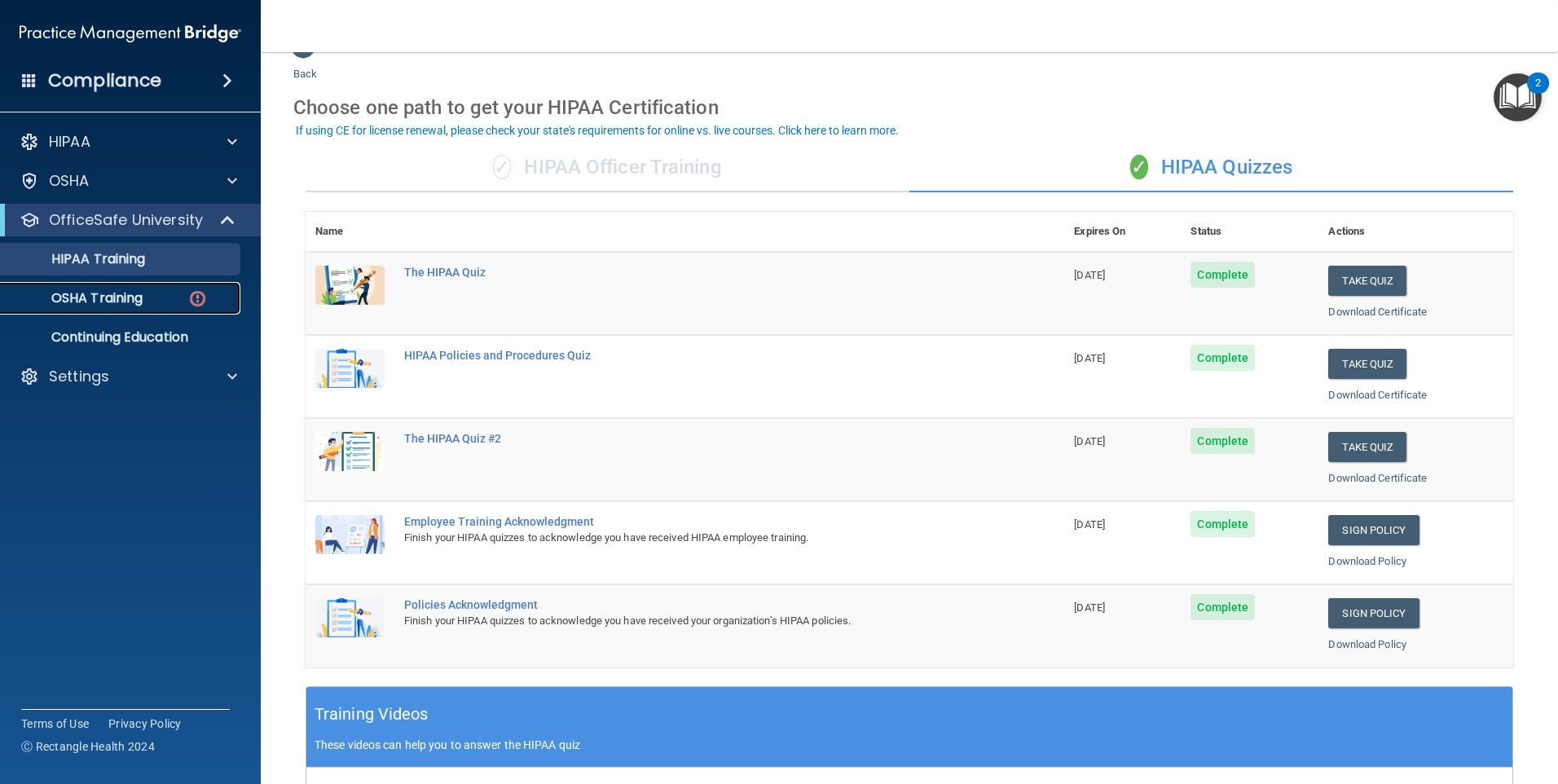
click at [160, 292] on div "OSHA Training" at bounding box center [121, 298] width 223 height 16
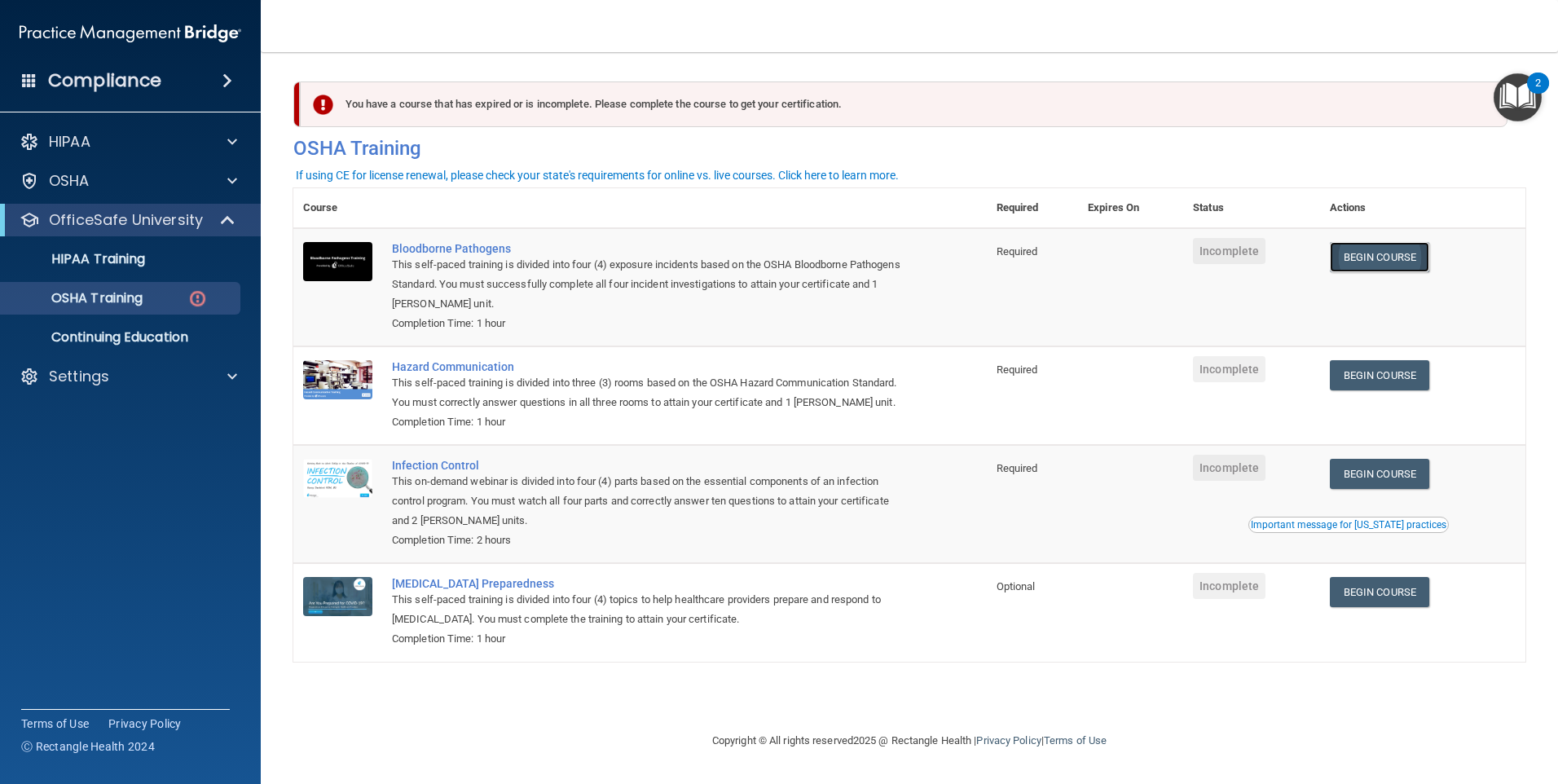
click at [1404, 264] on link "Begin Course" at bounding box center [1379, 257] width 99 height 31
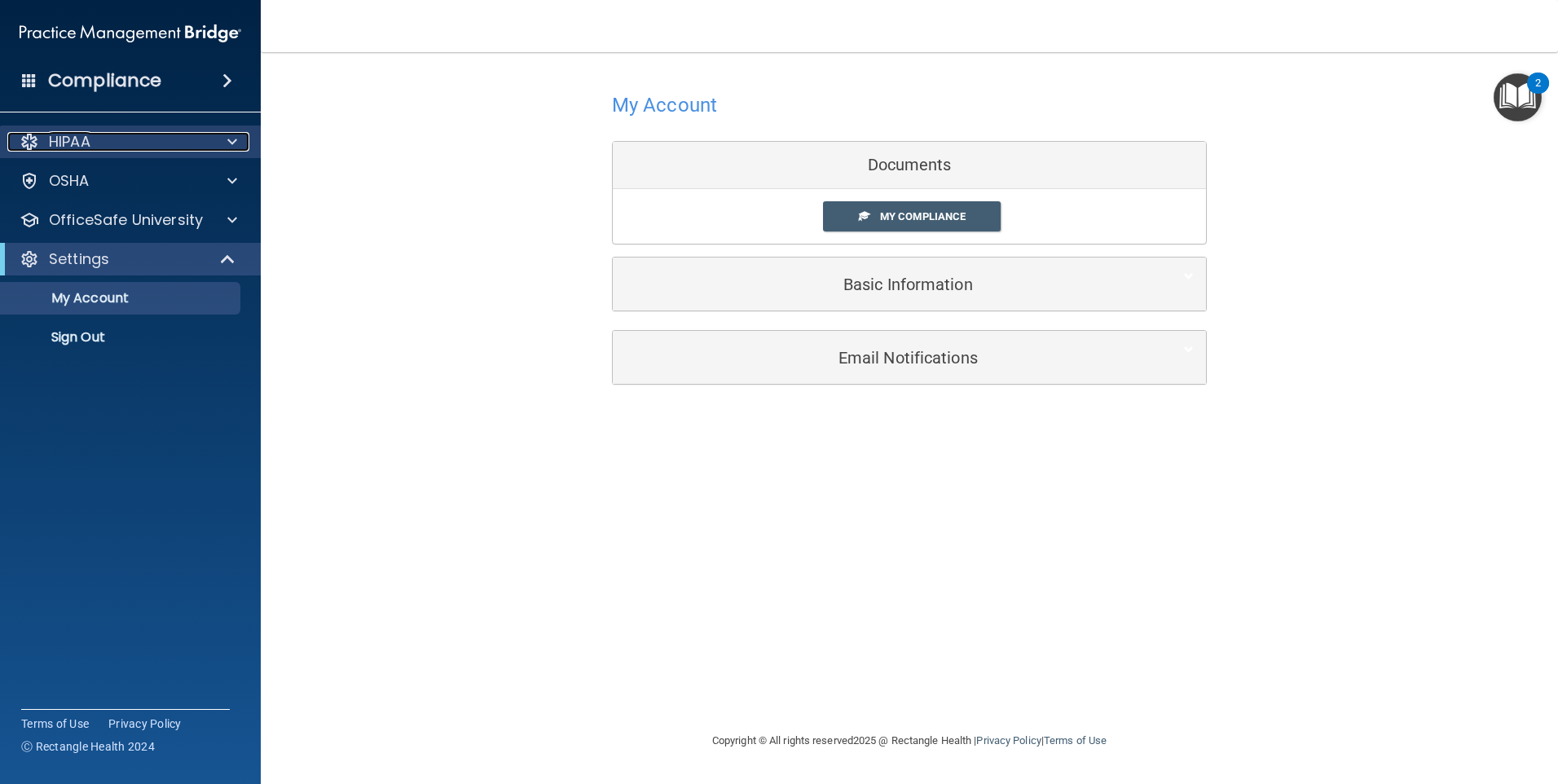
click at [110, 147] on div "HIPAA" at bounding box center [109, 141] width 203 height 19
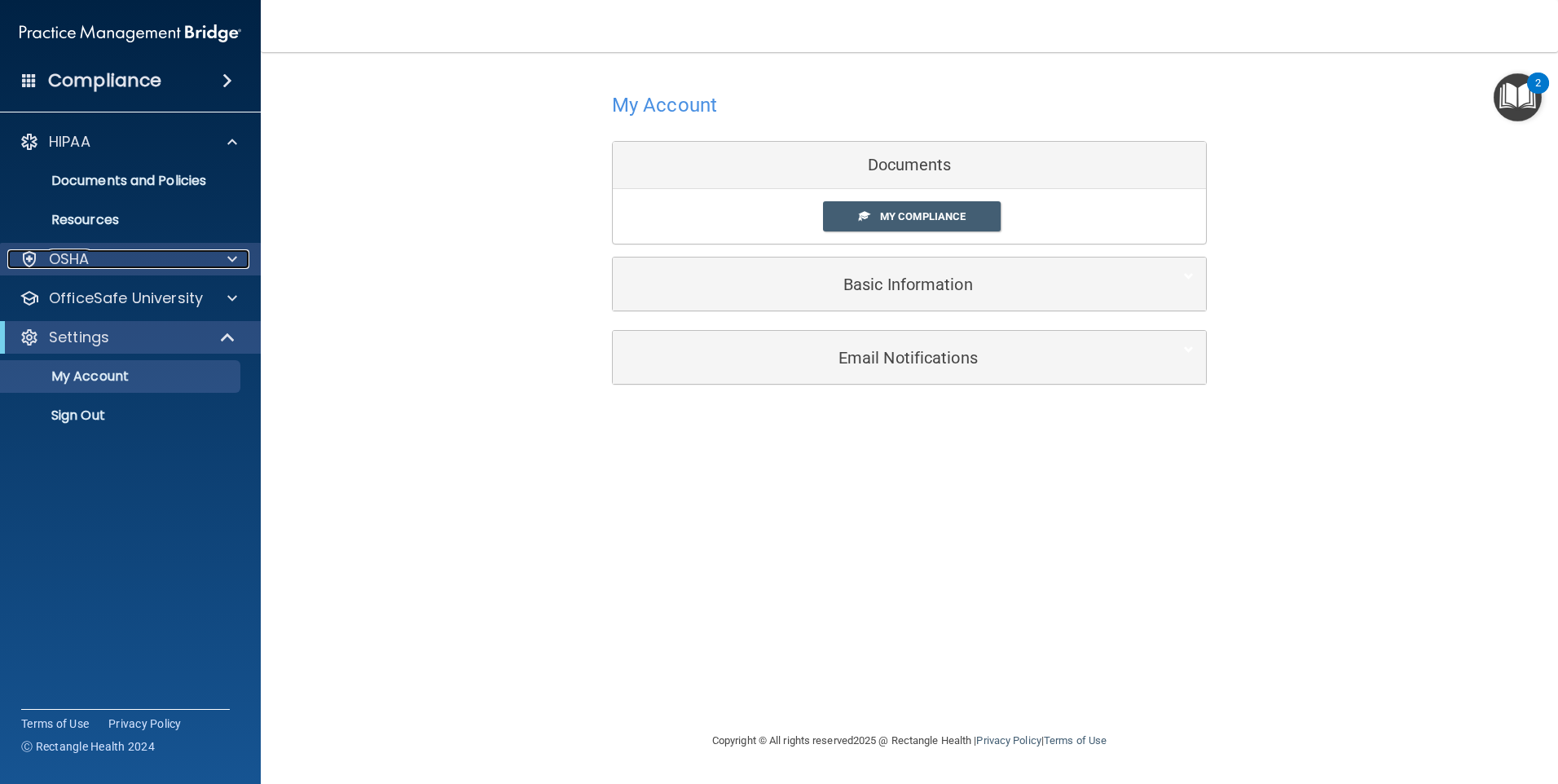
click at [92, 255] on div "OSHA" at bounding box center [109, 259] width 203 height 19
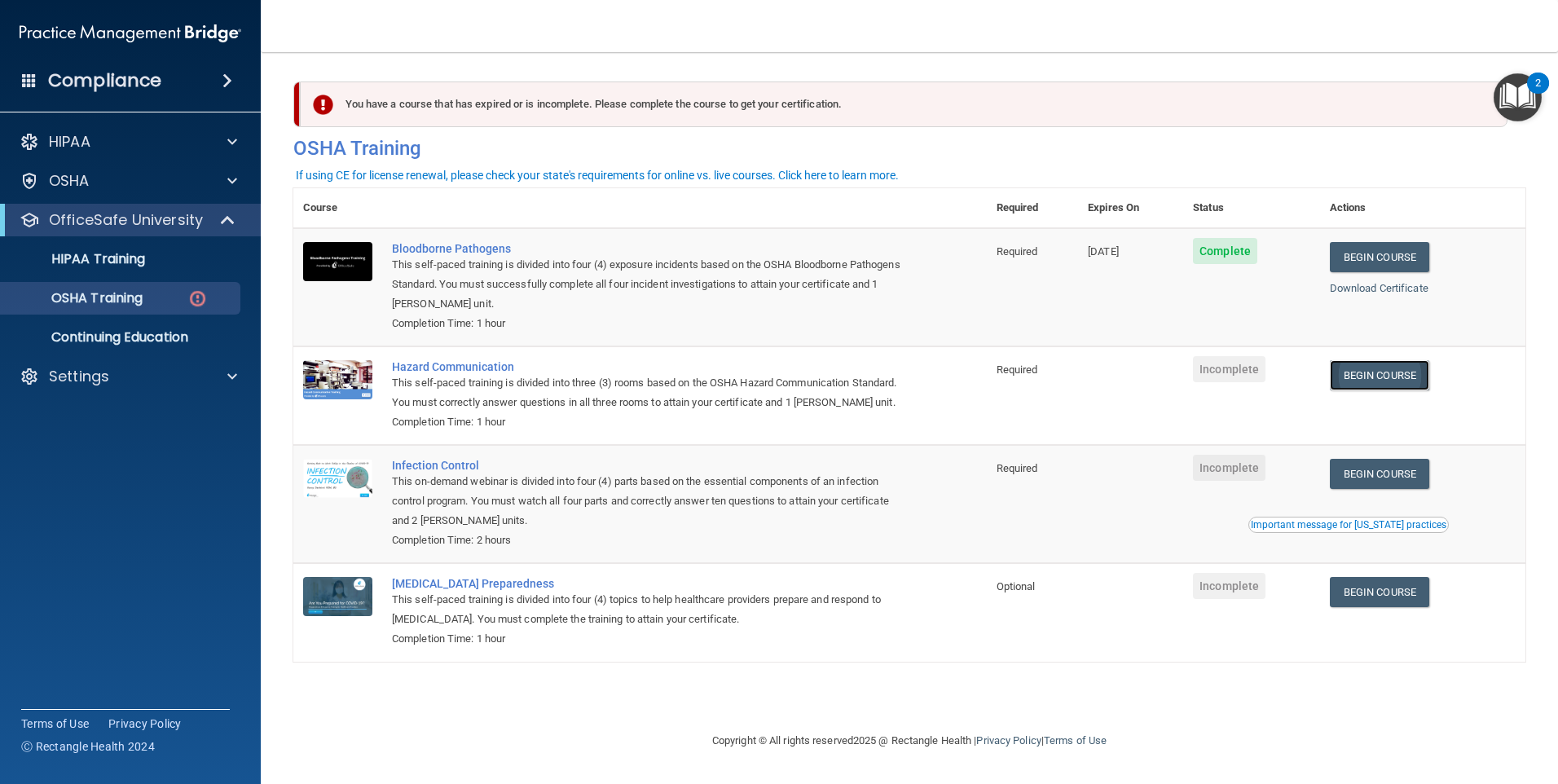
click at [1419, 380] on link "Begin Course" at bounding box center [1379, 375] width 99 height 31
click at [1375, 489] on link "Begin Course" at bounding box center [1379, 474] width 99 height 31
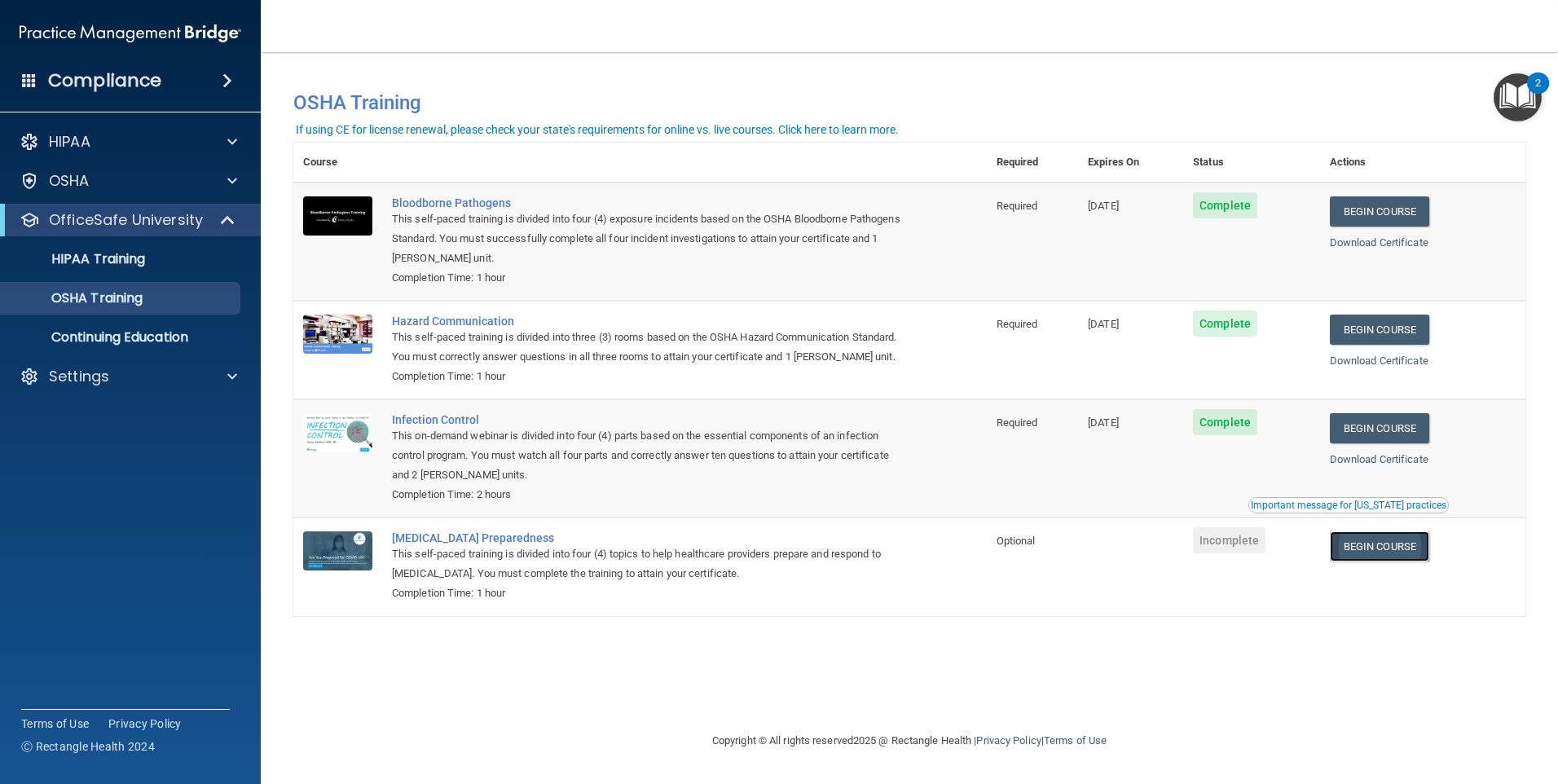
click at [1397, 562] on link "Begin Course" at bounding box center [1379, 546] width 99 height 31
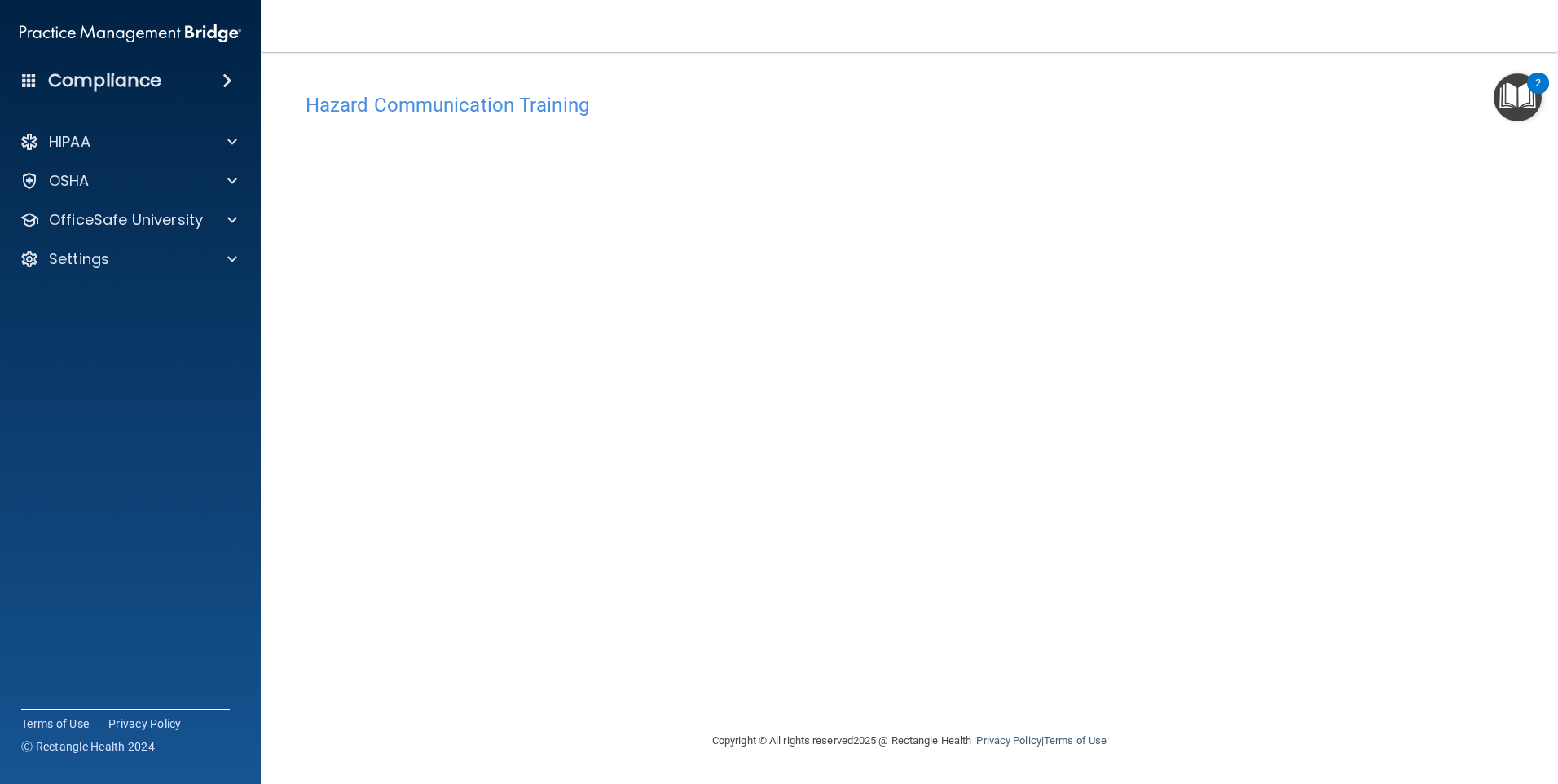
click at [1421, 212] on div "Hazard Communication Training This course doesn’t expire until . Are you sure y…" at bounding box center [909, 408] width 1232 height 646
click at [1524, 103] on img "Open Resource Center, 2 new notifications" at bounding box center [1518, 97] width 48 height 48
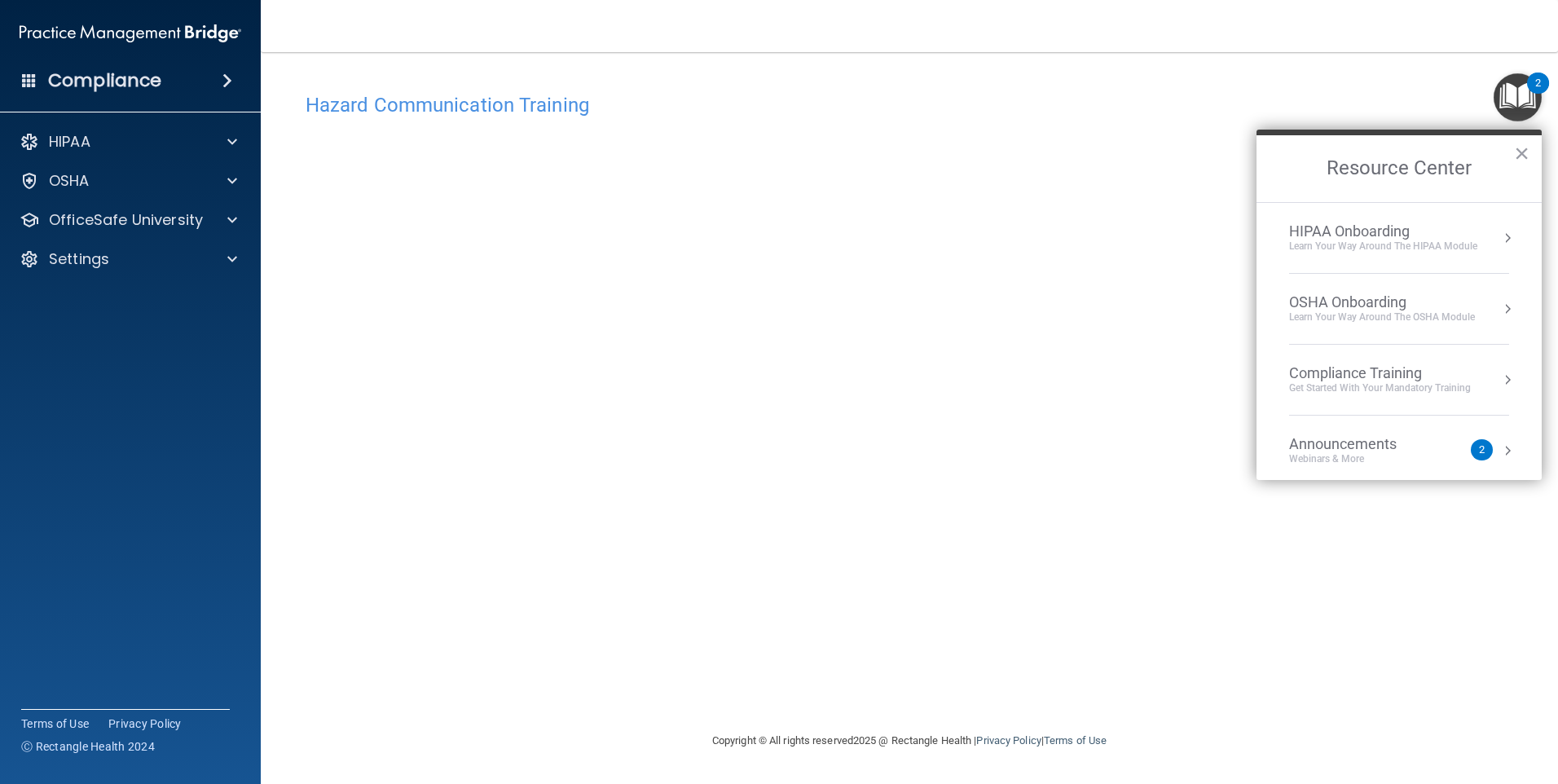
scroll to position [92, 0]
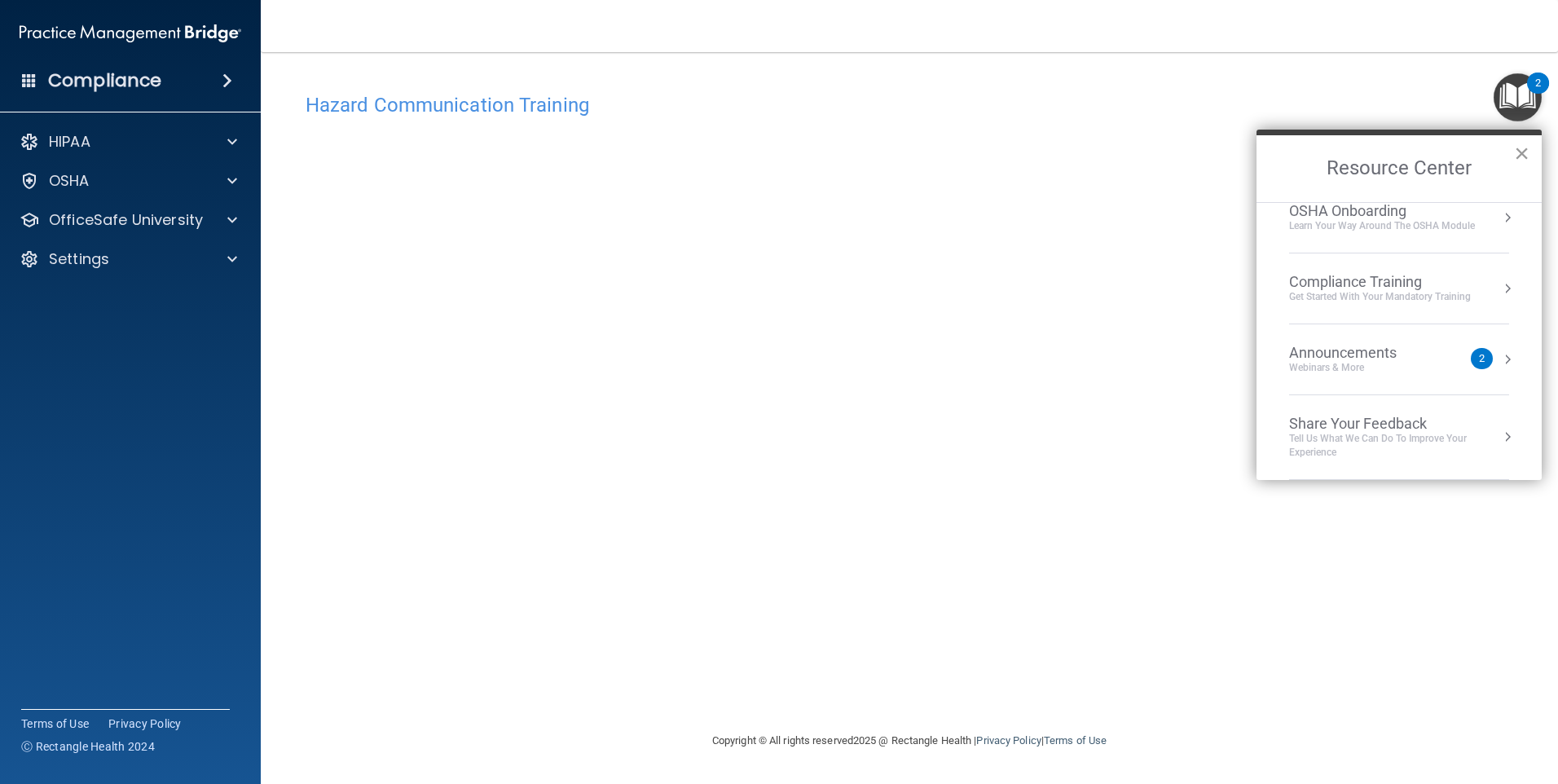
click at [1519, 152] on button "×" at bounding box center [1522, 153] width 15 height 26
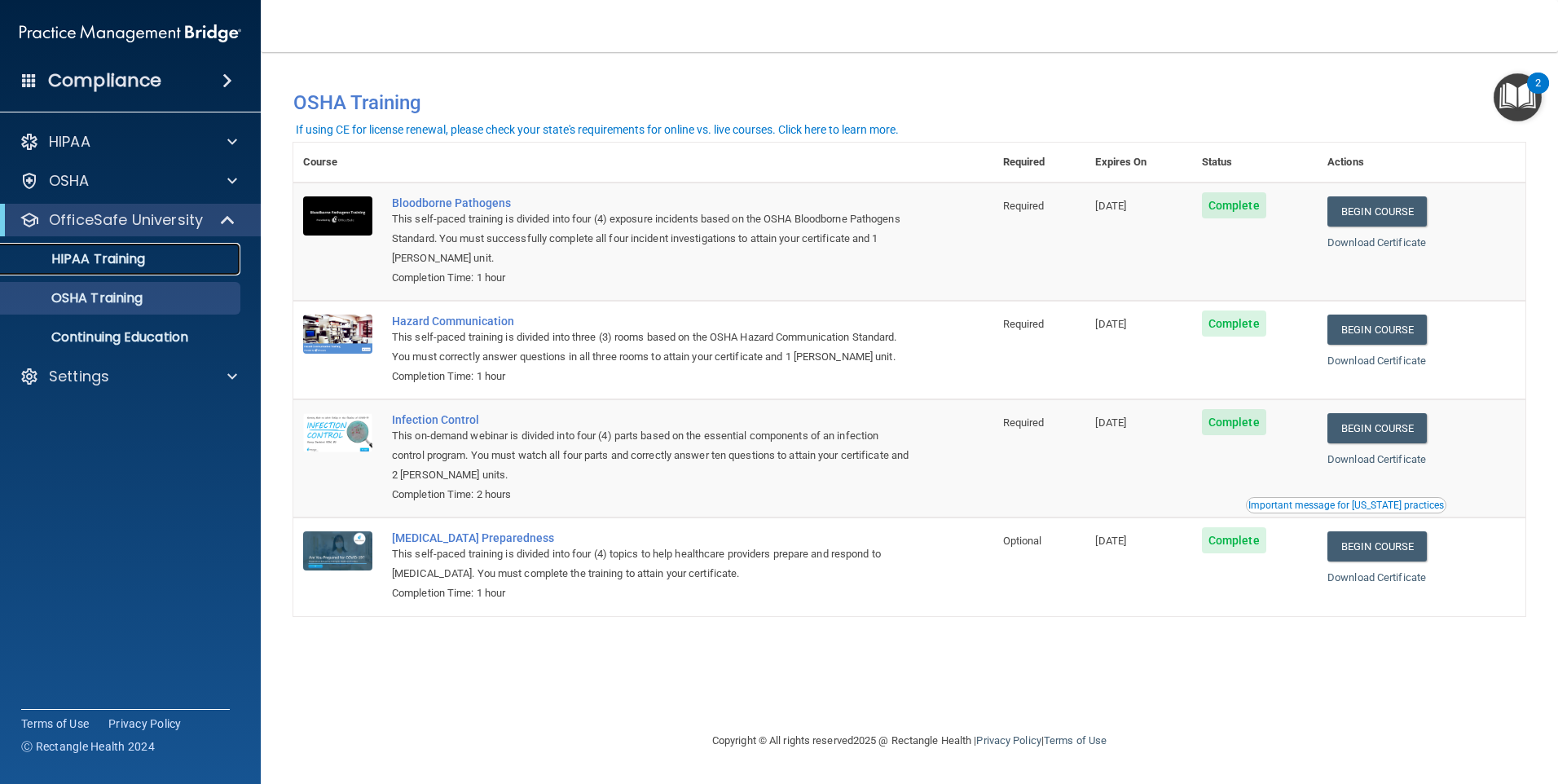
click at [104, 259] on p "HIPAA Training" at bounding box center [77, 259] width 135 height 16
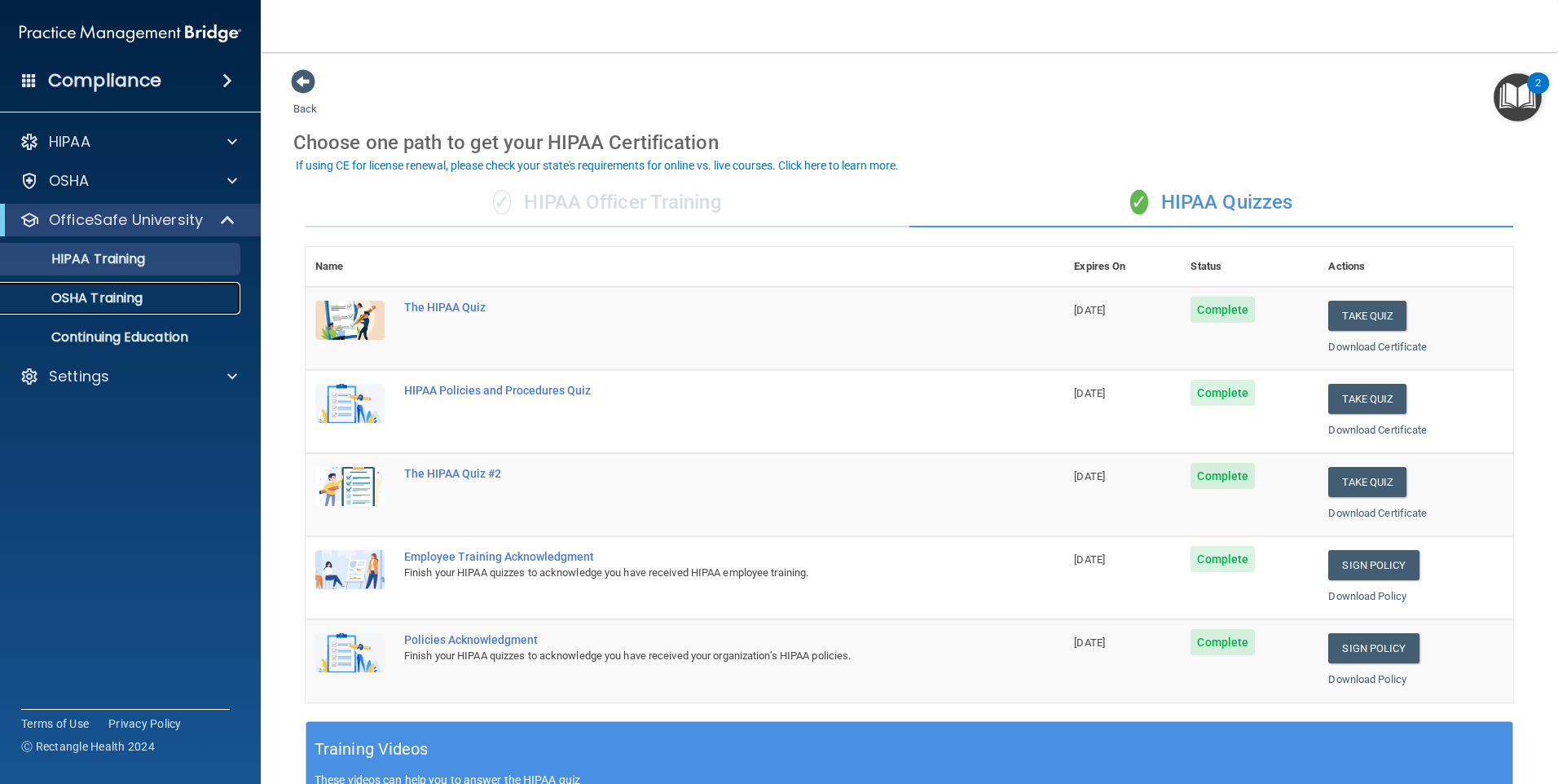
click at [163, 286] on link "OSHA Training" at bounding box center [112, 298] width 257 height 32
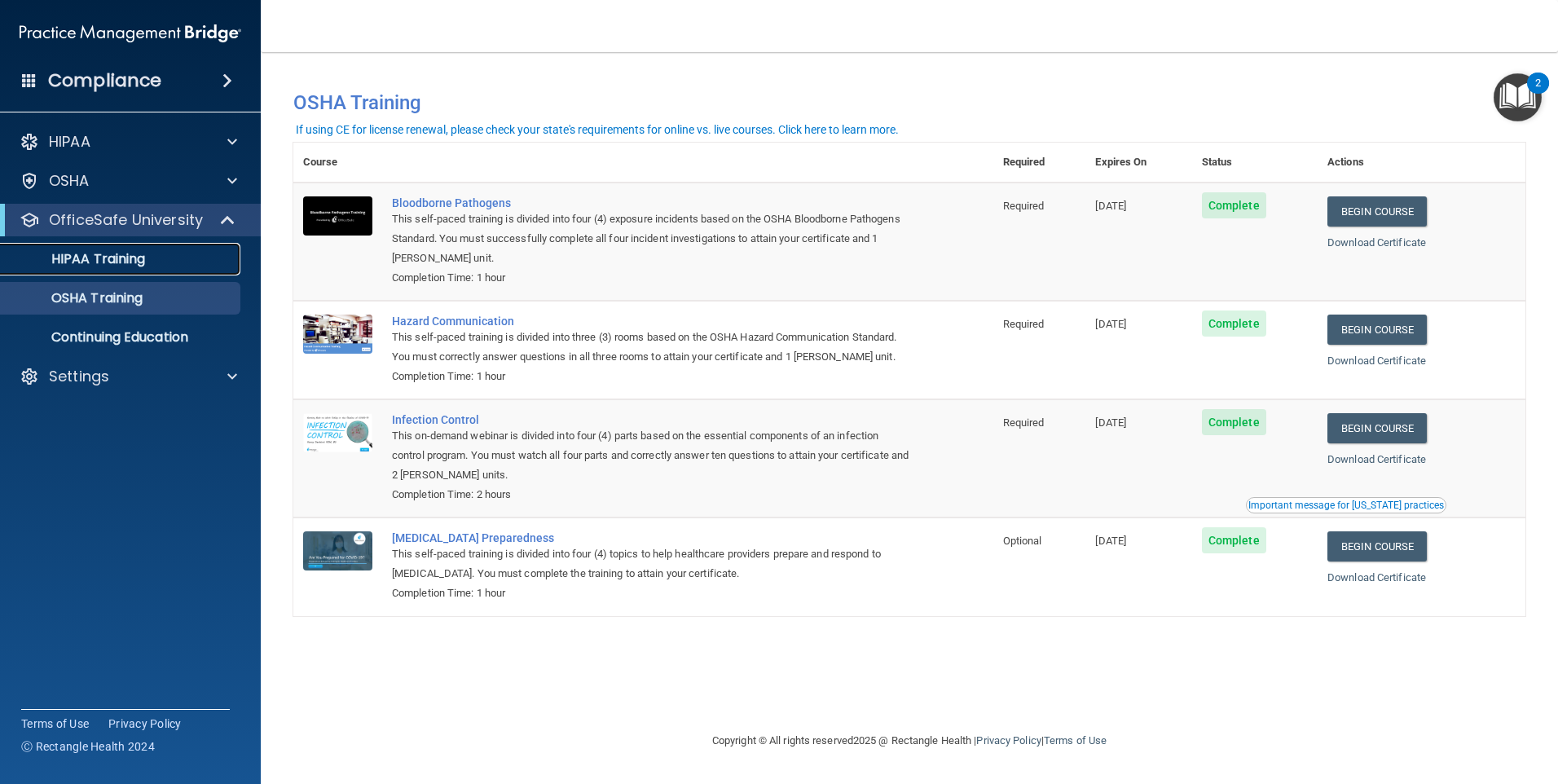
click at [123, 268] on link "HIPAA Training" at bounding box center [112, 259] width 257 height 32
